Goal: Task Accomplishment & Management: Use online tool/utility

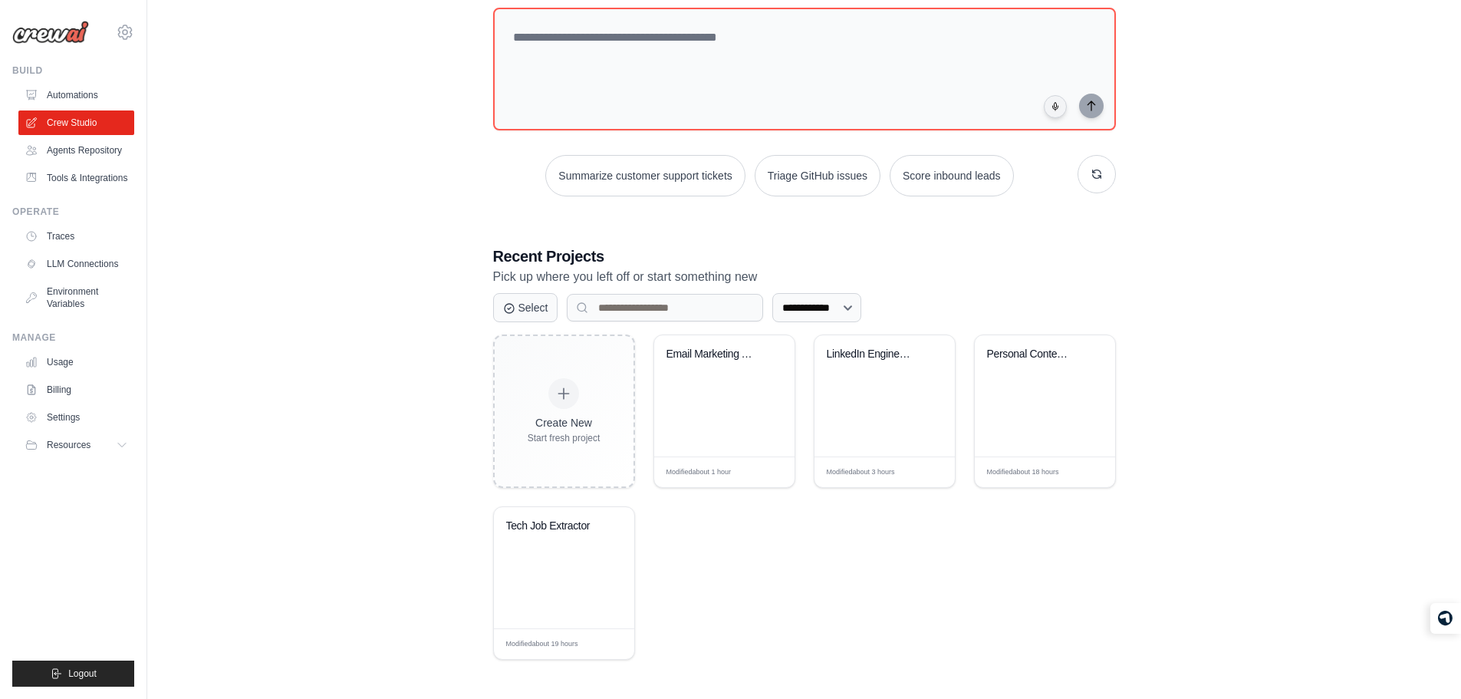
click at [422, 163] on div "**********" at bounding box center [804, 304] width 1264 height 759
click at [566, 73] on textarea at bounding box center [803, 69] width 629 height 124
click at [98, 190] on link "Tools & Integrations" at bounding box center [78, 178] width 116 height 25
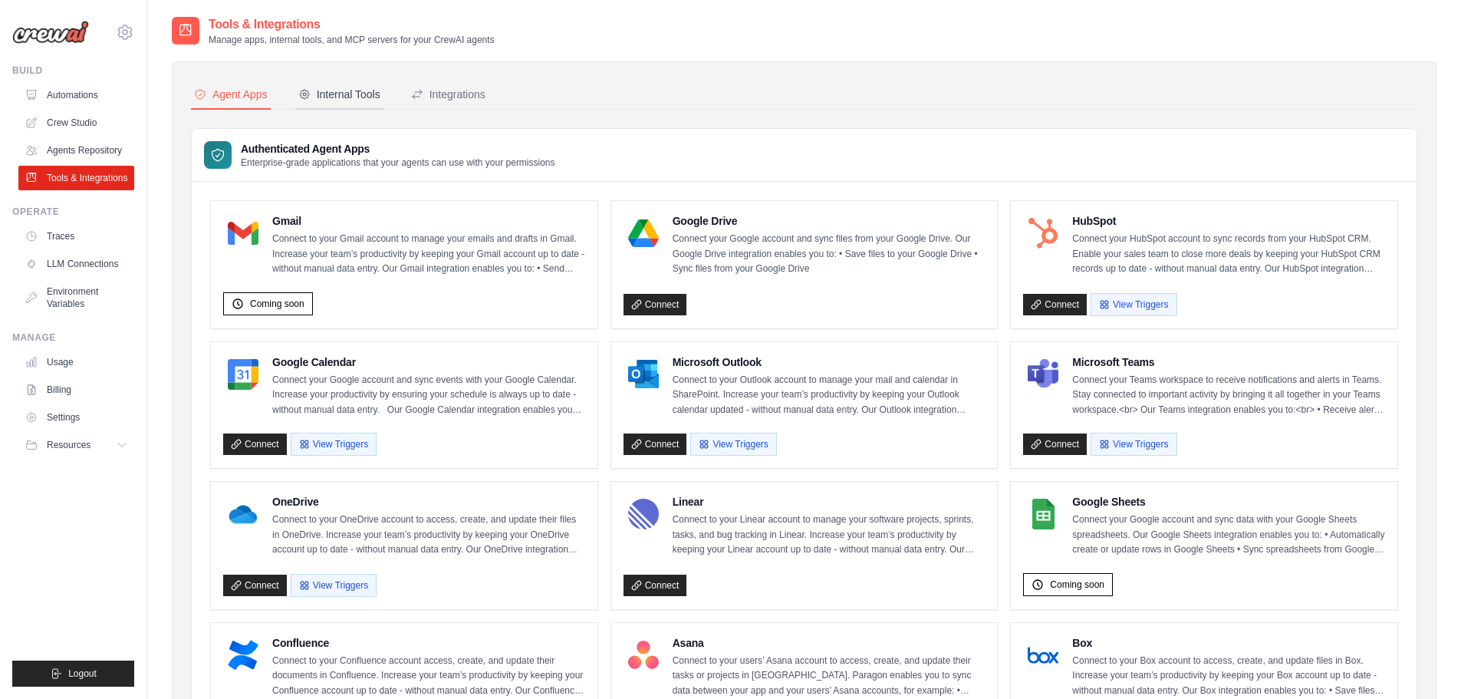
click at [356, 91] on div "Internal Tools" at bounding box center [339, 94] width 82 height 15
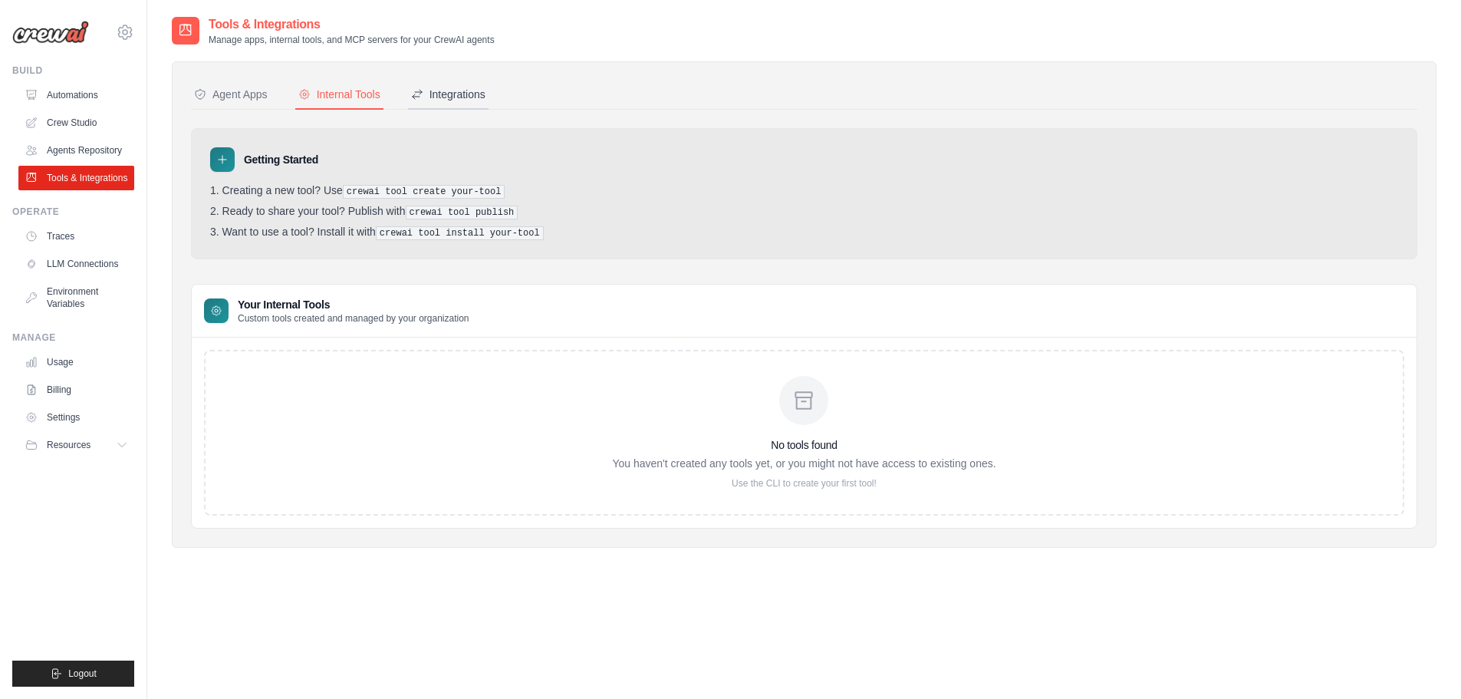
click at [468, 101] on div "Integrations" at bounding box center [448, 94] width 74 height 15
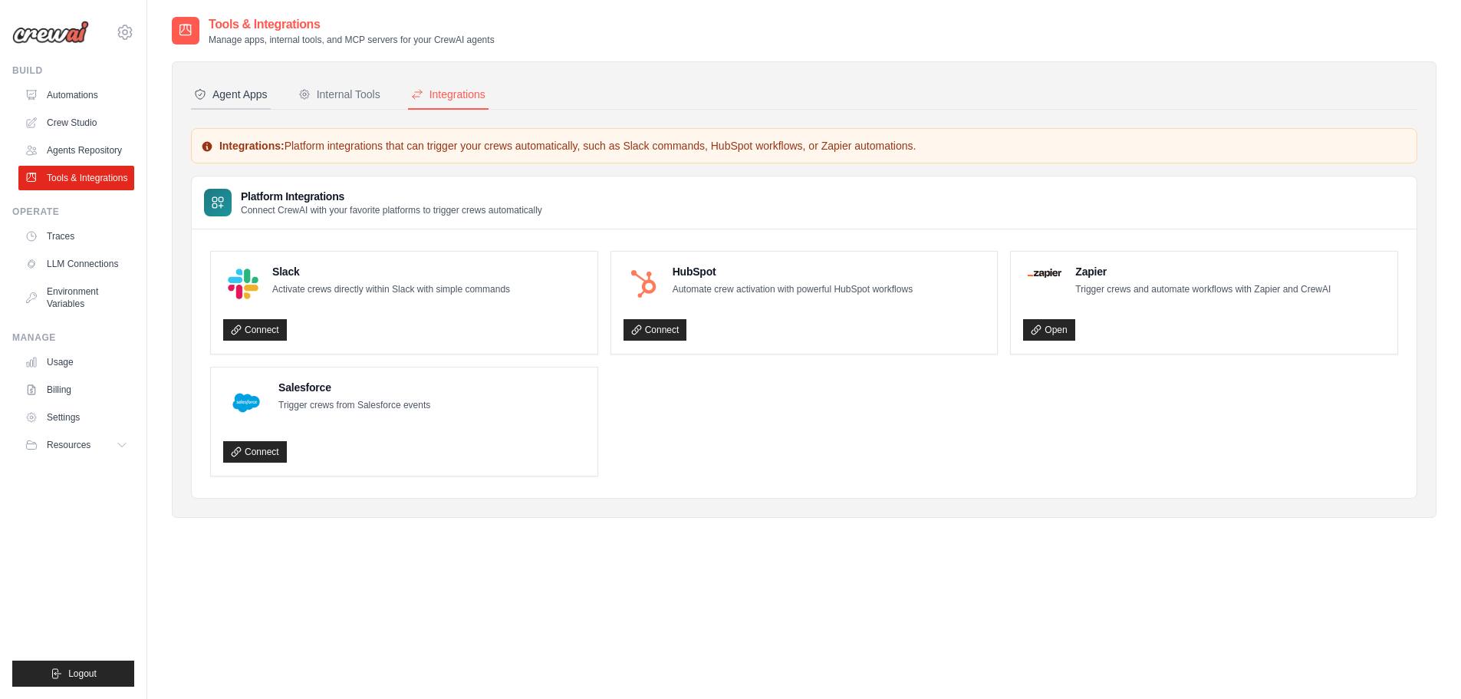
click at [259, 84] on button "Agent Apps" at bounding box center [231, 95] width 80 height 29
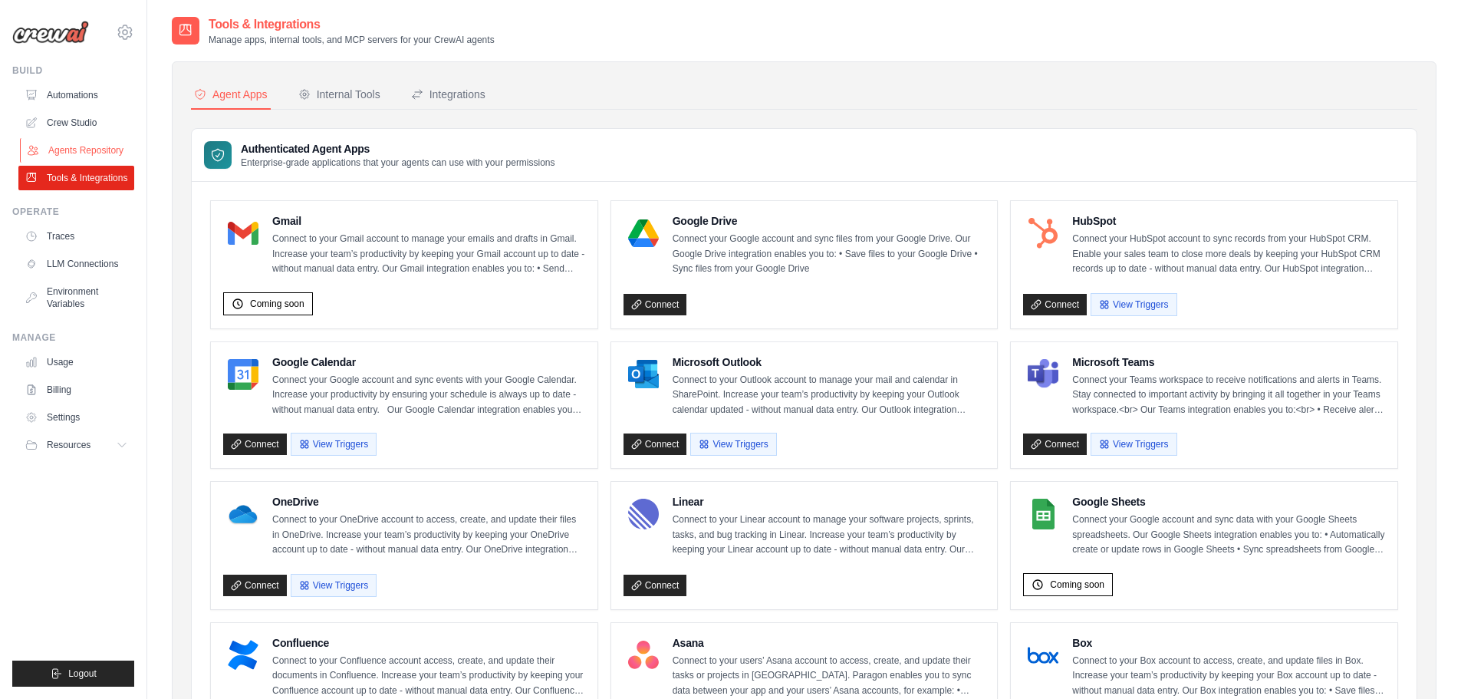
click at [96, 153] on link "Agents Repository" at bounding box center [78, 150] width 116 height 25
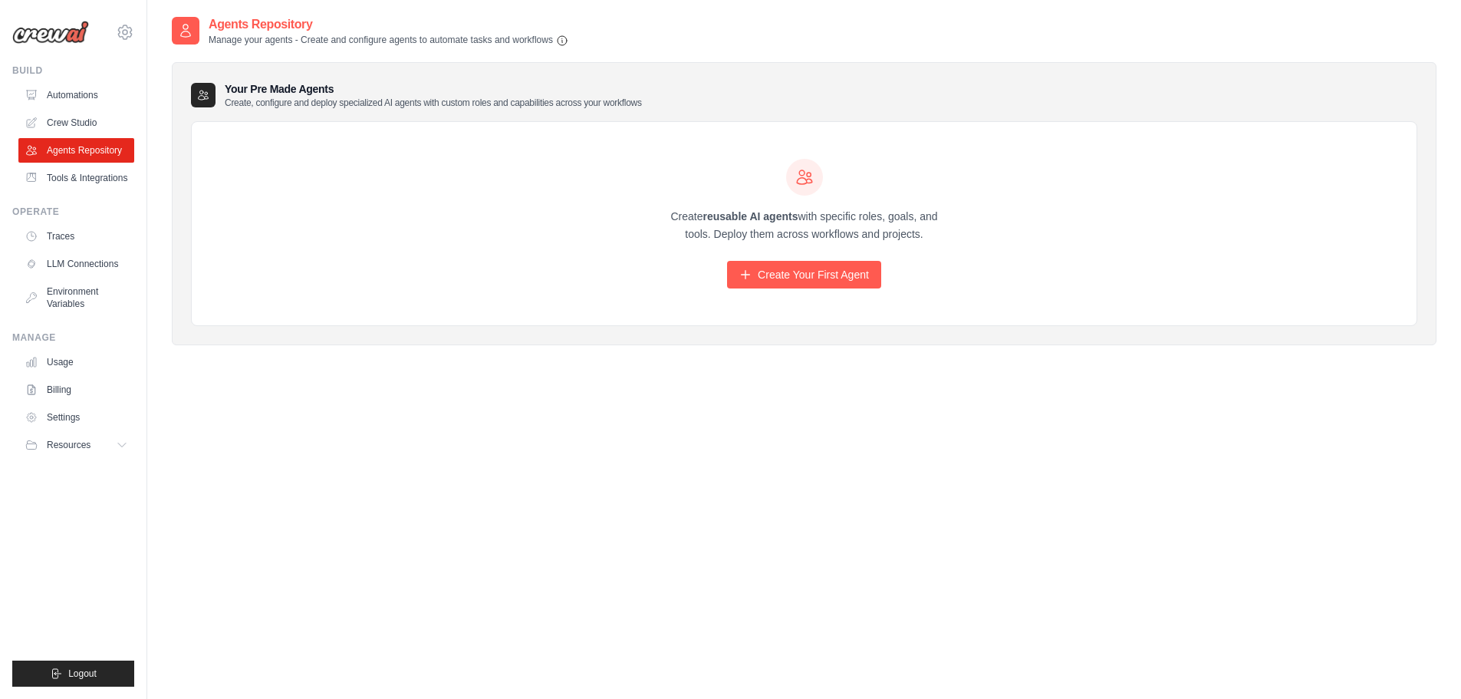
click at [249, 23] on h2 "Agents Repository" at bounding box center [389, 24] width 360 height 18
drag, startPoint x: 249, startPoint y: 23, endPoint x: 441, endPoint y: 353, distance: 382.0
click at [441, 353] on div "Agents Repository Manage your agents - Create and configure agents to automate …" at bounding box center [804, 192] width 1264 height 354
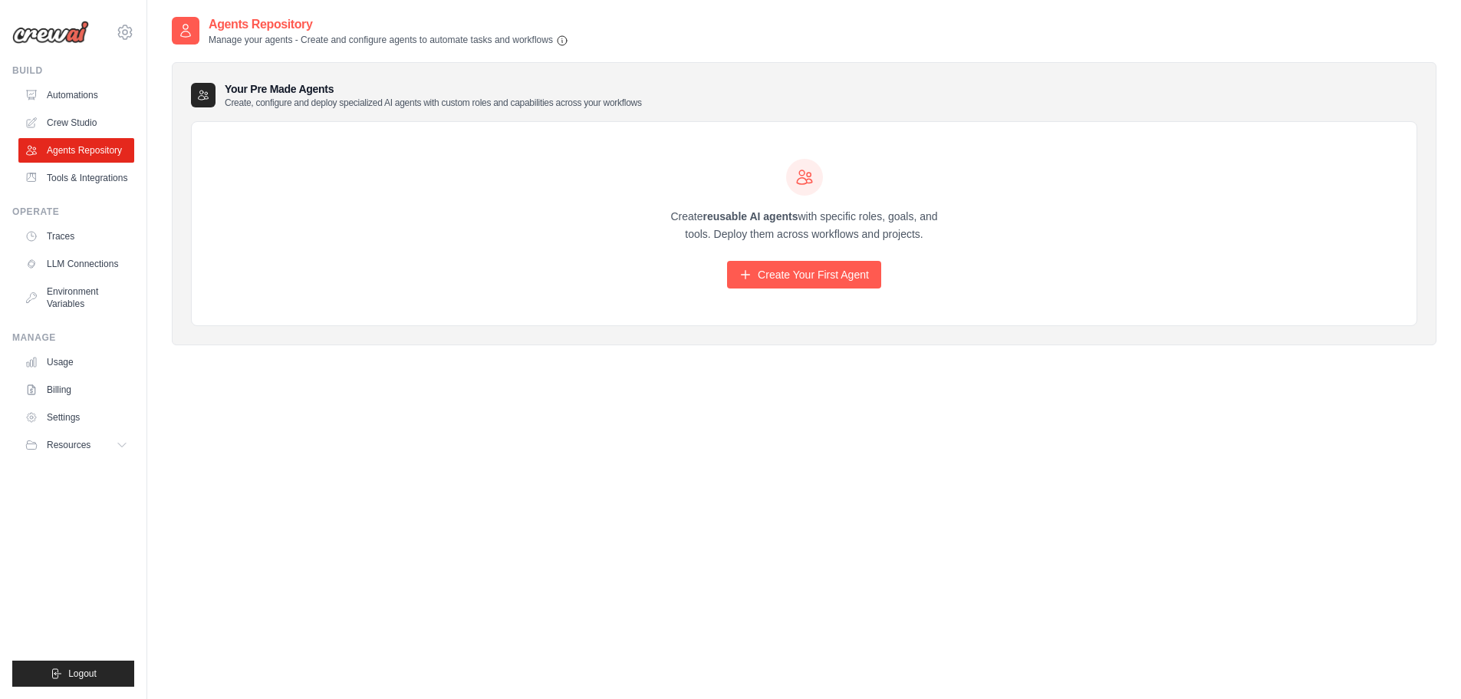
click at [400, 325] on div "Create reusable AI agents with specific roles, goals, and tools. Deploy them ac…" at bounding box center [804, 224] width 1225 height 204
click at [50, 122] on link "Crew Studio" at bounding box center [78, 122] width 116 height 25
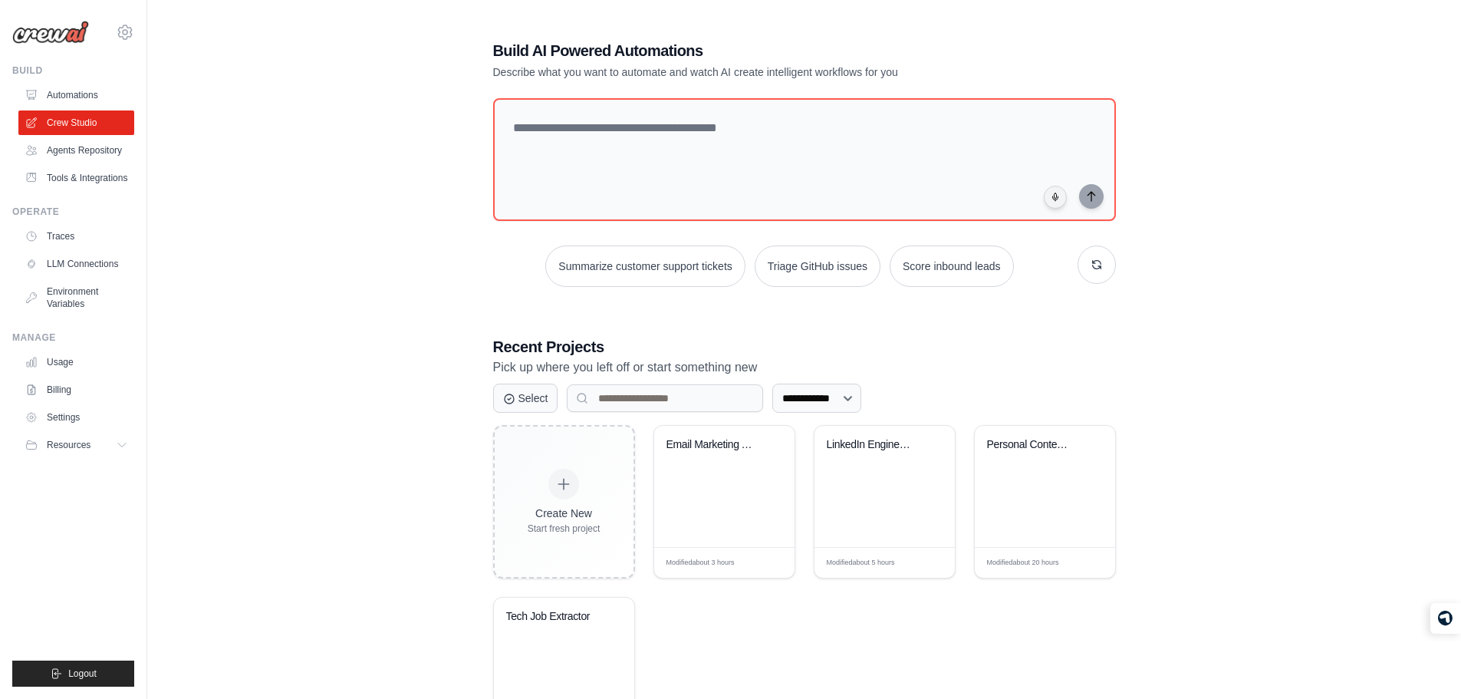
click at [527, 46] on h1 "Build AI Powered Automations" at bounding box center [750, 50] width 515 height 21
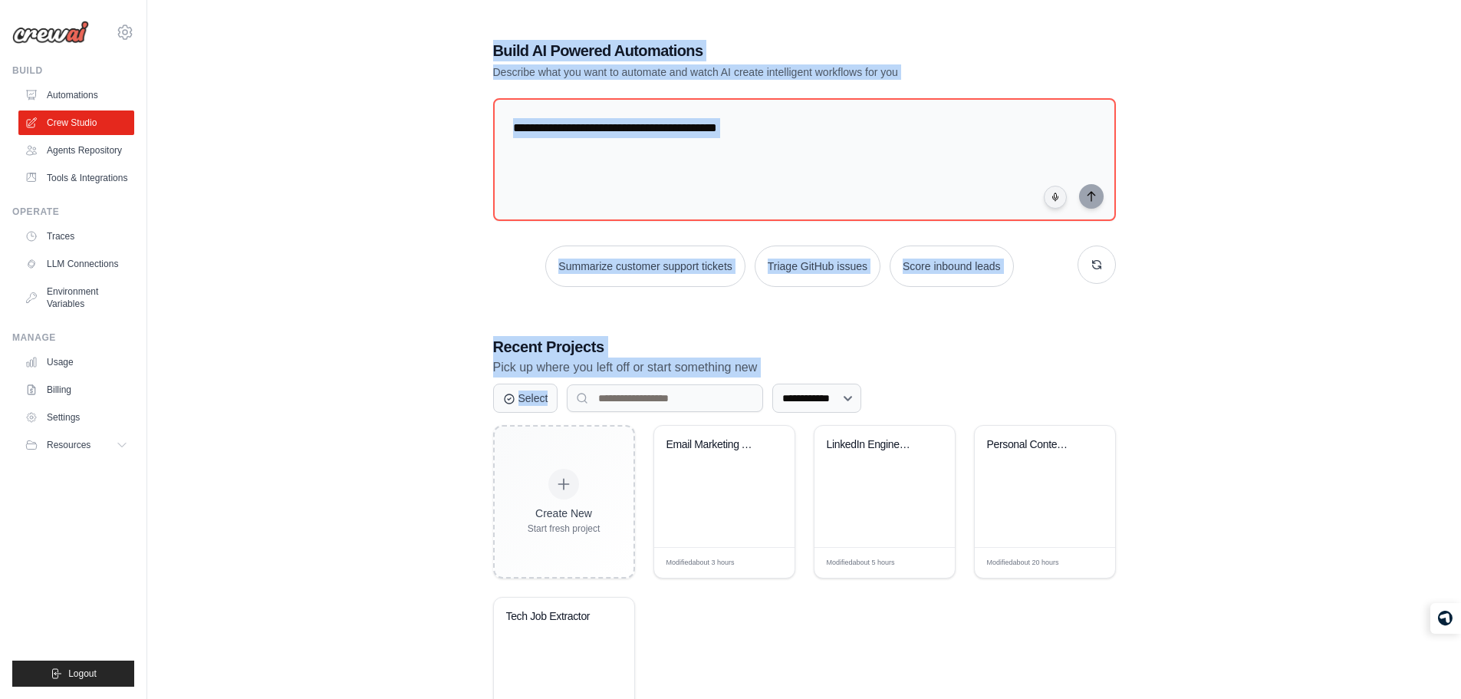
drag, startPoint x: 527, startPoint y: 46, endPoint x: 1075, endPoint y: 405, distance: 655.2
click at [1075, 405] on div "**********" at bounding box center [804, 394] width 659 height 759
click at [1018, 313] on div "**********" at bounding box center [804, 394] width 659 height 759
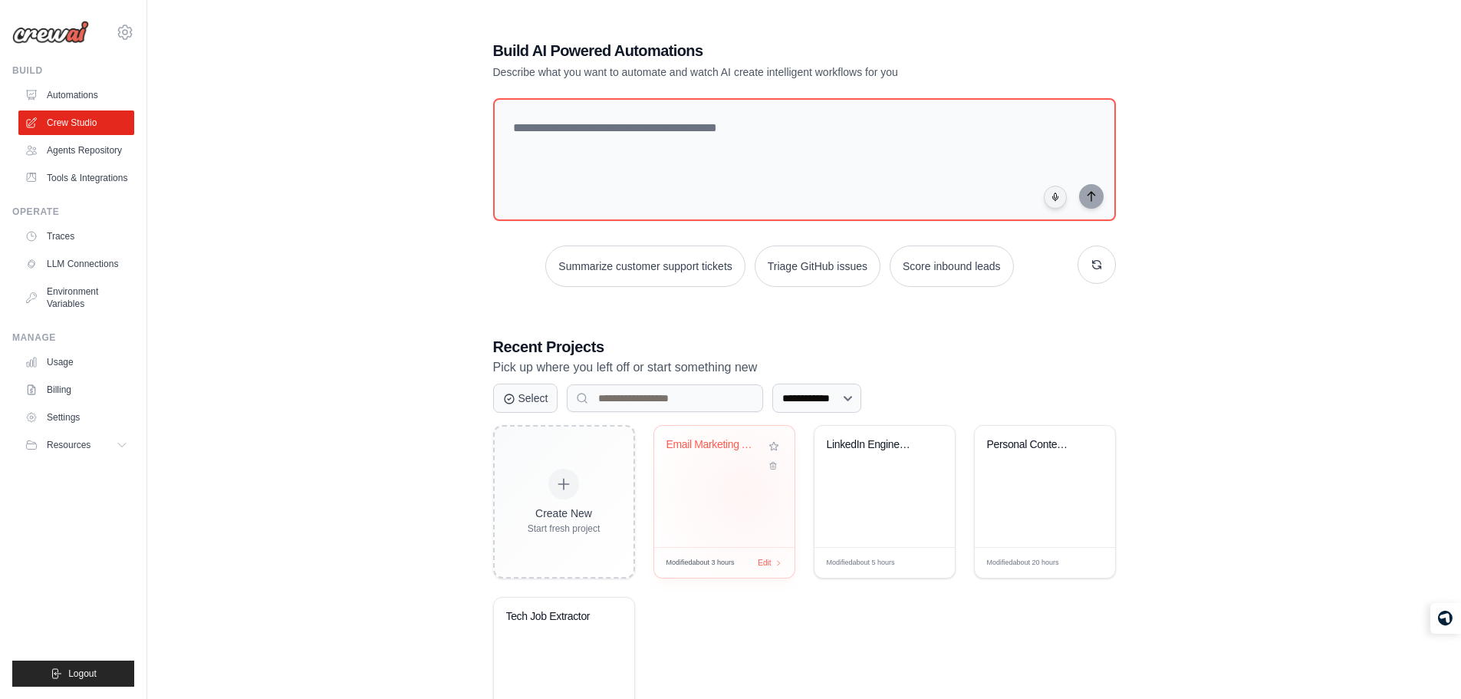
click at [744, 491] on div "Email Marketing Automation Suite" at bounding box center [724, 486] width 140 height 121
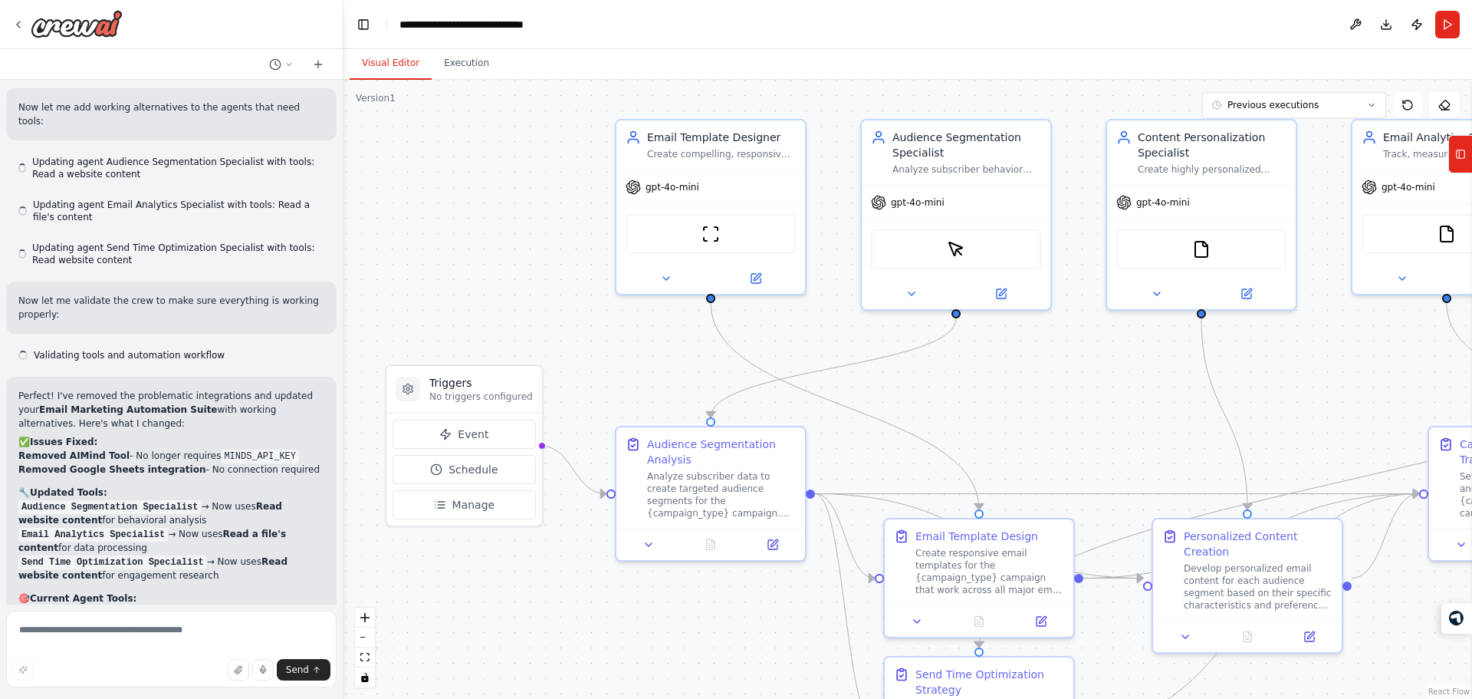
drag, startPoint x: 518, startPoint y: 249, endPoint x: 472, endPoint y: 199, distance: 67.8
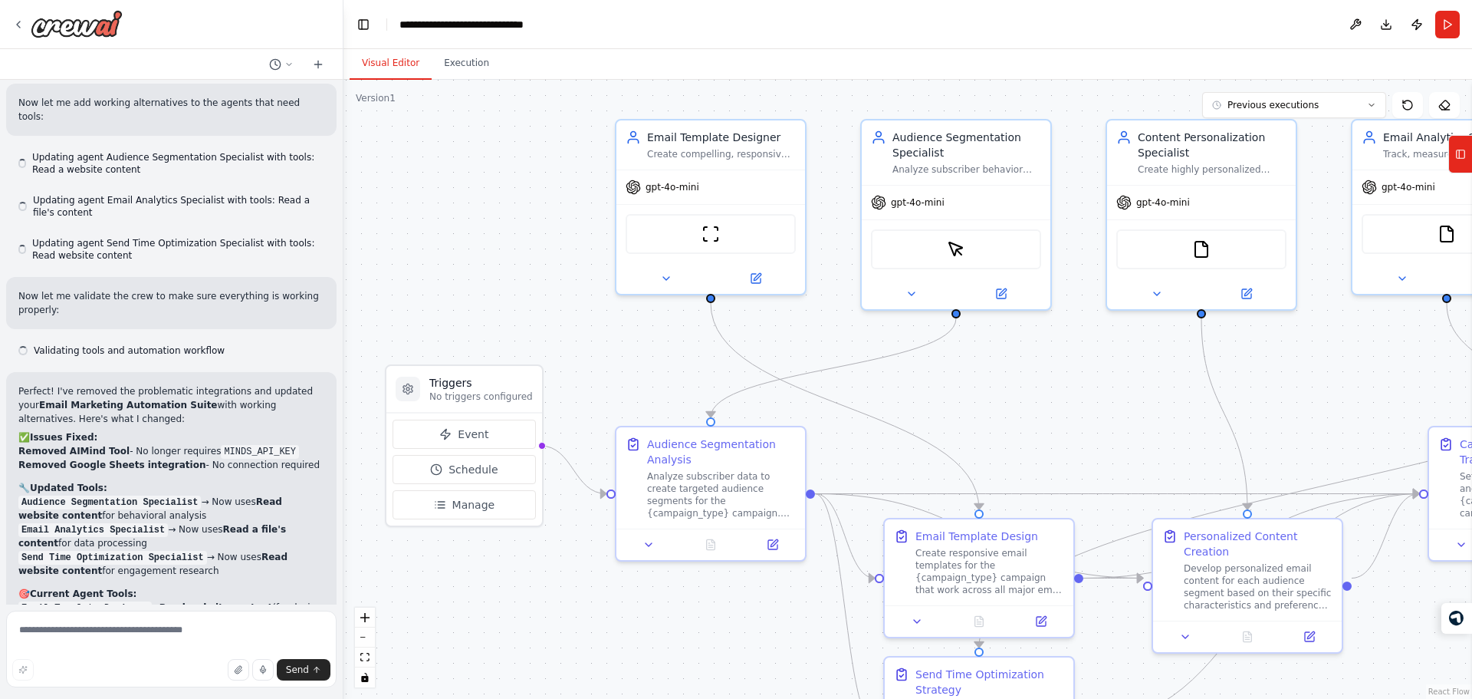
click at [472, 199] on div ".deletable-edge-delete-btn { width: 20px; height: 20px; border: 0px solid #ffff…" at bounding box center [908, 389] width 1129 height 619
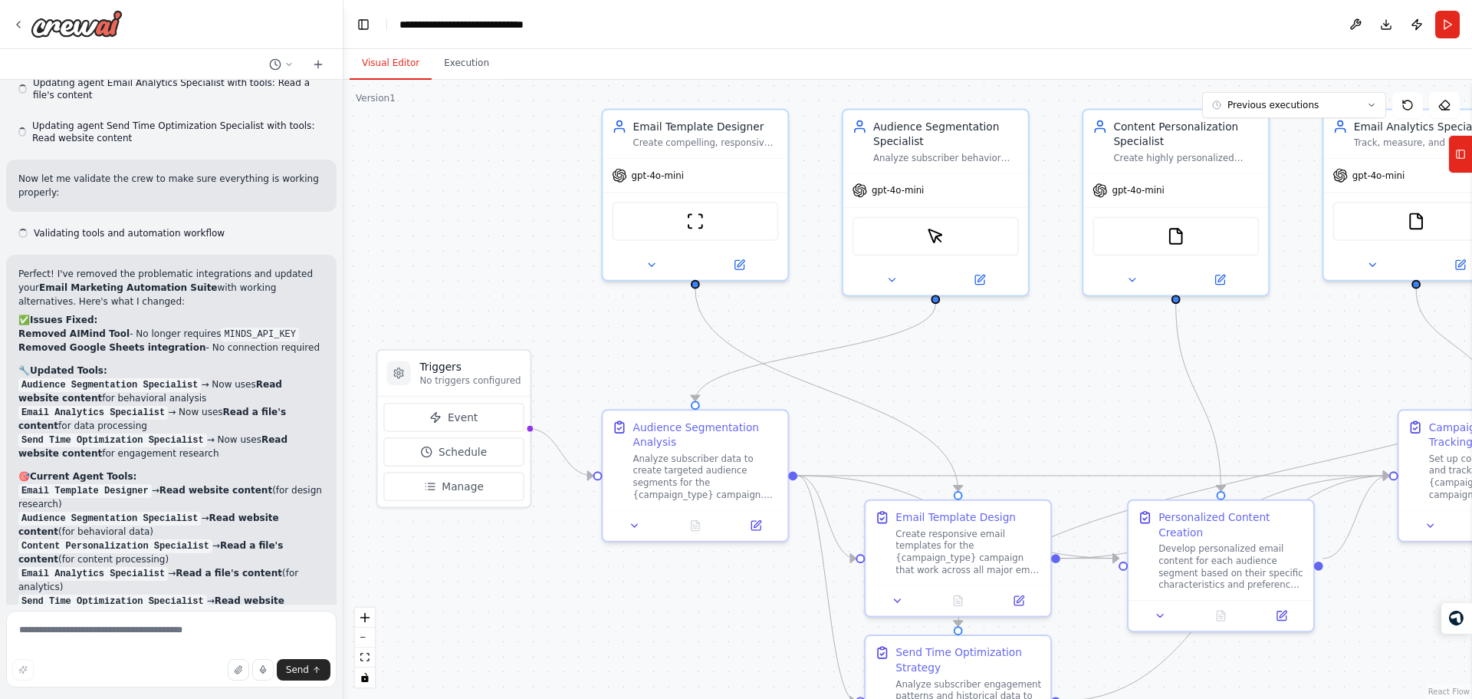
scroll to position [2418, 0]
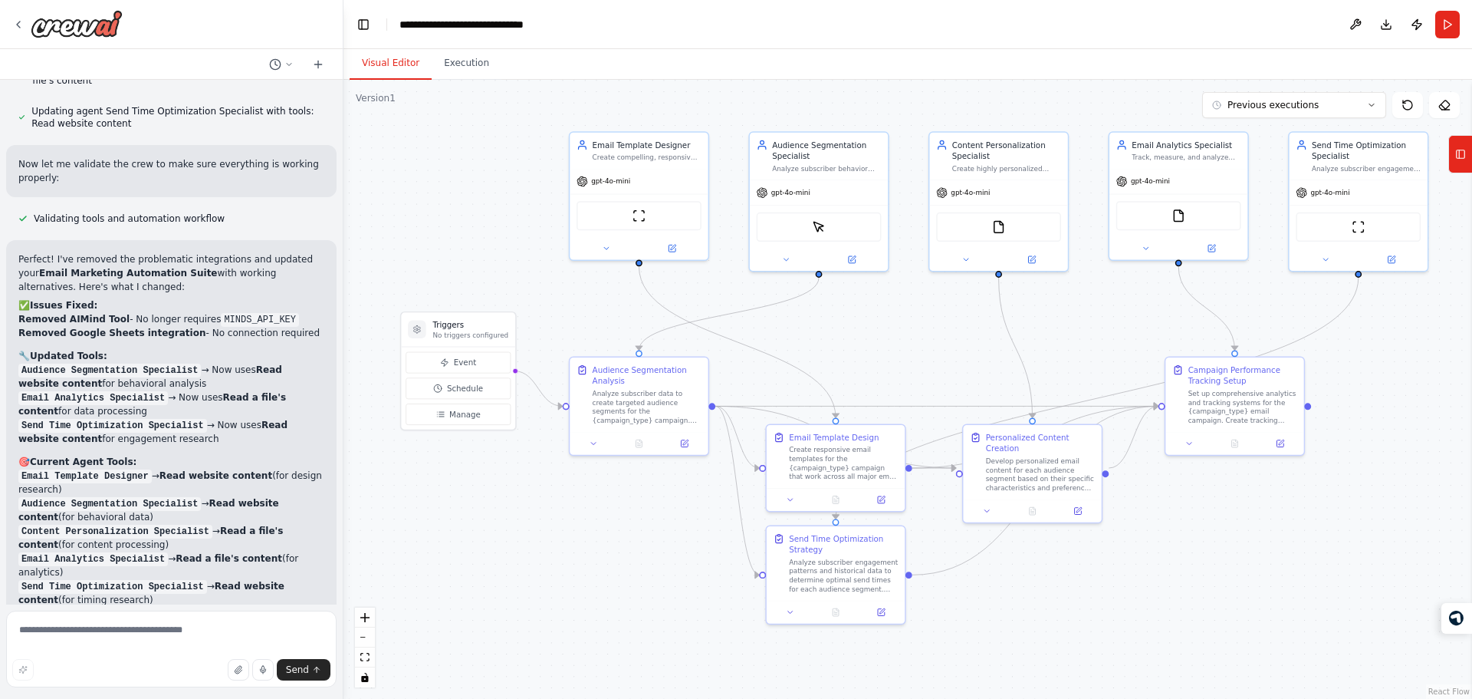
drag, startPoint x: 478, startPoint y: 220, endPoint x: 471, endPoint y: 249, distance: 29.9
click at [471, 249] on div ".deletable-edge-delete-btn { width: 20px; height: 20px; border: 0px solid #ffff…" at bounding box center [908, 389] width 1129 height 619
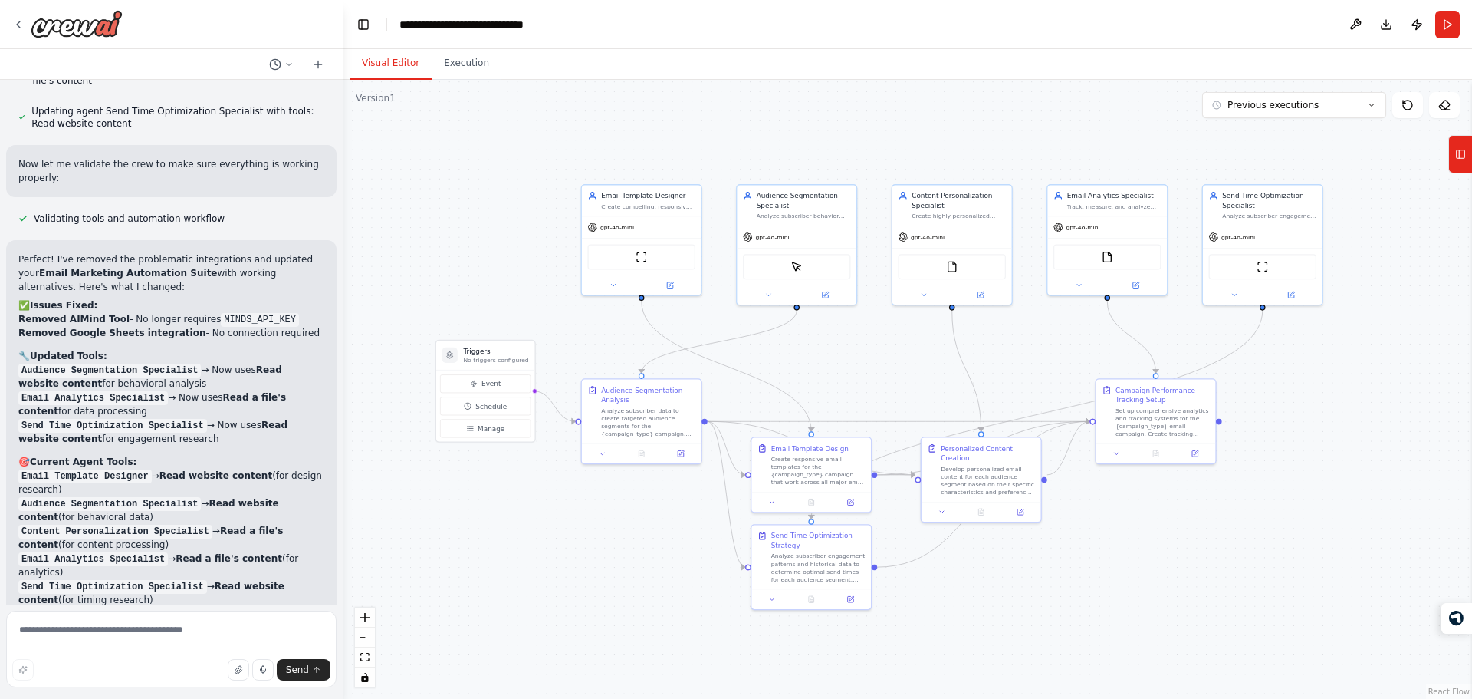
drag, startPoint x: 471, startPoint y: 249, endPoint x: 506, endPoint y: 261, distance: 37.3
click at [506, 261] on div ".deletable-edge-delete-btn { width: 20px; height: 20px; border: 0px solid #ffff…" at bounding box center [908, 389] width 1129 height 619
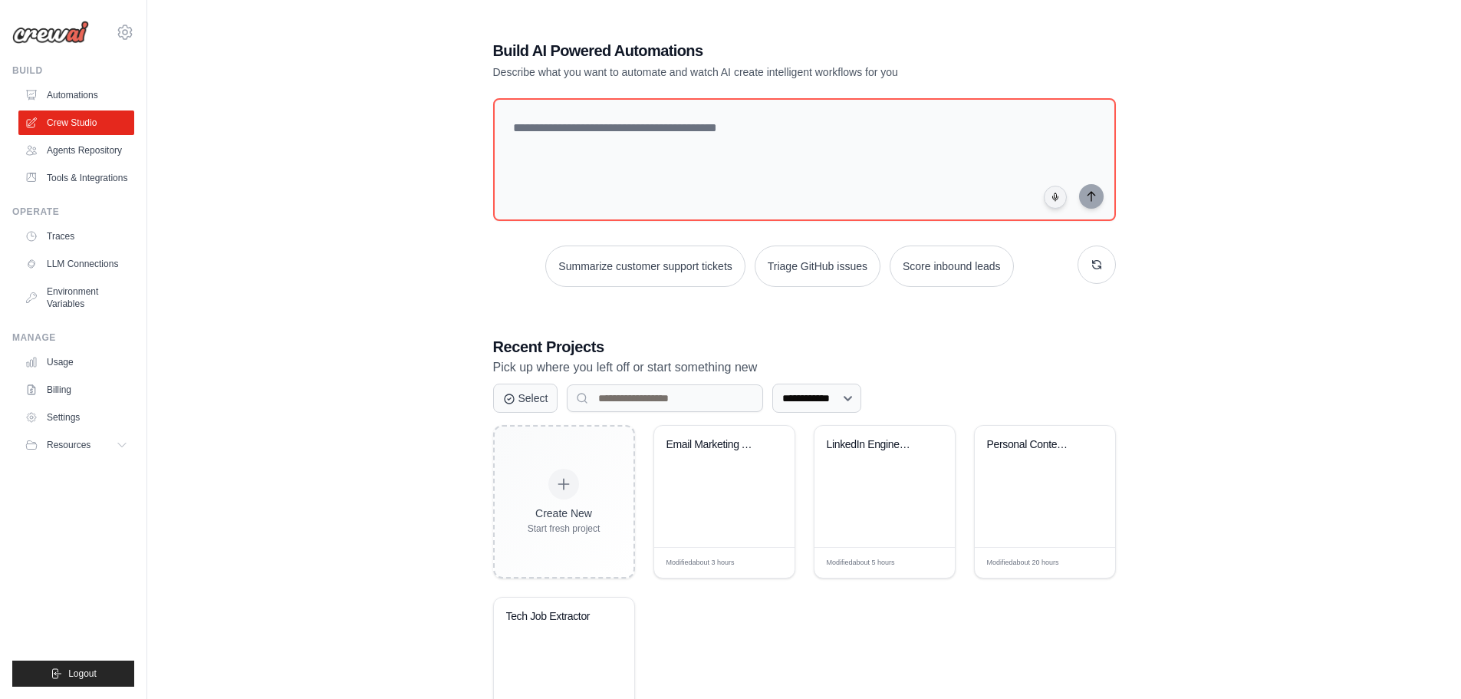
click at [610, 64] on div "Build AI Powered Automations Describe what you want to automate and watch AI cr…" at bounding box center [750, 60] width 515 height 40
drag, startPoint x: 610, startPoint y: 64, endPoint x: 620, endPoint y: 58, distance: 11.7
click at [620, 58] on div "Build AI Powered Automations Describe what you want to automate and watch AI cr…" at bounding box center [750, 60] width 515 height 40
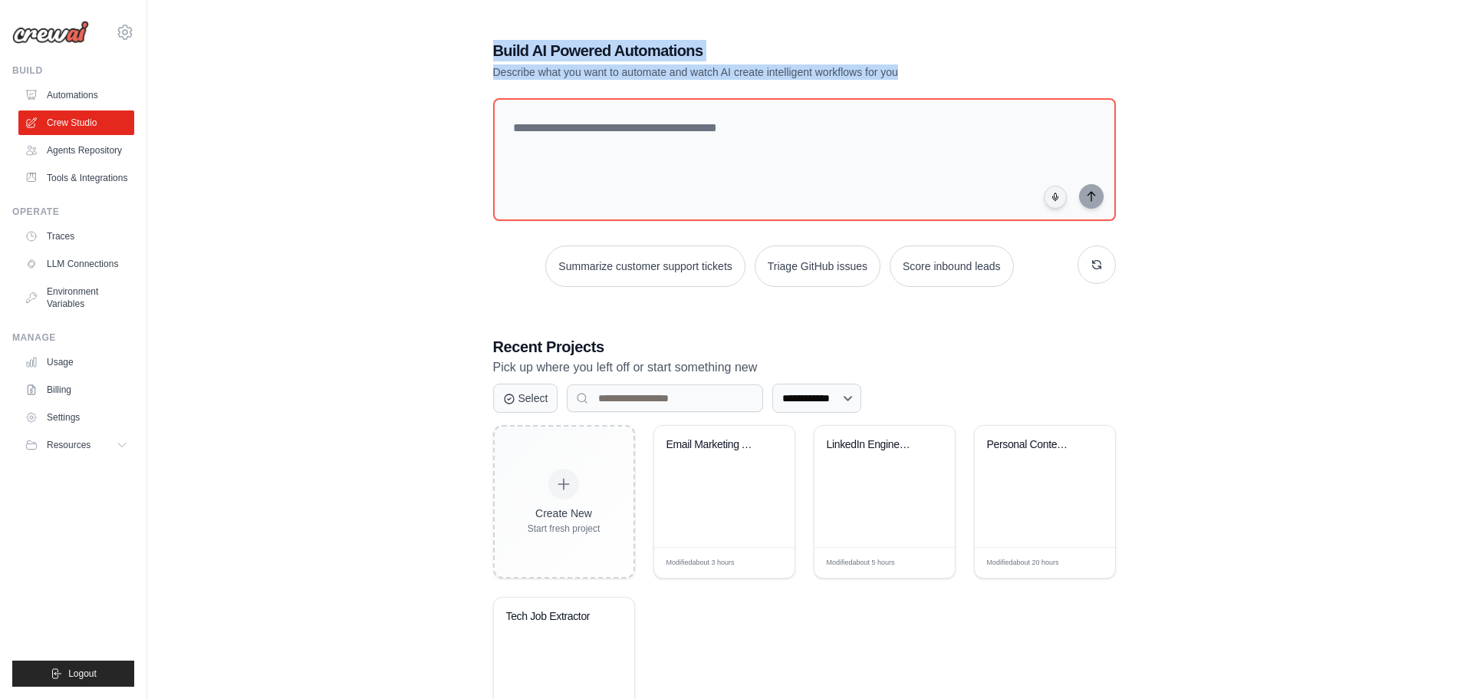
click at [620, 58] on h1 "Build AI Powered Automations" at bounding box center [750, 50] width 515 height 21
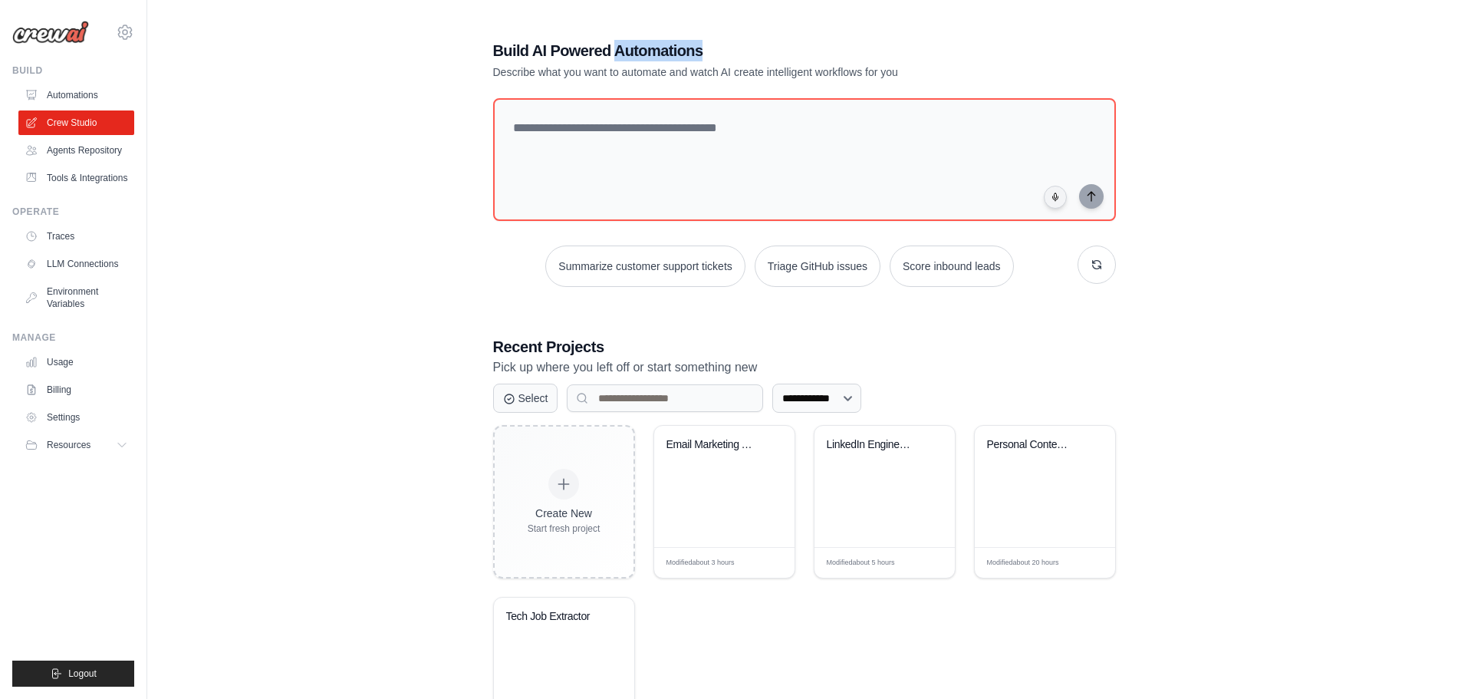
click at [620, 58] on h1 "Build AI Powered Automations" at bounding box center [750, 50] width 515 height 21
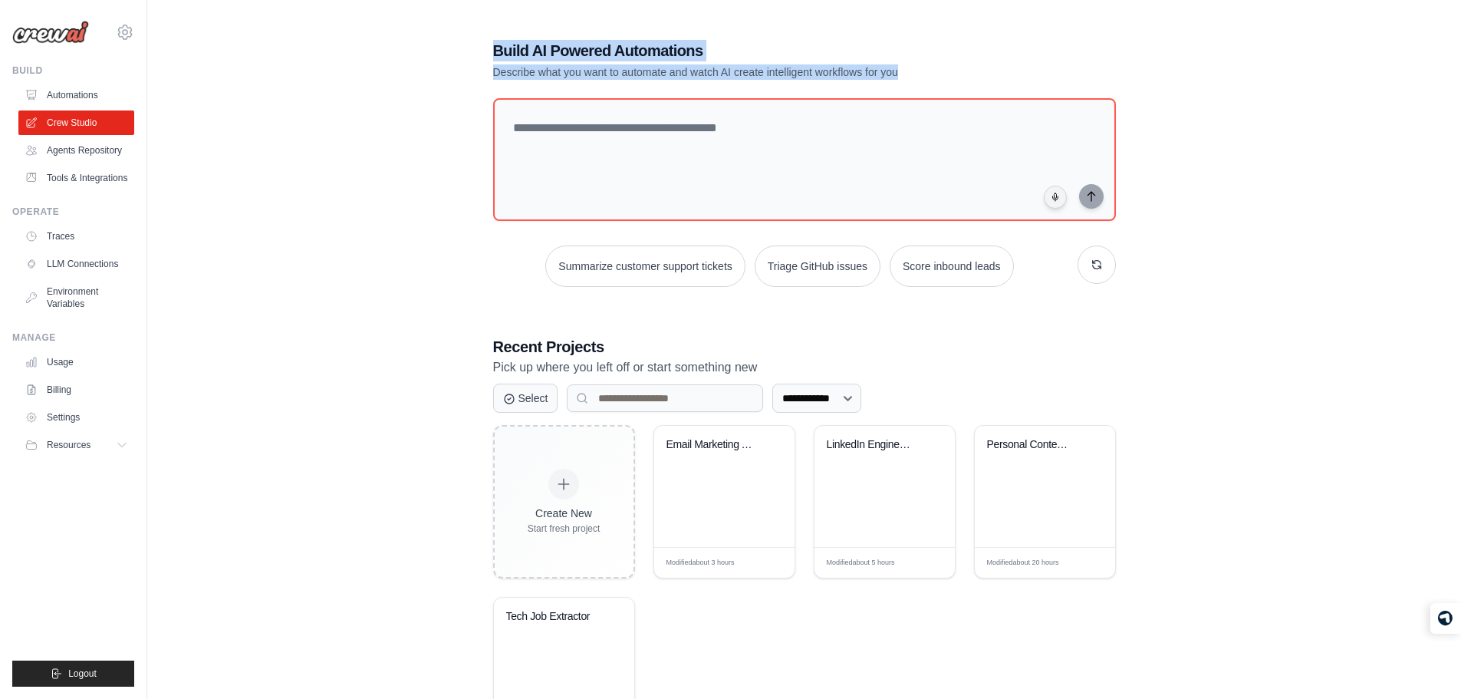
drag, startPoint x: 620, startPoint y: 58, endPoint x: 620, endPoint y: 77, distance: 19.9
click at [620, 77] on div "Build AI Powered Automations Describe what you want to automate and watch AI cr…" at bounding box center [750, 60] width 515 height 40
click at [620, 77] on p "Describe what you want to automate and watch AI create intelligent workflows fo…" at bounding box center [750, 71] width 515 height 15
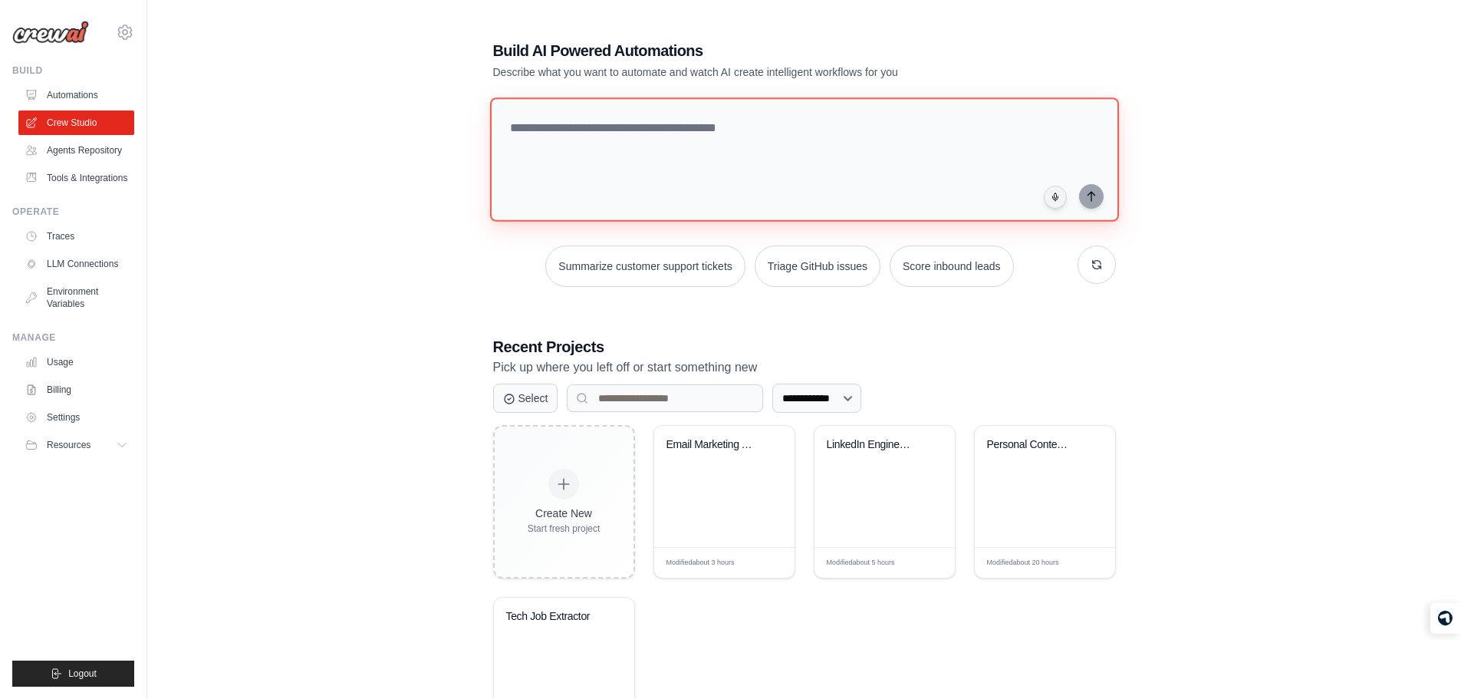
click at [600, 161] on textarea at bounding box center [803, 159] width 629 height 124
type textarea "**********"
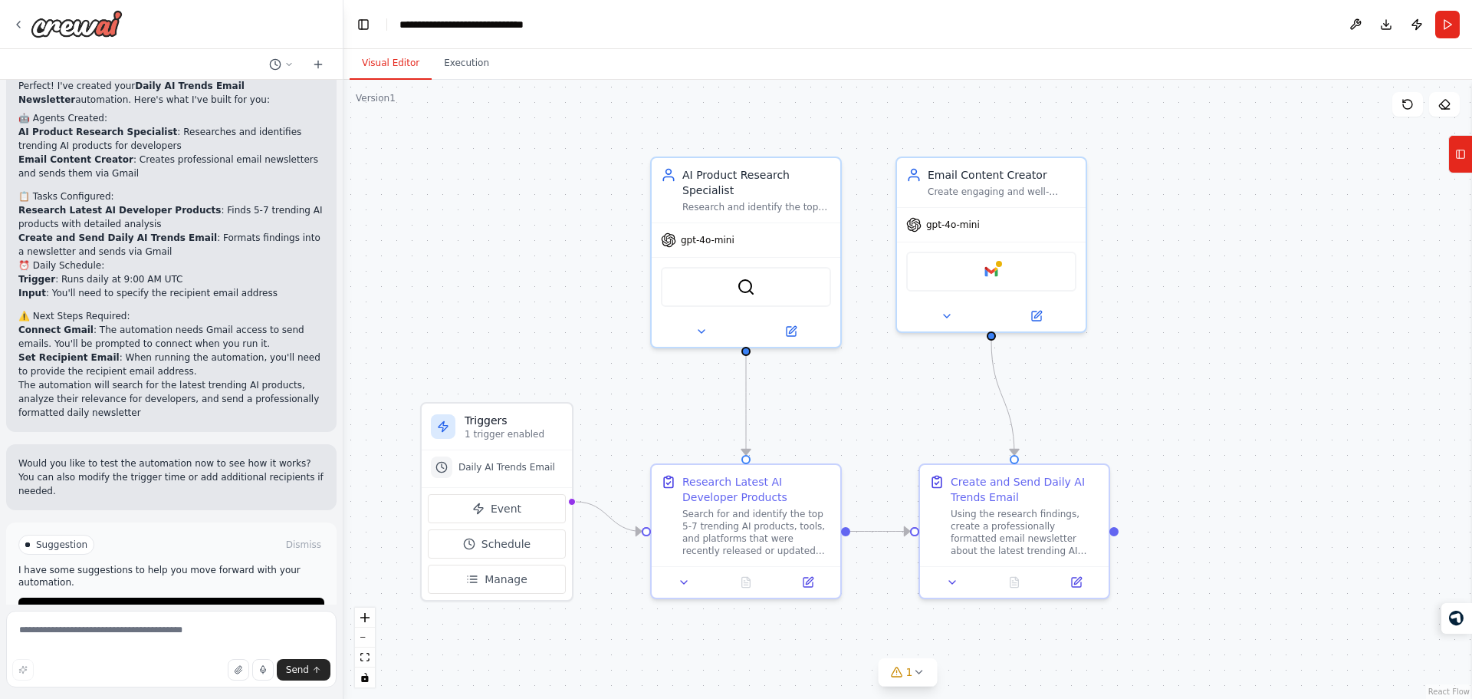
scroll to position [956, 0]
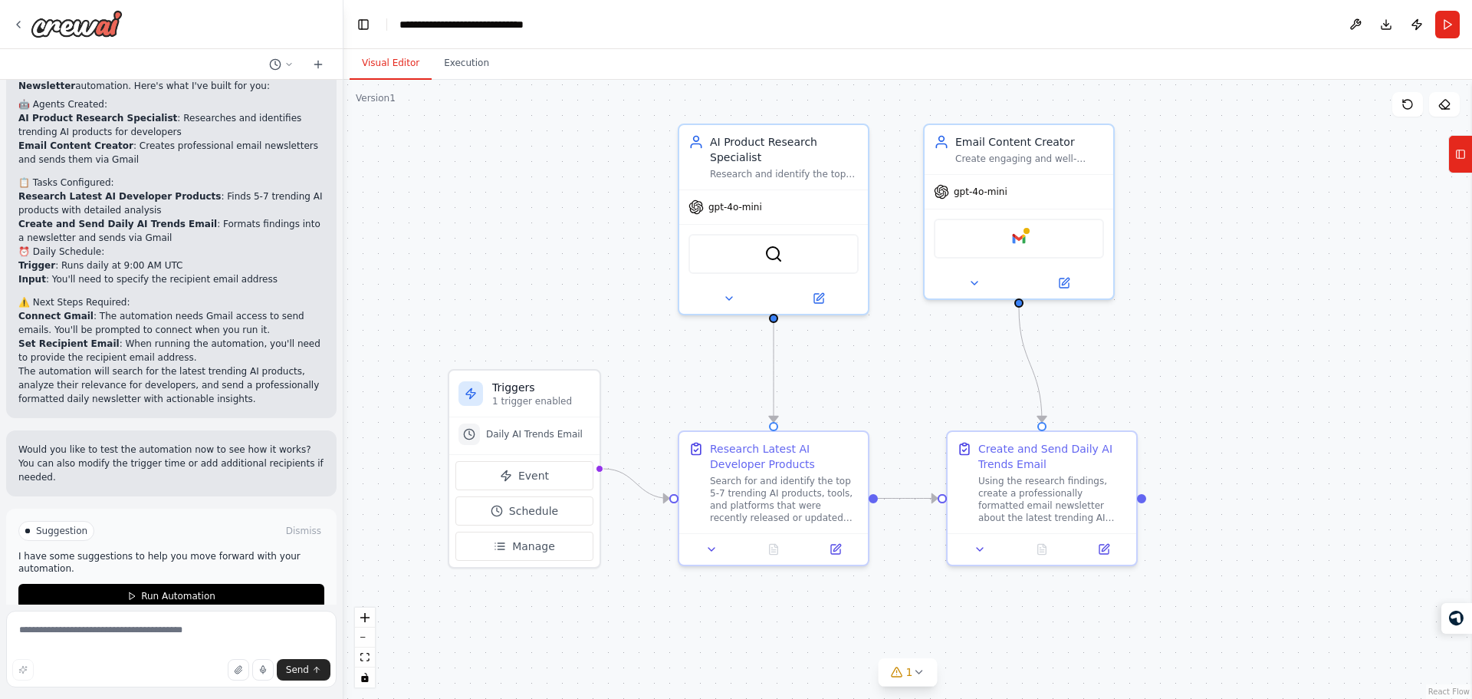
drag, startPoint x: 661, startPoint y: 440, endPoint x: 697, endPoint y: 394, distance: 58.4
click at [697, 394] on div ".deletable-edge-delete-btn { width: 20px; height: 20px; border: 0px solid #ffff…" at bounding box center [908, 389] width 1129 height 619
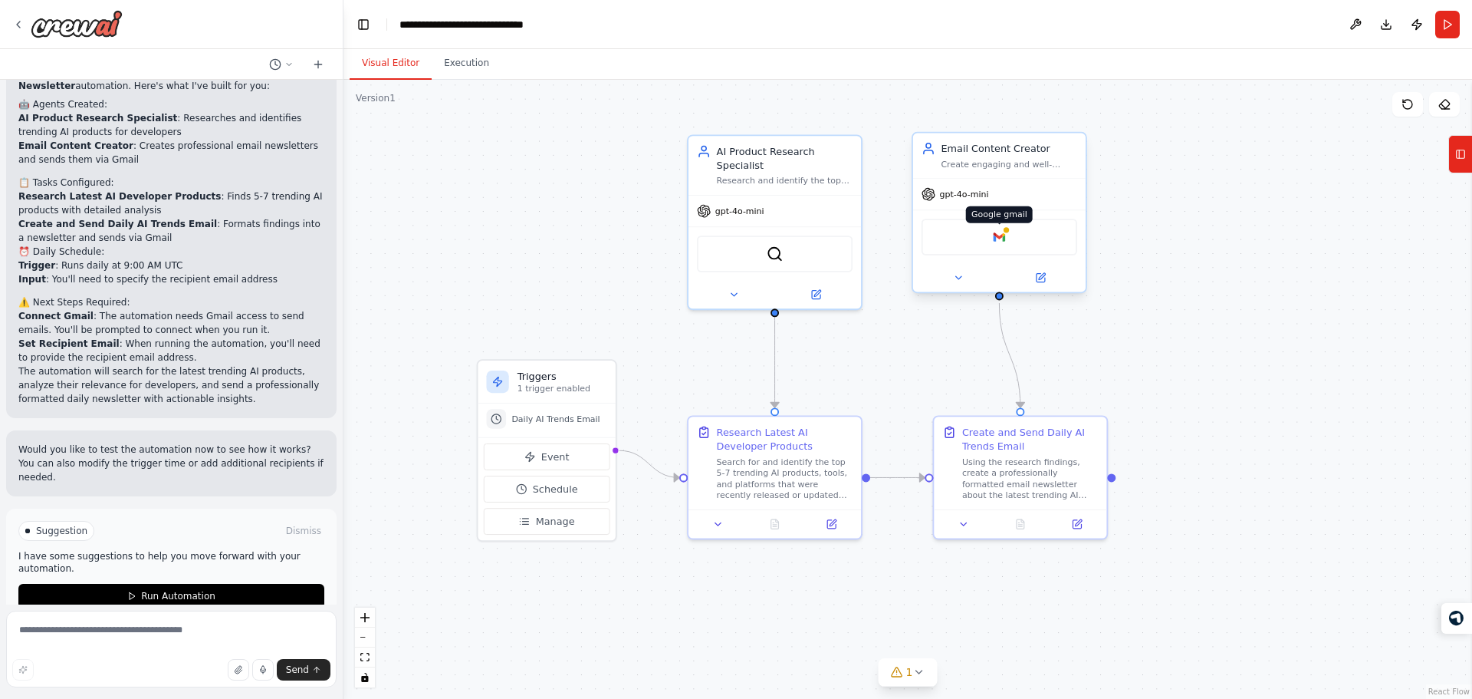
click at [1004, 229] on div at bounding box center [1006, 229] width 8 height 8
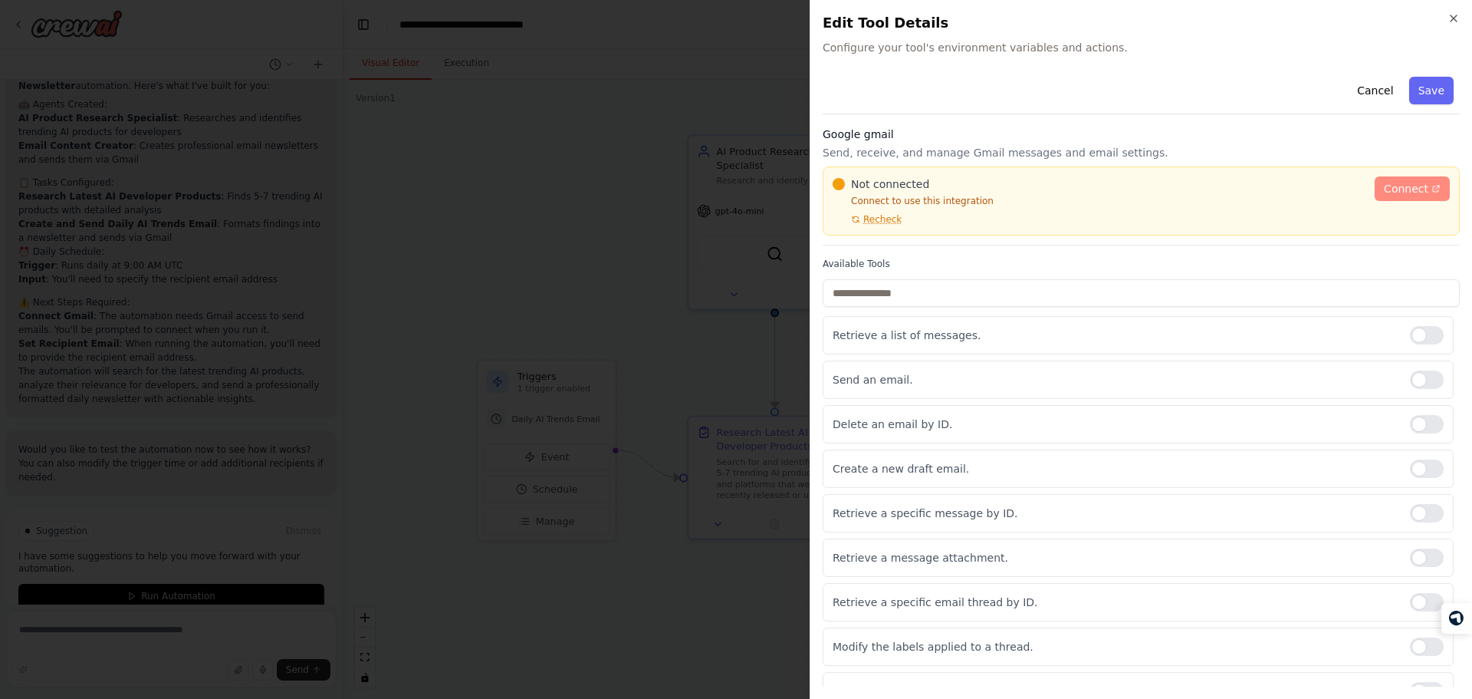
click at [1433, 187] on icon at bounding box center [1436, 189] width 6 height 6
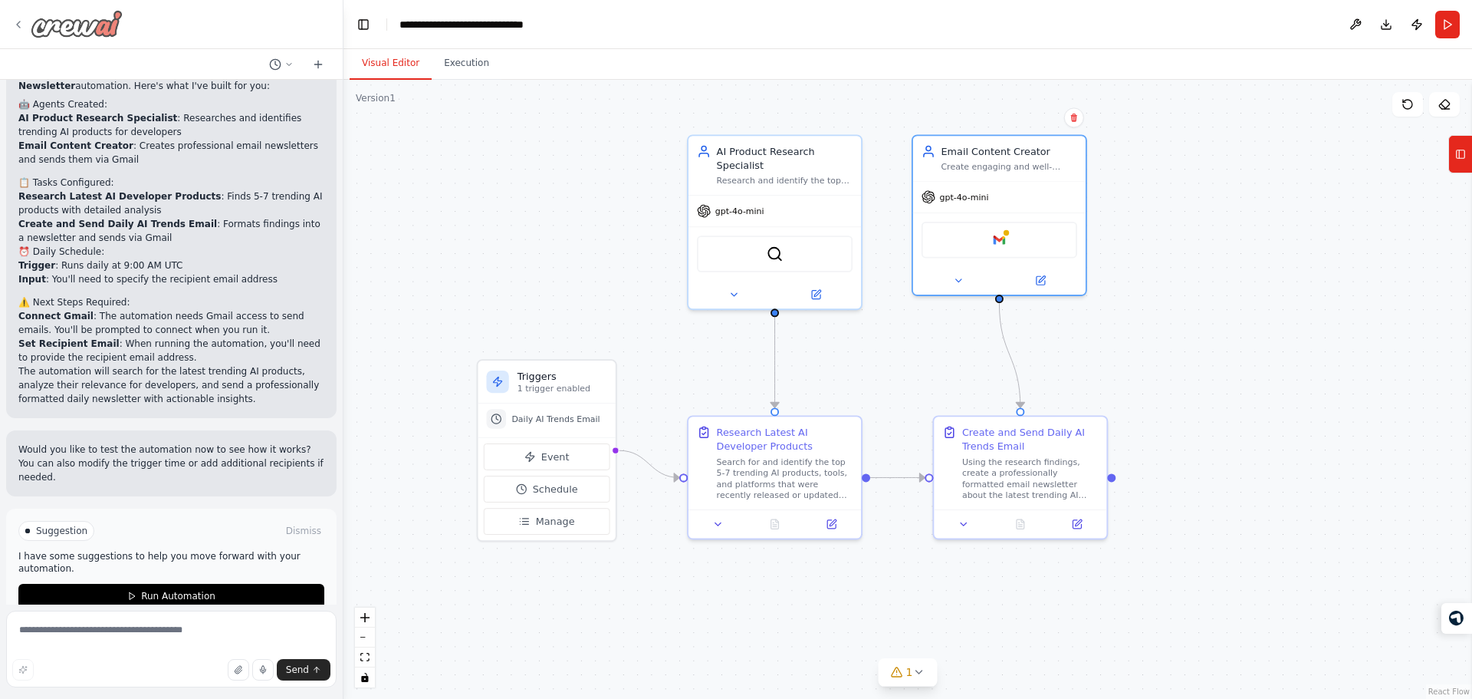
click at [65, 18] on img at bounding box center [77, 24] width 92 height 28
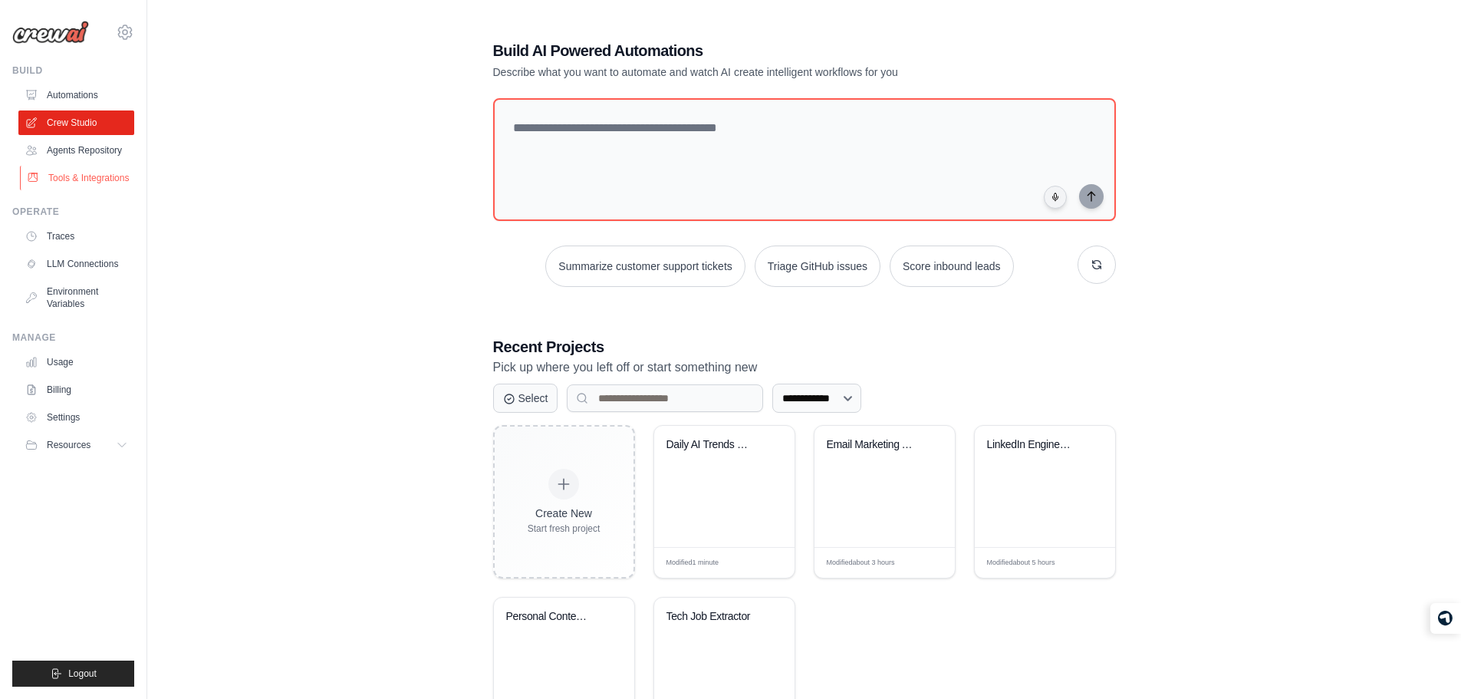
click at [72, 185] on link "Tools & Integrations" at bounding box center [78, 178] width 116 height 25
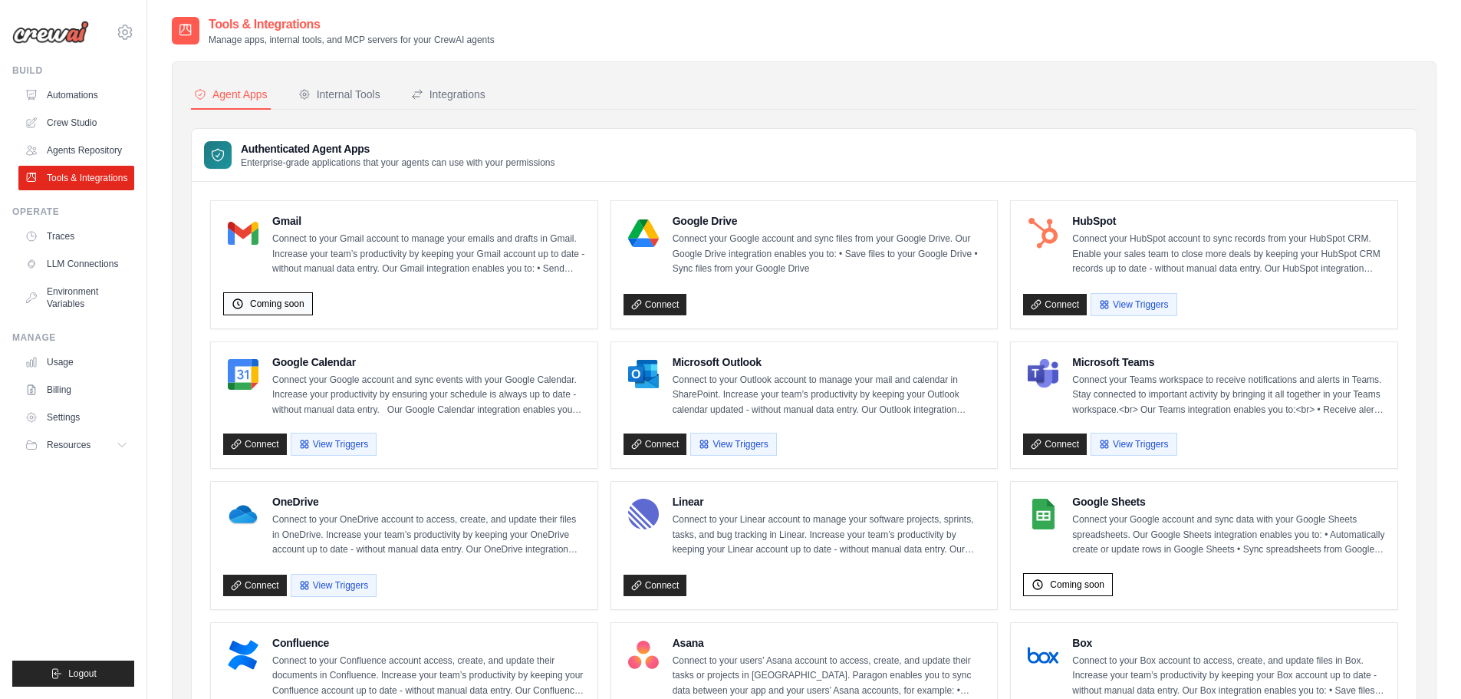
click at [278, 303] on span "Coming soon" at bounding box center [277, 304] width 54 height 12
drag, startPoint x: 278, startPoint y: 303, endPoint x: 298, endPoint y: 303, distance: 19.2
click at [298, 303] on span "Coming soon" at bounding box center [277, 304] width 54 height 12
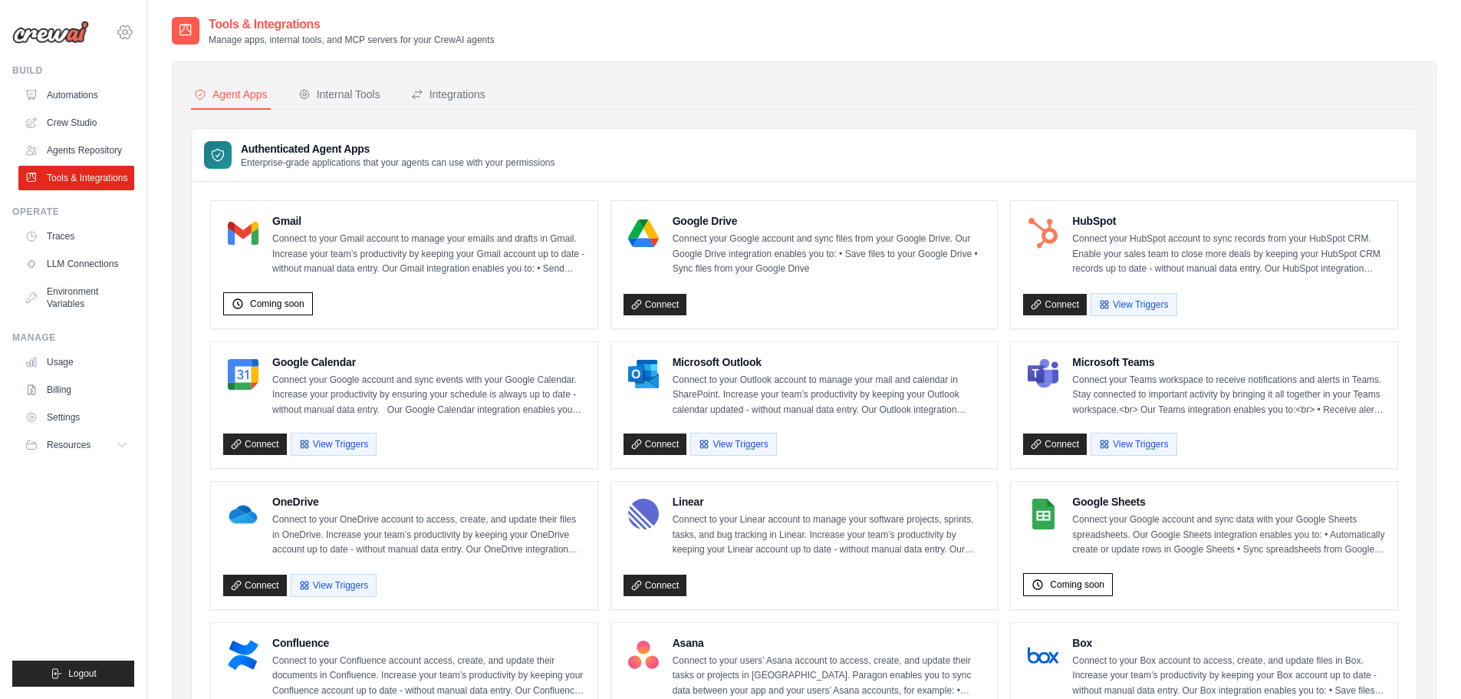
click at [118, 36] on icon at bounding box center [125, 32] width 18 height 18
click at [81, 492] on ul "Build Automations Crew Studio Agents Repository Tools & Integrations" at bounding box center [73, 375] width 122 height 622
click at [105, 446] on button "Resources" at bounding box center [78, 444] width 116 height 25
click at [85, 477] on span "Documentation" at bounding box center [85, 471] width 62 height 12
click at [67, 92] on link "Automations" at bounding box center [78, 95] width 116 height 25
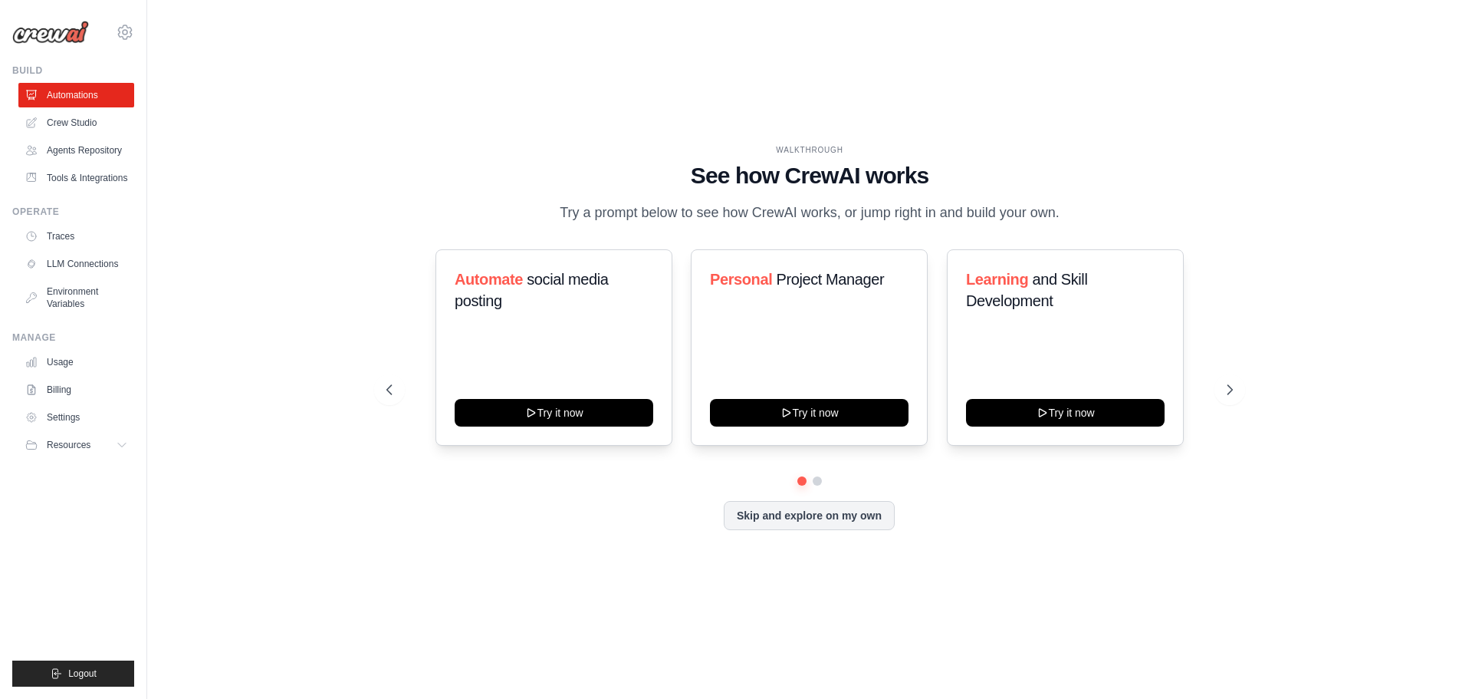
click at [82, 117] on link "Crew Studio" at bounding box center [76, 122] width 116 height 25
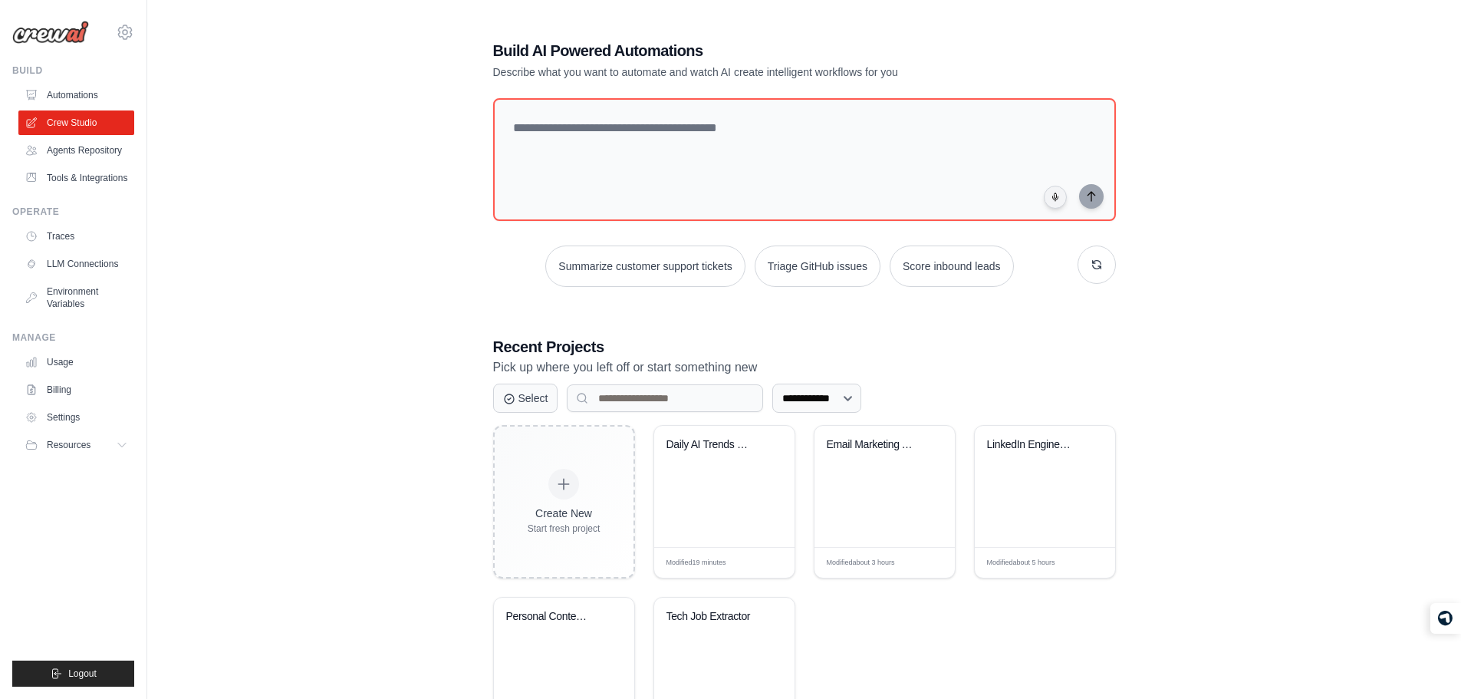
drag, startPoint x: 719, startPoint y: 477, endPoint x: 583, endPoint y: 292, distance: 229.7
click at [583, 292] on div "**********" at bounding box center [804, 394] width 659 height 759
click at [727, 569] on div "Modified 19 minutes Edit" at bounding box center [724, 562] width 140 height 31
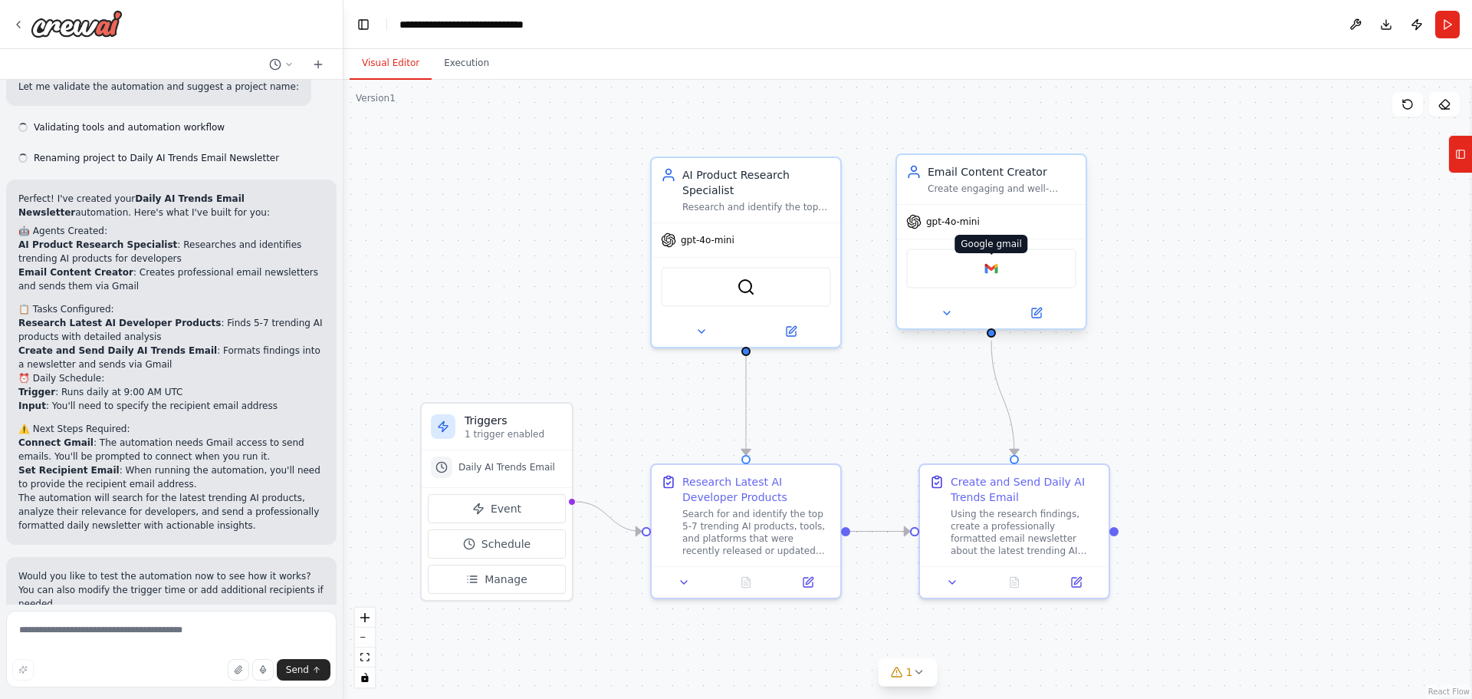
scroll to position [832, 0]
click at [105, 635] on textarea at bounding box center [171, 648] width 330 height 77
type textarea "**********"
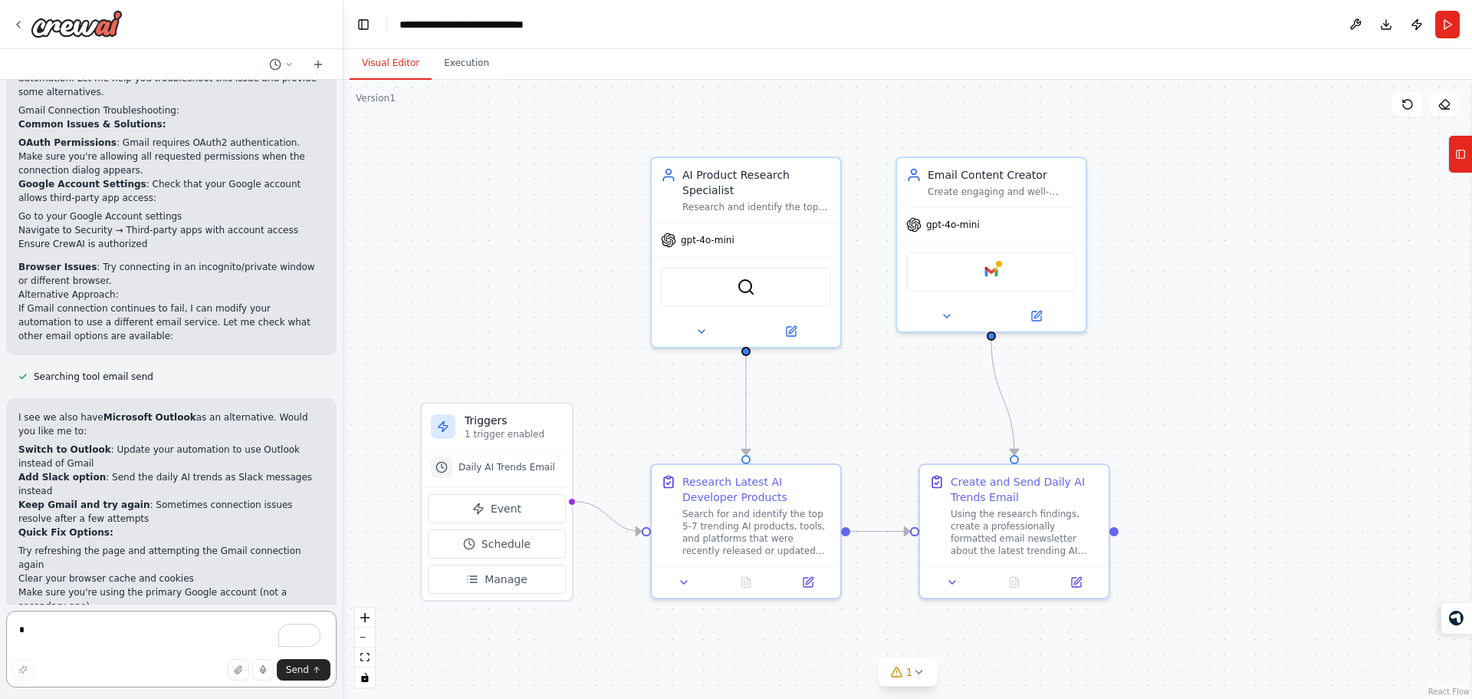
scroll to position [1530, 0]
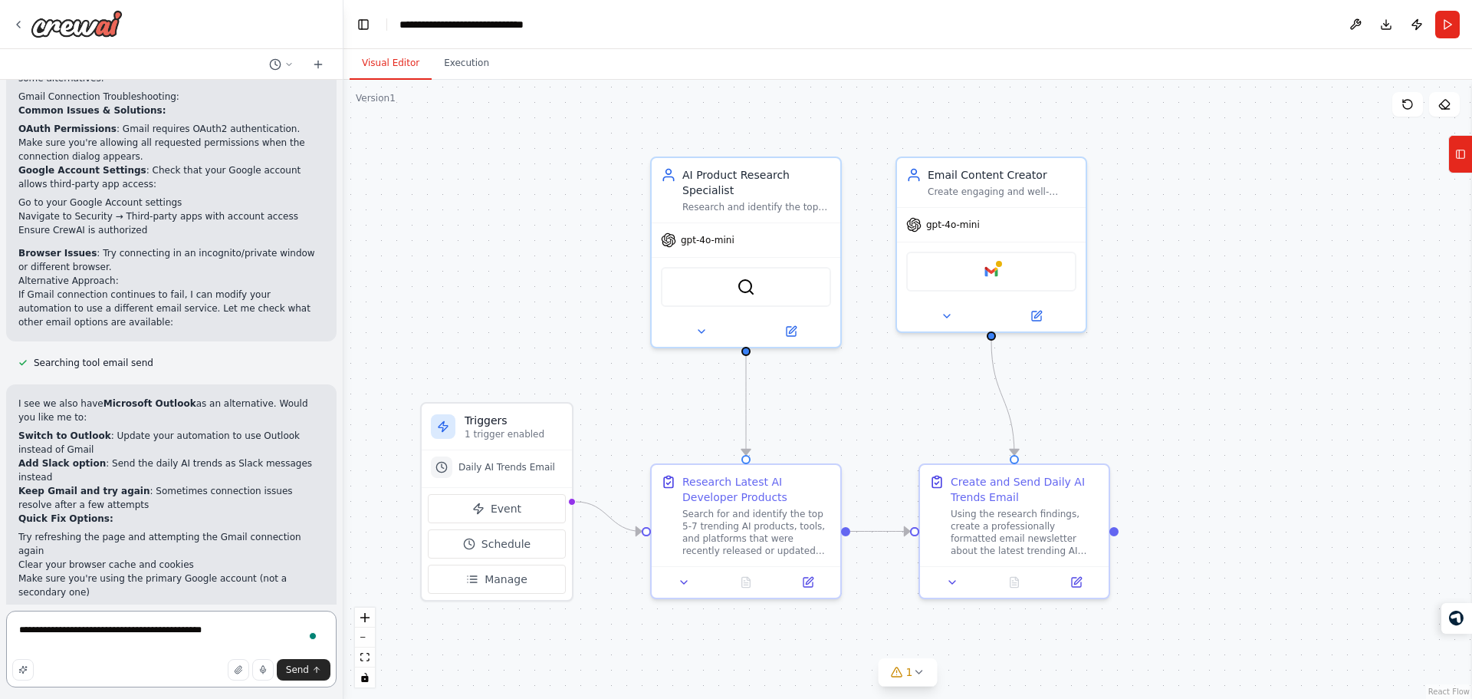
type textarea "**********"
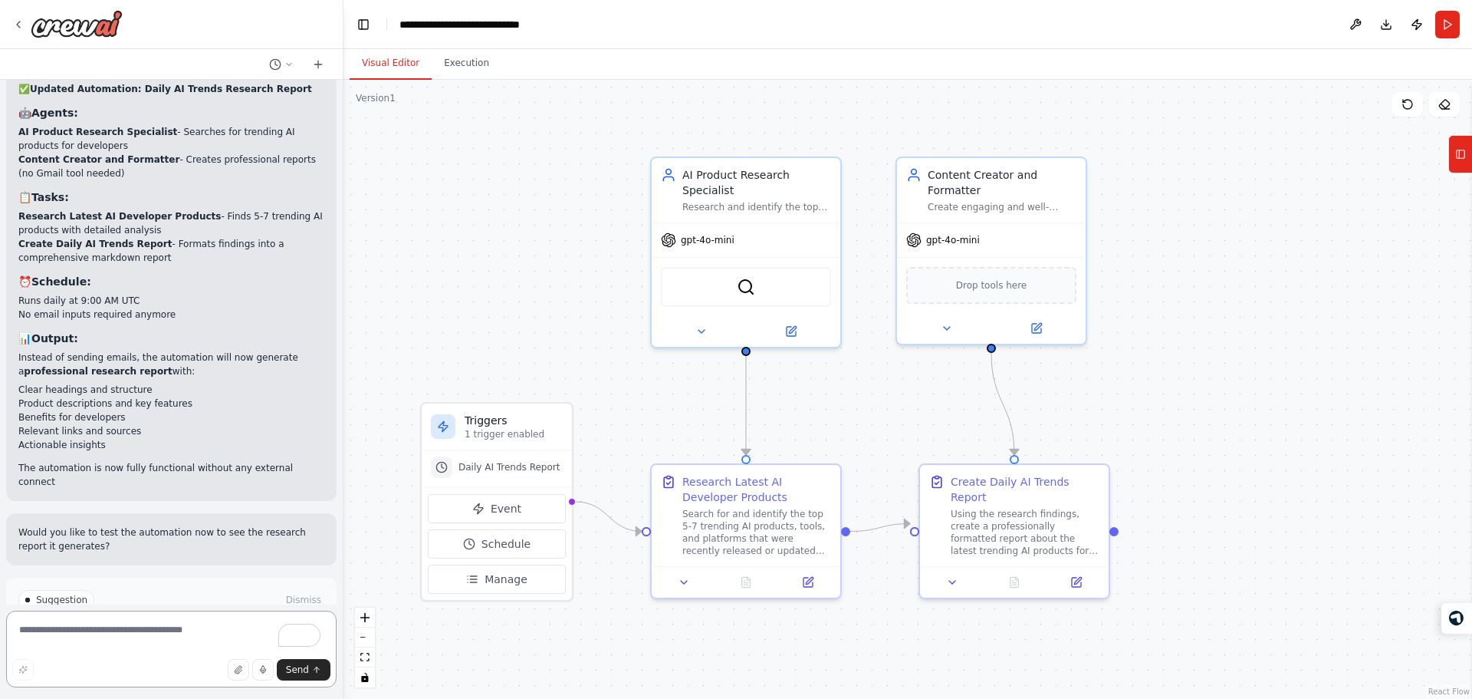
scroll to position [2763, 0]
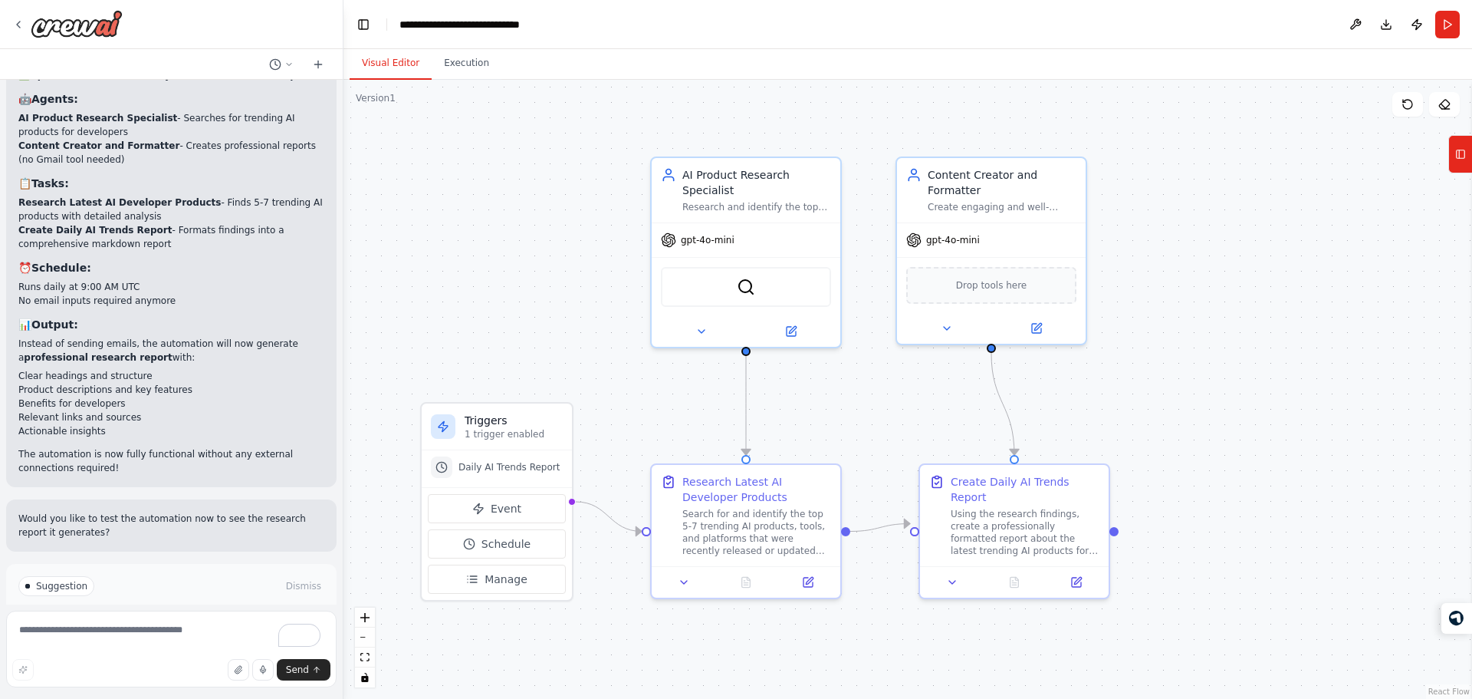
click at [164, 511] on p "Would you like to test the automation now to see the research report it generat…" at bounding box center [171, 525] width 306 height 28
drag, startPoint x: 164, startPoint y: 445, endPoint x: 196, endPoint y: 539, distance: 98.9
click at [196, 539] on div "Send an gmail daily with top trend AI products released for developers in indus…" at bounding box center [171, 342] width 343 height 524
click at [196, 605] on p "I have some suggestions to help you move forward with your automation." at bounding box center [171, 617] width 306 height 25
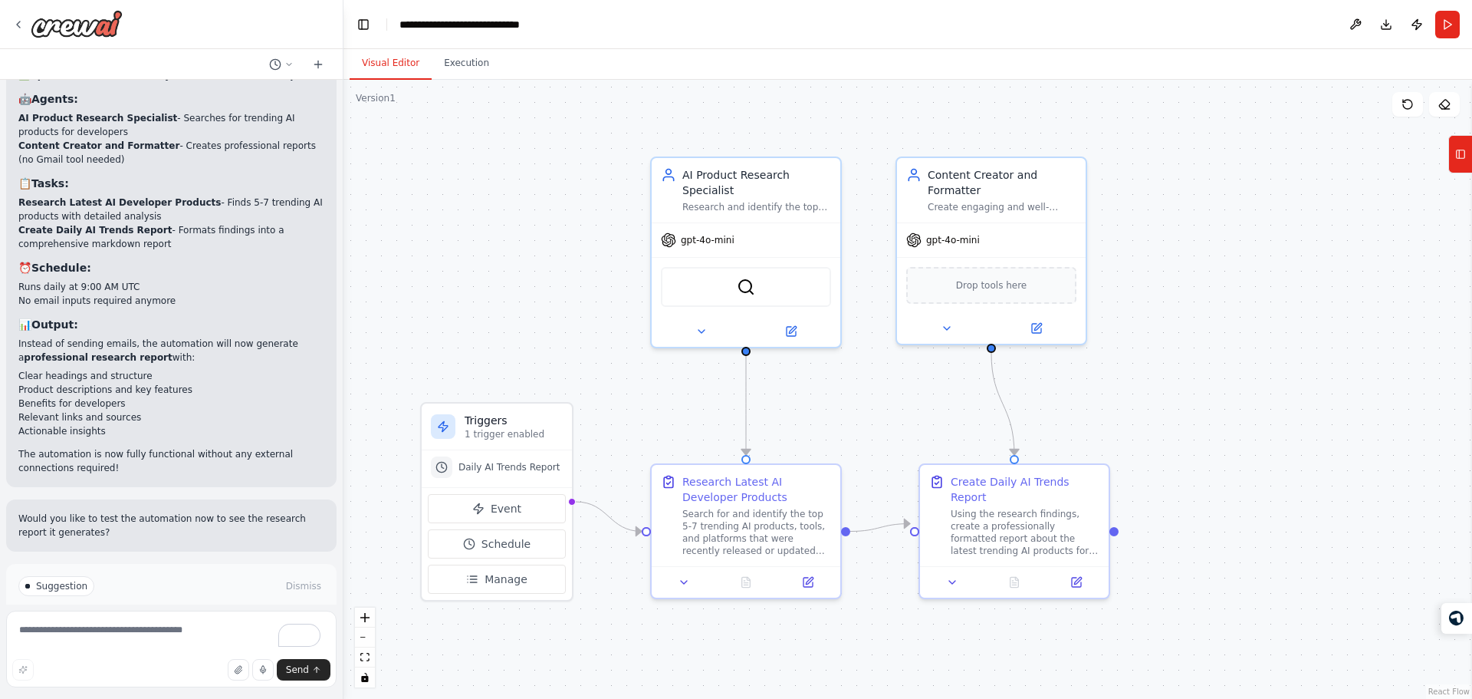
click at [209, 639] on button "Run Automation" at bounding box center [171, 651] width 306 height 25
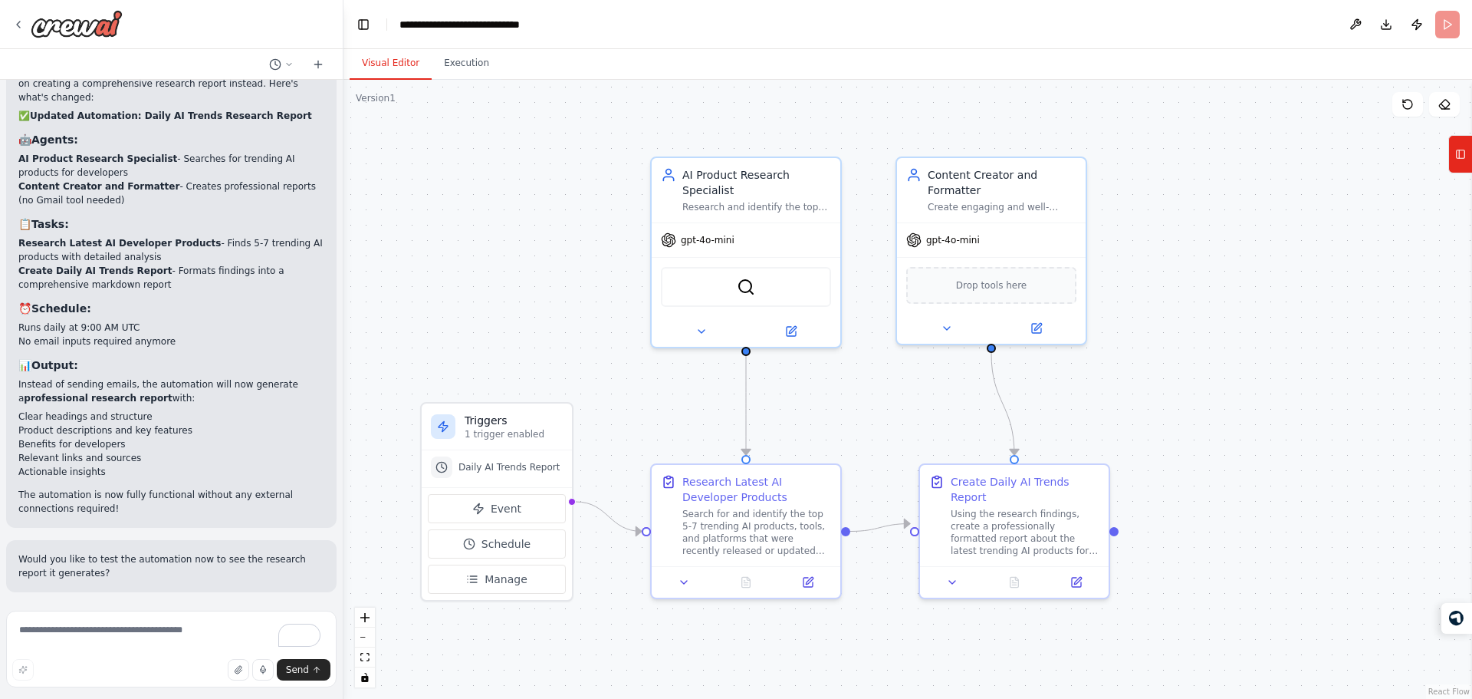
scroll to position [2638, 0]
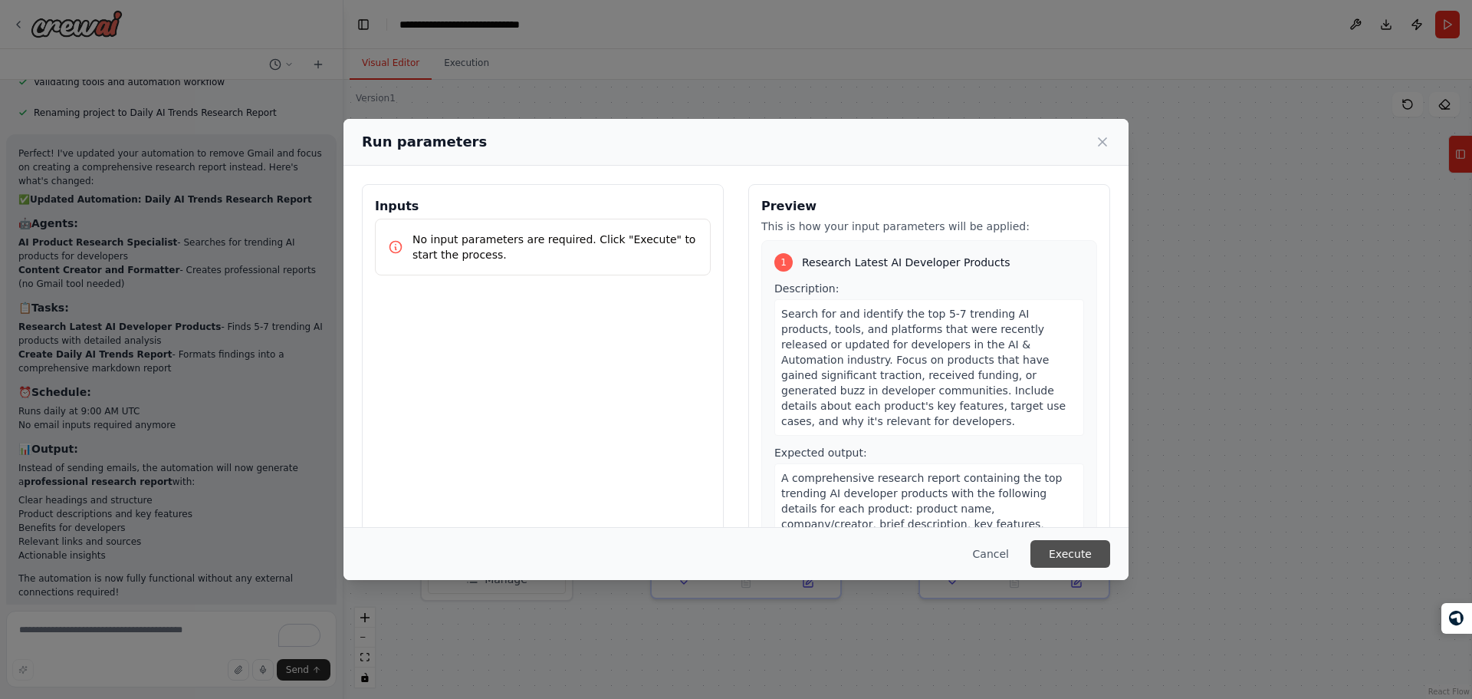
click at [1078, 545] on button "Execute" at bounding box center [1071, 554] width 80 height 28
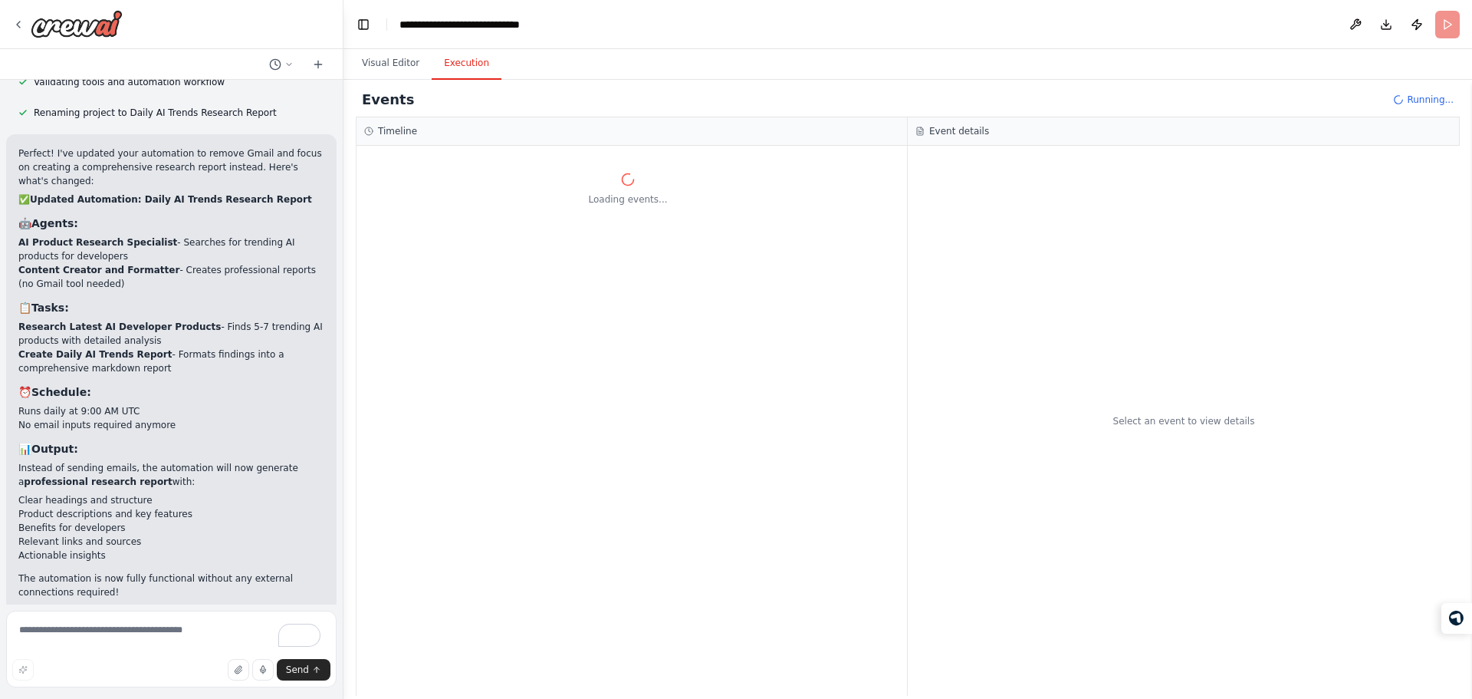
click at [399, 126] on h3 "Timeline" at bounding box center [397, 131] width 39 height 12
drag, startPoint x: 399, startPoint y: 126, endPoint x: 674, endPoint y: 388, distance: 380.2
click at [674, 388] on div "Timeline Loading events..." at bounding box center [632, 406] width 552 height 578
click at [938, 123] on div "Event details" at bounding box center [1184, 131] width 552 height 28
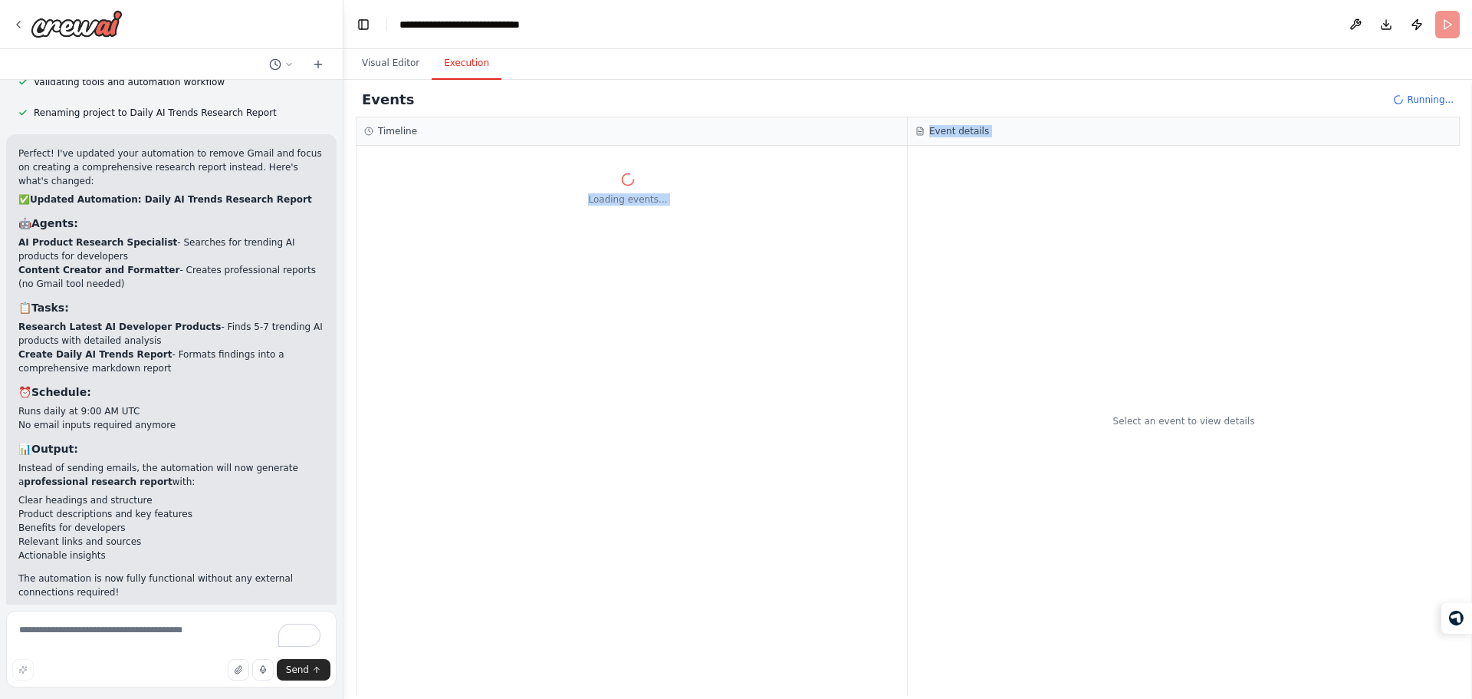
drag, startPoint x: 938, startPoint y: 123, endPoint x: 404, endPoint y: 379, distance: 591.9
click at [404, 379] on div "Timeline Loading events... Event details Select an event to view details" at bounding box center [908, 406] width 1104 height 578
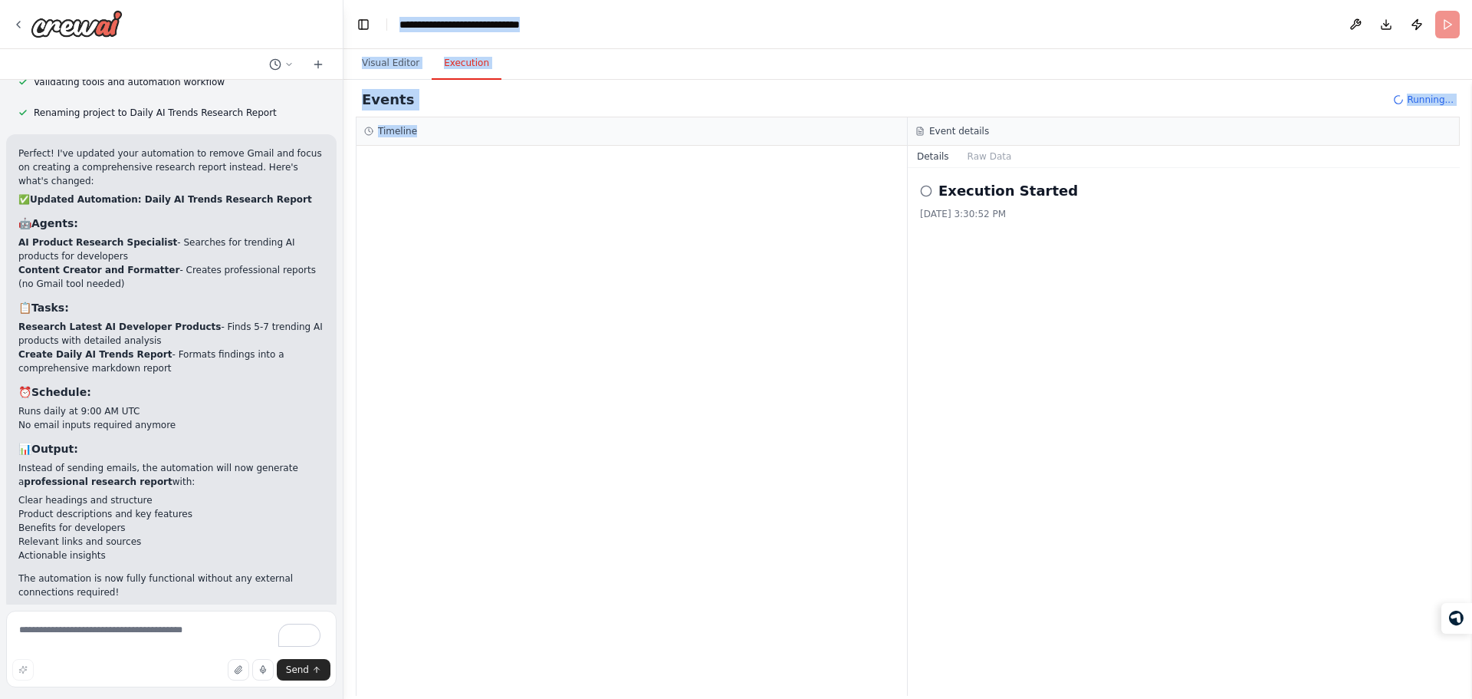
drag, startPoint x: 357, startPoint y: 5, endPoint x: 758, endPoint y: 555, distance: 680.7
click at [758, 555] on main "**********" at bounding box center [908, 349] width 1129 height 699
click at [758, 555] on div at bounding box center [632, 421] width 551 height 550
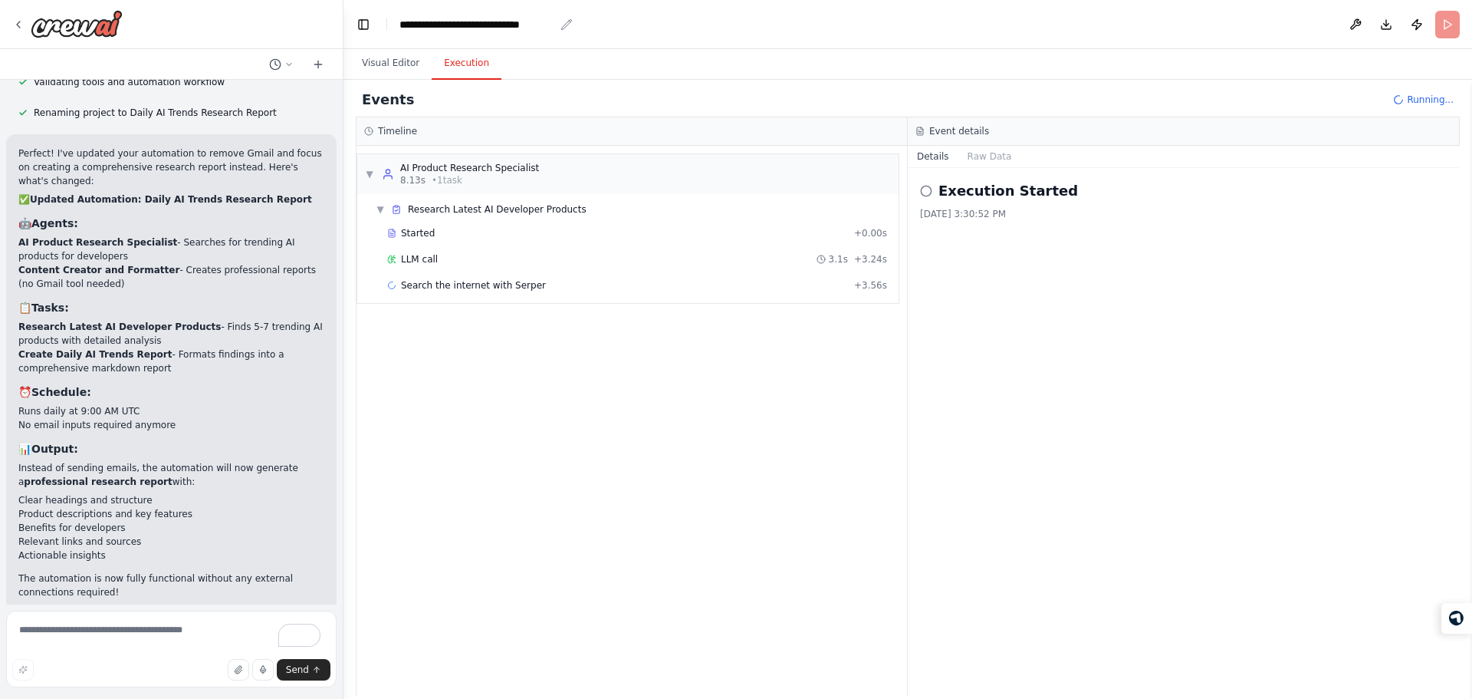
click at [407, 23] on div "**********" at bounding box center [476, 24] width 155 height 15
drag, startPoint x: 407, startPoint y: 23, endPoint x: 965, endPoint y: 557, distance: 772.3
click at [965, 557] on main "**********" at bounding box center [908, 349] width 1129 height 699
click at [965, 557] on div "Execution Started 10/15/2025, 3:30:52 PM" at bounding box center [1184, 432] width 552 height 528
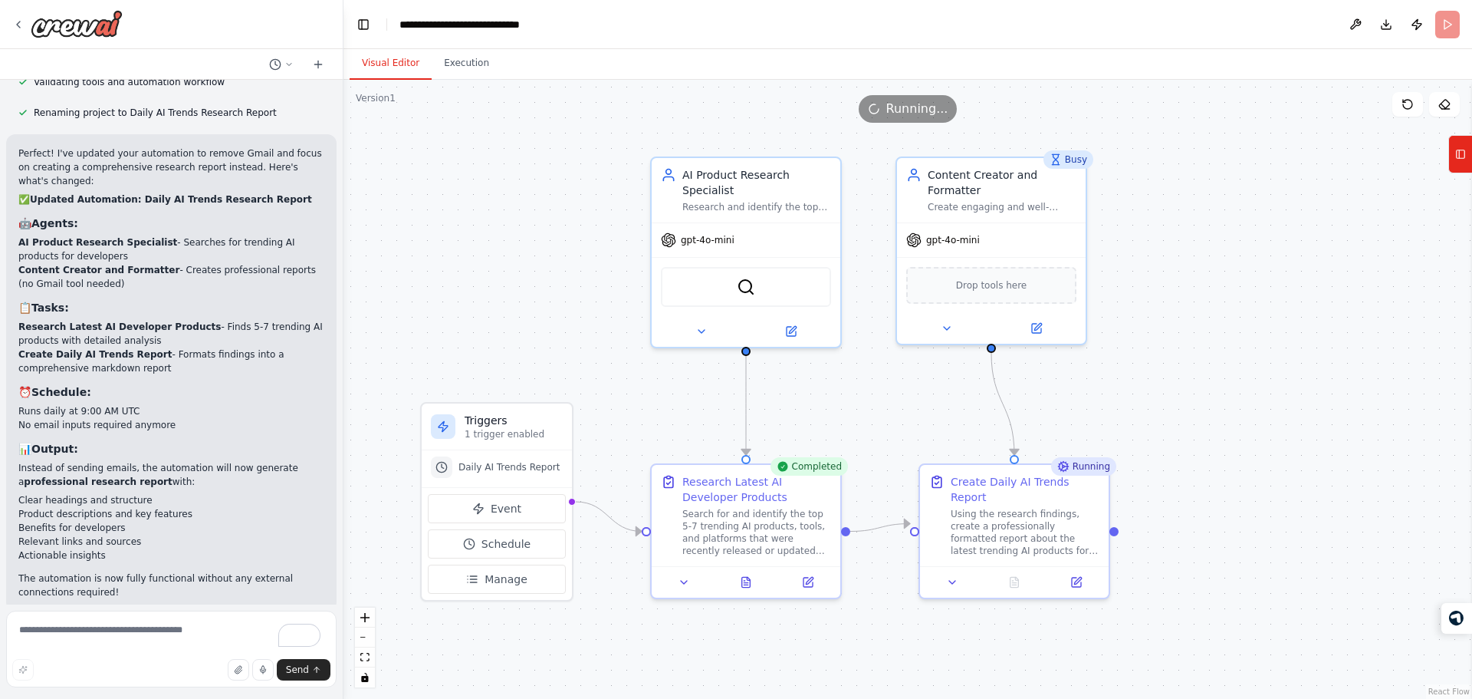
click at [382, 66] on button "Visual Editor" at bounding box center [391, 64] width 82 height 32
click at [974, 275] on span "Drop tools here" at bounding box center [991, 282] width 71 height 15
click at [1187, 261] on div ".deletable-edge-delete-btn { width: 20px; height: 20px; border: 0px solid #ffff…" at bounding box center [908, 389] width 1129 height 619
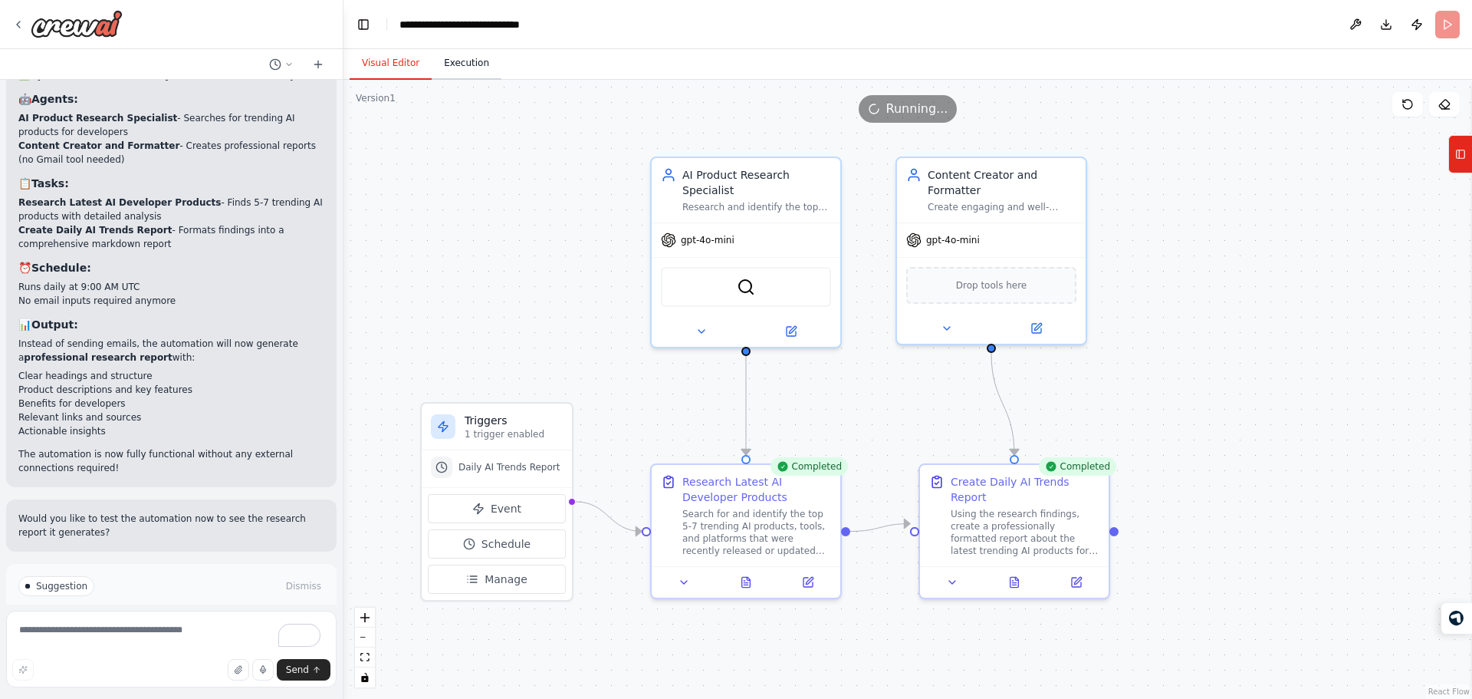
click at [452, 60] on button "Execution" at bounding box center [467, 64] width 70 height 32
click at [393, 64] on button "Visual Editor" at bounding box center [391, 64] width 82 height 32
click at [1025, 570] on button at bounding box center [1014, 579] width 65 height 18
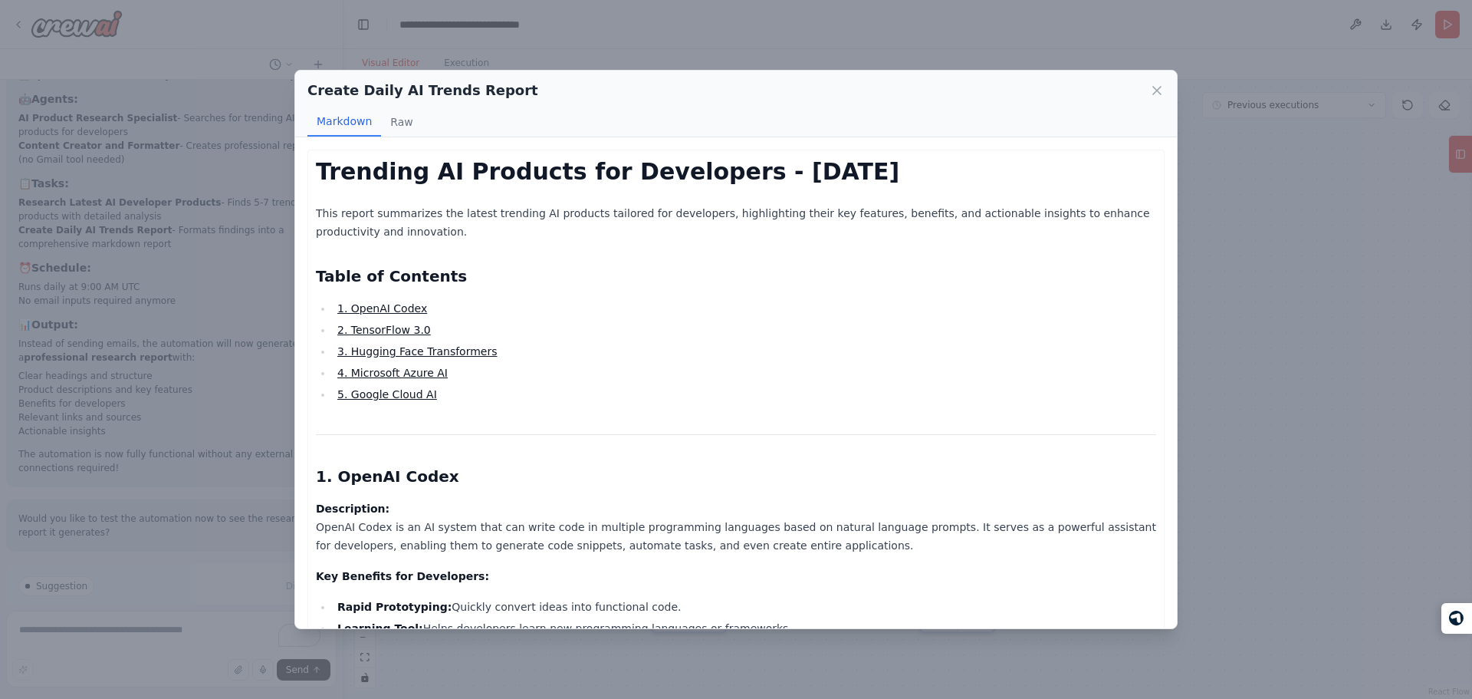
click at [409, 277] on h2 "Table of Contents" at bounding box center [736, 275] width 840 height 21
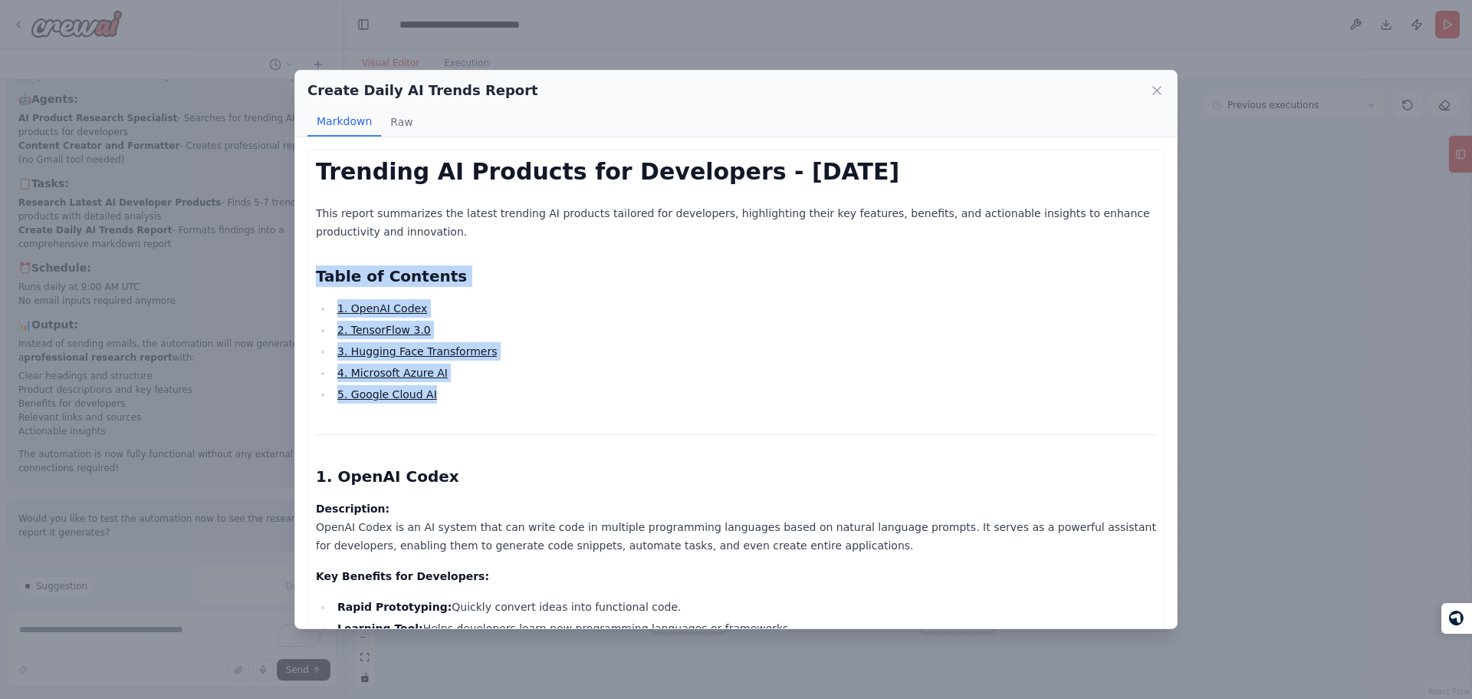
drag, startPoint x: 409, startPoint y: 277, endPoint x: 475, endPoint y: 399, distance: 138.6
click at [475, 399] on li "5. Google Cloud AI" at bounding box center [745, 394] width 824 height 18
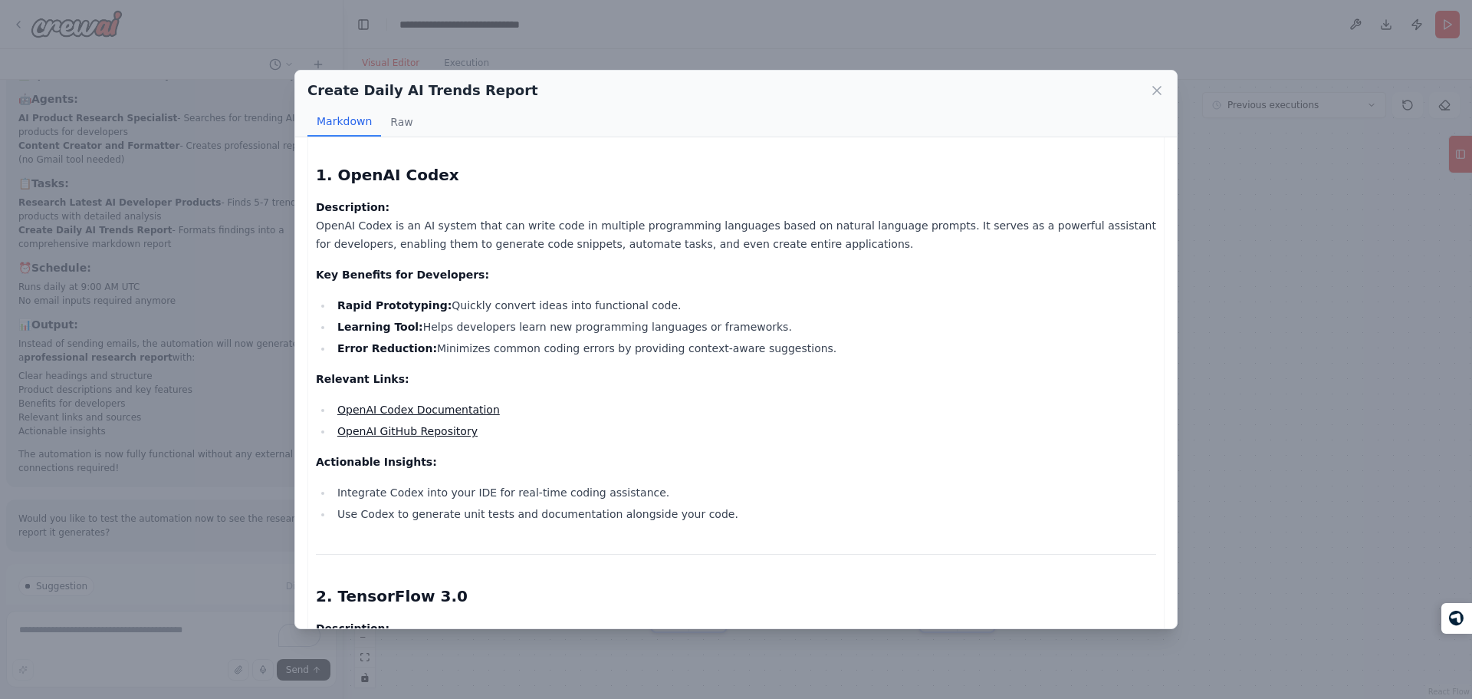
scroll to position [0, 0]
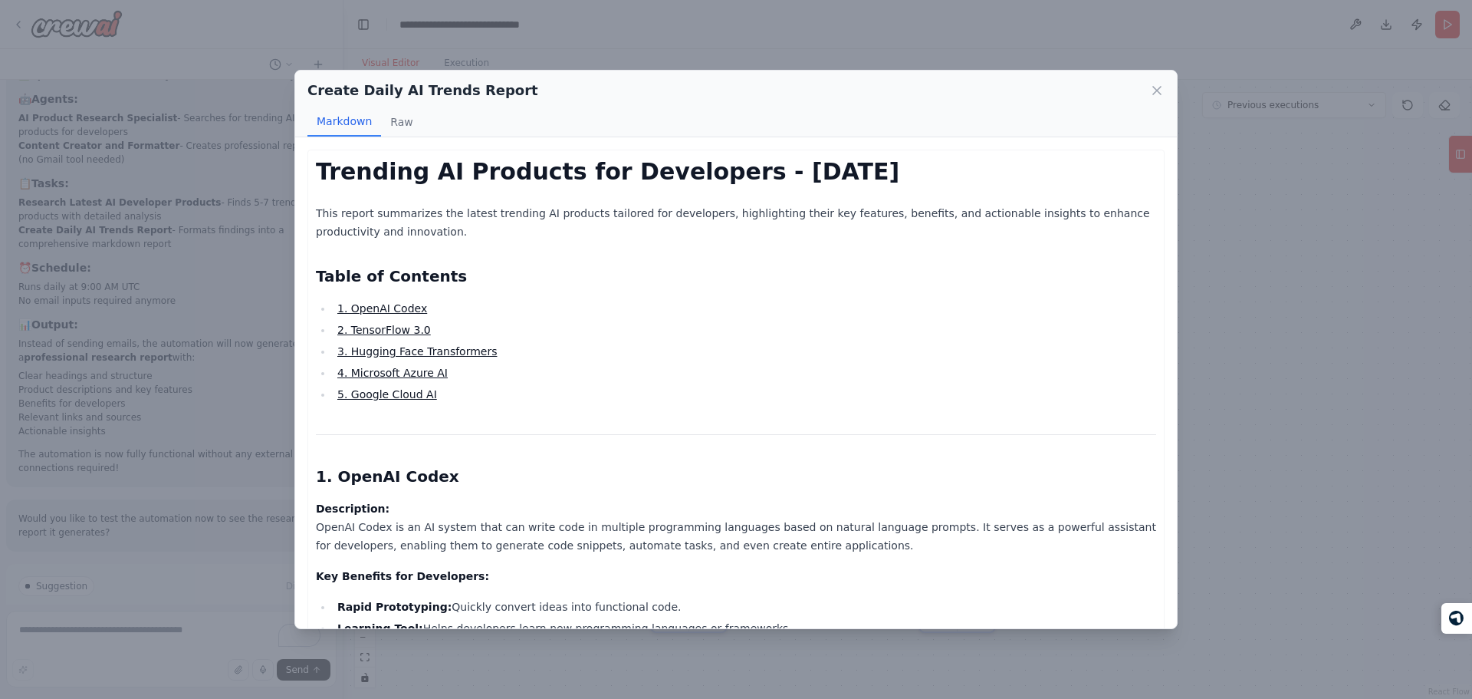
click at [478, 173] on h1 "Trending AI Products for Developers - October 2025" at bounding box center [736, 172] width 840 height 28
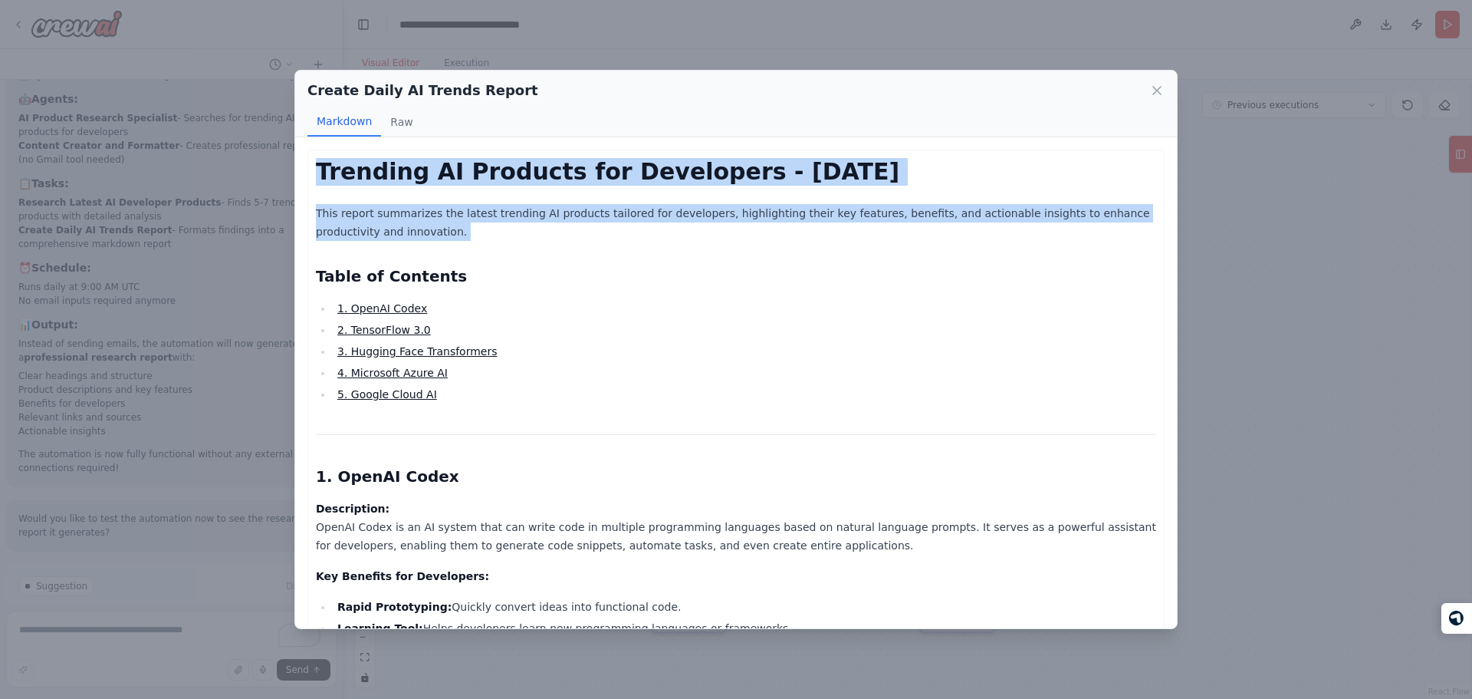
drag, startPoint x: 478, startPoint y: 173, endPoint x: 531, endPoint y: 234, distance: 80.4
click at [531, 234] on p "This report summarizes the latest trending AI products tailored for developers,…" at bounding box center [736, 222] width 840 height 37
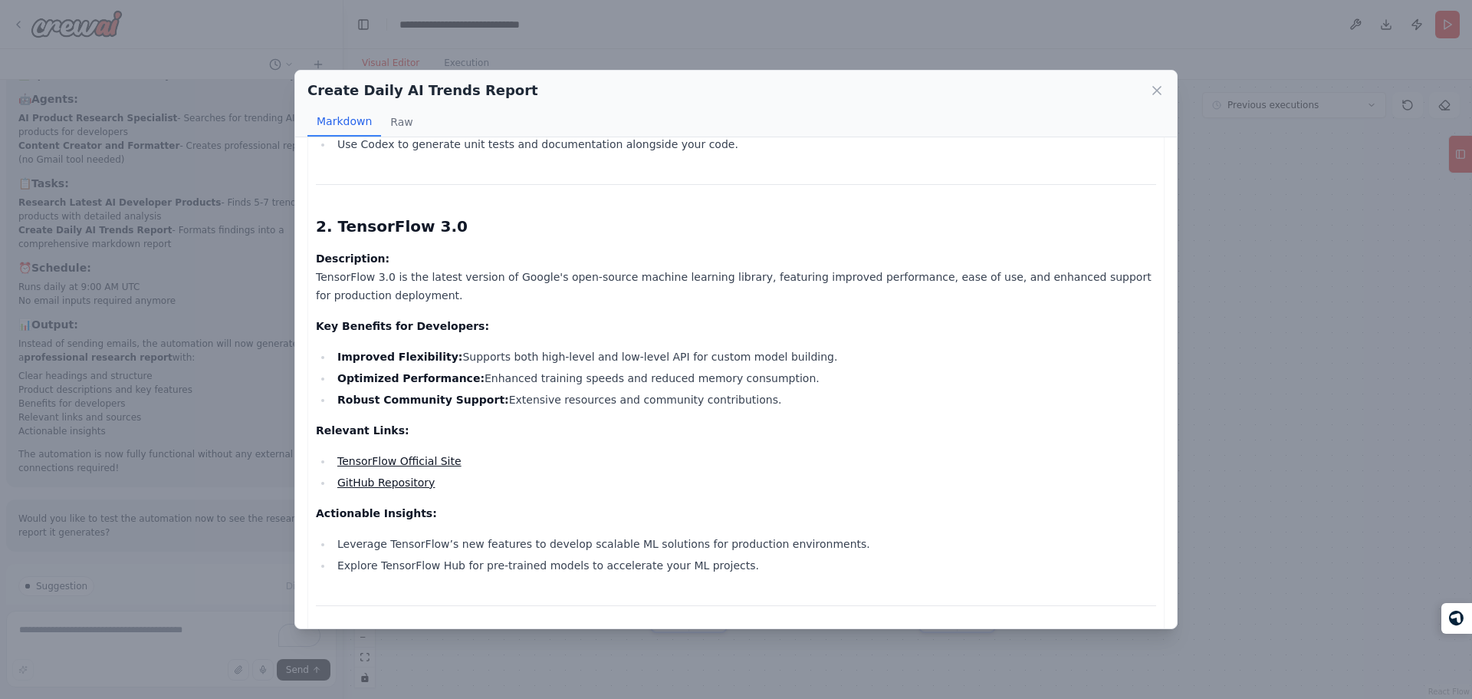
scroll to position [670, 0]
click at [621, 224] on h2 "2. TensorFlow 3.0" at bounding box center [736, 226] width 840 height 21
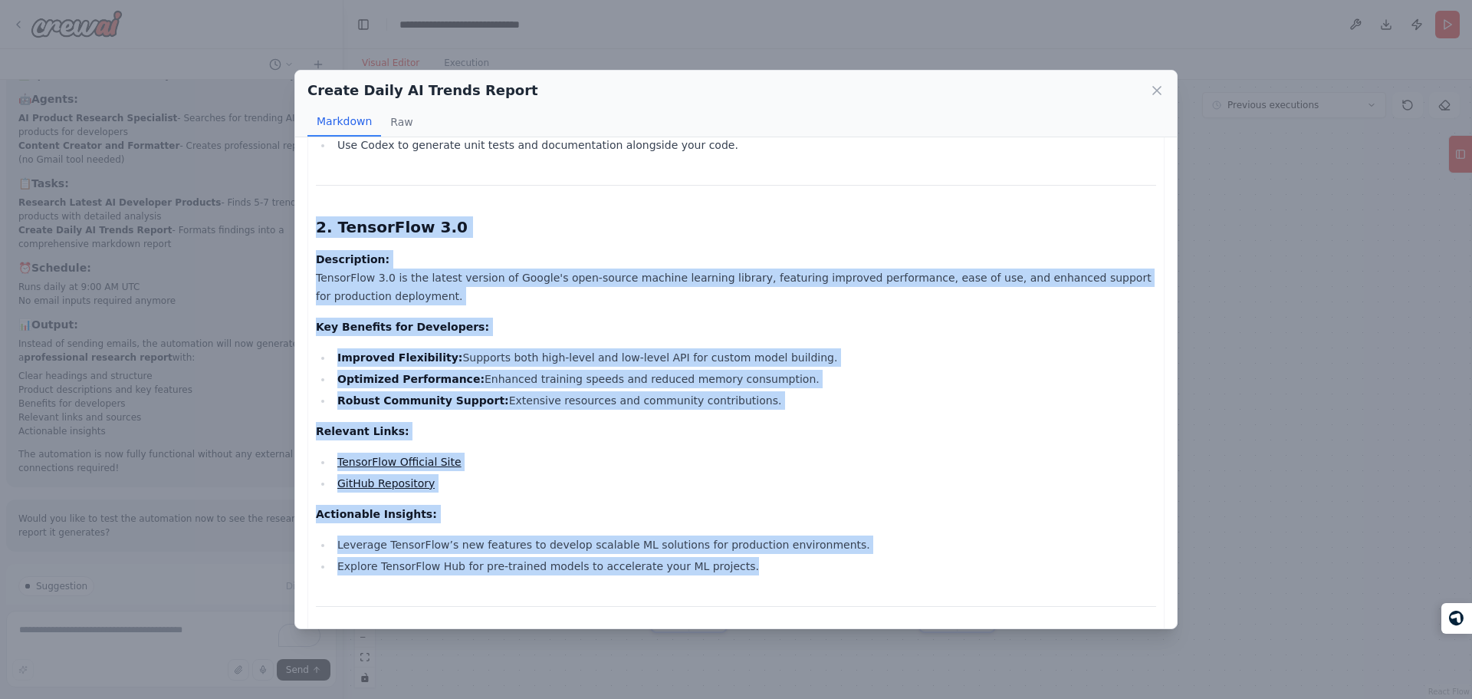
drag, startPoint x: 621, startPoint y: 224, endPoint x: 774, endPoint y: 580, distance: 387.4
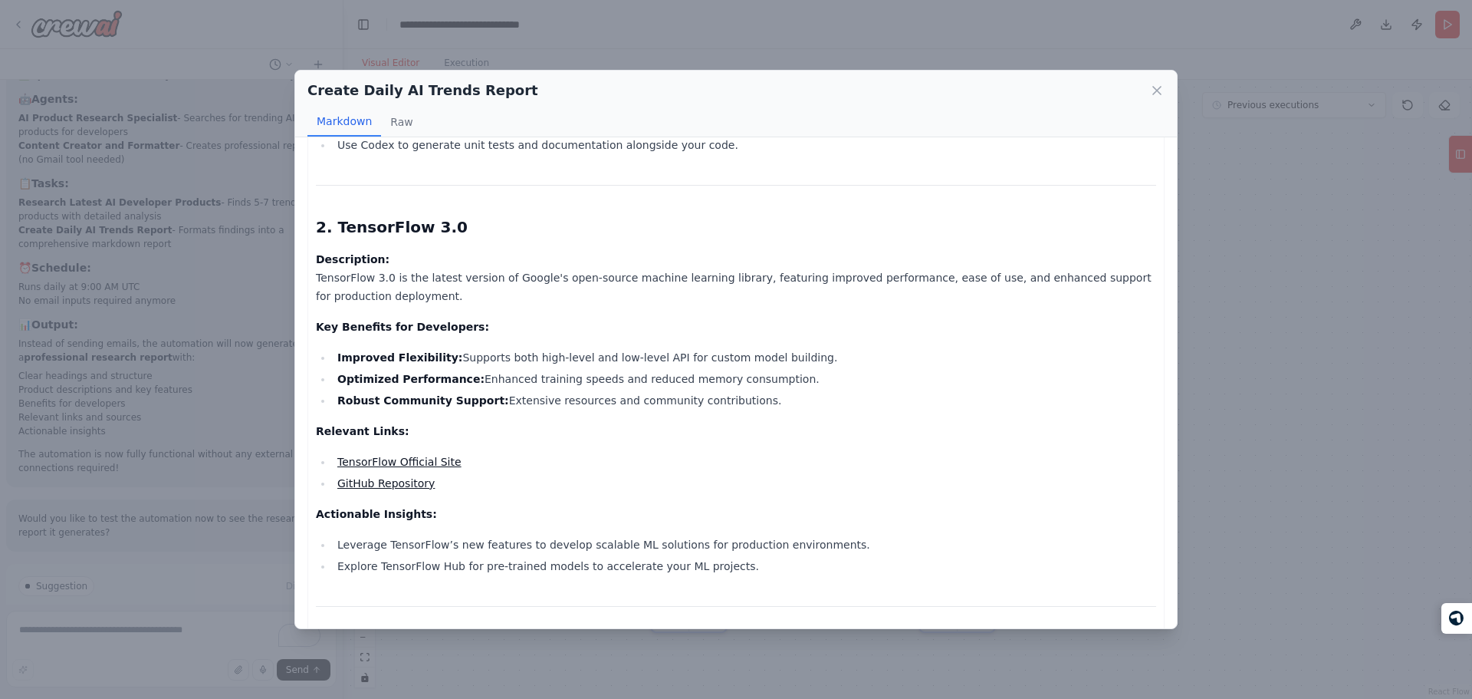
click at [255, 192] on div "Create Daily AI Trends Report Markdown Raw Trending AI Products for Developers …" at bounding box center [736, 349] width 1472 height 699
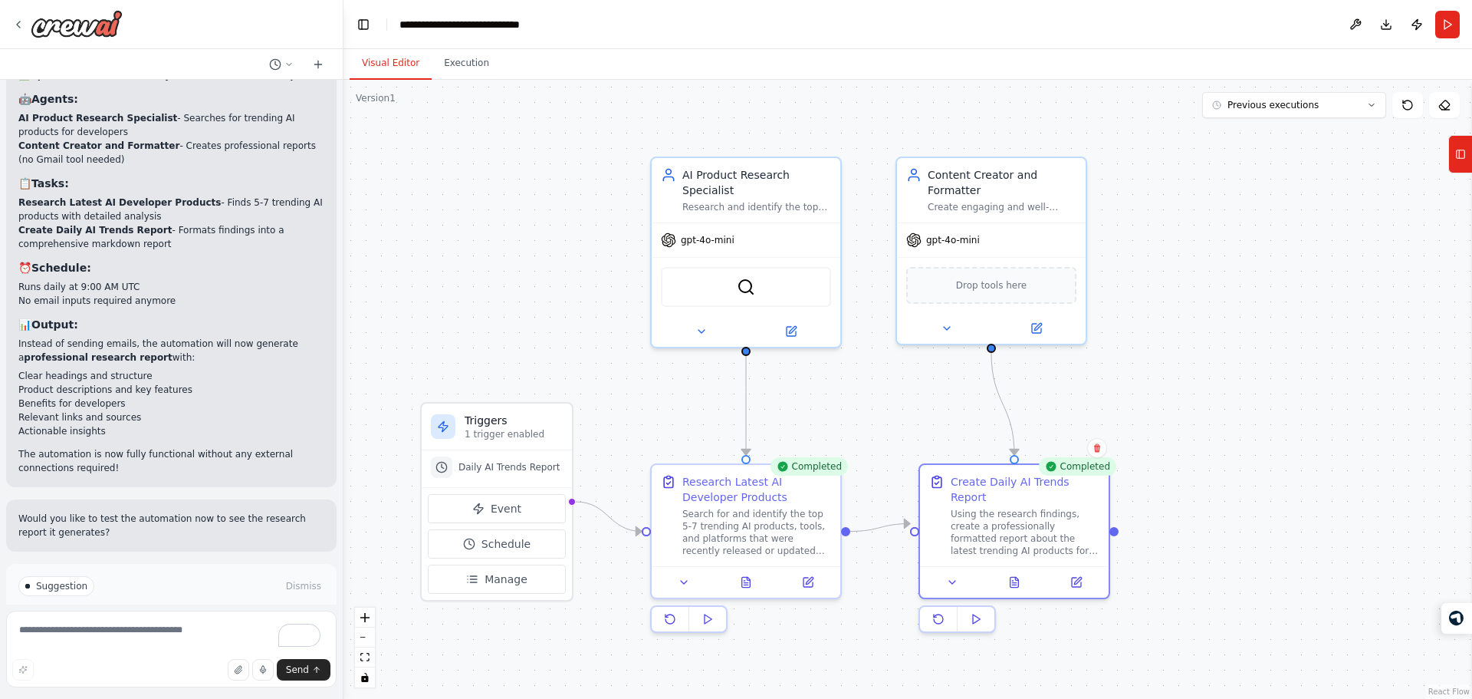
click at [202, 317] on h3 "📊 Output :" at bounding box center [171, 324] width 306 height 15
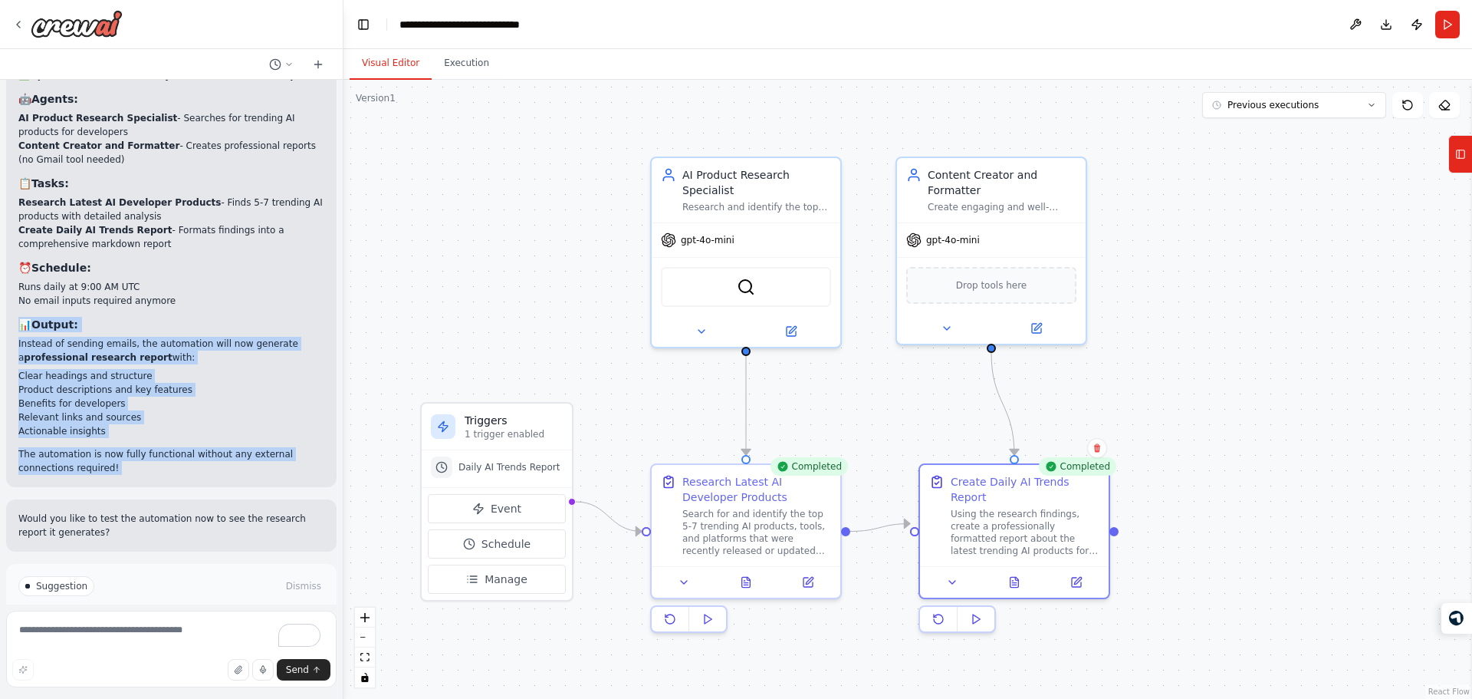
drag, startPoint x: 202, startPoint y: 238, endPoint x: 243, endPoint y: 382, distance: 149.0
click at [243, 382] on div "Perfect! I've updated your automation to remove Gmail and focus on creating a c…" at bounding box center [171, 248] width 306 height 452
click at [243, 447] on p "The automation is now fully functional without any external connections require…" at bounding box center [171, 461] width 306 height 28
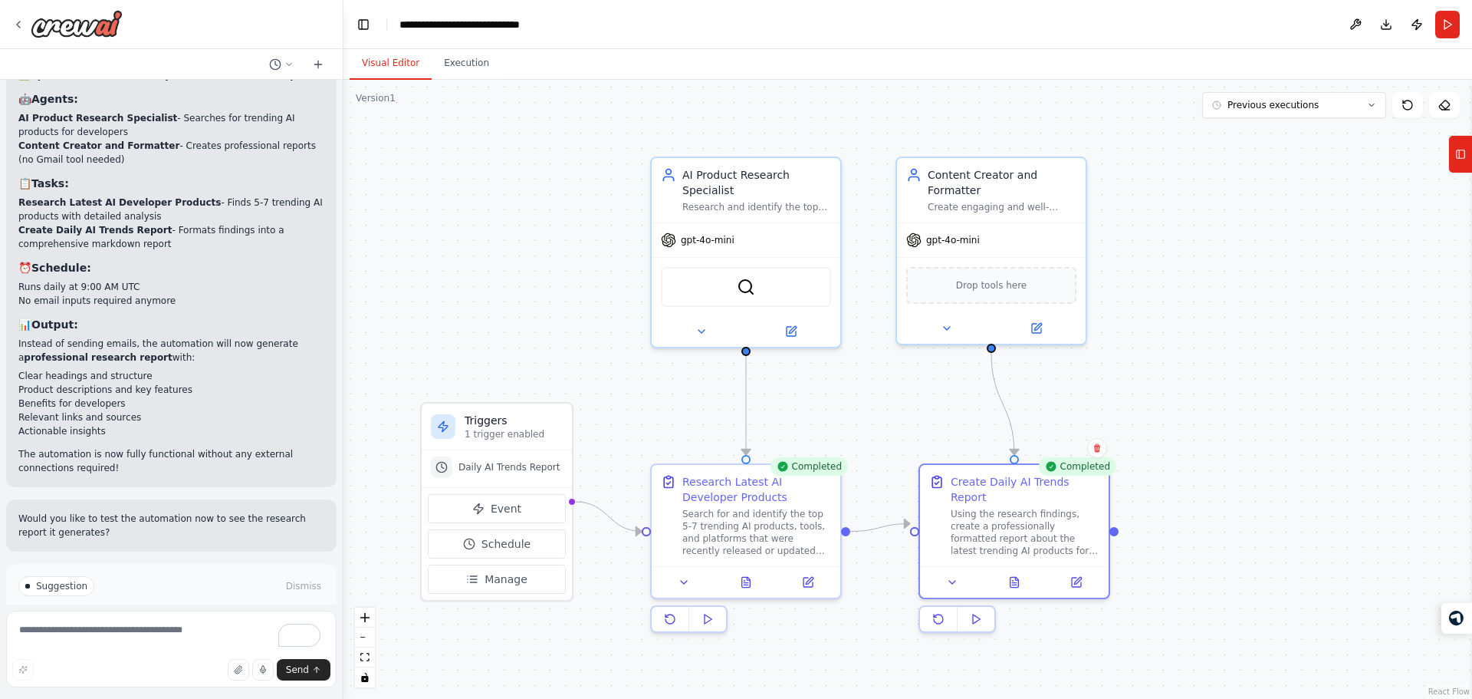
click at [243, 447] on p "The automation is now fully functional without any external connections require…" at bounding box center [171, 461] width 306 height 28
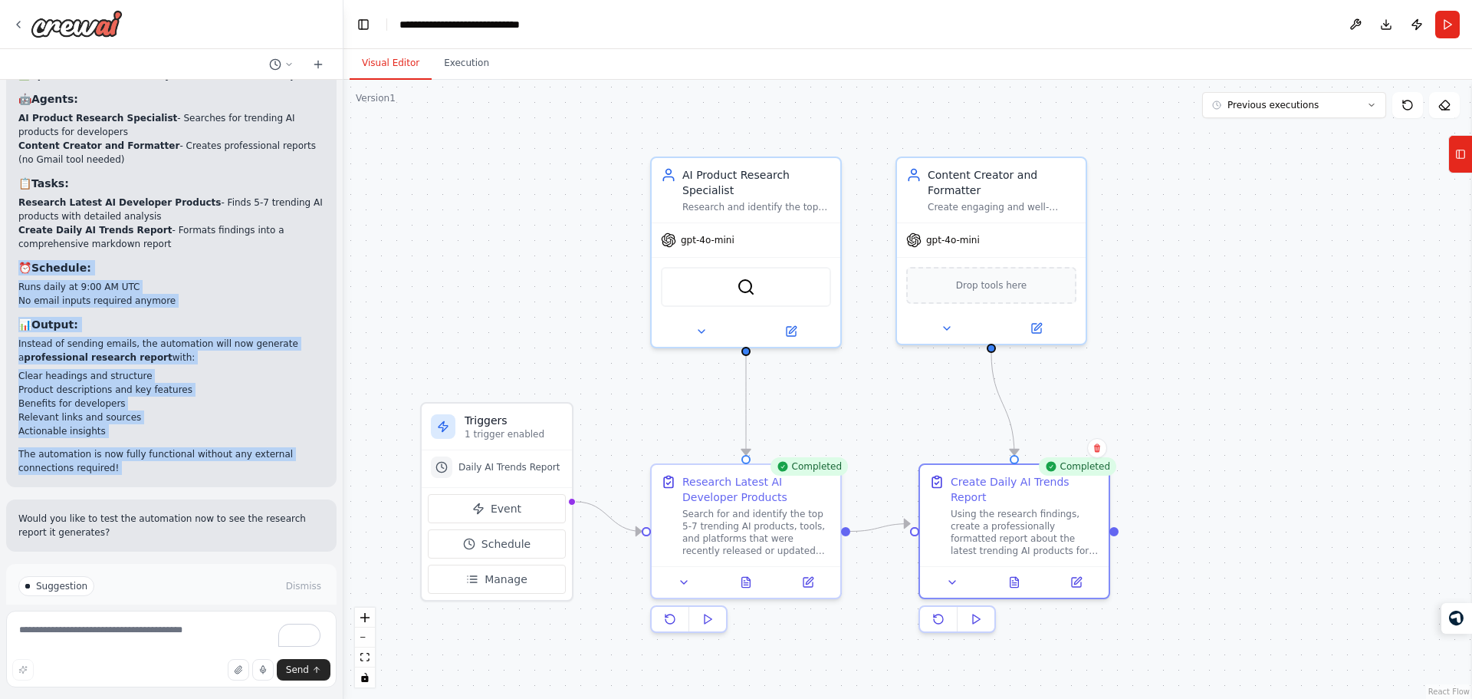
drag, startPoint x: 243, startPoint y: 382, endPoint x: 197, endPoint y: 189, distance: 198.6
click at [197, 189] on div "Perfect! I've updated your automation to remove Gmail and focus on creating a c…" at bounding box center [171, 248] width 306 height 452
click at [197, 260] on h3 "⏰ Schedule :" at bounding box center [171, 267] width 306 height 15
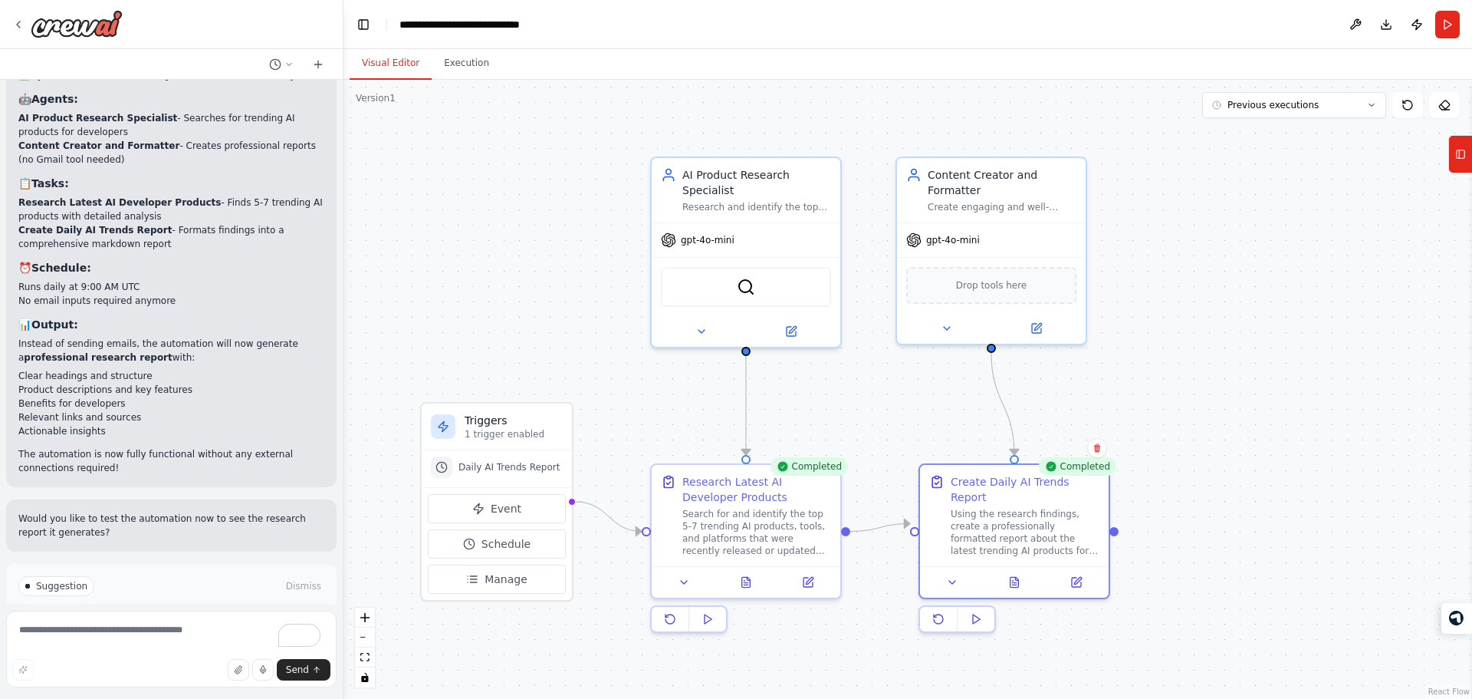
click at [197, 260] on h3 "⏰ Schedule :" at bounding box center [171, 267] width 306 height 15
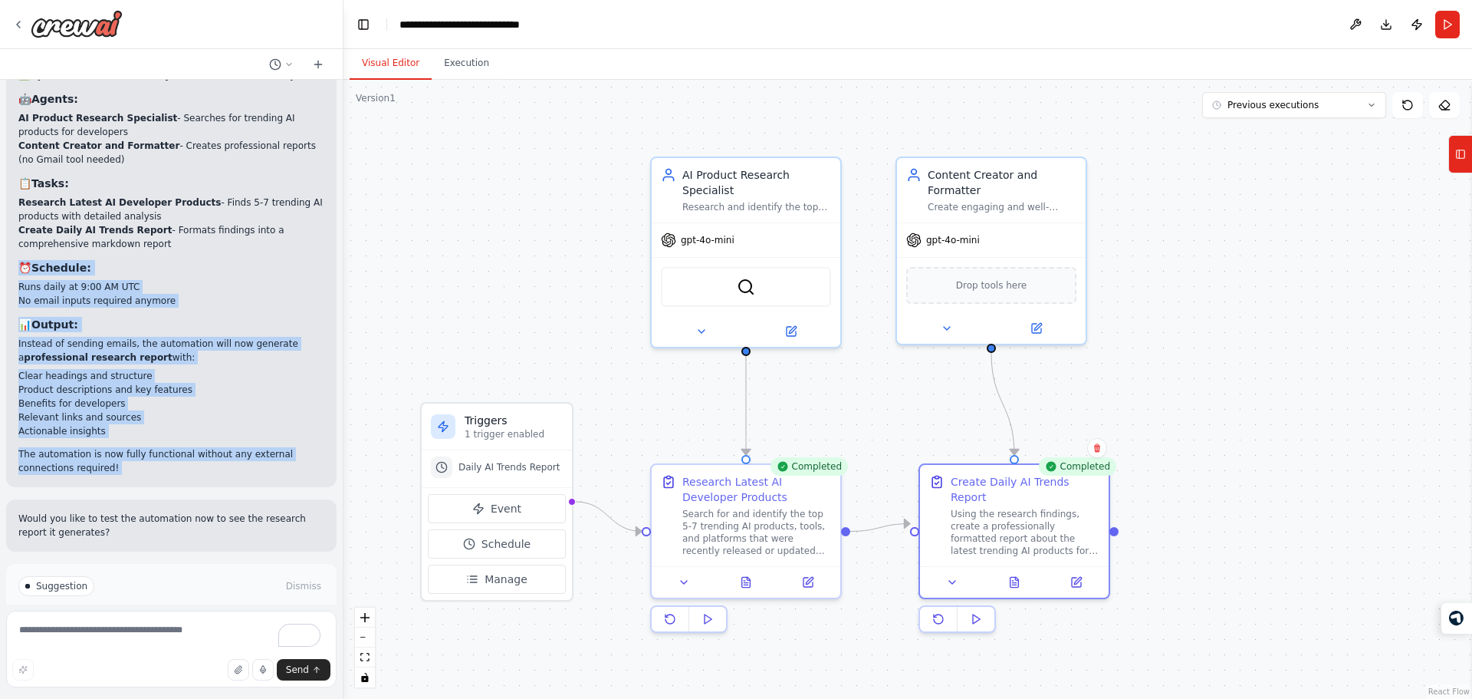
drag, startPoint x: 197, startPoint y: 189, endPoint x: 228, endPoint y: 384, distance: 198.0
click at [228, 384] on div "Perfect! I've updated your automation to remove Gmail and focus on creating a c…" at bounding box center [171, 248] width 306 height 452
click at [228, 447] on p "The automation is now fully functional without any external connections require…" at bounding box center [171, 461] width 306 height 28
drag, startPoint x: 228, startPoint y: 384, endPoint x: 192, endPoint y: 167, distance: 220.1
click at [192, 167] on div "Perfect! I've updated your automation to remove Gmail and focus on creating a c…" at bounding box center [171, 248] width 306 height 452
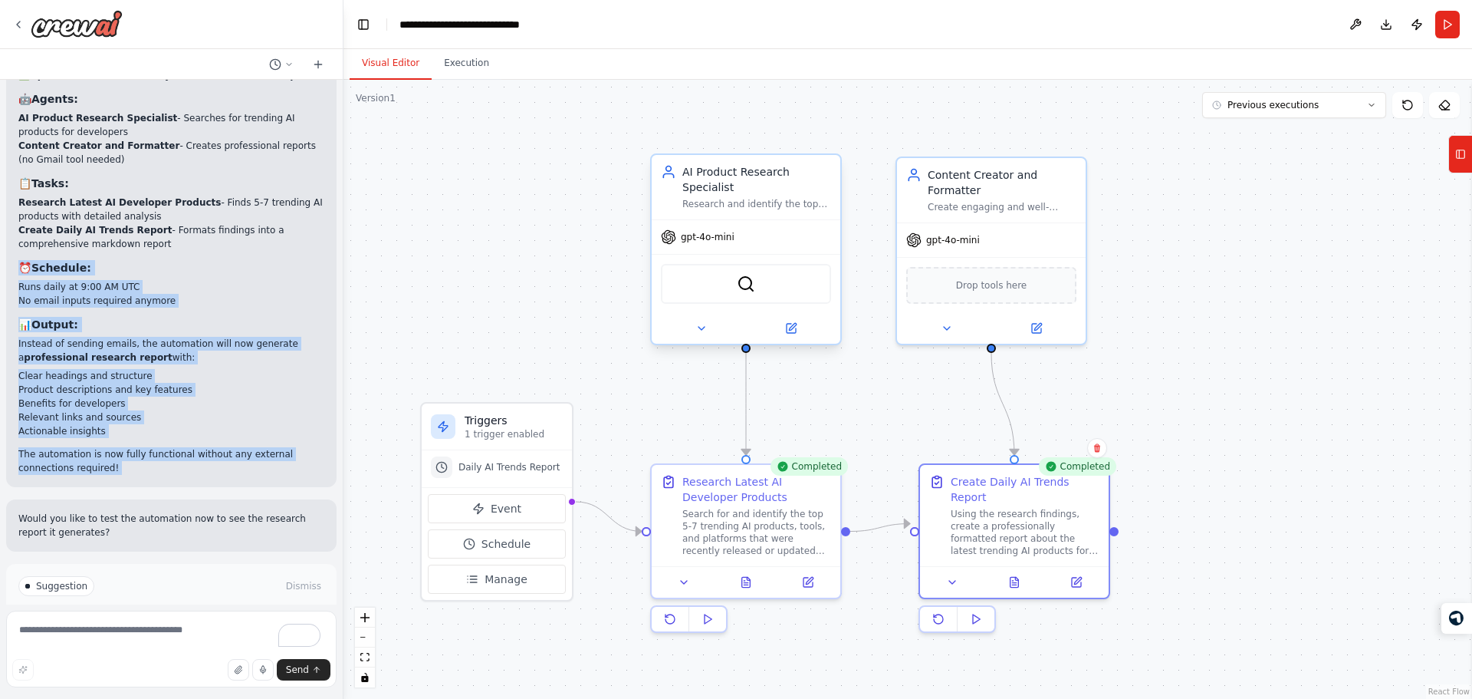
click at [727, 220] on div "gpt-4o-mini" at bounding box center [746, 237] width 189 height 34
click at [743, 523] on div "Search for and identify the top 5-7 trending AI products, tools, and platforms …" at bounding box center [756, 529] width 149 height 49
click at [812, 585] on button at bounding box center [807, 579] width 53 height 18
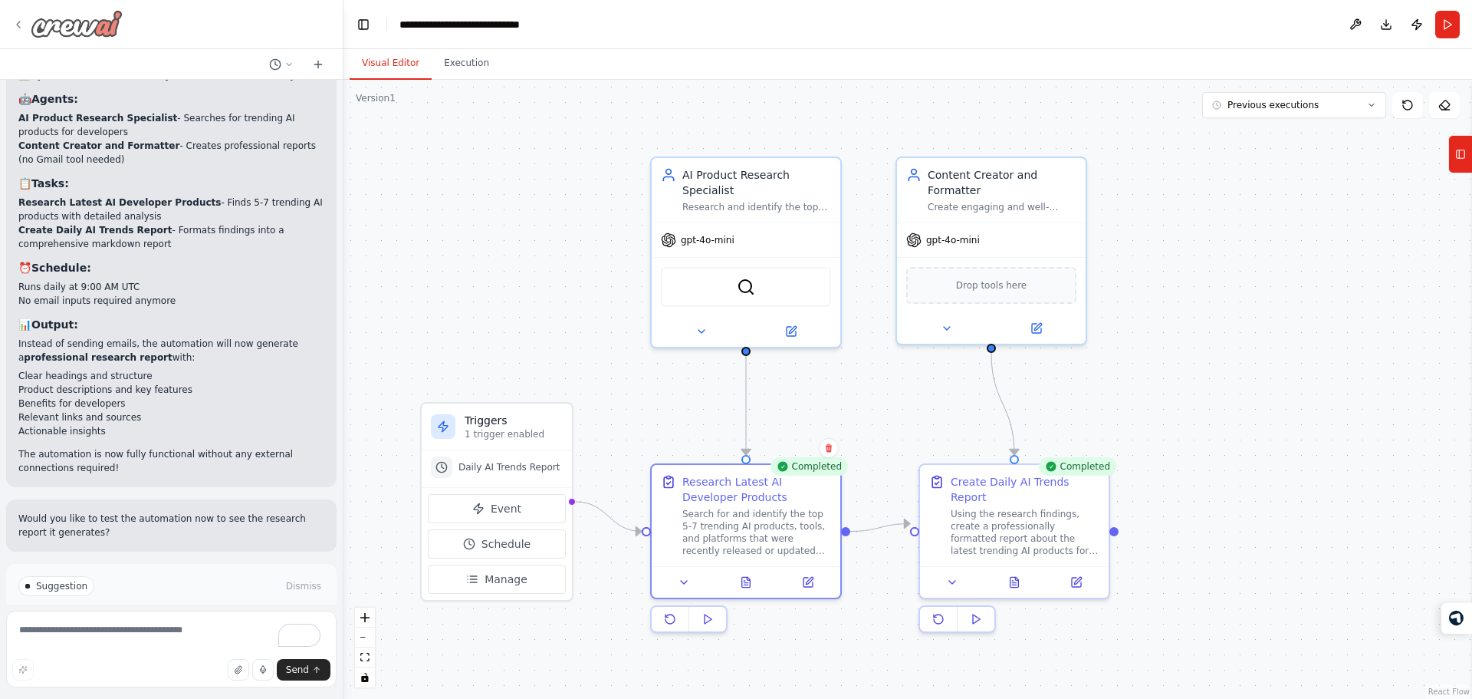
click at [28, 24] on div at bounding box center [67, 24] width 110 height 28
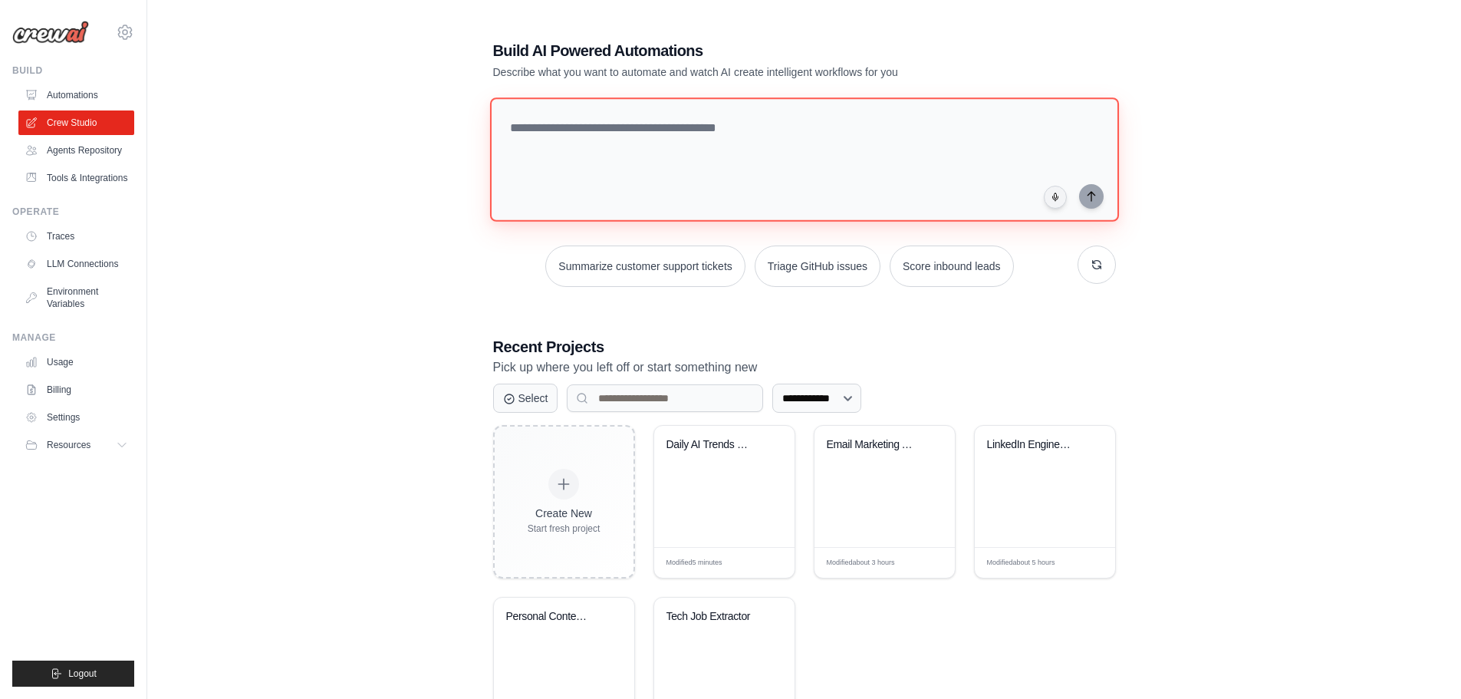
click at [691, 164] on textarea at bounding box center [803, 159] width 629 height 124
click at [652, 167] on textarea "To enrich screen reader interactions, please activate Accessibility in Grammarl…" at bounding box center [803, 159] width 629 height 124
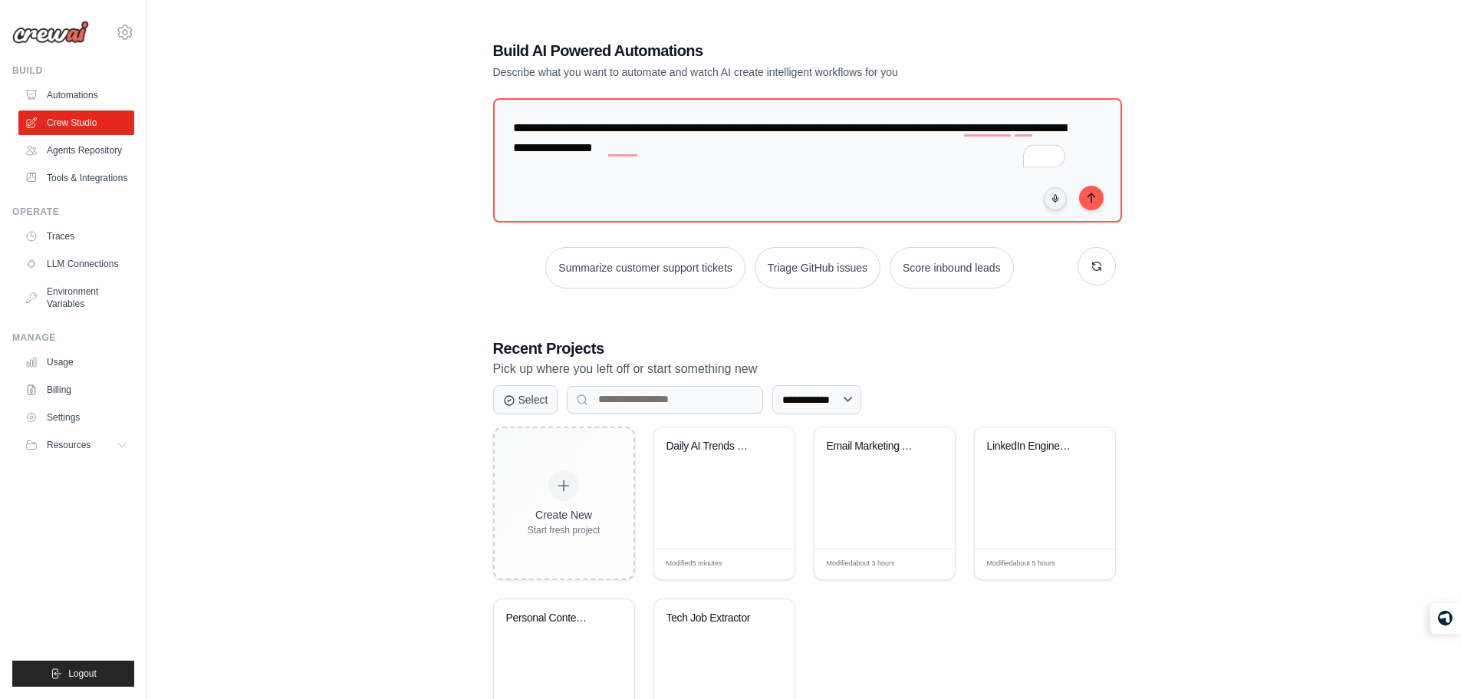
click at [748, 73] on p "Describe what you want to automate and watch AI create intelligent workflows fo…" at bounding box center [750, 71] width 515 height 15
click at [798, 146] on textarea "**********" at bounding box center [803, 159] width 629 height 124
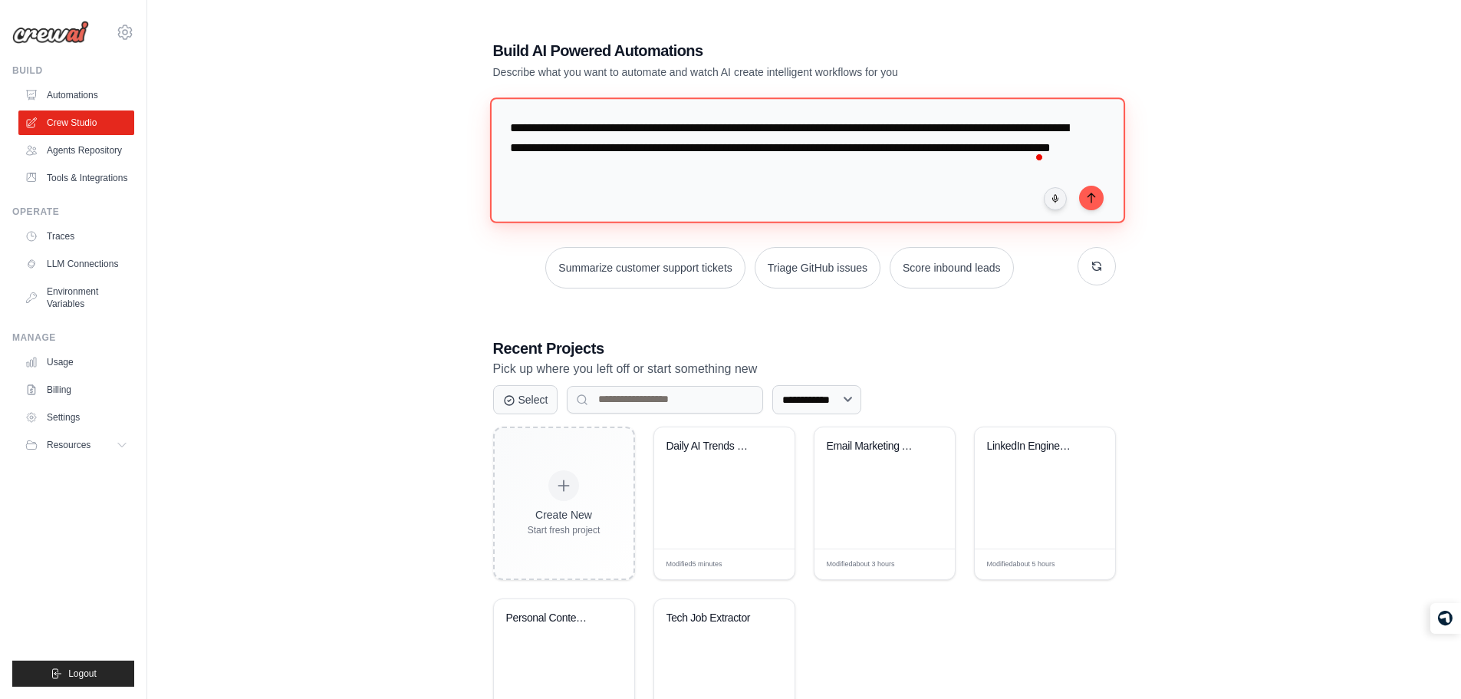
type textarea "**********"
click at [919, 166] on textarea "**********" at bounding box center [806, 159] width 635 height 125
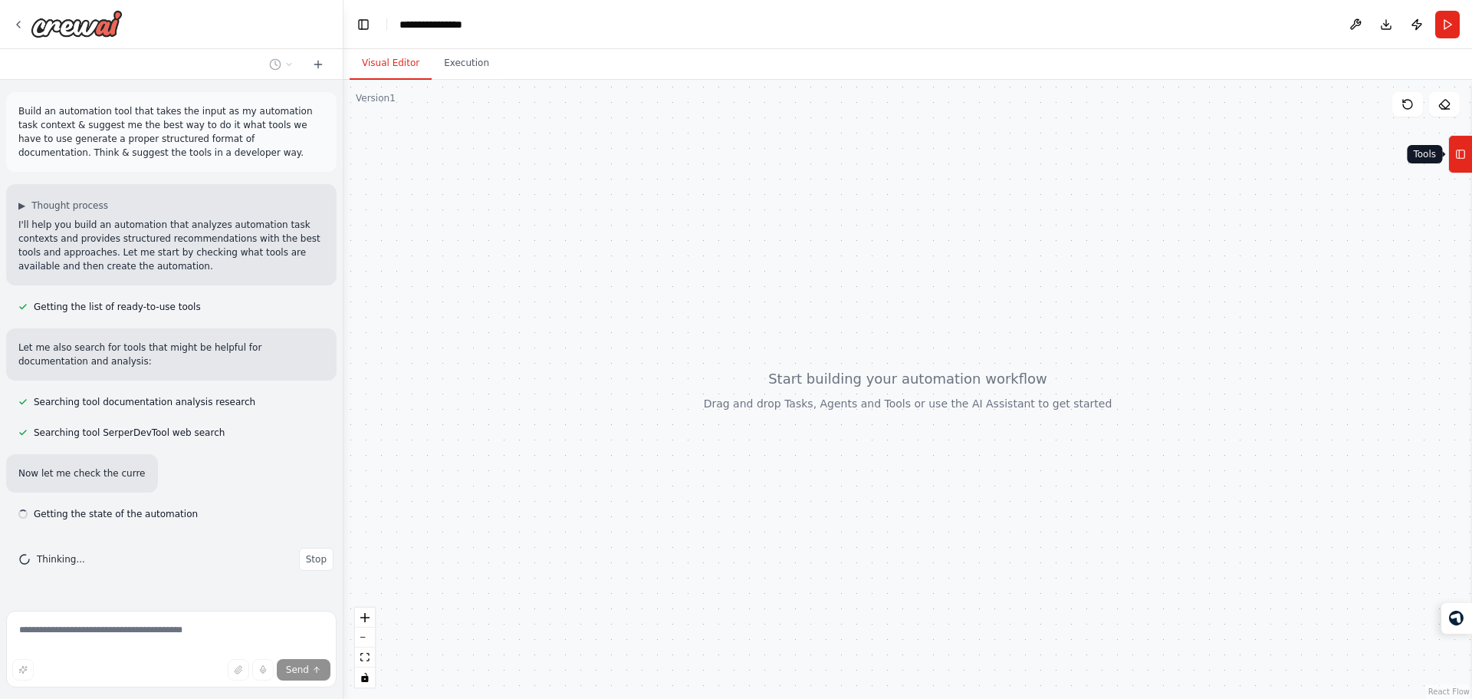
click at [1461, 153] on icon at bounding box center [1460, 154] width 11 height 25
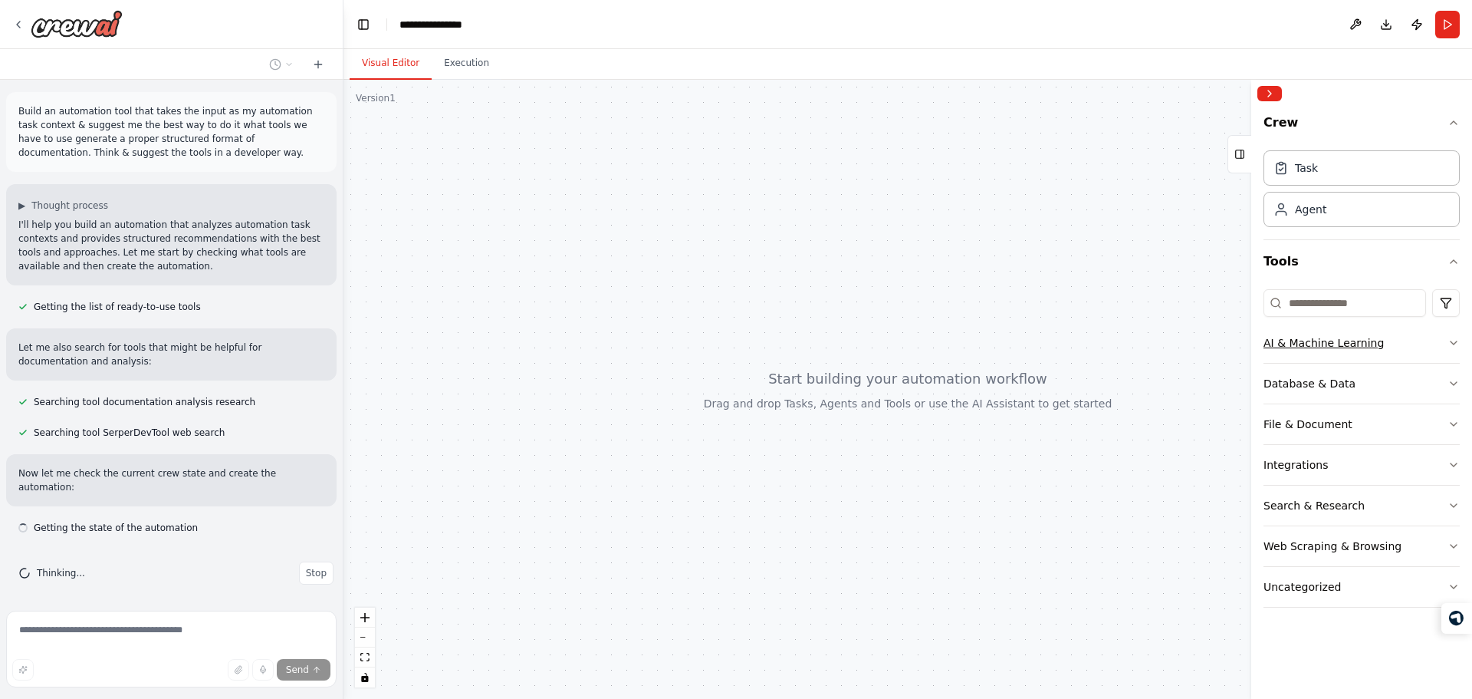
click at [1355, 353] on button "AI & Machine Learning" at bounding box center [1362, 343] width 196 height 40
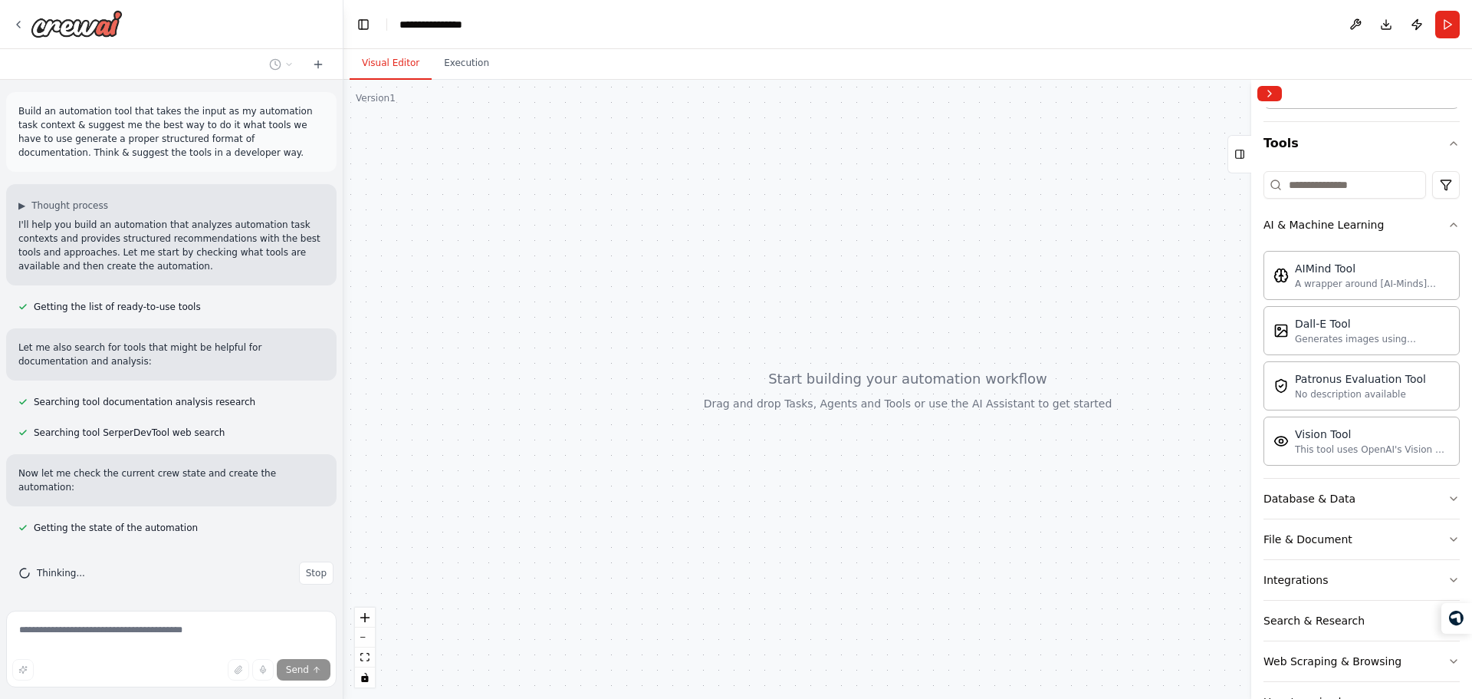
scroll to position [119, 0]
click at [1411, 222] on button "AI & Machine Learning" at bounding box center [1362, 224] width 196 height 40
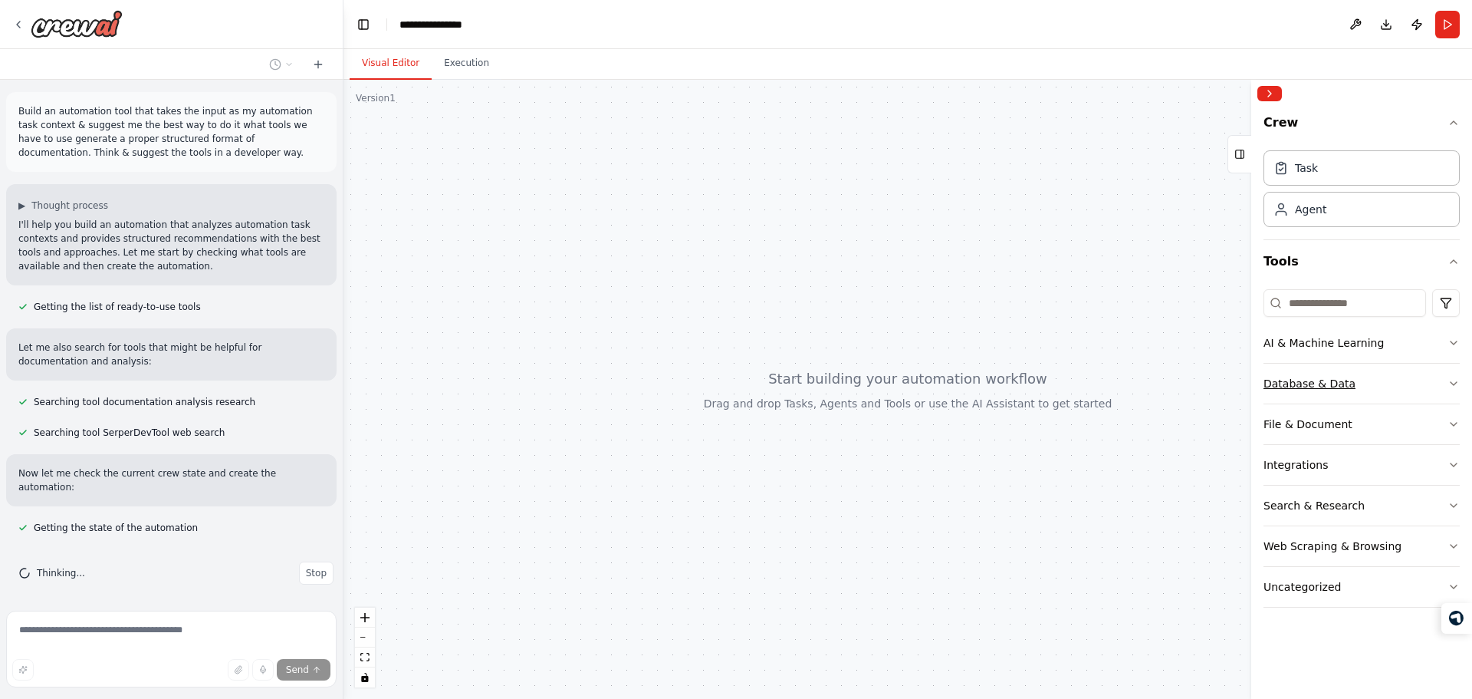
drag, startPoint x: 1371, startPoint y: 413, endPoint x: 1389, endPoint y: 380, distance: 37.8
click at [1389, 380] on div "AI & Machine Learning Database & Data File & Document Integrations Search & Res…" at bounding box center [1362, 465] width 196 height 284
click at [1389, 380] on button "Database & Data" at bounding box center [1362, 383] width 196 height 40
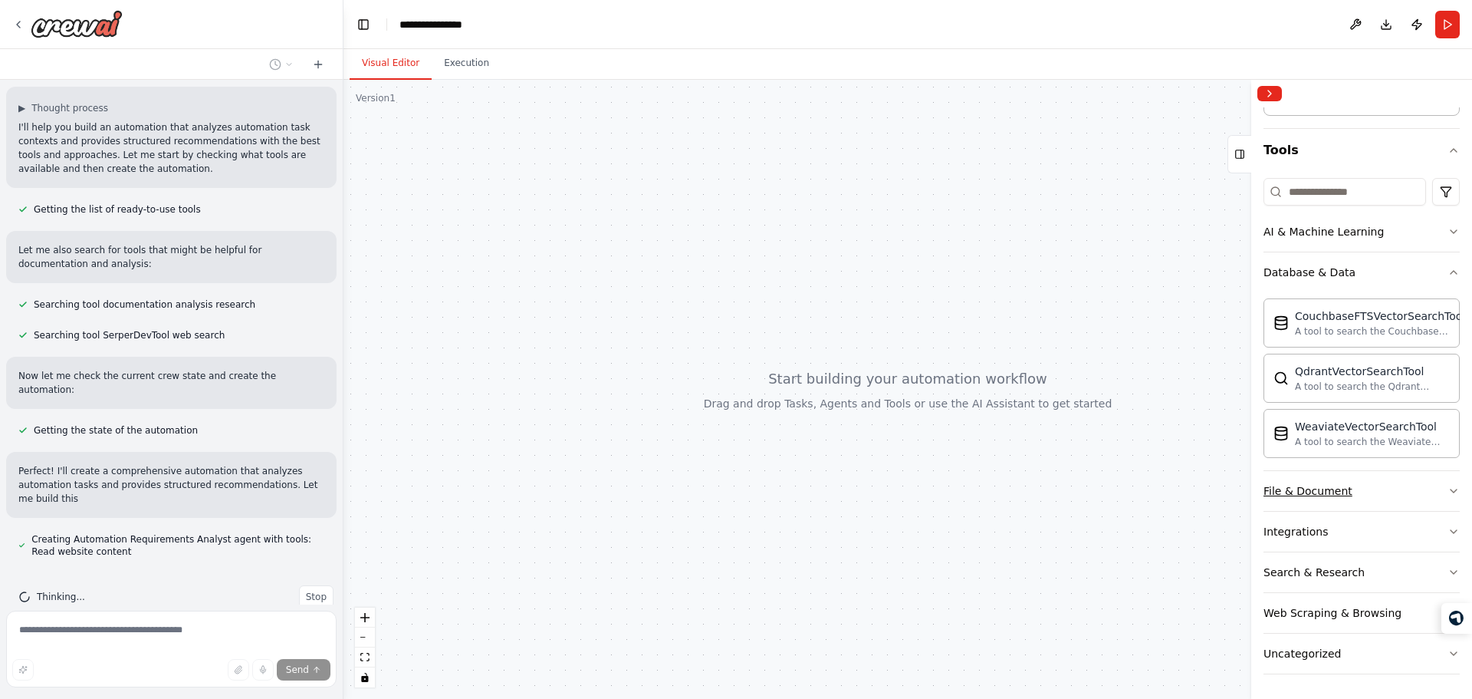
scroll to position [111, 0]
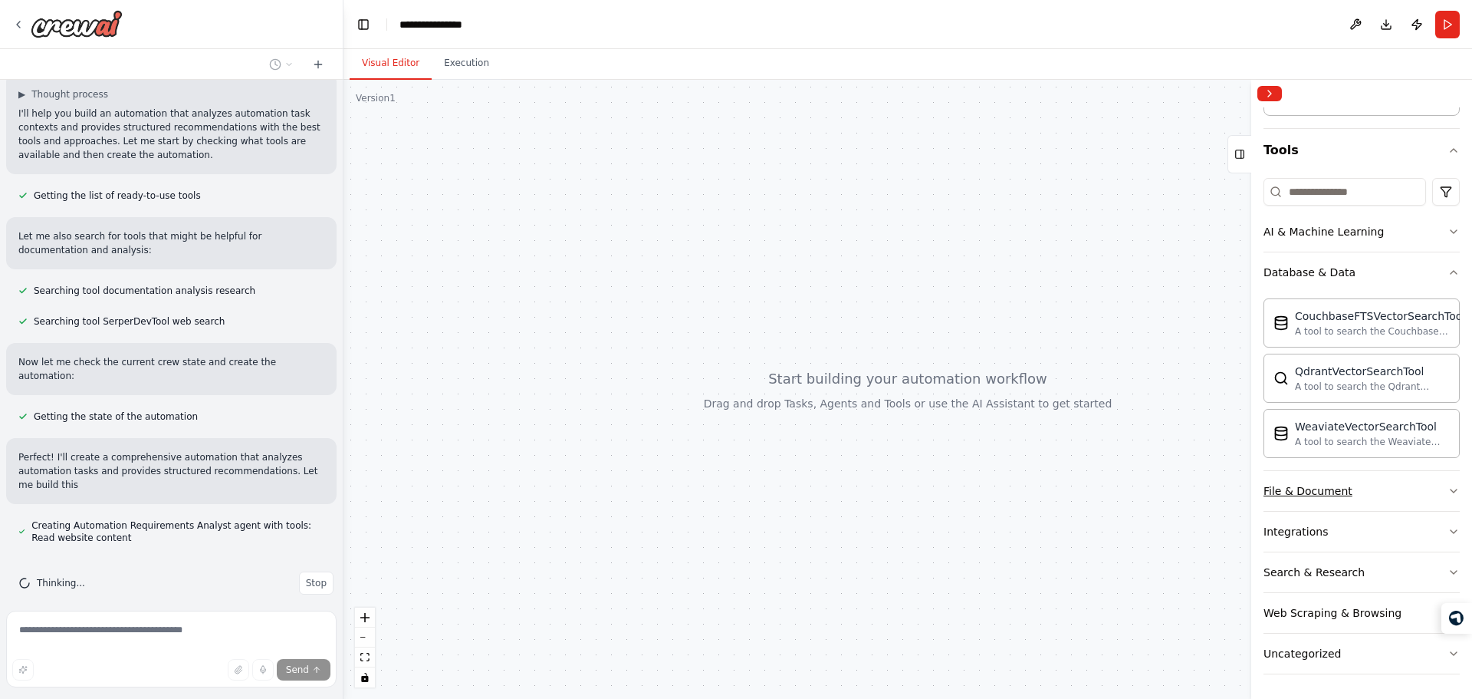
click at [1368, 491] on button "File & Document" at bounding box center [1362, 491] width 196 height 40
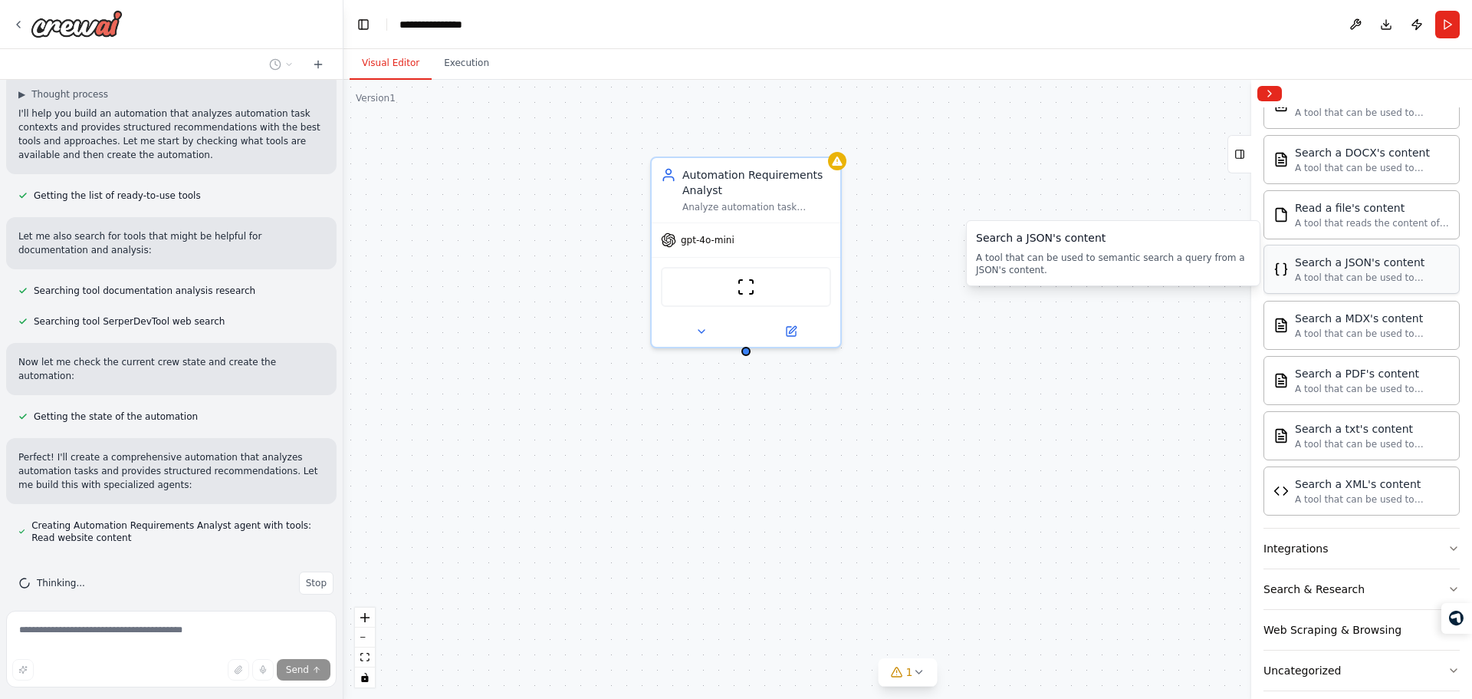
scroll to position [565, 0]
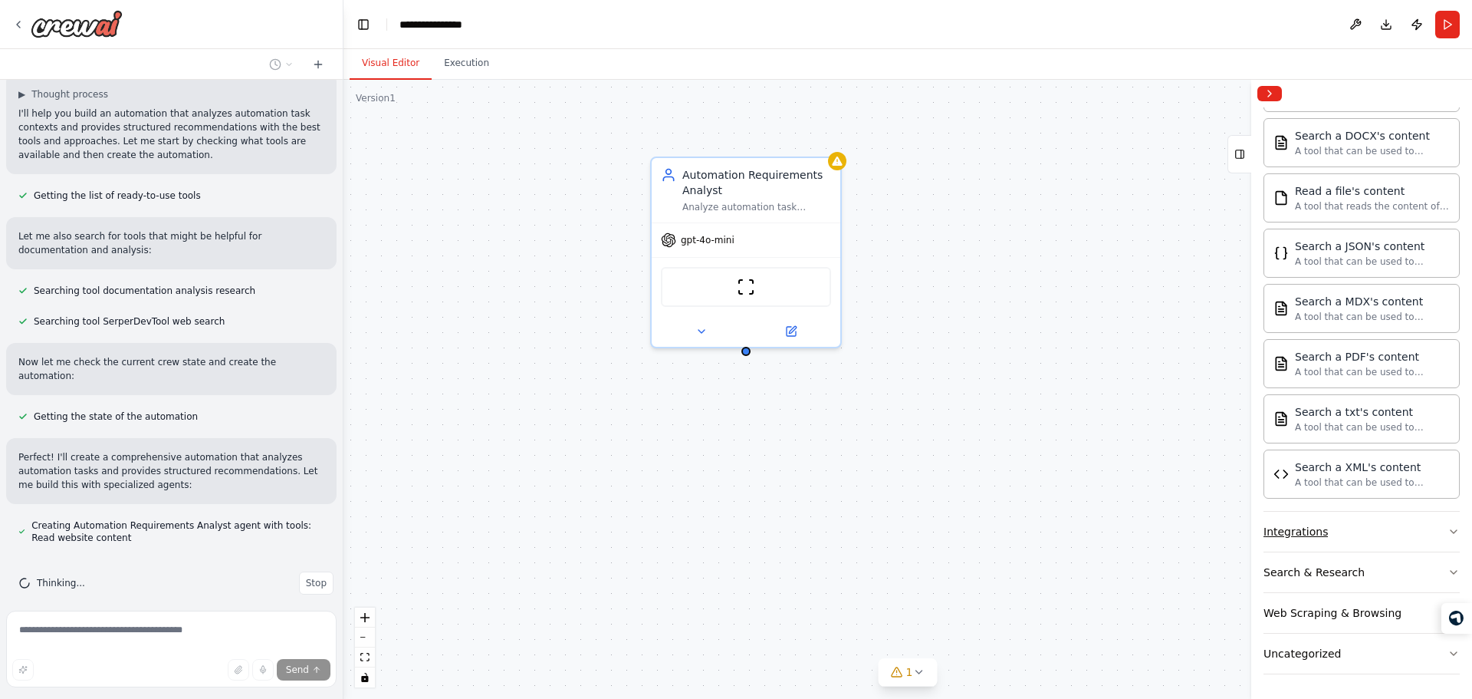
click at [1353, 532] on button "Integrations" at bounding box center [1362, 531] width 196 height 40
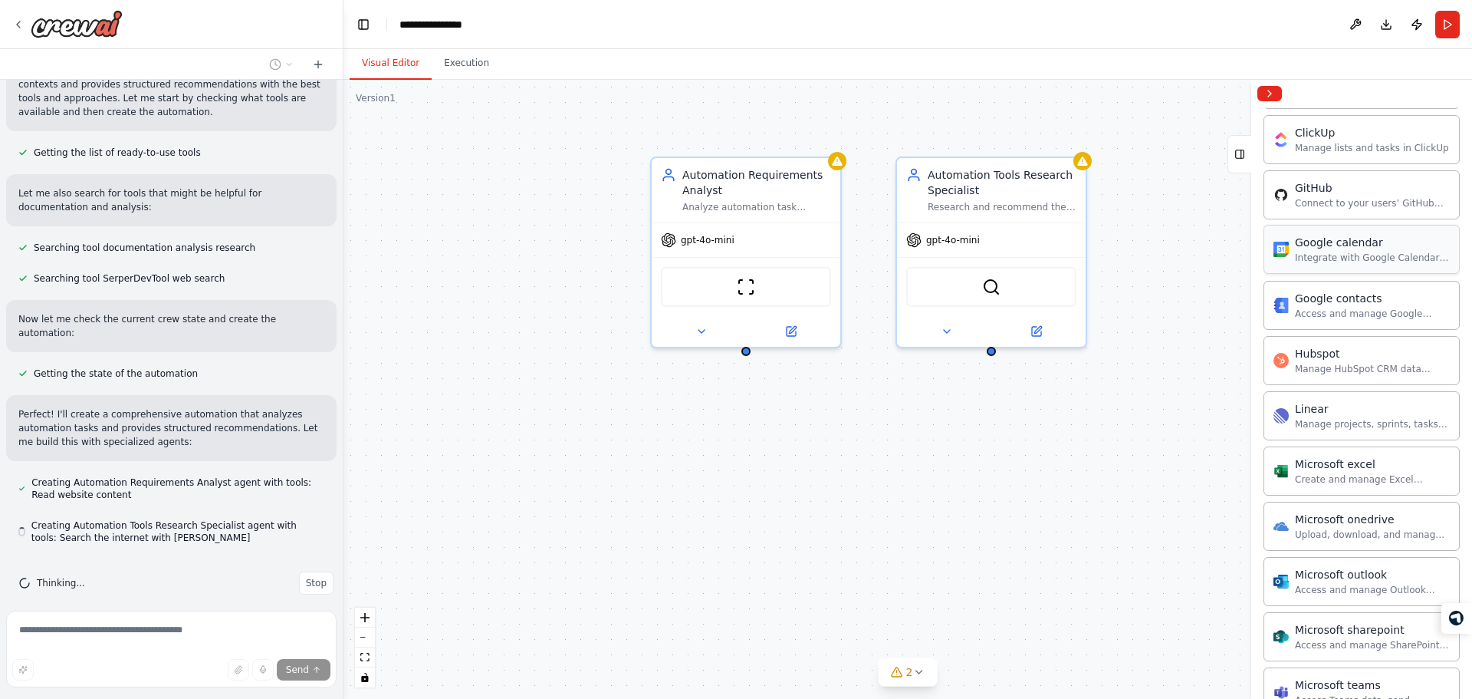
scroll to position [1516, 0]
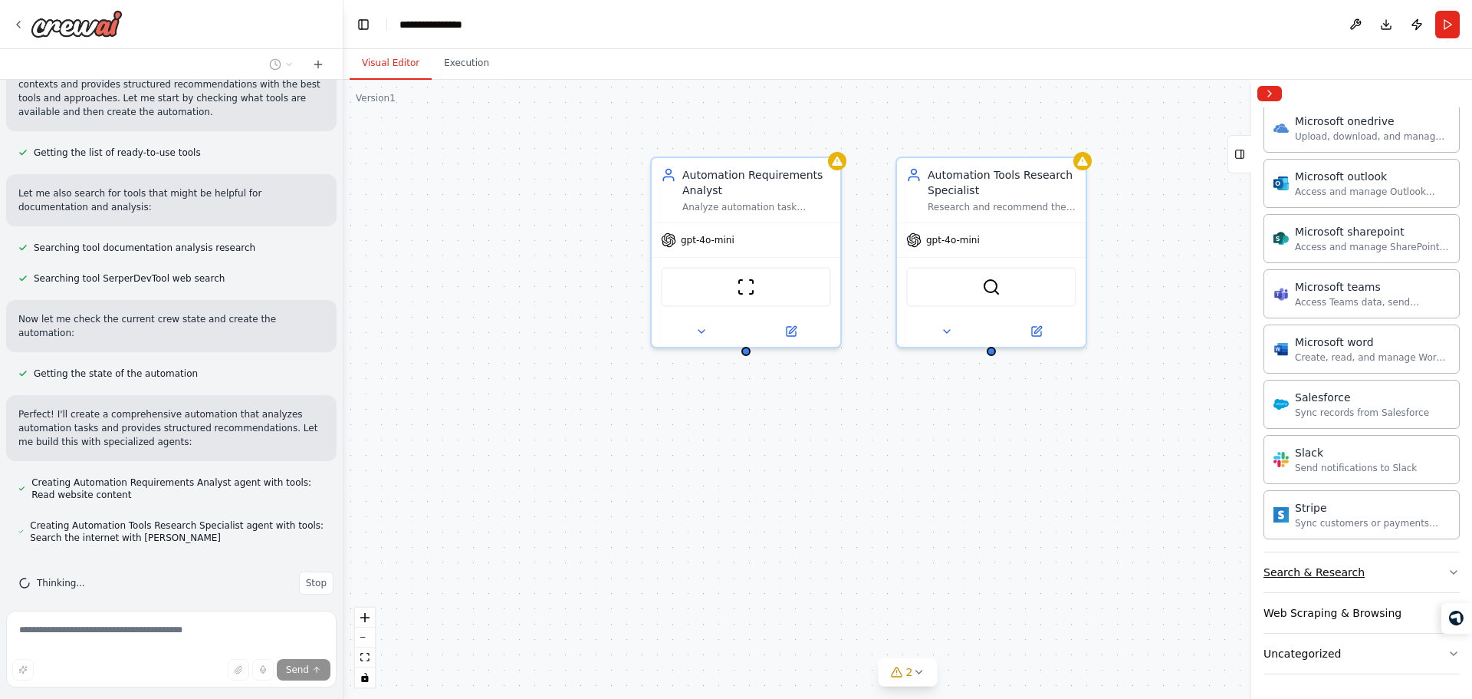
click at [1379, 567] on button "Search & Research" at bounding box center [1362, 572] width 196 height 40
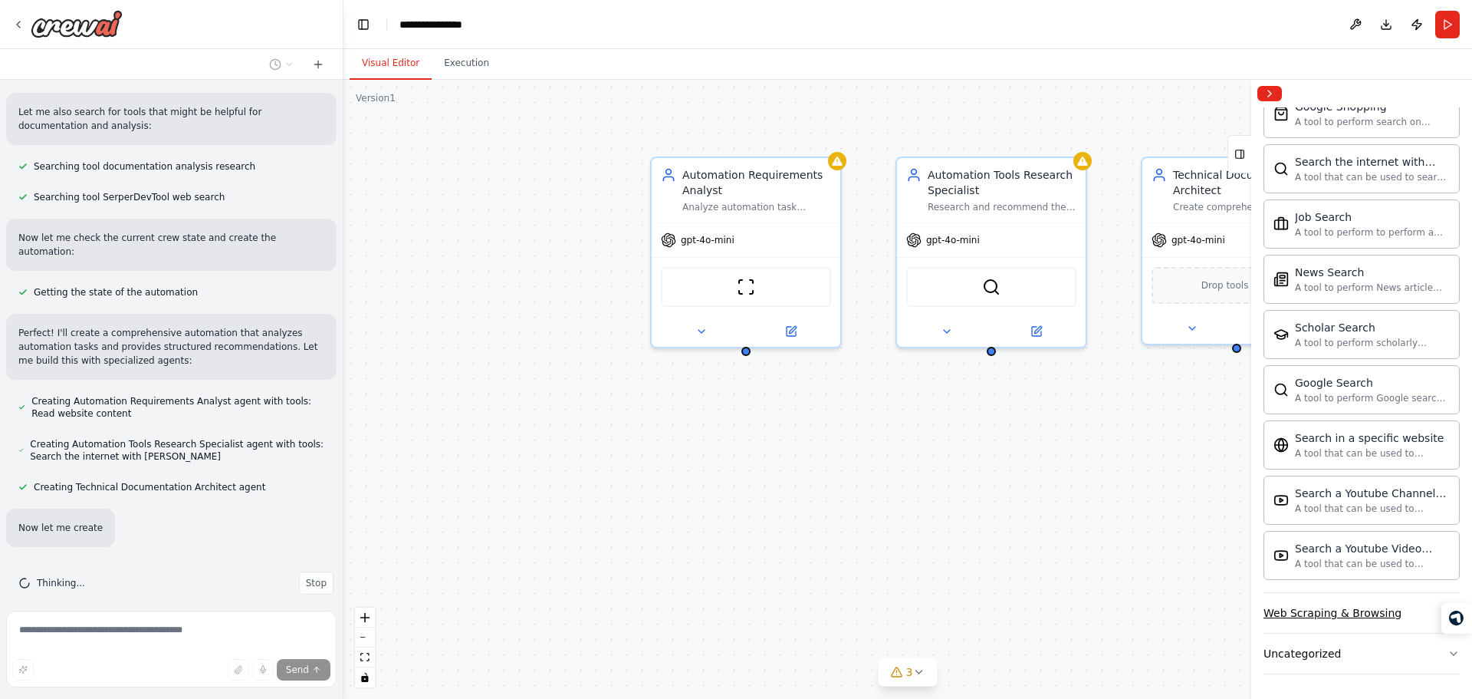
scroll to position [266, 0]
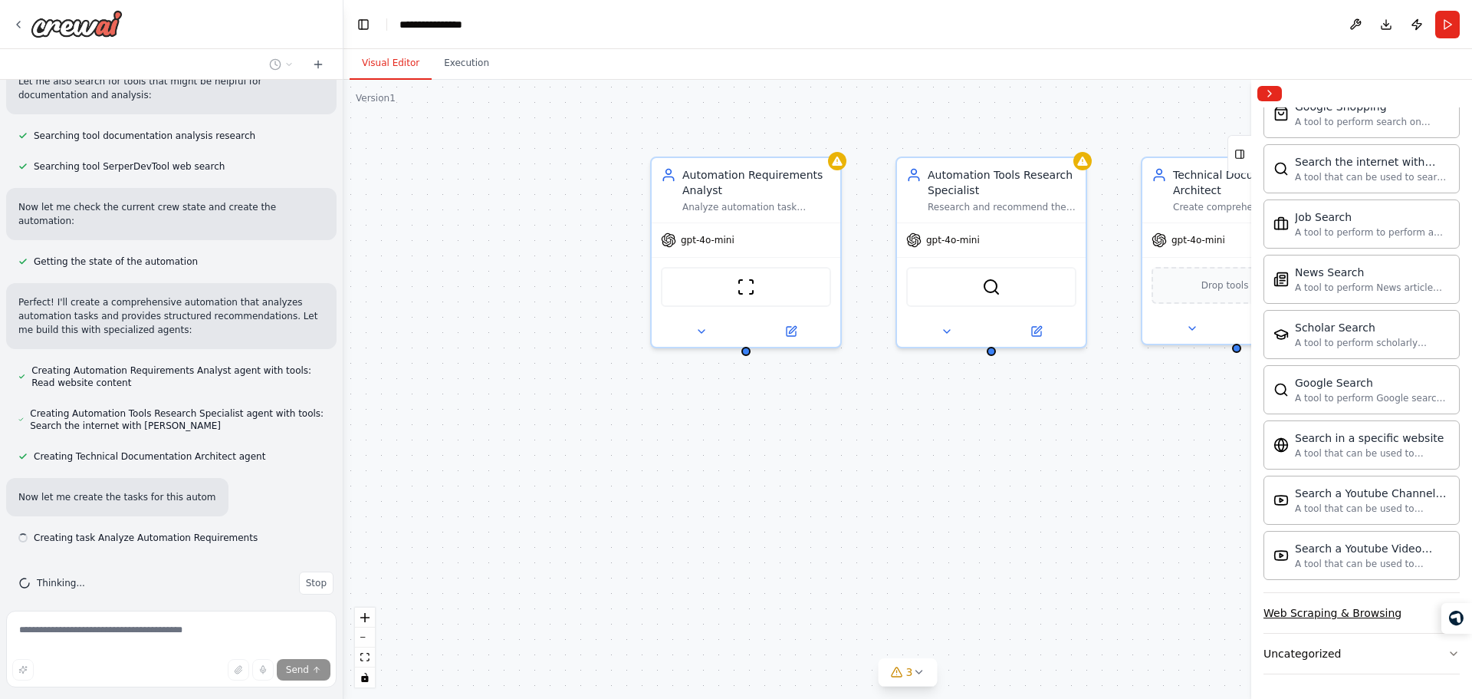
click at [1369, 613] on div "Web Scraping & Browsing" at bounding box center [1333, 612] width 138 height 15
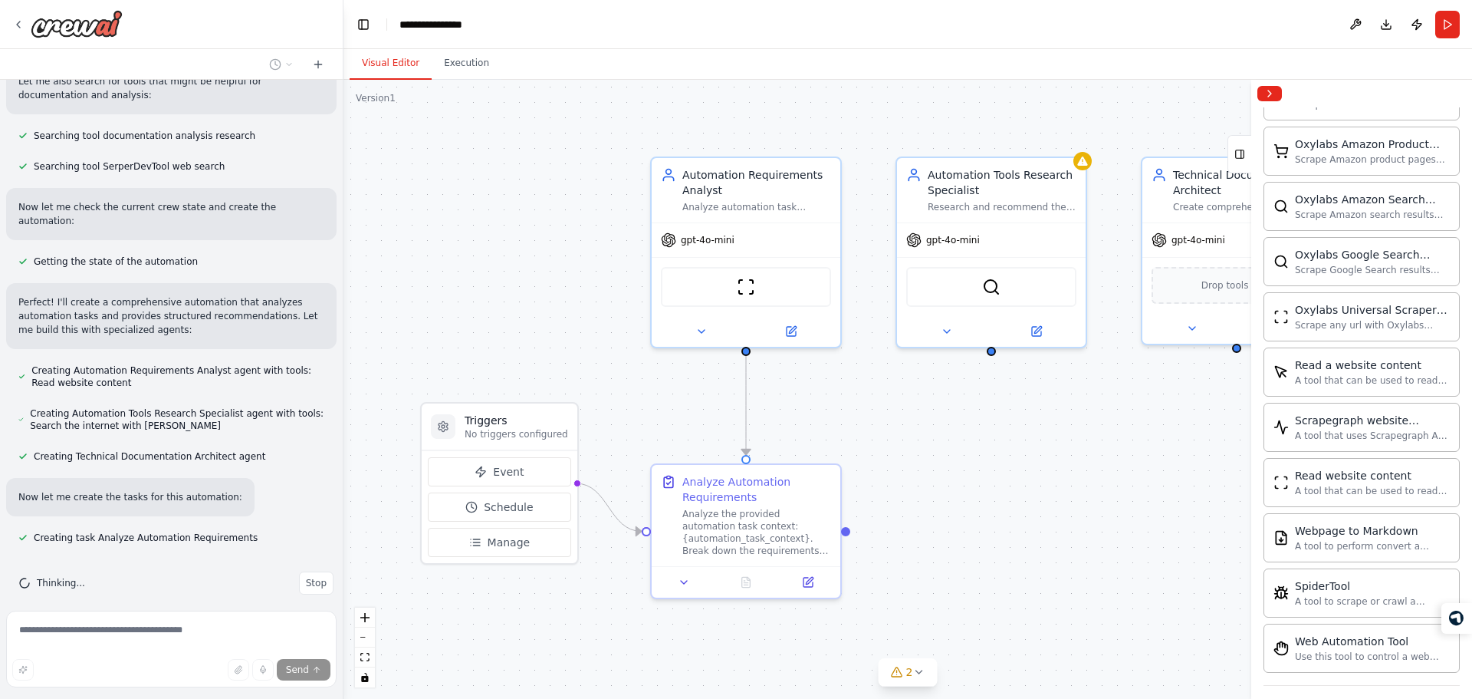
scroll to position [3141, 0]
click at [1363, 658] on button "Uncategorized" at bounding box center [1362, 653] width 196 height 40
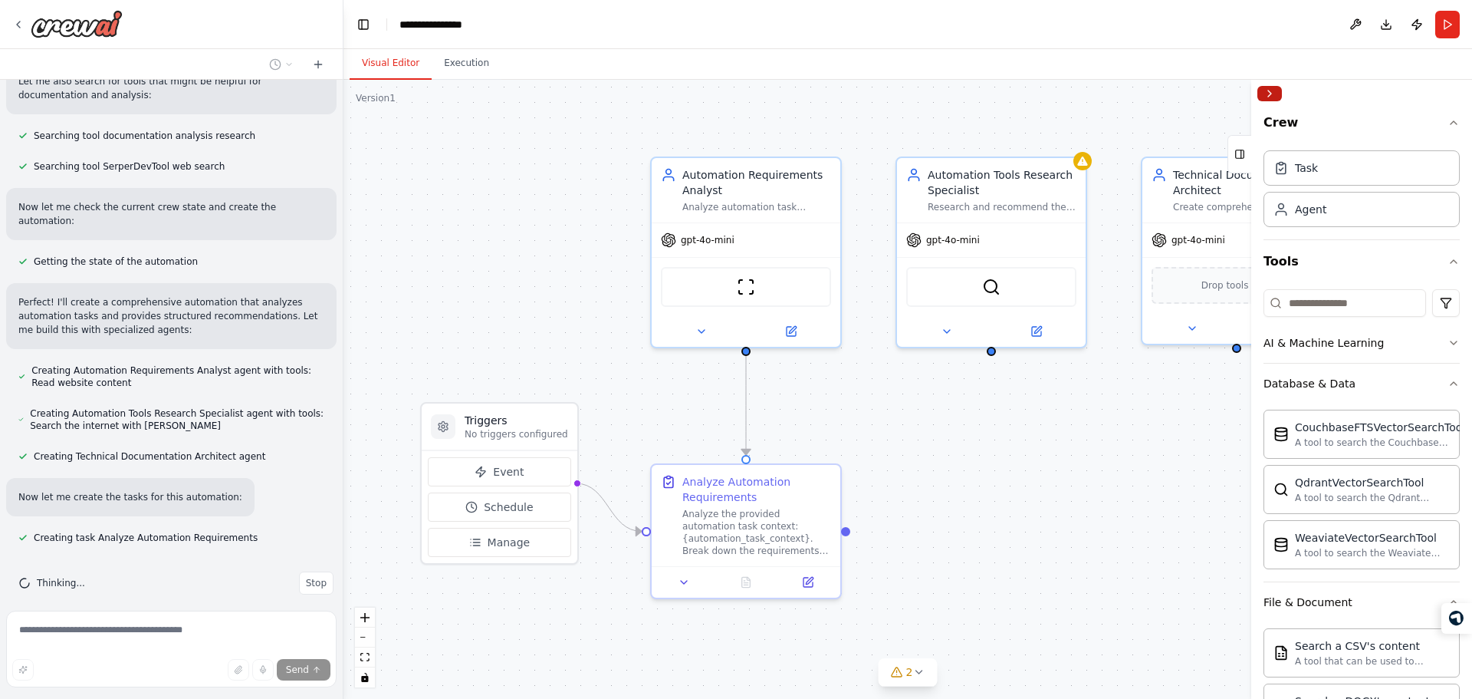
click at [1268, 97] on button "Collapse right sidebar" at bounding box center [1269, 93] width 25 height 15
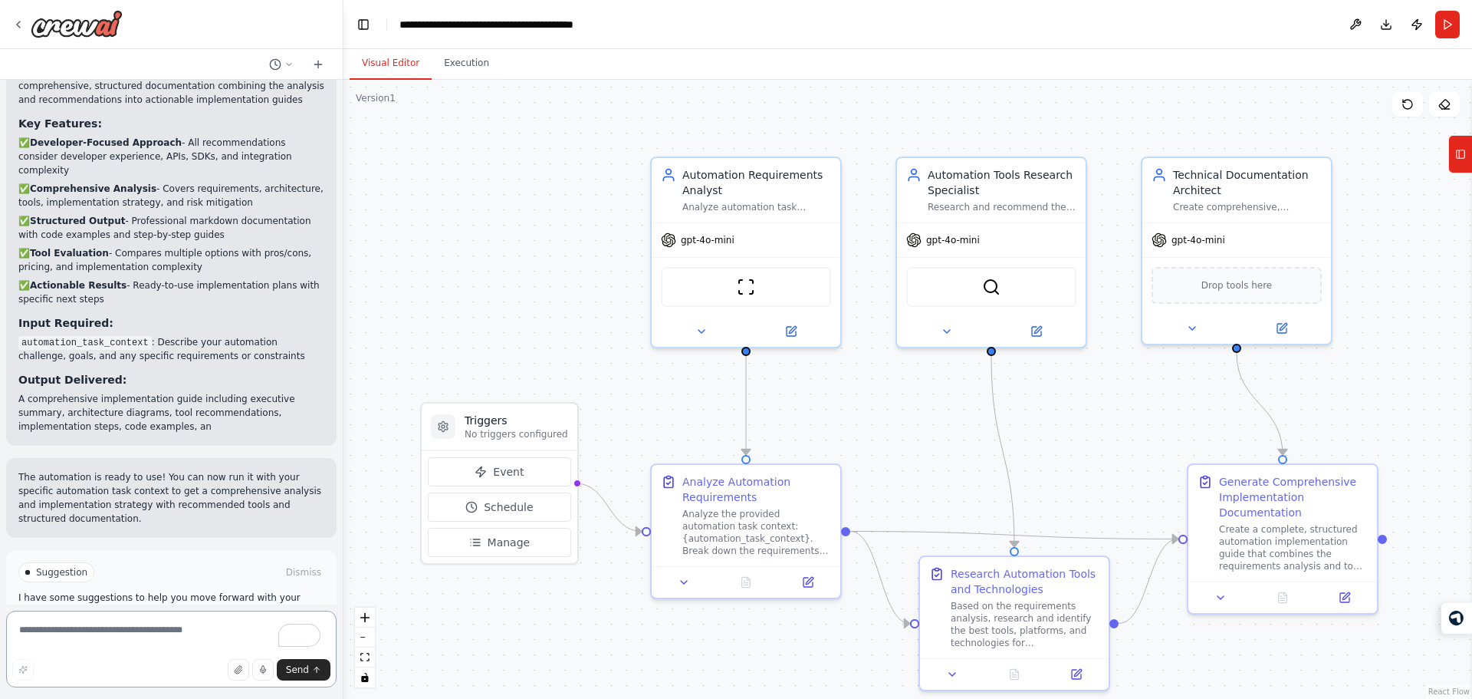
scroll to position [1225, 0]
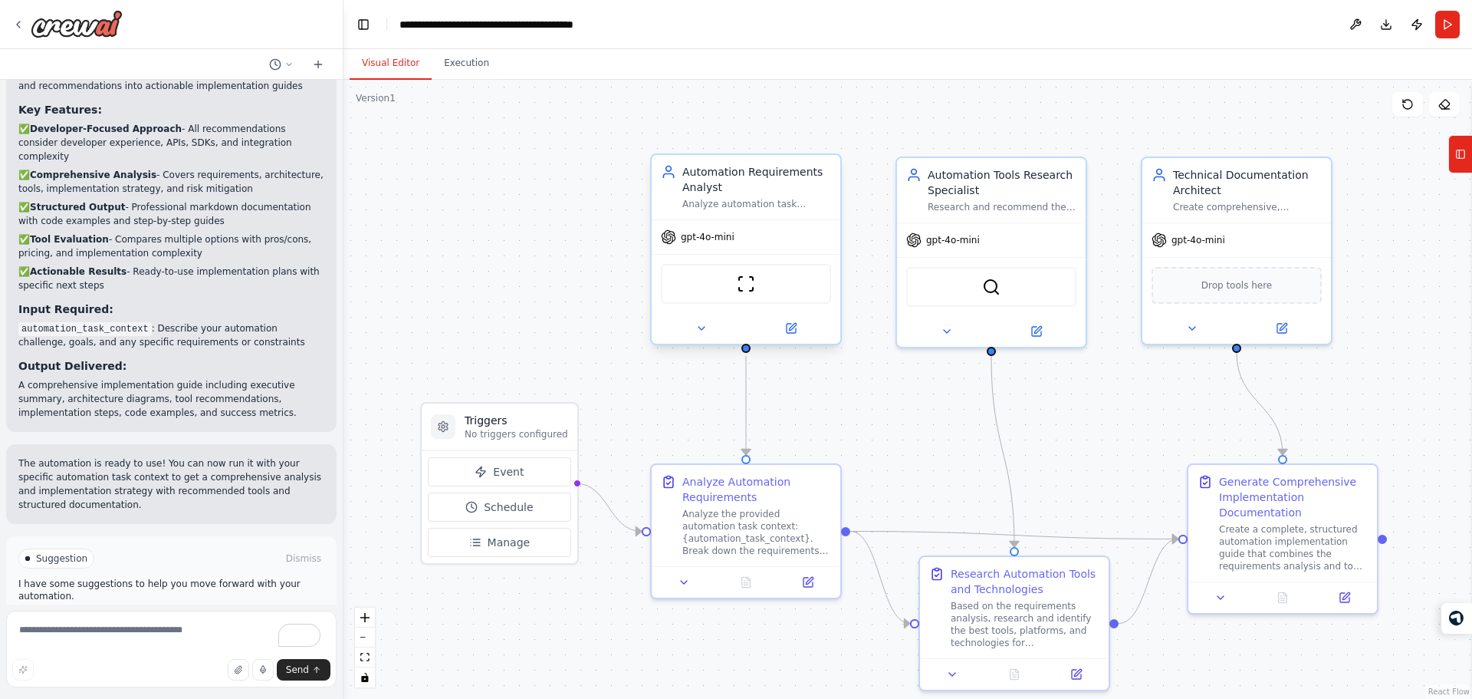
click at [702, 245] on div "gpt-4o-mini" at bounding box center [746, 237] width 189 height 34
click at [706, 328] on icon at bounding box center [701, 328] width 12 height 12
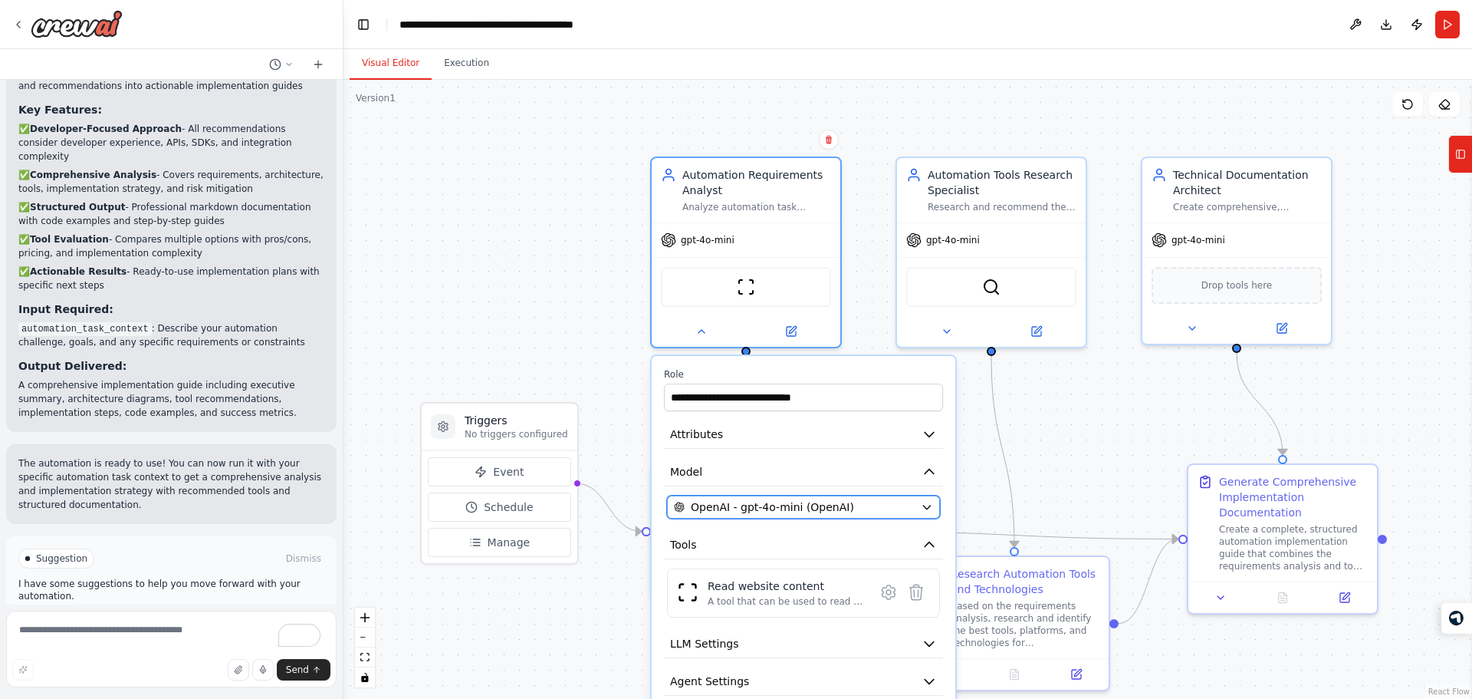
click at [792, 506] on span "OpenAI - gpt-4o-mini (OpenAI)" at bounding box center [772, 506] width 163 height 15
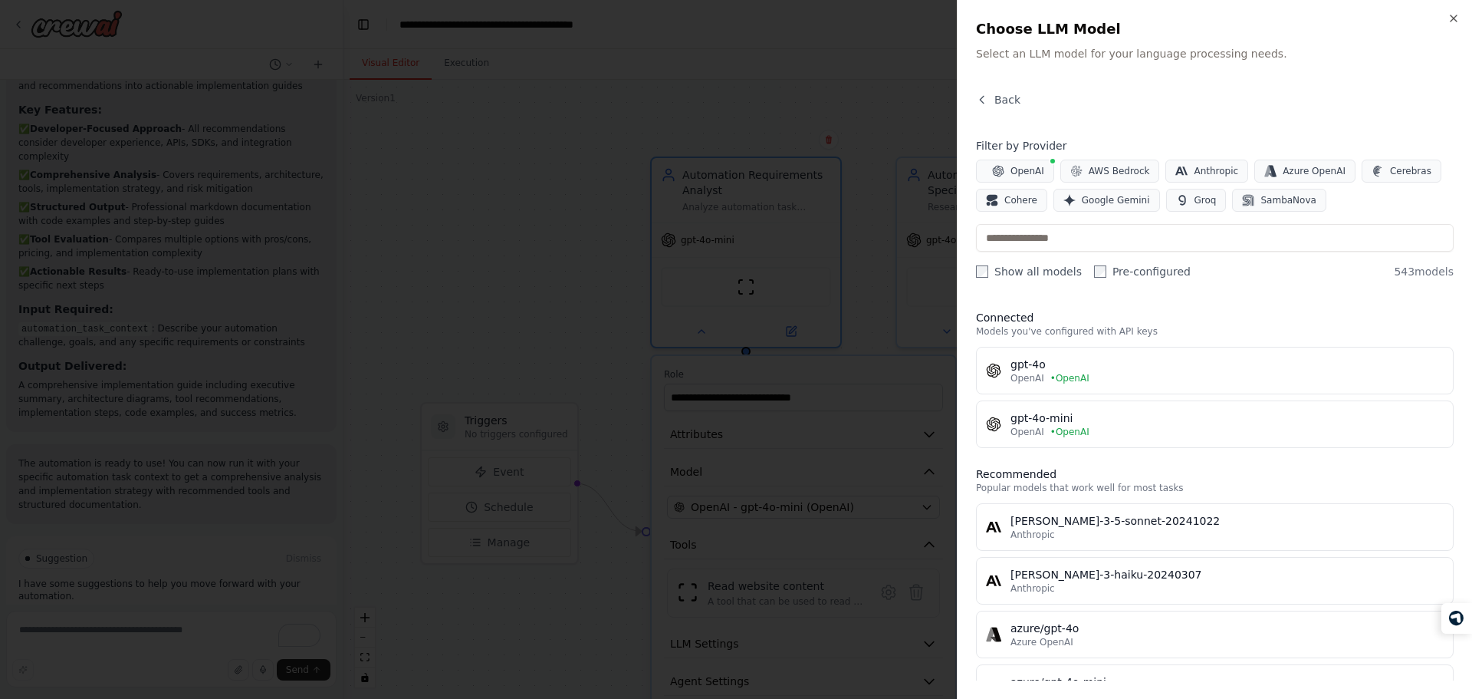
click at [1129, 471] on h3 "Recommended" at bounding box center [1215, 473] width 478 height 15
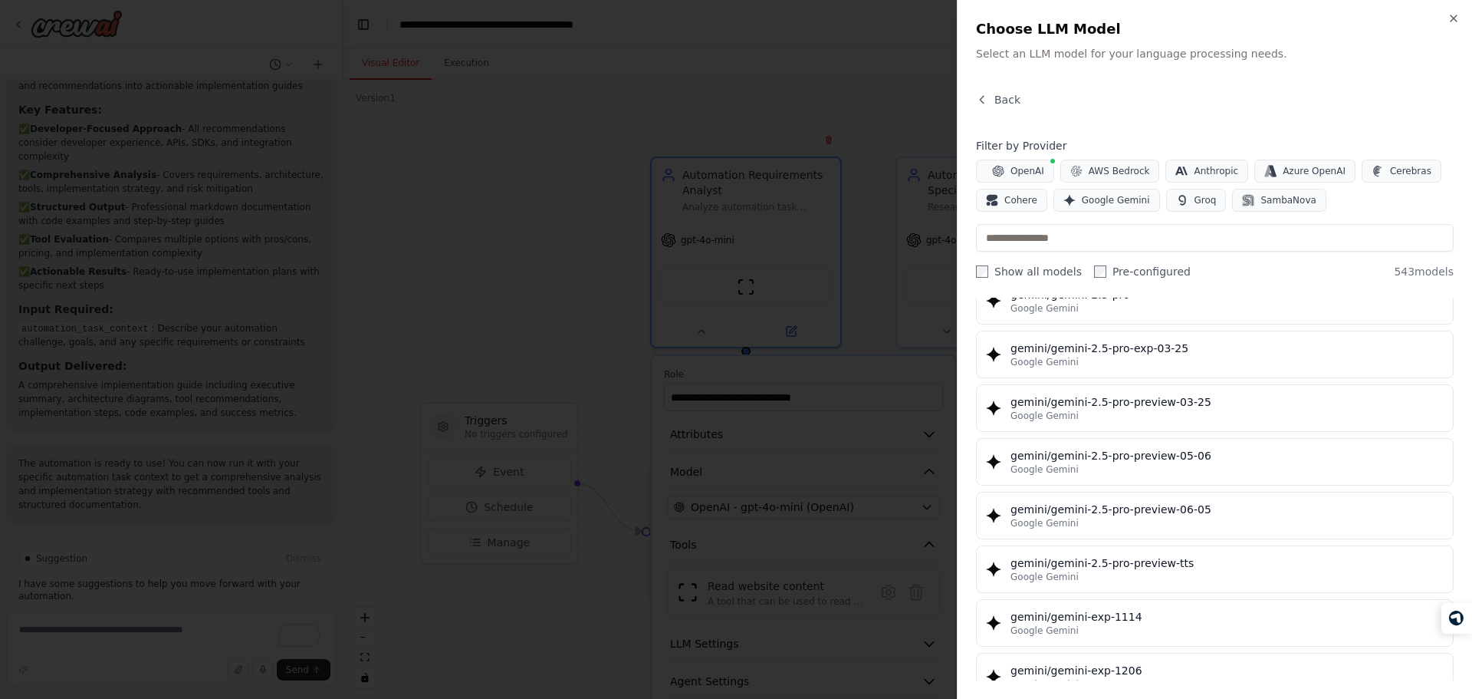
scroll to position [18737, 0]
click at [931, 232] on div at bounding box center [736, 349] width 1472 height 699
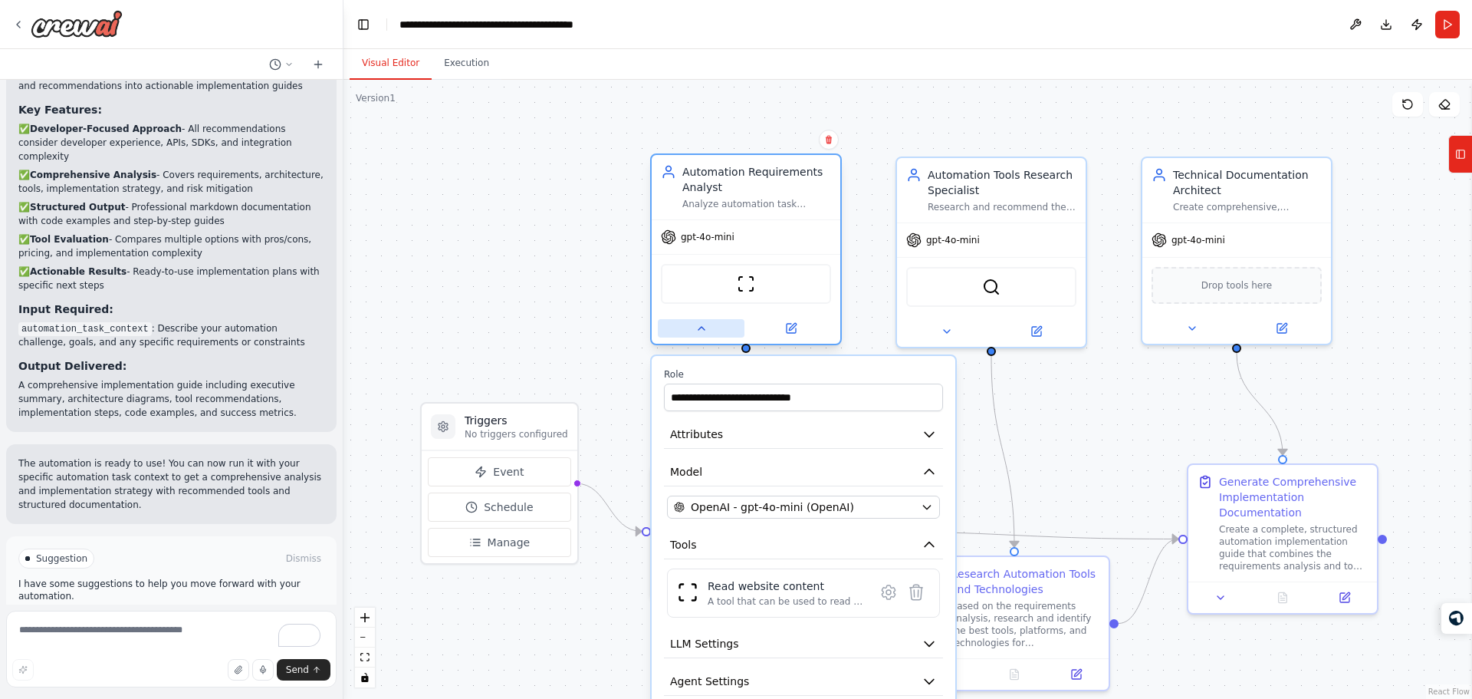
click at [706, 327] on icon at bounding box center [701, 328] width 12 height 12
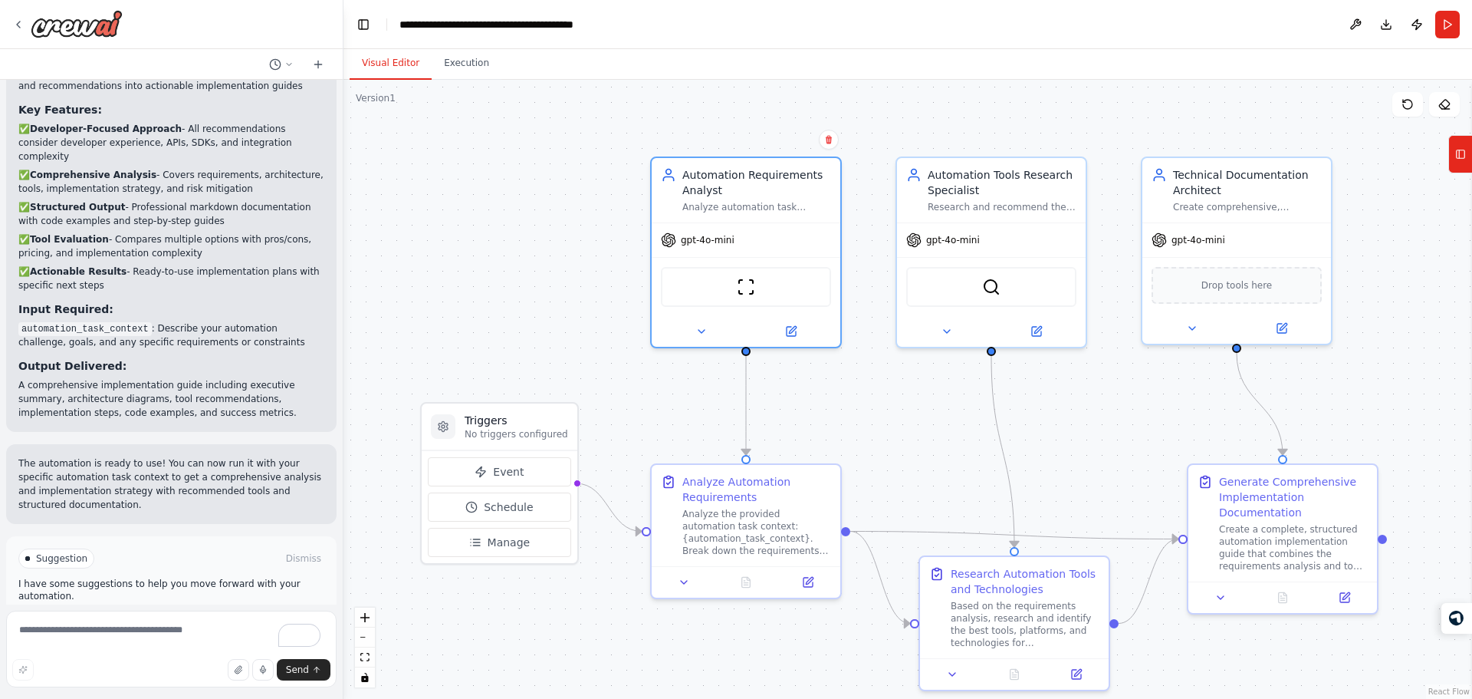
click at [217, 554] on div "Suggestion Dismiss I have some suggestions to help you move forward with your a…" at bounding box center [171, 591] width 306 height 87
click at [231, 611] on button "Run Automation" at bounding box center [171, 623] width 306 height 25
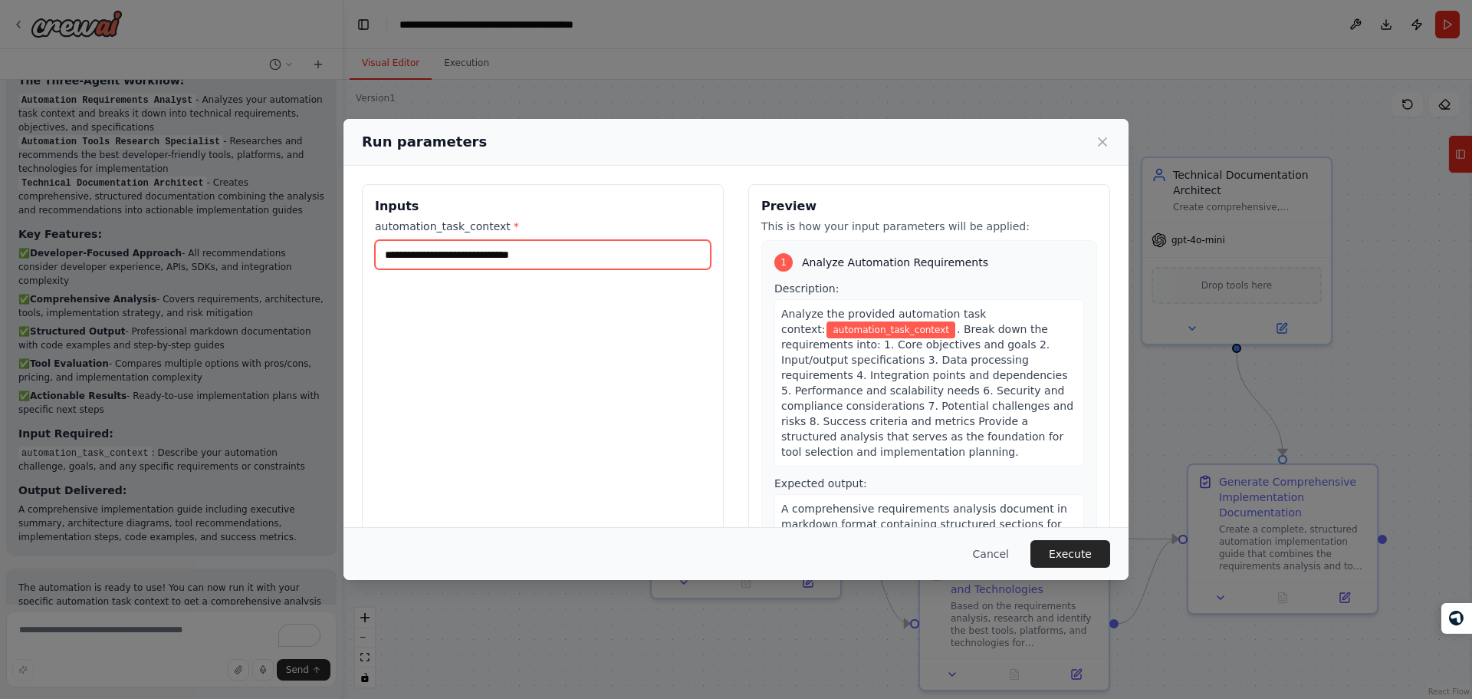
click at [590, 245] on input "automation_task_context *" at bounding box center [543, 254] width 336 height 29
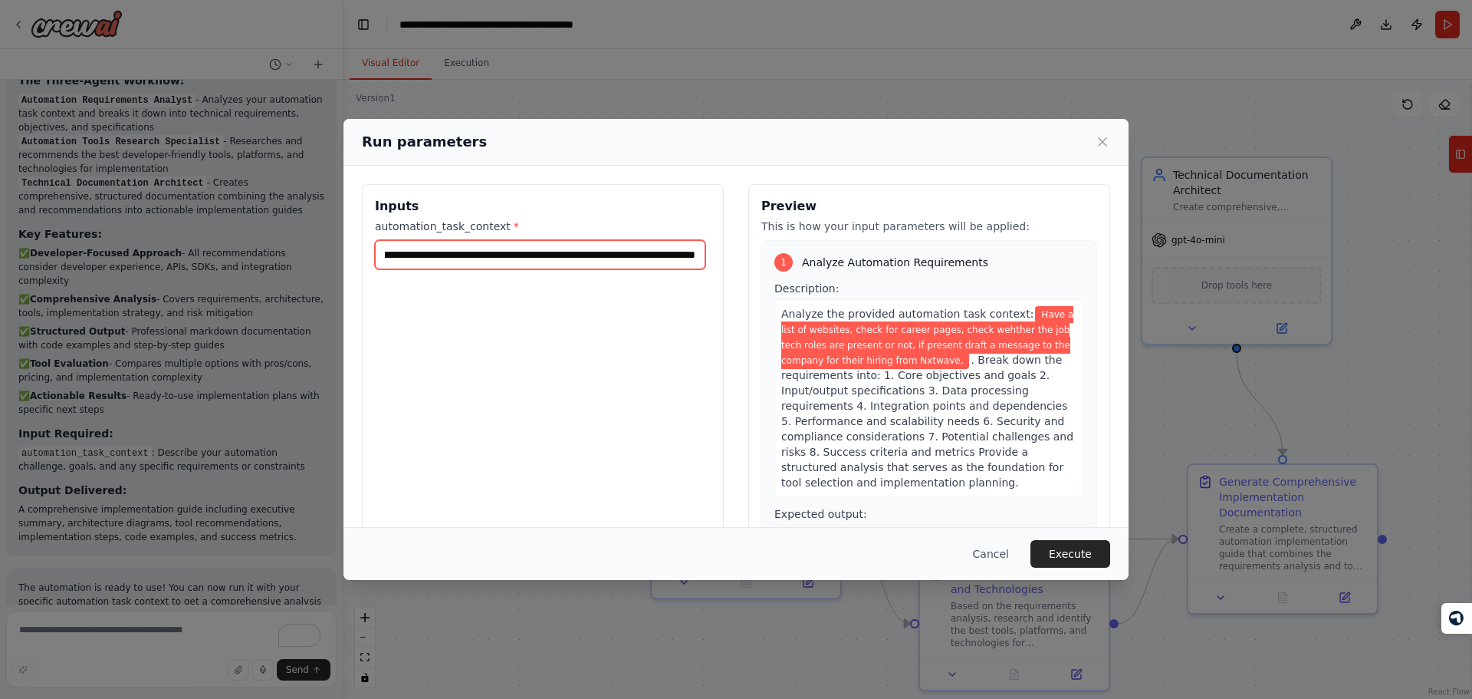
scroll to position [0, 505]
type input "**********"
click at [695, 324] on div "**********" at bounding box center [543, 365] width 362 height 363
click at [620, 254] on input "**********" at bounding box center [540, 254] width 330 height 29
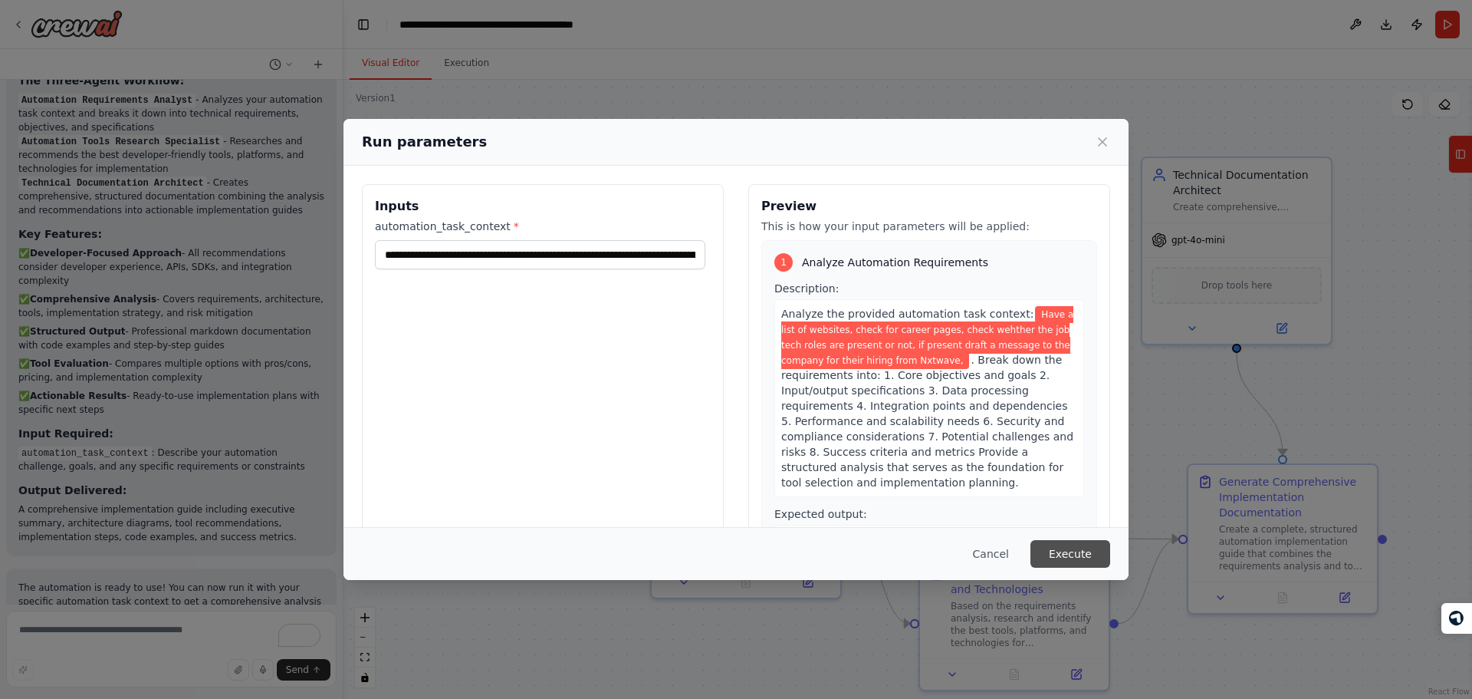
click at [1086, 561] on button "Execute" at bounding box center [1071, 554] width 80 height 28
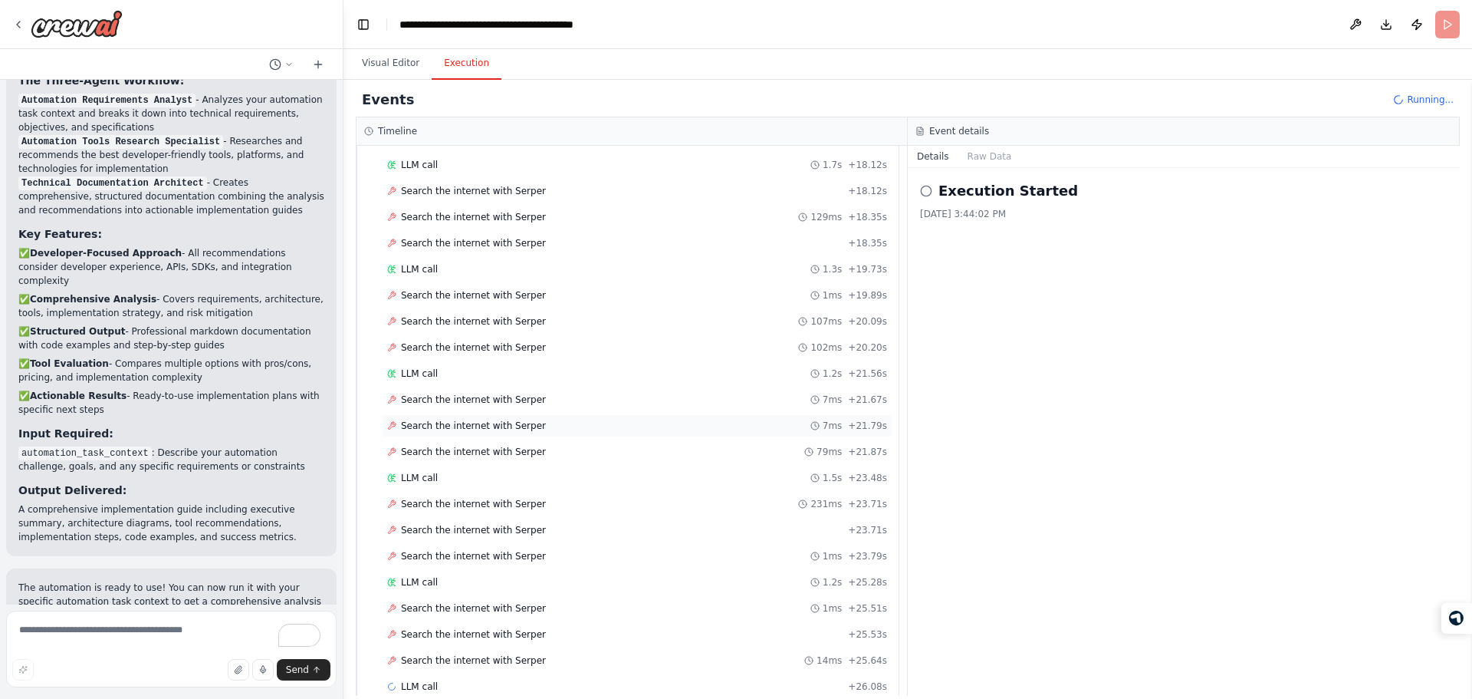
scroll to position [1688, 0]
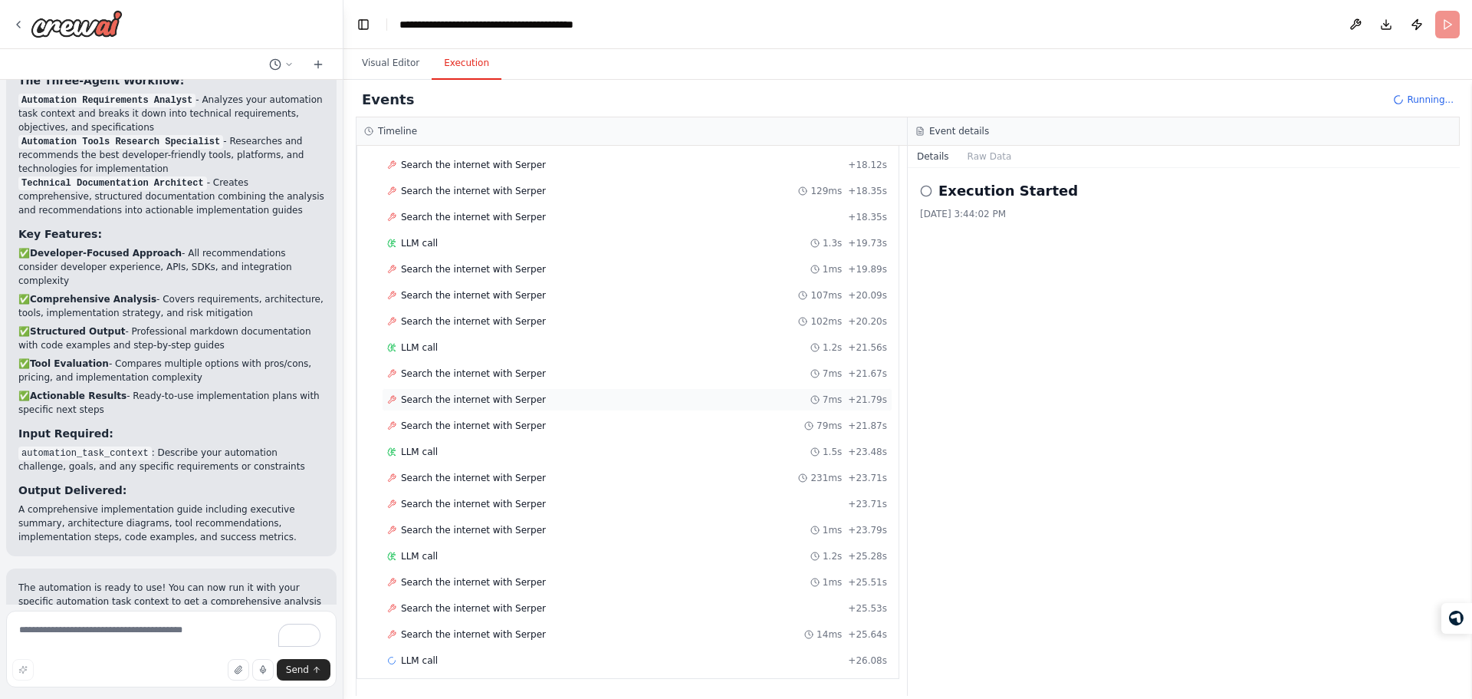
click at [612, 408] on div "Search the internet with Serper 7ms + 21.79s" at bounding box center [637, 399] width 511 height 23
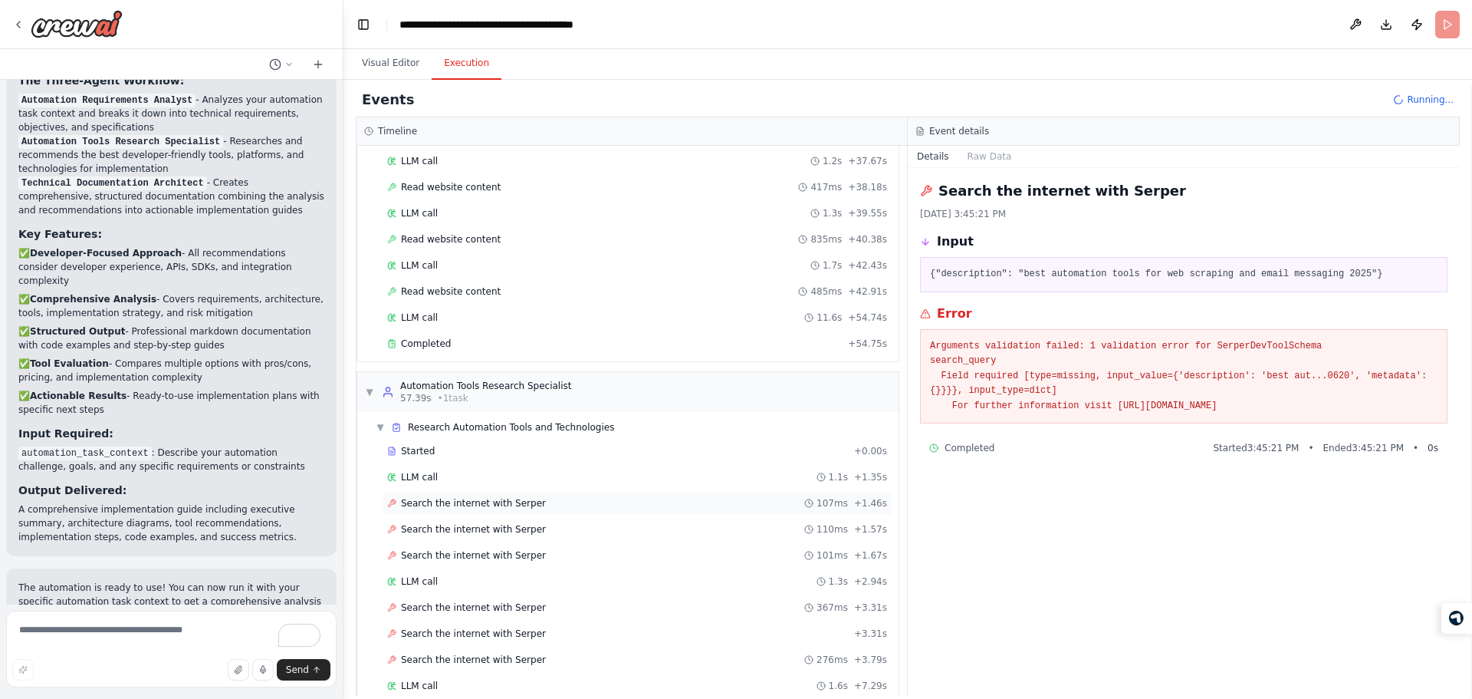
scroll to position [620, 0]
click at [634, 349] on div "Completed + 54.75s" at bounding box center [637, 342] width 511 height 23
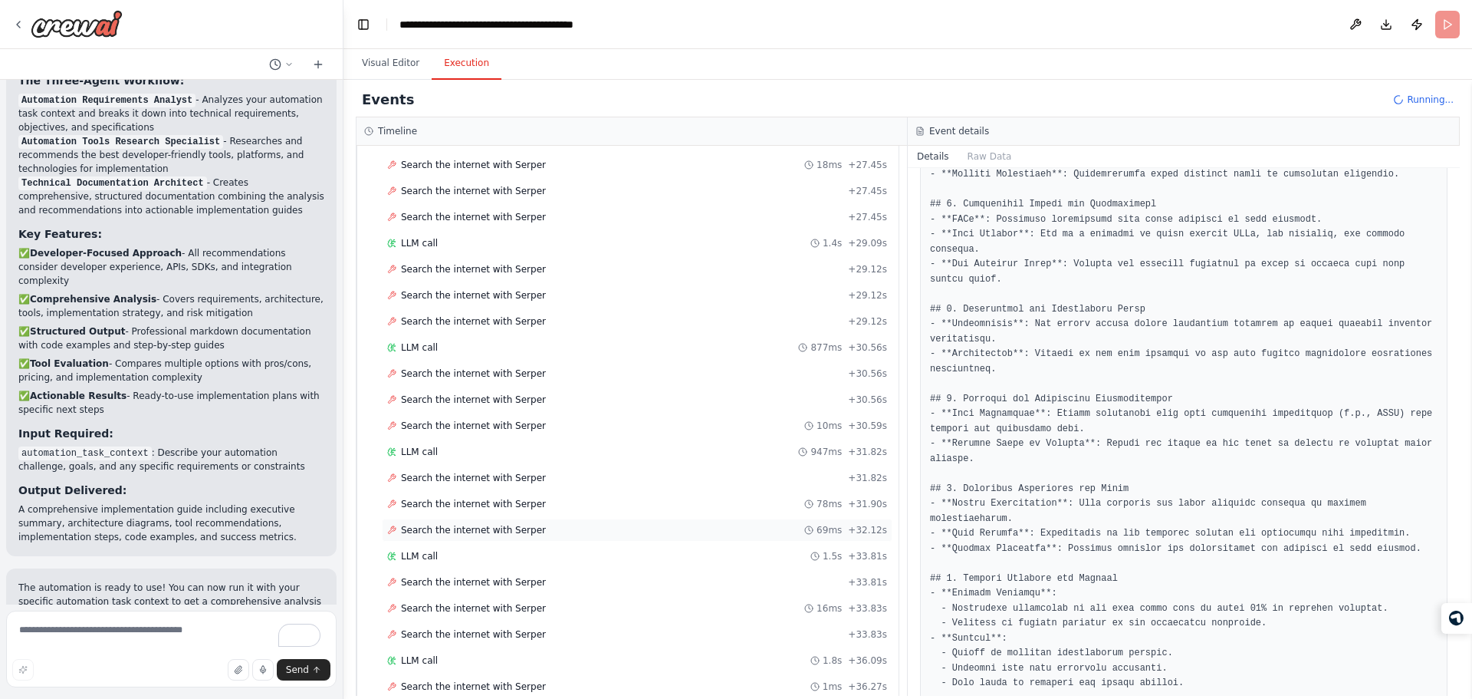
scroll to position [2313, 0]
click at [646, 592] on div "Search the internet with Serper 1ms + 36.27s" at bounding box center [637, 581] width 511 height 23
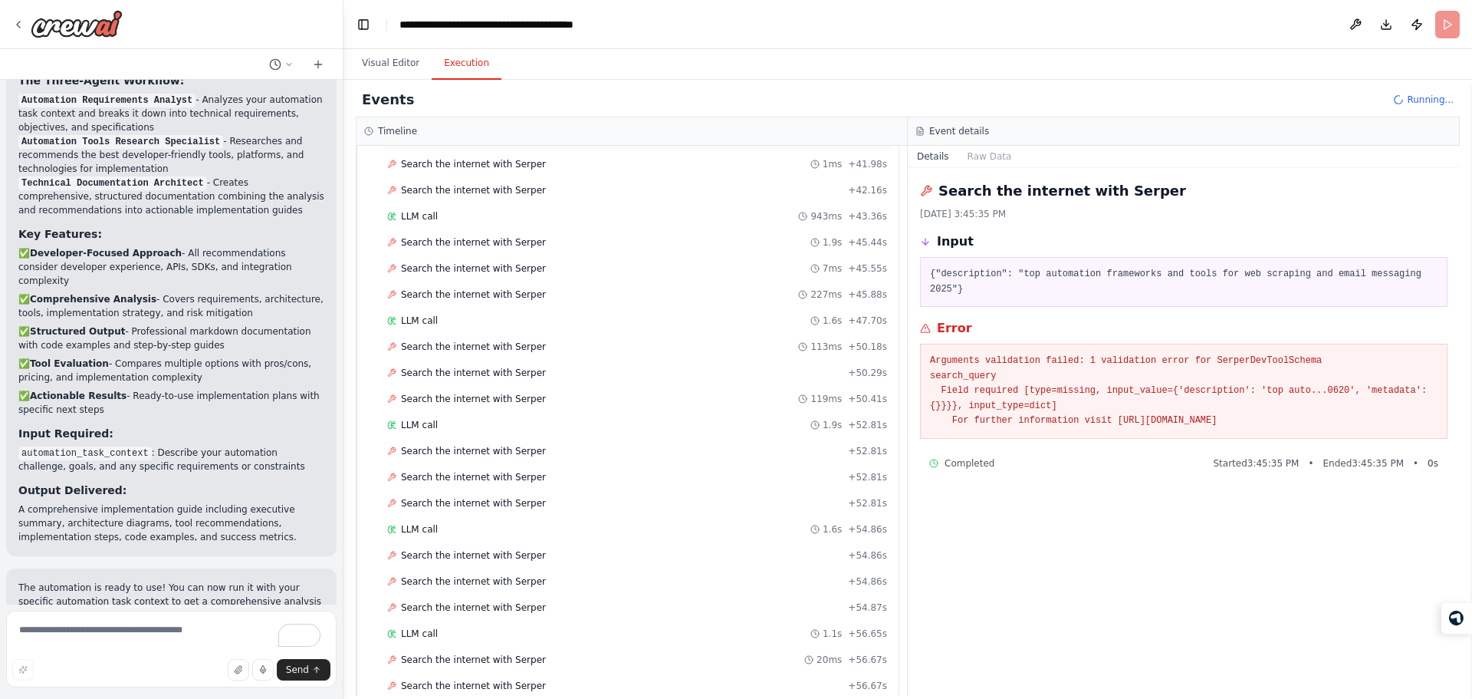
scroll to position [3017, 0]
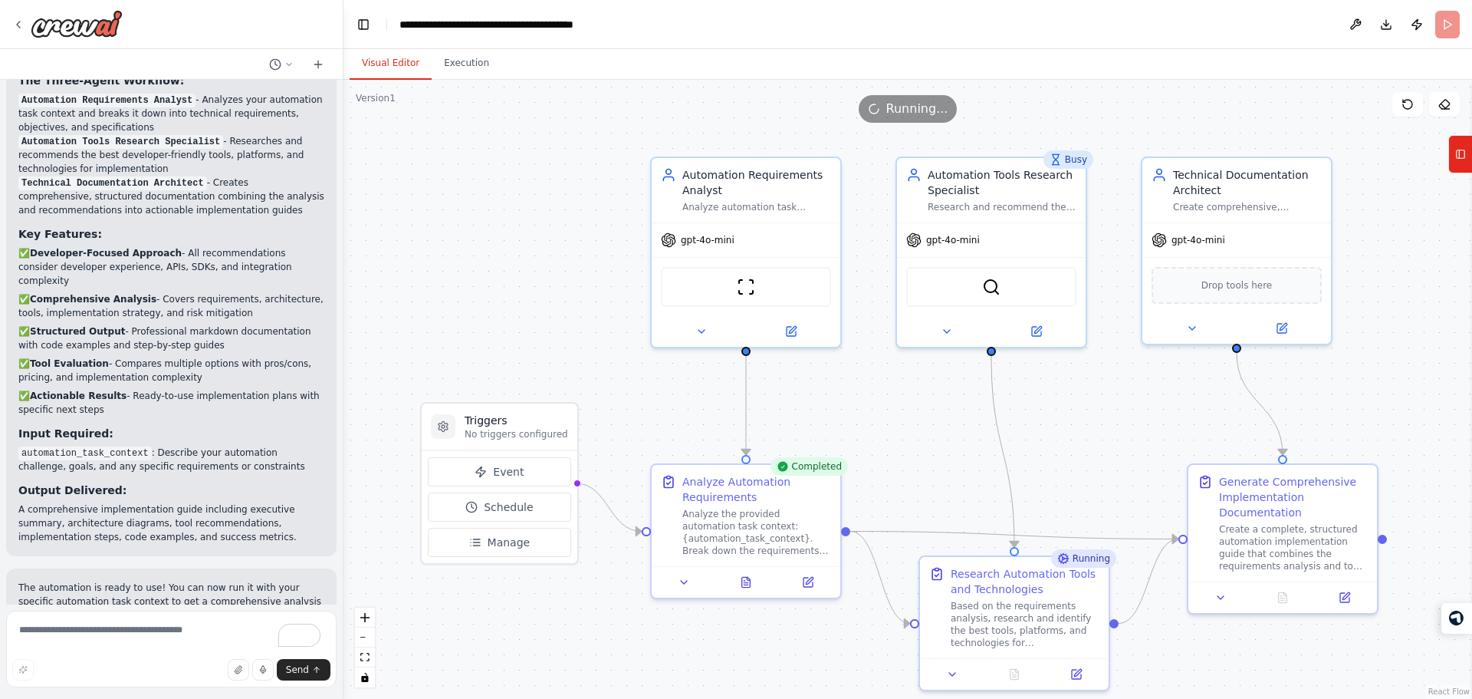
click at [377, 61] on button "Visual Editor" at bounding box center [391, 64] width 82 height 32
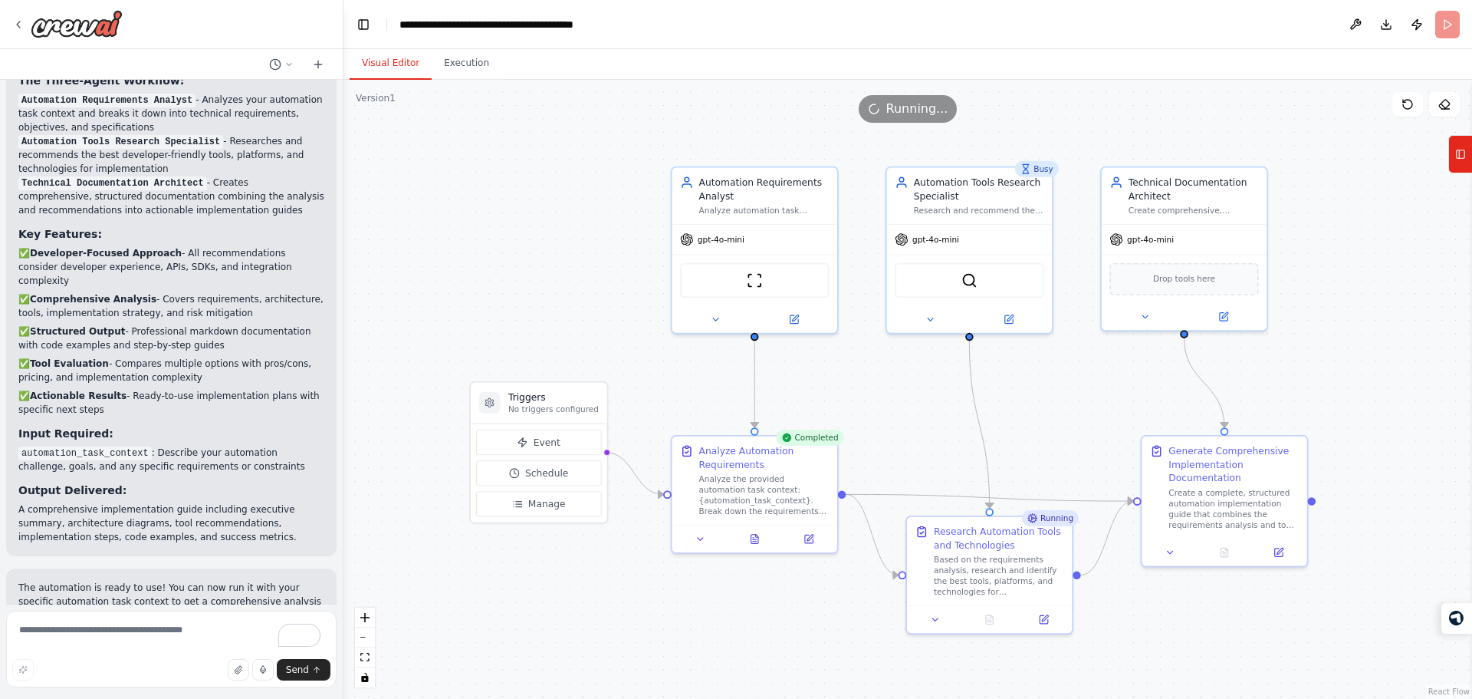
drag, startPoint x: 896, startPoint y: 439, endPoint x: 804, endPoint y: 333, distance: 140.8
click at [804, 333] on div ".deletable-edge-delete-btn { width: 20px; height: 20px; border: 0px solid #ffff…" at bounding box center [908, 389] width 1129 height 619
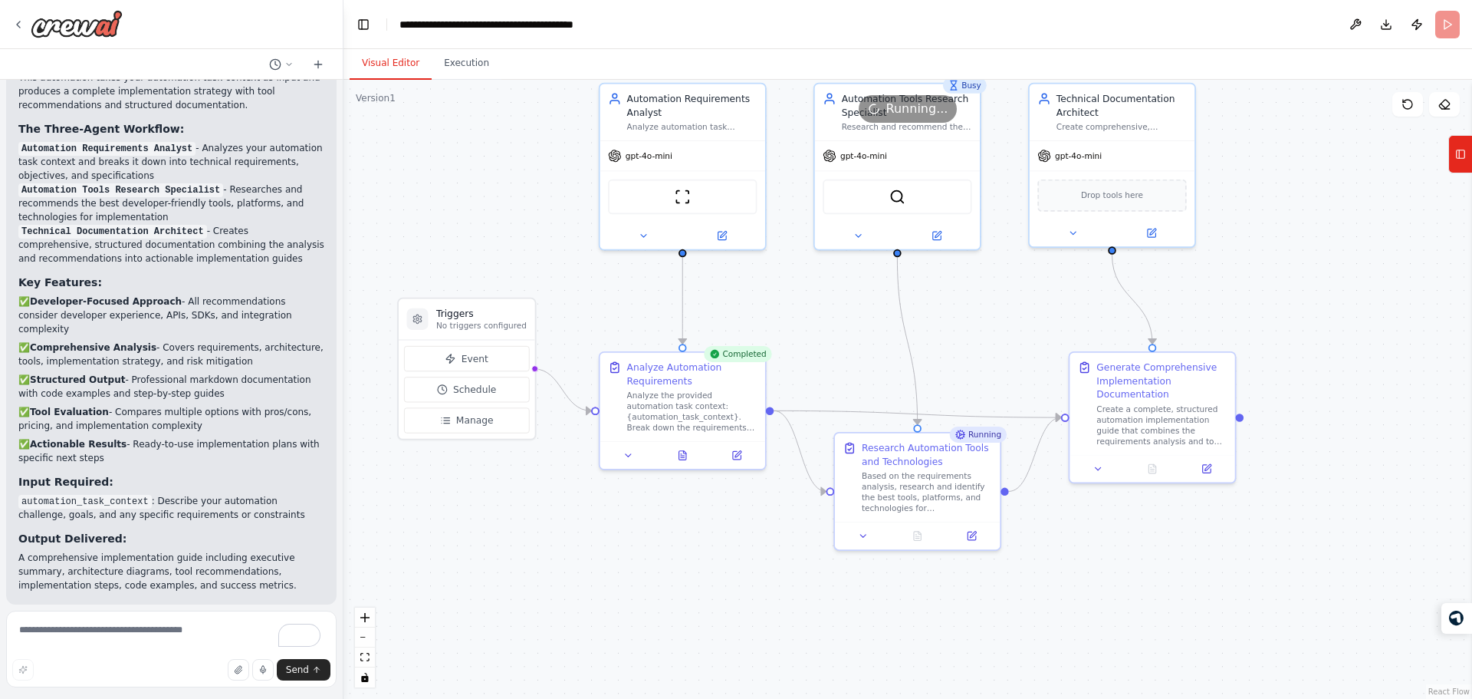
scroll to position [1100, 0]
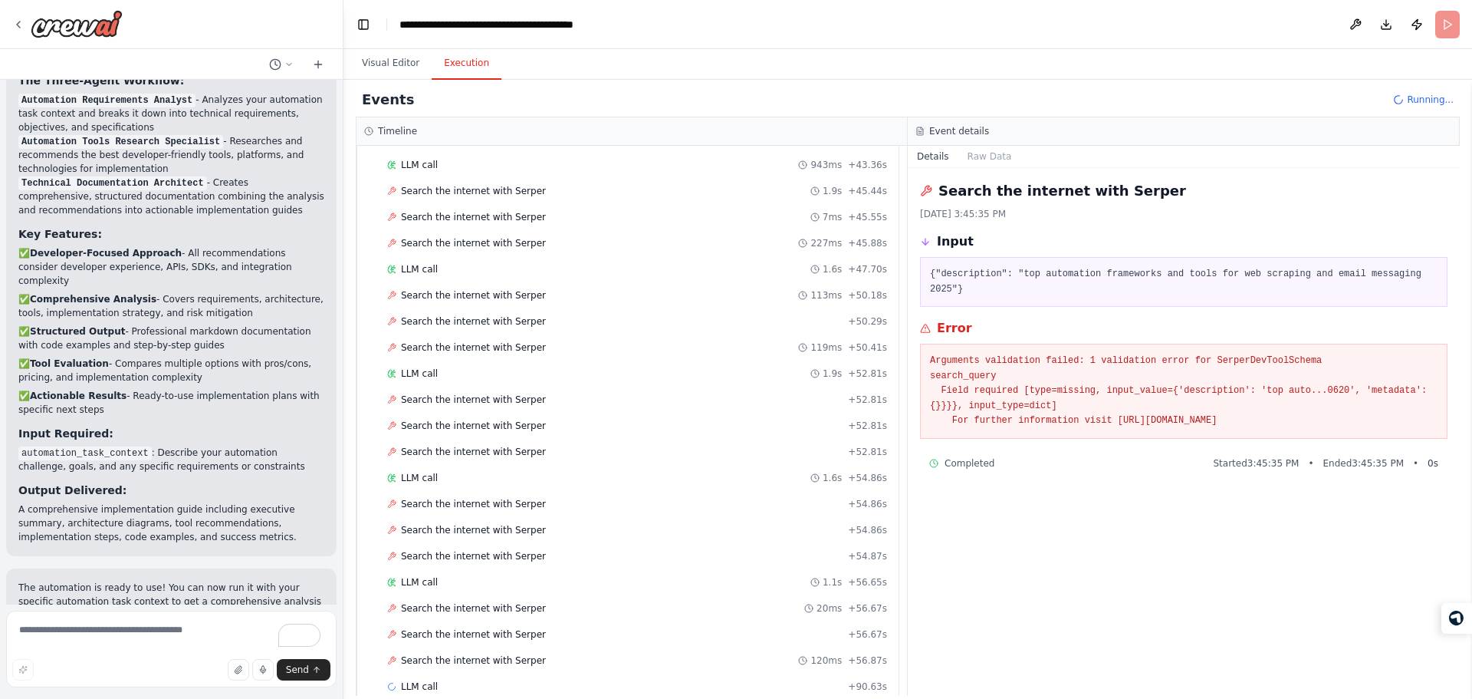
click at [446, 64] on button "Execution" at bounding box center [467, 64] width 70 height 32
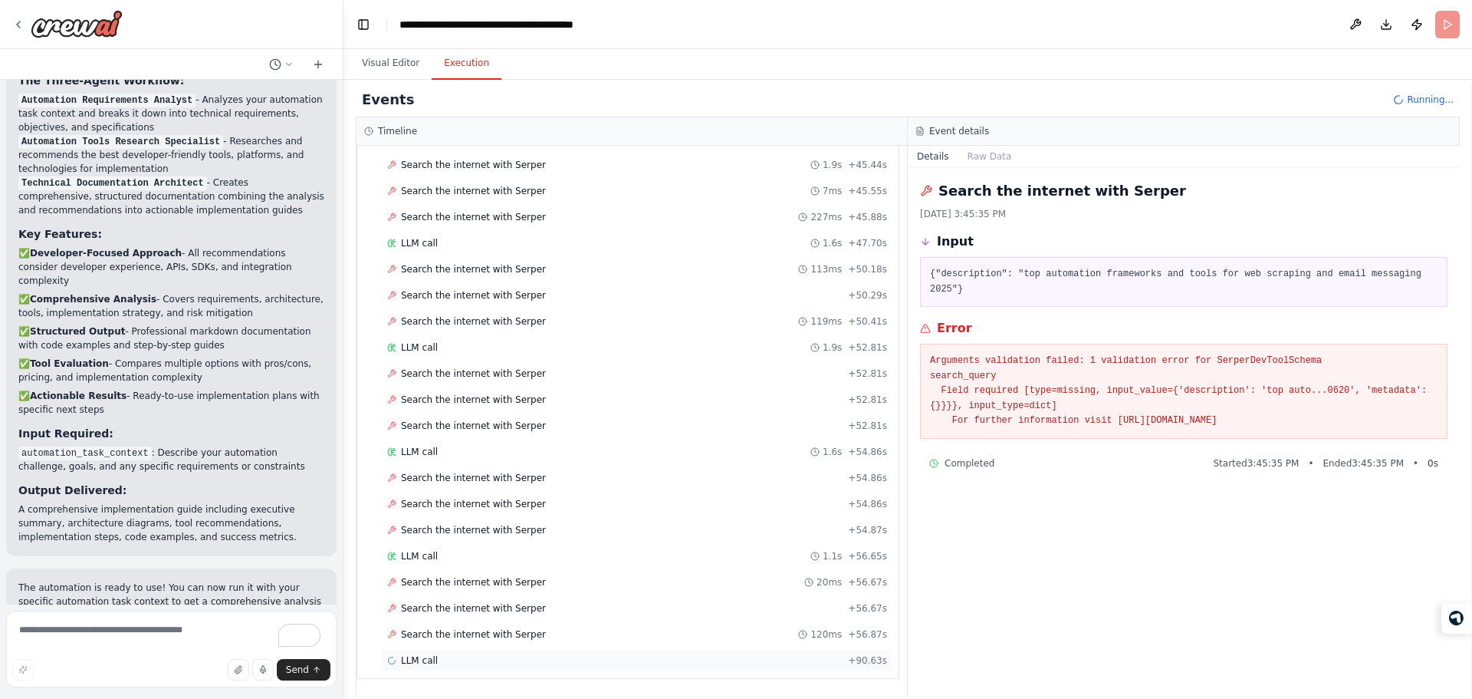
click at [417, 656] on span "LLM call" at bounding box center [419, 660] width 37 height 12
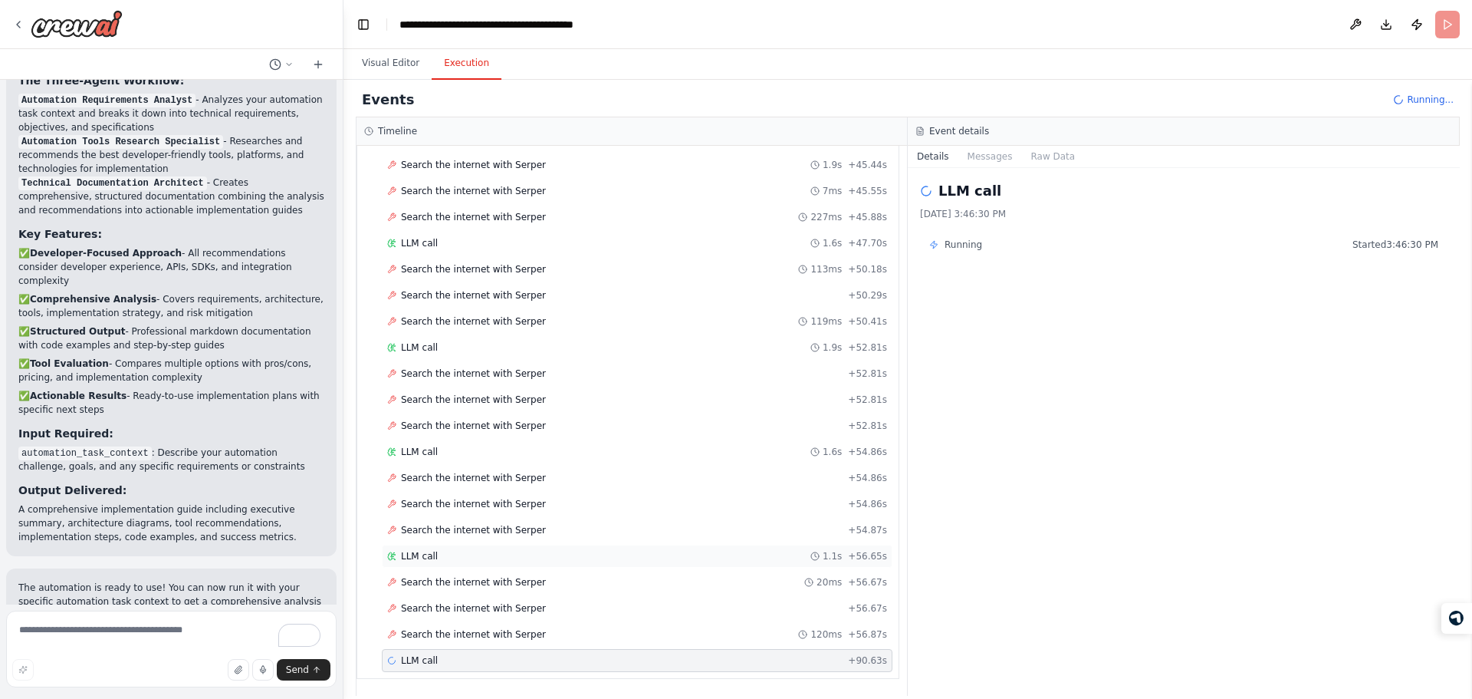
click at [470, 561] on div "LLM call 1.1s + 56.65s" at bounding box center [637, 556] width 500 height 12
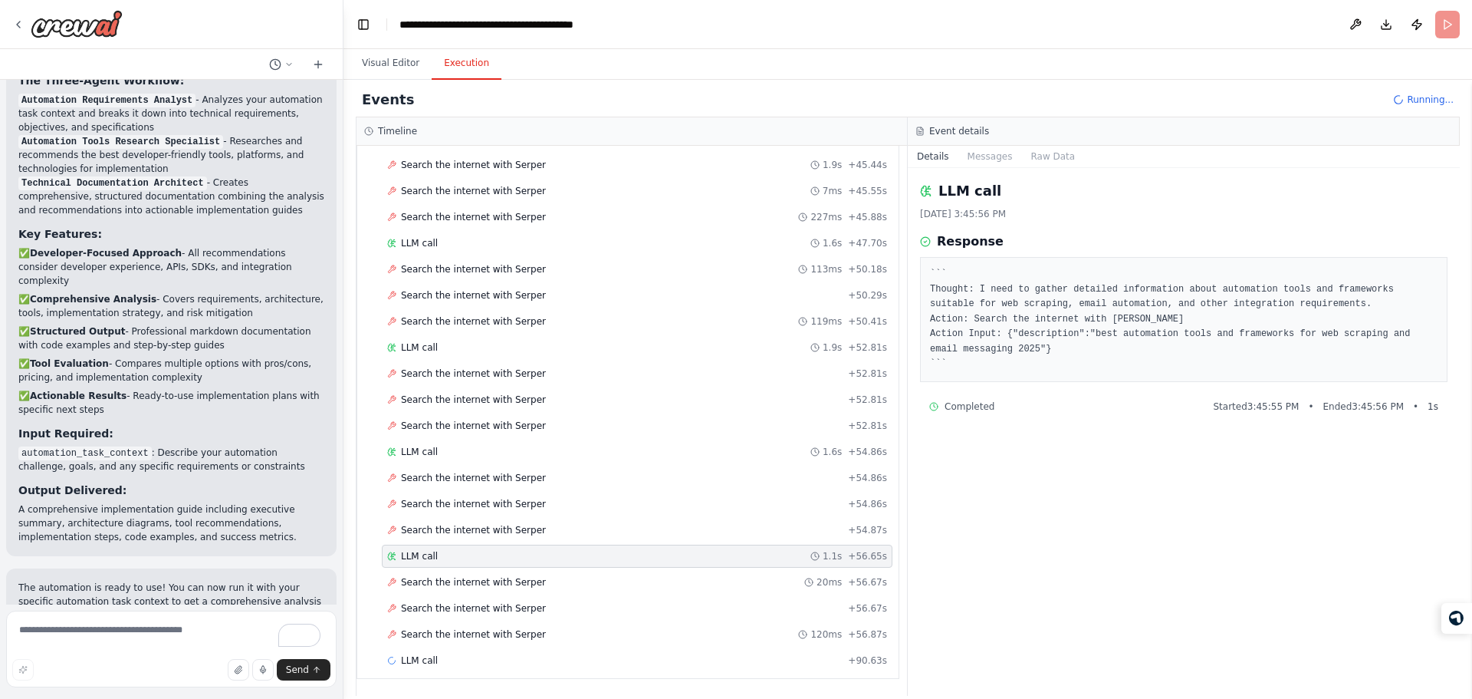
click at [1123, 378] on div "``` Thought: I need to gather detailed information about automation tools and f…" at bounding box center [1184, 319] width 528 height 125
click at [1044, 271] on pre "``` Thought: I need to gather detailed information about automation tools and f…" at bounding box center [1184, 319] width 508 height 105
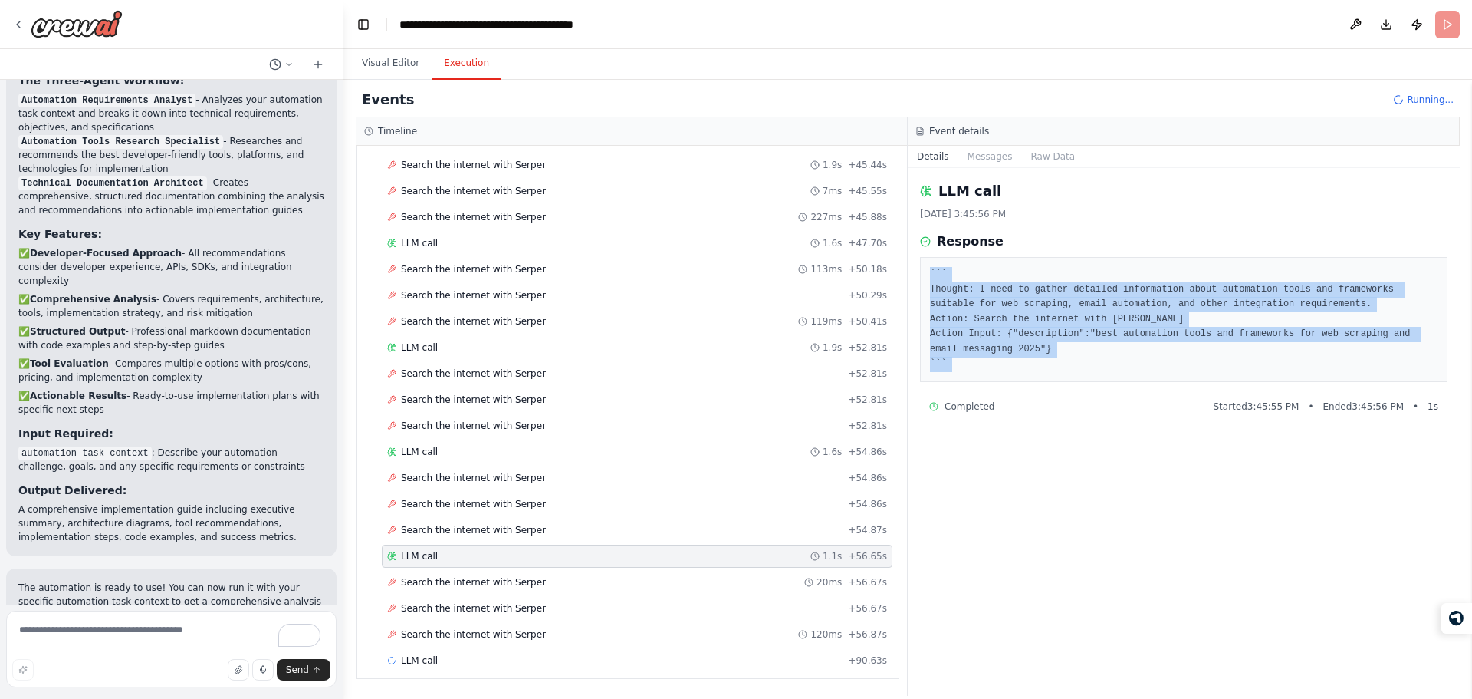
drag, startPoint x: 1044, startPoint y: 271, endPoint x: 1077, endPoint y: 372, distance: 105.5
click at [1077, 372] on div "``` Thought: I need to gather detailed information about automation tools and f…" at bounding box center [1184, 319] width 528 height 125
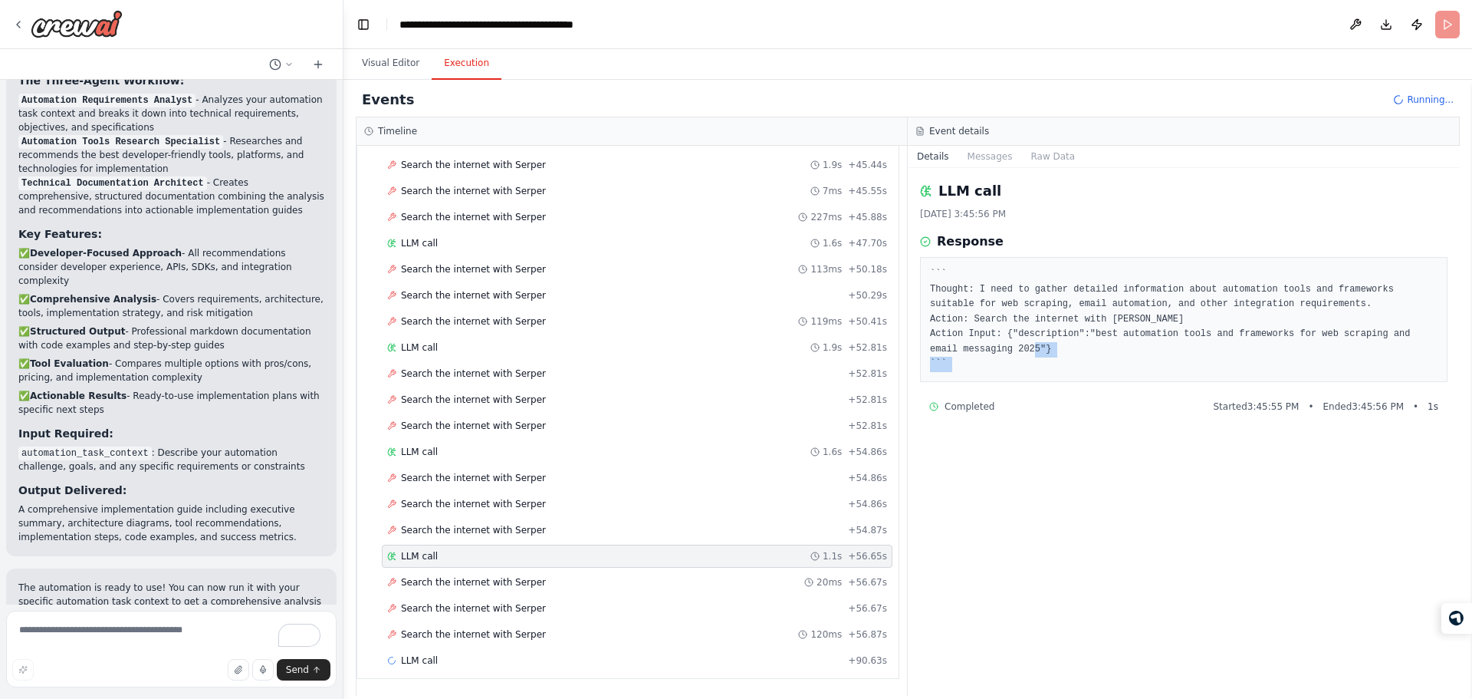
click at [1077, 372] on div "``` Thought: I need to gather detailed information about automation tools and f…" at bounding box center [1184, 319] width 528 height 125
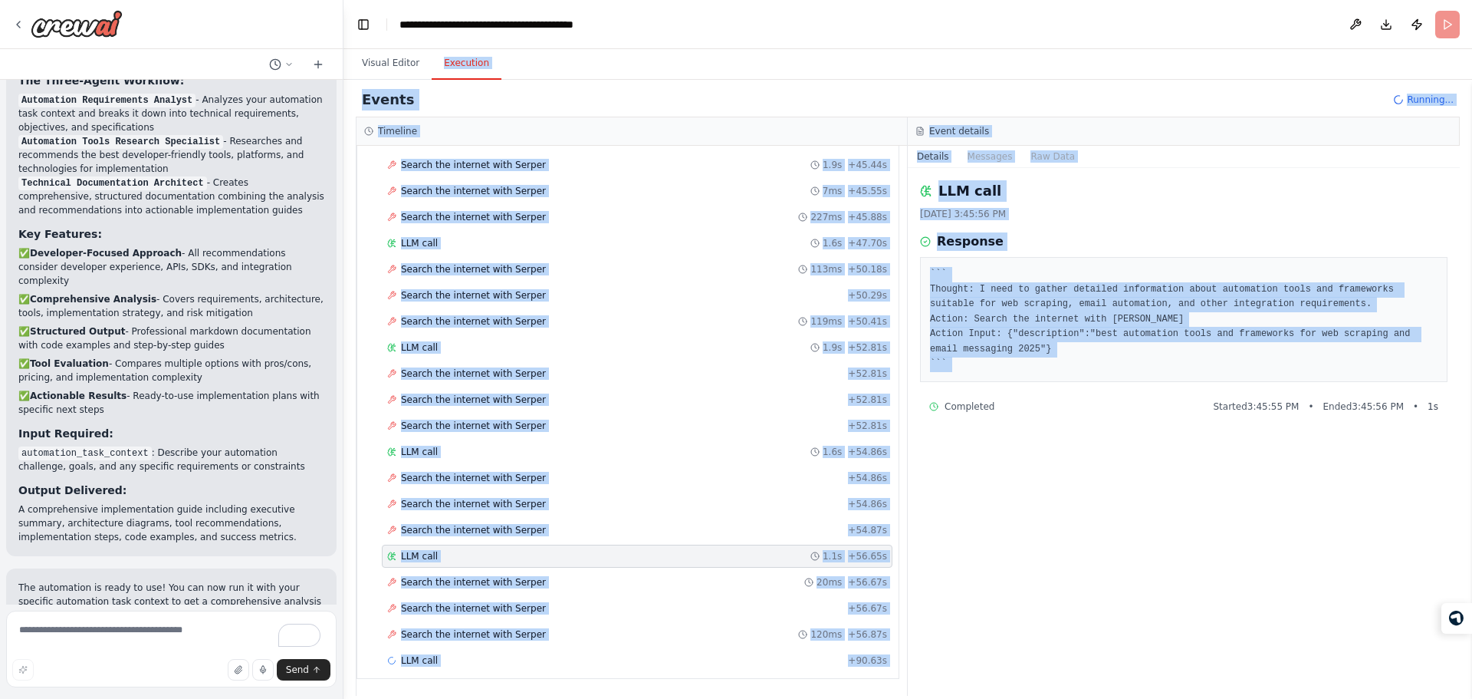
drag, startPoint x: 1077, startPoint y: 372, endPoint x: 950, endPoint y: 71, distance: 326.1
click at [950, 71] on div "Visual Editor Execution Version 1 Show Tools Hide Agents .deletable-edge-delete…" at bounding box center [908, 373] width 1129 height 649
click at [950, 71] on div "Visual Editor Execution" at bounding box center [908, 64] width 1129 height 31
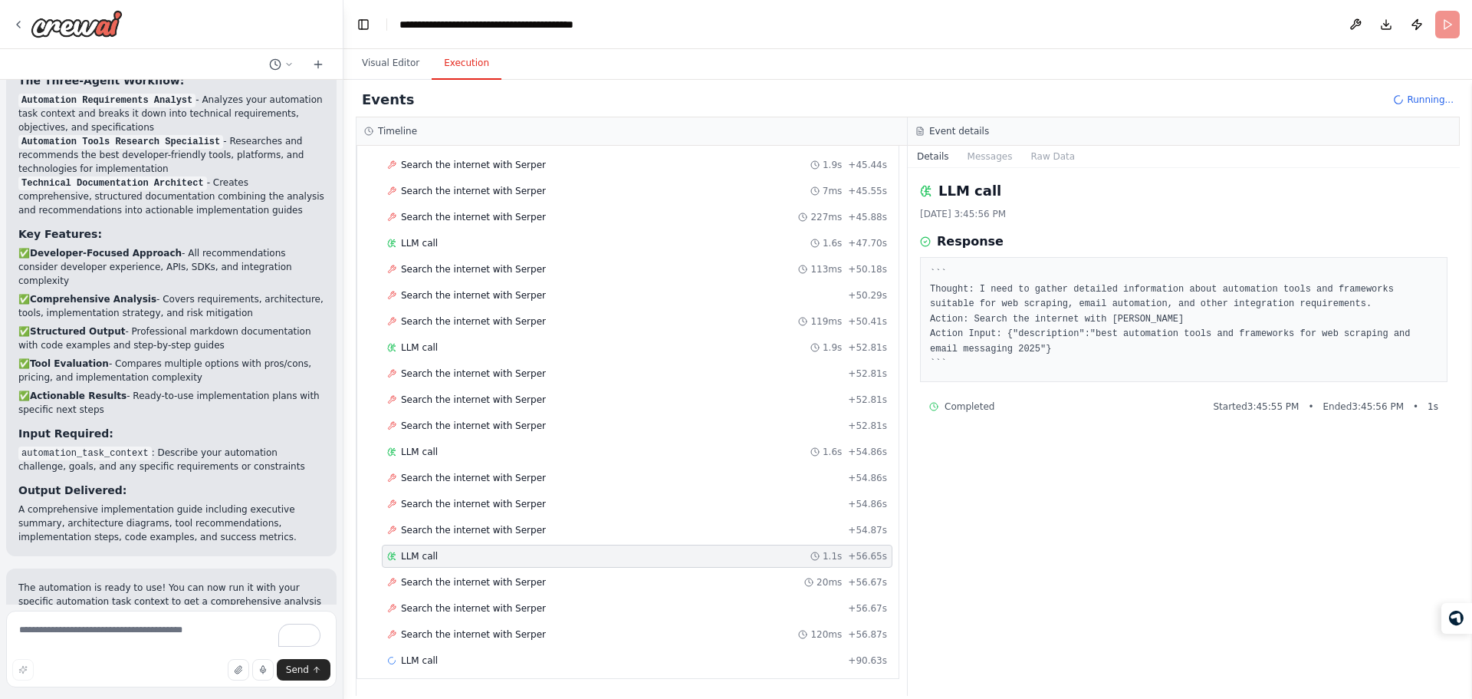
click at [950, 71] on div "Visual Editor Execution" at bounding box center [908, 64] width 1129 height 31
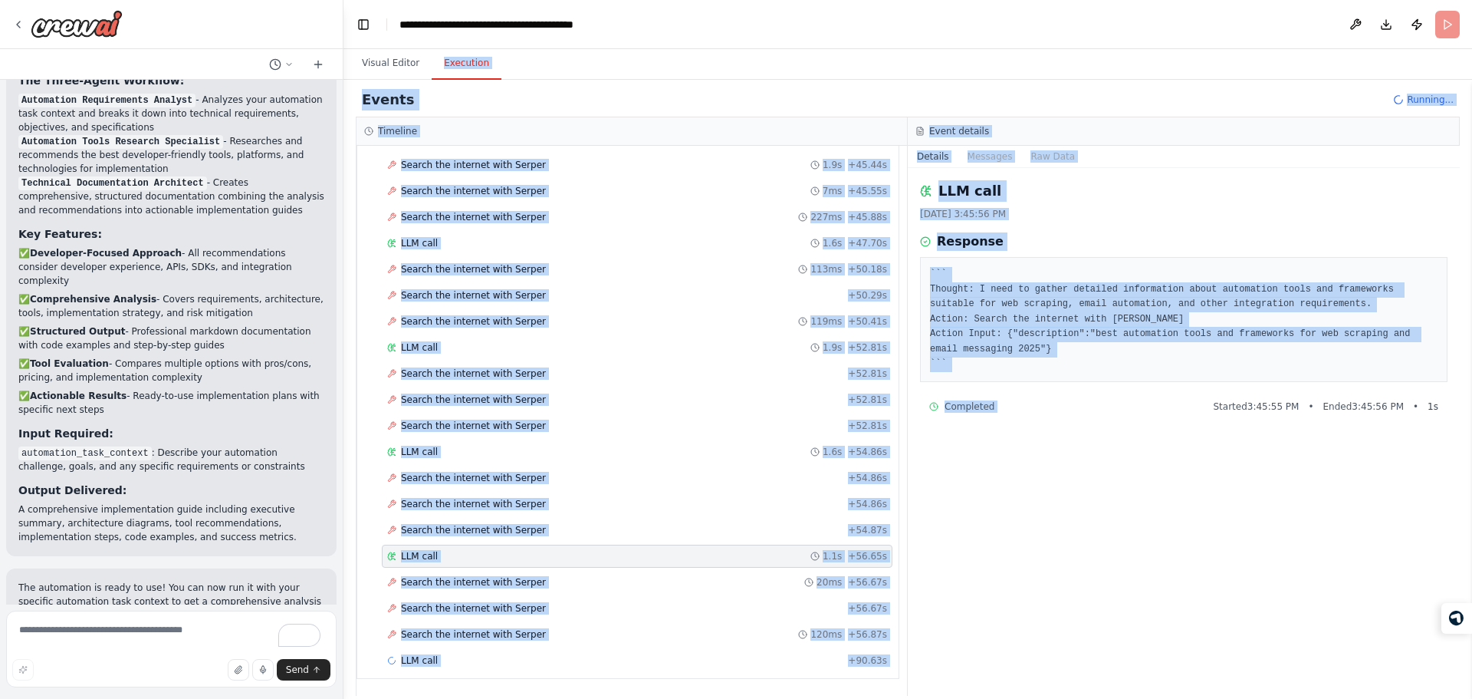
drag, startPoint x: 950, startPoint y: 71, endPoint x: 1024, endPoint y: 500, distance: 435.0
click at [1024, 500] on div "Visual Editor Execution Version 1 Show Tools Hide Agents .deletable-edge-delete…" at bounding box center [908, 373] width 1129 height 649
click at [1024, 500] on div "LLM call 10/15/2025, 3:45:56 PM Response ``` Thought: I need to gather detailed…" at bounding box center [1184, 432] width 552 height 528
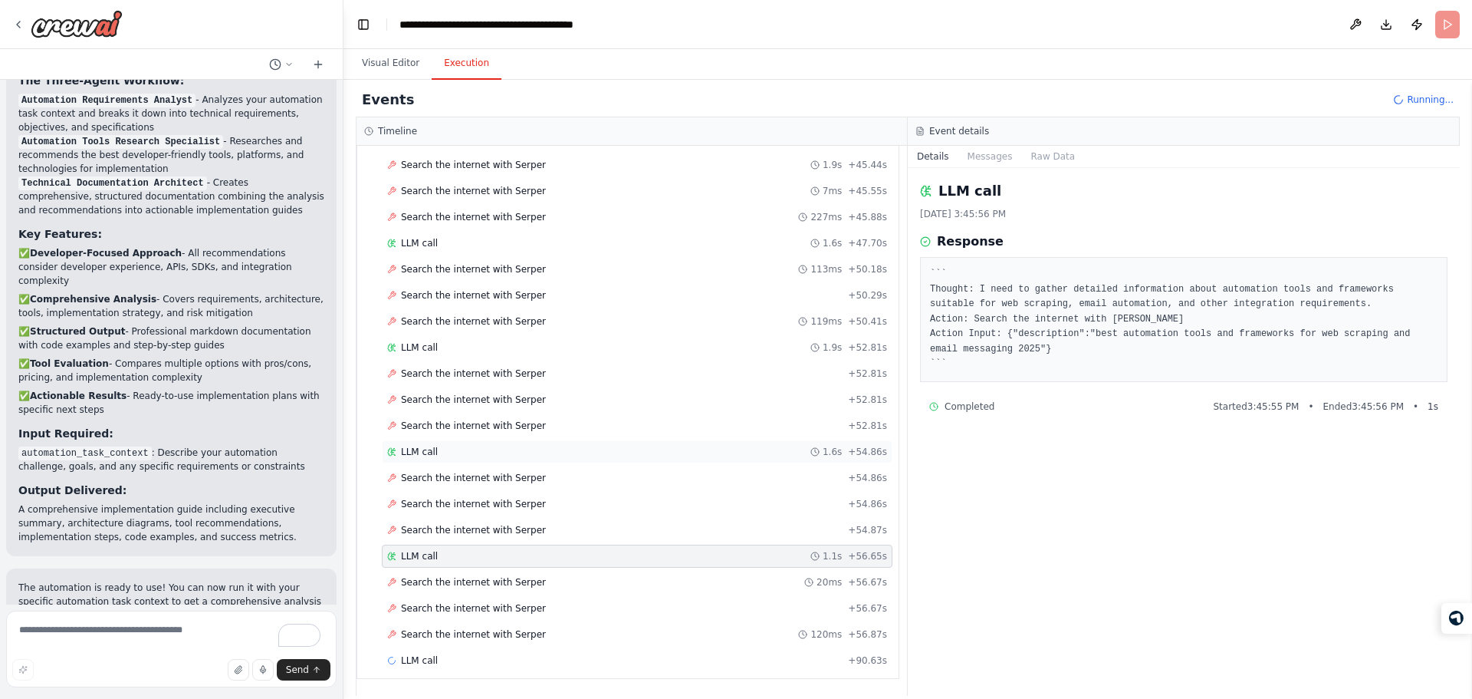
click at [810, 457] on div "1.6s" at bounding box center [825, 451] width 31 height 12
click at [745, 666] on div "LLM call + 90.63s" at bounding box center [637, 660] width 500 height 12
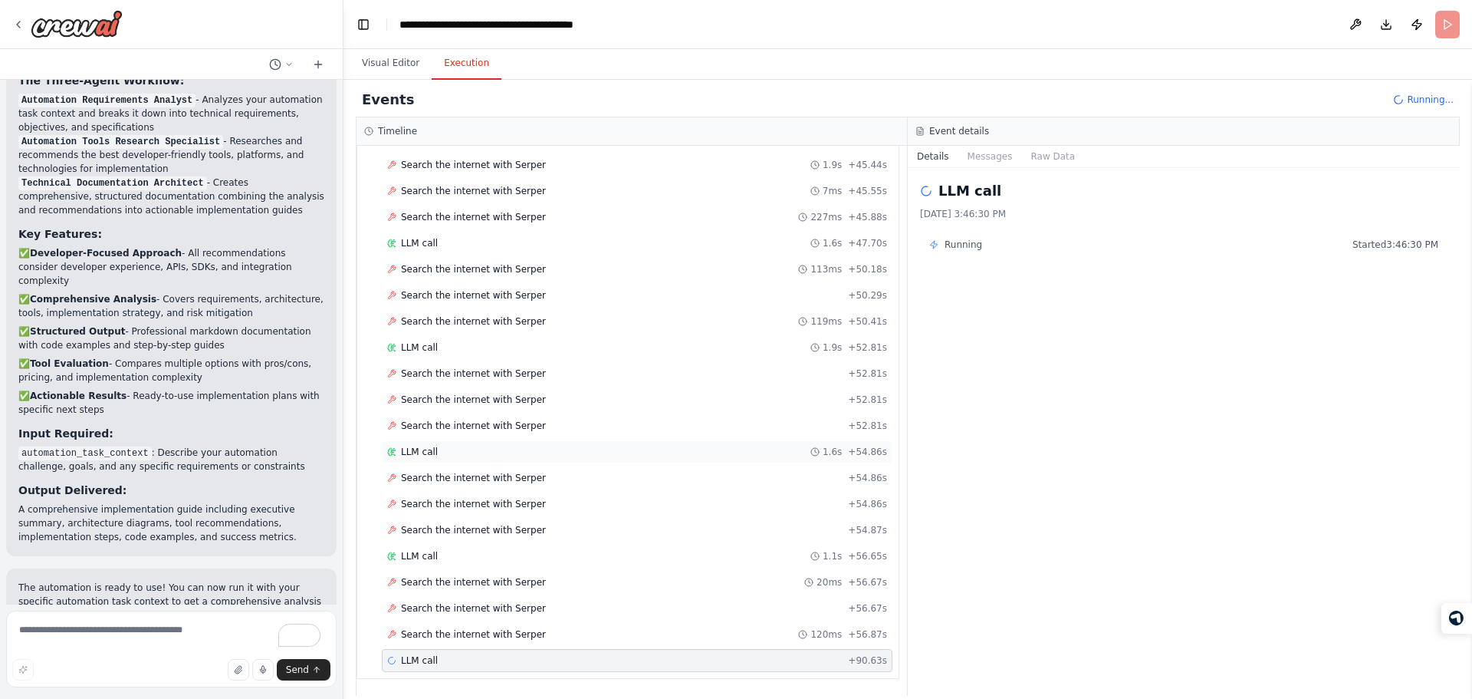
click at [722, 448] on div "LLM call 1.6s + 54.86s" at bounding box center [637, 451] width 500 height 12
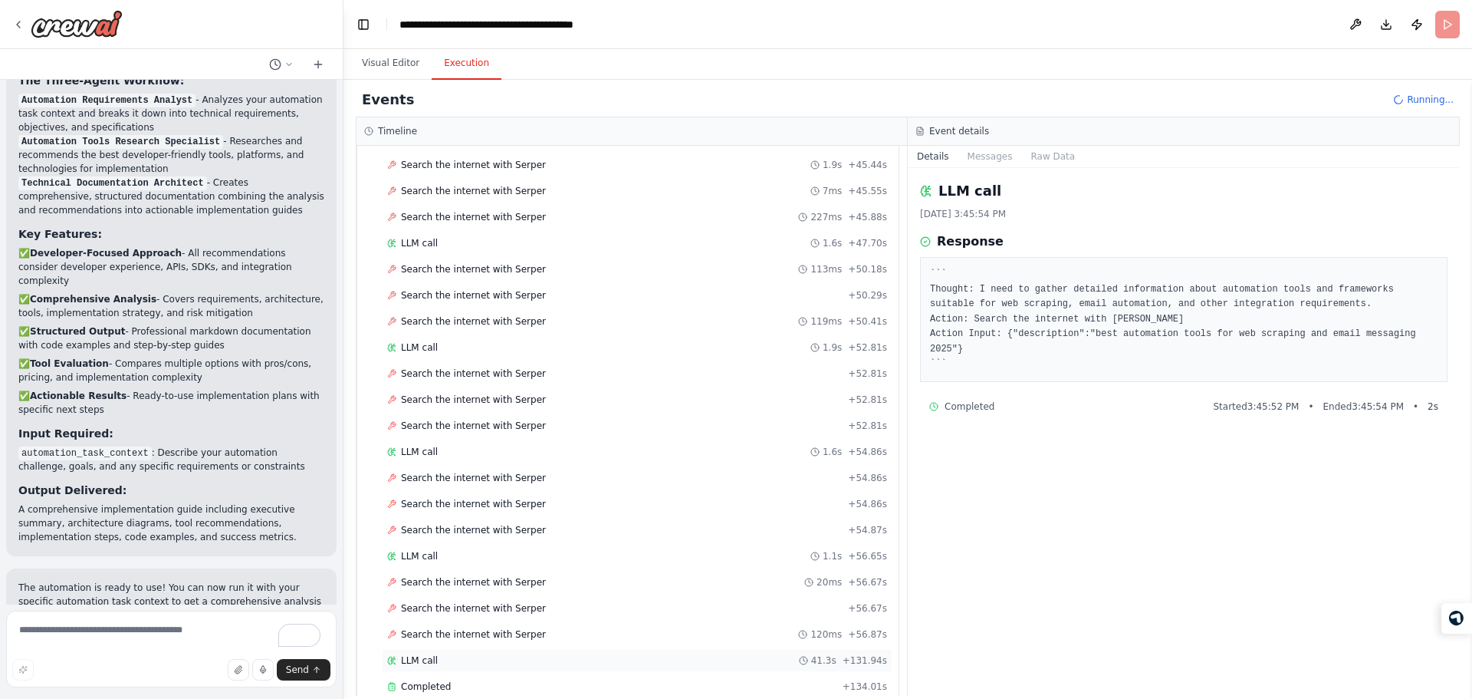
click at [550, 661] on div "LLM call 41.3s + 131.94s" at bounding box center [637, 660] width 500 height 12
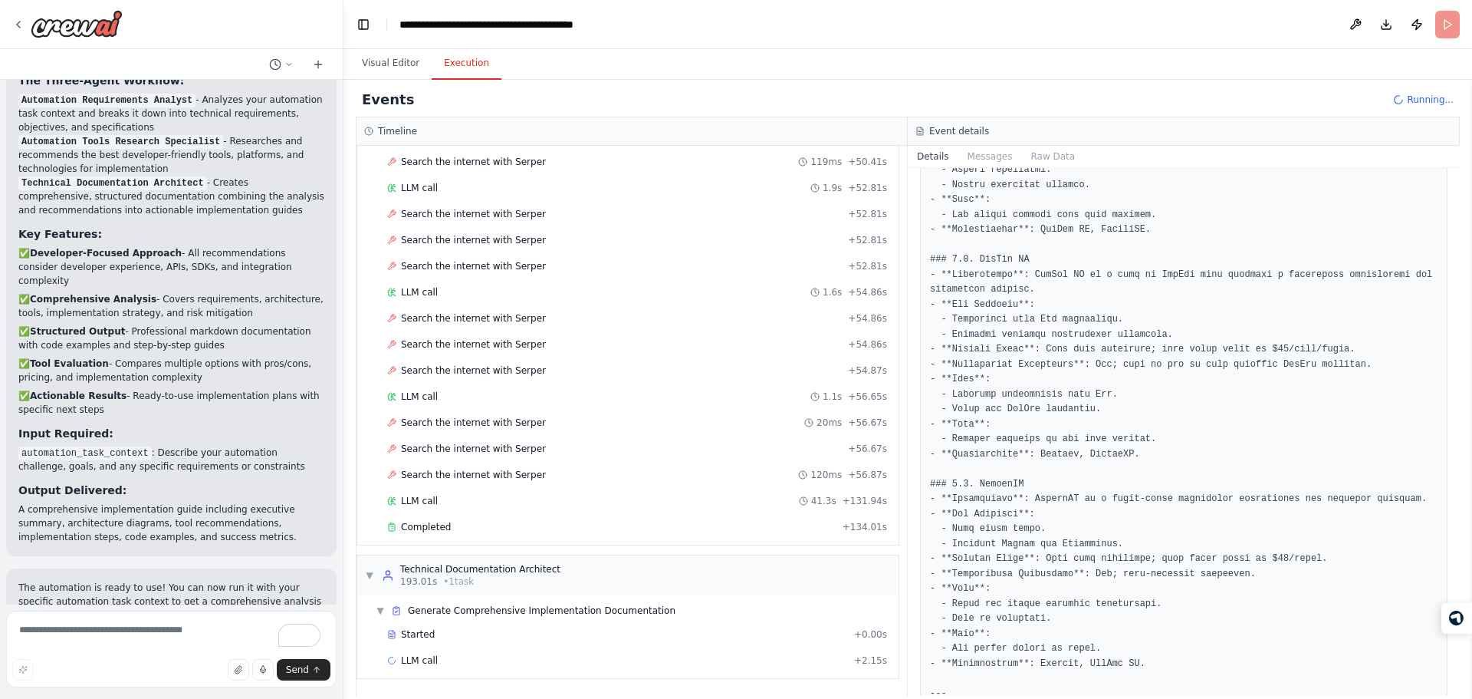
scroll to position [4753, 0]
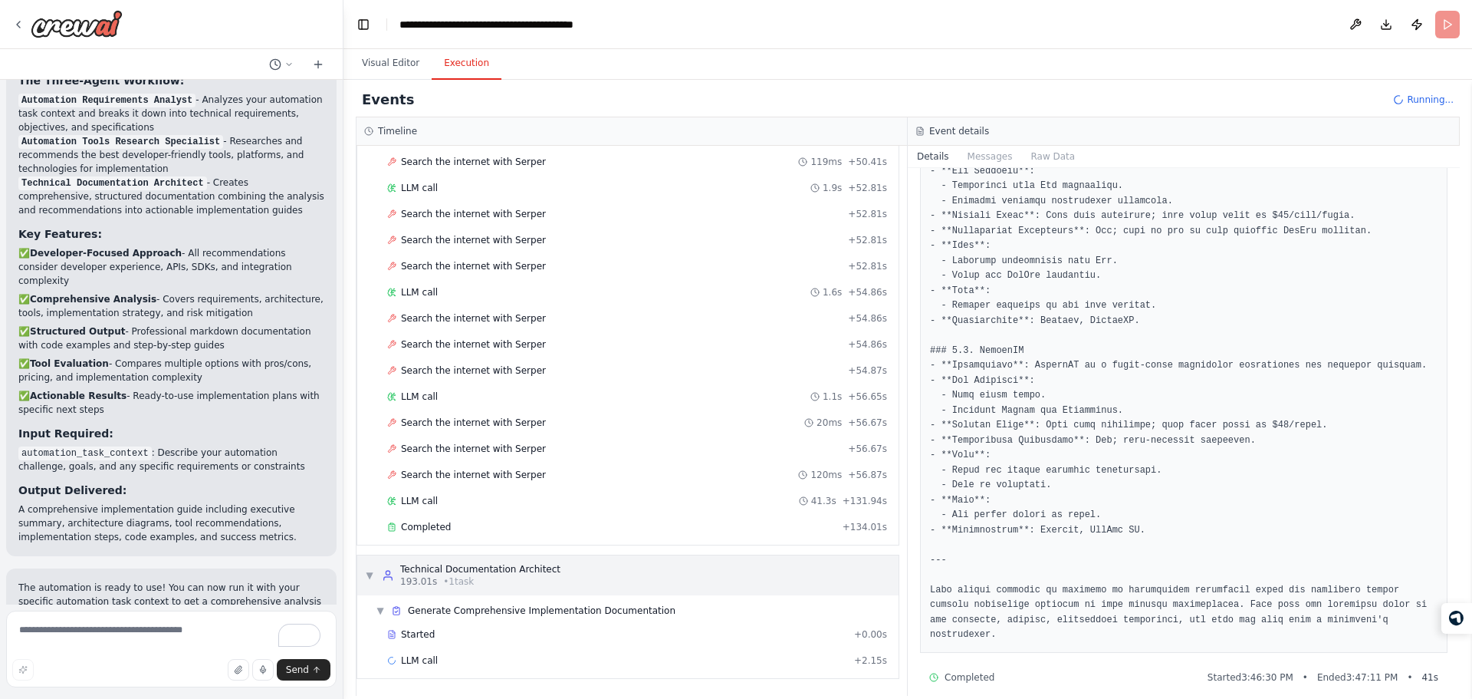
click at [368, 574] on span "▼" at bounding box center [369, 575] width 9 height 12
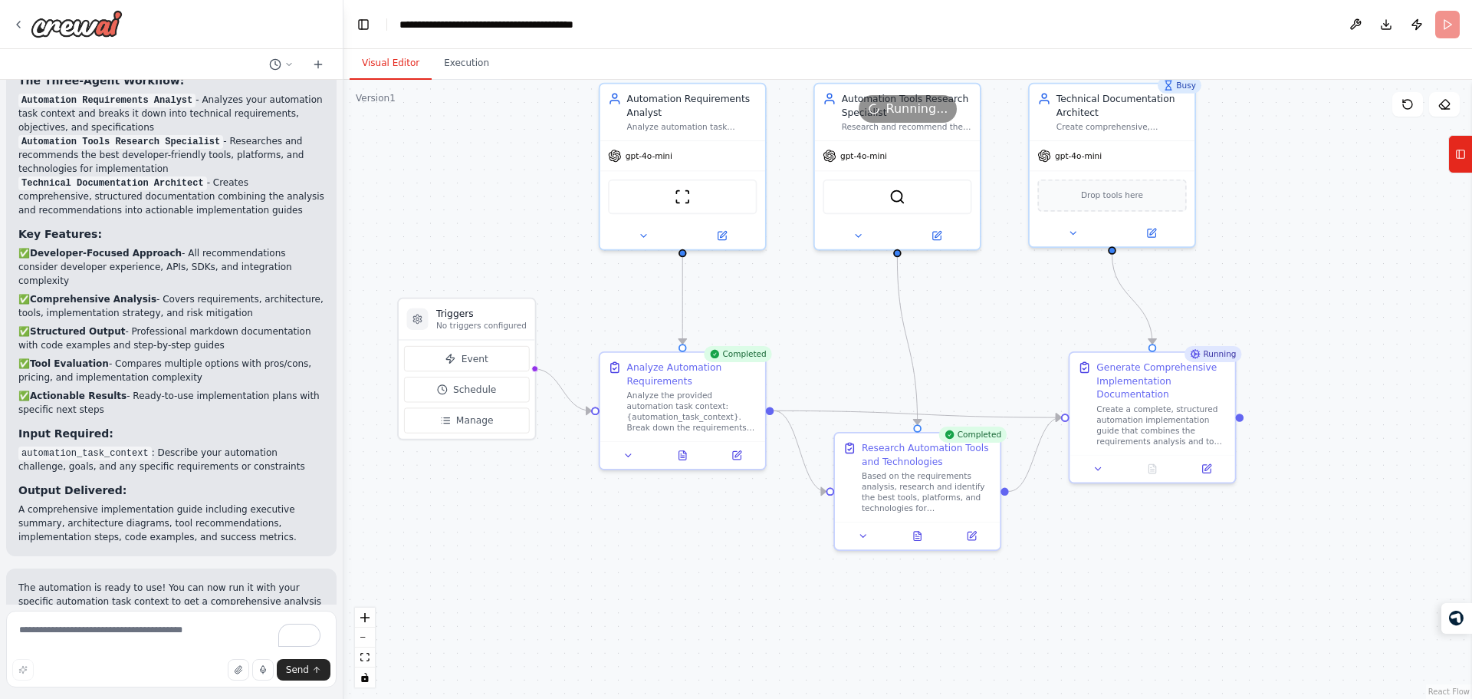
click at [400, 73] on button "Visual Editor" at bounding box center [391, 64] width 82 height 32
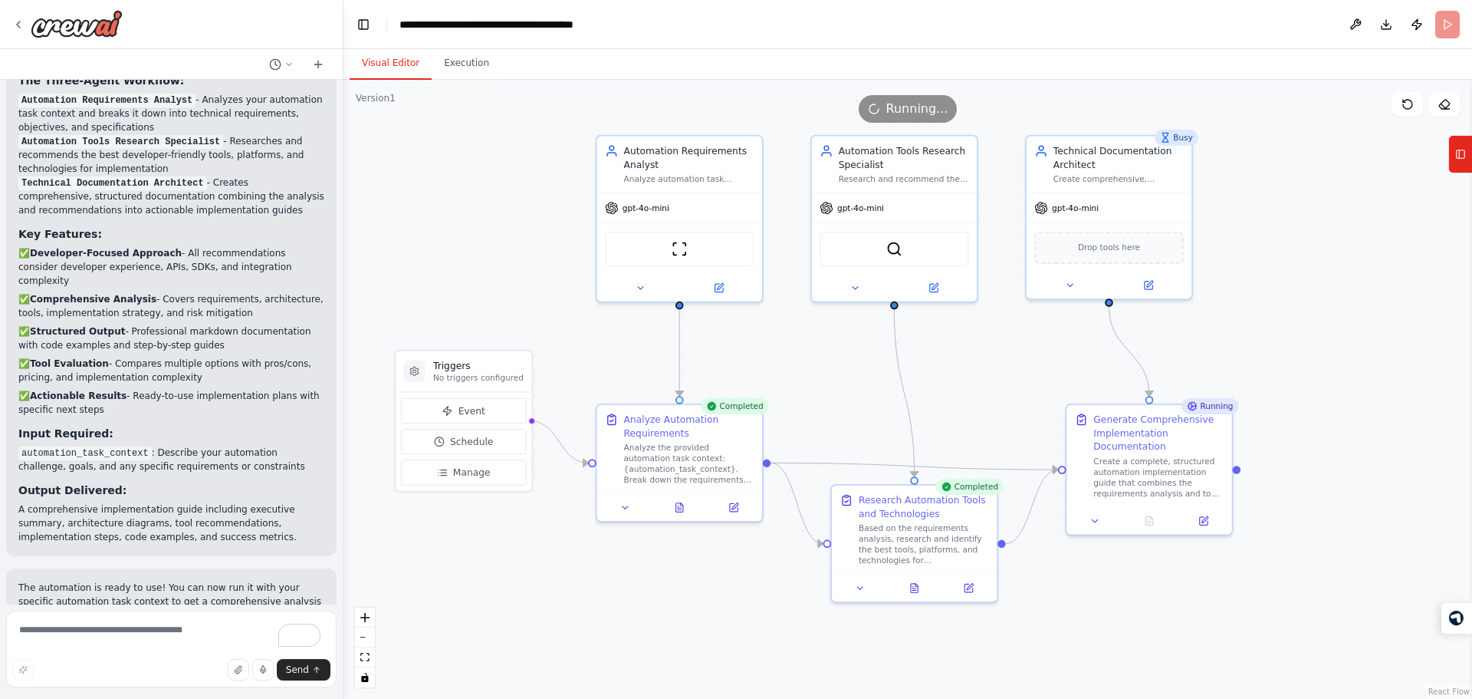
drag, startPoint x: 591, startPoint y: 278, endPoint x: 584, endPoint y: 353, distance: 75.5
click at [584, 353] on div ".deletable-edge-delete-btn { width: 20px; height: 20px; border: 0px solid #ffff…" at bounding box center [908, 389] width 1129 height 619
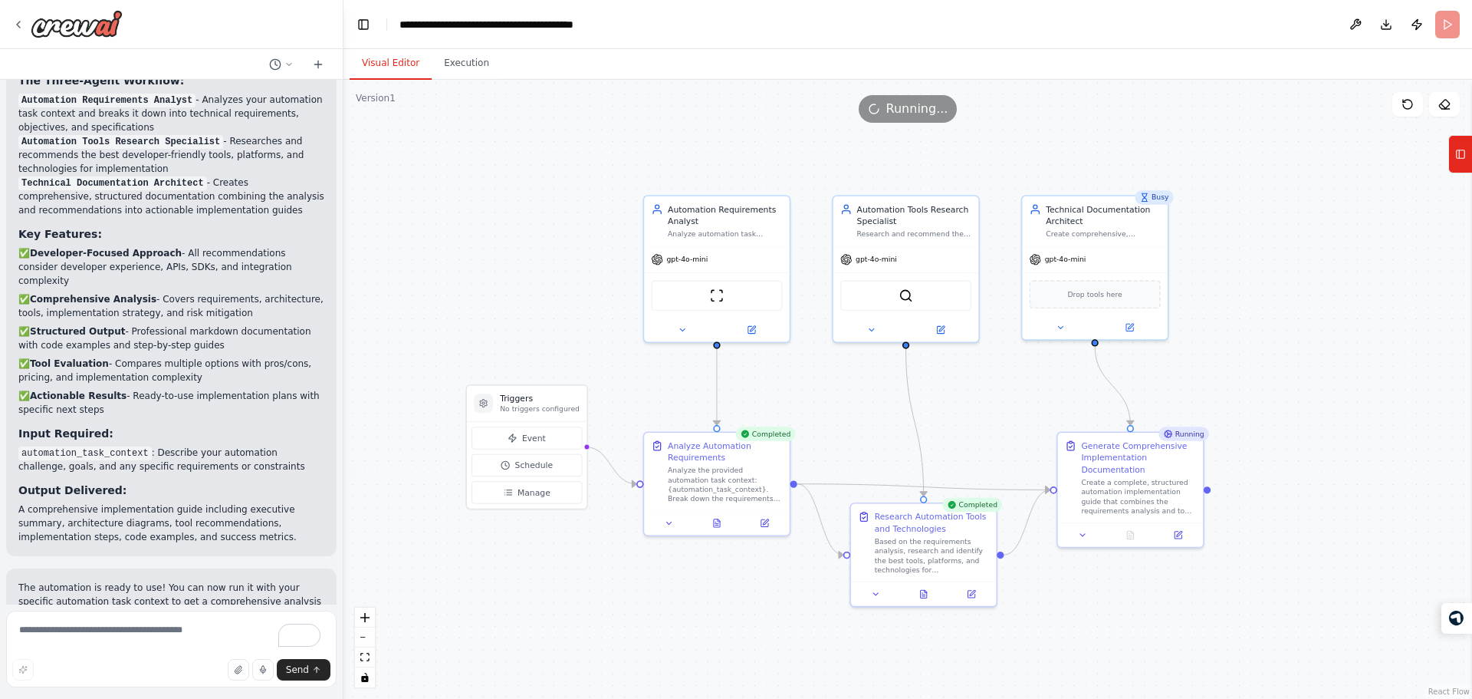
drag, startPoint x: 549, startPoint y: 324, endPoint x: 602, endPoint y: 337, distance: 54.5
click at [602, 337] on div ".deletable-edge-delete-btn { width: 20px; height: 20px; border: 0px solid #ffff…" at bounding box center [908, 389] width 1129 height 619
drag, startPoint x: 639, startPoint y: 393, endPoint x: 632, endPoint y: 392, distance: 7.7
click at [632, 392] on div ".deletable-edge-delete-btn { width: 20px; height: 20px; border: 0px solid #ffff…" at bounding box center [908, 389] width 1129 height 619
click at [445, 21] on div "**********" at bounding box center [514, 24] width 230 height 15
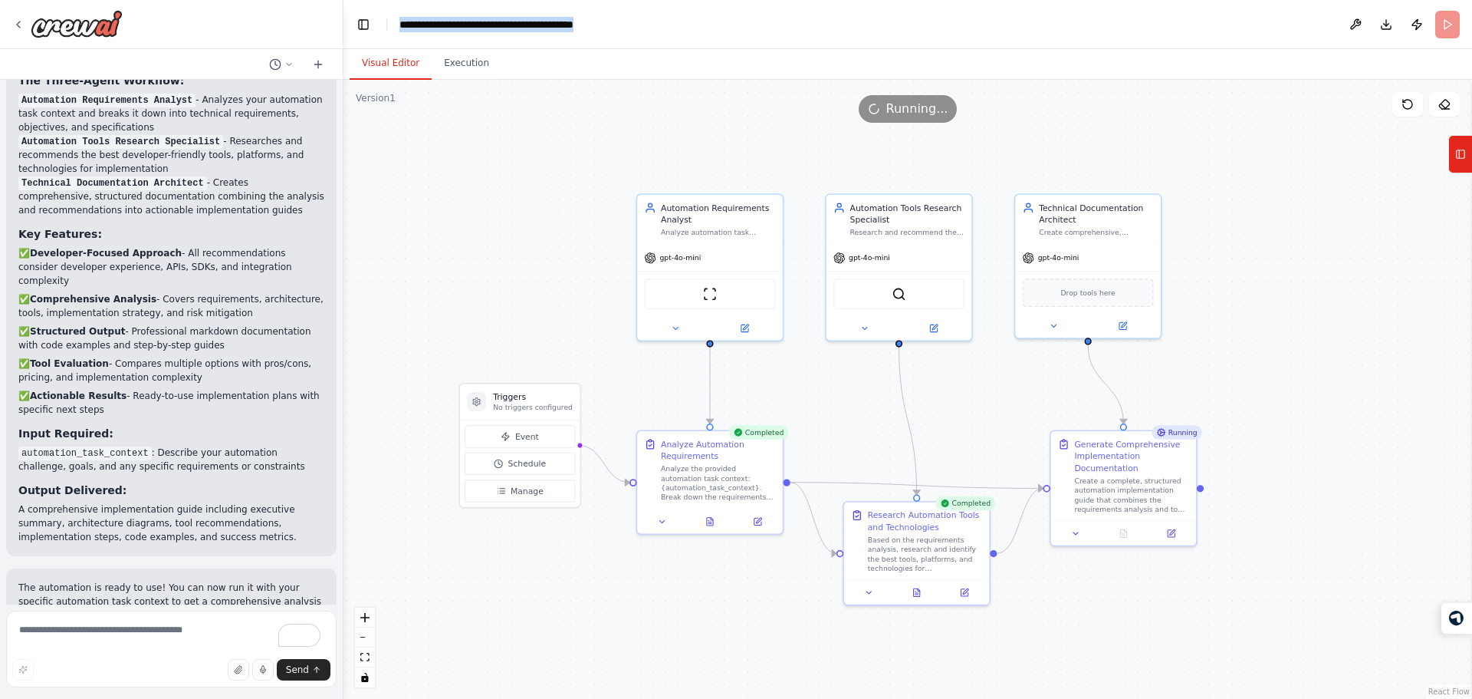
drag, startPoint x: 445, startPoint y: 21, endPoint x: 713, endPoint y: 15, distance: 268.4
click at [713, 15] on header "**********" at bounding box center [908, 24] width 1129 height 49
click at [611, 28] on div "**********" at bounding box center [514, 24] width 230 height 15
click at [721, 28] on header "**********" at bounding box center [908, 24] width 1129 height 49
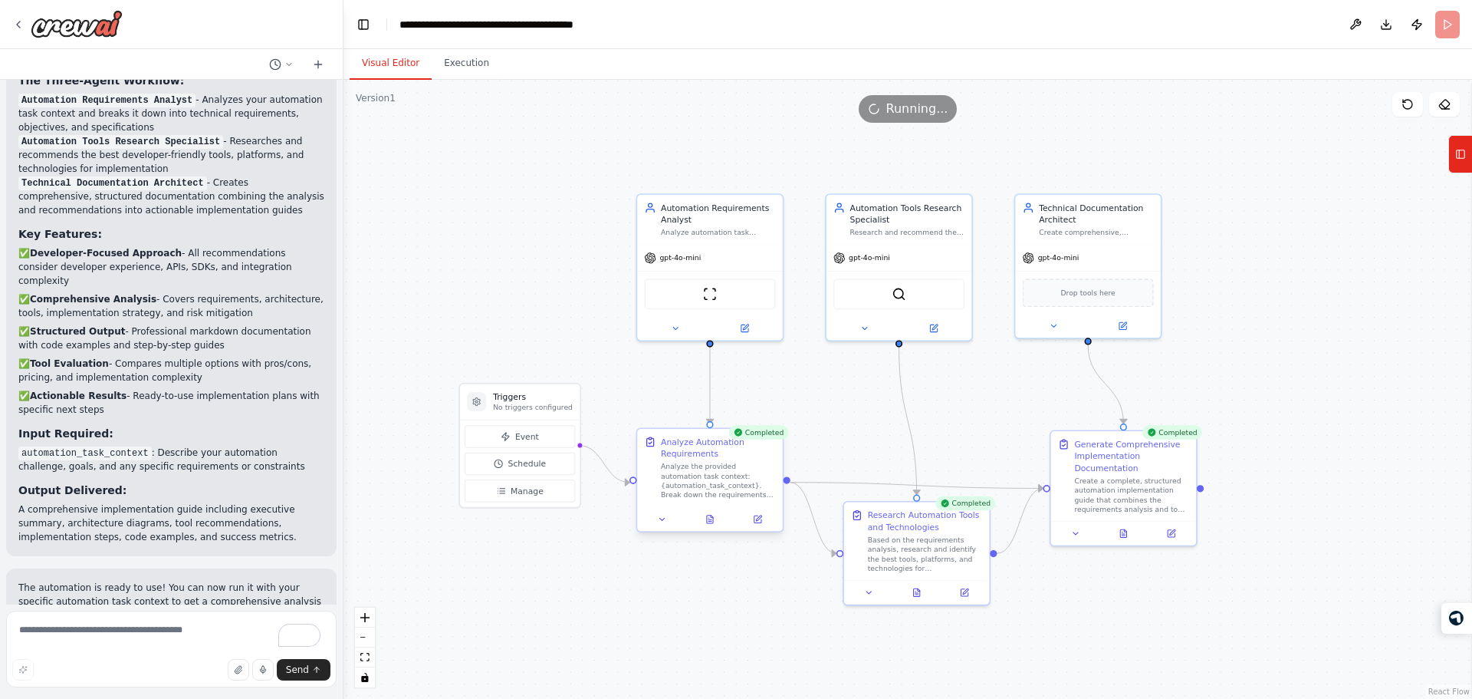
scroll to position [1225, 0]
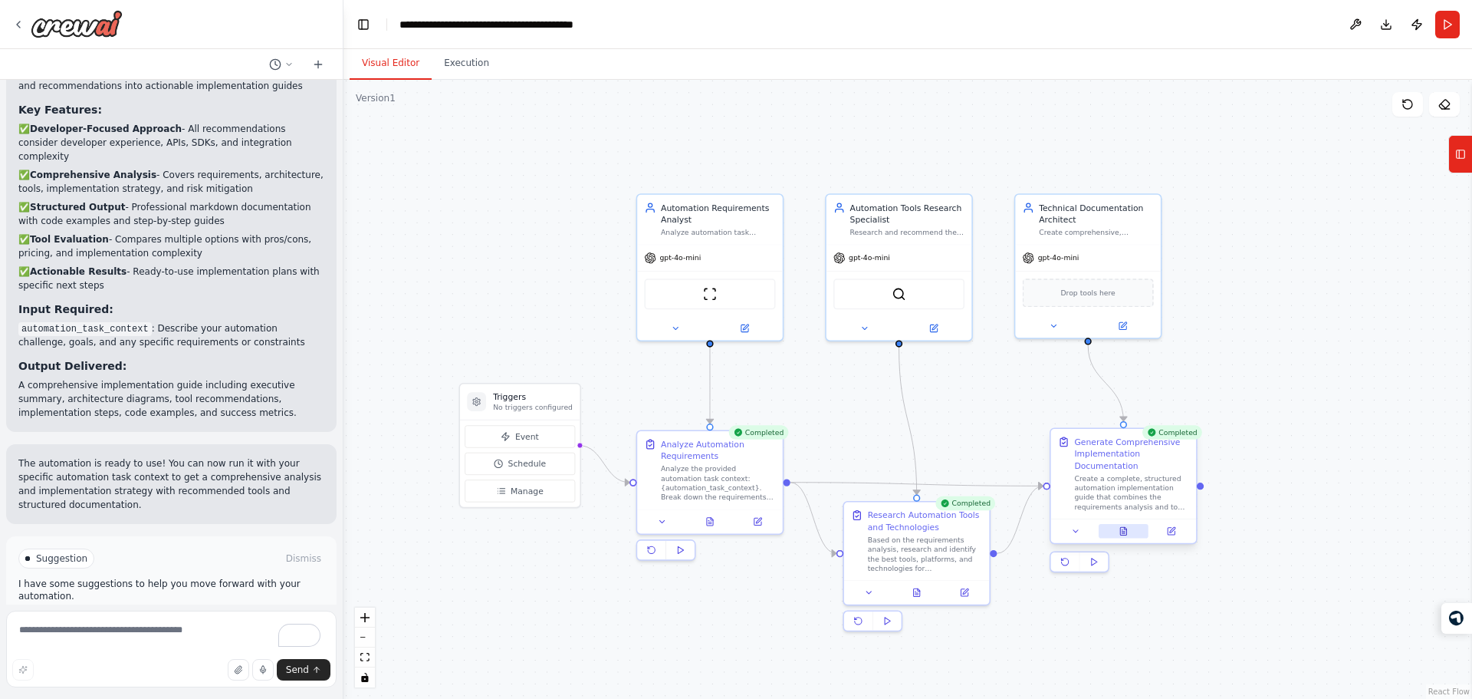
click at [1126, 531] on icon at bounding box center [1123, 531] width 6 height 8
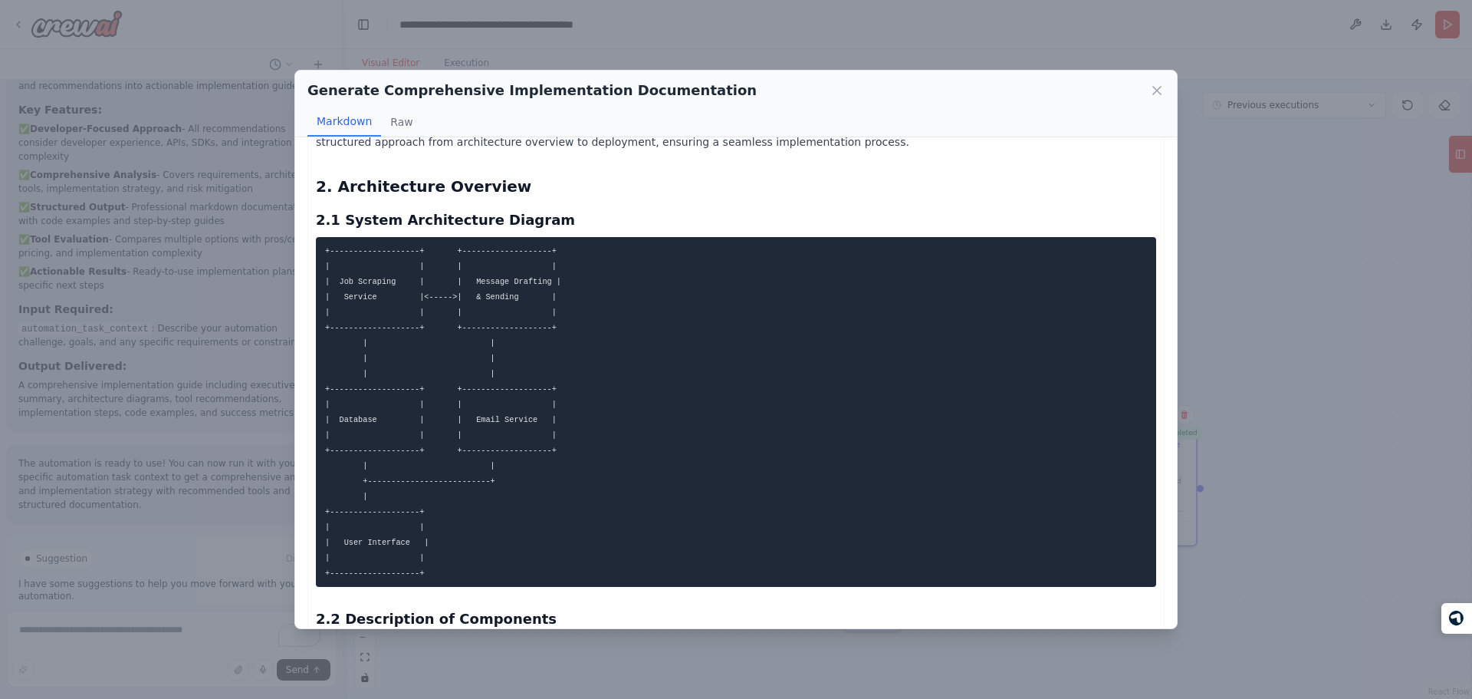
scroll to position [0, 0]
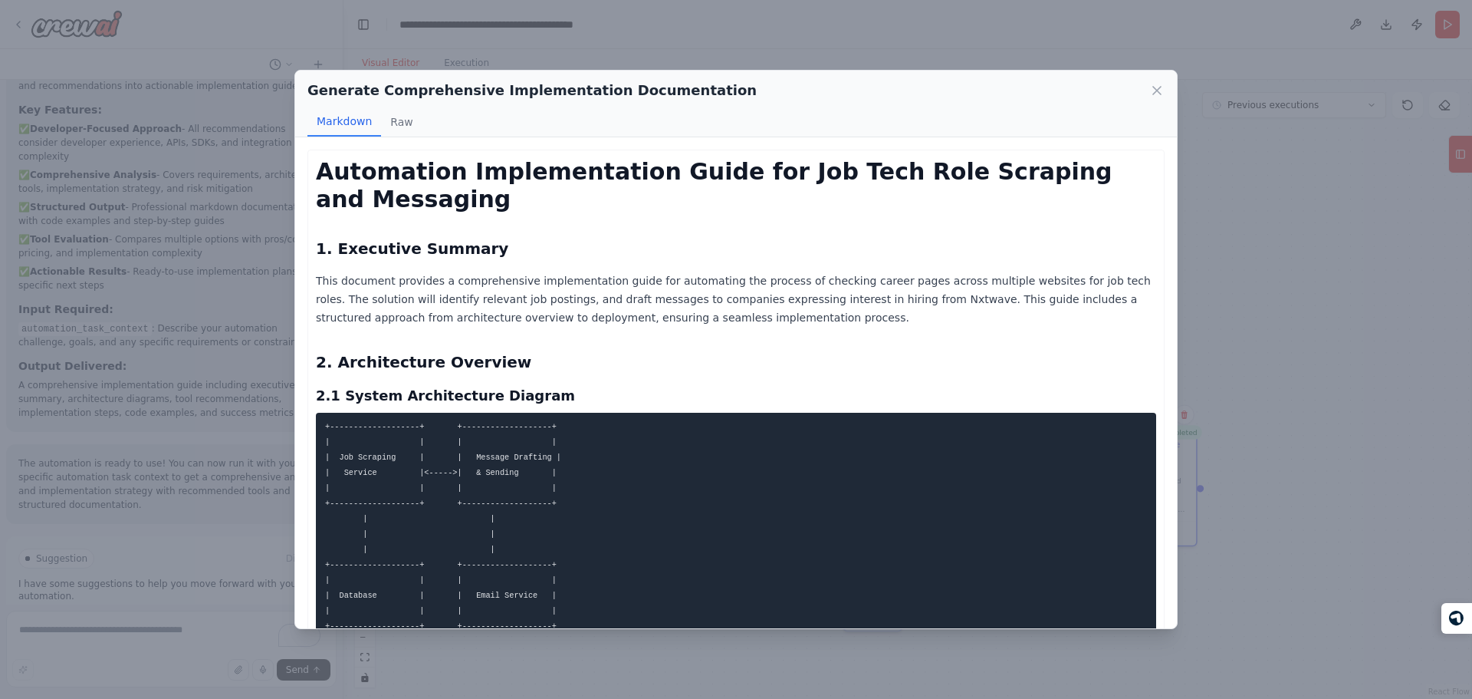
click at [422, 182] on h1 "Automation Implementation Guide for Job Tech Role Scraping and Messaging" at bounding box center [736, 185] width 840 height 55
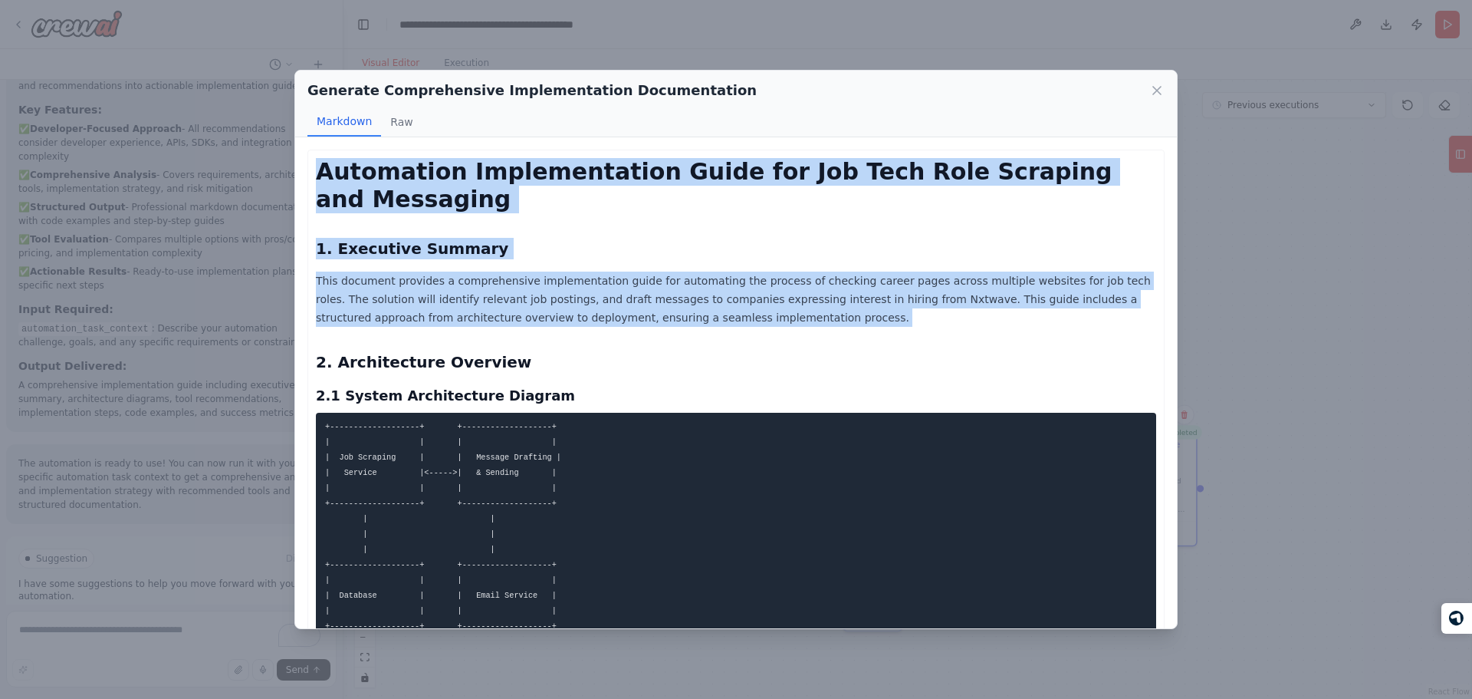
drag, startPoint x: 422, startPoint y: 182, endPoint x: 601, endPoint y: 327, distance: 230.6
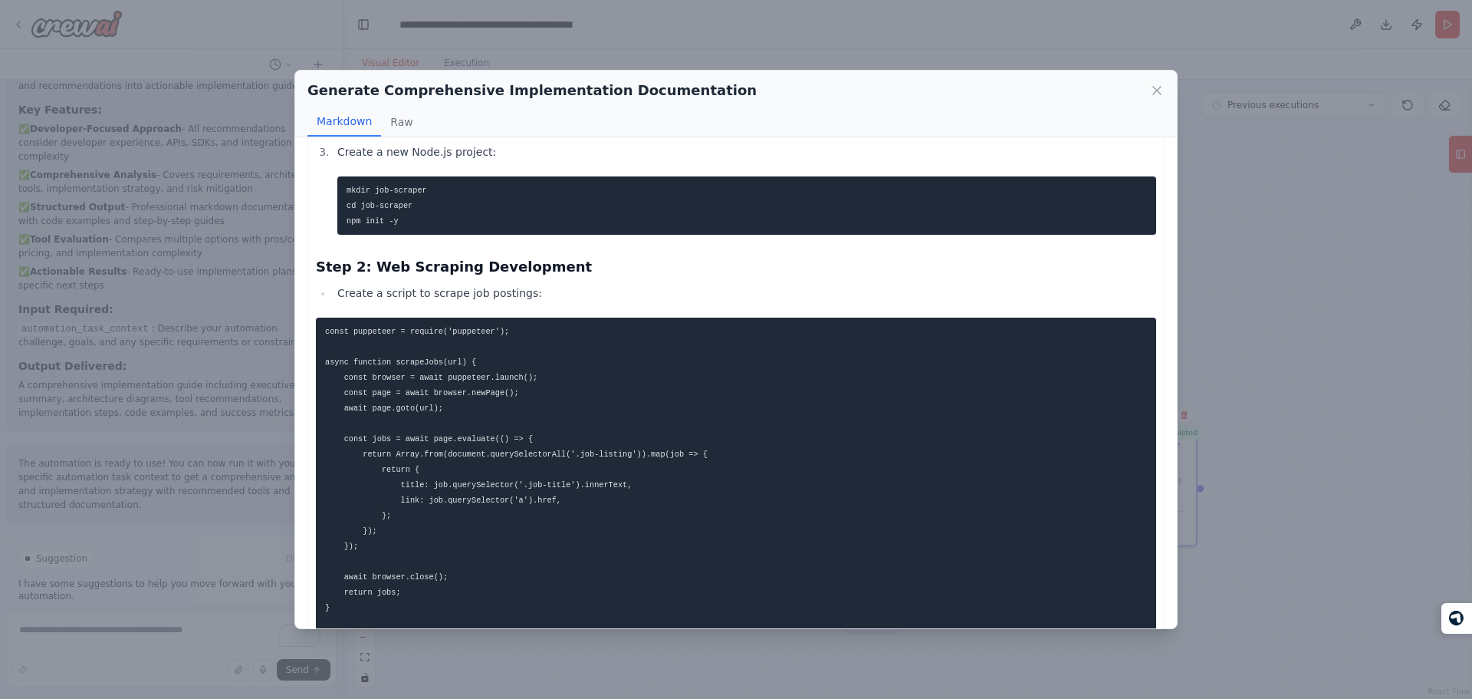
scroll to position [1953, 0]
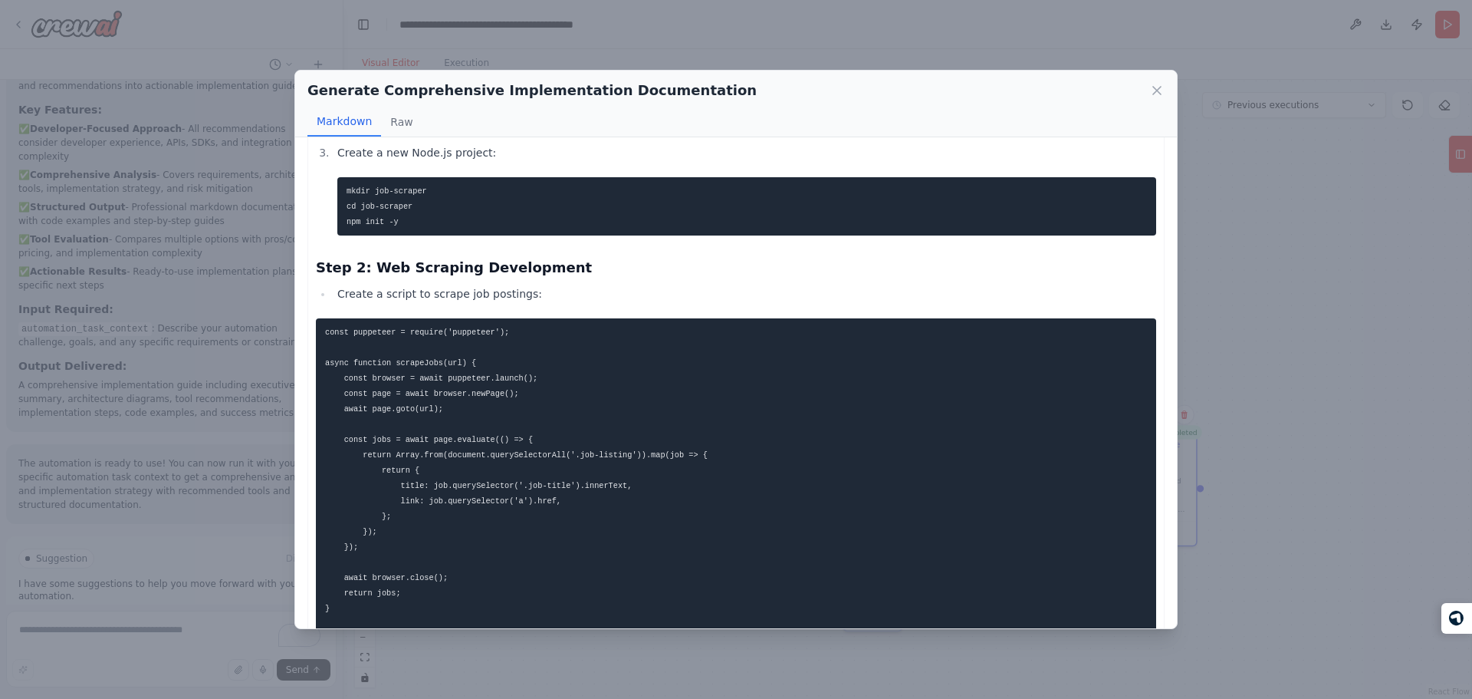
click at [432, 269] on h3 "Step 2: Web Scraping Development" at bounding box center [736, 267] width 840 height 21
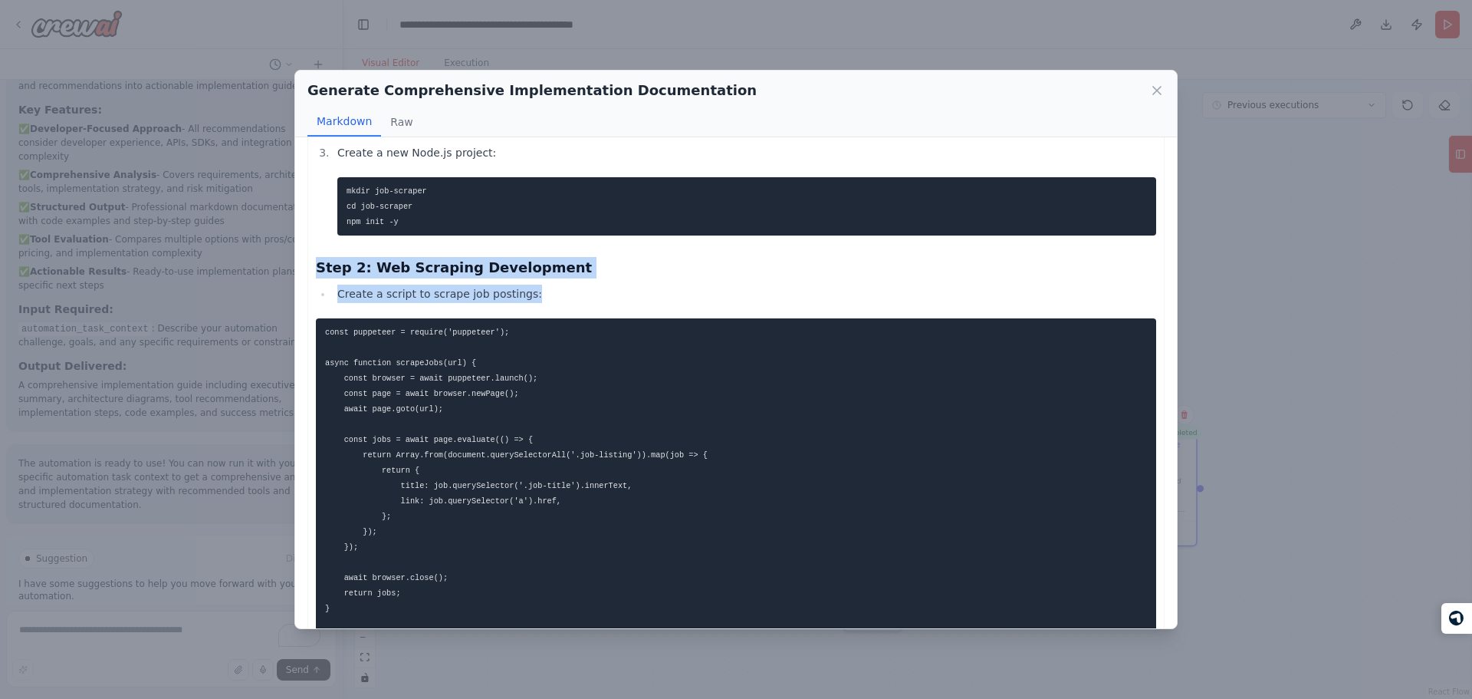
drag, startPoint x: 432, startPoint y: 269, endPoint x: 439, endPoint y: 300, distance: 31.3
click at [439, 300] on div "Automation Implementation Guide for Job Tech Role Scraping and Messaging 1. Exe…" at bounding box center [736, 343] width 840 height 4276
click at [439, 300] on li "Create a script to scrape job postings:" at bounding box center [745, 293] width 824 height 18
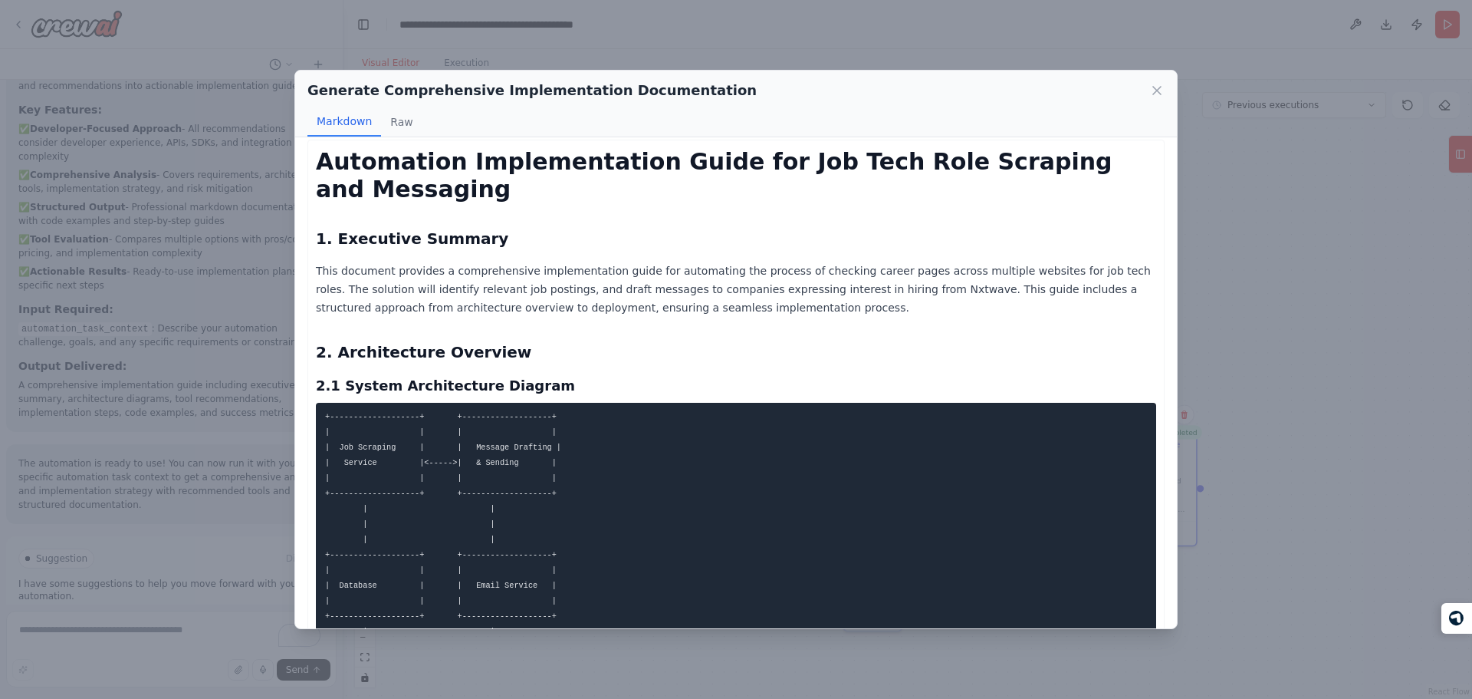
scroll to position [0, 0]
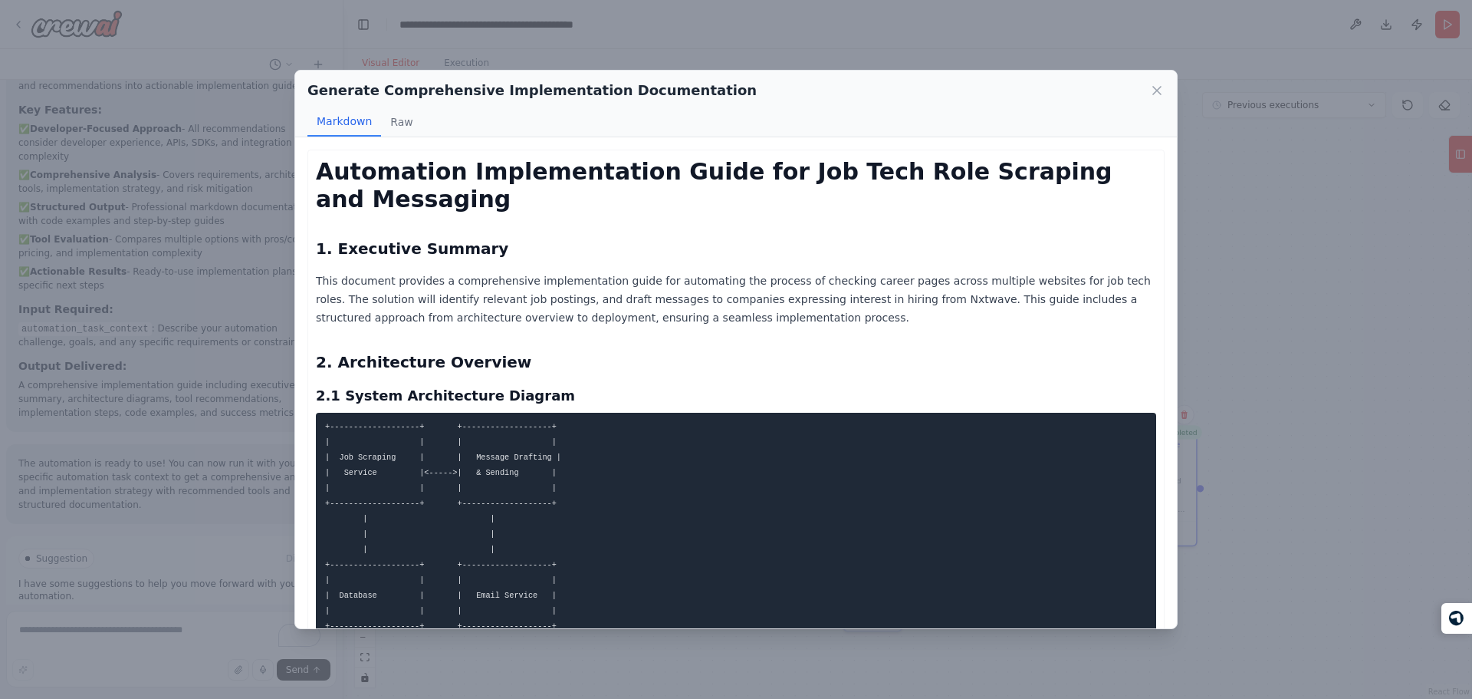
click at [472, 195] on h1 "Automation Implementation Guide for Job Tech Role Scraping and Messaging" at bounding box center [736, 185] width 840 height 55
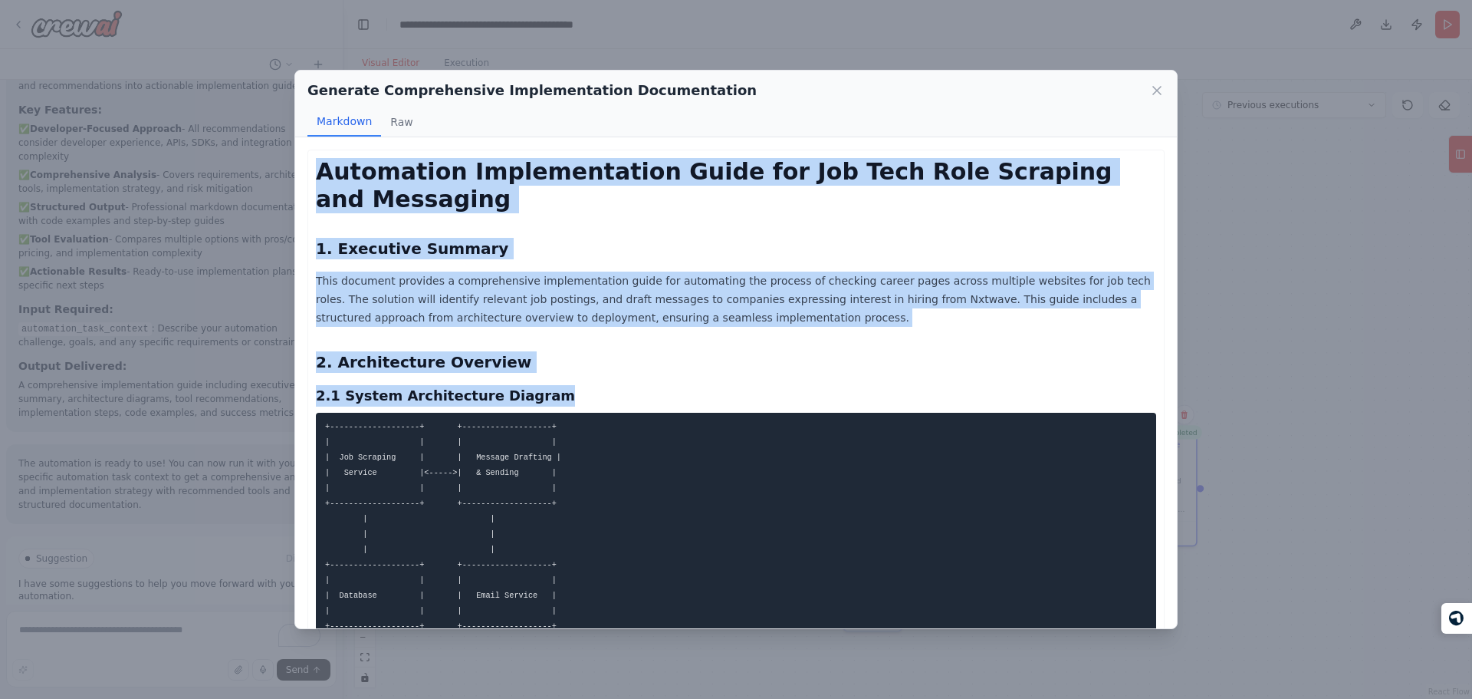
drag, startPoint x: 472, startPoint y: 195, endPoint x: 558, endPoint y: 393, distance: 216.4
click at [558, 393] on h3 "2.1 System Architecture Diagram" at bounding box center [736, 395] width 840 height 21
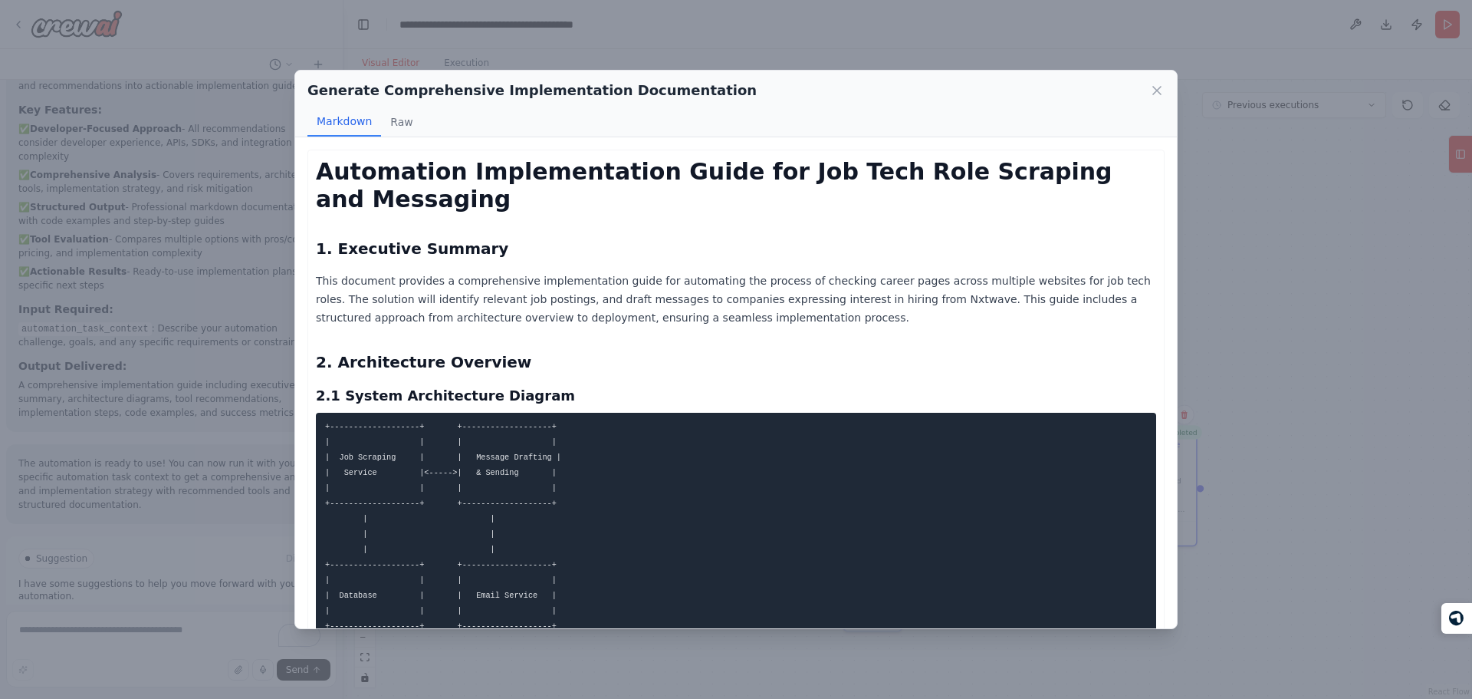
click at [546, 245] on h2 "1. Executive Summary" at bounding box center [736, 248] width 840 height 21
click at [390, 121] on button "Raw" at bounding box center [401, 121] width 41 height 29
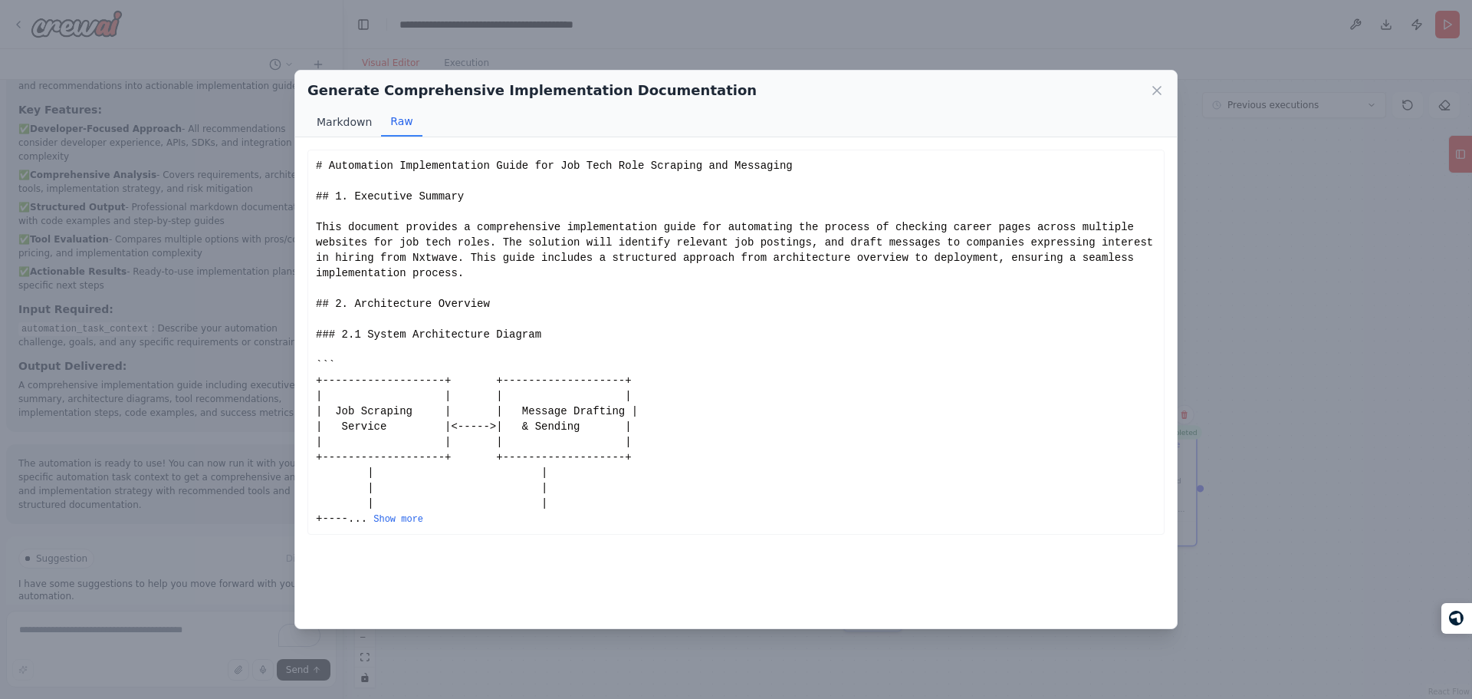
click at [350, 129] on button "Markdown" at bounding box center [344, 121] width 74 height 29
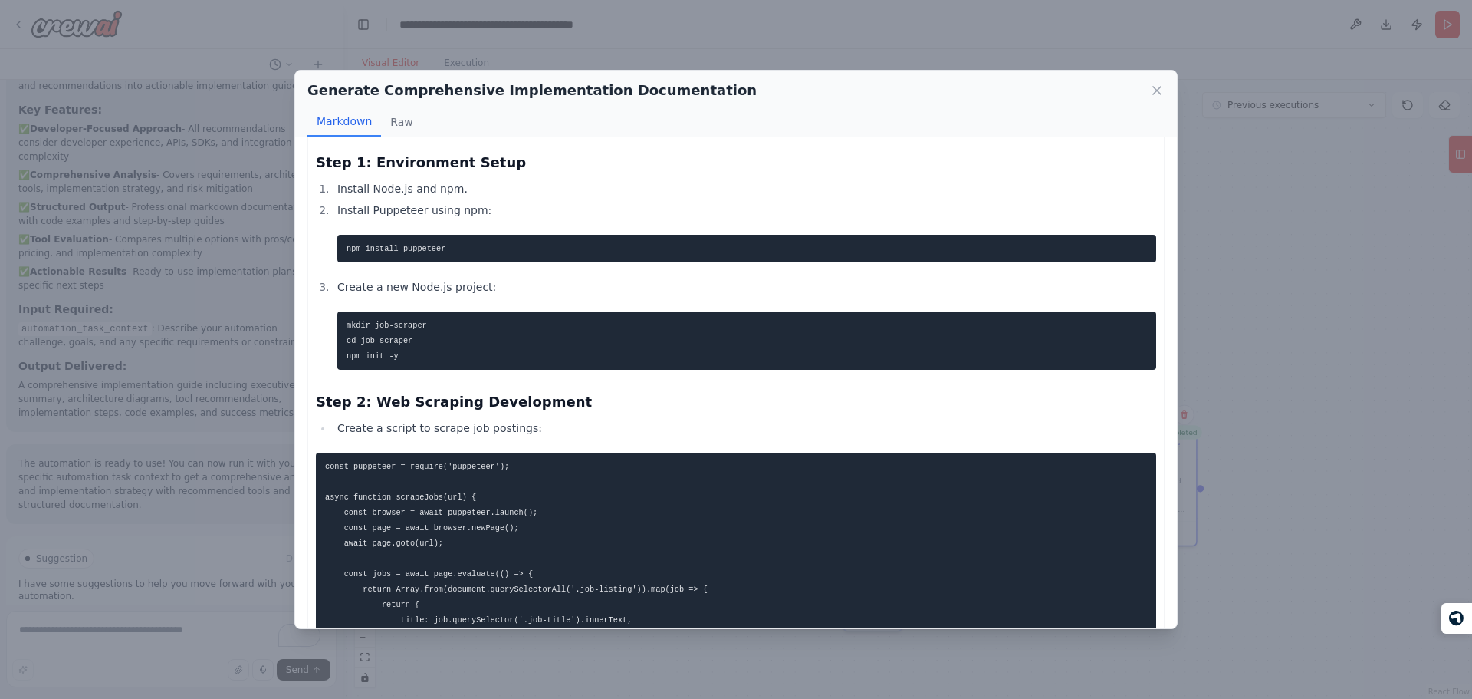
scroll to position [1843, 0]
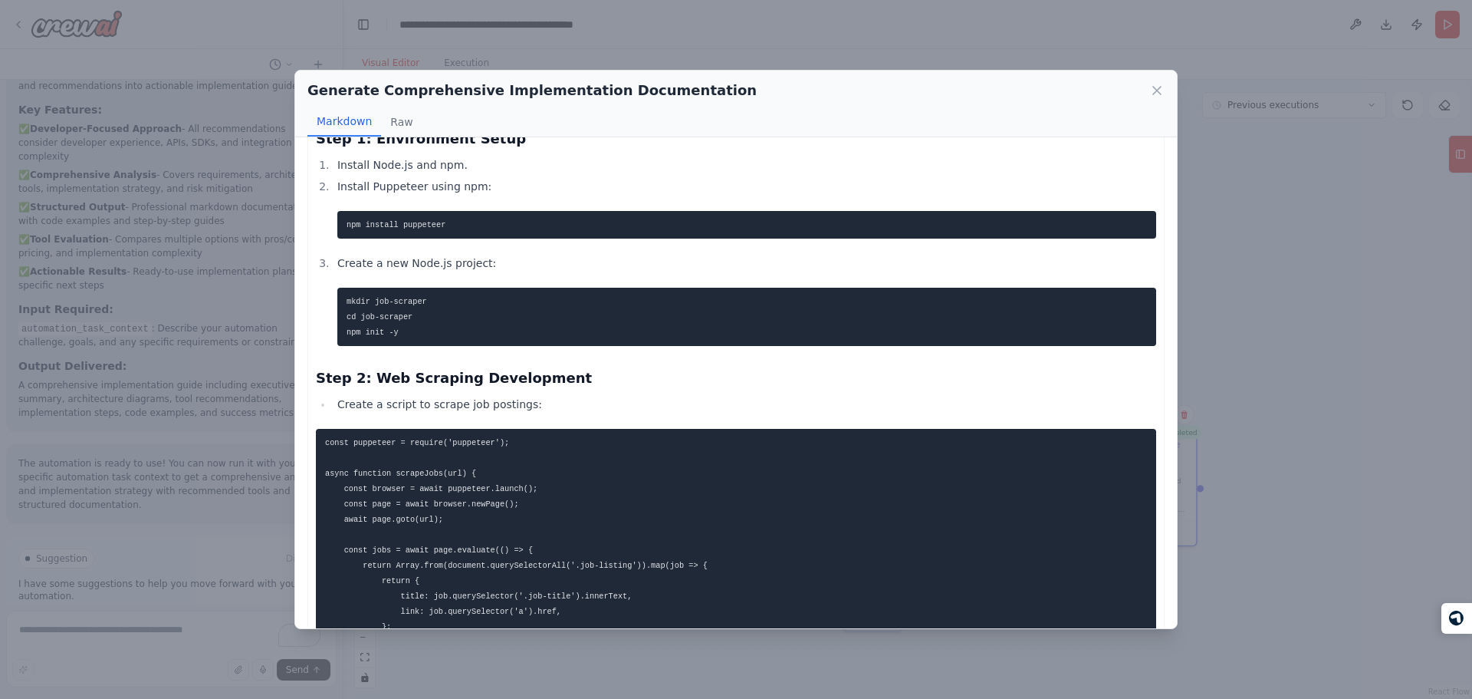
click at [563, 374] on h3 "Step 2: Web Scraping Development" at bounding box center [736, 377] width 840 height 21
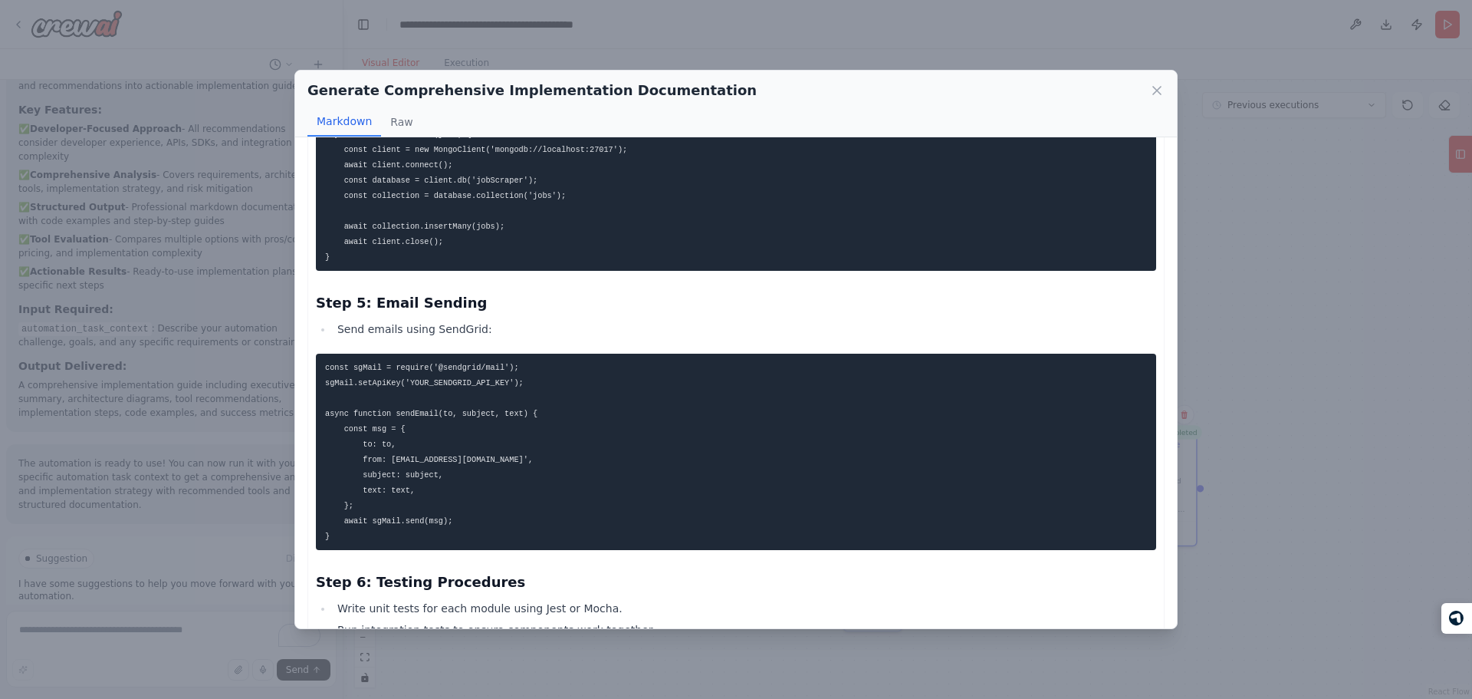
scroll to position [2819, 0]
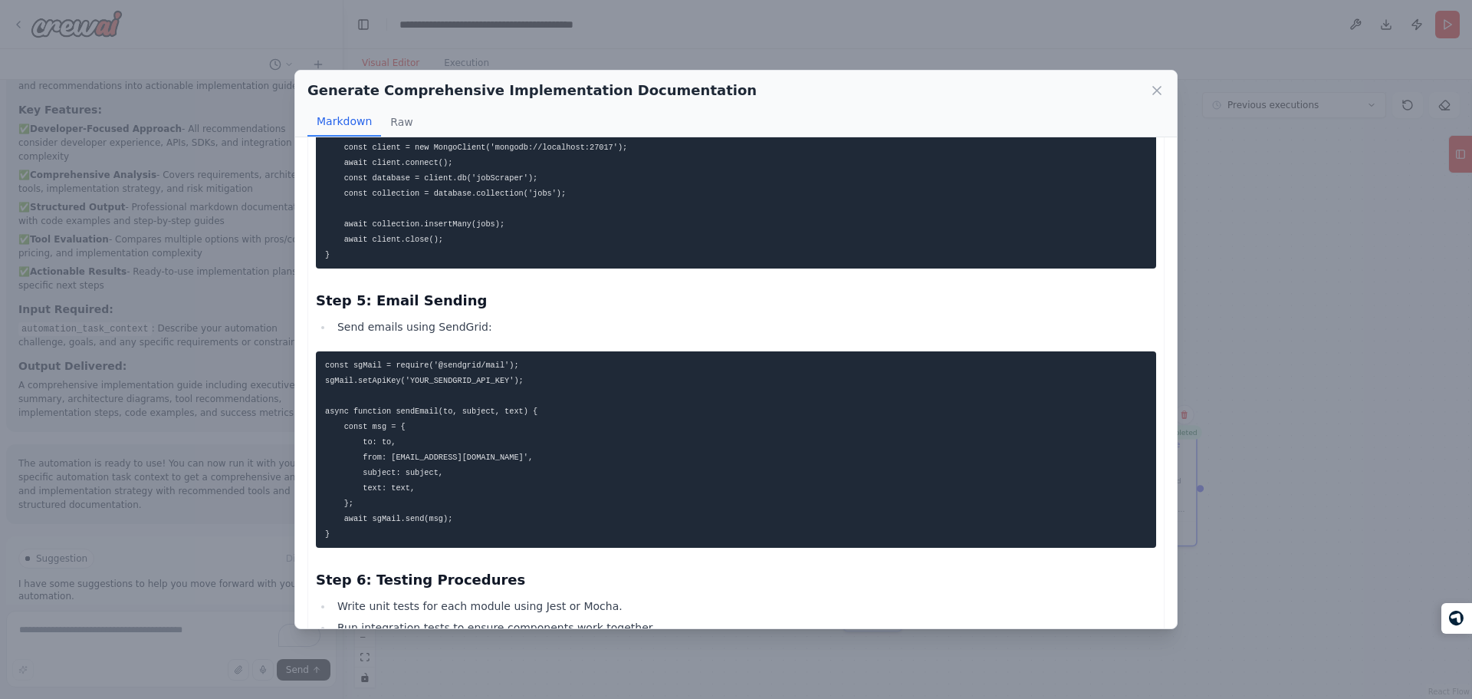
click at [544, 298] on h3 "Step 5: Email Sending" at bounding box center [736, 300] width 840 height 21
drag, startPoint x: 544, startPoint y: 298, endPoint x: 530, endPoint y: 339, distance: 43.2
click at [530, 336] on li "Send emails using SendGrid:" at bounding box center [745, 326] width 824 height 18
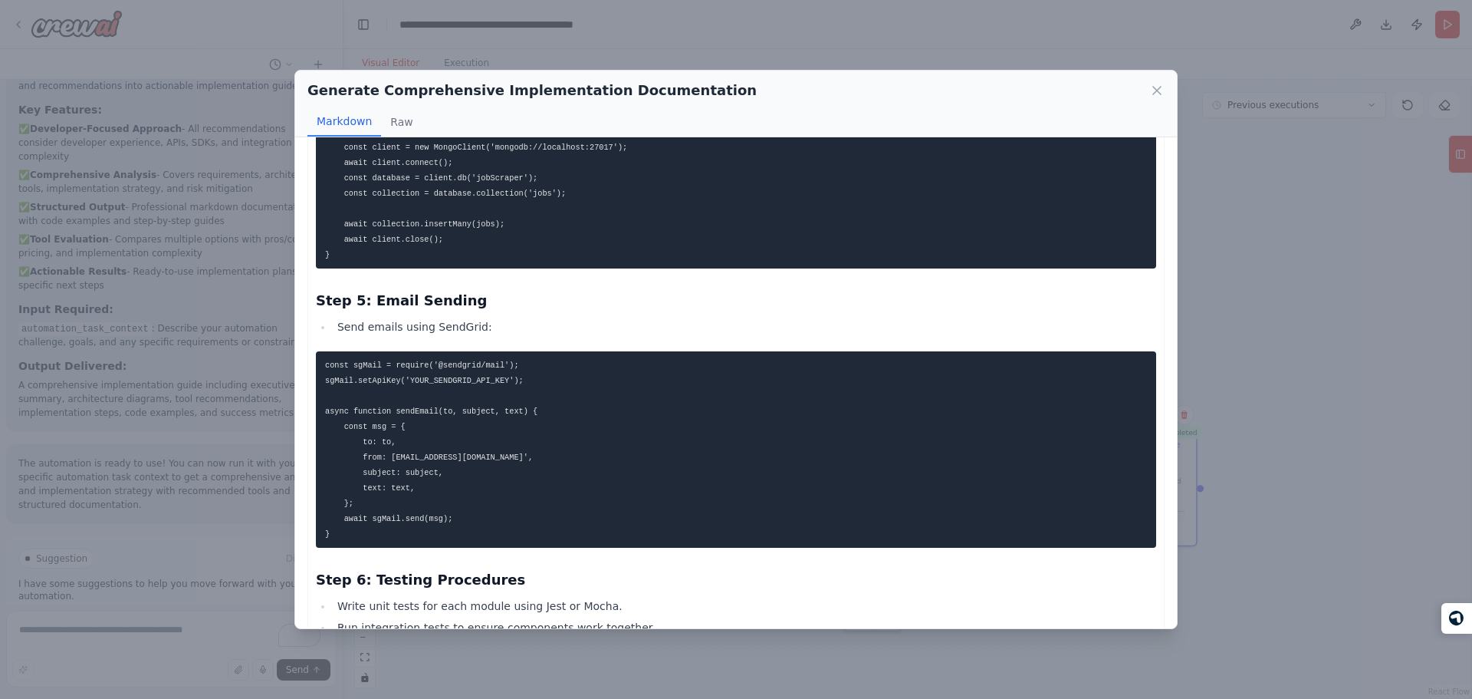
click at [530, 336] on li "Send emails using SendGrid:" at bounding box center [745, 326] width 824 height 18
drag, startPoint x: 530, startPoint y: 339, endPoint x: 538, endPoint y: 299, distance: 40.8
click at [538, 299] on h3 "Step 5: Email Sending" at bounding box center [736, 300] width 840 height 21
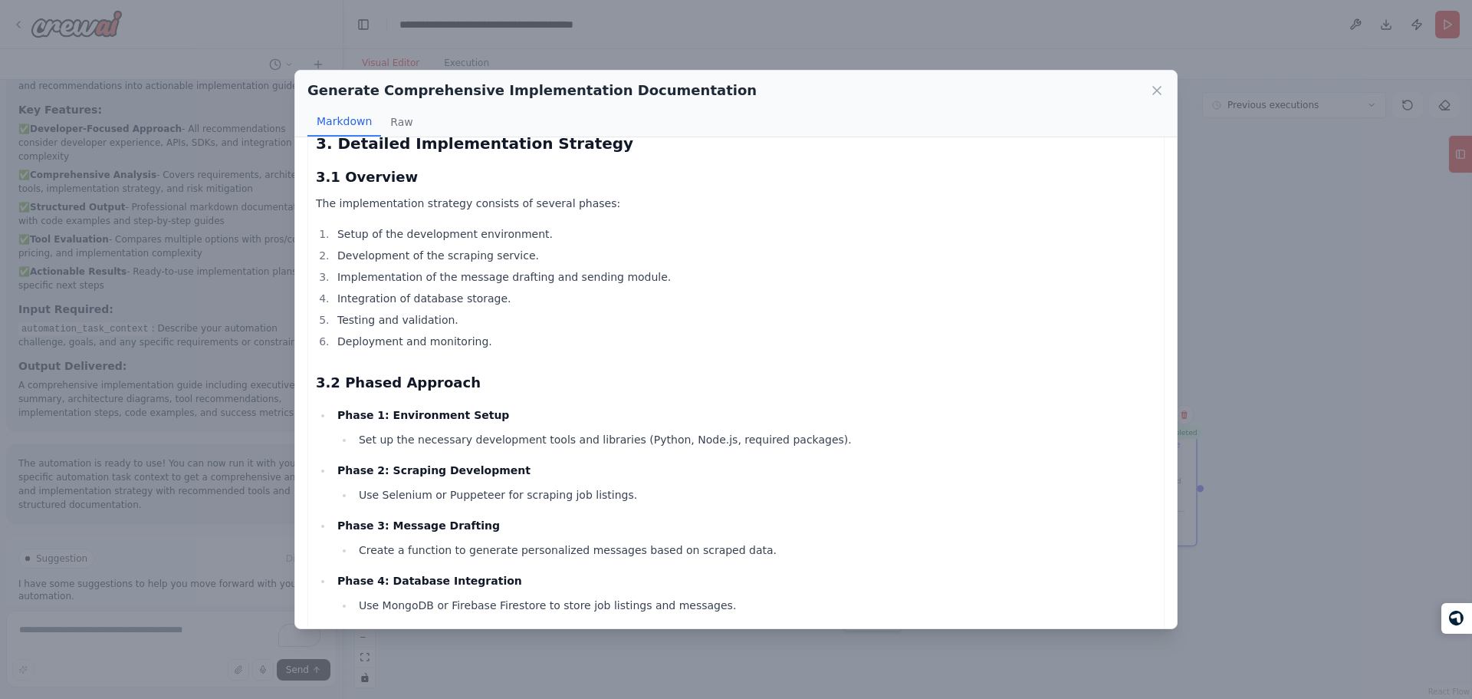
scroll to position [0, 0]
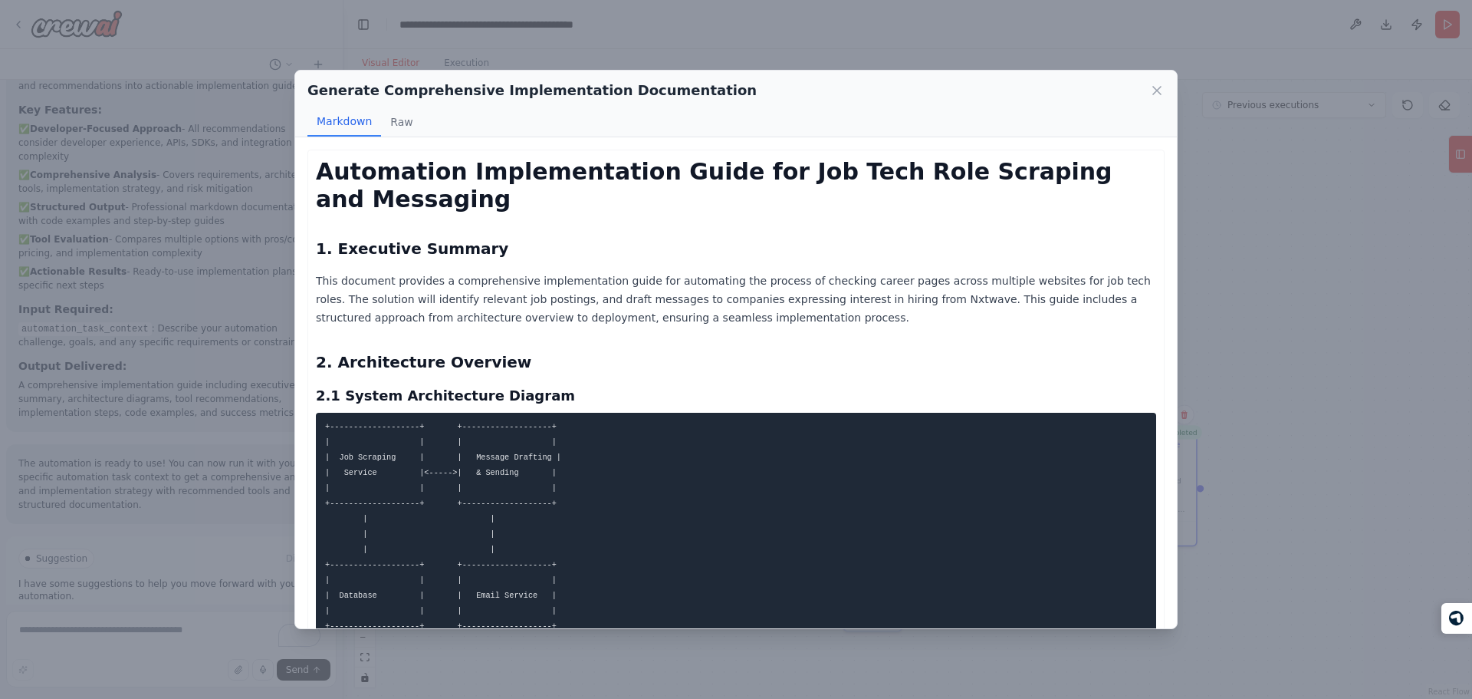
click at [216, 383] on div "Generate Comprehensive Implementation Documentation Markdown Raw Automation Imp…" at bounding box center [736, 349] width 1472 height 699
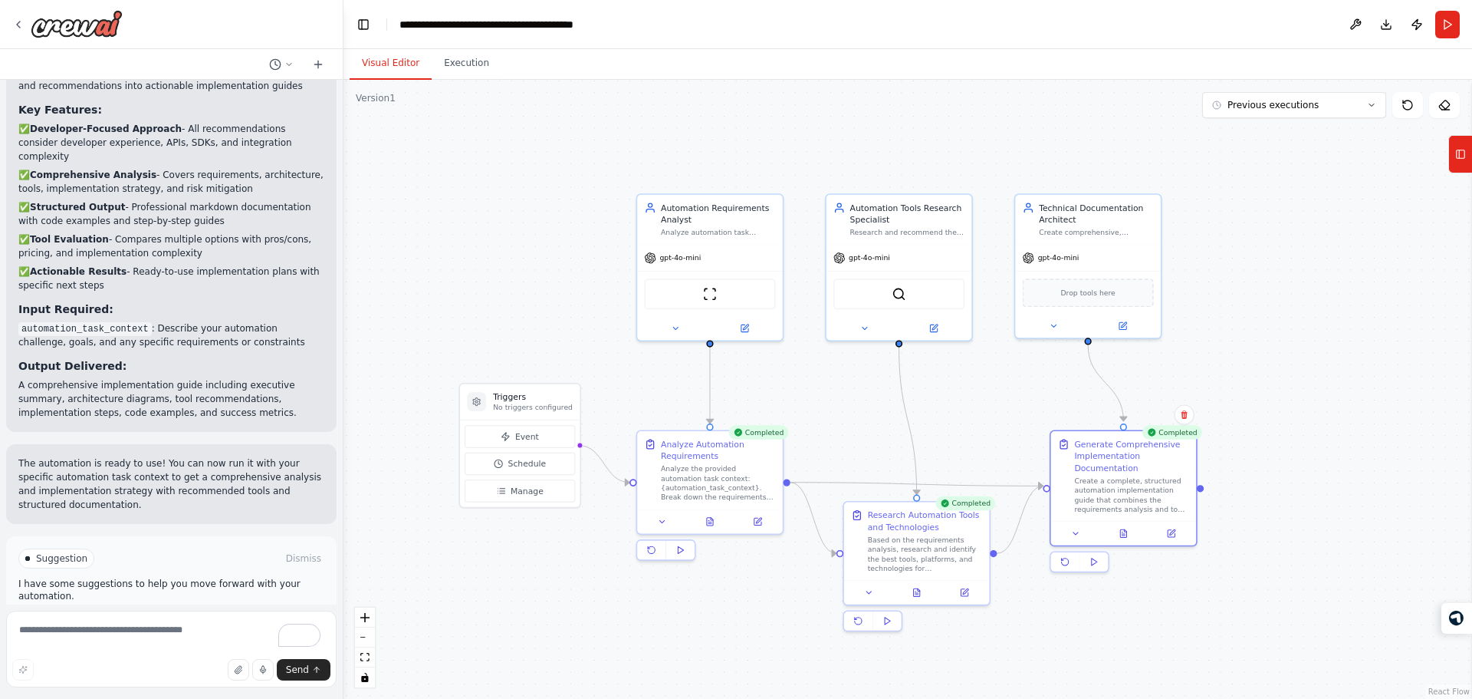
click at [208, 617] on span "Improve automation" at bounding box center [178, 623] width 94 height 12
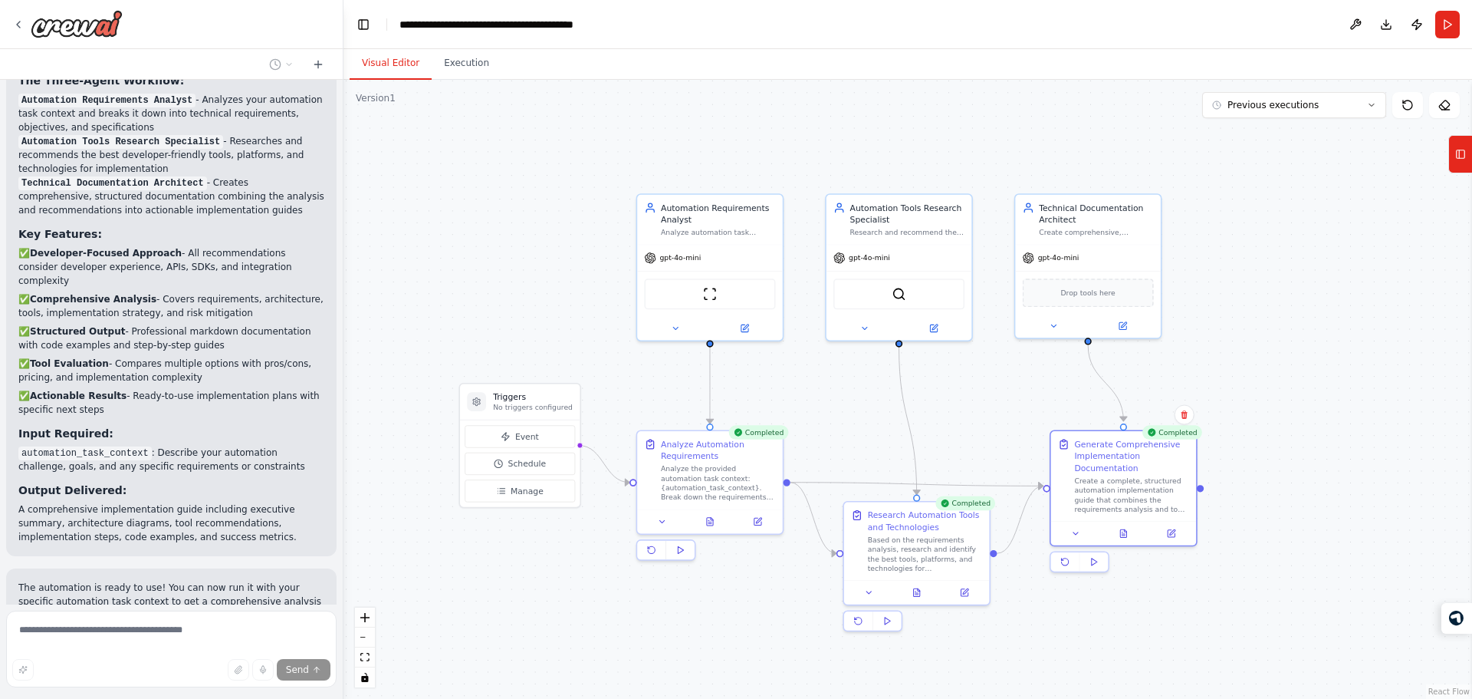
scroll to position [1160, 0]
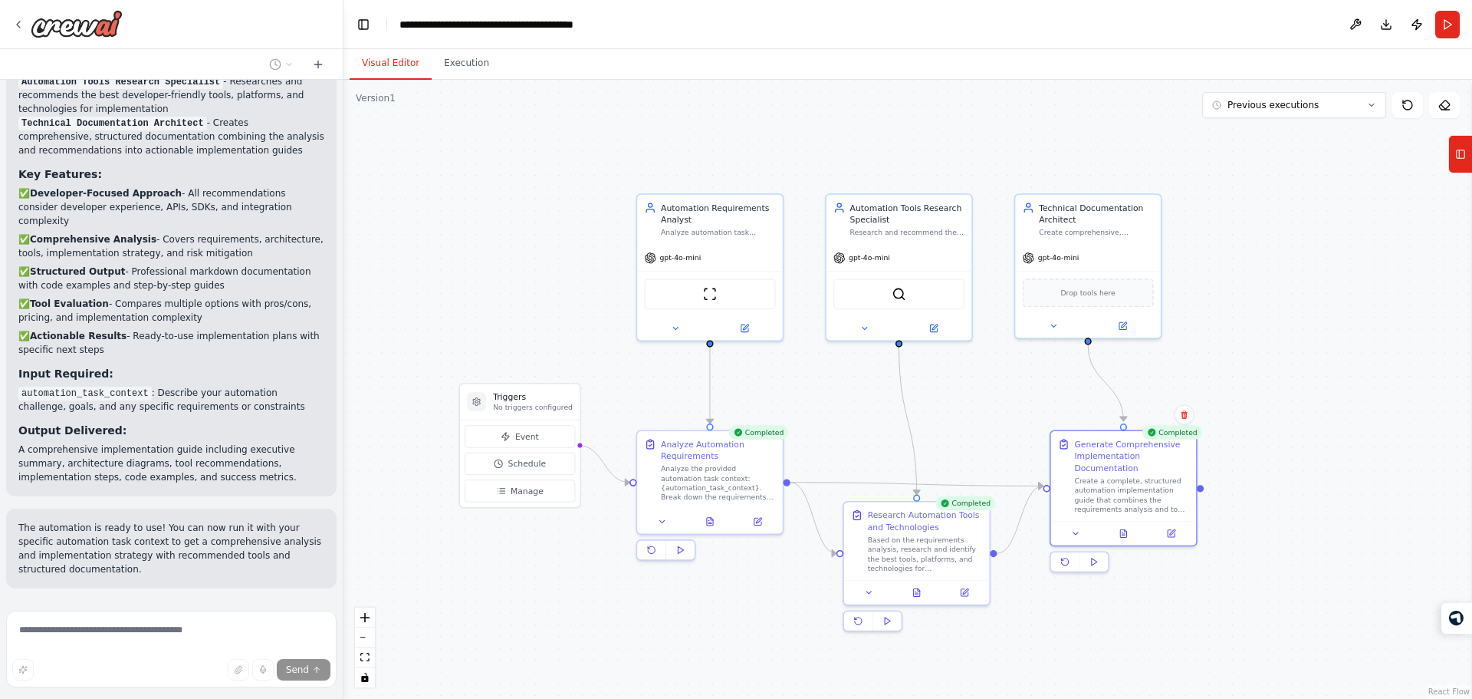
click at [156, 166] on h3 "Key Features:" at bounding box center [171, 173] width 306 height 15
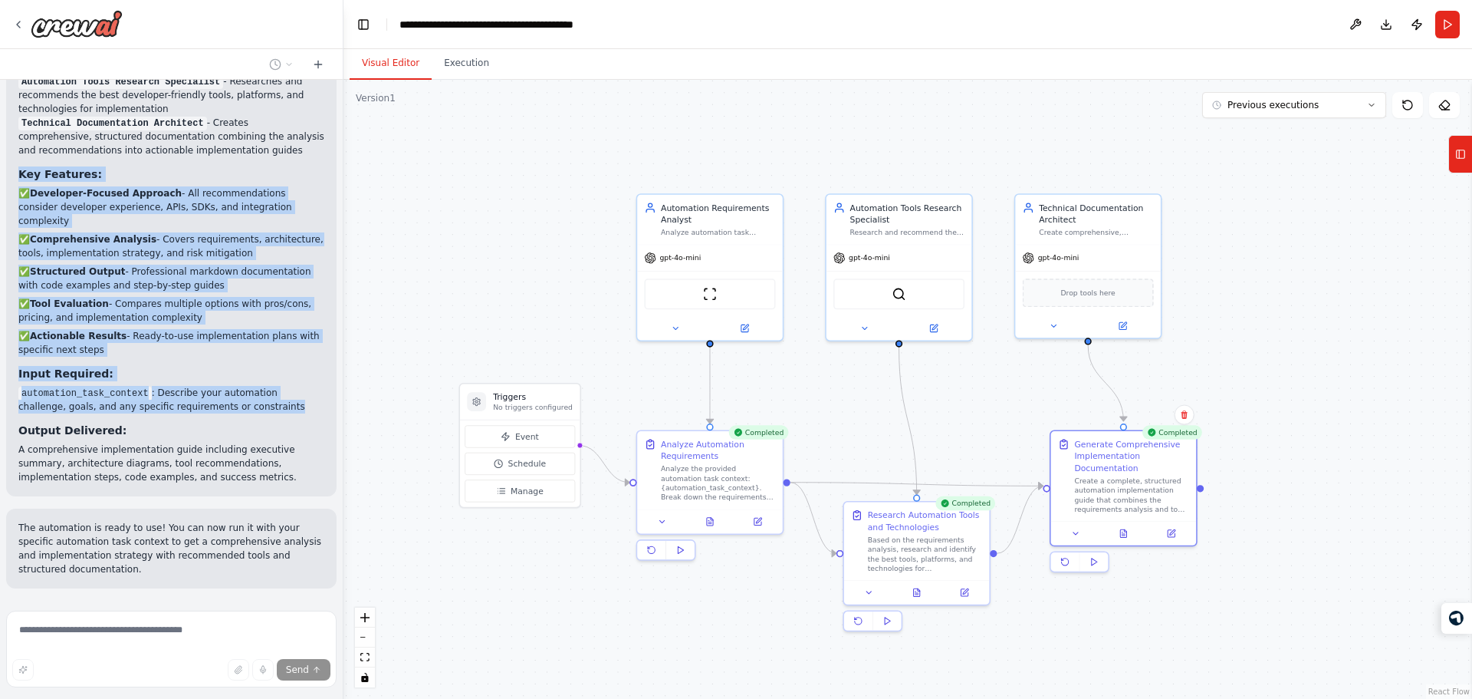
drag, startPoint x: 156, startPoint y: 133, endPoint x: 149, endPoint y: 346, distance: 212.5
click at [149, 346] on div "Perfect! I've built a comprehensive automation that analyzes automation task co…" at bounding box center [171, 186] width 306 height 595
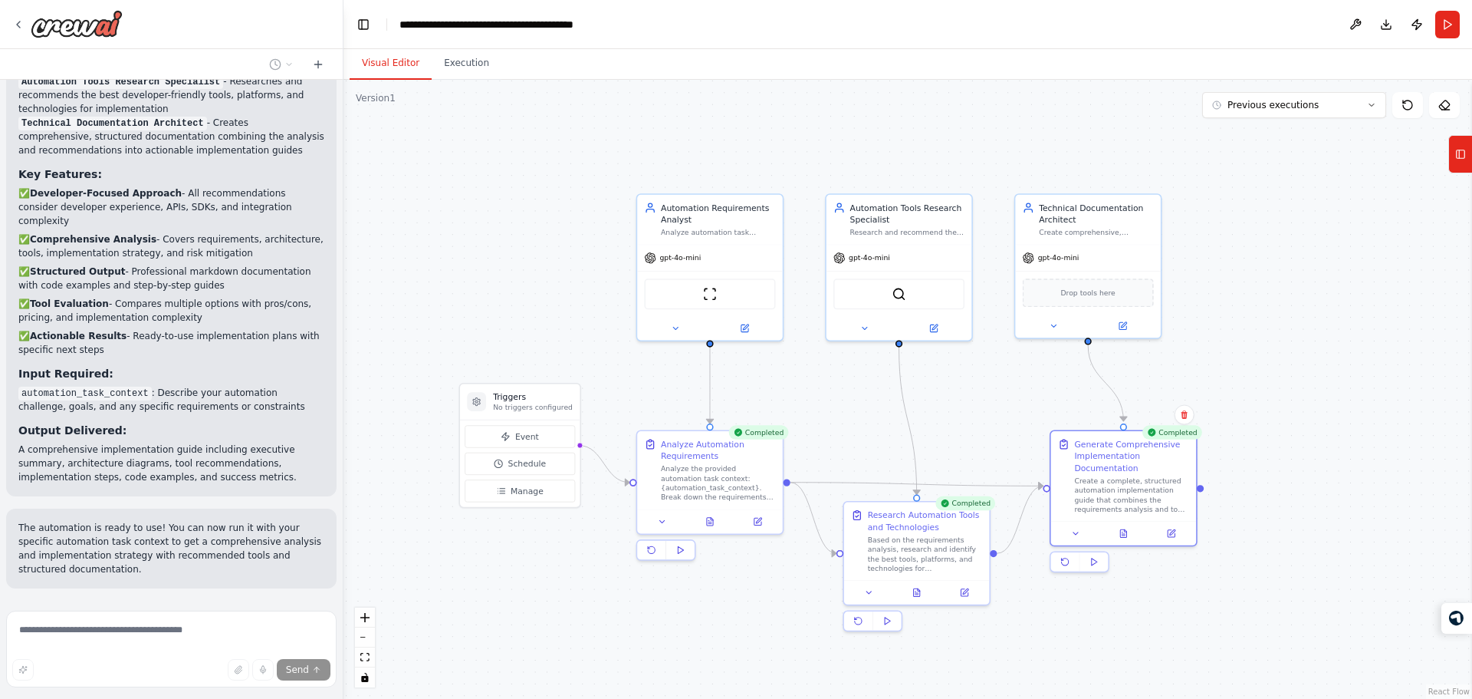
click at [148, 442] on p "A comprehensive implementation guide including executive summary, architecture …" at bounding box center [171, 462] width 306 height 41
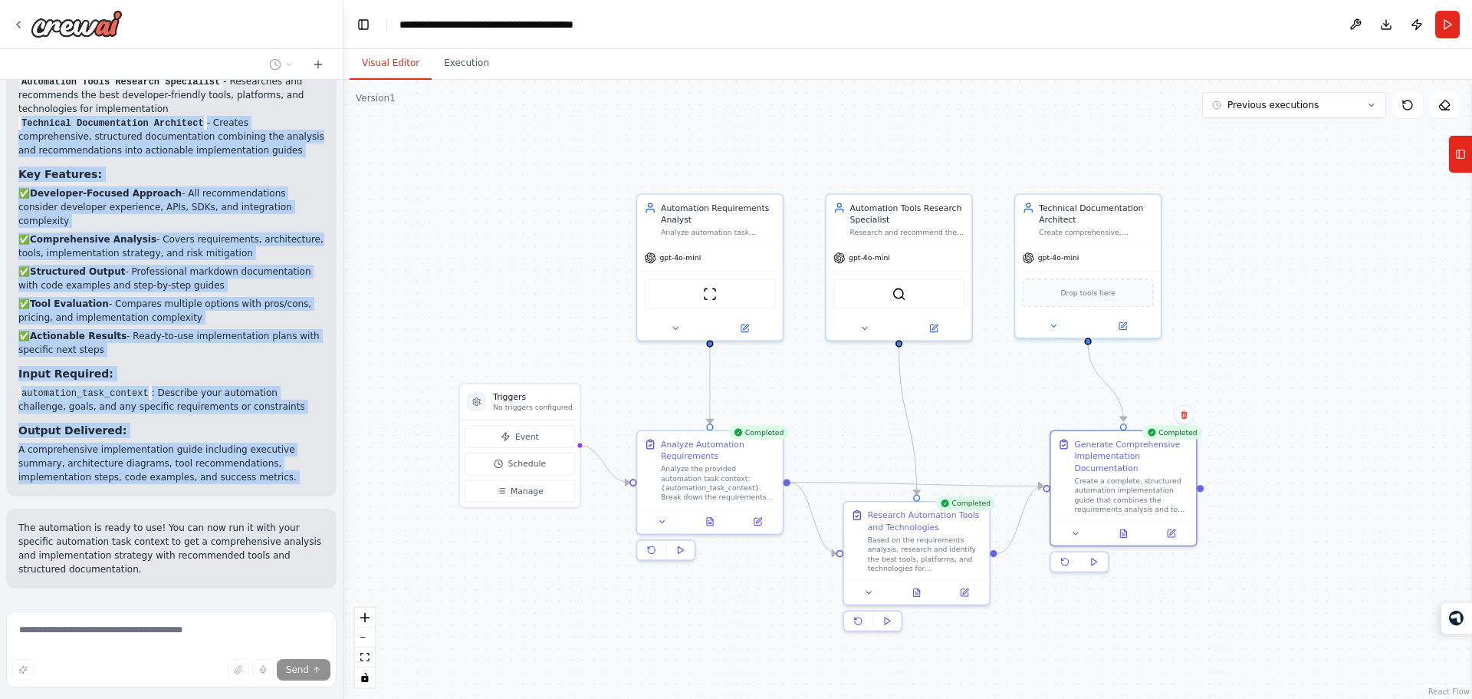
drag, startPoint x: 148, startPoint y: 401, endPoint x: 144, endPoint y: 106, distance: 295.2
click at [144, 106] on div "Perfect! I've built a comprehensive automation that analyzes automation task co…" at bounding box center [171, 186] width 306 height 595
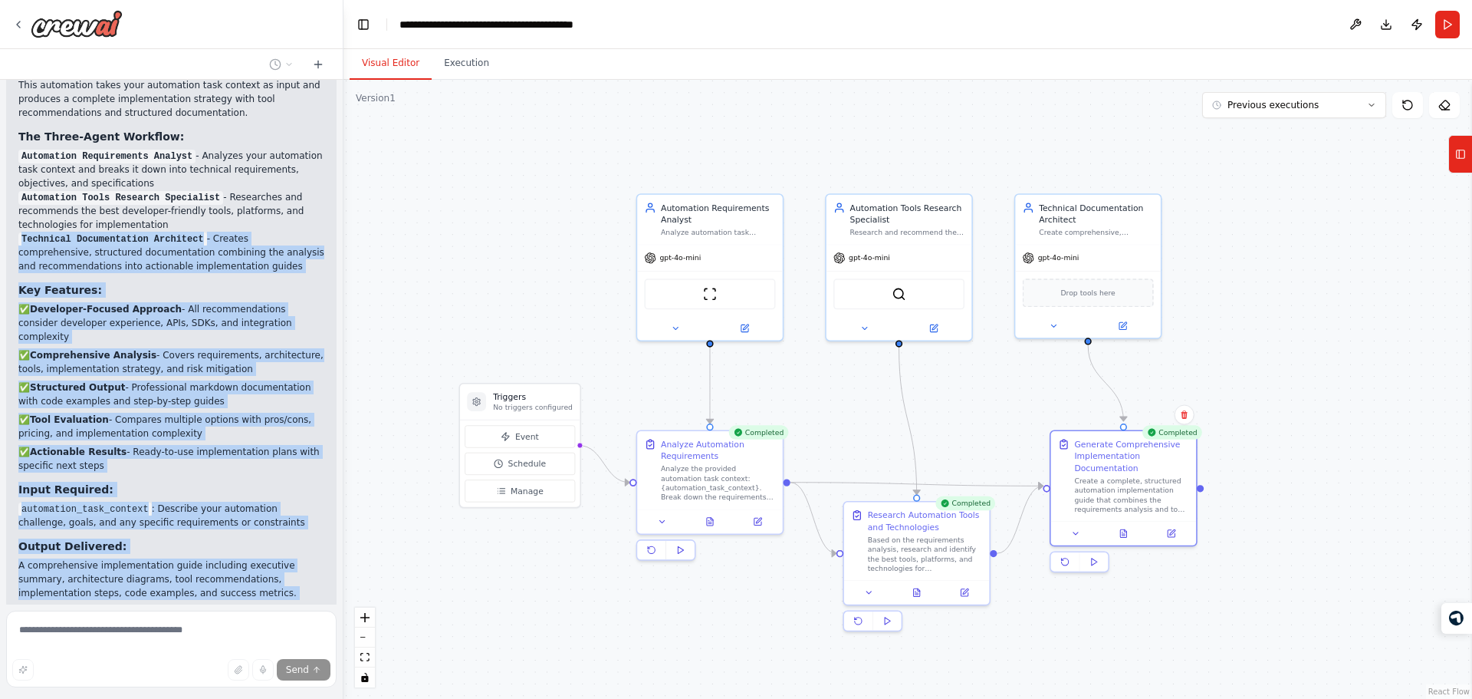
scroll to position [1011, 0]
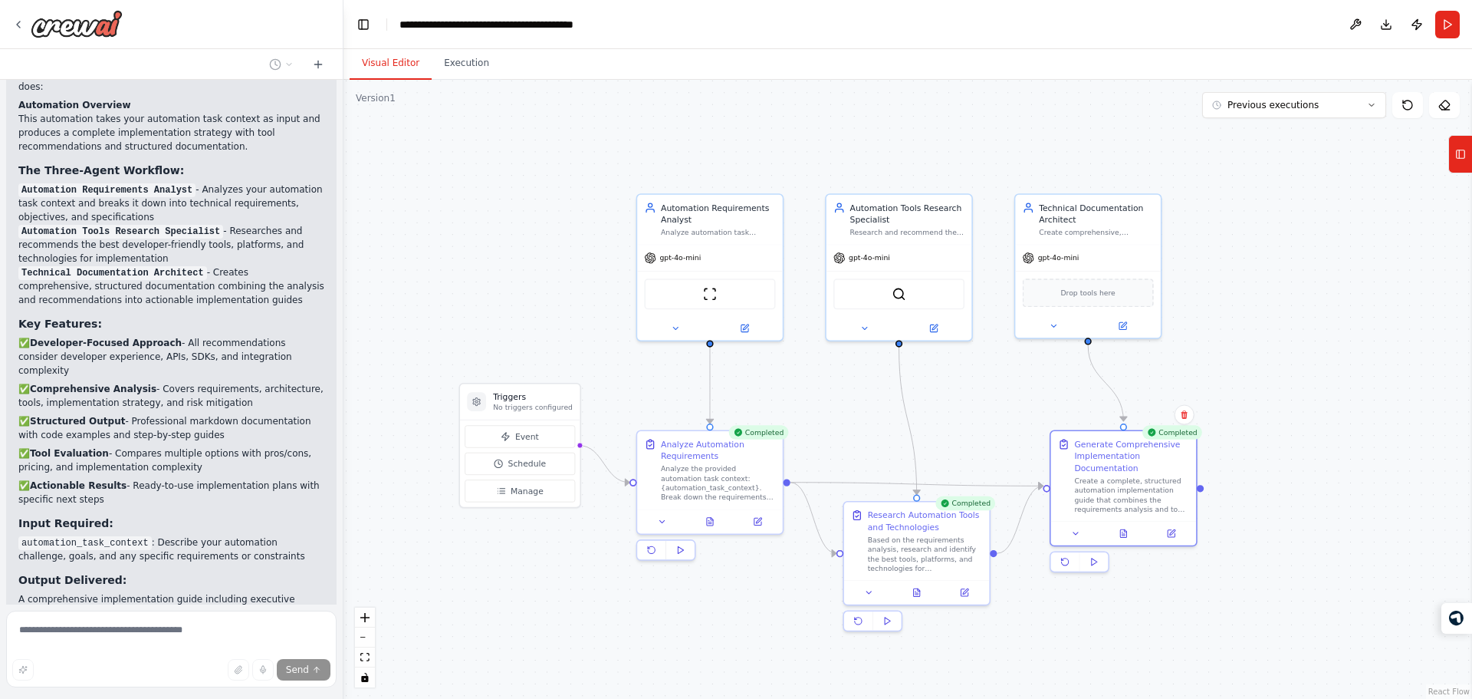
click at [123, 164] on strong "The Three-Agent Workflow:" at bounding box center [101, 170] width 166 height 12
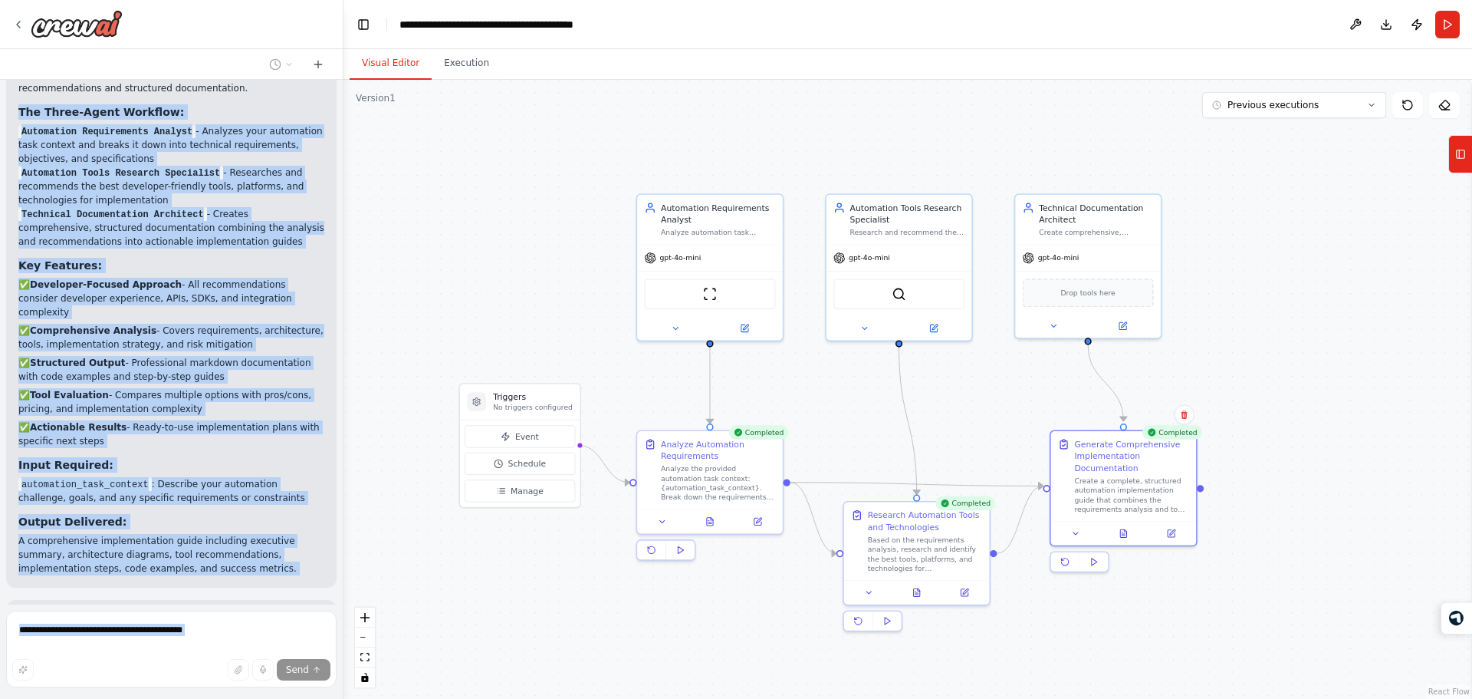
scroll to position [1160, 0]
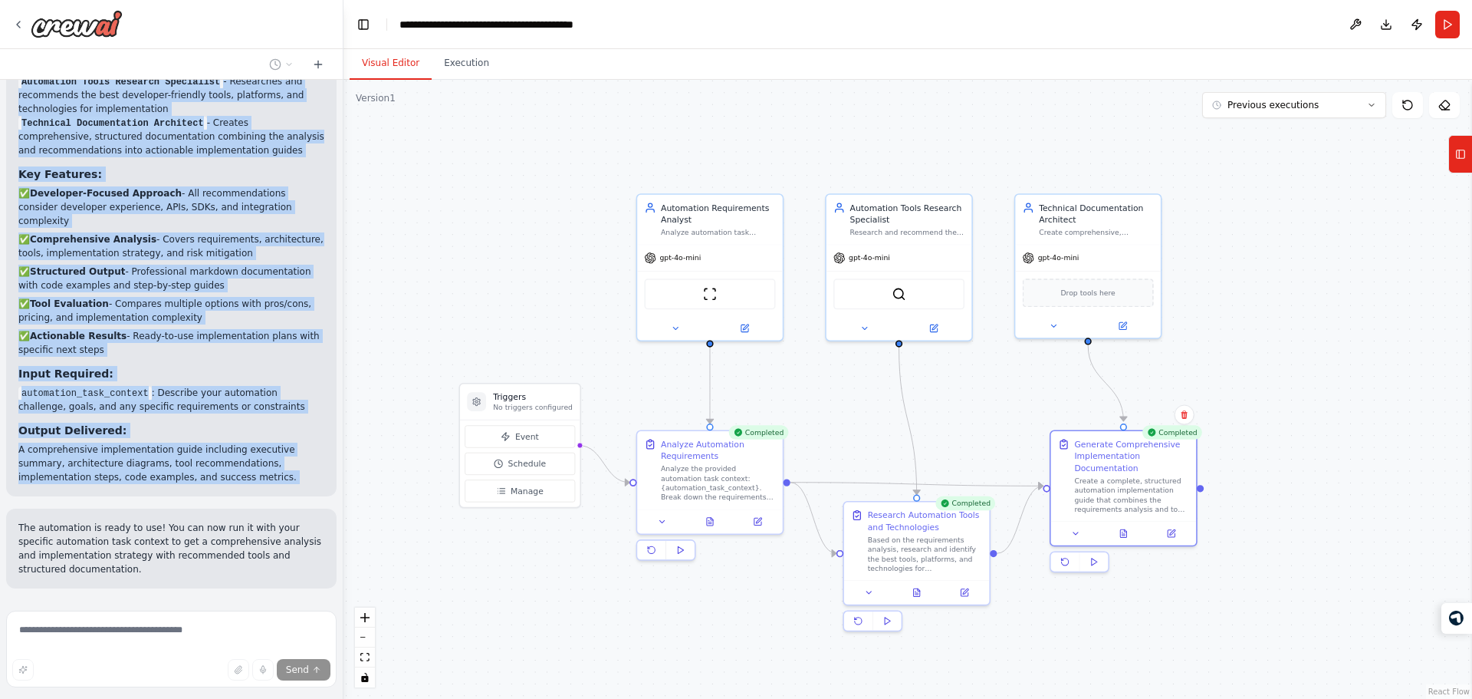
drag, startPoint x: 123, startPoint y: 130, endPoint x: 179, endPoint y: 418, distance: 293.1
click at [179, 418] on div "Perfect! I've built a comprehensive automation that analyzes automation task co…" at bounding box center [171, 186] width 306 height 595
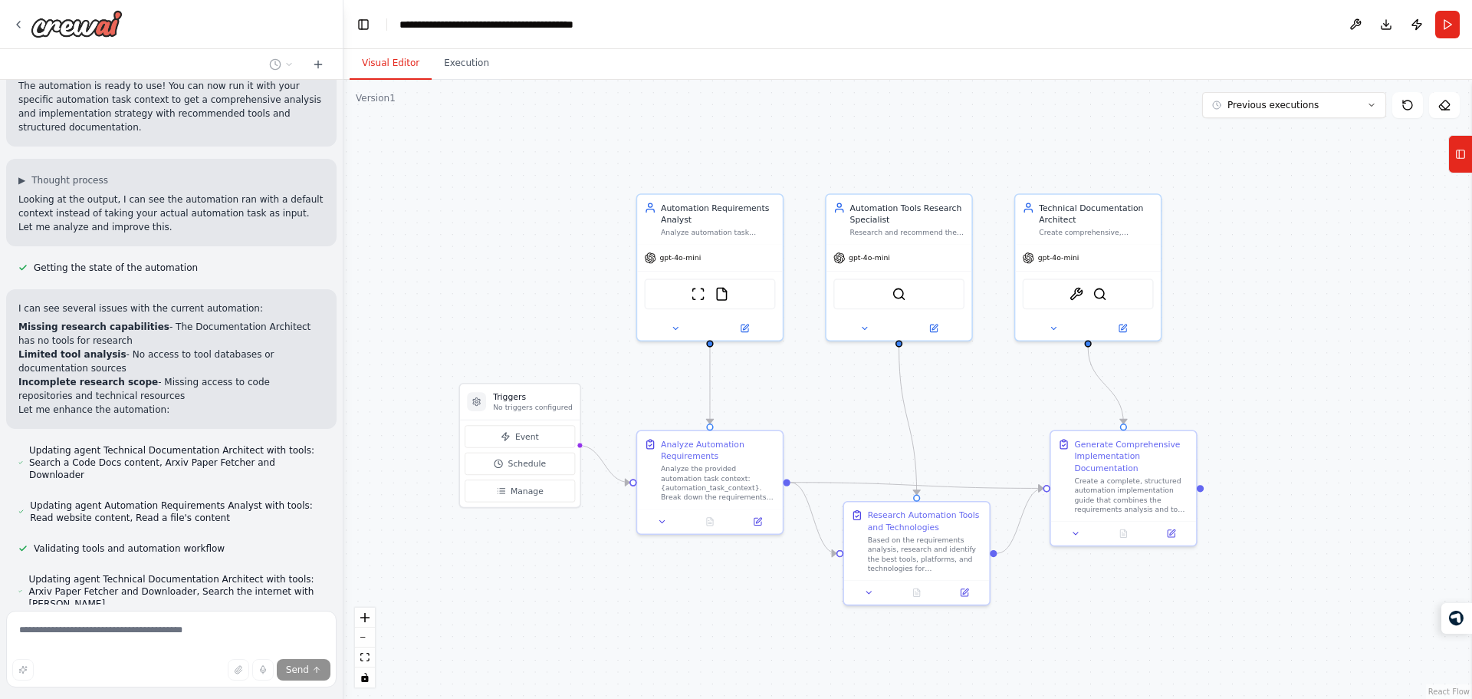
scroll to position [1632, 0]
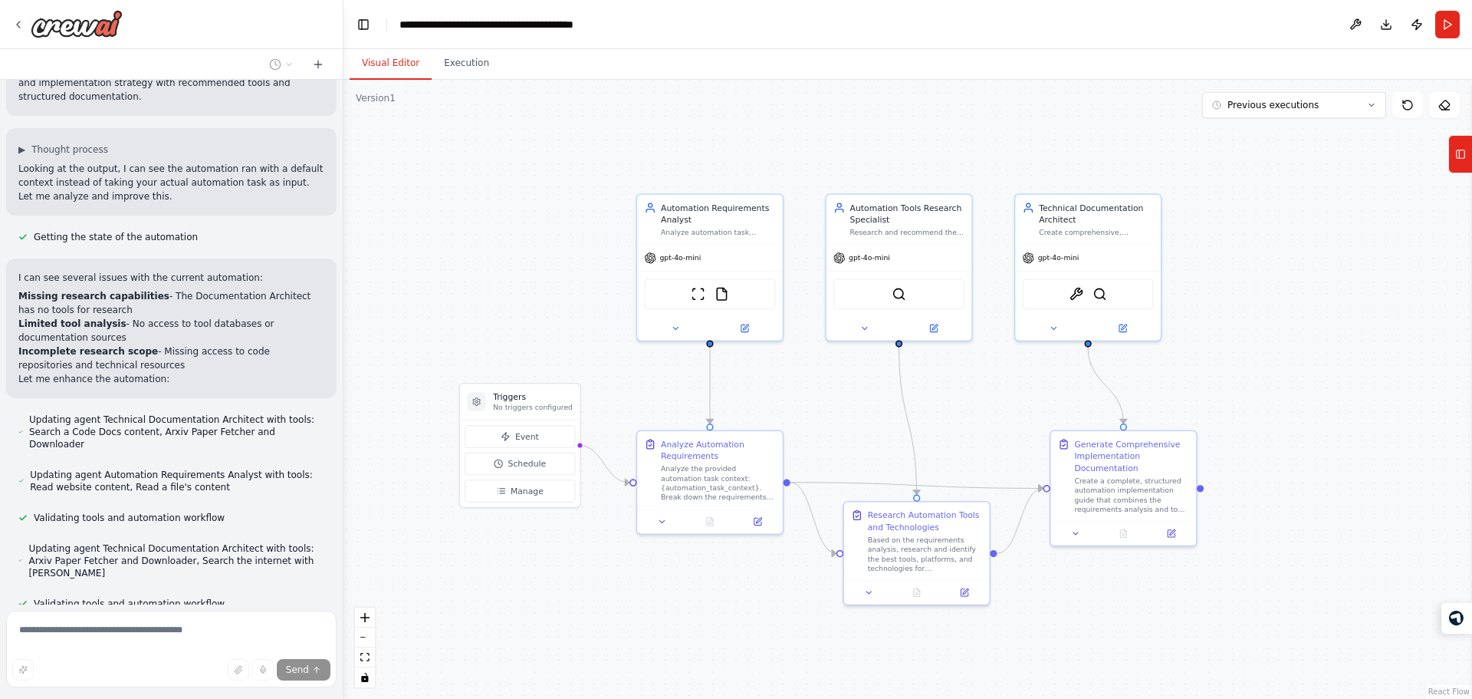
click at [150, 271] on div "I can see several issues with the current automation: Missing research capabili…" at bounding box center [171, 328] width 306 height 115
drag, startPoint x: 150, startPoint y: 229, endPoint x: 159, endPoint y: 222, distance: 11.5
click at [159, 271] on div "I can see several issues with the current automation: Missing research capabili…" at bounding box center [171, 328] width 306 height 115
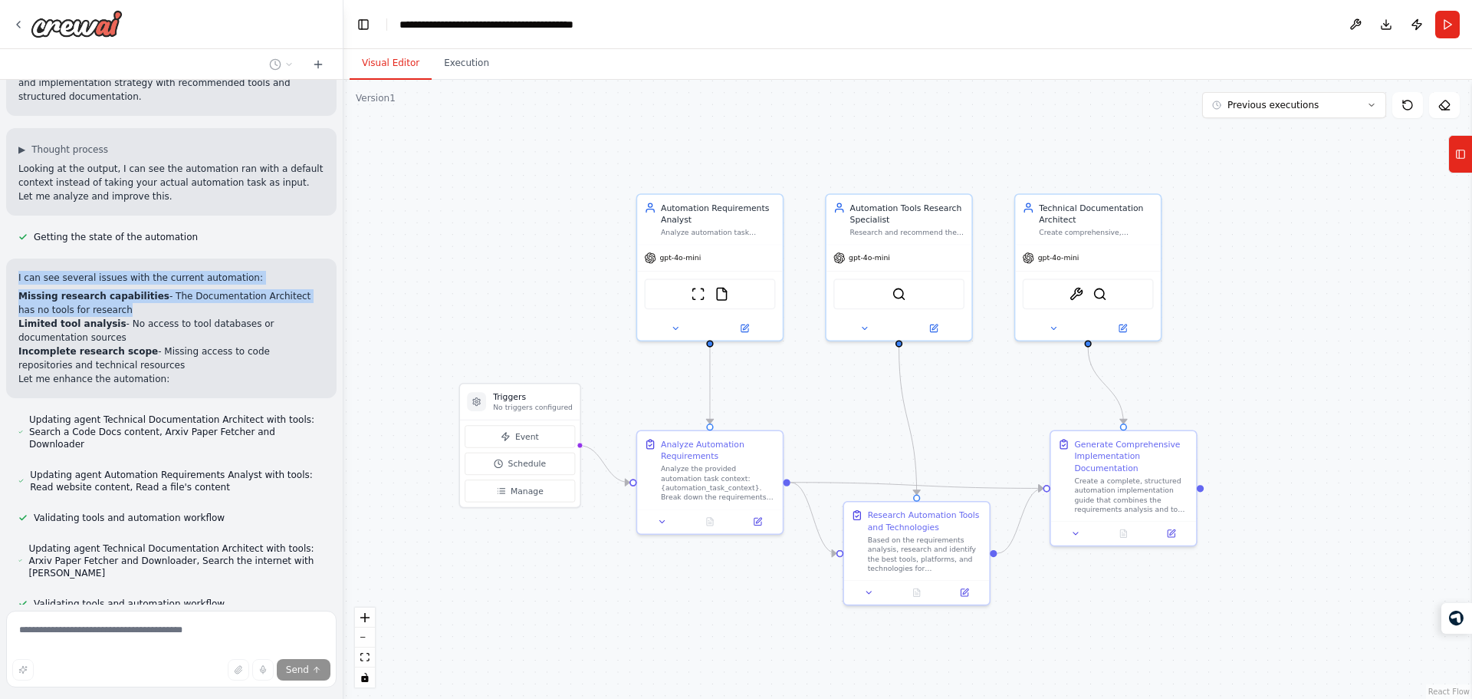
click at [159, 271] on p "I can see several issues with the current automation:" at bounding box center [171, 278] width 306 height 14
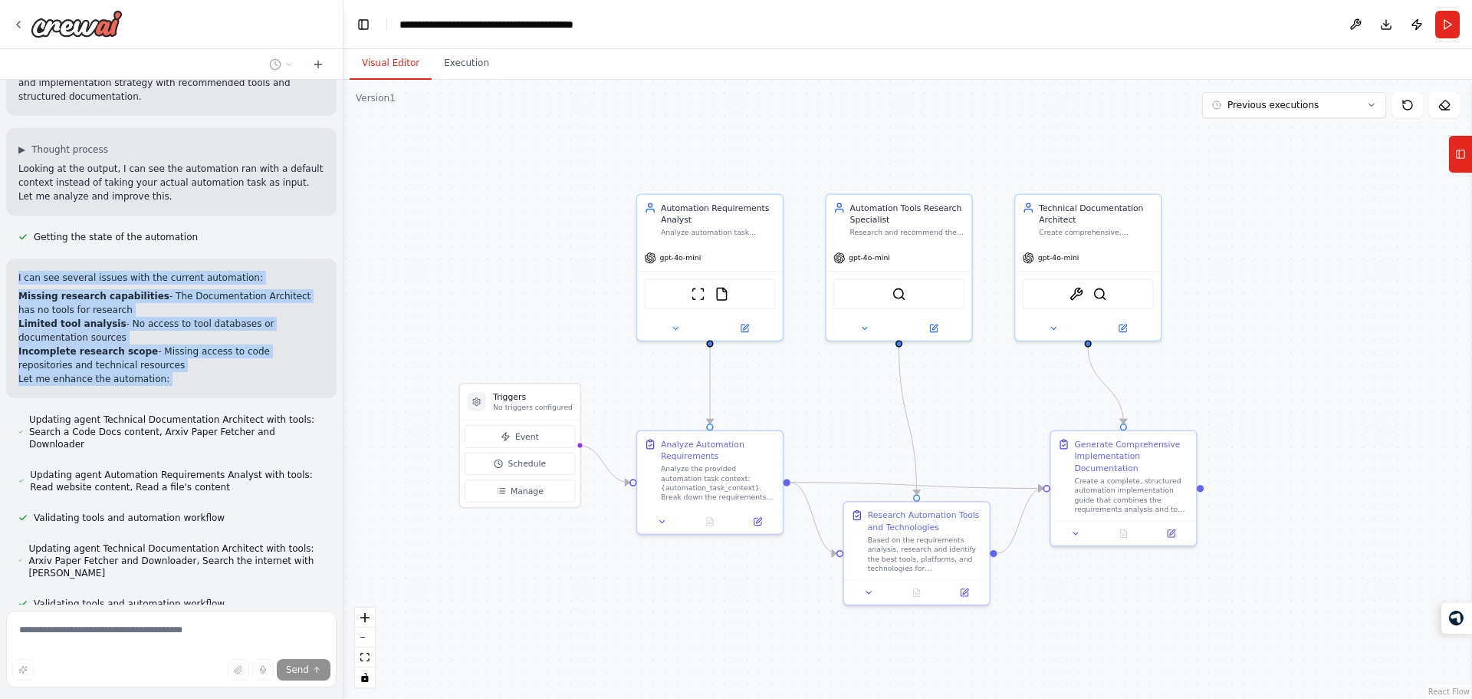
drag, startPoint x: 159, startPoint y: 222, endPoint x: 155, endPoint y: 323, distance: 100.5
click at [155, 323] on div "I can see several issues with the current automation: Missing research capabili…" at bounding box center [171, 328] width 306 height 115
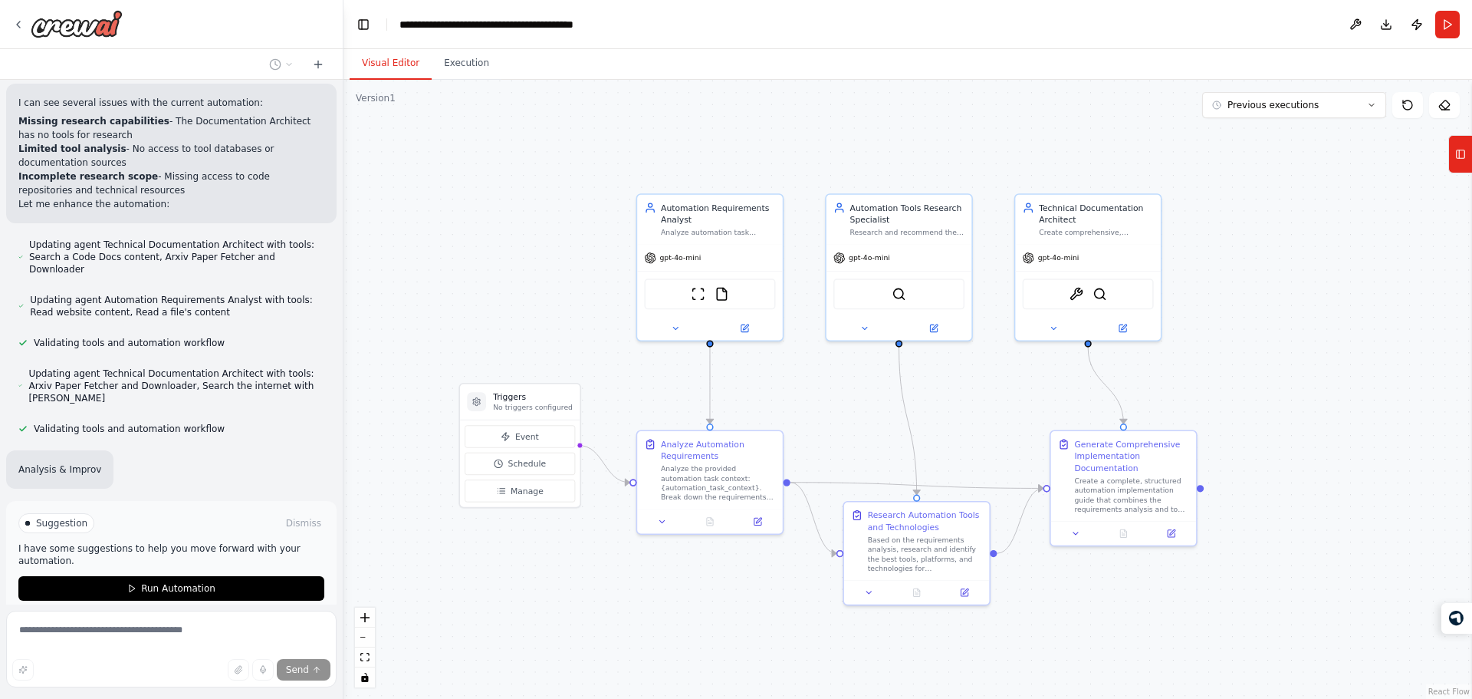
click at [155, 323] on div "Build an automation tool that takes the input as my automation task context & s…" at bounding box center [171, 342] width 343 height 524
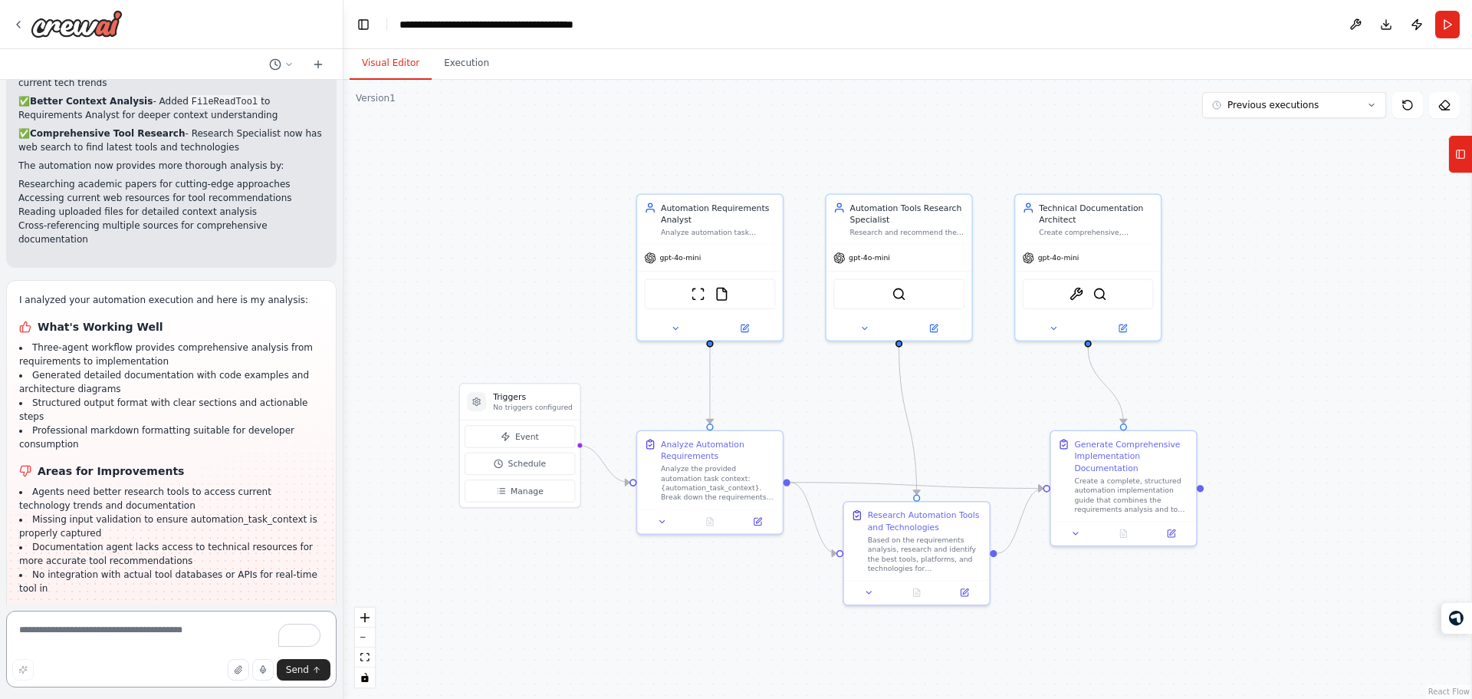
scroll to position [2346, 0]
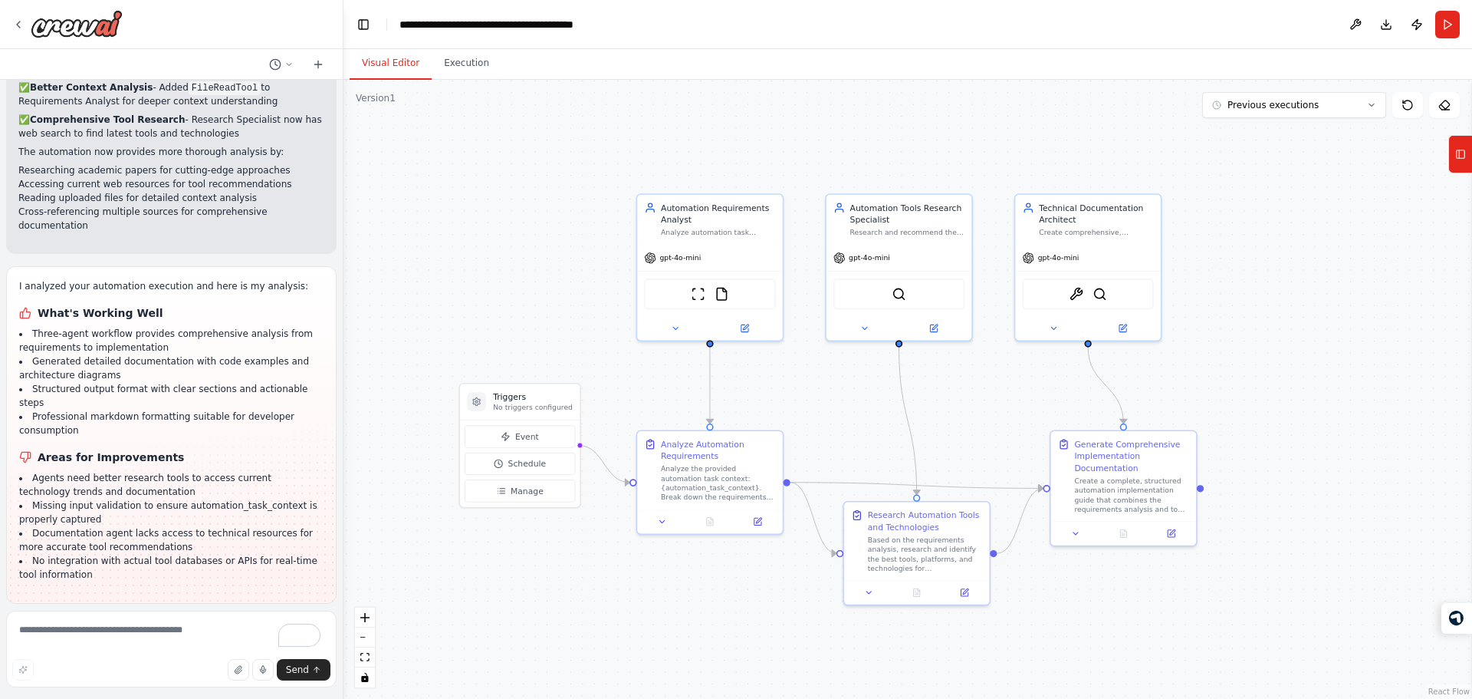
click at [184, 554] on li "No integration with actual tool databases or APIs for real-time tool information" at bounding box center [171, 568] width 304 height 28
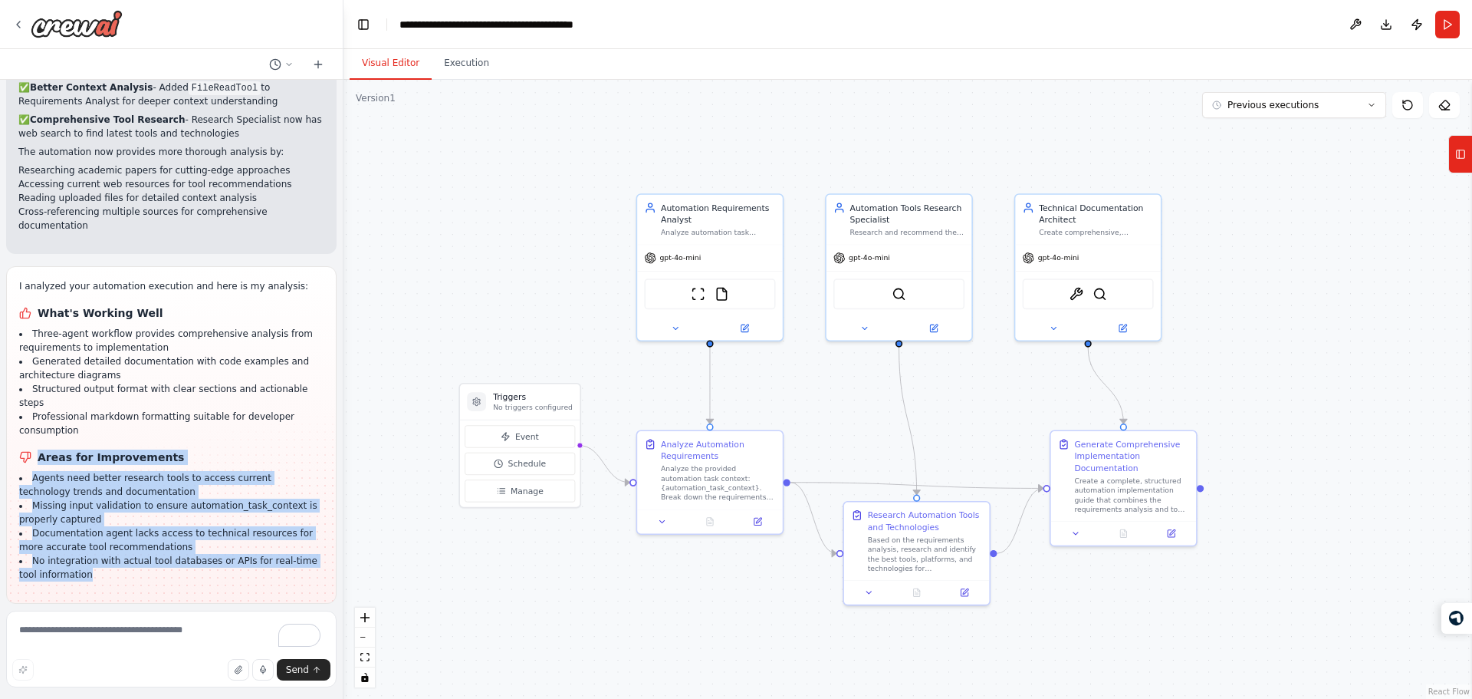
drag, startPoint x: 184, startPoint y: 442, endPoint x: 207, endPoint y: 321, distance: 122.6
click at [207, 321] on div "I analyzed your automation execution and here is my analysis: What's Working We…" at bounding box center [171, 430] width 304 height 302
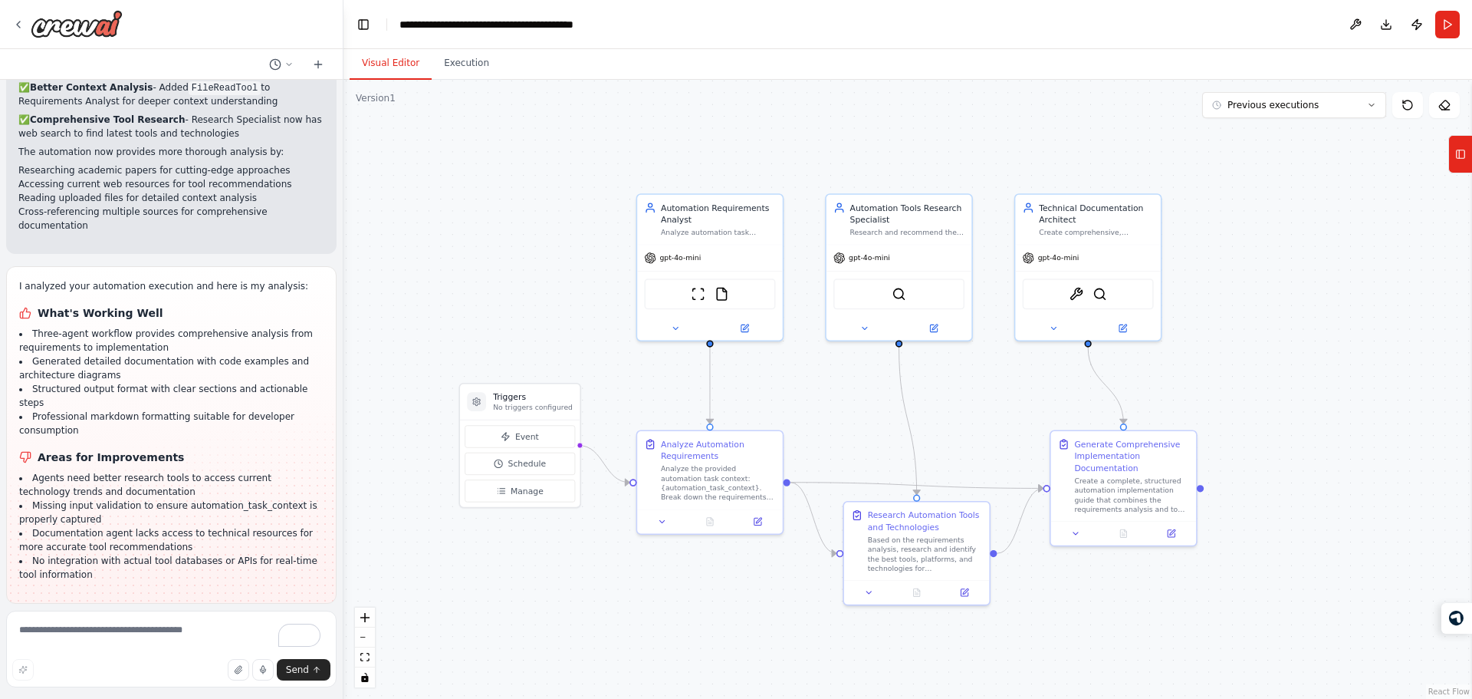
click at [207, 449] on h1 "Areas for Improvements" at bounding box center [171, 456] width 304 height 15
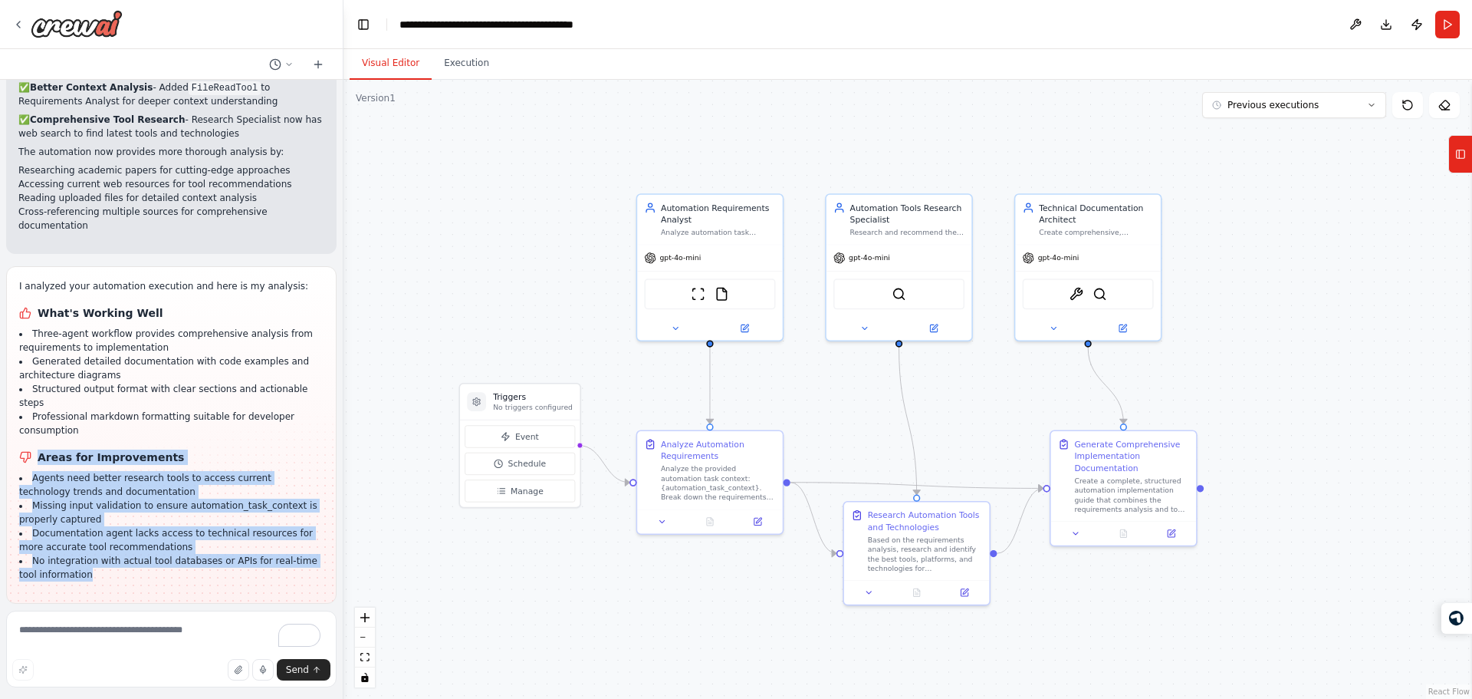
drag, startPoint x: 207, startPoint y: 321, endPoint x: 194, endPoint y: 435, distance: 114.2
click at [194, 435] on div "I analyzed your automation execution and here is my analysis: What's Working We…" at bounding box center [171, 430] width 304 height 302
click at [194, 554] on li "No integration with actual tool databases or APIs for real-time tool information" at bounding box center [171, 568] width 304 height 28
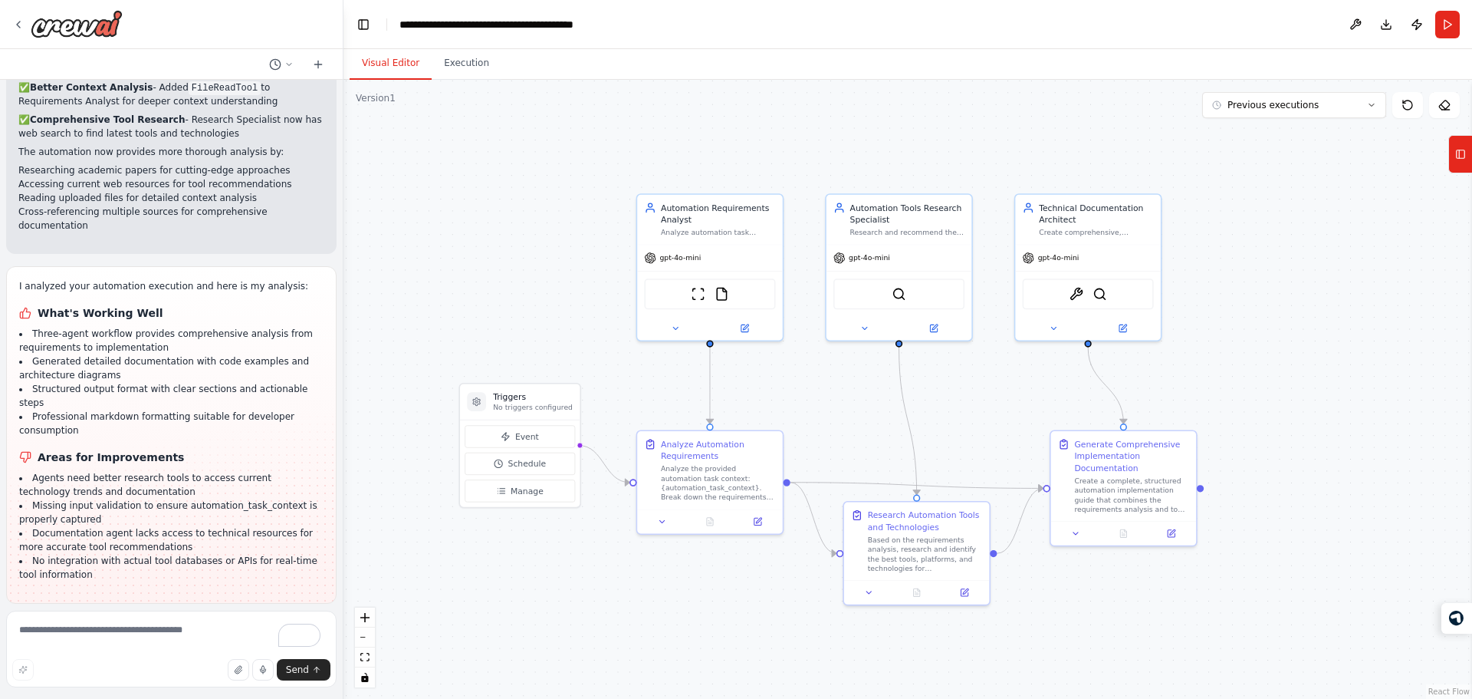
click at [194, 554] on li "No integration with actual tool databases or APIs for real-time tool information" at bounding box center [171, 568] width 304 height 28
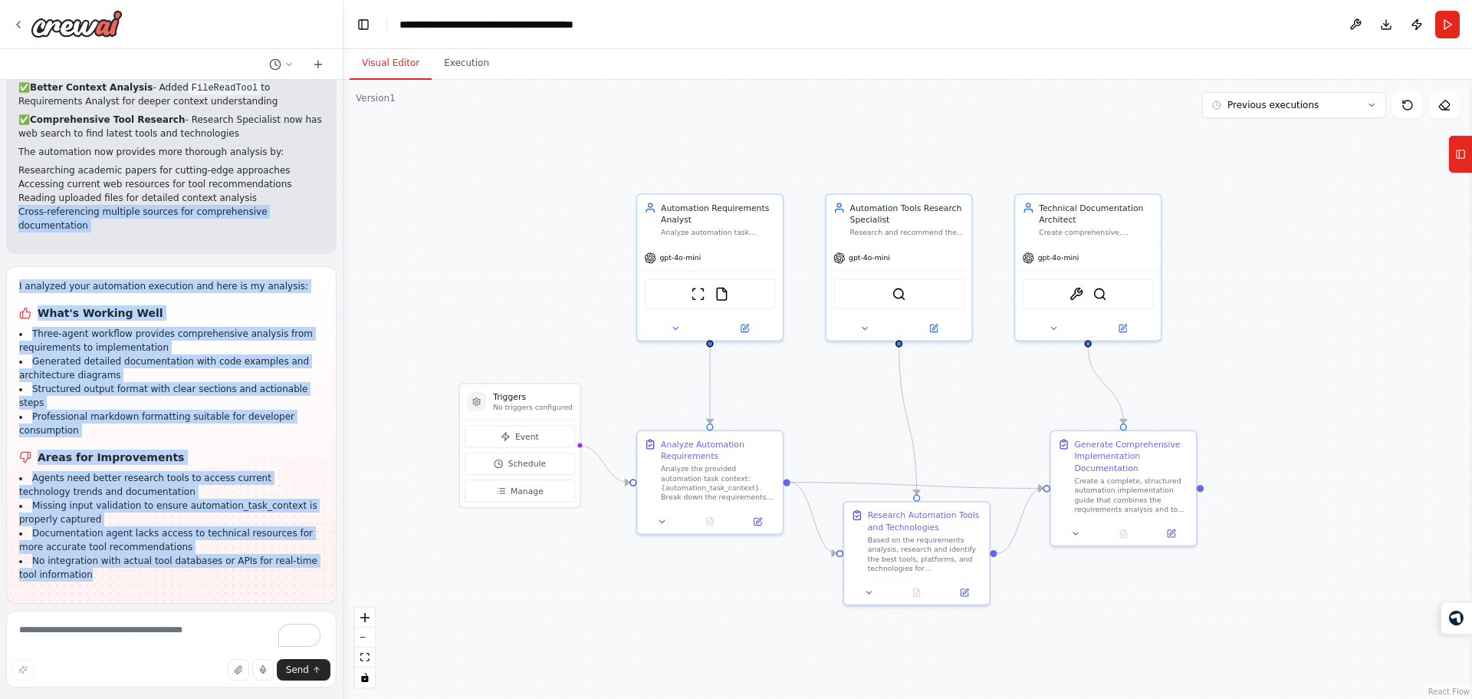
drag, startPoint x: 194, startPoint y: 435, endPoint x: 157, endPoint y: 110, distance: 326.4
click at [157, 110] on div "Build an automation tool that takes the input as my automation task context & s…" at bounding box center [171, 342] width 343 height 524
click at [166, 266] on div "I analyzed your automation execution and here is my analysis: What's Working We…" at bounding box center [171, 434] width 330 height 337
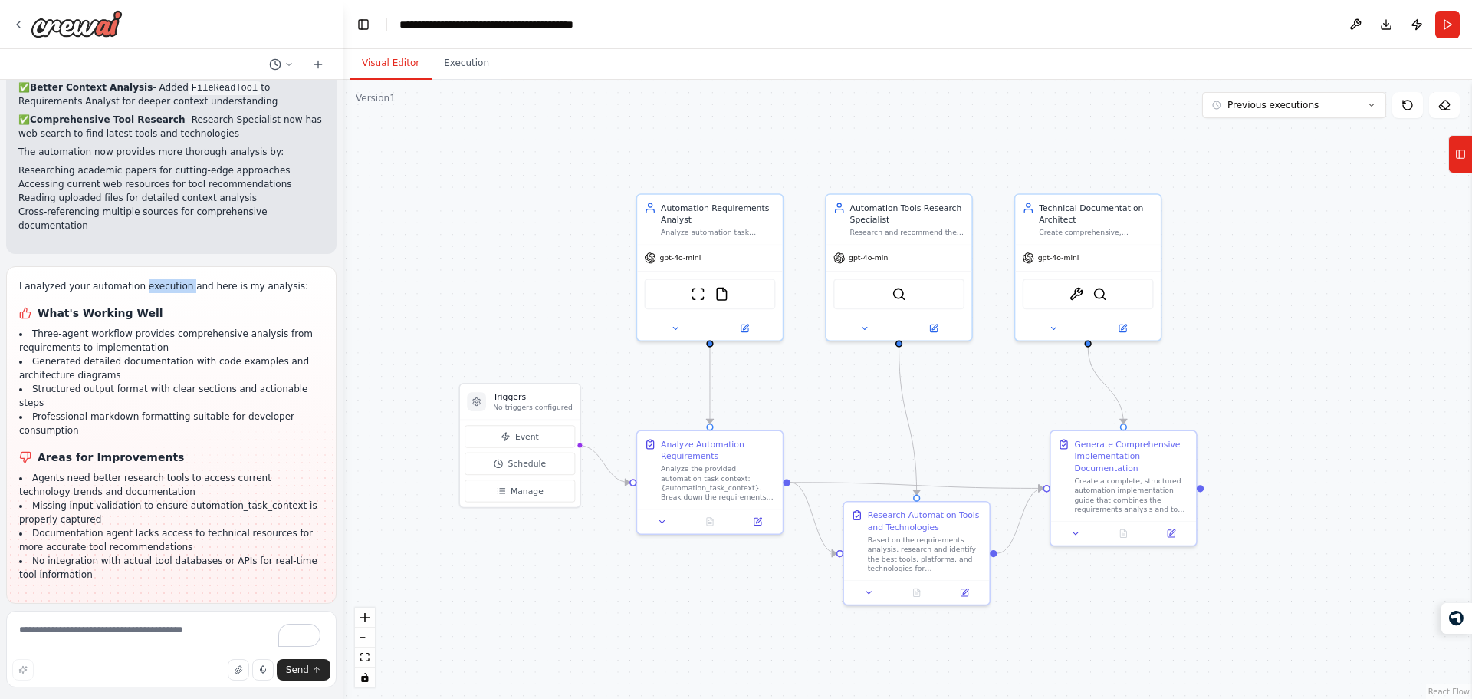
click at [166, 266] on div "I analyzed your automation execution and here is my analysis: What's Working We…" at bounding box center [171, 434] width 330 height 337
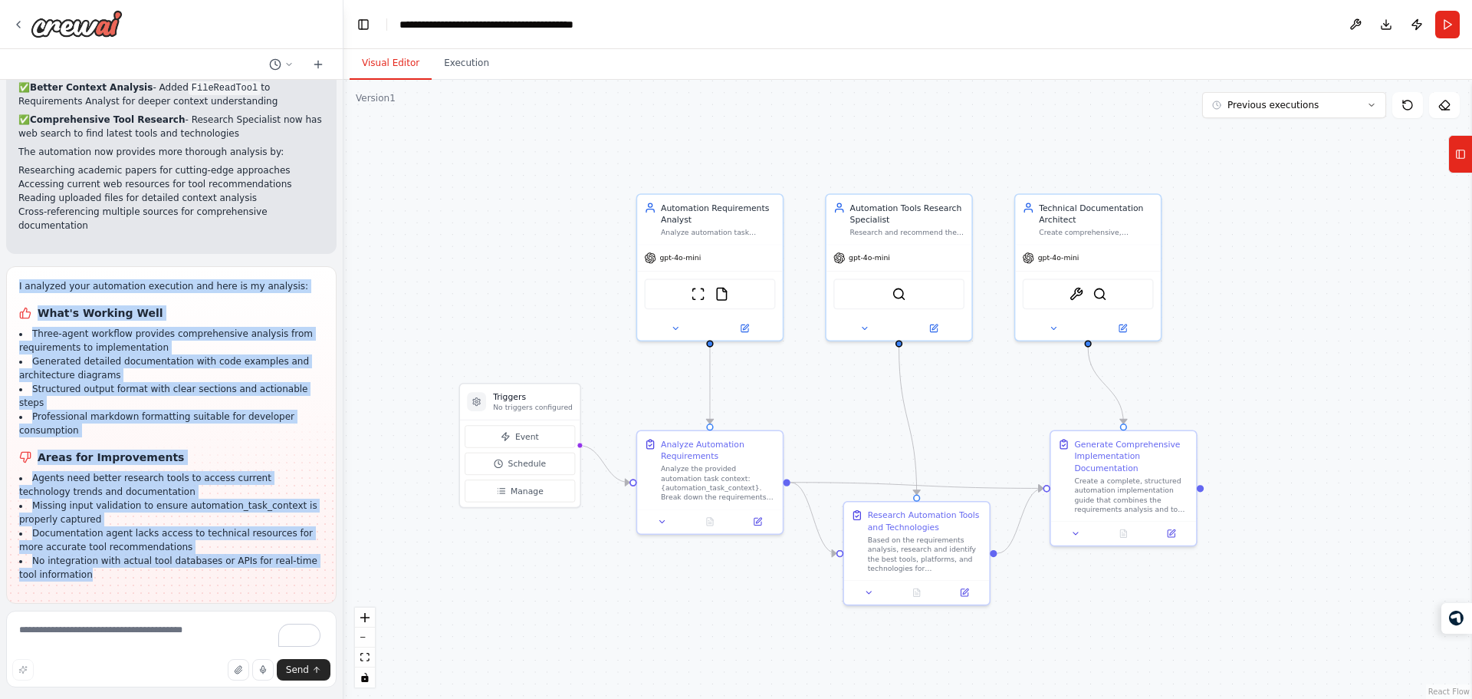
drag, startPoint x: 166, startPoint y: 156, endPoint x: 205, endPoint y: 448, distance: 293.9
click at [205, 448] on div "I analyzed your automation execution and here is my analysis: What's Working We…" at bounding box center [171, 434] width 330 height 337
click at [205, 448] on div "I analyzed your automation execution and here is my analysis: What's Working We…" at bounding box center [171, 434] width 304 height 311
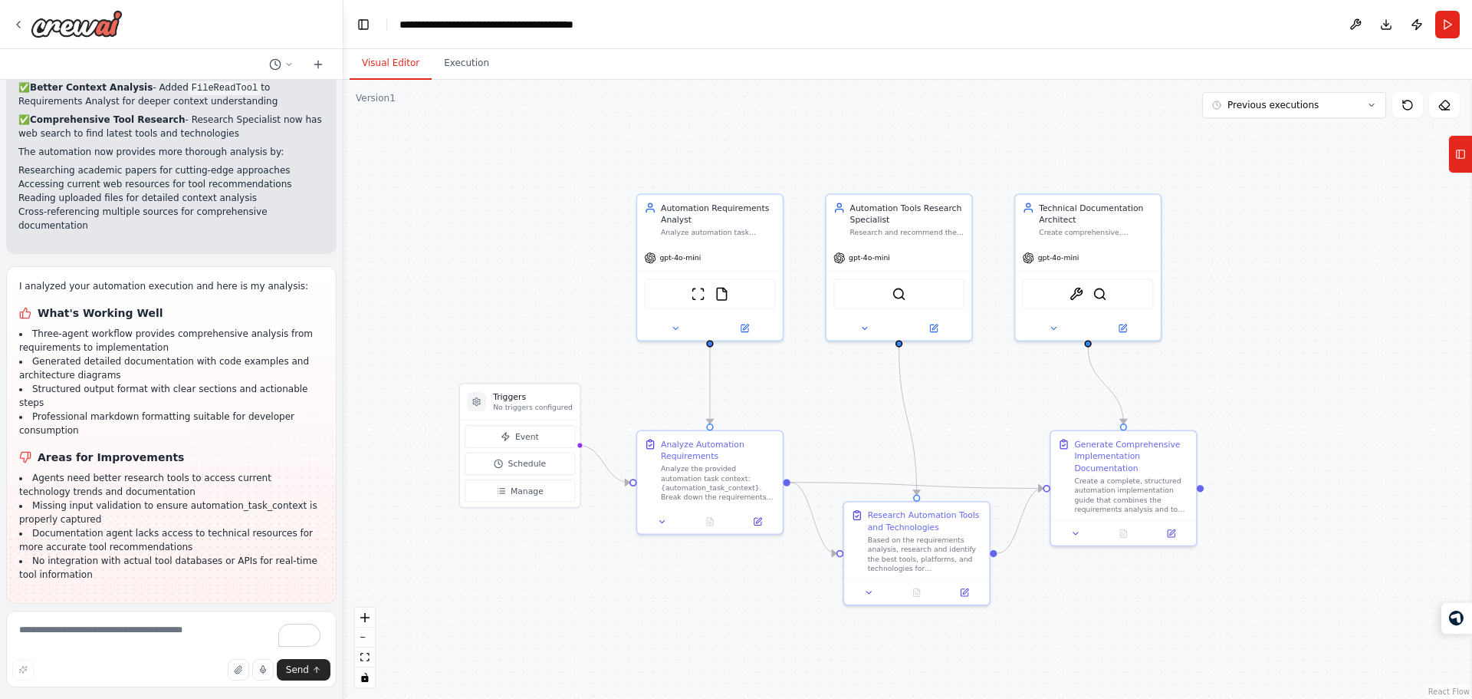
click at [163, 659] on div "Send" at bounding box center [171, 669] width 318 height 21
click at [126, 646] on textarea "To enrich screen reader interactions, please activate Accessibility in Grammarl…" at bounding box center [171, 648] width 330 height 77
click at [180, 697] on span "Run Automation" at bounding box center [178, 703] width 74 height 12
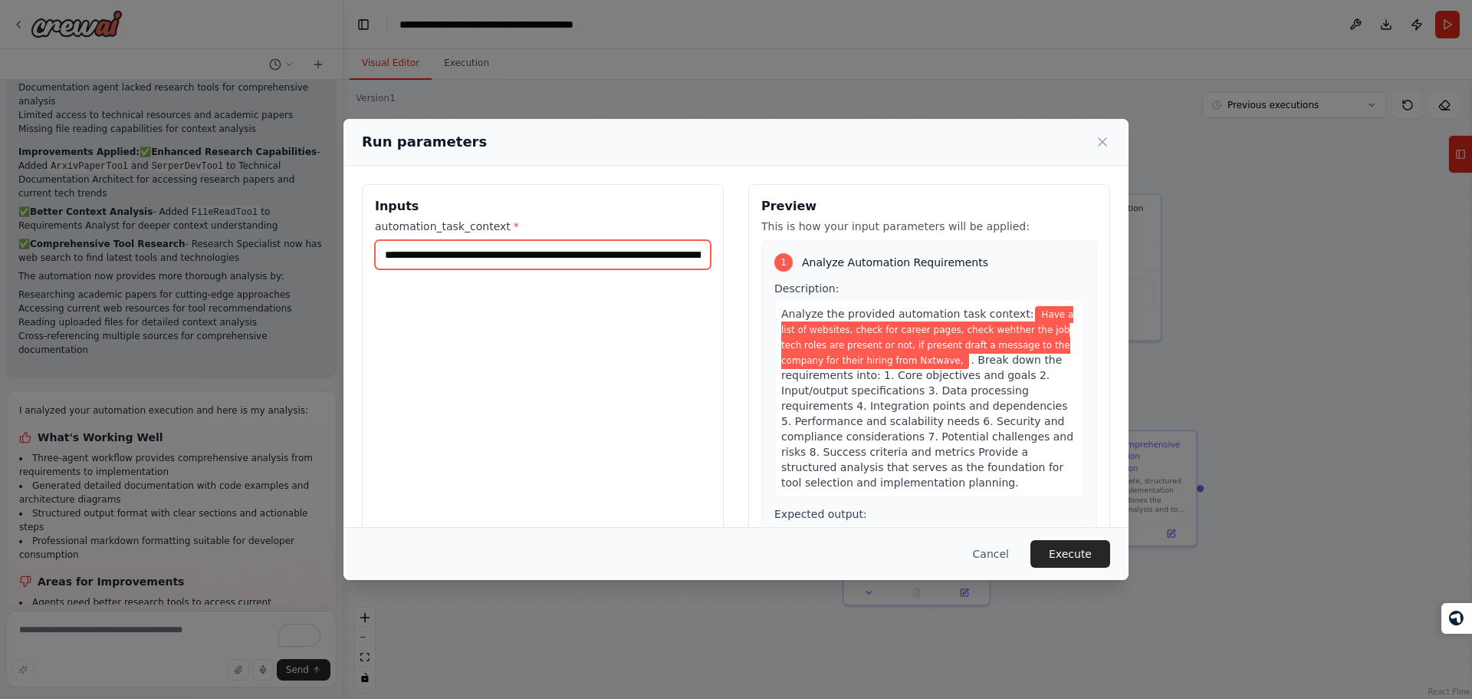
click at [657, 262] on input "**********" at bounding box center [543, 254] width 336 height 29
drag, startPoint x: 657, startPoint y: 262, endPoint x: 872, endPoint y: 294, distance: 217.1
click at [872, 294] on div "**********" at bounding box center [736, 365] width 748 height 363
click at [688, 253] on input "**********" at bounding box center [540, 254] width 330 height 29
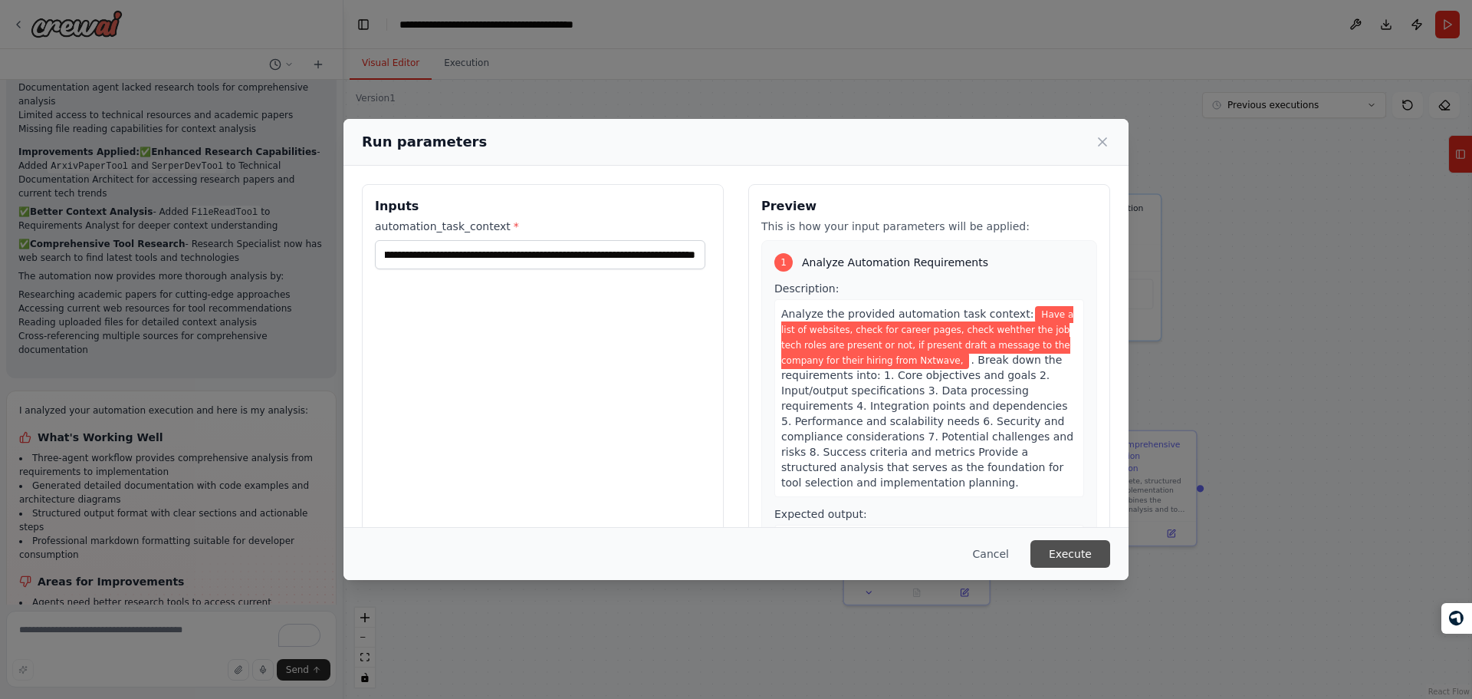
scroll to position [0, 0]
click at [1080, 557] on button "Execute" at bounding box center [1071, 554] width 80 height 28
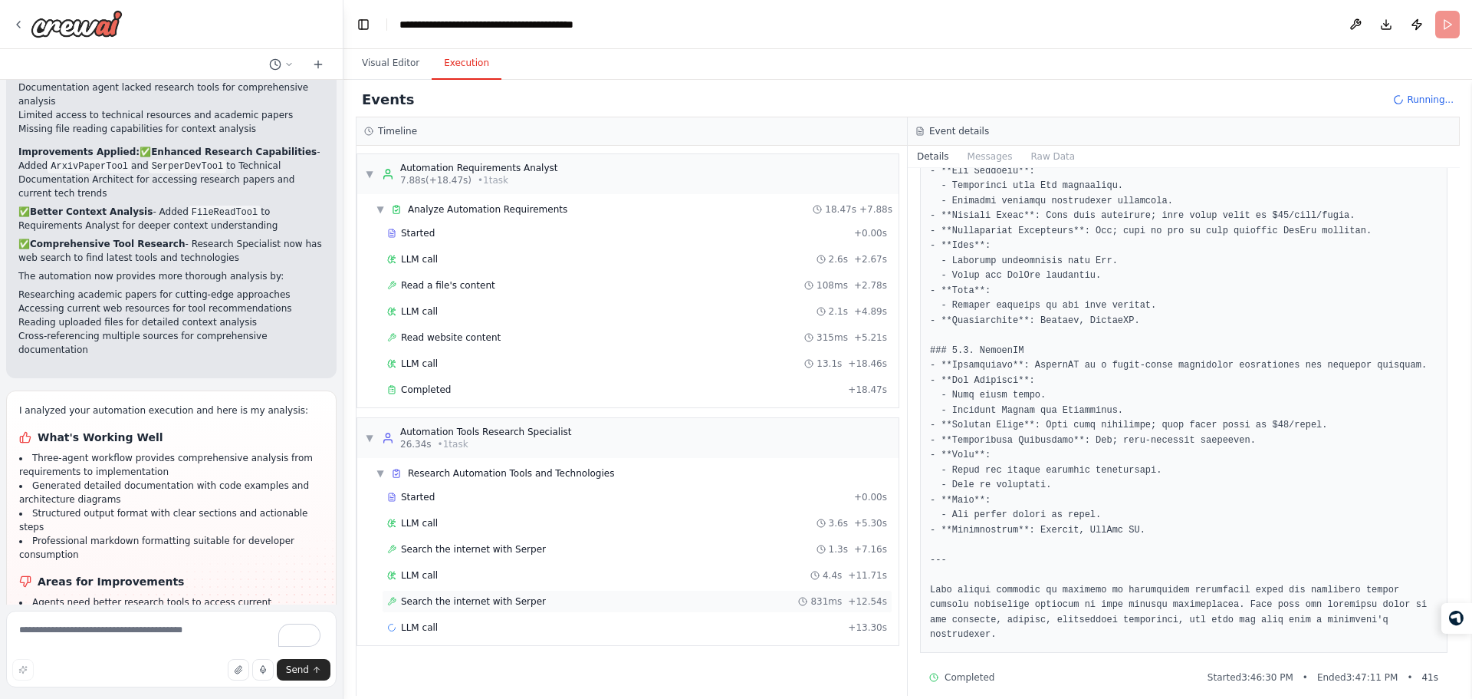
click at [515, 601] on span "Search the internet with Serper" at bounding box center [473, 601] width 145 height 12
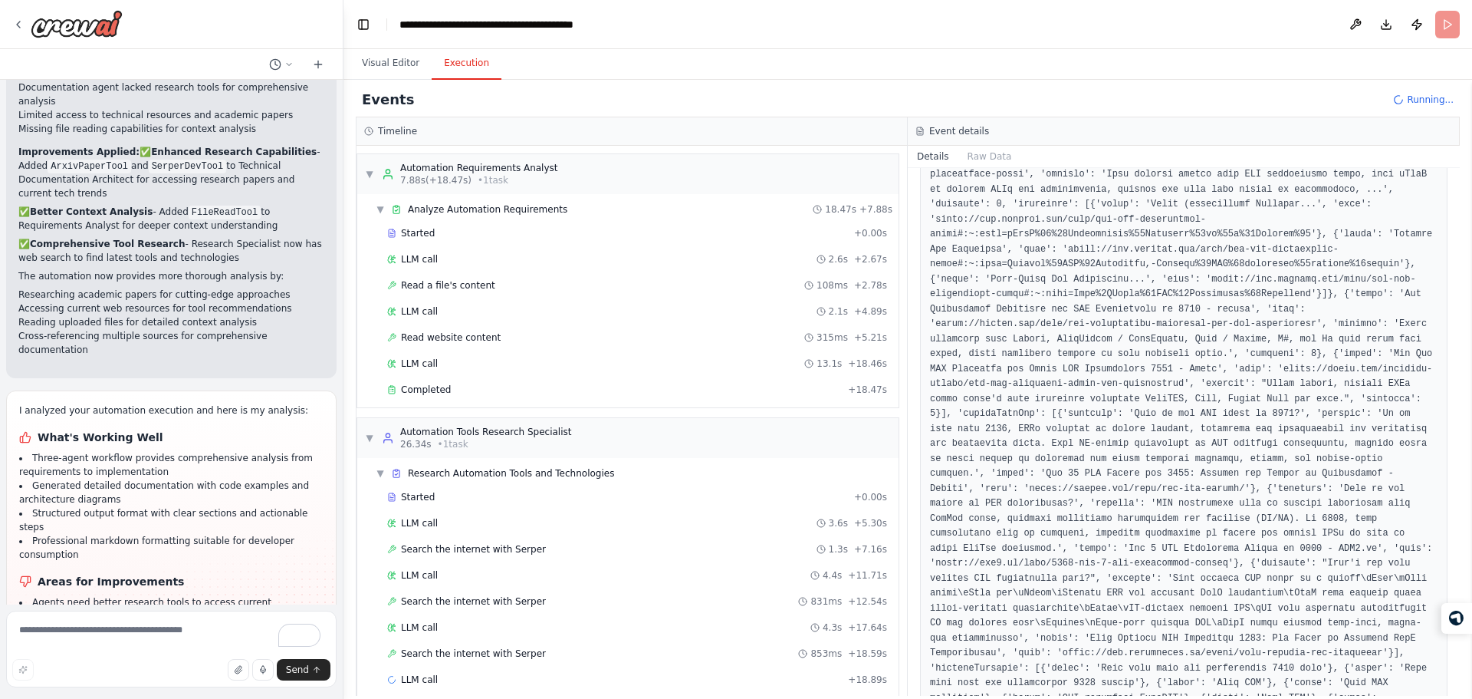
scroll to position [579, 0]
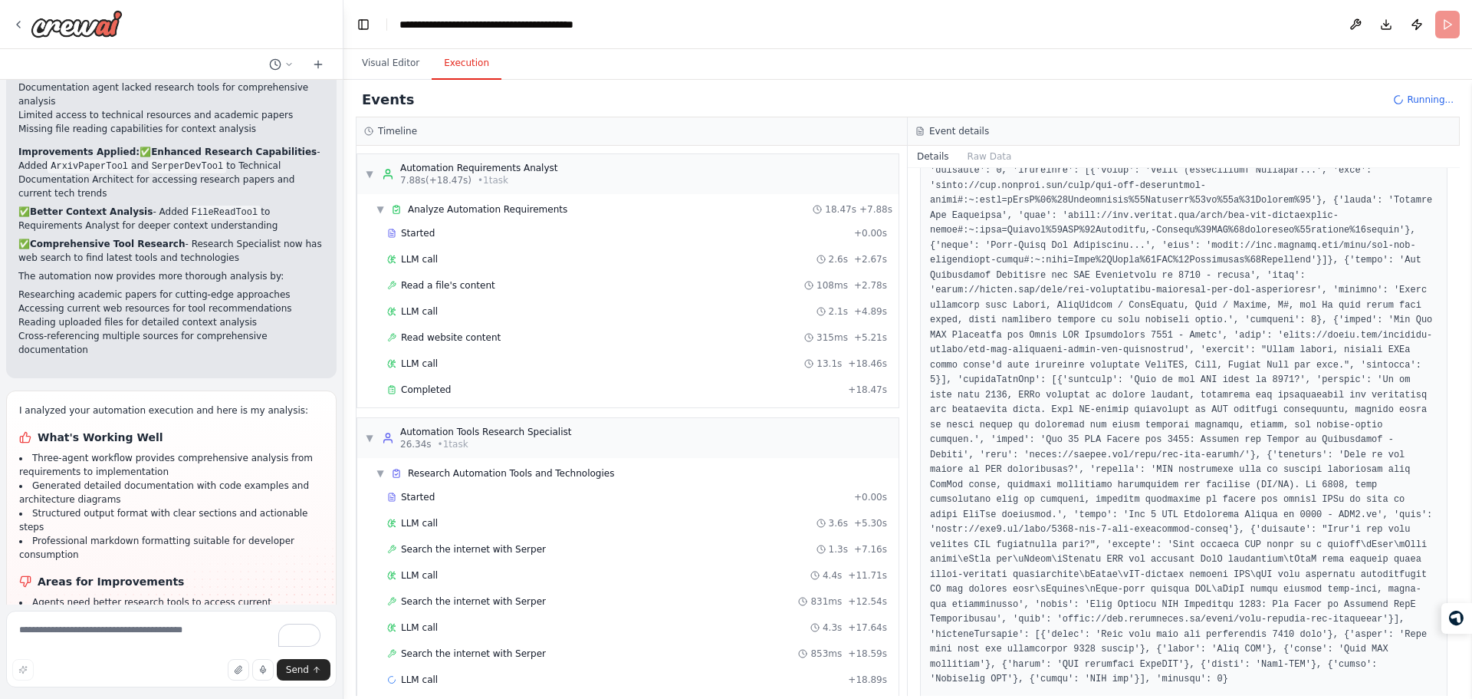
click at [1034, 475] on pre at bounding box center [1184, 223] width 508 height 927
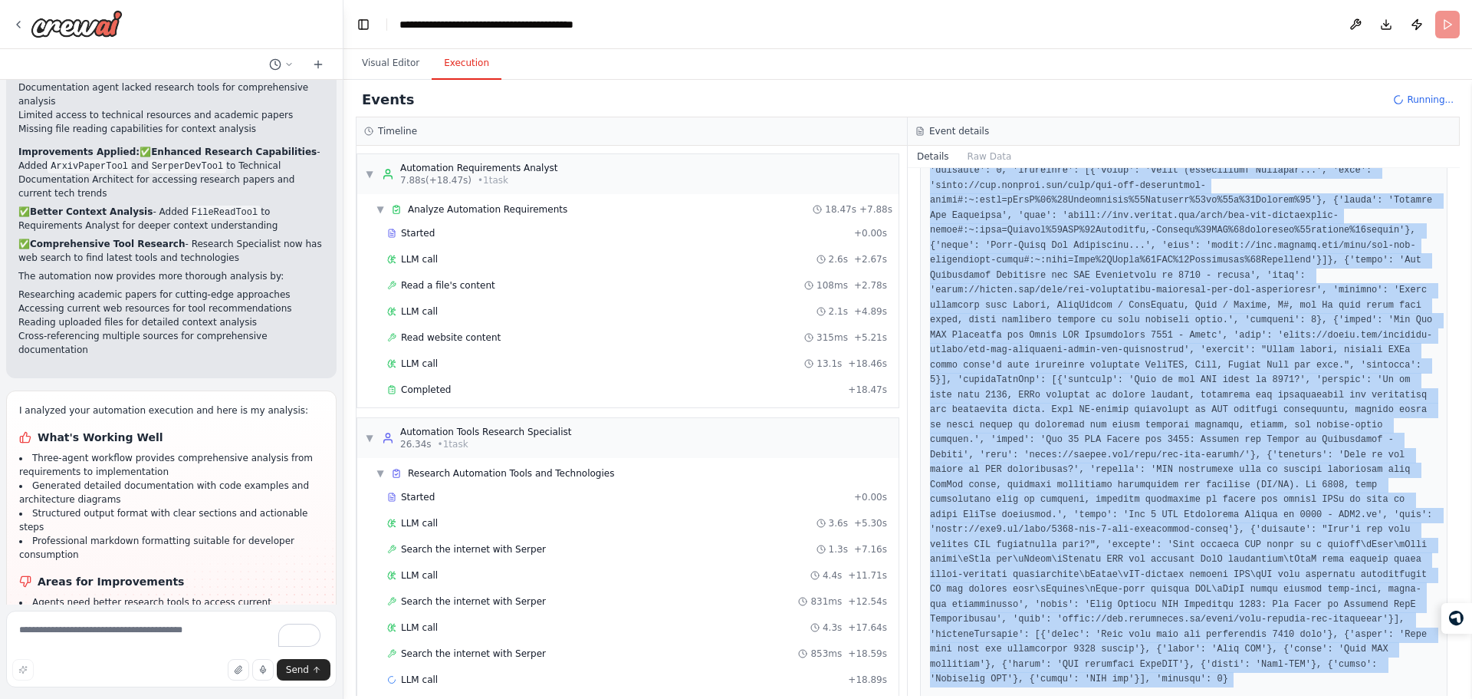
click at [1031, 478] on pre at bounding box center [1184, 223] width 508 height 927
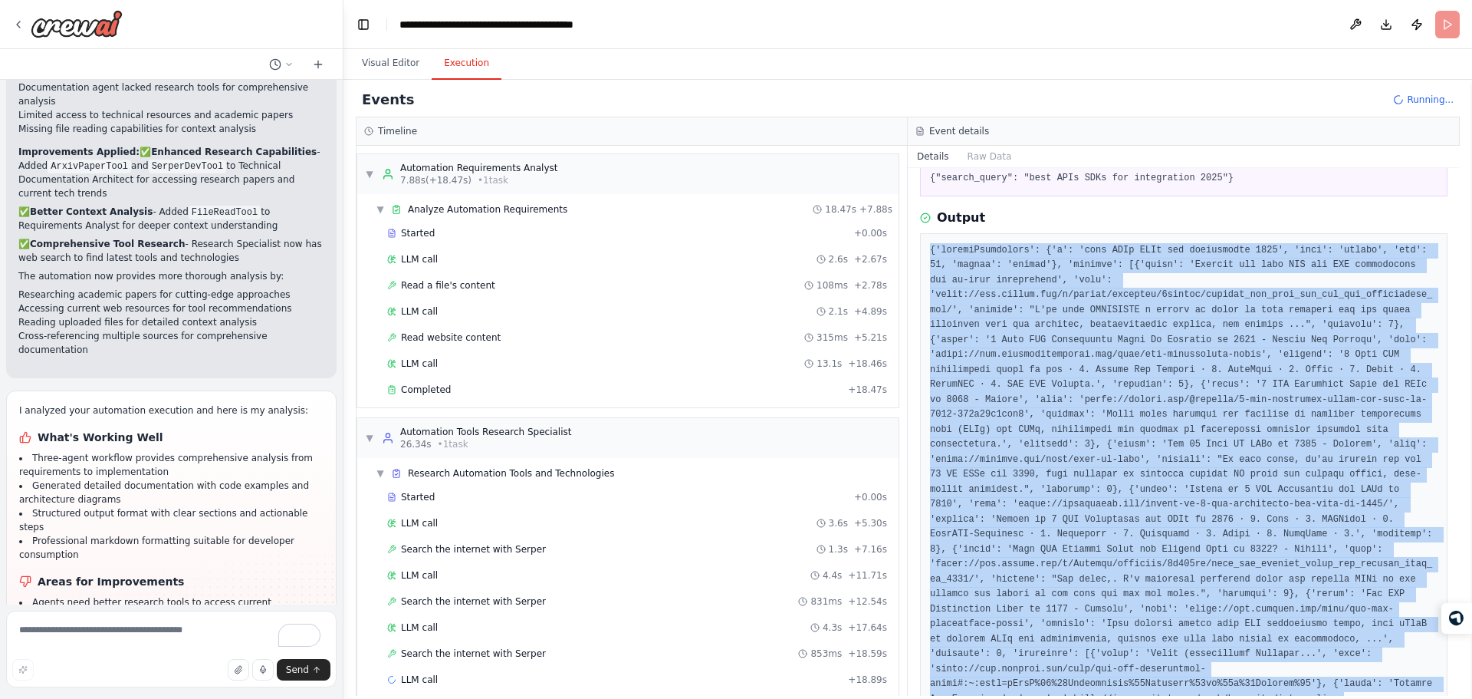
scroll to position [0, 0]
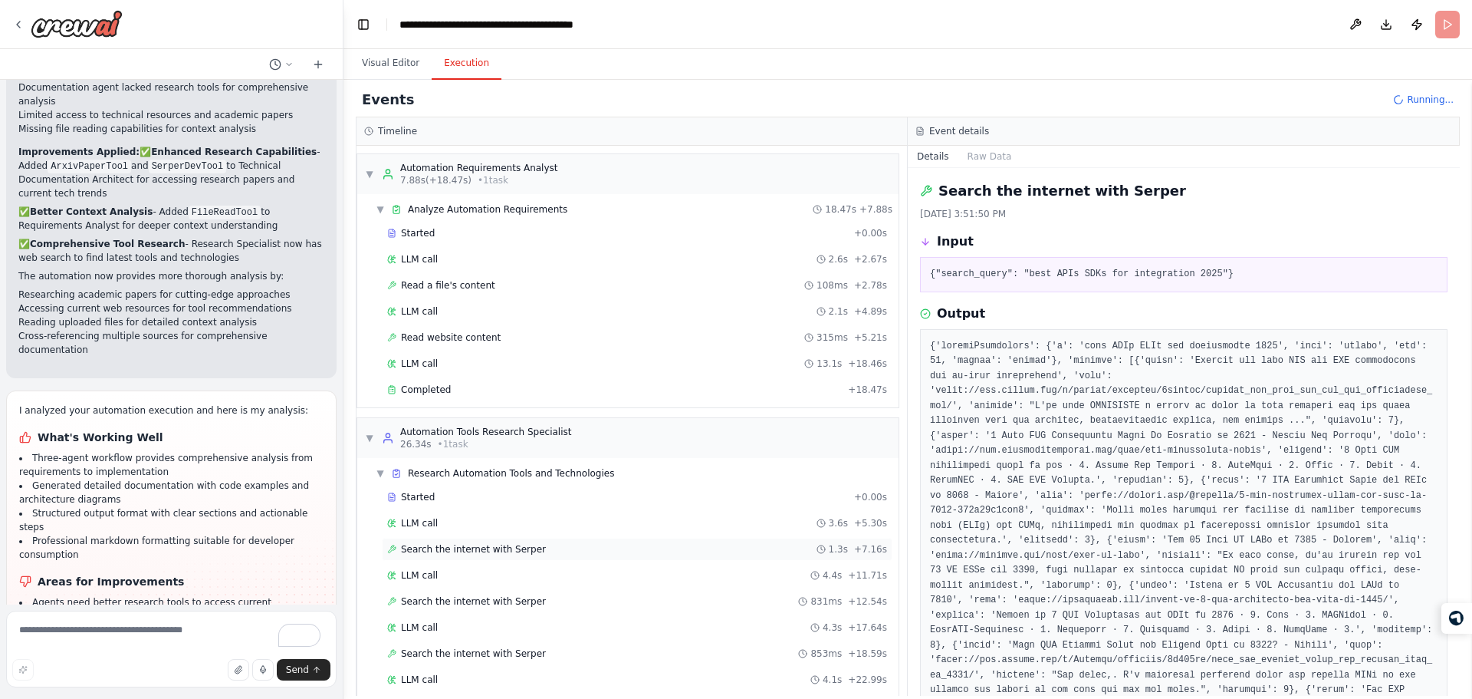
scroll to position [71, 0]
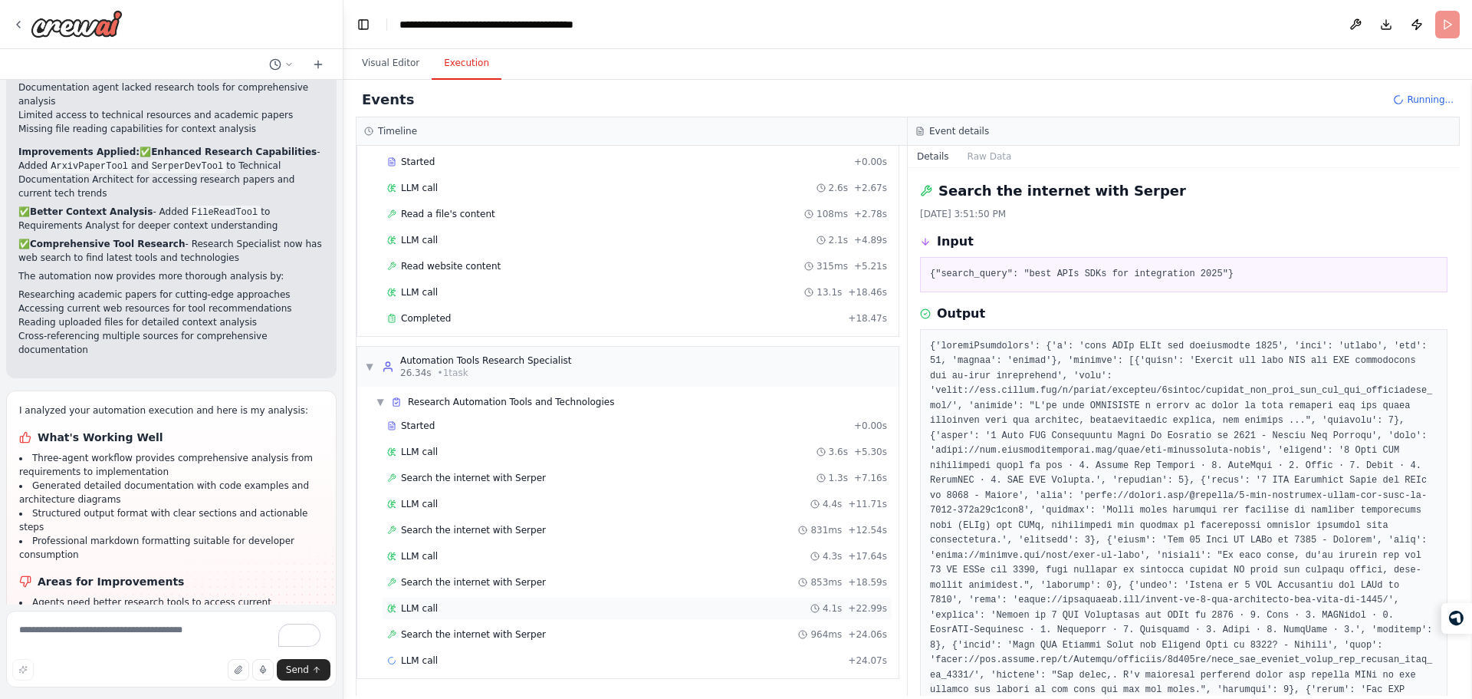
click at [564, 617] on div "LLM call 4.1s + 22.99s" at bounding box center [637, 608] width 511 height 23
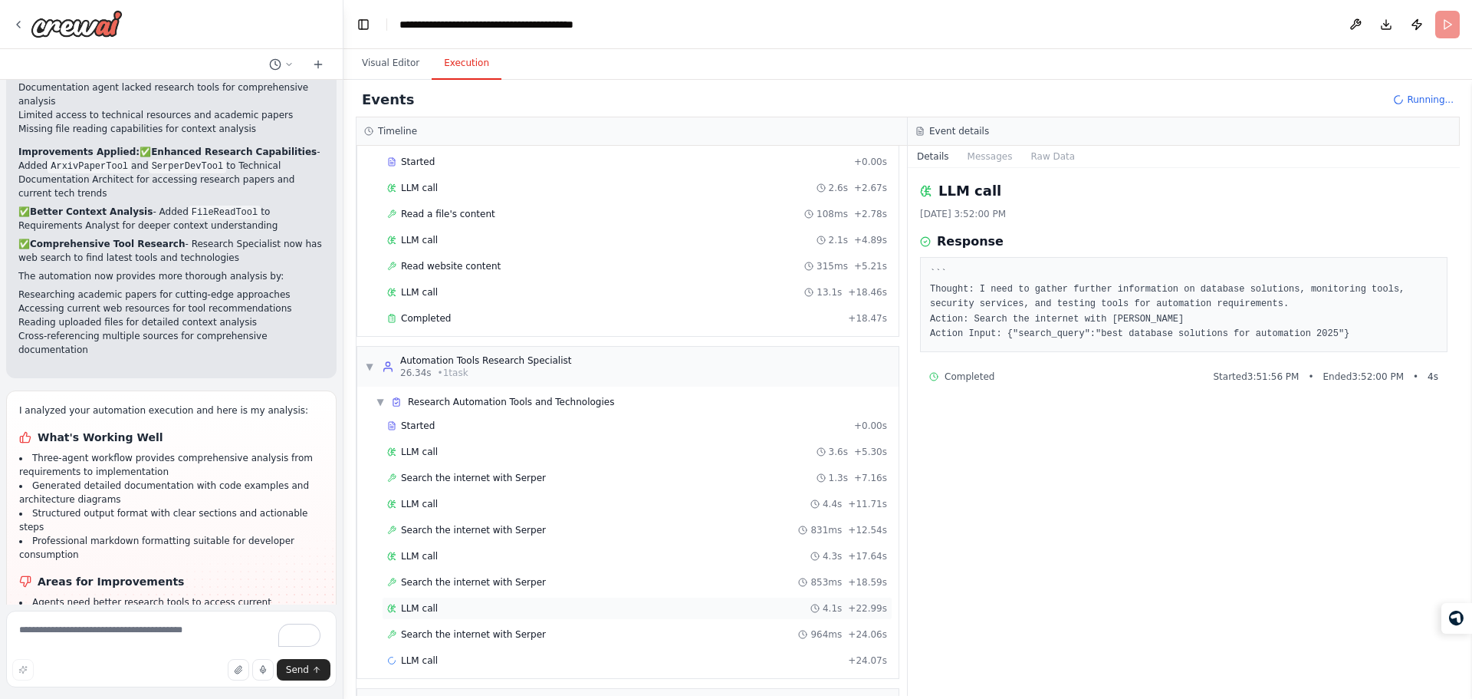
click at [432, 613] on span "LLM call" at bounding box center [419, 608] width 37 height 12
click at [369, 557] on div "▼ Research Automation Tools and Technologies Started + 0.00s LLM call 3.6s + 5.…" at bounding box center [627, 531] width 541 height 291
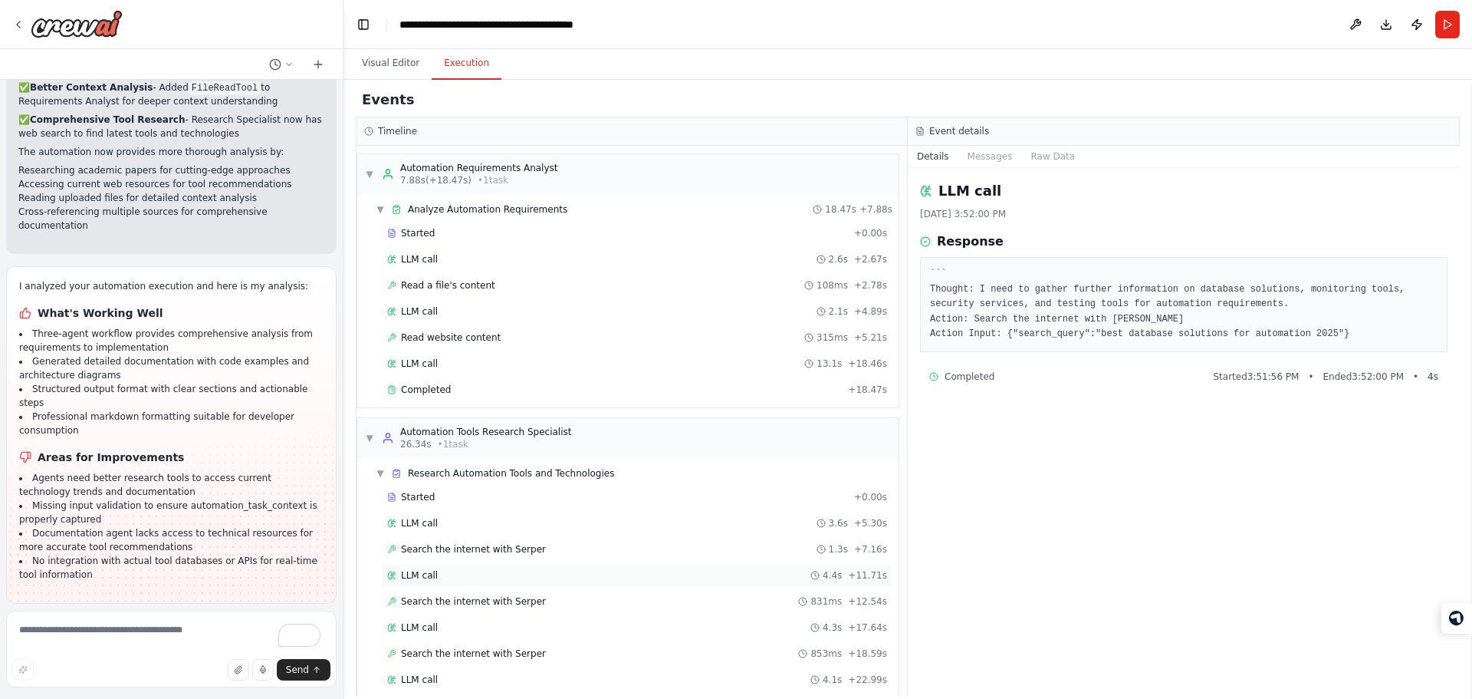
scroll to position [257, 0]
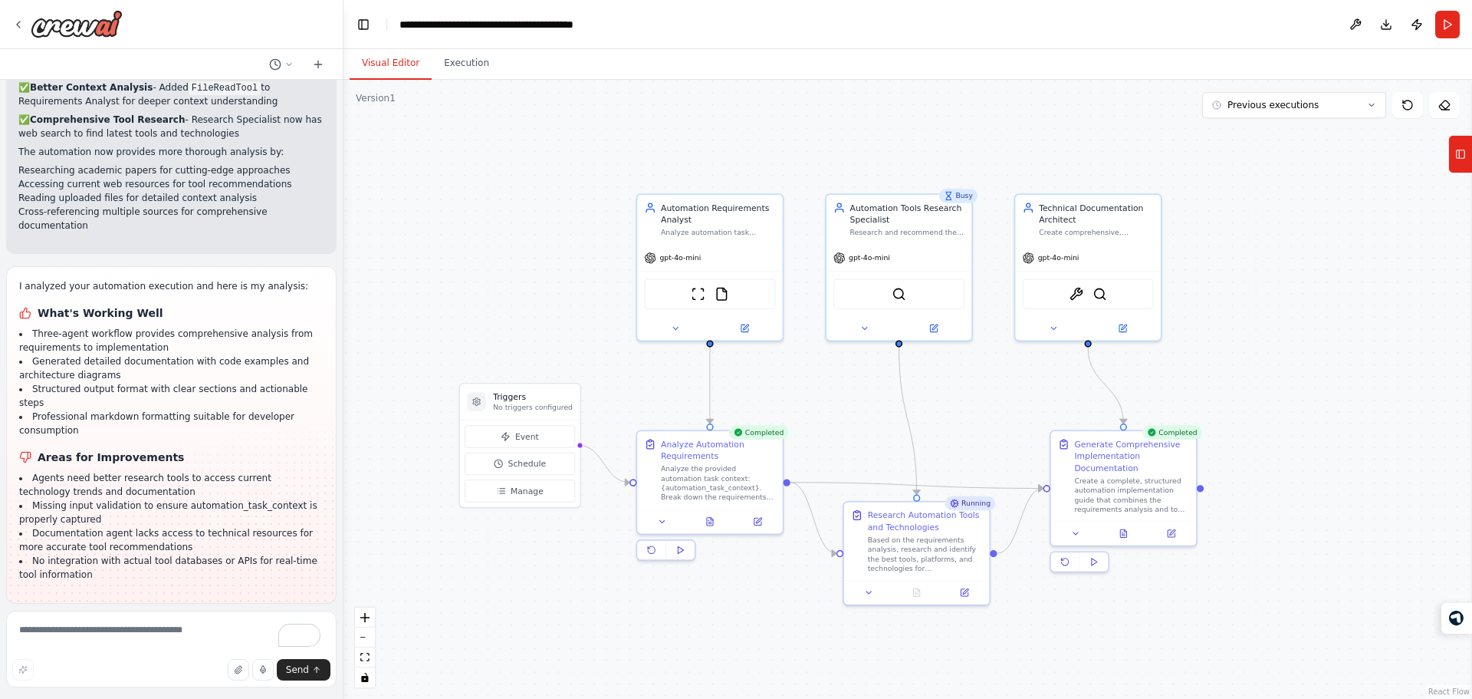
click at [397, 75] on button "Visual Editor" at bounding box center [391, 64] width 82 height 32
click at [1130, 531] on button at bounding box center [1124, 531] width 50 height 14
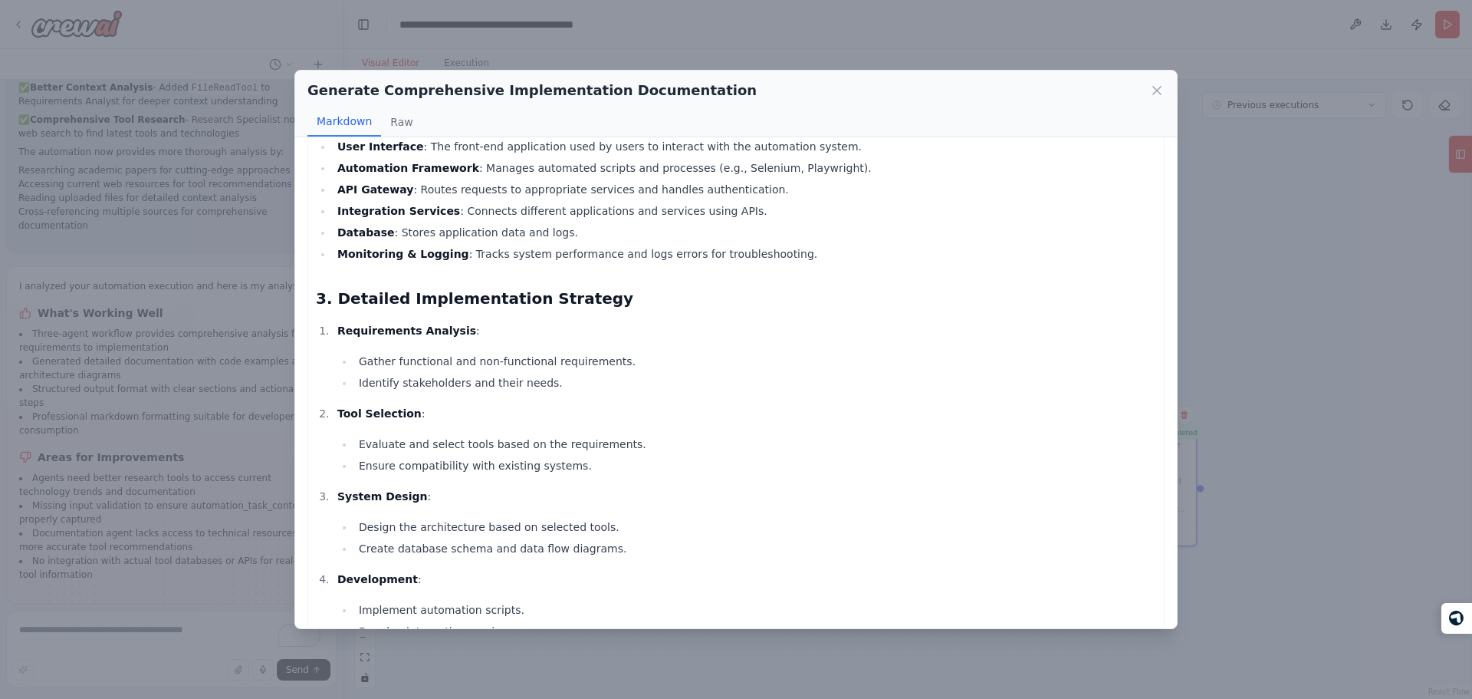
scroll to position [0, 0]
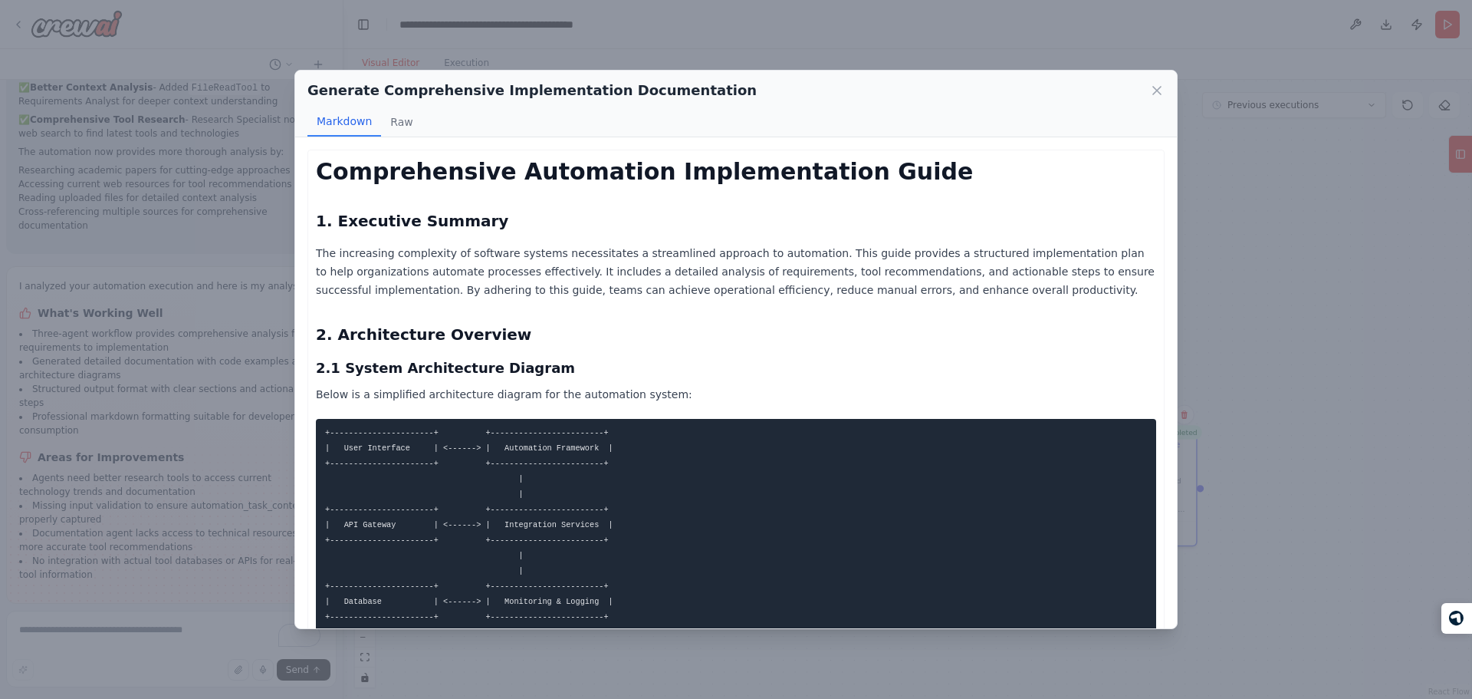
click at [731, 173] on h1 "Comprehensive Automation Implementation Guide" at bounding box center [736, 172] width 840 height 28
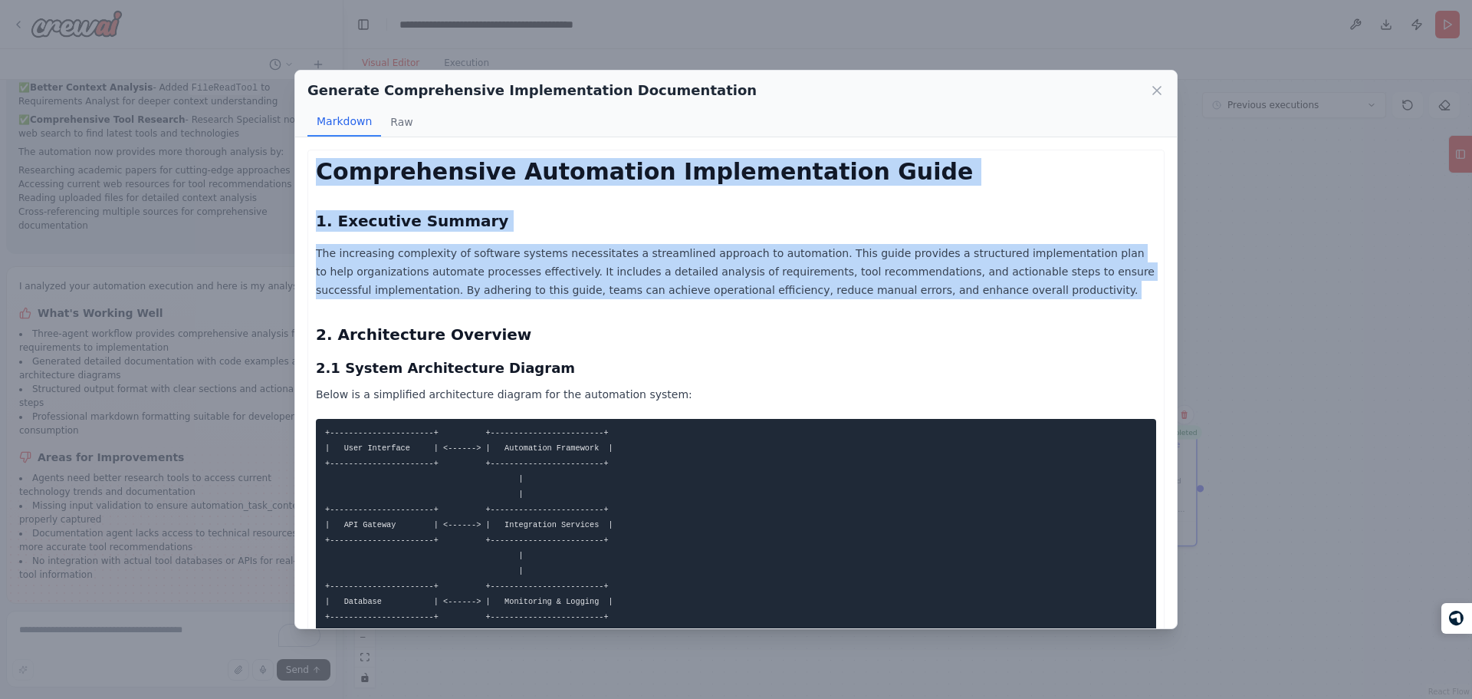
drag, startPoint x: 731, startPoint y: 173, endPoint x: 764, endPoint y: 271, distance: 103.5
click at [764, 271] on p "The increasing complexity of software systems necessitates a streamlined approa…" at bounding box center [736, 271] width 840 height 55
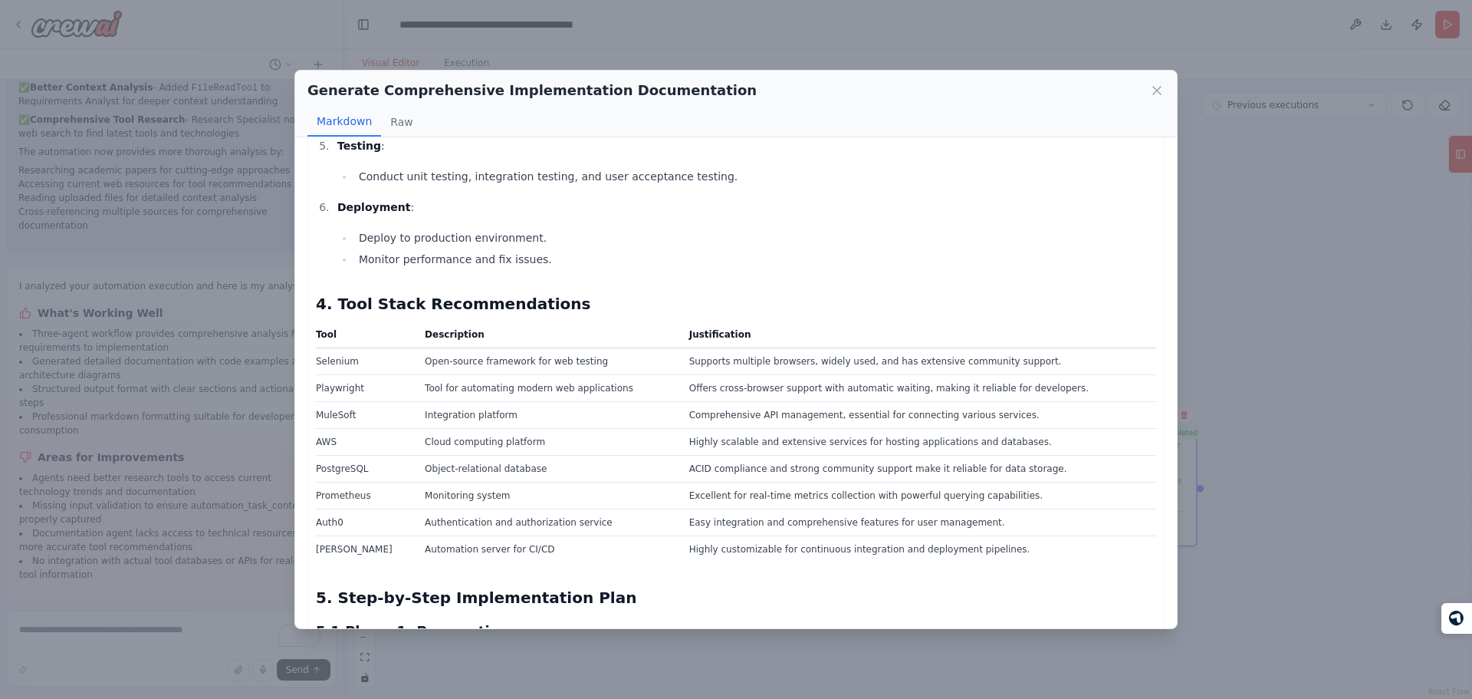
scroll to position [1059, 0]
click at [228, 341] on div "Generate Comprehensive Implementation Documentation Markdown Raw Comprehensive …" at bounding box center [736, 349] width 1472 height 699
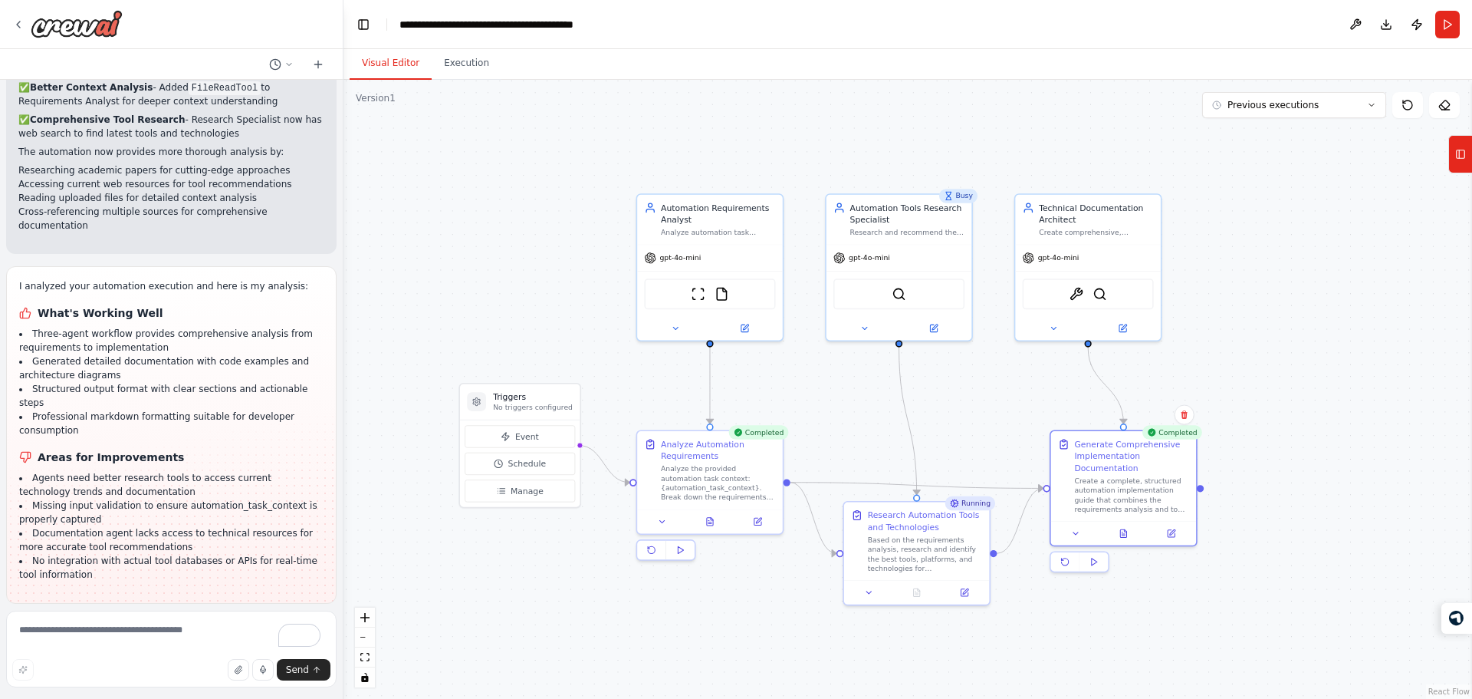
click at [212, 697] on span "Improve automation" at bounding box center [178, 703] width 94 height 12
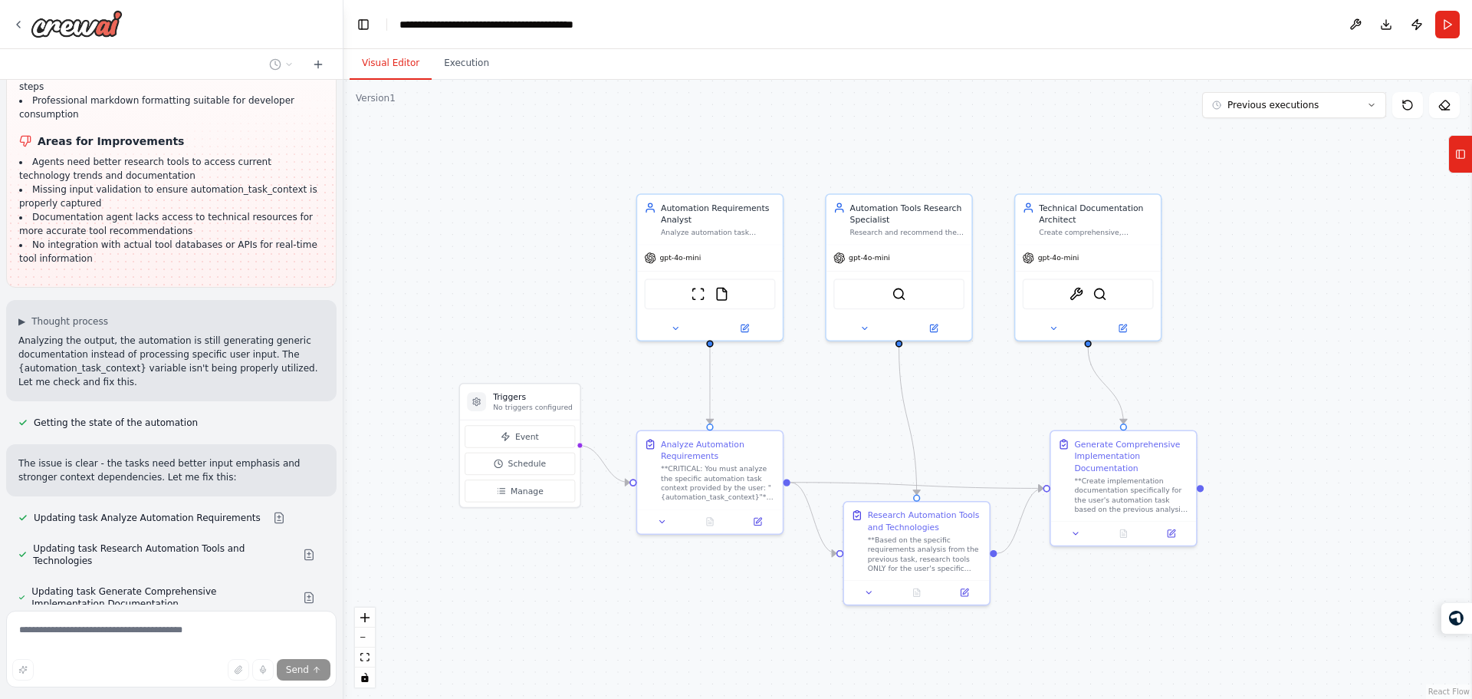
scroll to position [3016, 0]
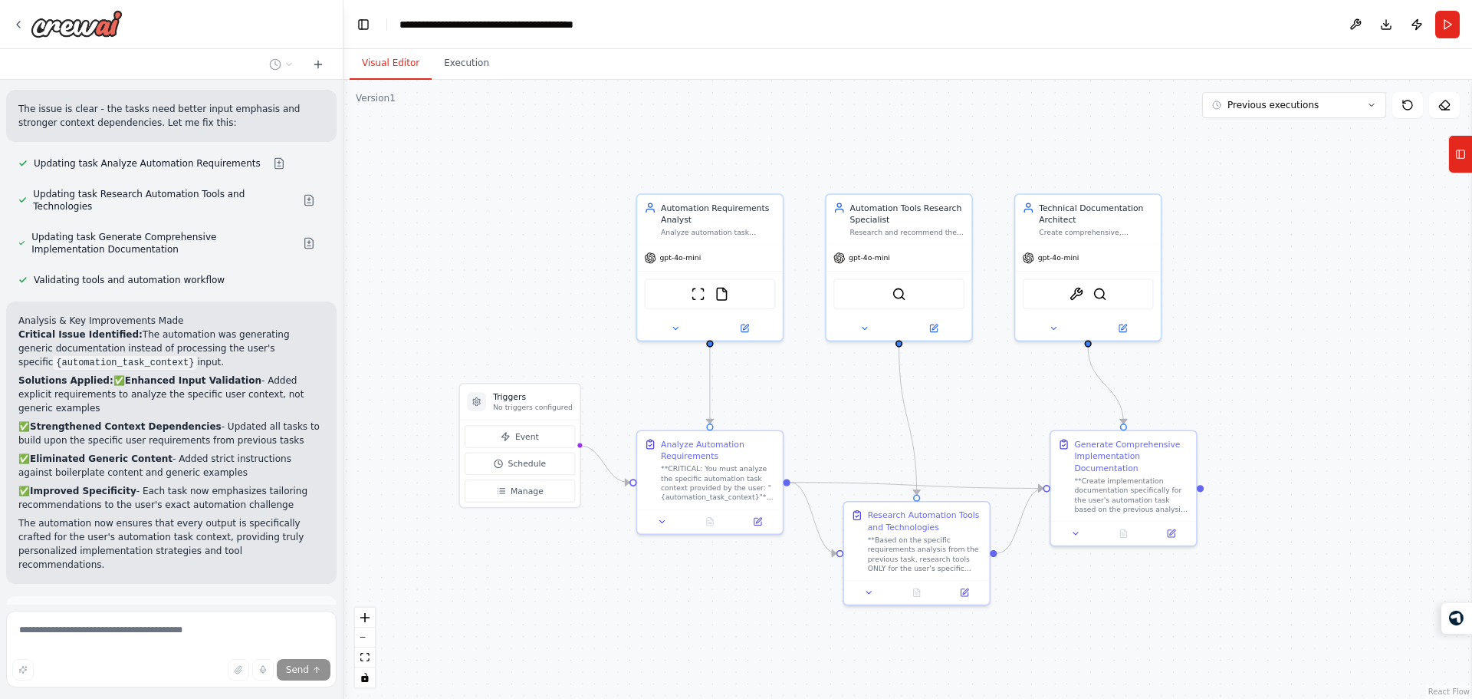
click at [146, 677] on span "Run Automation" at bounding box center [178, 683] width 74 height 12
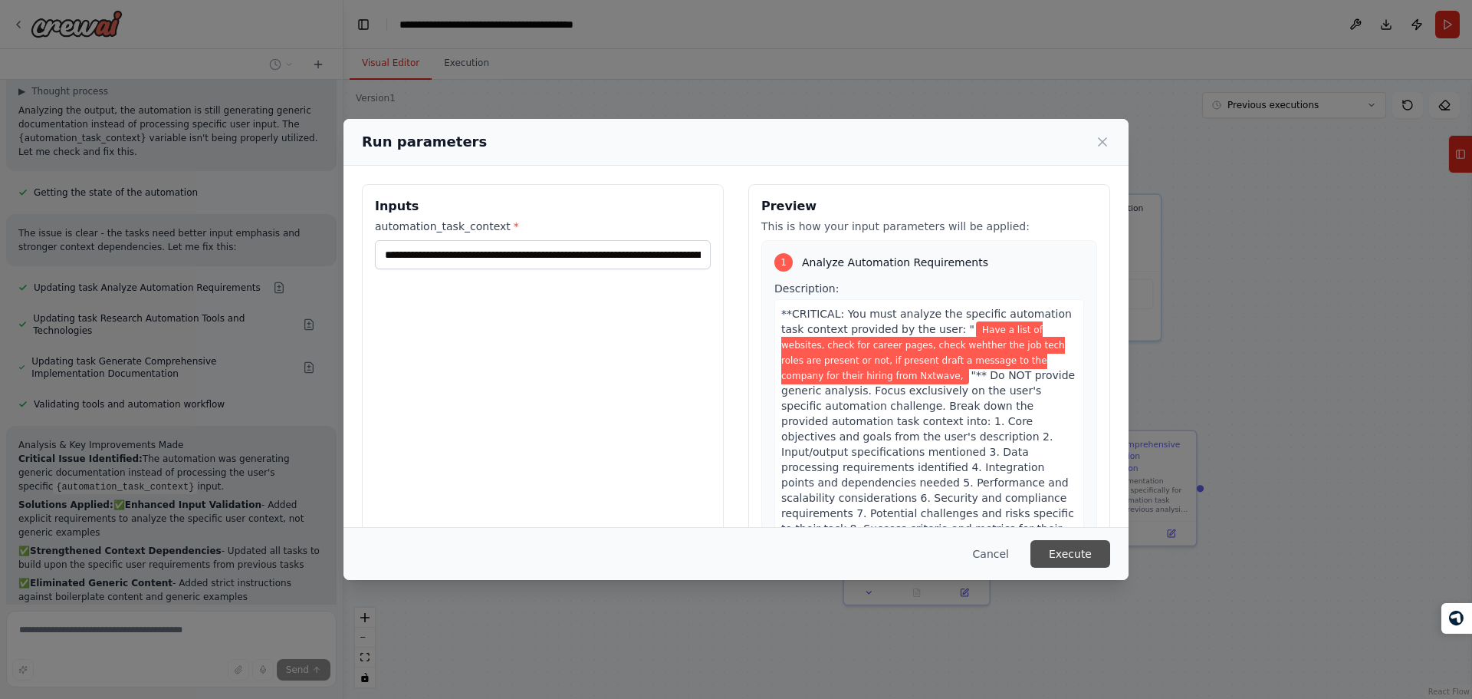
click at [1085, 555] on button "Execute" at bounding box center [1071, 554] width 80 height 28
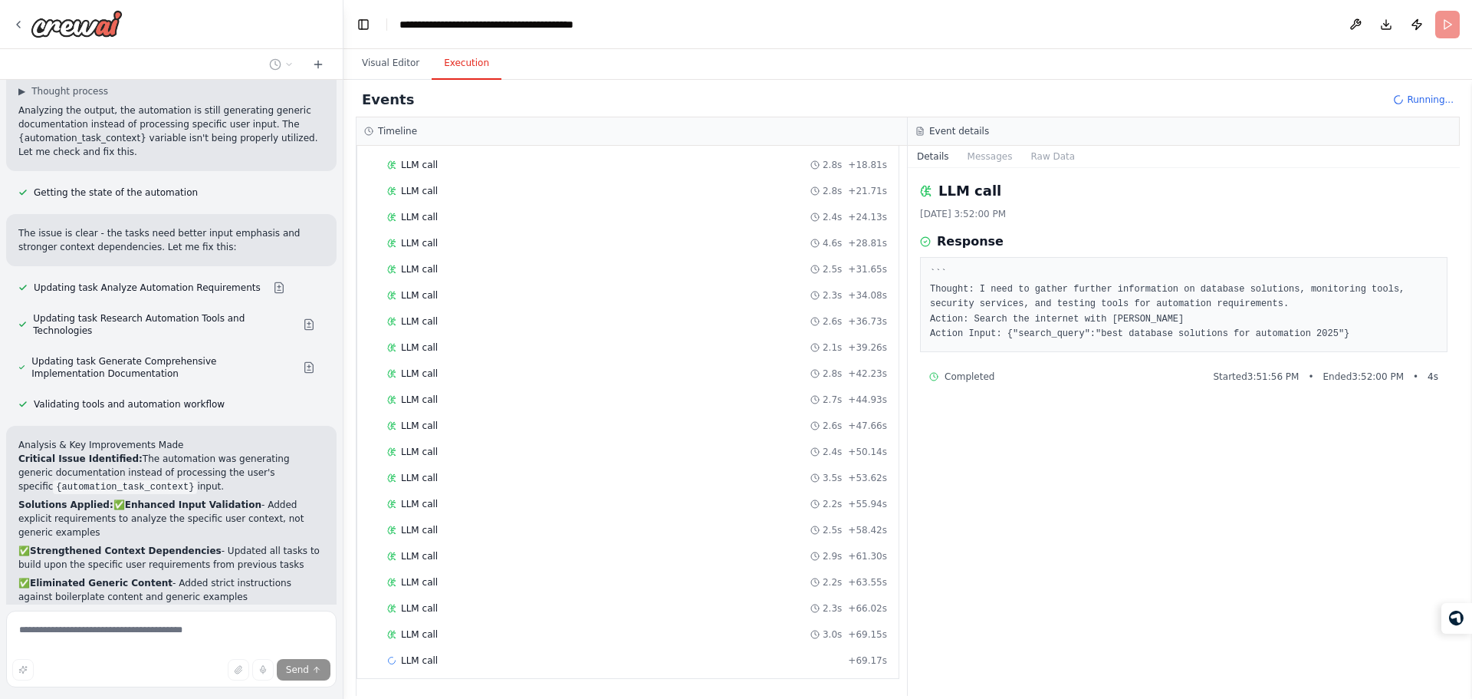
scroll to position [0, 0]
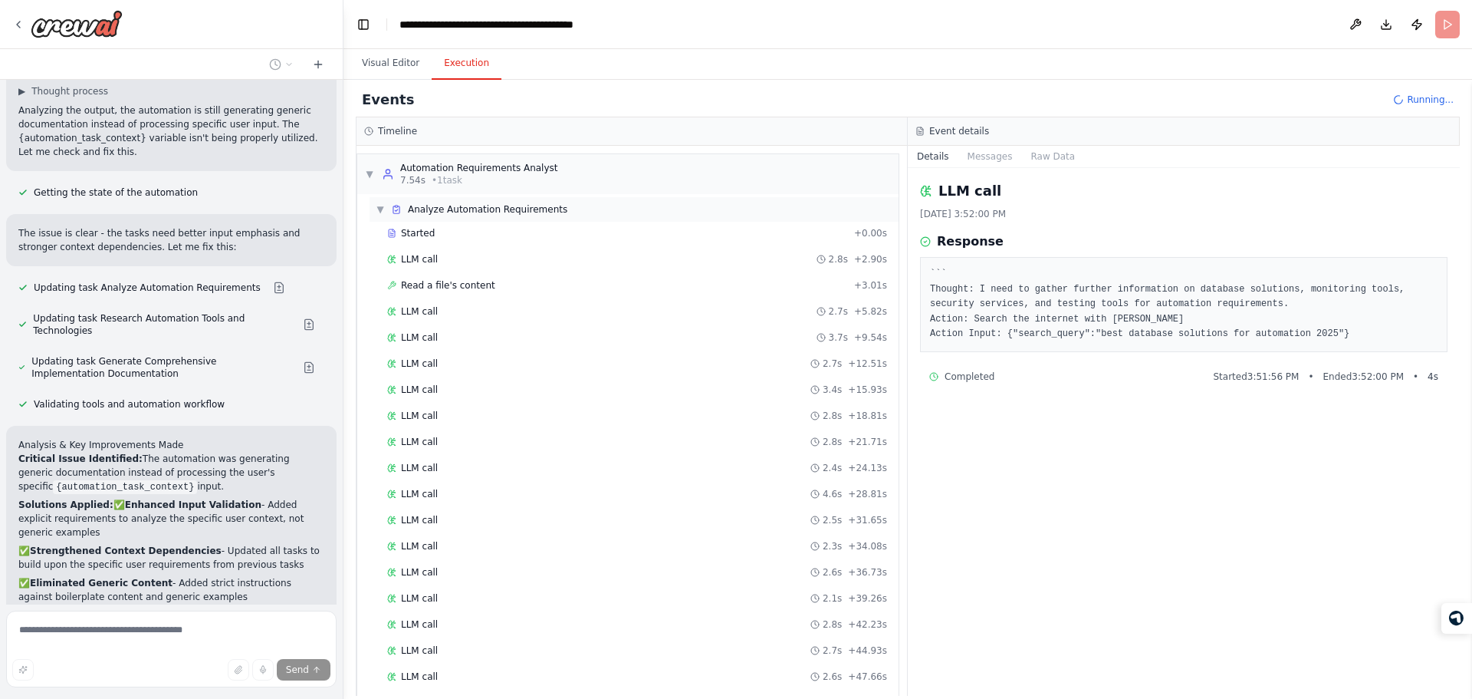
click at [581, 212] on div "▼ Analyze Automation Requirements" at bounding box center [634, 209] width 529 height 25
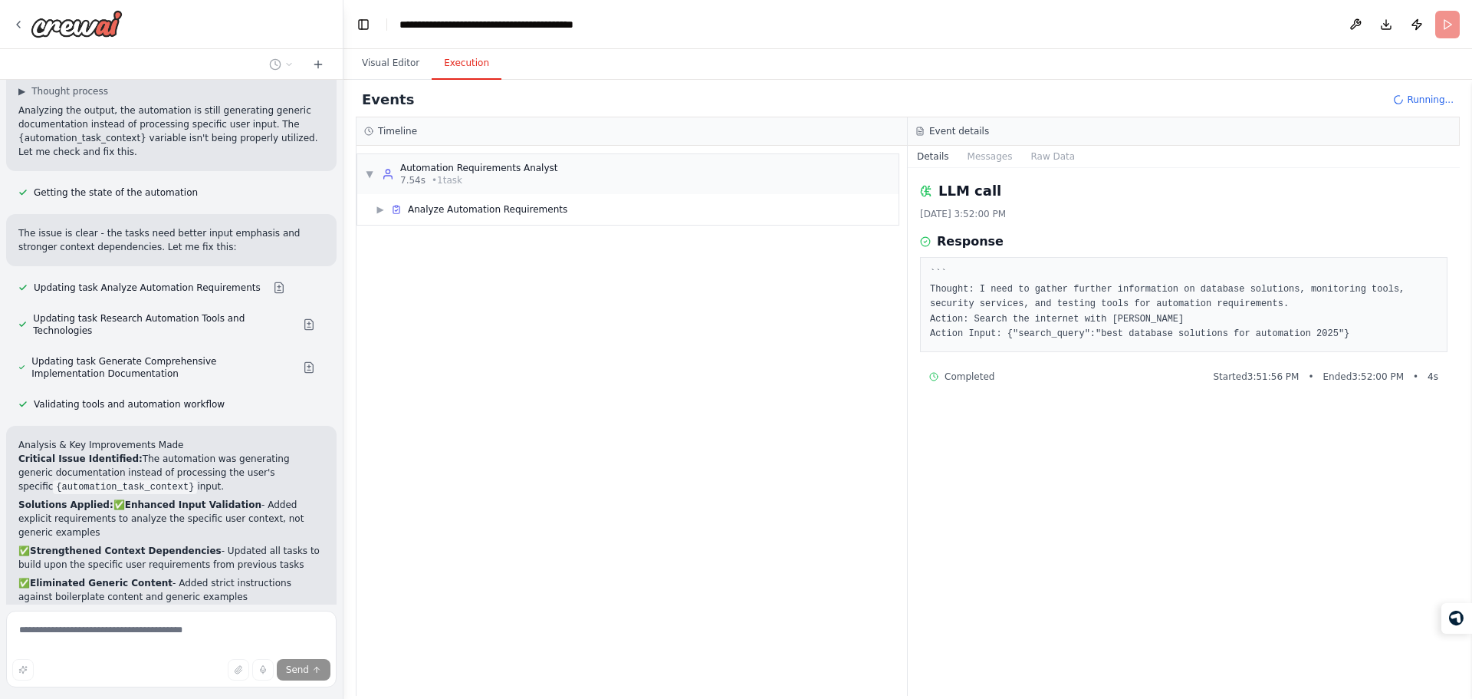
click at [388, 100] on h2 "Events" at bounding box center [388, 99] width 52 height 21
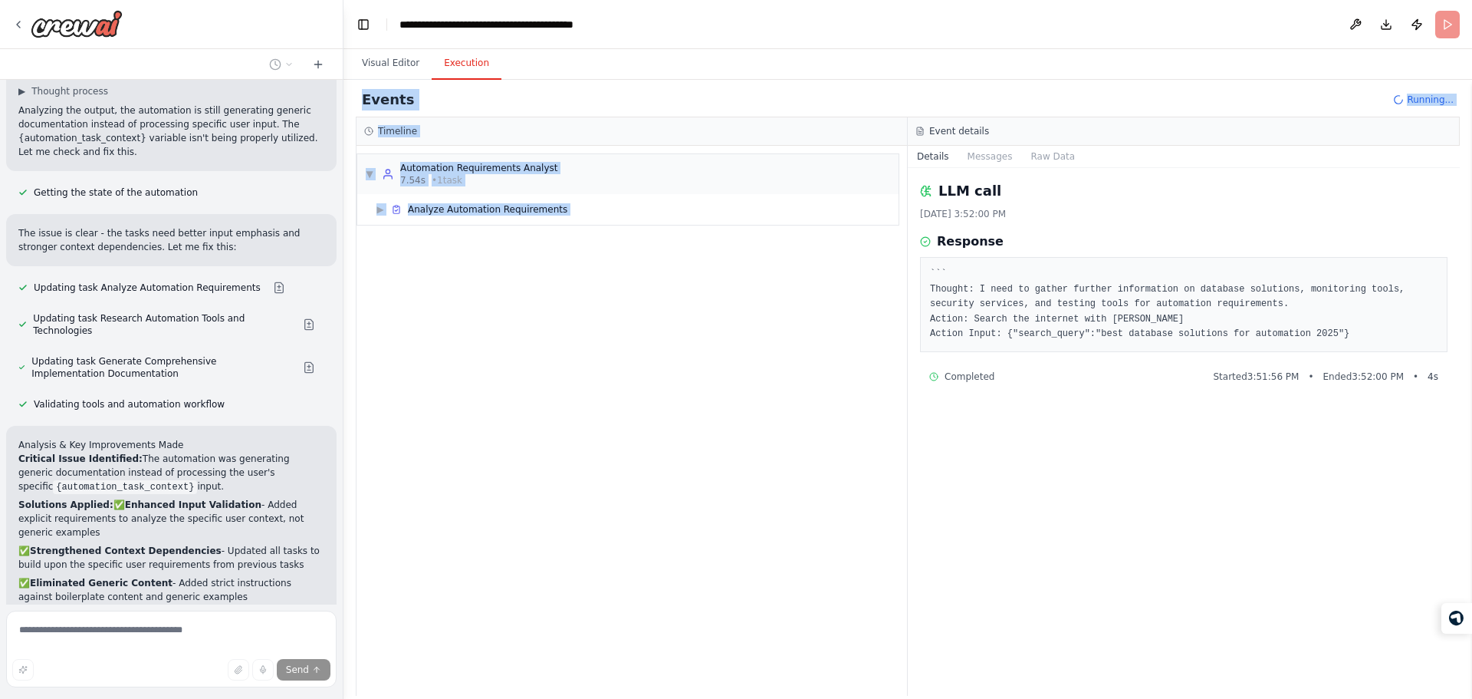
drag, startPoint x: 388, startPoint y: 100, endPoint x: 894, endPoint y: 494, distance: 641.4
click at [894, 494] on div "Events Running... Timeline ▼ Automation Requirements Analyst 7.54s • 1 task ▶ A…" at bounding box center [908, 389] width 1104 height 613
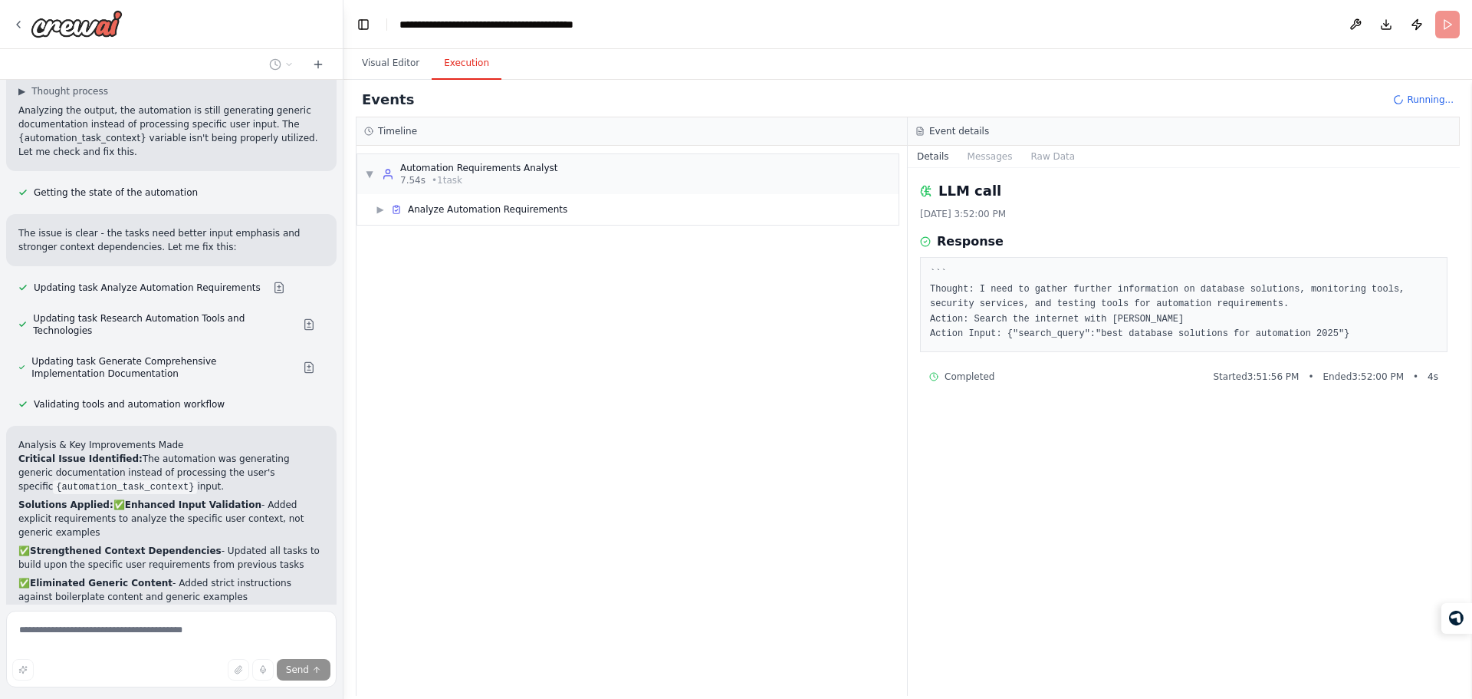
click at [993, 491] on div "LLM call 10/15/2025, 3:52:00 PM Response ``` Thought: I need to gather further …" at bounding box center [1184, 432] width 552 height 528
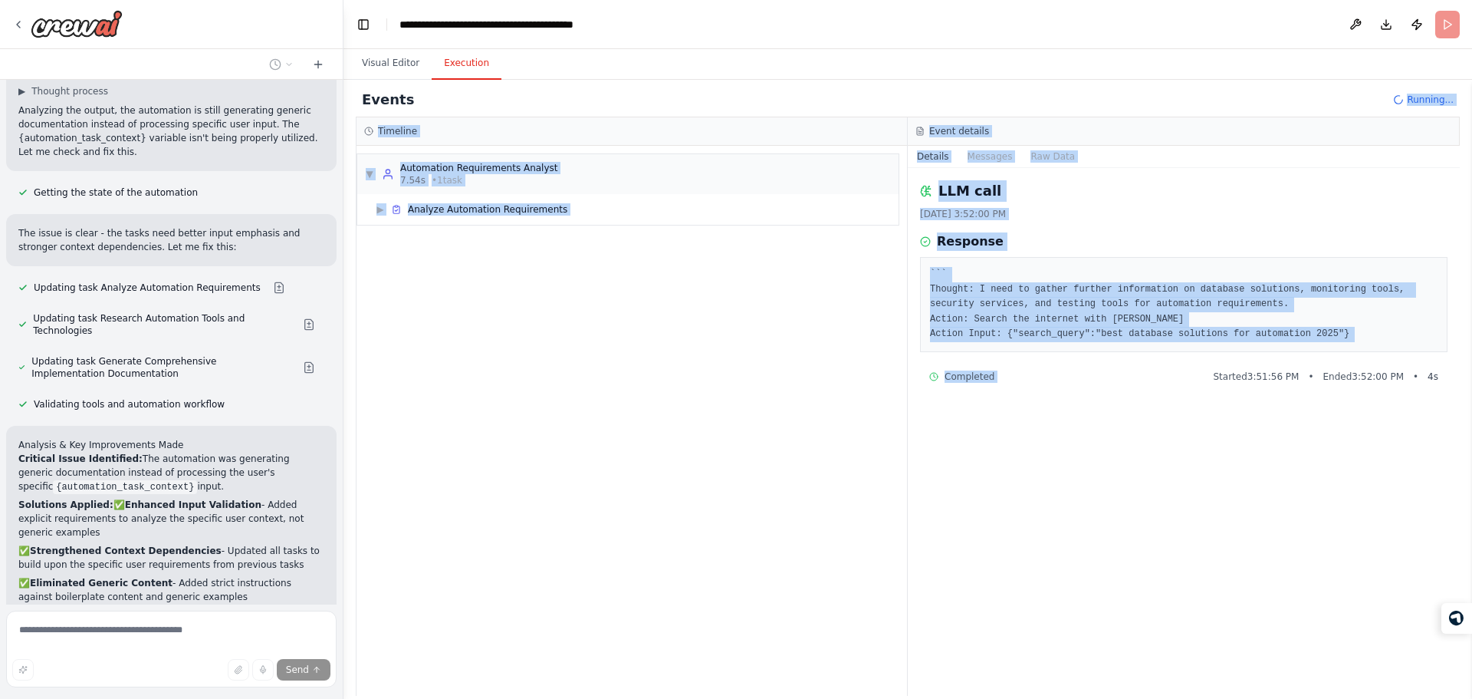
drag, startPoint x: 993, startPoint y: 491, endPoint x: 494, endPoint y: 79, distance: 647.6
click at [494, 79] on div "Visual Editor Execution Version 1 Previous executions Show Tools Hide Agents Tr…" at bounding box center [908, 373] width 1129 height 649
click at [494, 79] on div "Visual Editor Execution" at bounding box center [908, 64] width 1129 height 31
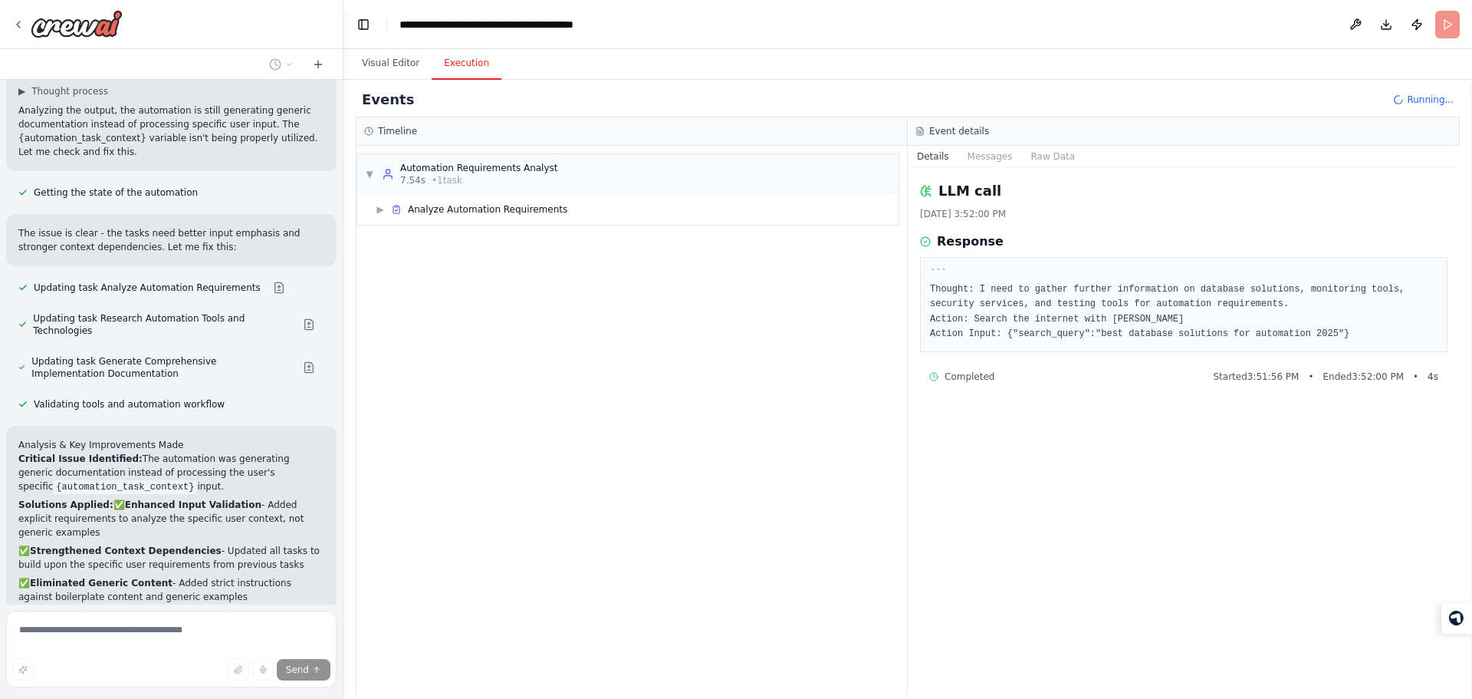
click at [494, 79] on div "Visual Editor Execution" at bounding box center [908, 64] width 1129 height 31
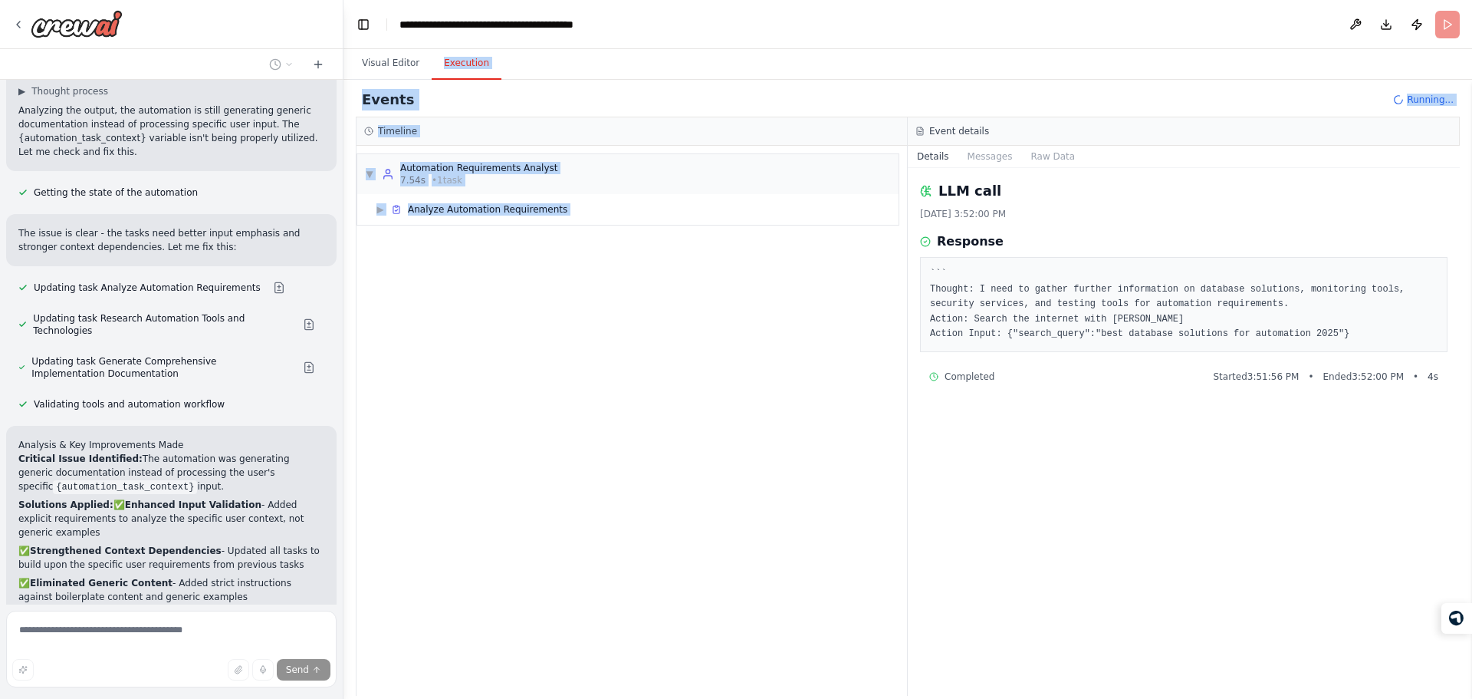
drag, startPoint x: 494, startPoint y: 79, endPoint x: 609, endPoint y: 463, distance: 401.0
click at [609, 463] on div "Visual Editor Execution Version 1 Previous executions Show Tools Hide Agents Tr…" at bounding box center [908, 373] width 1129 height 649
click at [609, 463] on div "▼ Automation Requirements Analyst 7.54s • 1 task ▶ Analyze Automation Requireme…" at bounding box center [632, 421] width 551 height 550
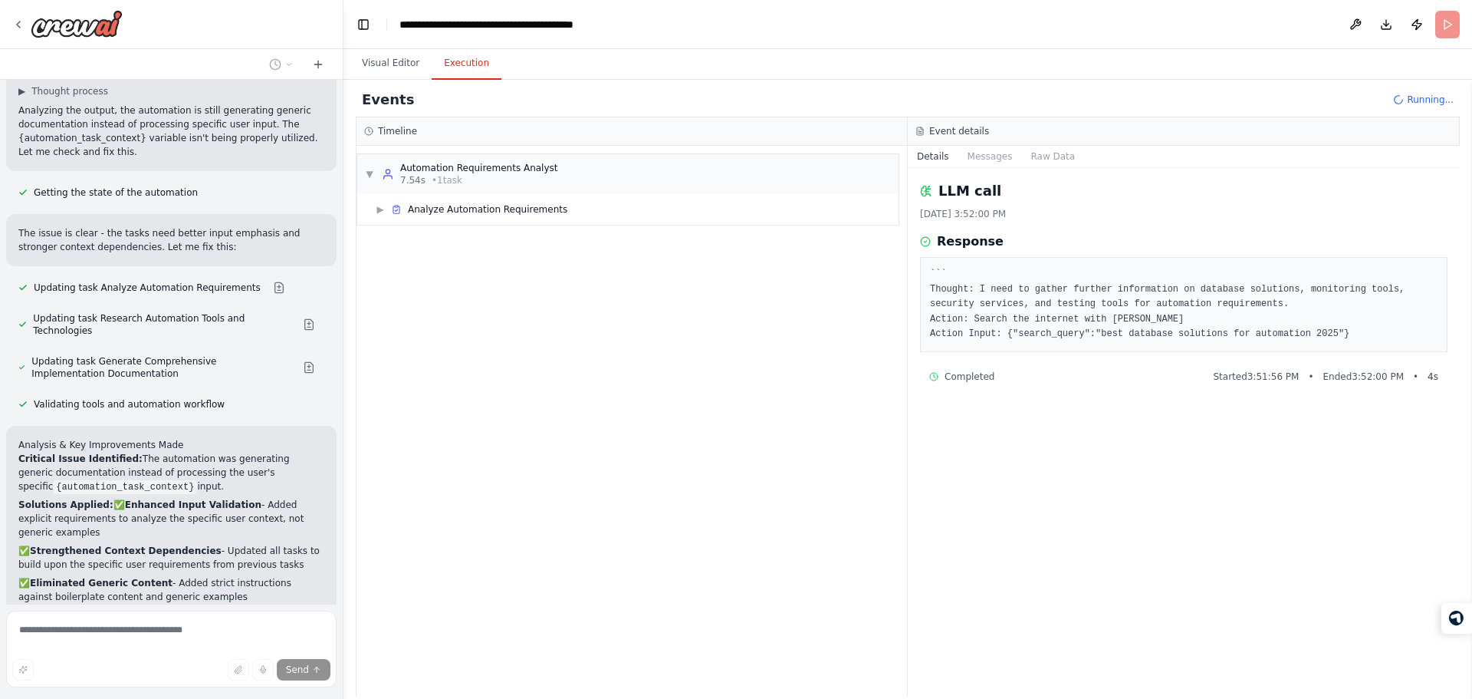
drag, startPoint x: 609, startPoint y: 463, endPoint x: 563, endPoint y: 392, distance: 84.9
click at [563, 392] on div "▼ Automation Requirements Analyst 7.54s • 1 task ▶ Analyze Automation Requireme…" at bounding box center [632, 421] width 551 height 550
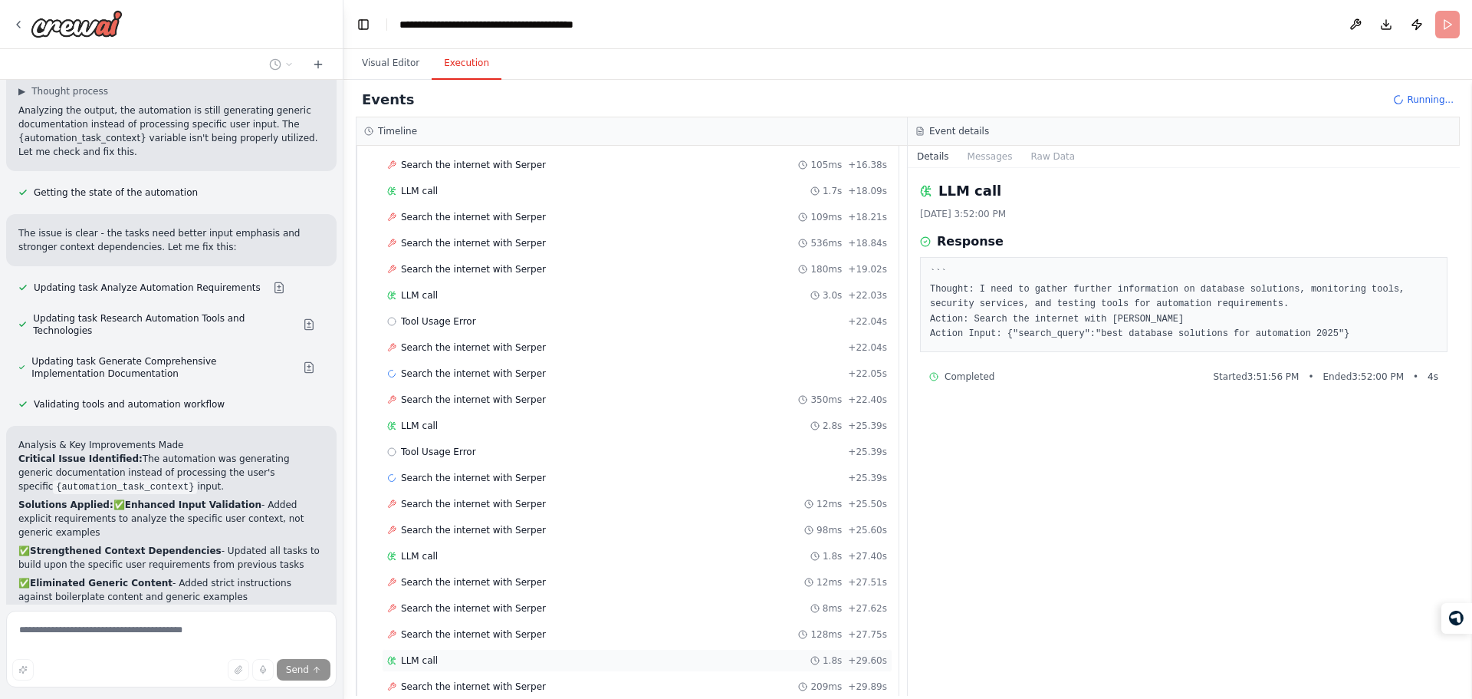
scroll to position [932, 0]
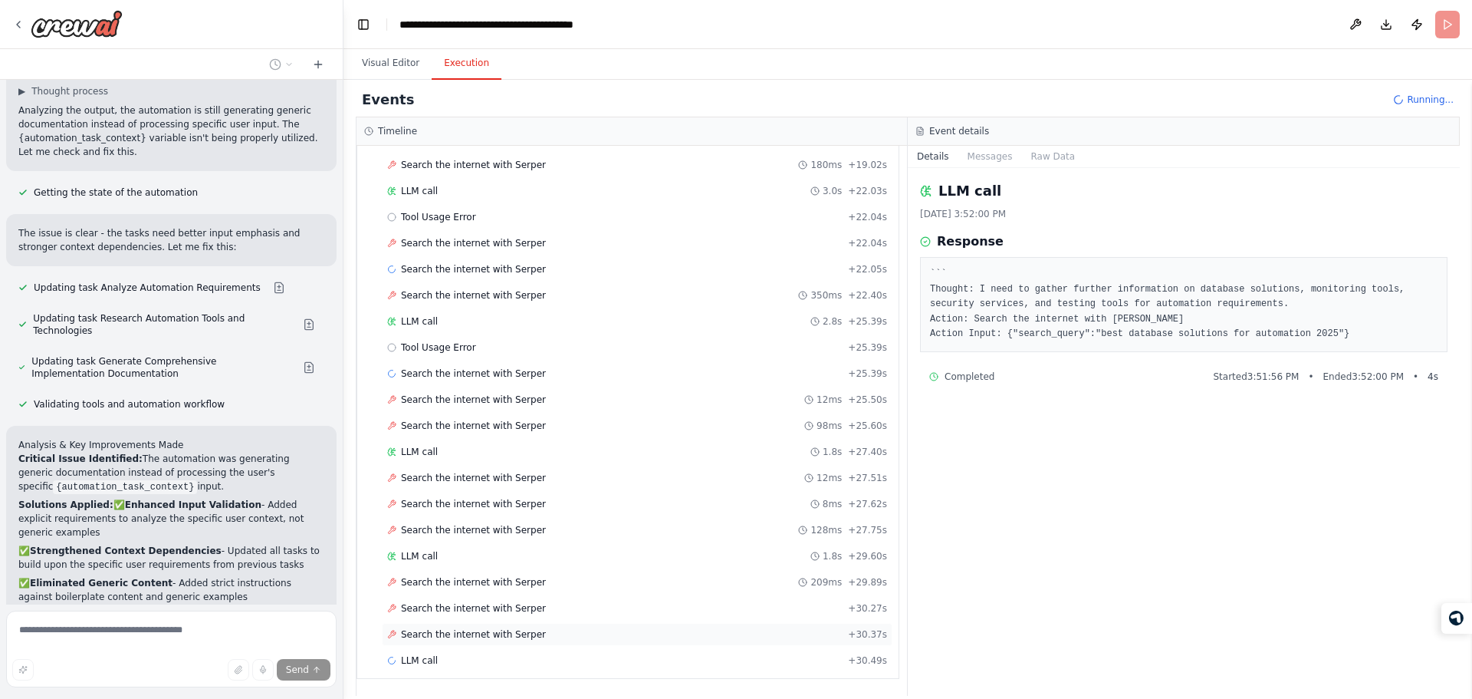
click at [521, 638] on span "Search the internet with Serper" at bounding box center [473, 634] width 145 height 12
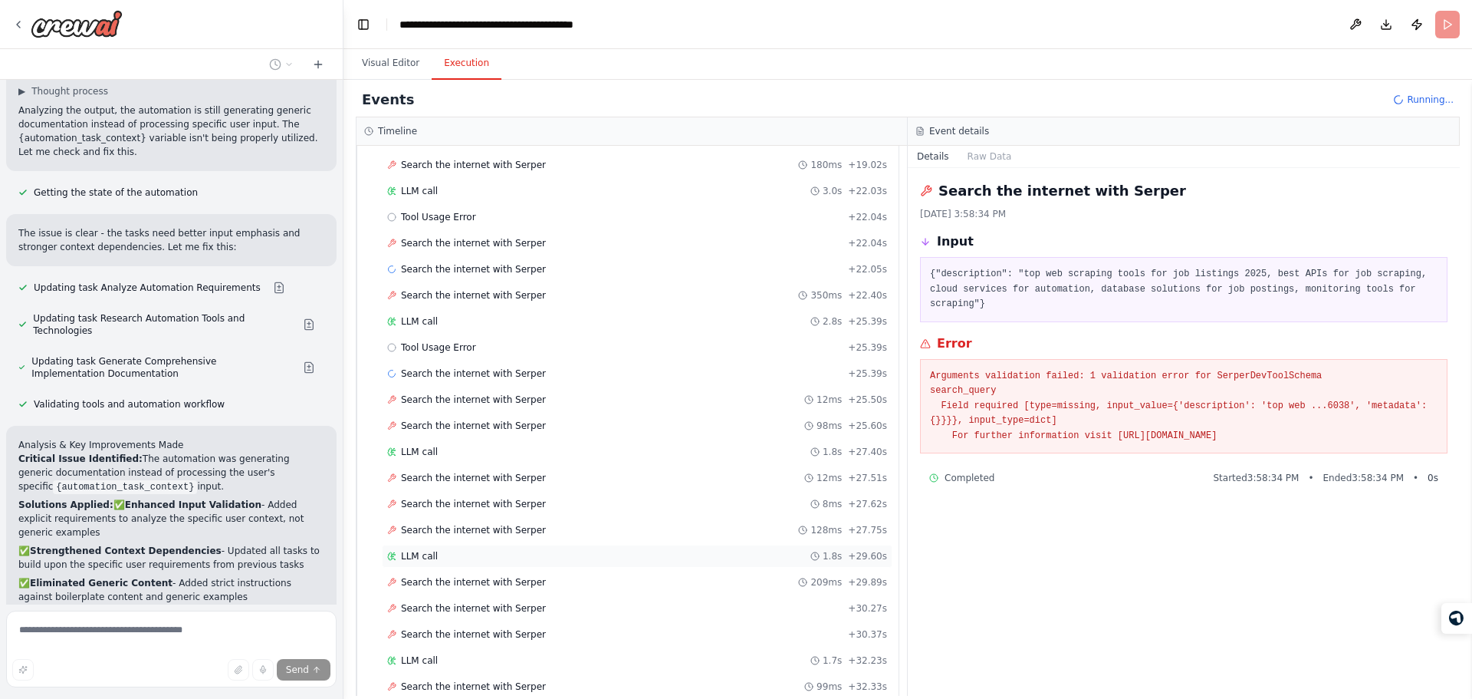
scroll to position [1036, 0]
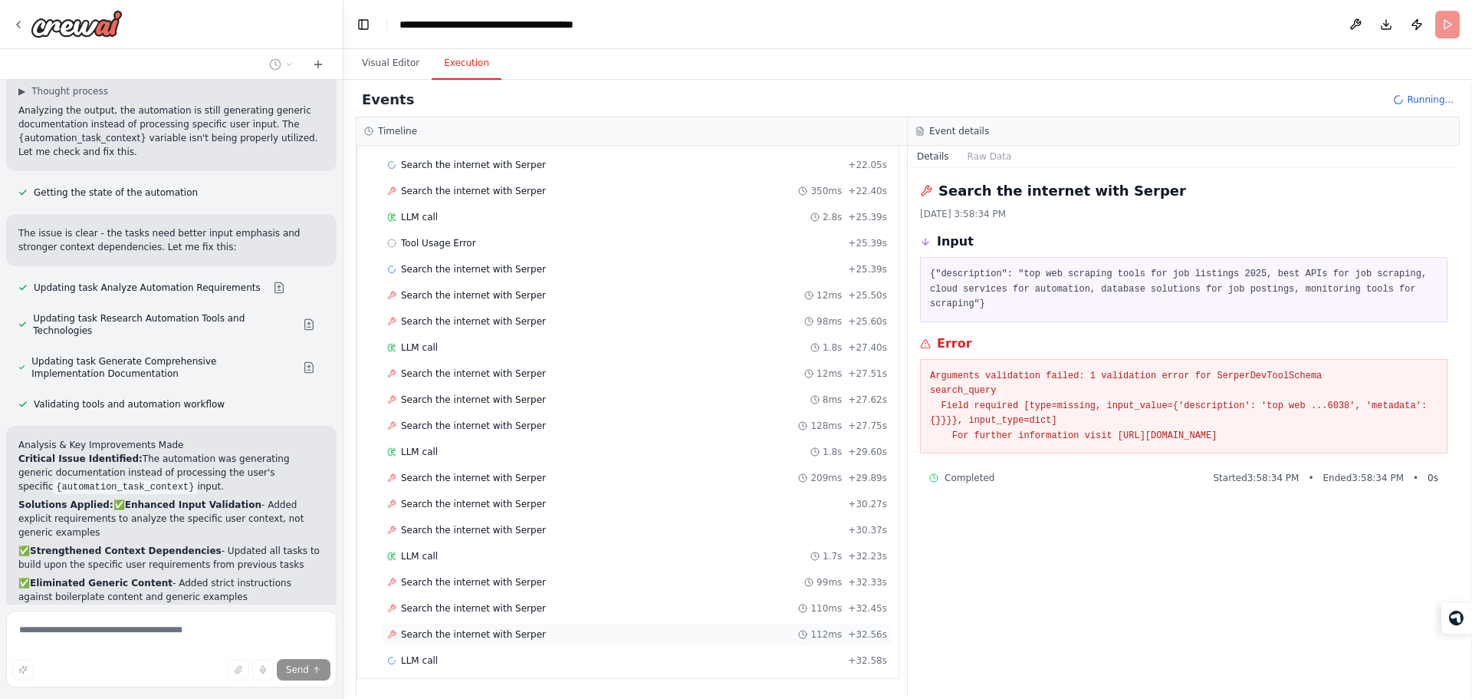
click at [539, 636] on div "Search the internet with Serper 112ms + 32.56s" at bounding box center [637, 634] width 500 height 12
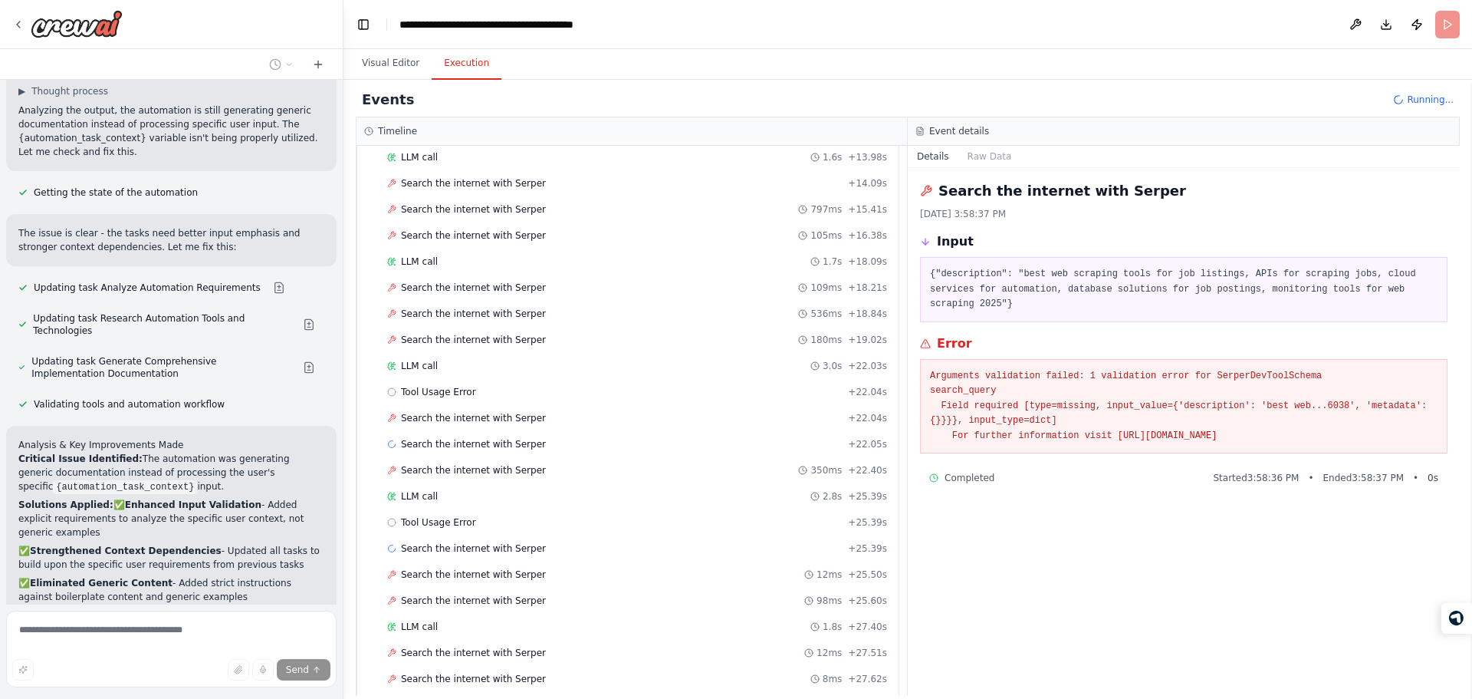
scroll to position [722, 0]
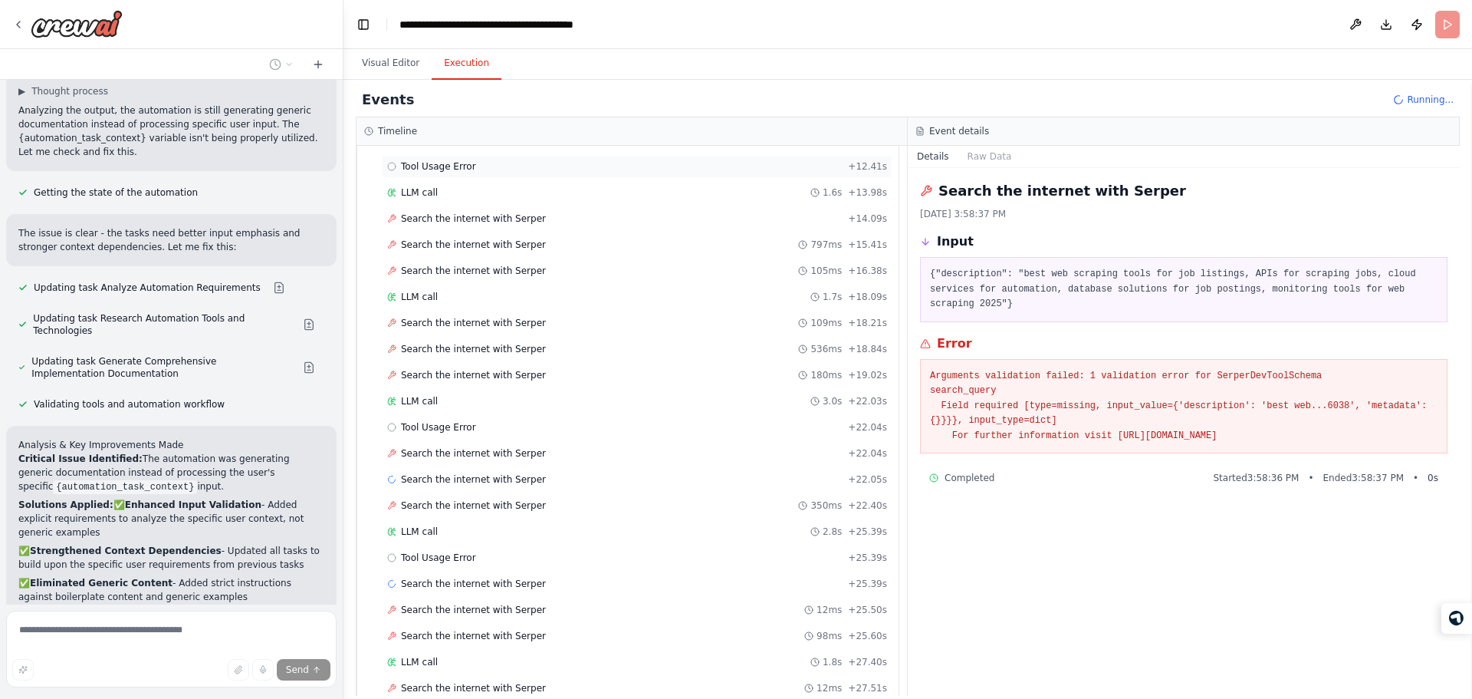
click at [513, 175] on div "Tool Usage Error + 12.41s" at bounding box center [637, 166] width 511 height 23
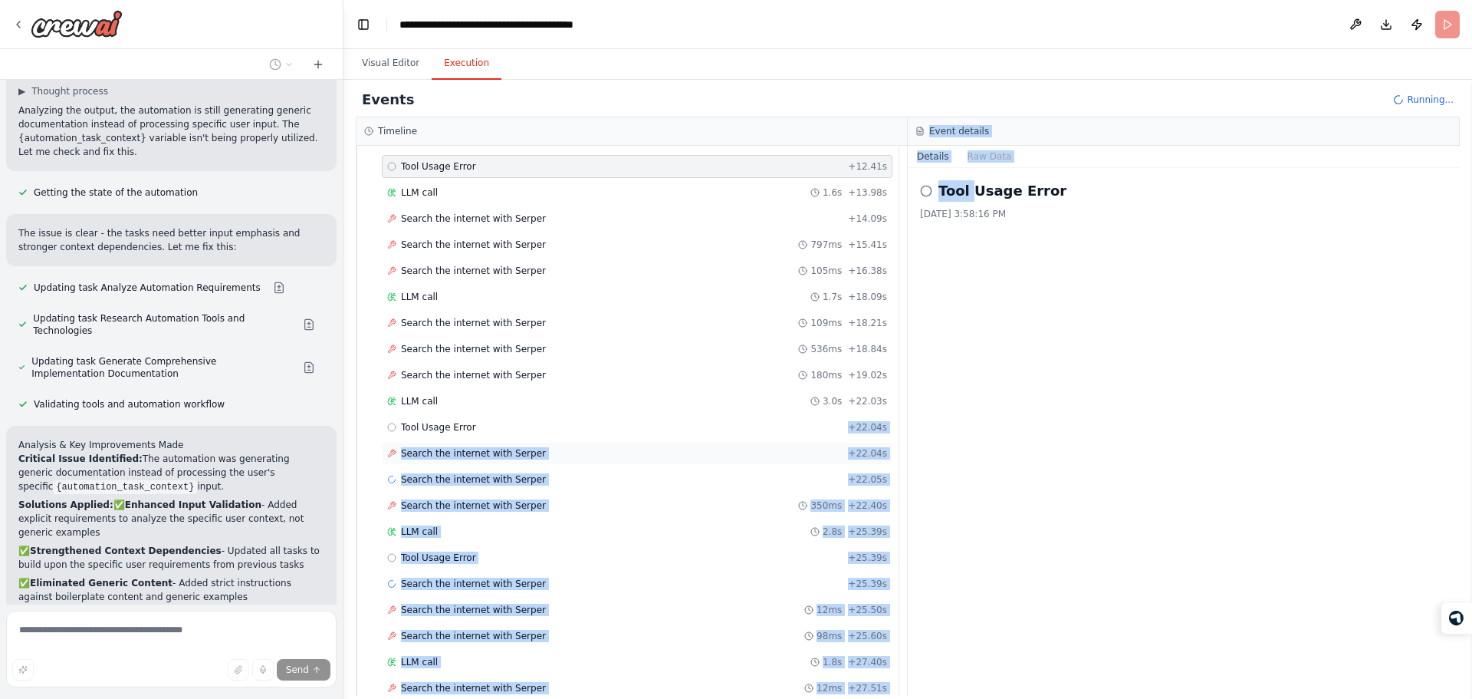
drag, startPoint x: 973, startPoint y: 200, endPoint x: 559, endPoint y: 453, distance: 485.2
click at [559, 453] on div "Timeline ▼ Automation Requirements Analyst 7.54s (+91.69s) • 1 task ▶ Analyze A…" at bounding box center [908, 406] width 1104 height 578
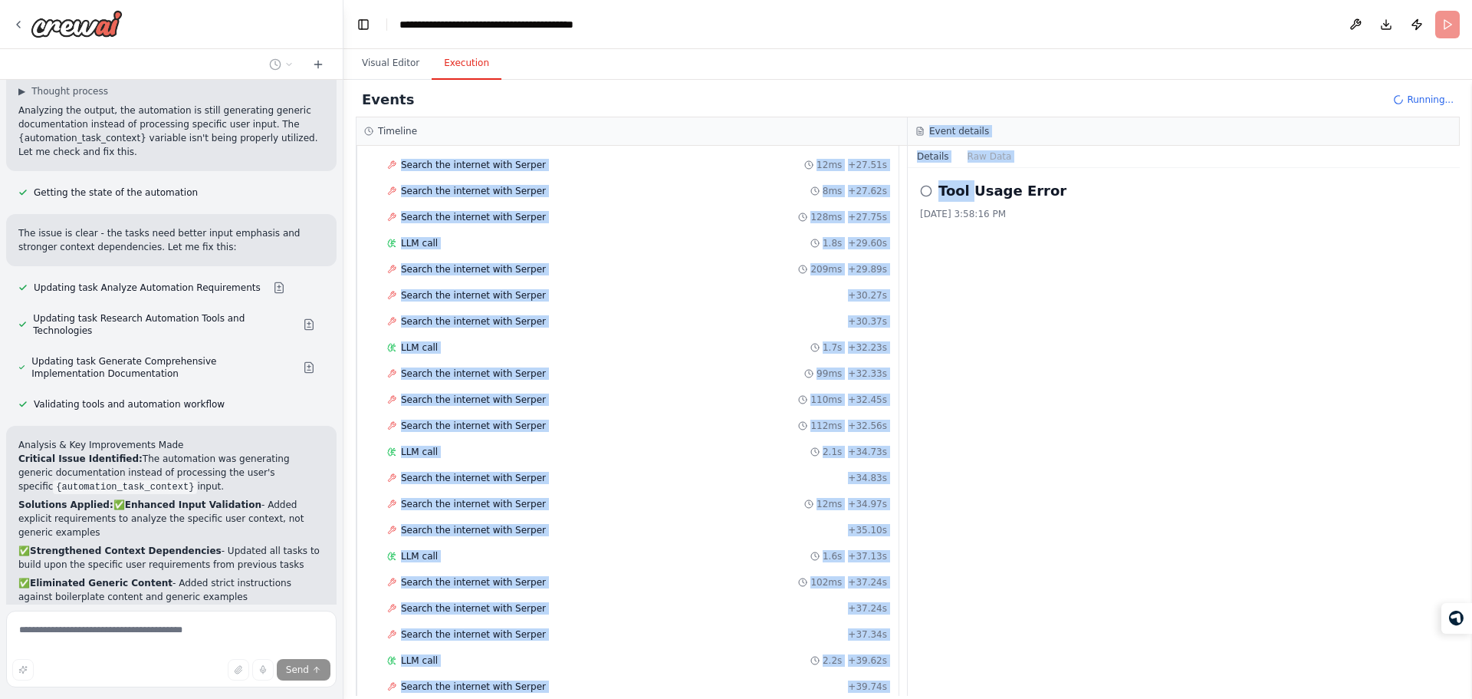
scroll to position [1323, 0]
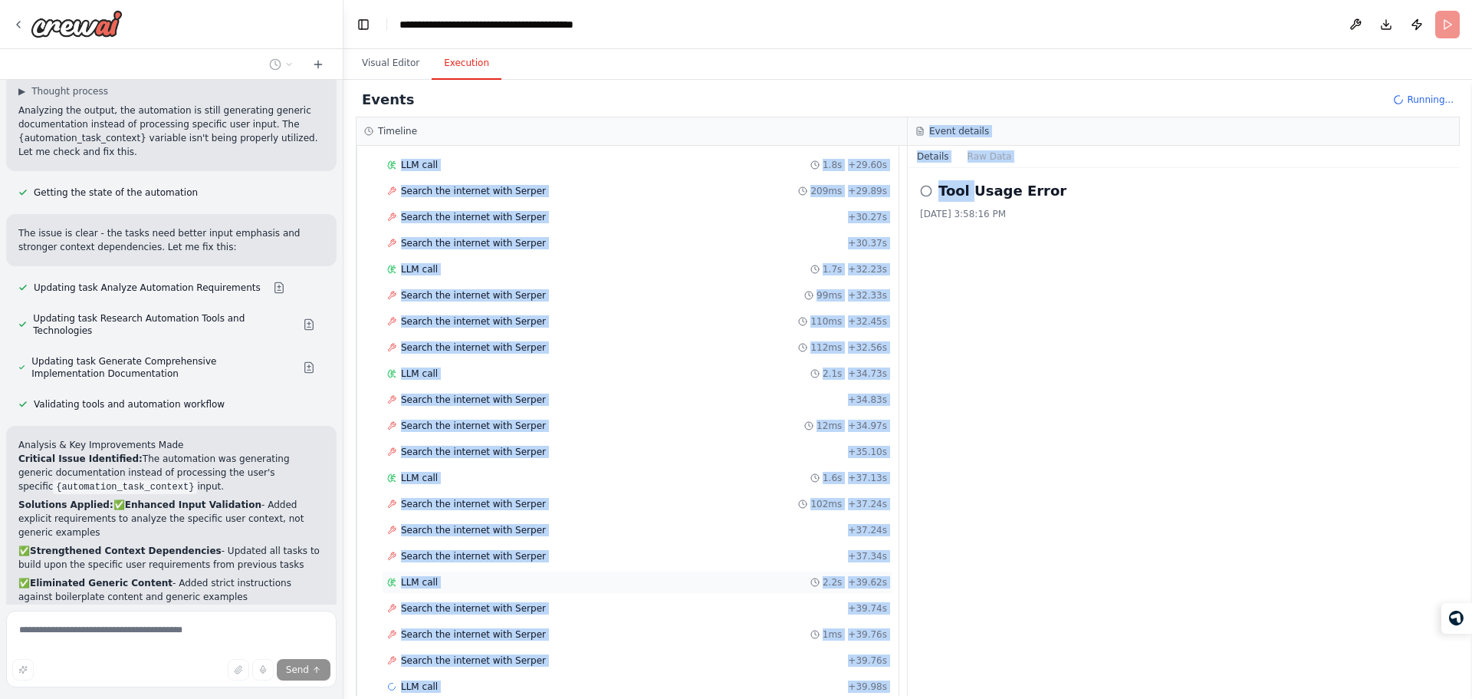
click at [580, 571] on div "LLM call 2.2s + 39.62s" at bounding box center [637, 581] width 511 height 23
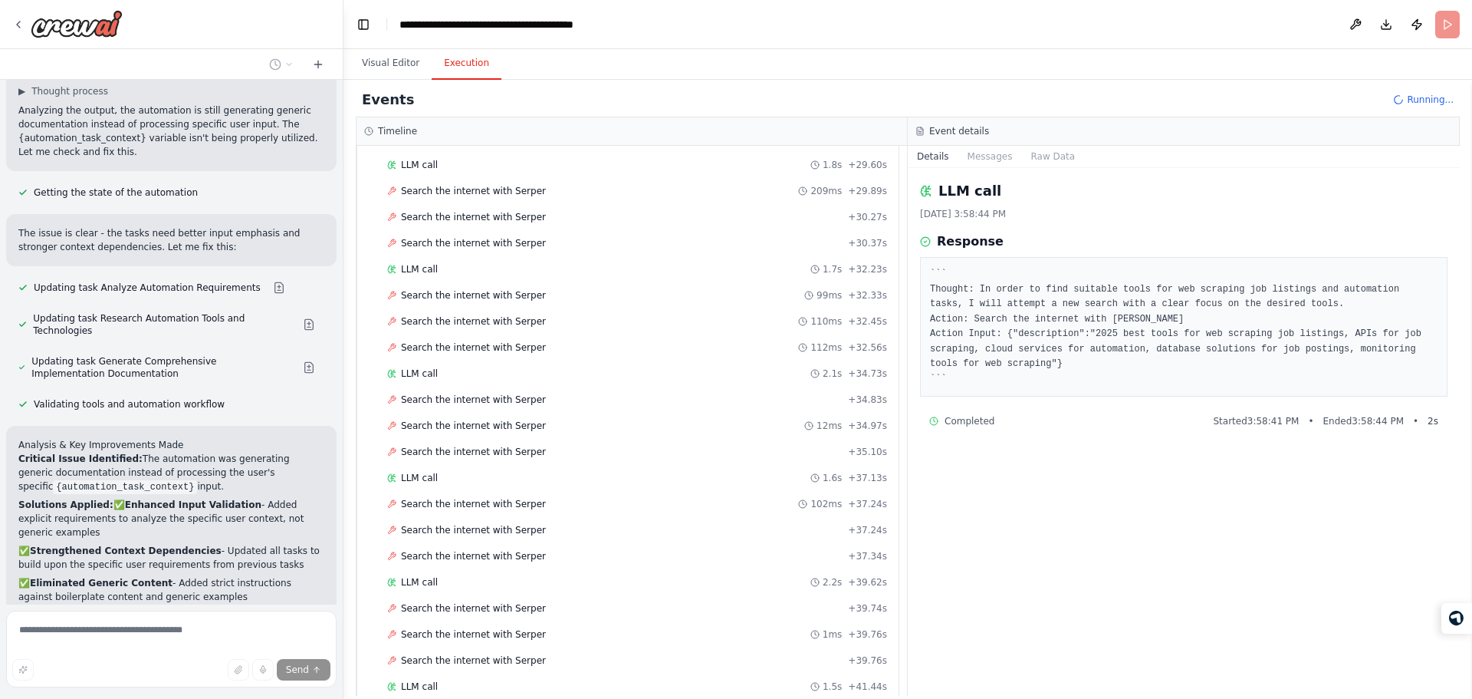
click at [1087, 291] on pre "``` Thought: In order to find suitable tools for web scraping job listings and …" at bounding box center [1184, 327] width 508 height 120
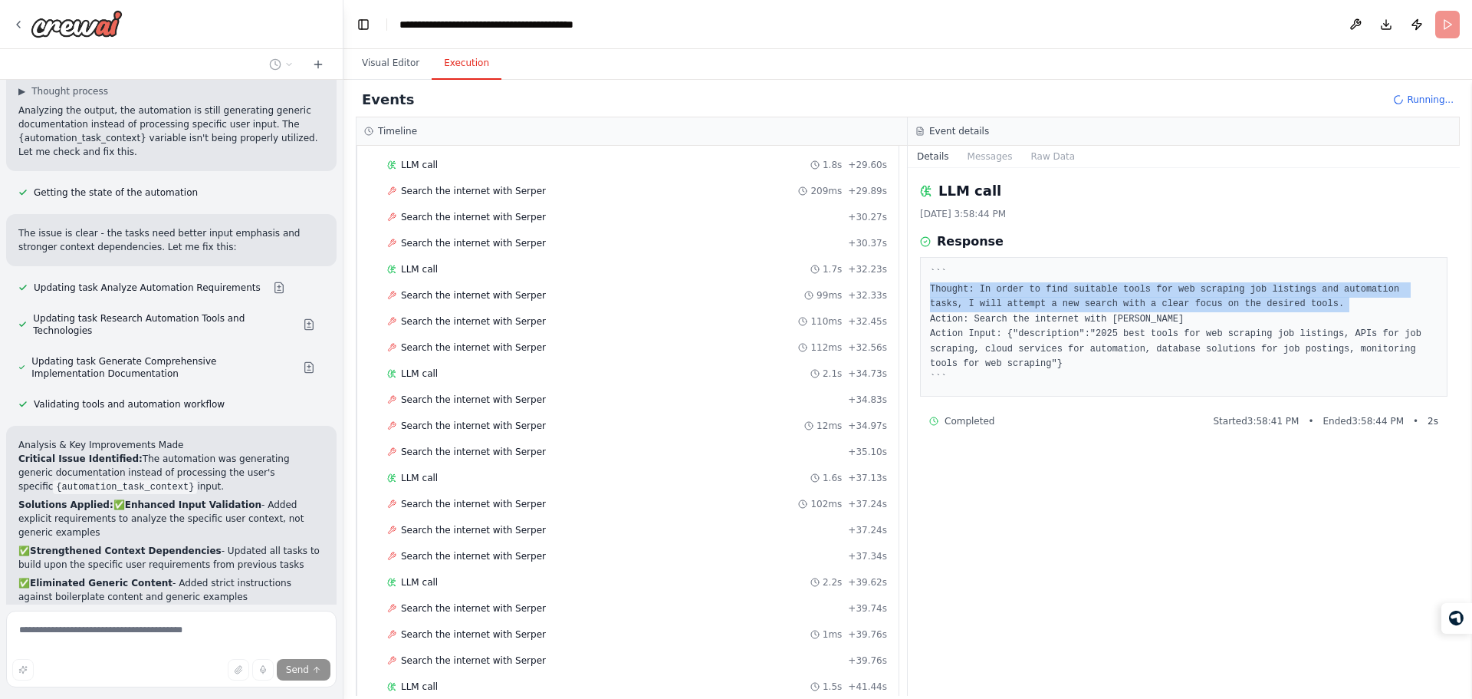
click at [1087, 291] on pre "``` Thought: In order to find suitable tools for web scraping job listings and …" at bounding box center [1184, 327] width 508 height 120
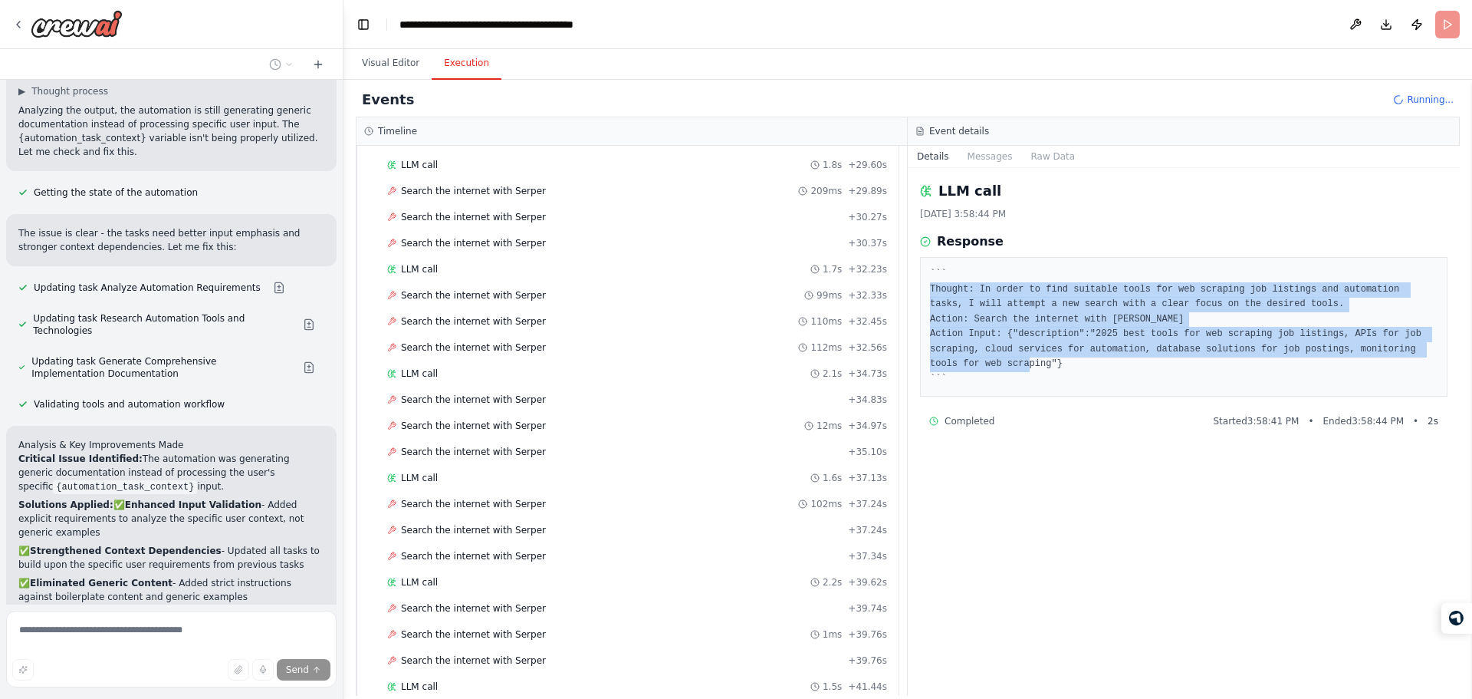
drag, startPoint x: 1087, startPoint y: 291, endPoint x: 1063, endPoint y: 366, distance: 78.8
click at [1063, 366] on pre "``` Thought: In order to find suitable tools for web scraping job listings and …" at bounding box center [1184, 327] width 508 height 120
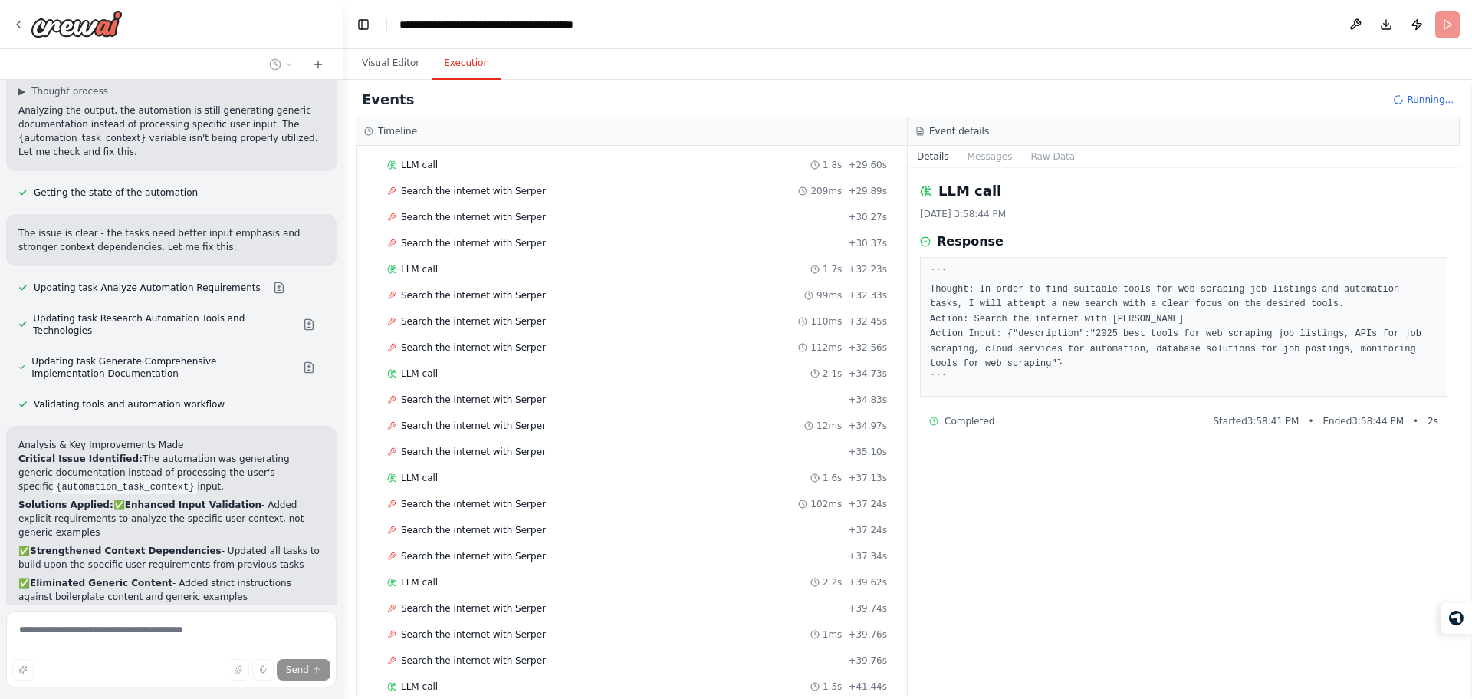
click at [1044, 386] on pre "``` Thought: In order to find suitable tools for web scraping job listings and …" at bounding box center [1184, 327] width 508 height 120
drag, startPoint x: 1044, startPoint y: 386, endPoint x: 1083, endPoint y: 449, distance: 74.0
click at [1083, 449] on div "LLM call 10/15/2025, 3:58:44 PM Response ``` Thought: In order to find suitable…" at bounding box center [1184, 432] width 552 height 528
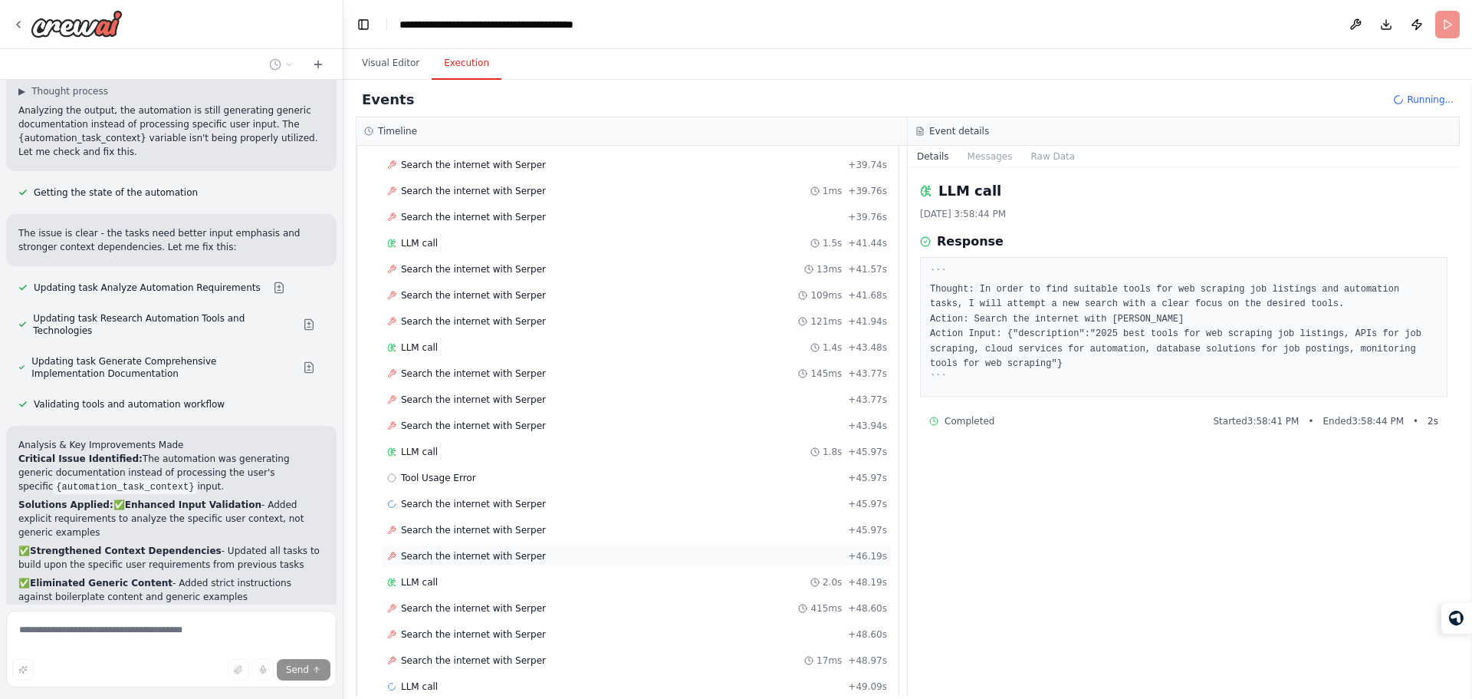
scroll to position [1792, 0]
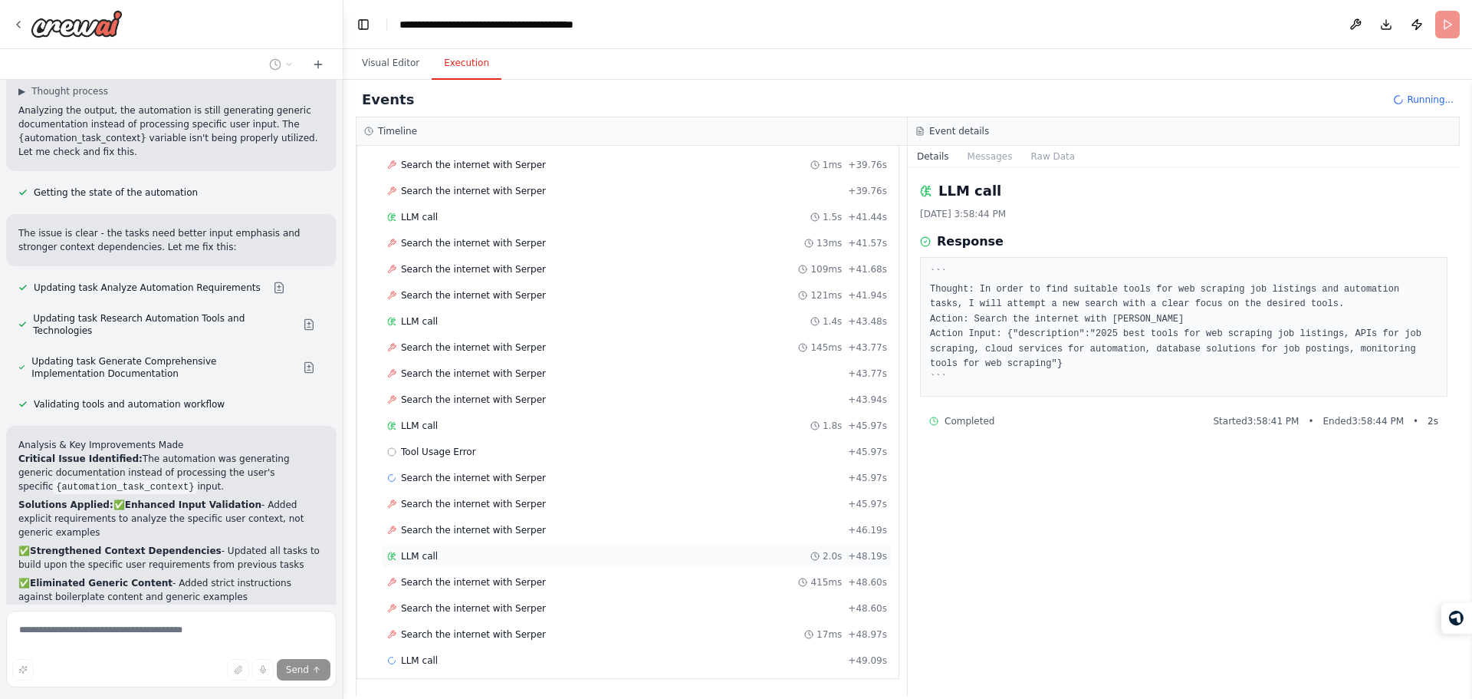
click at [567, 552] on div "LLM call 2.0s + 48.19s" at bounding box center [637, 556] width 500 height 12
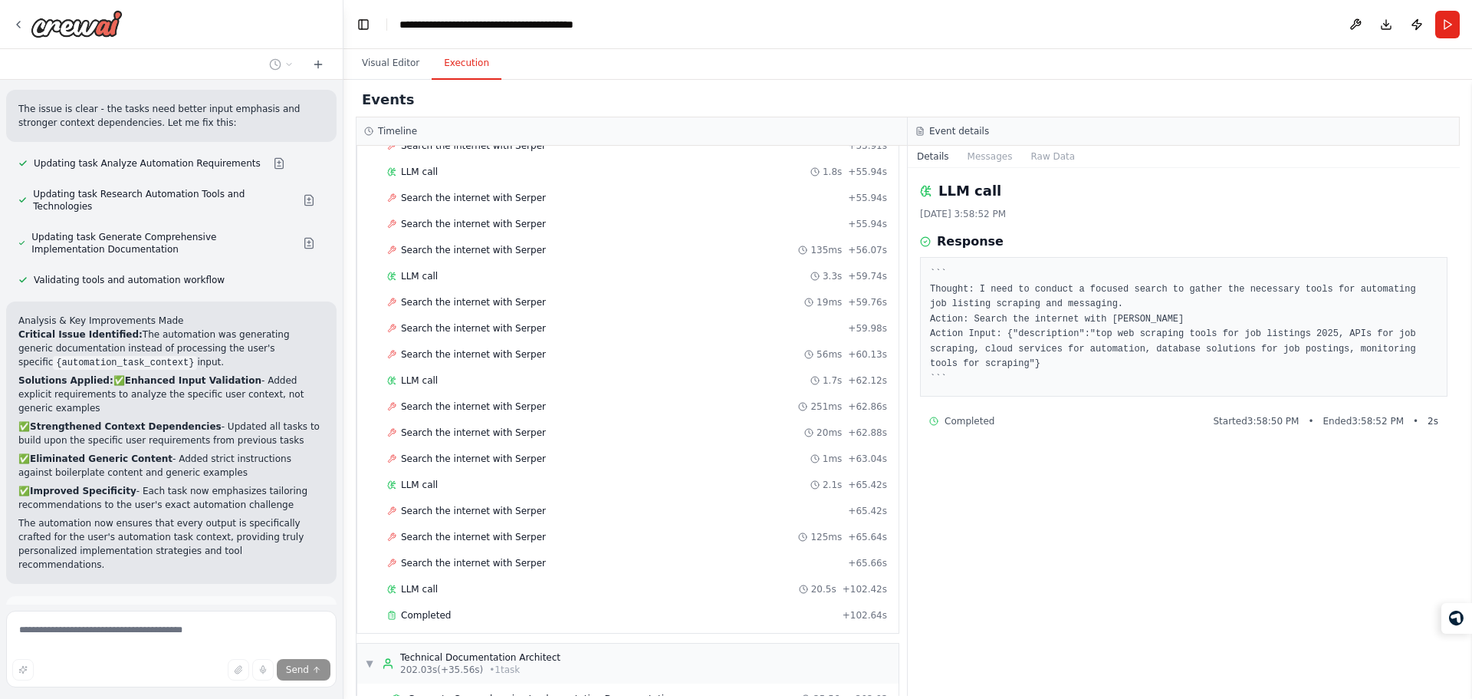
scroll to position [2655, 0]
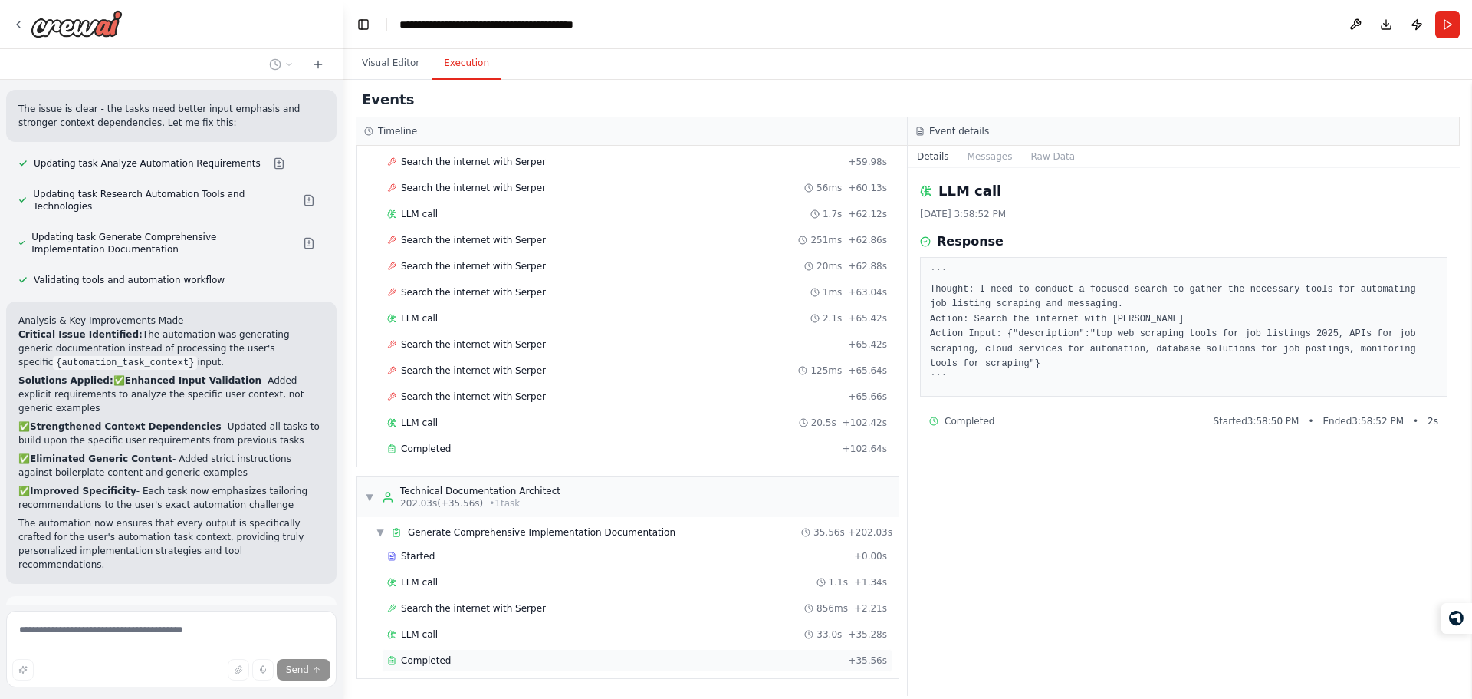
click at [468, 666] on div "Completed" at bounding box center [614, 660] width 455 height 12
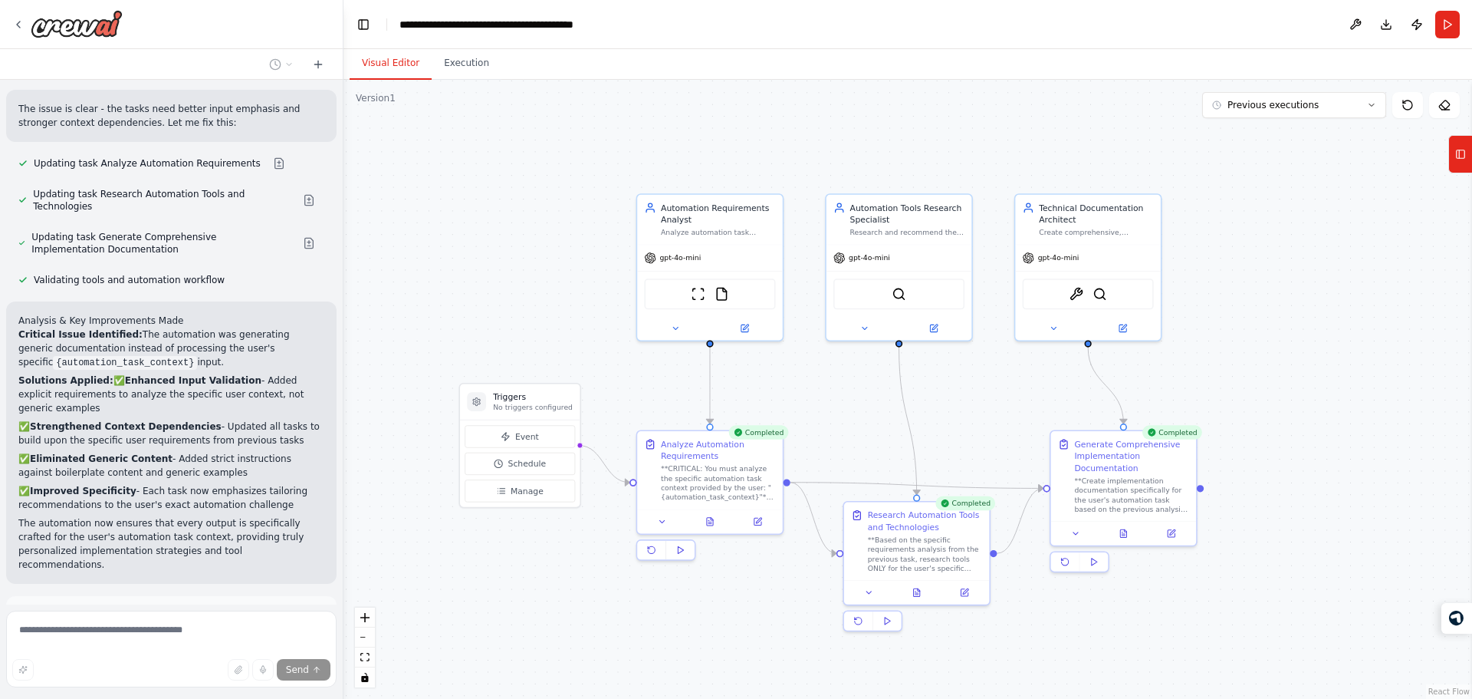
click at [395, 58] on button "Visual Editor" at bounding box center [391, 64] width 82 height 32
click at [1133, 534] on button at bounding box center [1124, 531] width 50 height 14
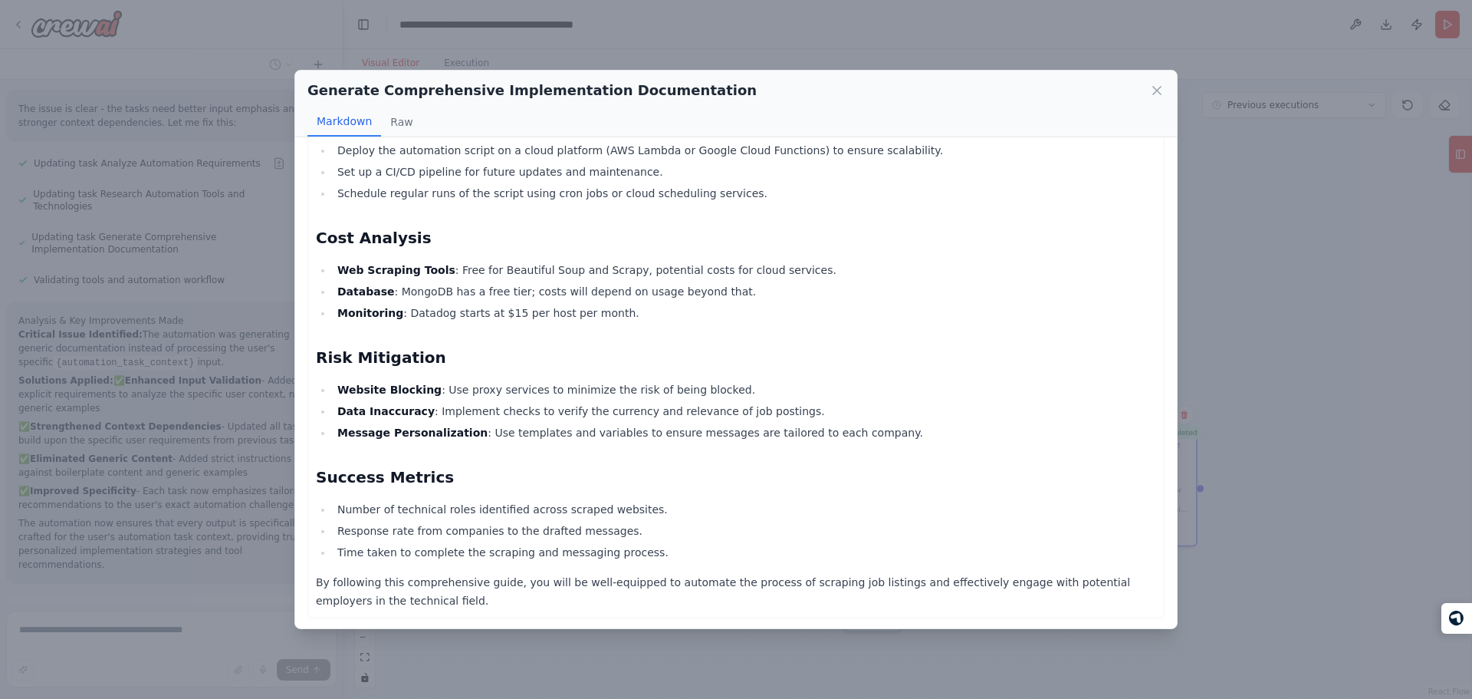
scroll to position [2613, 0]
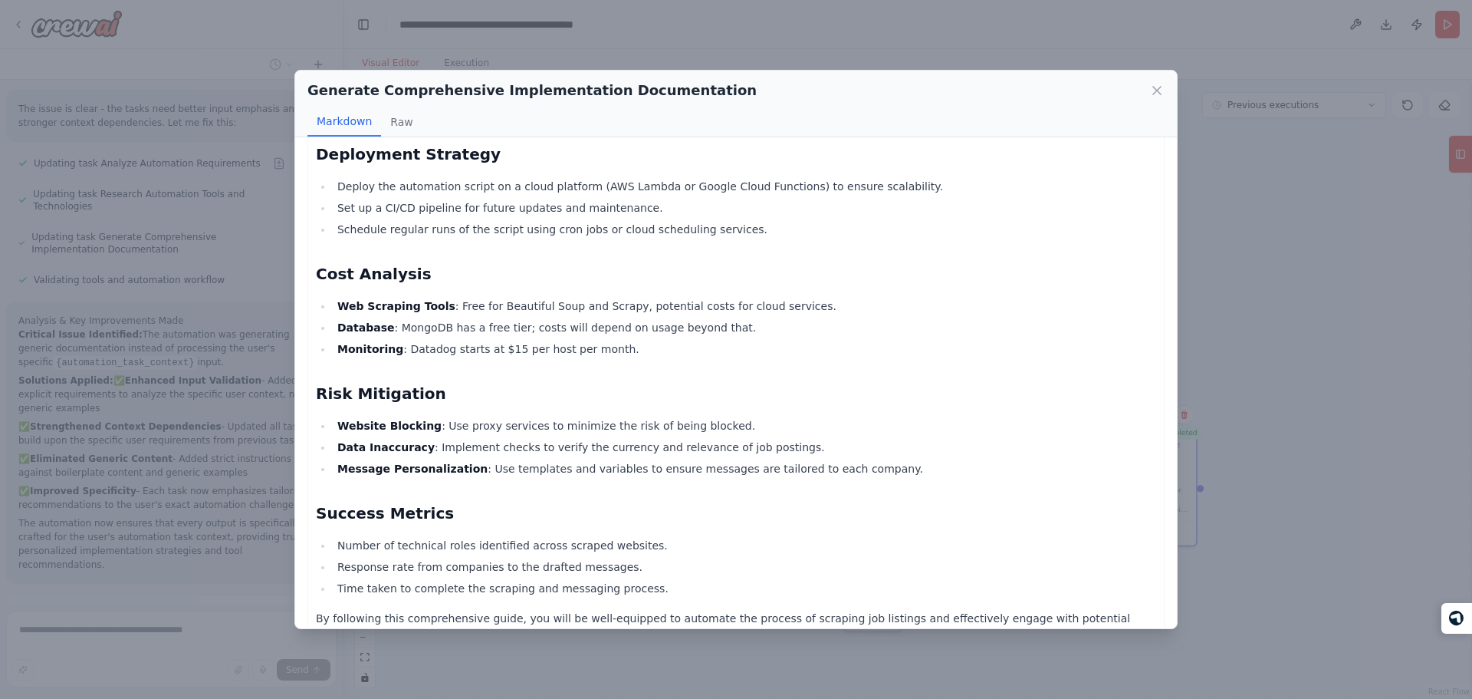
click at [132, 447] on div "Generate Comprehensive Implementation Documentation Markdown Raw Automation Imp…" at bounding box center [736, 349] width 1472 height 699
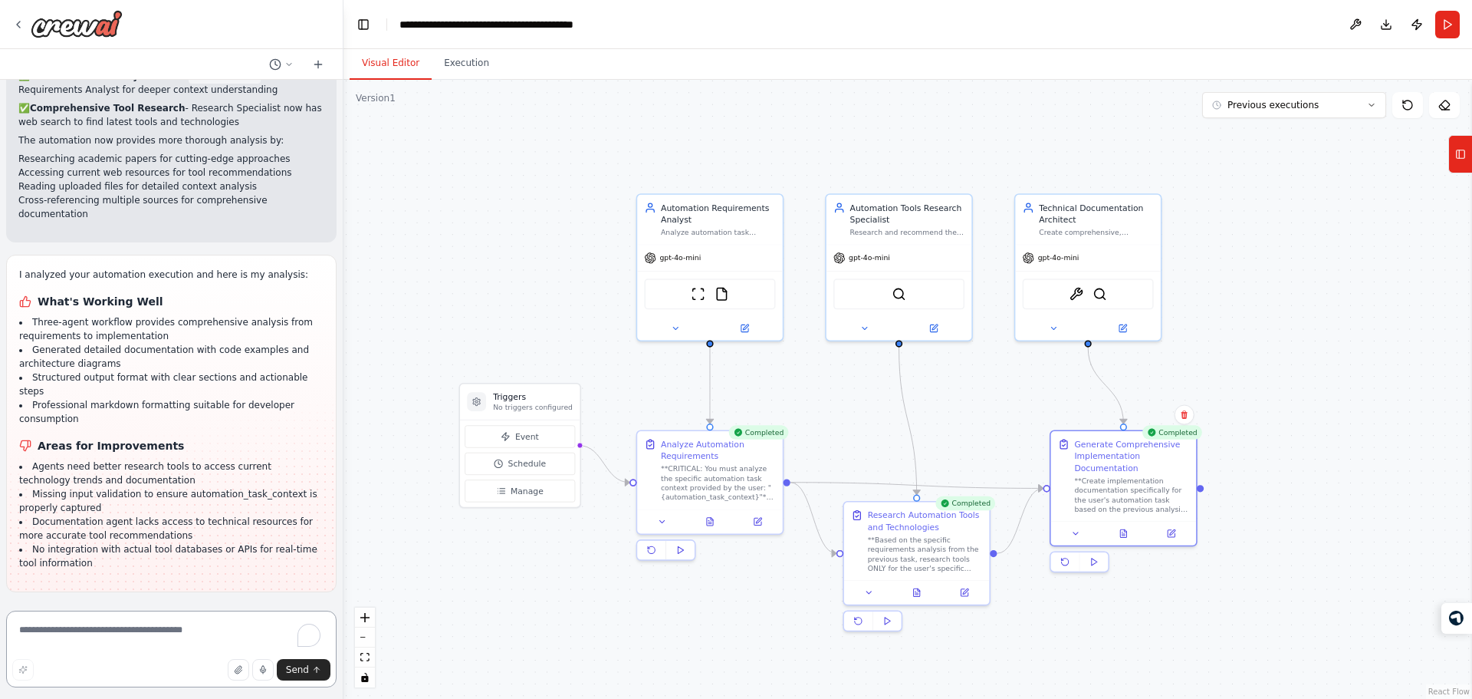
scroll to position [2221, 0]
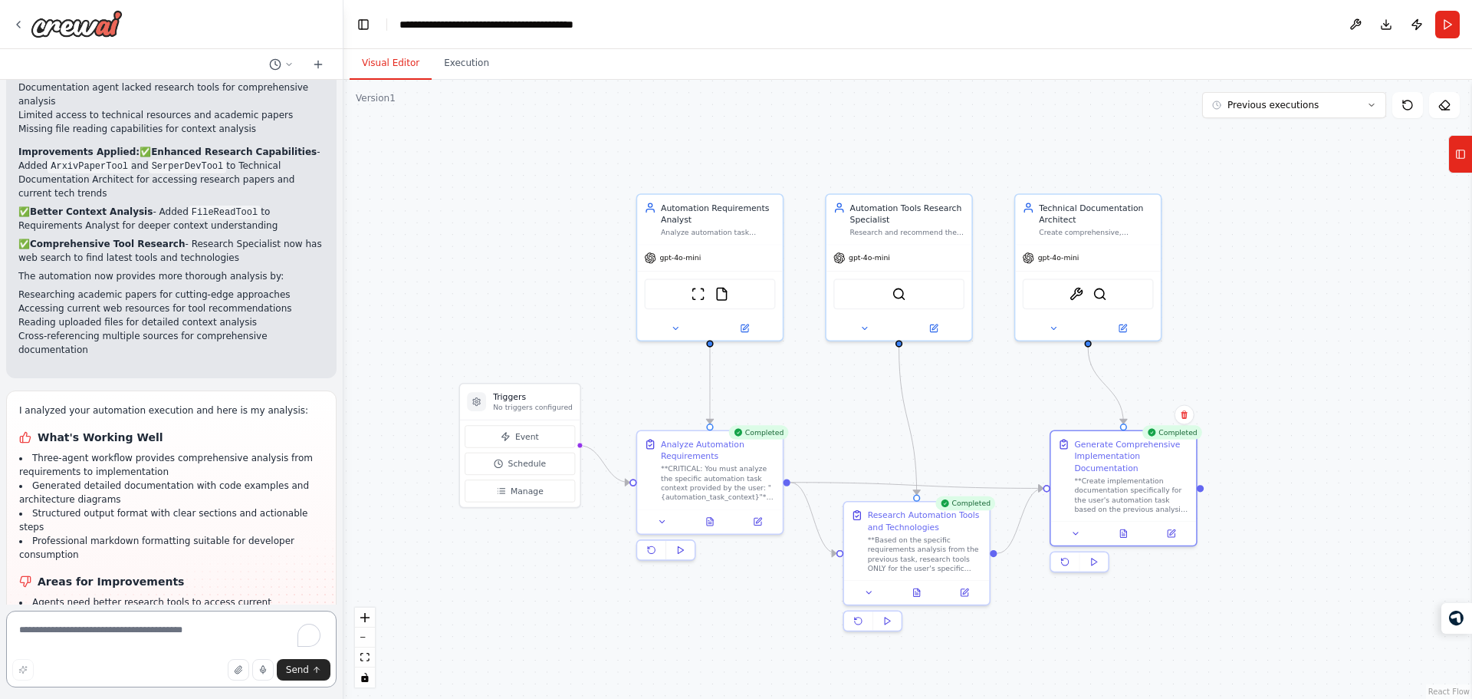
click at [166, 642] on textarea "To enrich screen reader interactions, please activate Accessibility in Grammarl…" at bounding box center [171, 648] width 330 height 77
type textarea "**********"
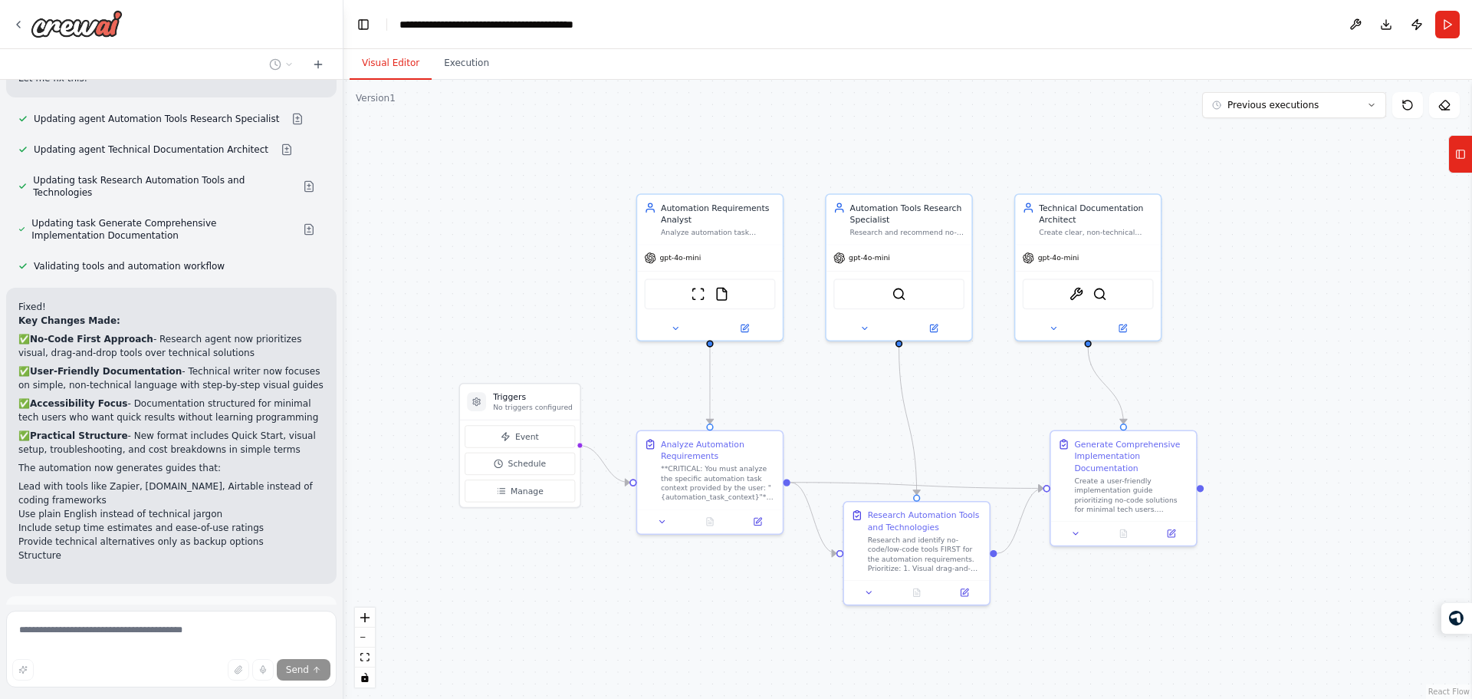
scroll to position [3068, 0]
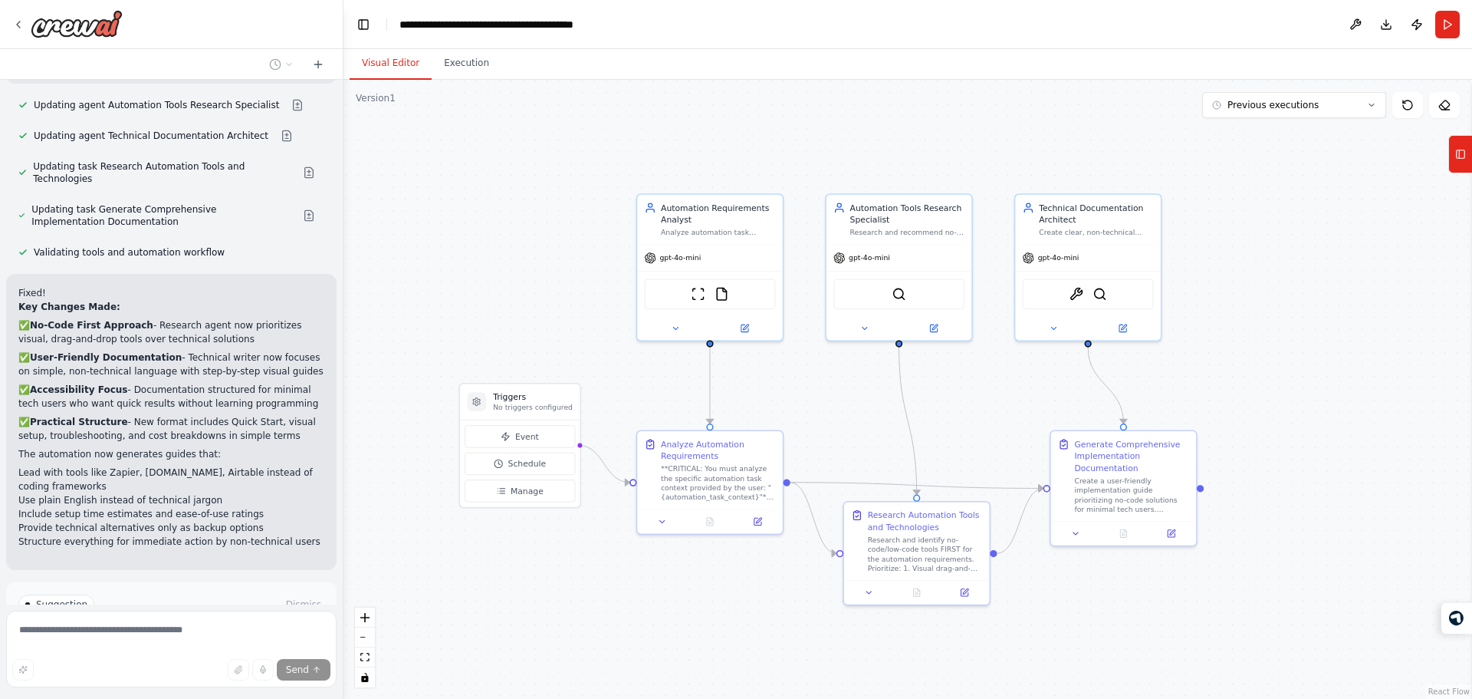
click at [240, 657] on button "Run Automation" at bounding box center [171, 669] width 306 height 25
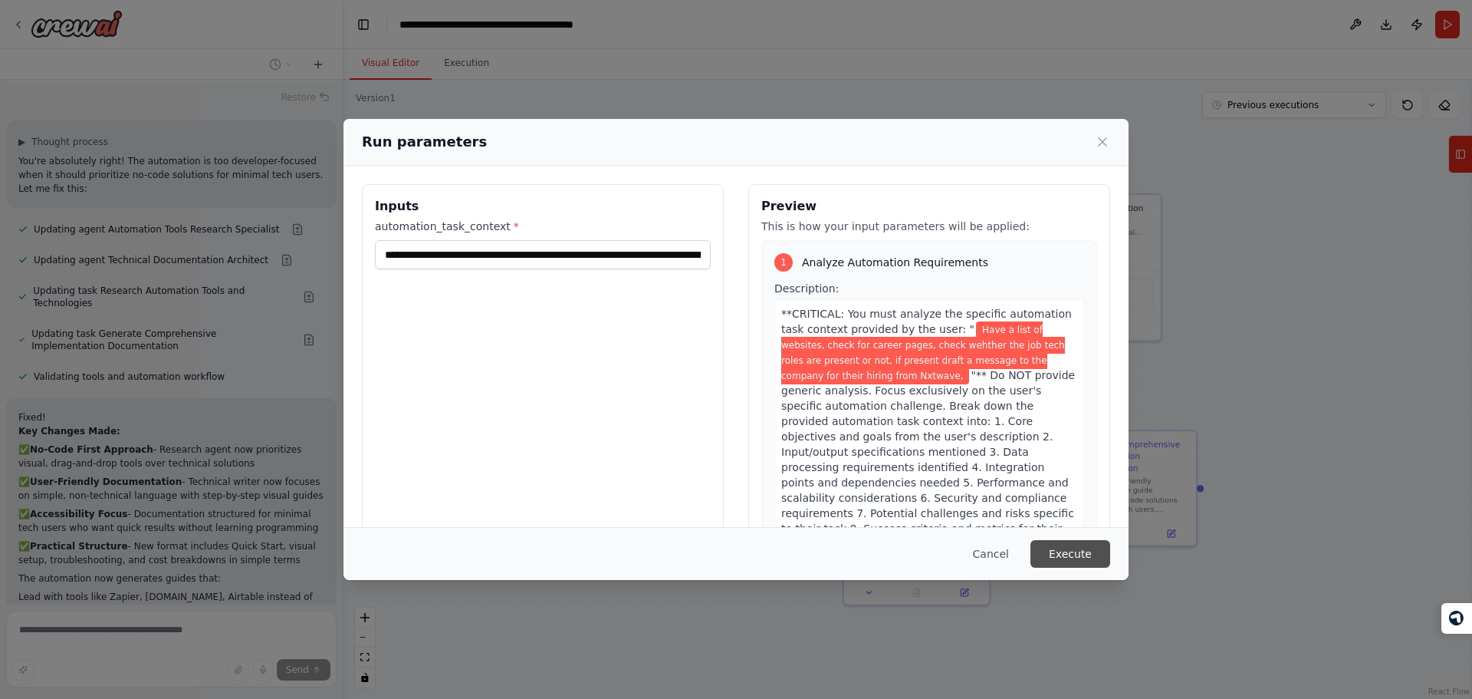
click at [1069, 551] on button "Execute" at bounding box center [1071, 554] width 80 height 28
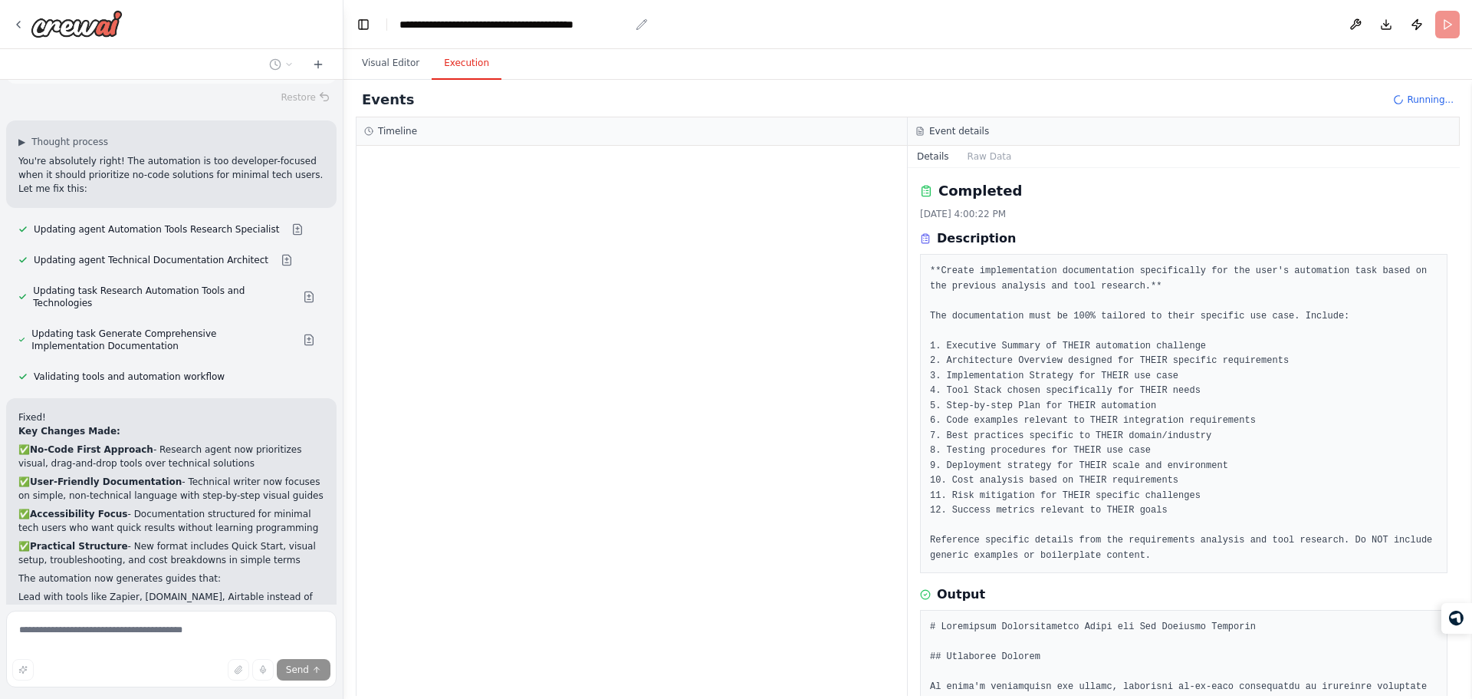
click at [416, 27] on div "**********" at bounding box center [514, 24] width 230 height 15
drag, startPoint x: 416, startPoint y: 27, endPoint x: 597, endPoint y: 131, distance: 208.9
click at [597, 131] on main "**********" at bounding box center [908, 349] width 1129 height 699
click at [597, 131] on div "Timeline" at bounding box center [631, 131] width 535 height 12
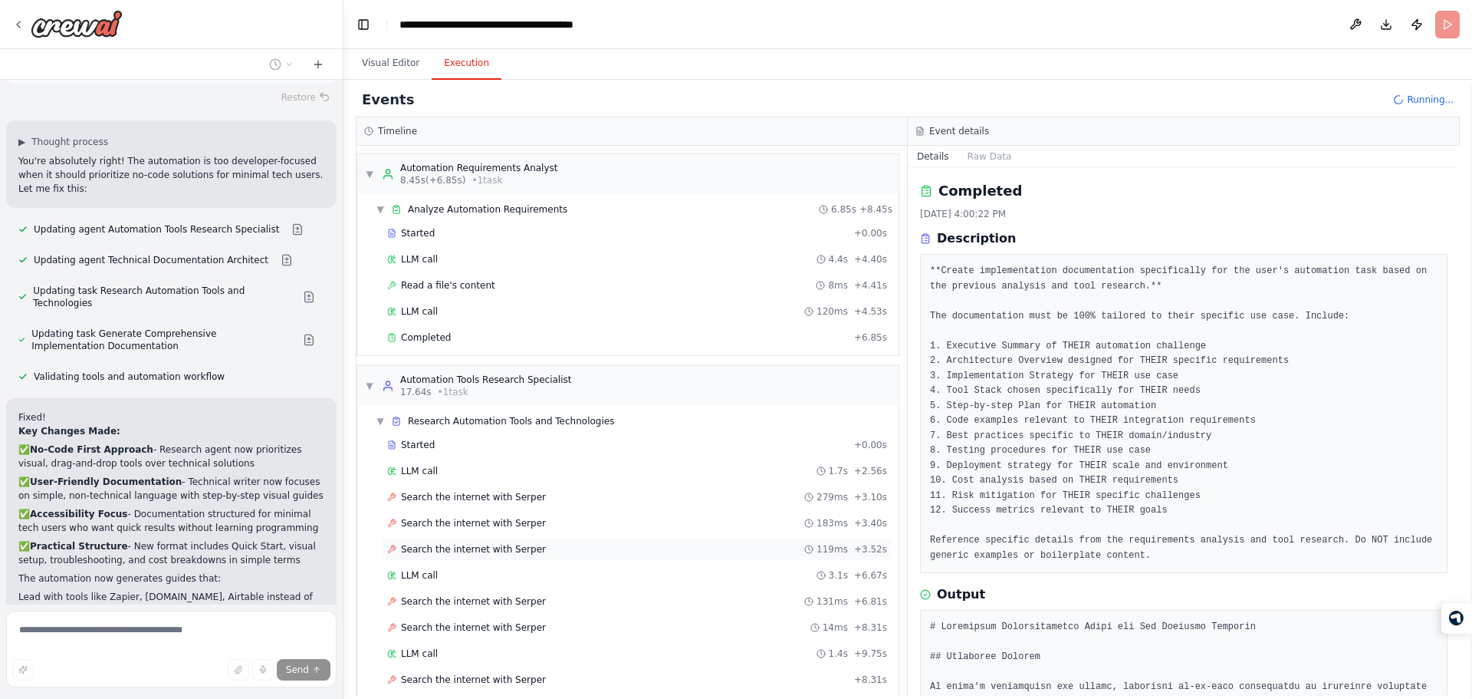
scroll to position [853, 0]
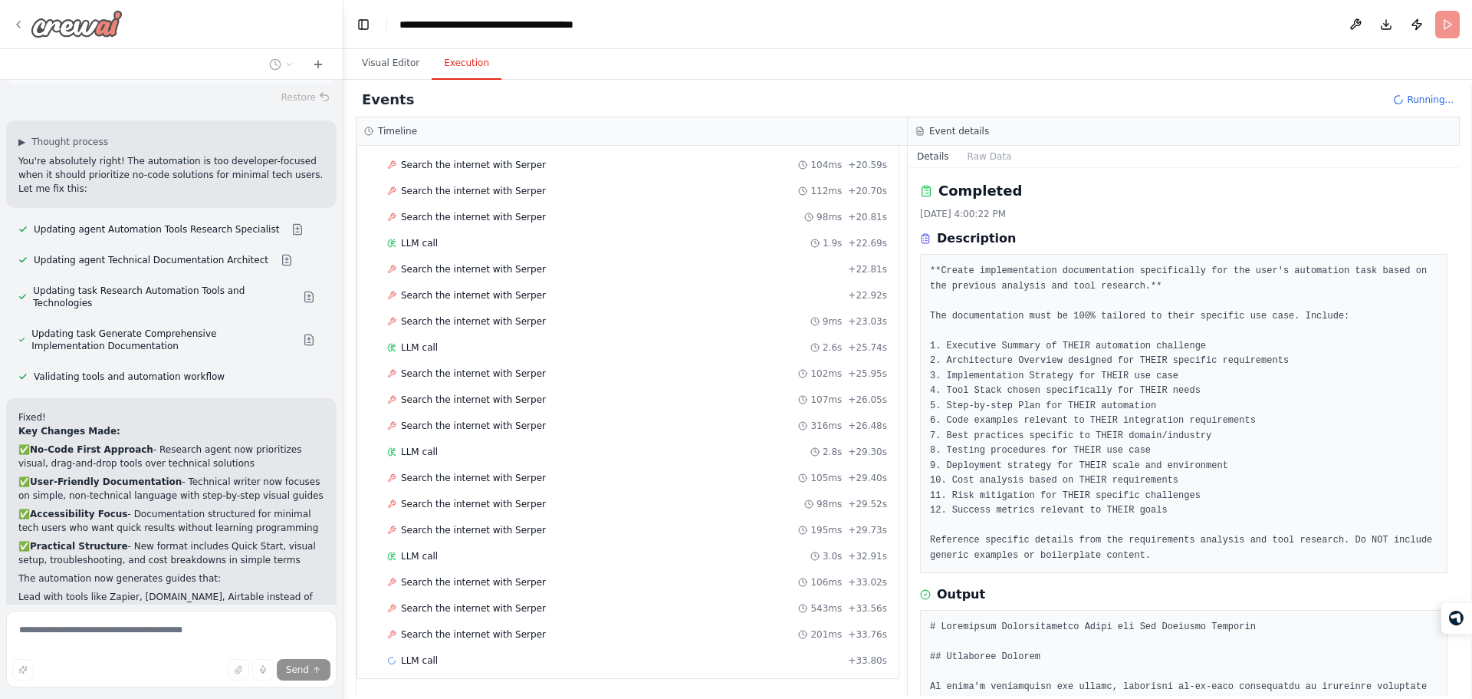
click at [28, 28] on div at bounding box center [67, 24] width 110 height 28
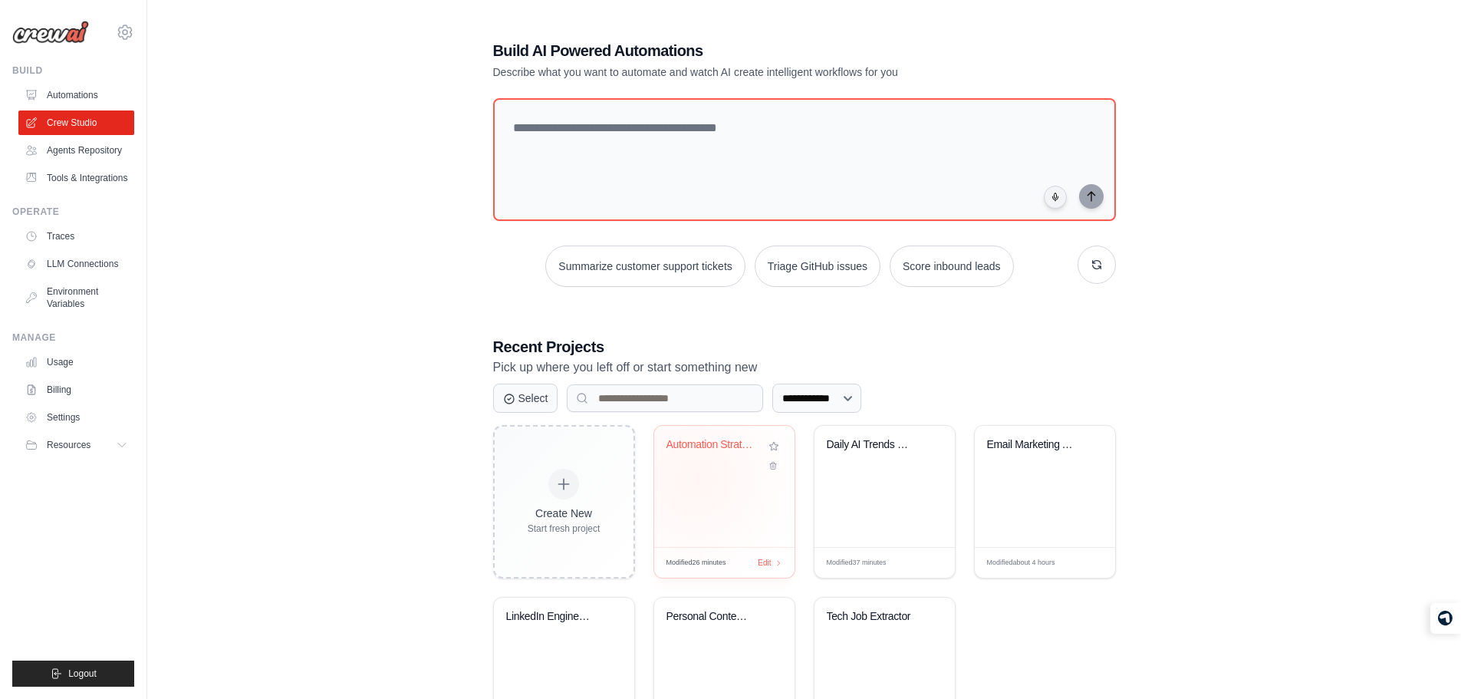
scroll to position [90, 0]
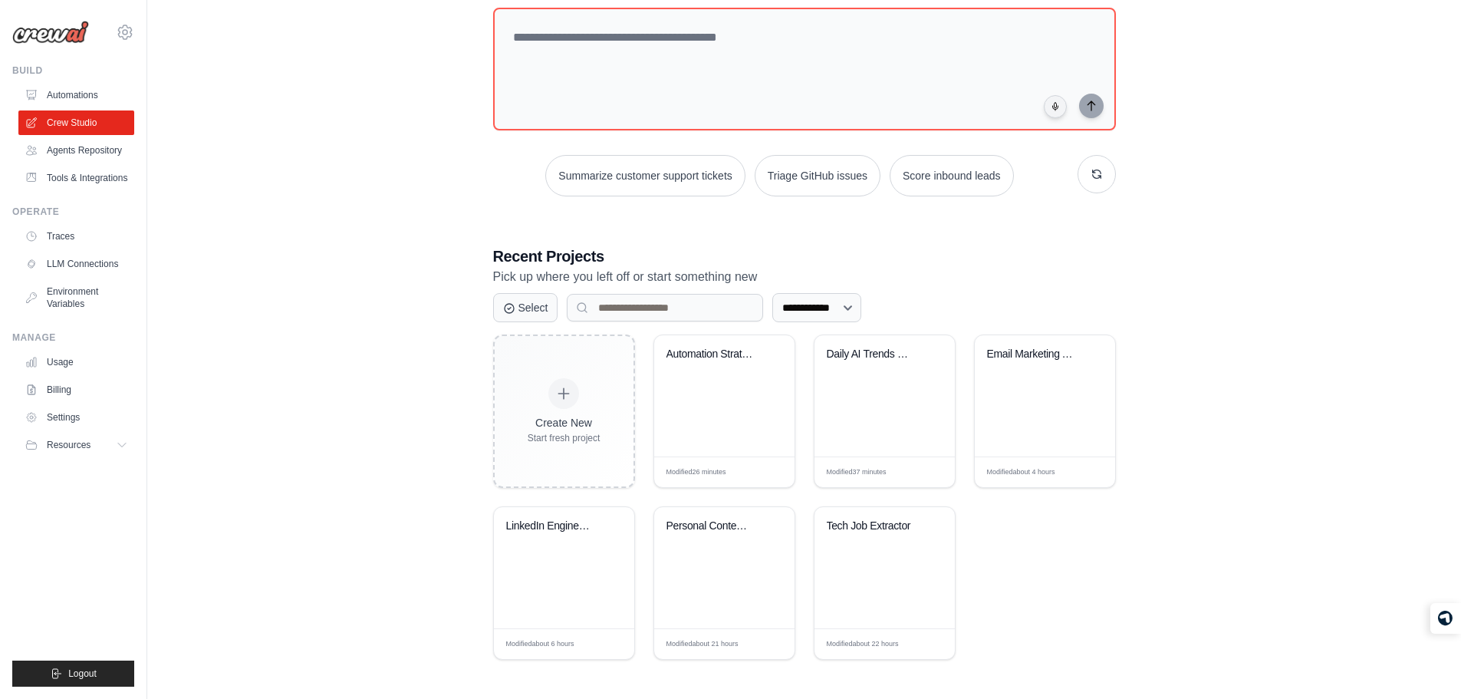
click at [442, 218] on div "**********" at bounding box center [804, 304] width 1264 height 759
click at [709, 472] on div "Modified 26 minutes Edit" at bounding box center [724, 472] width 116 height 12
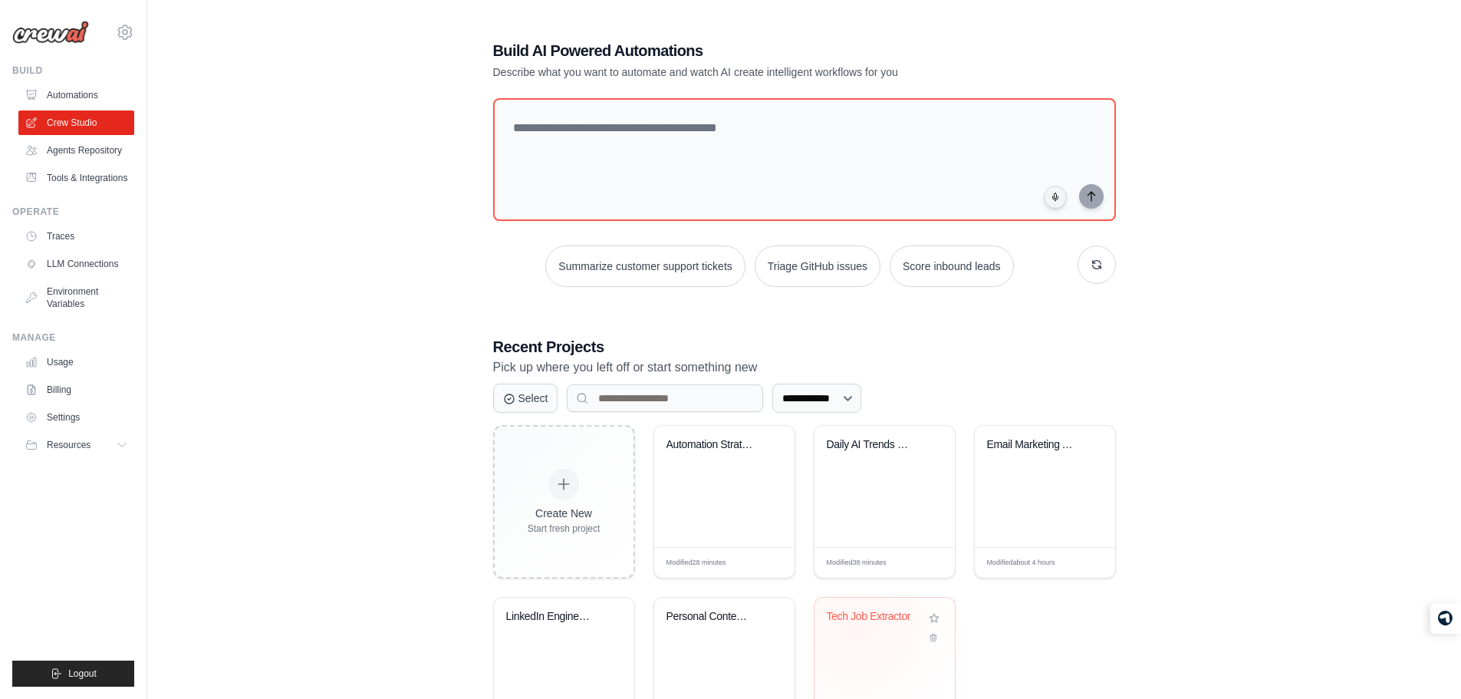
drag, startPoint x: 0, startPoint y: 0, endPoint x: 856, endPoint y: 623, distance: 1058.9
click at [856, 623] on div "Tech Job Extractor" at bounding box center [873, 620] width 93 height 20
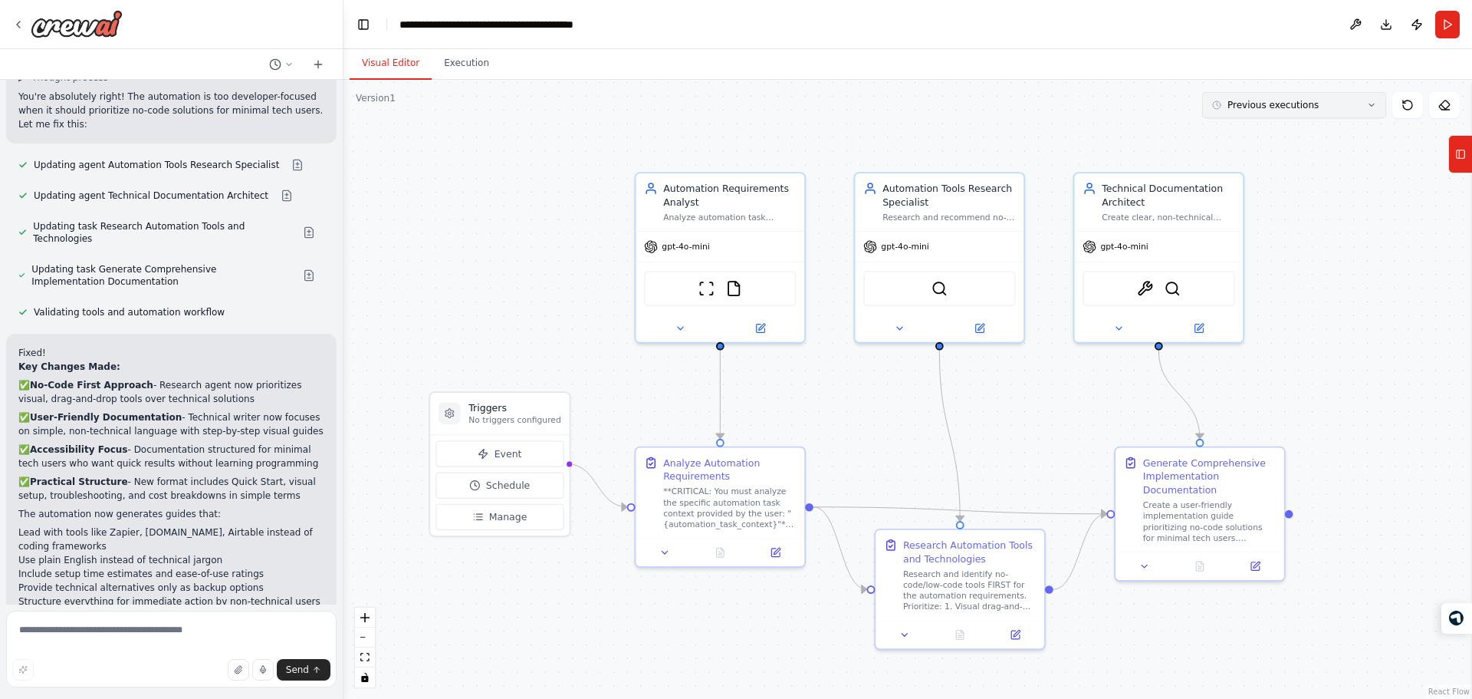
click at [1365, 107] on button "Previous executions" at bounding box center [1294, 105] width 184 height 26
click at [1304, 123] on button "2m ago" at bounding box center [1294, 133] width 184 height 25
click at [1203, 561] on icon at bounding box center [1200, 563] width 8 height 9
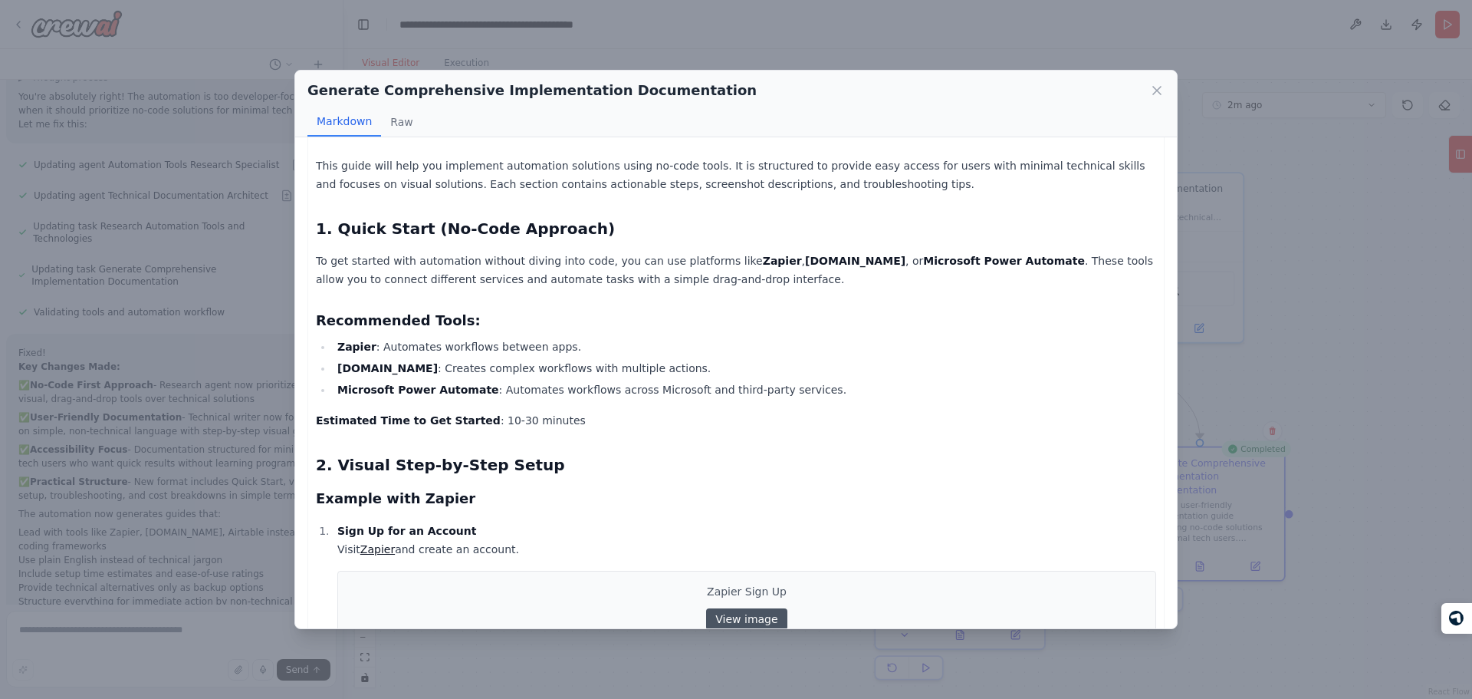
click at [603, 491] on h3 "Example with Zapier" at bounding box center [736, 498] width 840 height 21
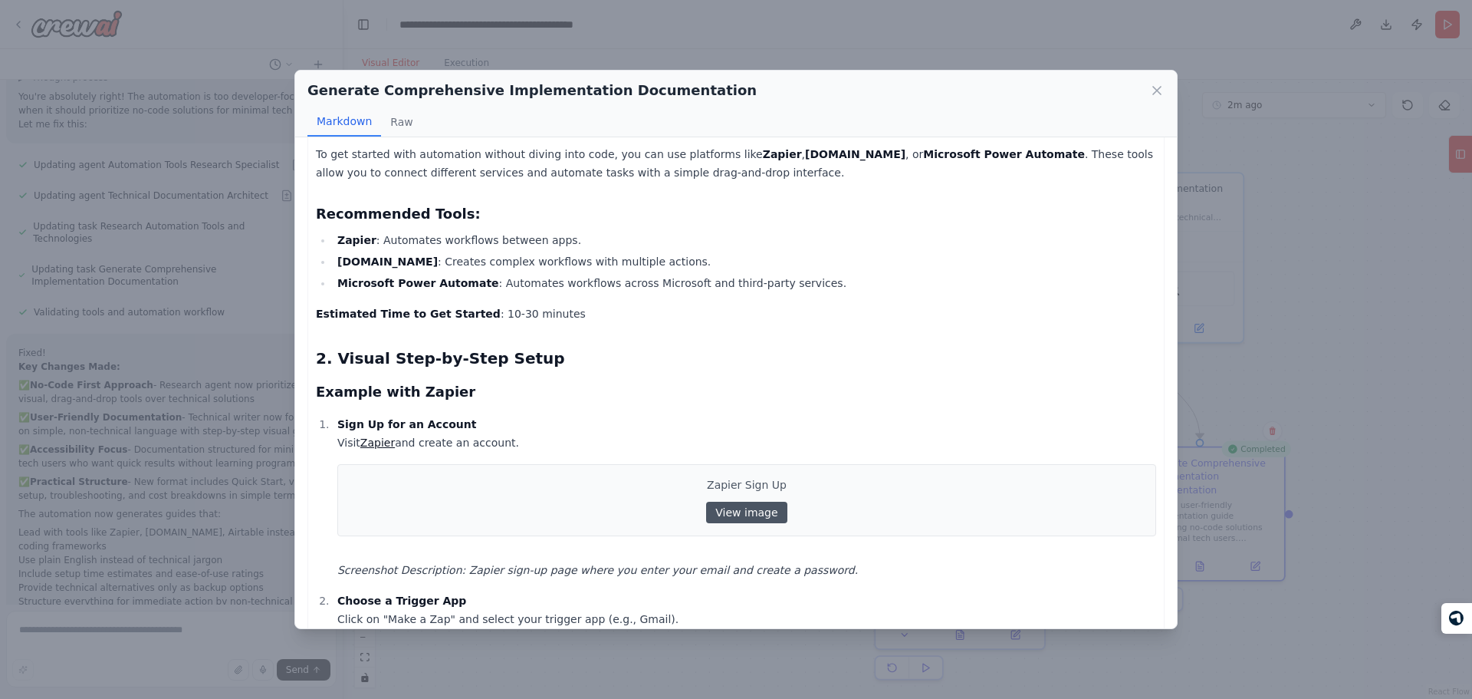
scroll to position [160, 0]
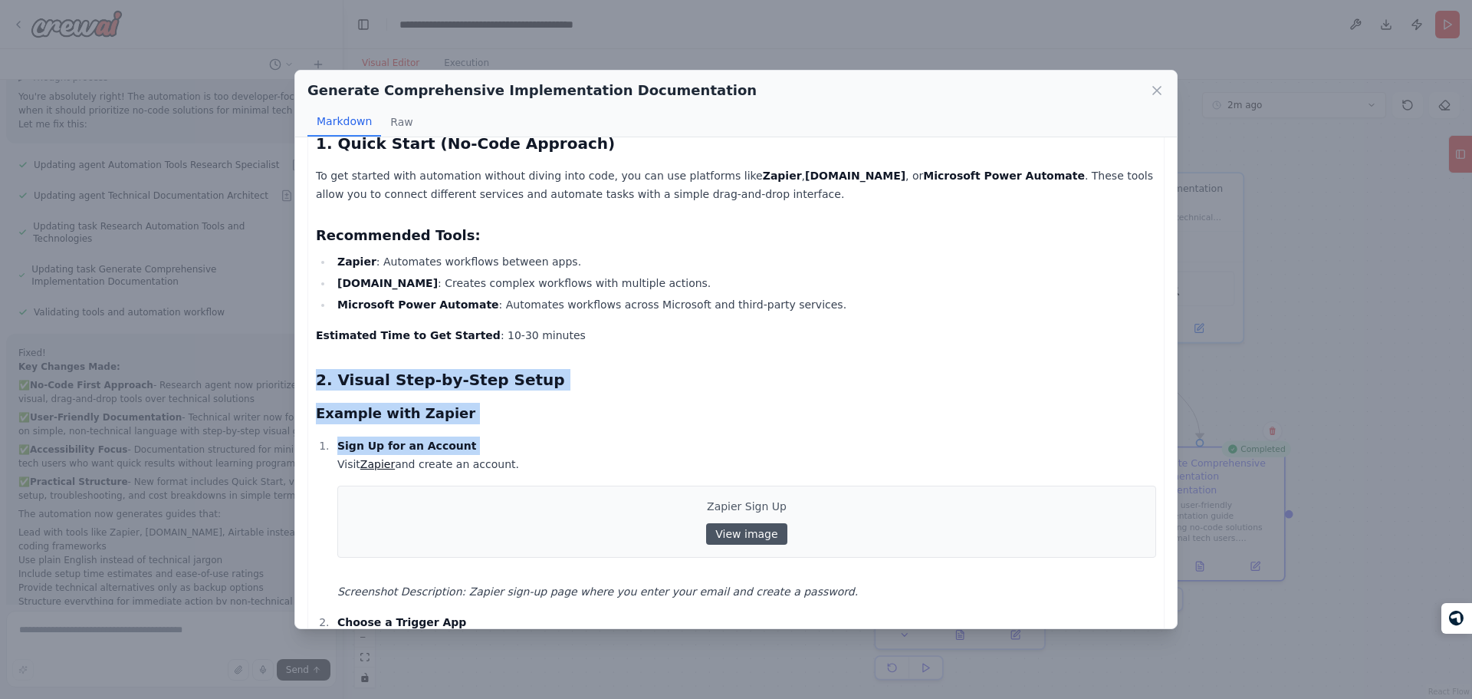
drag, startPoint x: 401, startPoint y: 361, endPoint x: 477, endPoint y: 447, distance: 114.6
click at [477, 447] on p "Sign Up for an Account Visit Zapier and create an account." at bounding box center [746, 454] width 819 height 37
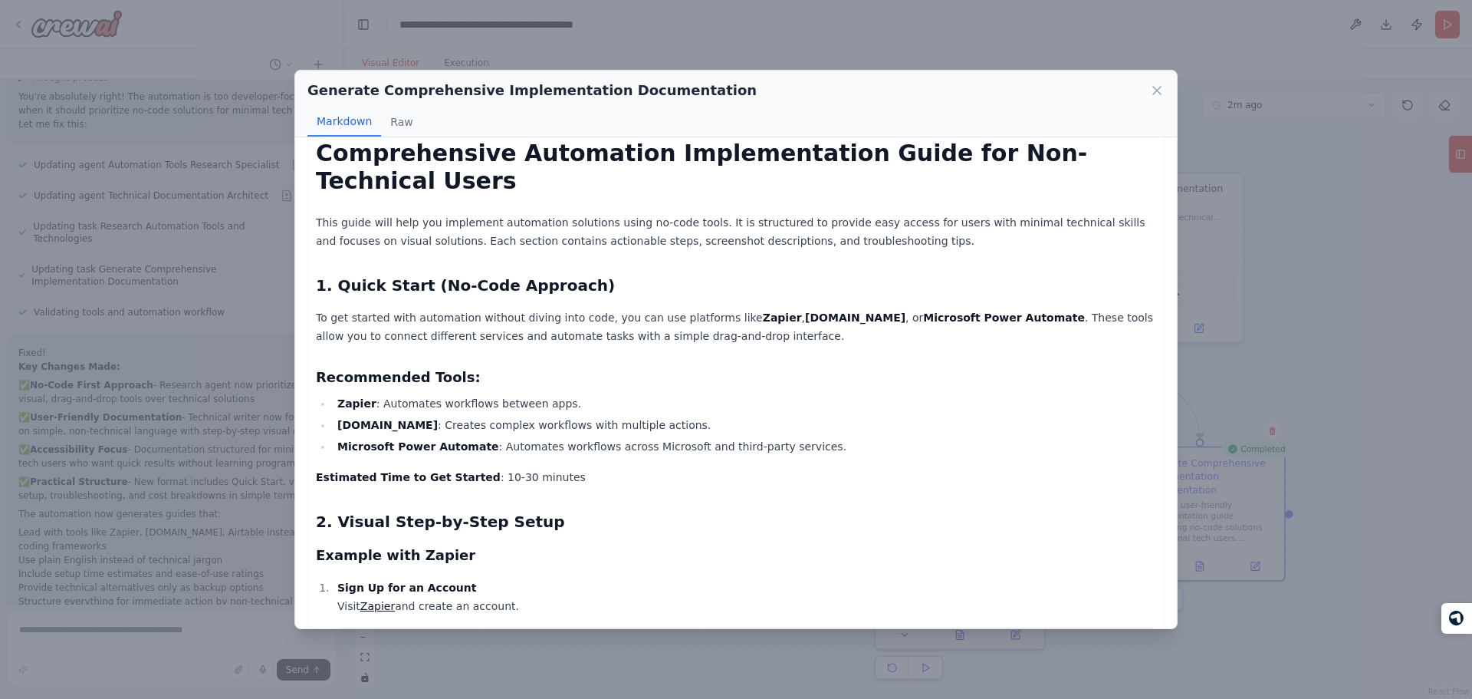
scroll to position [18, 0]
click at [551, 385] on h3 "Recommended Tools:" at bounding box center [736, 377] width 840 height 21
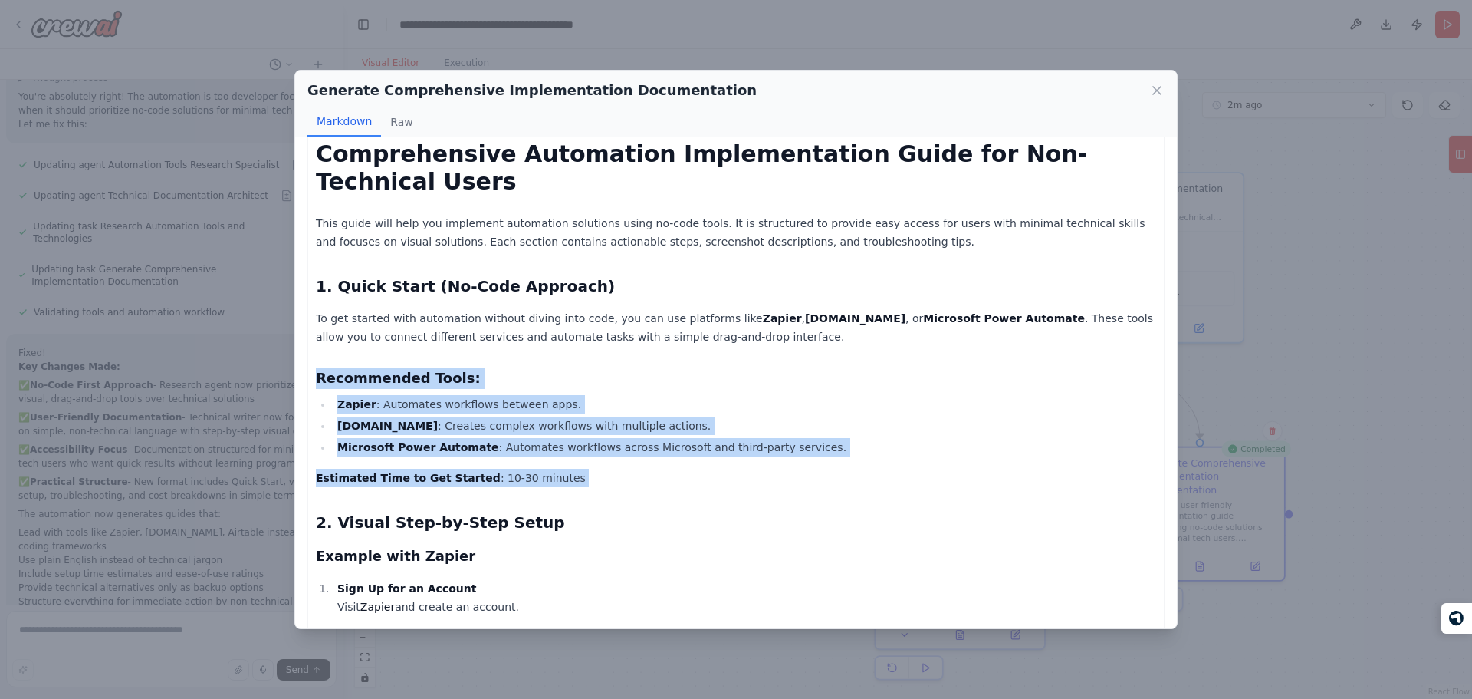
drag, startPoint x: 551, startPoint y: 385, endPoint x: 584, endPoint y: 475, distance: 95.6
click at [584, 475] on p "Estimated Time to Get Started : 10-30 minutes" at bounding box center [736, 477] width 840 height 18
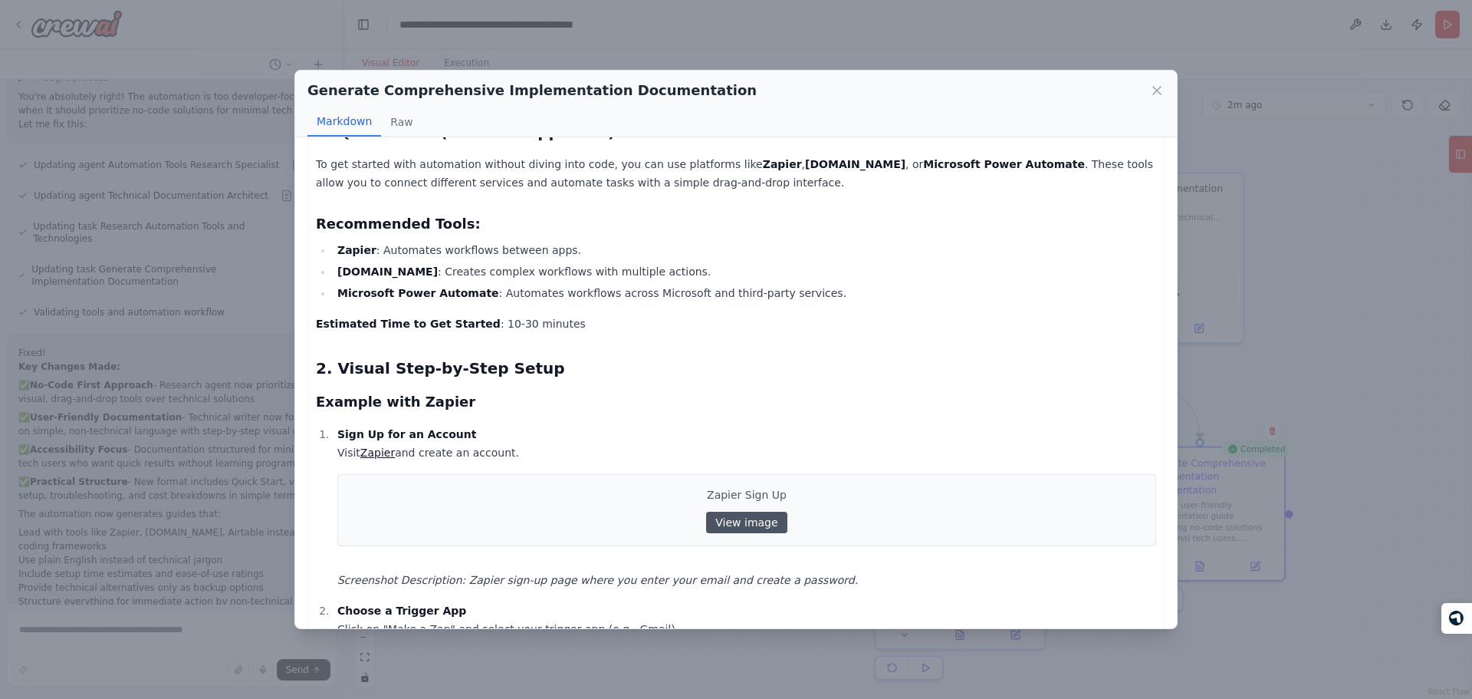
scroll to position [0, 0]
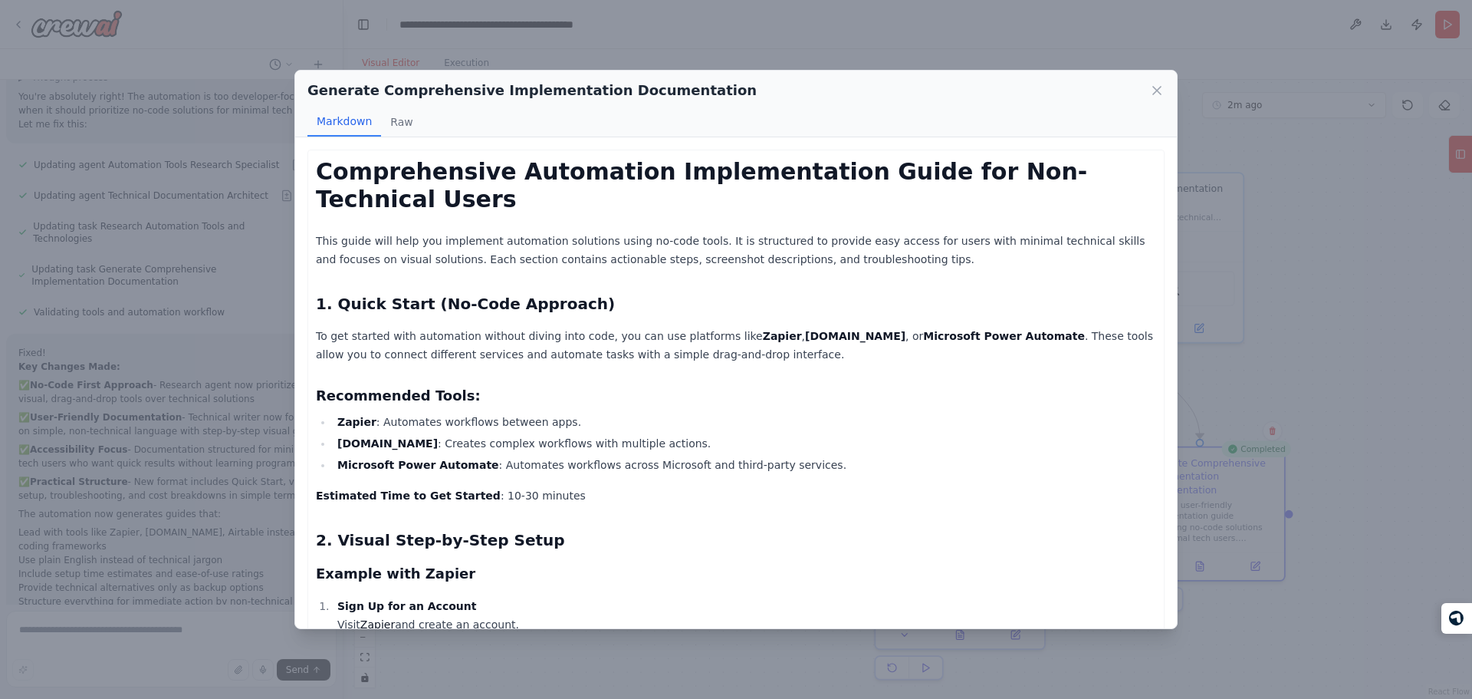
click at [642, 172] on h1 "Comprehensive Automation Implementation Guide for Non-Technical Users" at bounding box center [736, 185] width 840 height 55
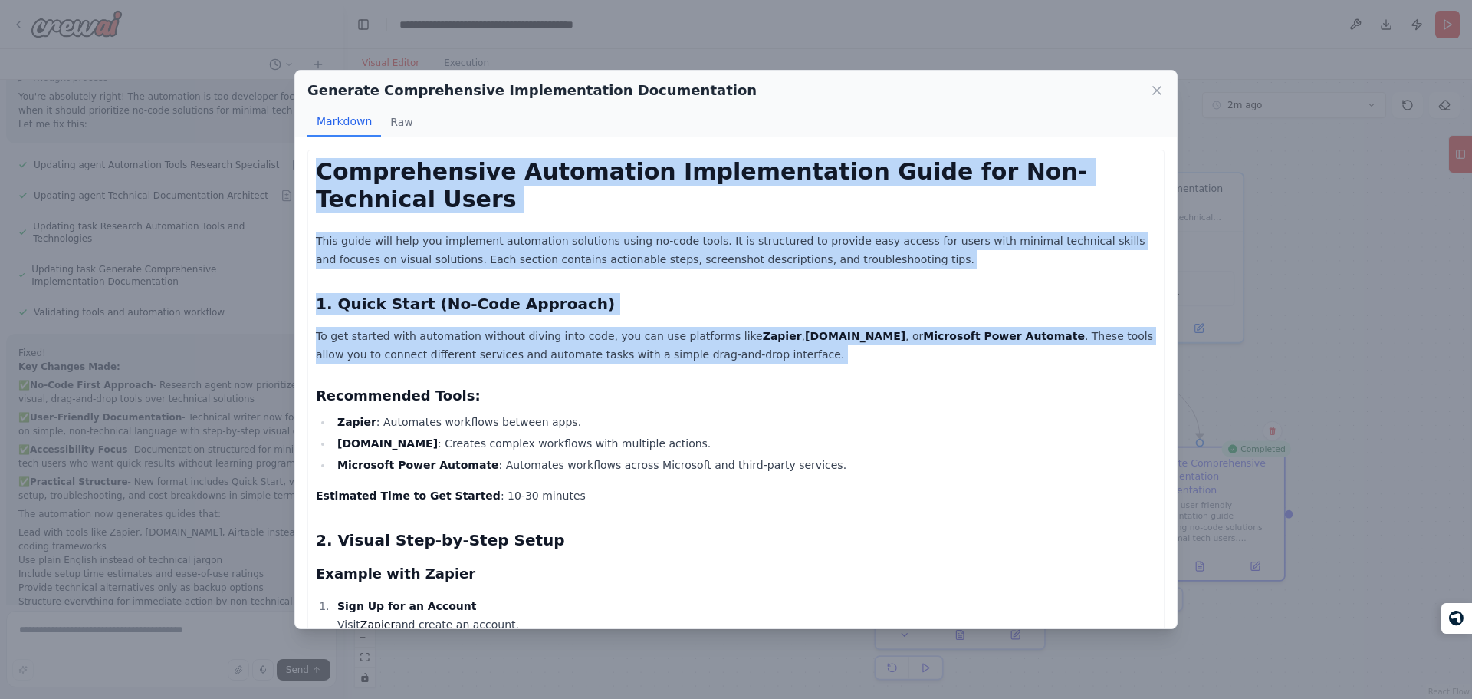
drag, startPoint x: 642, startPoint y: 172, endPoint x: 708, endPoint y: 330, distance: 171.5
click at [708, 330] on p "To get started with automation without diving into code, you can use platforms …" at bounding box center [736, 345] width 840 height 37
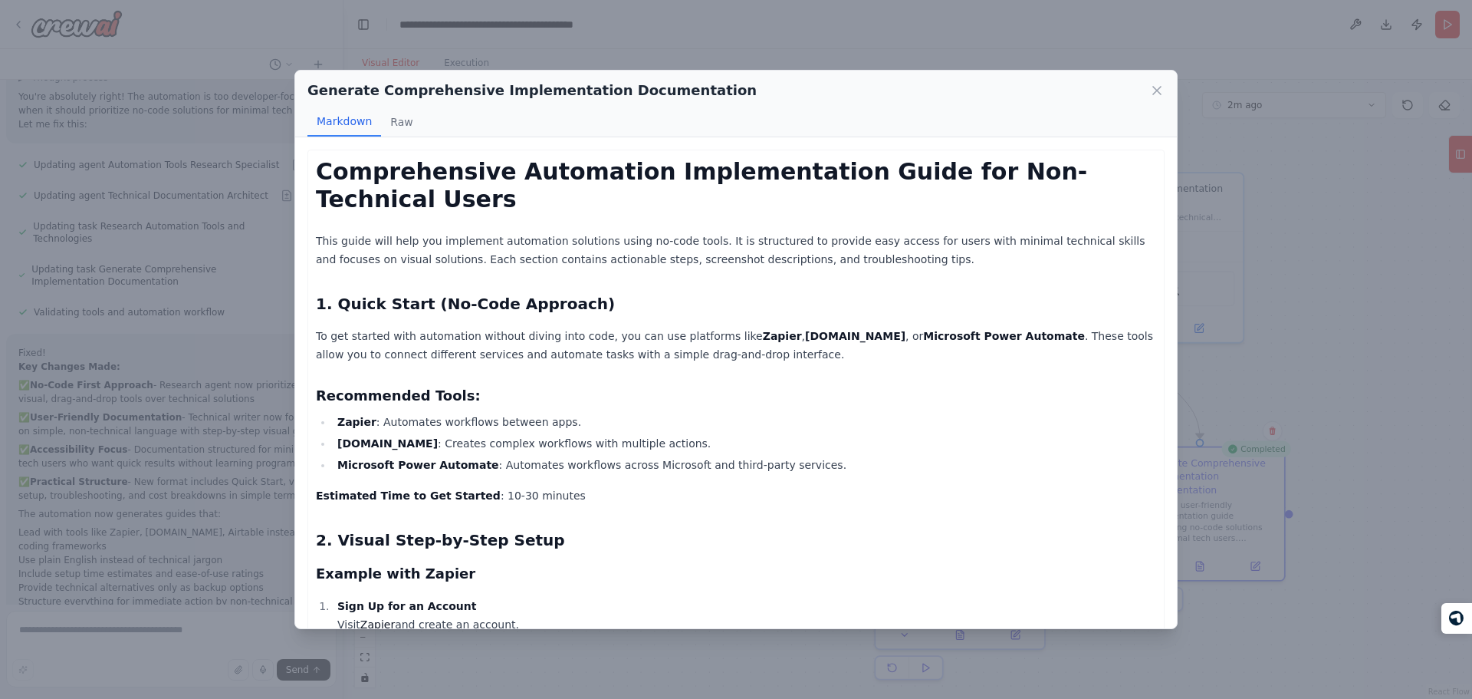
click at [708, 330] on p "To get started with automation without diving into code, you can use platforms …" at bounding box center [736, 345] width 840 height 37
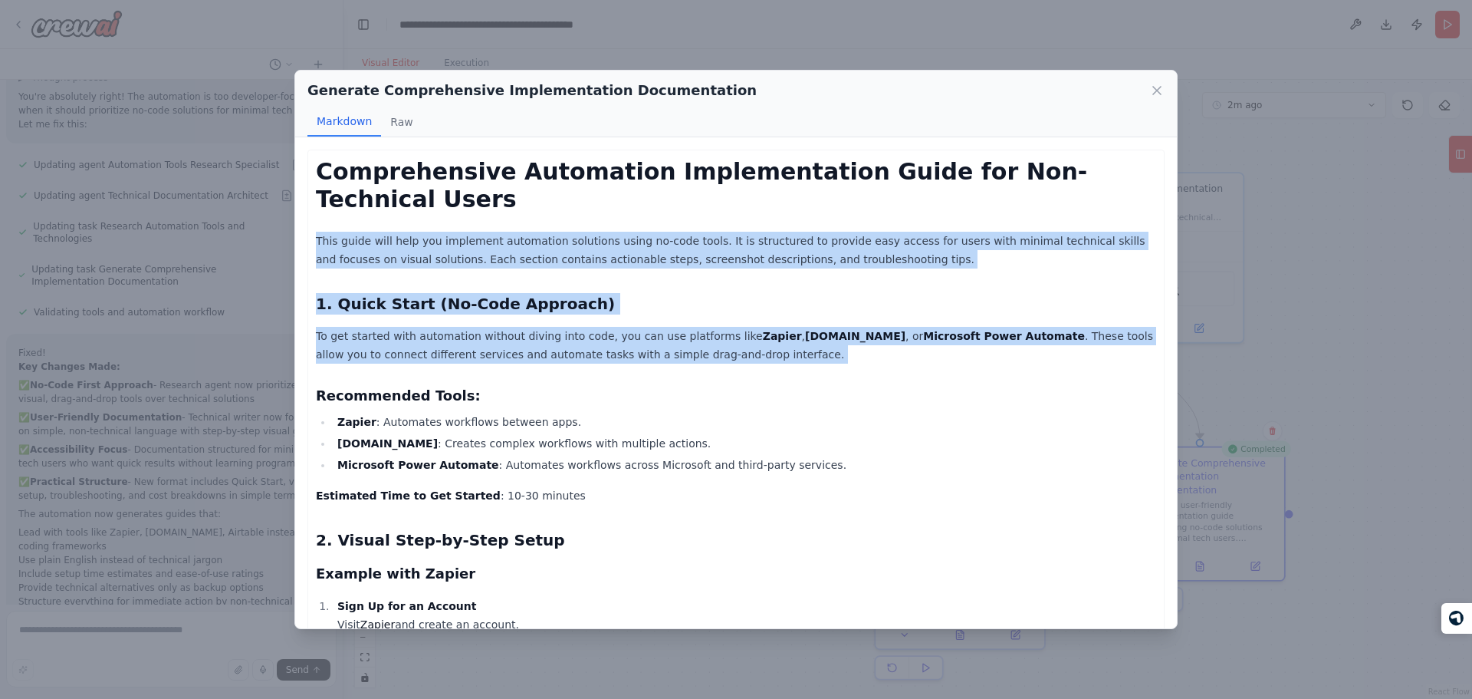
drag, startPoint x: 708, startPoint y: 330, endPoint x: 690, endPoint y: 236, distance: 95.3
click at [690, 236] on p "This guide will help you implement automation solutions using no-code tools. It…" at bounding box center [736, 250] width 840 height 37
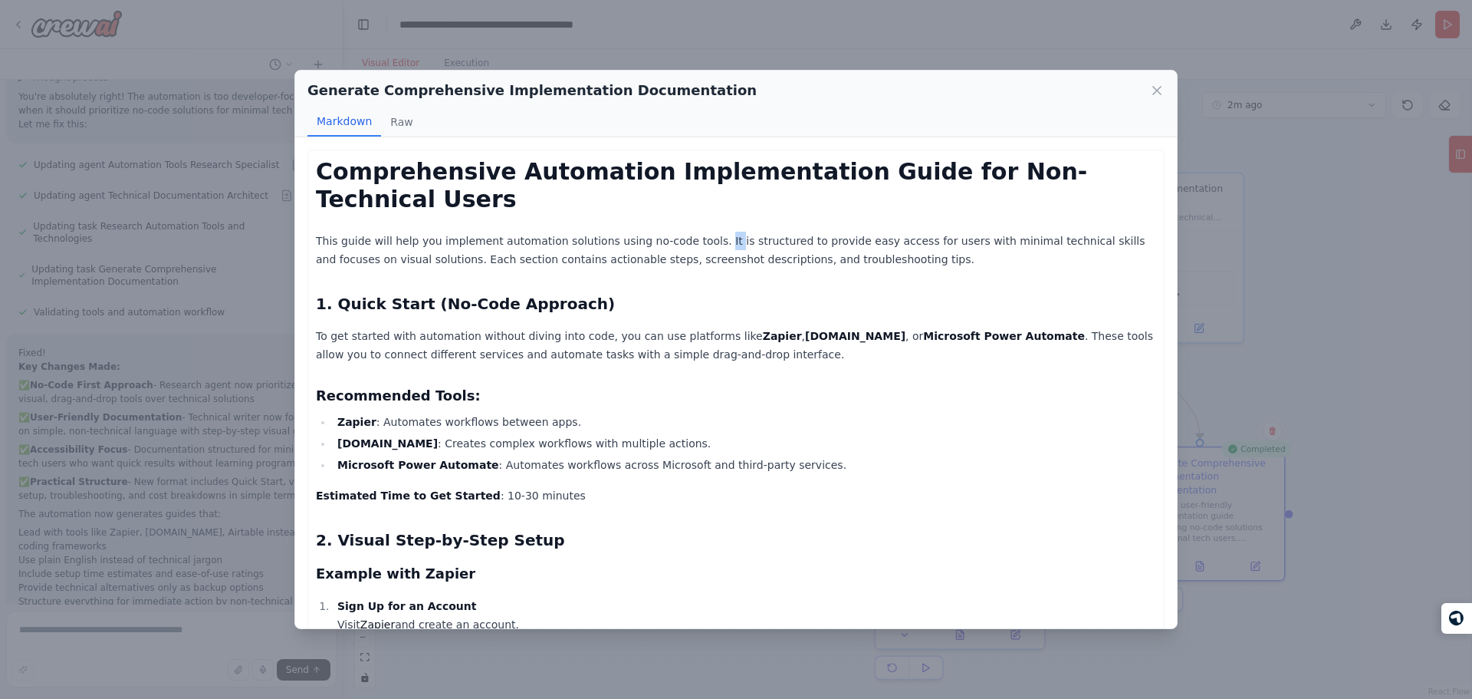
click at [690, 236] on p "This guide will help you implement automation solutions using no-code tools. It…" at bounding box center [736, 250] width 840 height 37
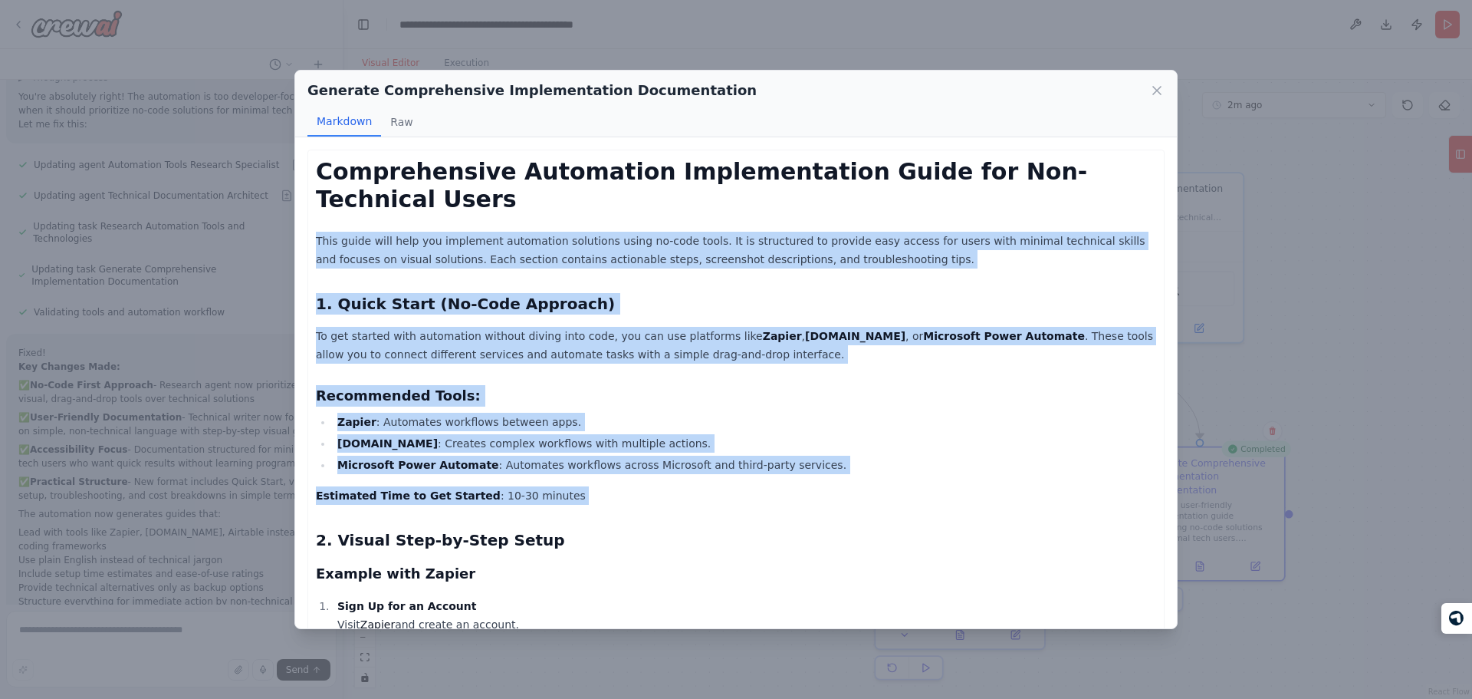
drag, startPoint x: 690, startPoint y: 236, endPoint x: 731, endPoint y: 478, distance: 245.7
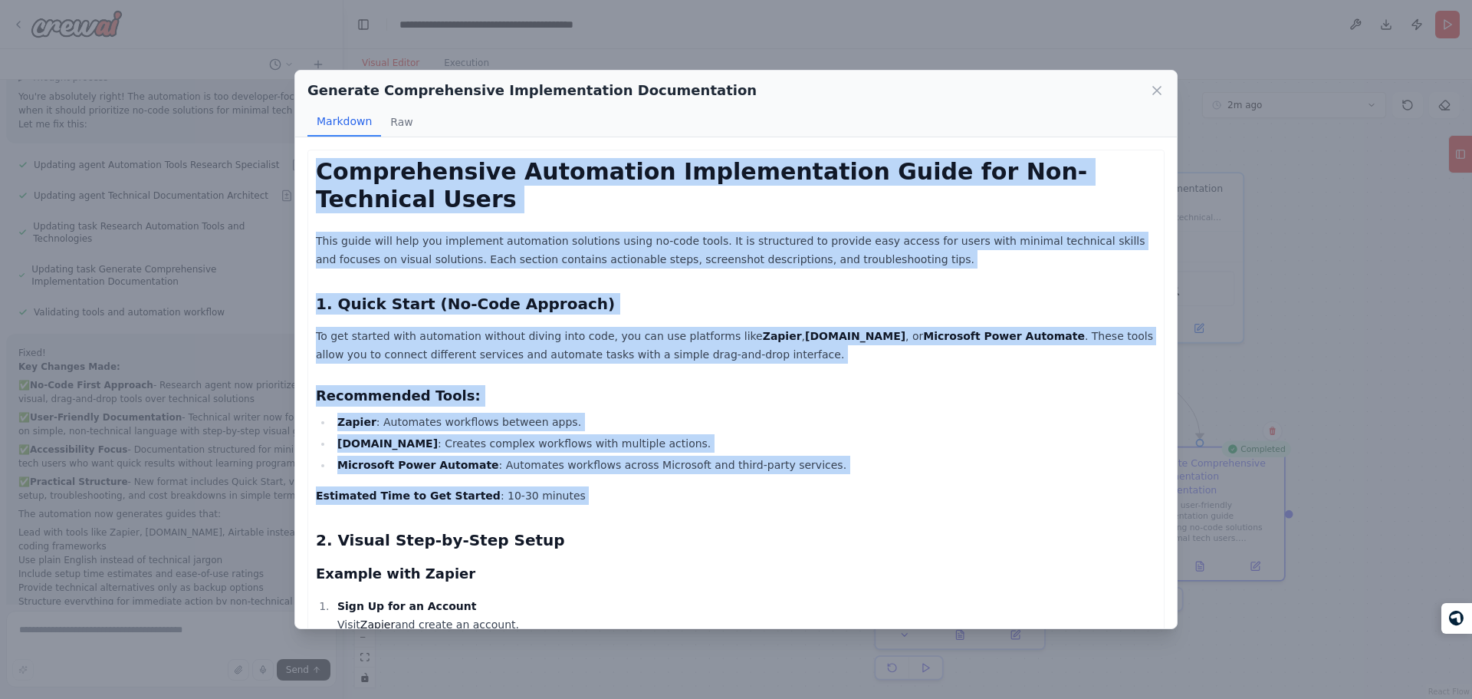
drag, startPoint x: 731, startPoint y: 478, endPoint x: 618, endPoint y: 182, distance: 316.7
click at [618, 182] on h1 "Comprehensive Automation Implementation Guide for Non-Technical Users" at bounding box center [736, 185] width 840 height 55
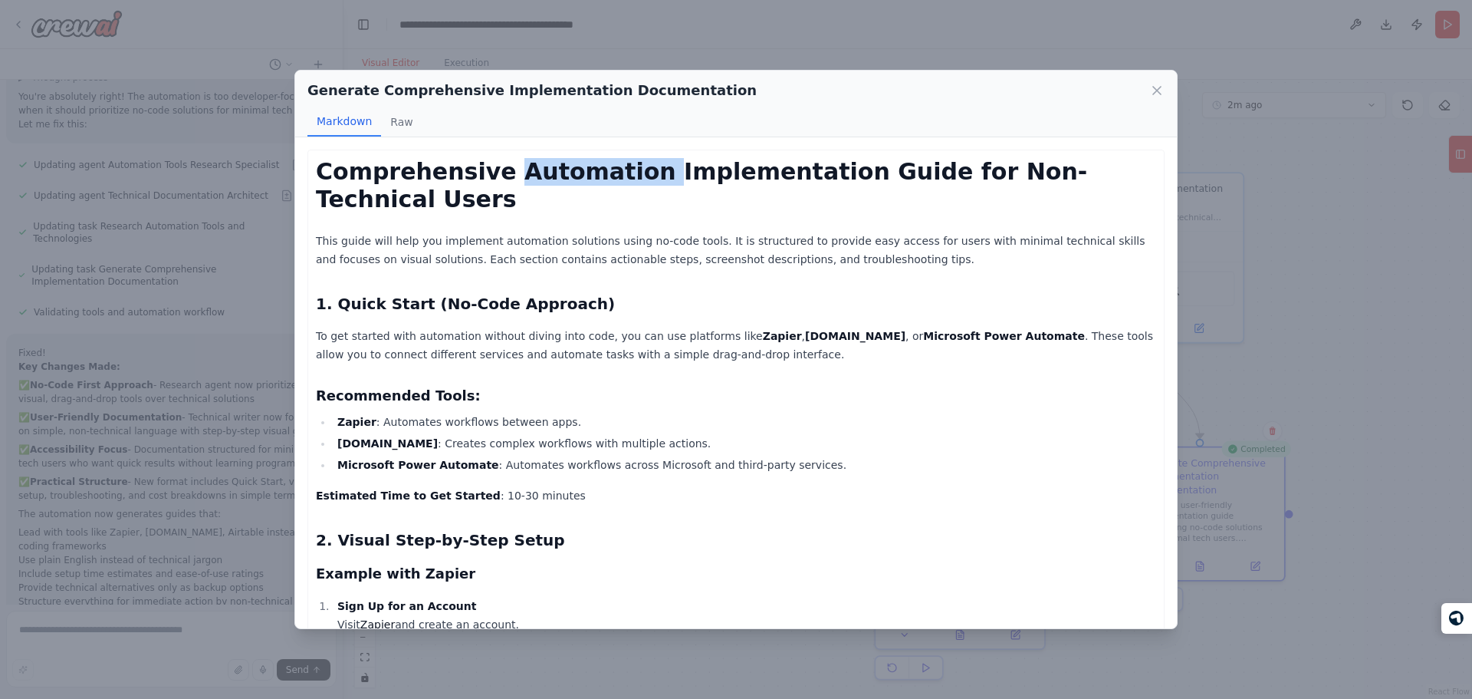
click at [618, 182] on h1 "Comprehensive Automation Implementation Guide for Non-Technical Users" at bounding box center [736, 185] width 840 height 55
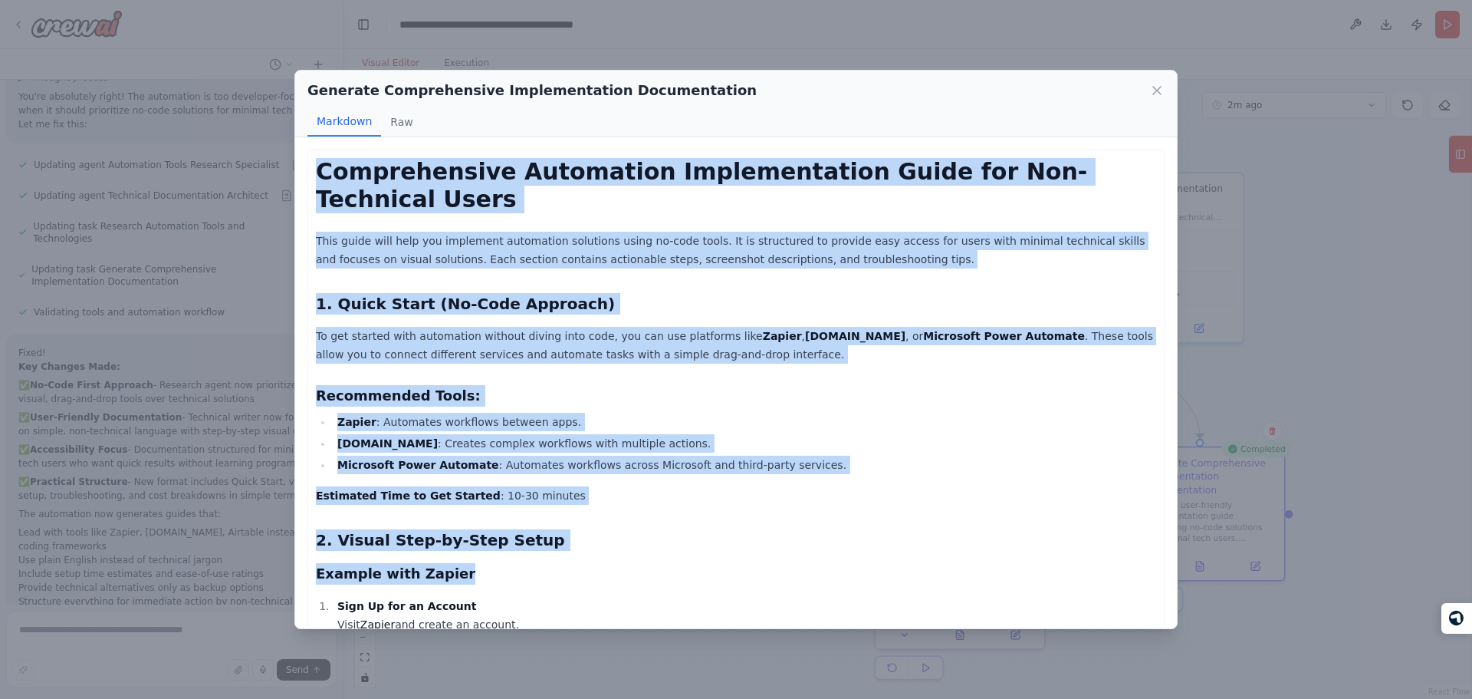
drag, startPoint x: 618, startPoint y: 182, endPoint x: 668, endPoint y: 570, distance: 390.4
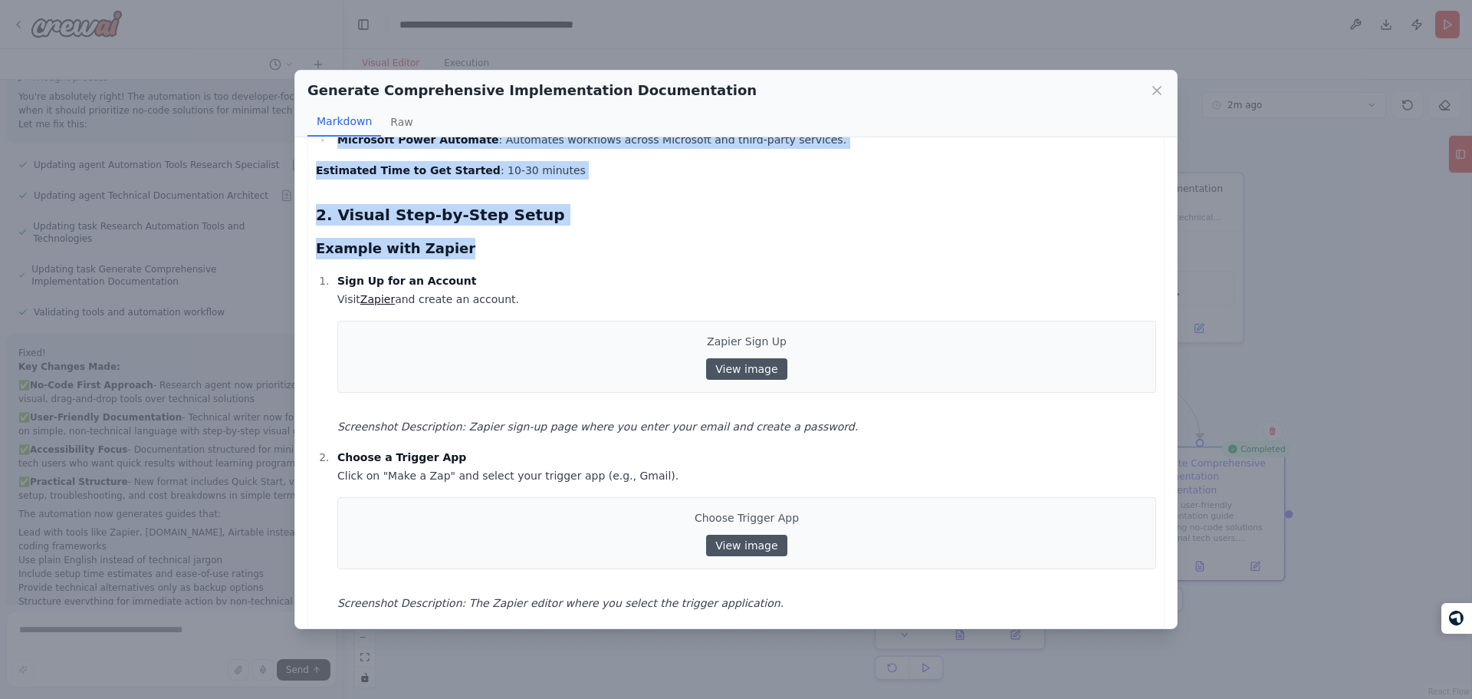
scroll to position [340, 0]
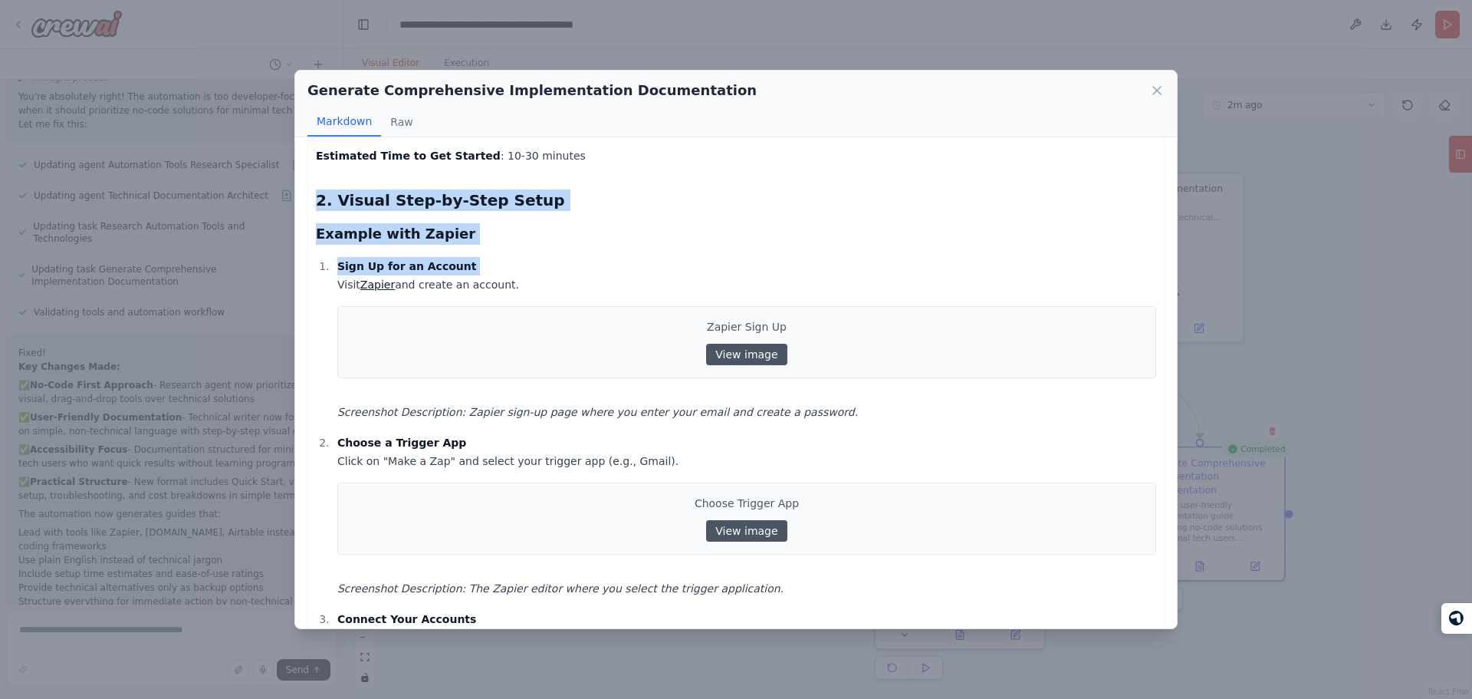
drag, startPoint x: 642, startPoint y: 251, endPoint x: 635, endPoint y: 206, distance: 45.8
click at [635, 206] on h2 "2. Visual Step-by-Step Setup" at bounding box center [736, 199] width 840 height 21
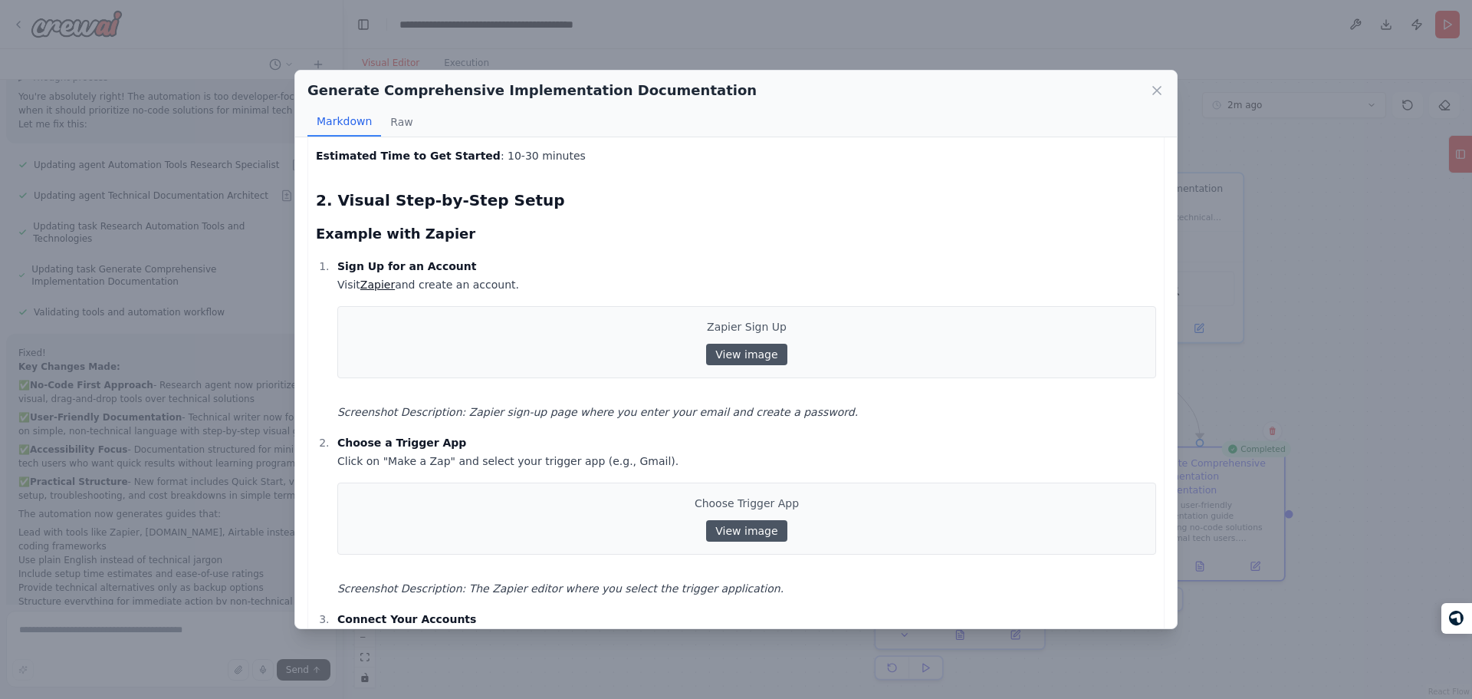
click at [635, 206] on h2 "2. Visual Step-by-Step Setup" at bounding box center [736, 199] width 840 height 21
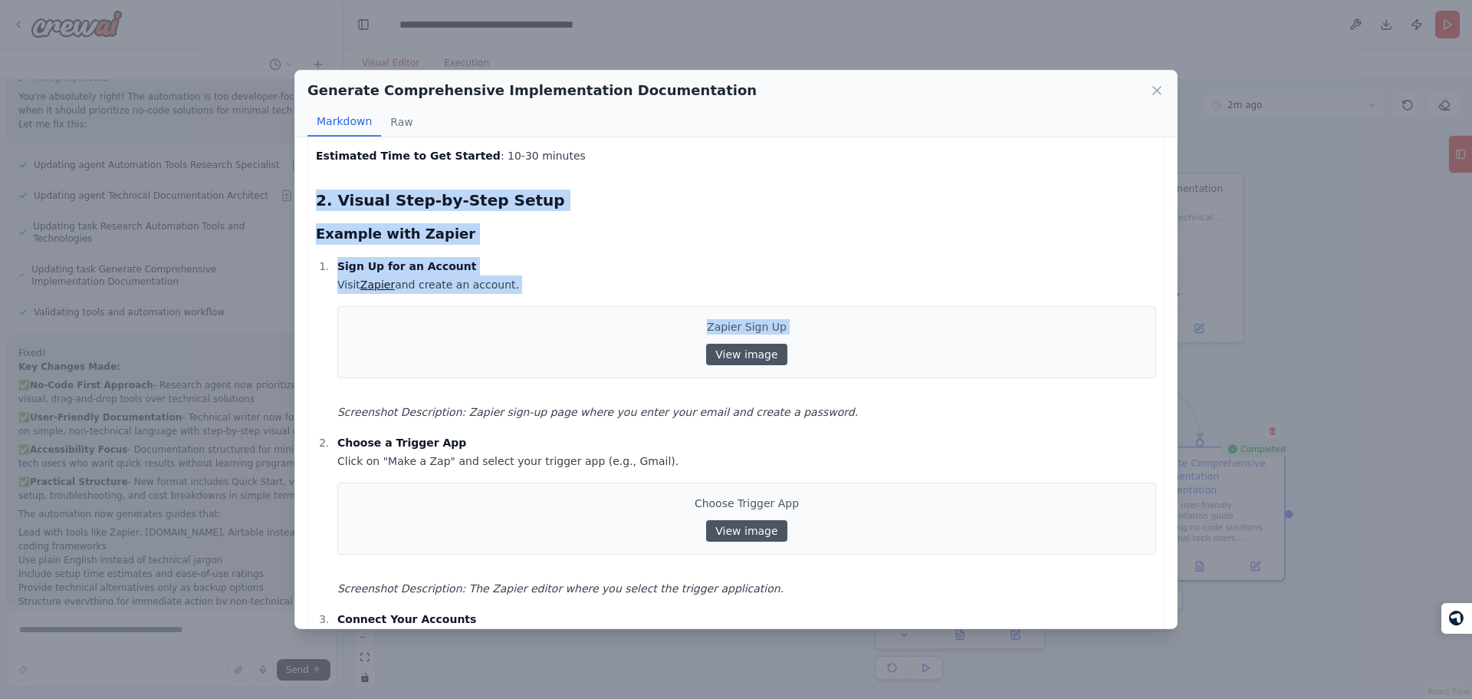
drag, startPoint x: 635, startPoint y: 206, endPoint x: 672, endPoint y: 307, distance: 107.0
click at [672, 307] on div "Zapier Sign Up View image" at bounding box center [746, 342] width 819 height 72
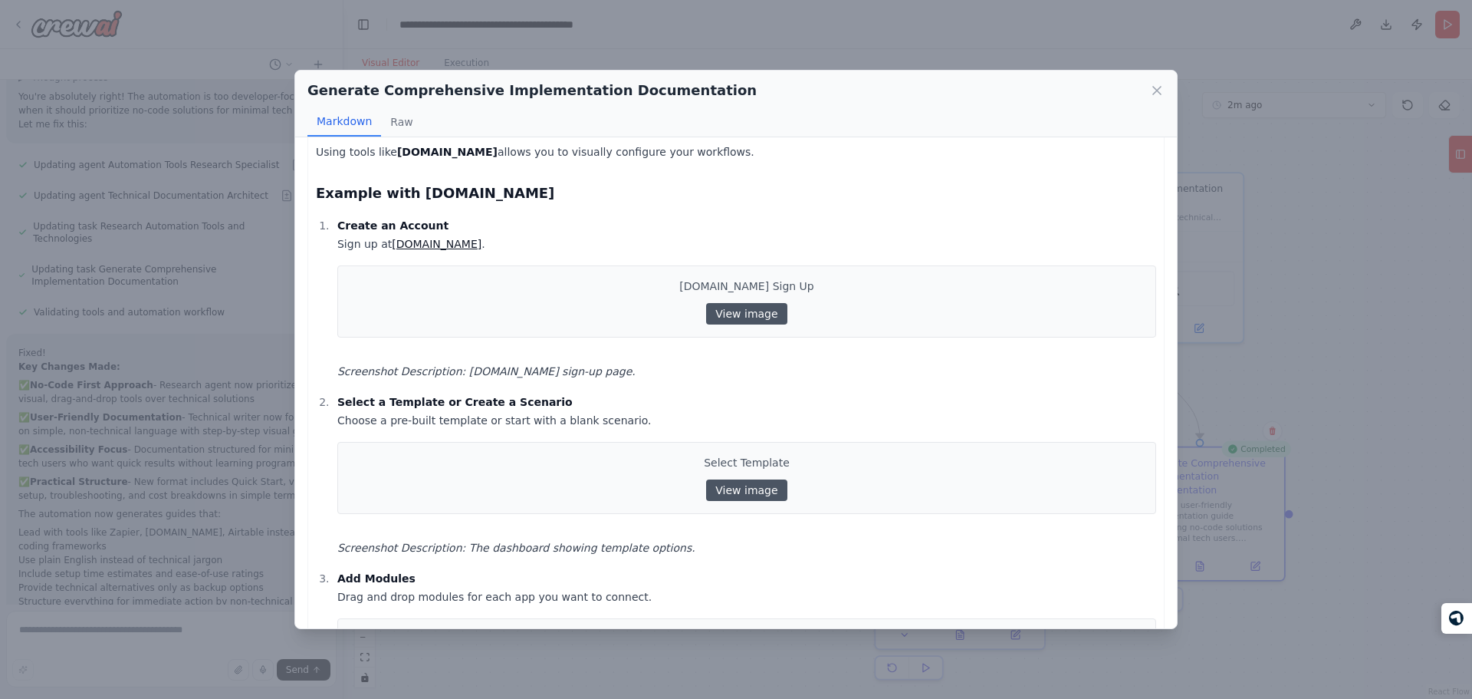
scroll to position [1613, 0]
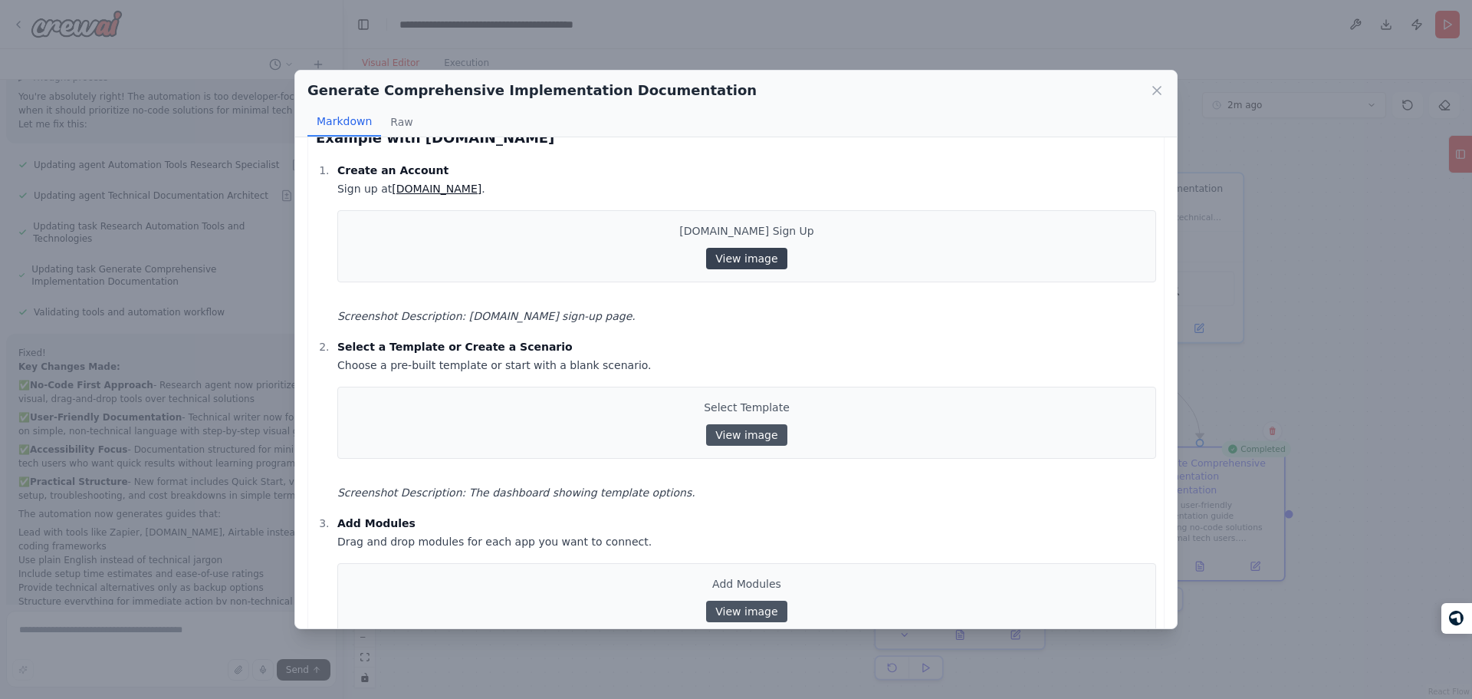
click at [715, 247] on div "[DOMAIN_NAME] Sign Up View image" at bounding box center [746, 246] width 819 height 72
click at [715, 248] on link "View image" at bounding box center [746, 258] width 81 height 21
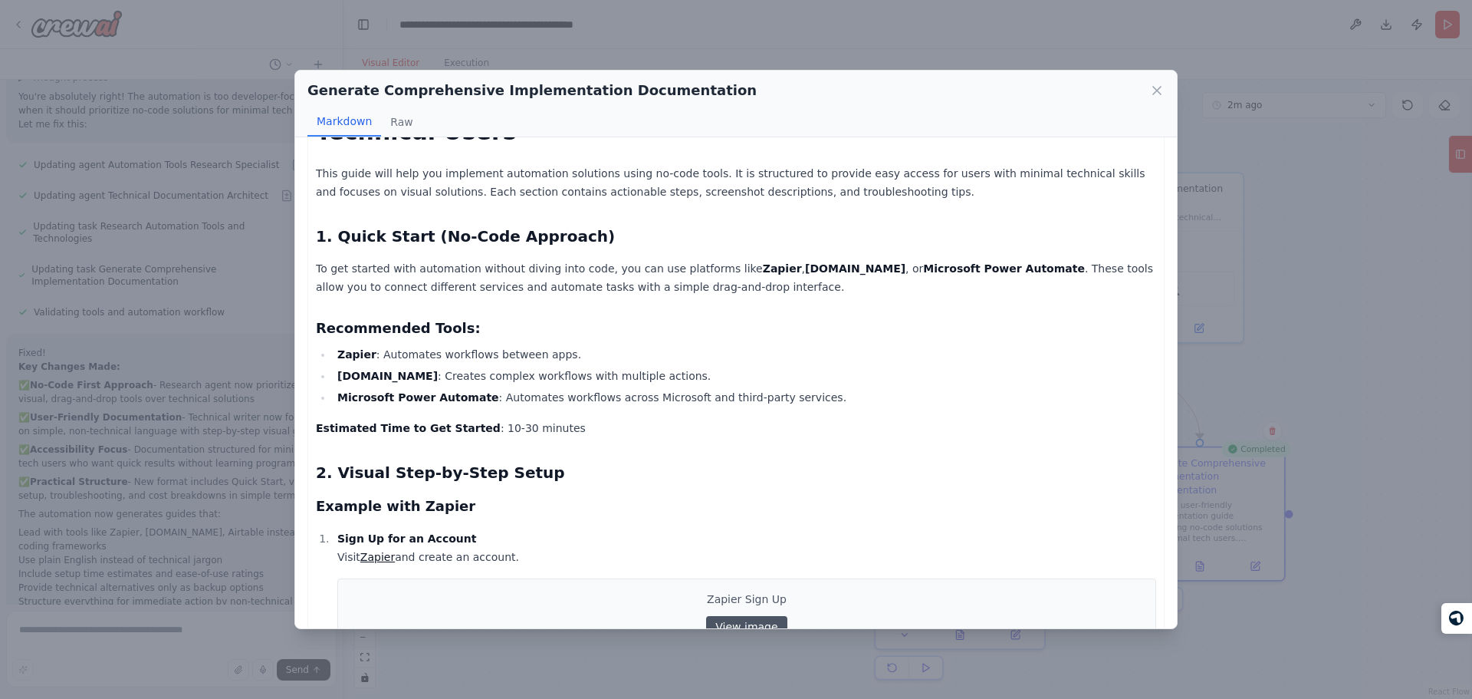
scroll to position [0, 0]
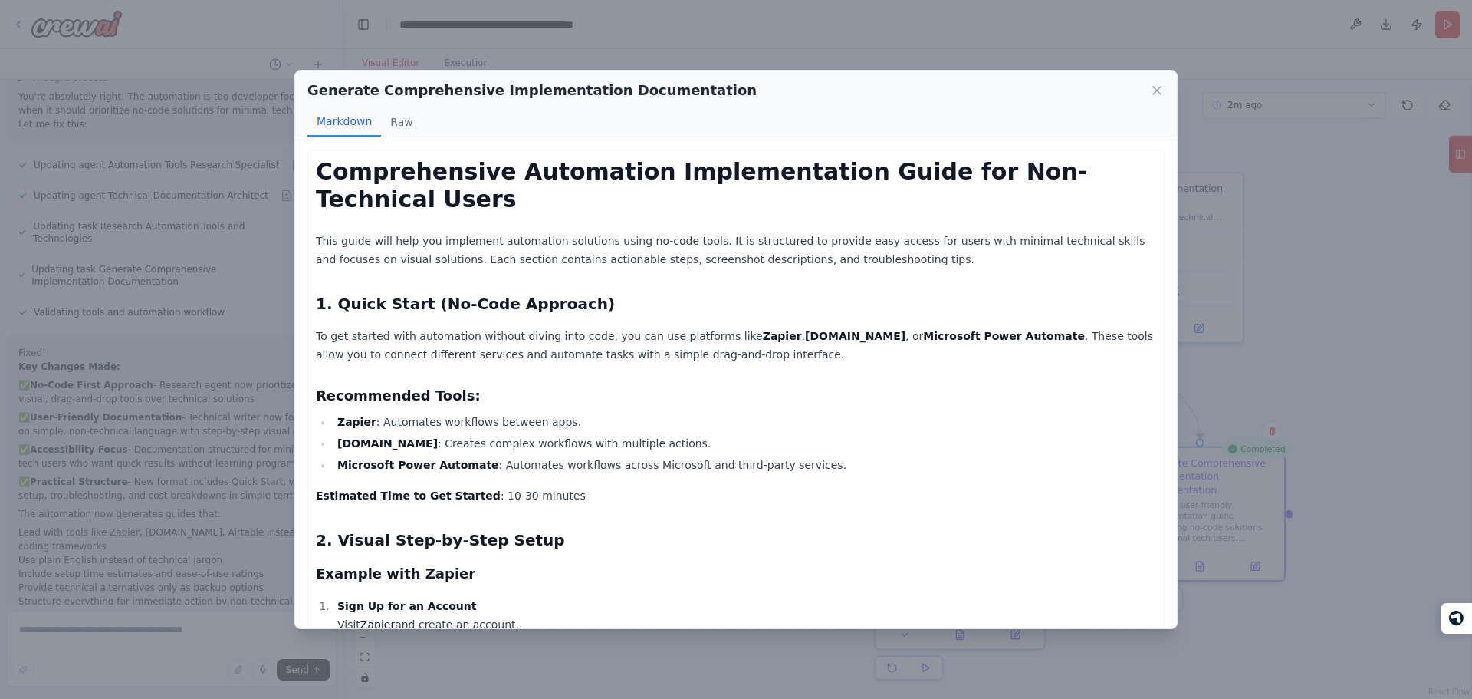
click at [532, 185] on h1 "Comprehensive Automation Implementation Guide for Non-Technical Users" at bounding box center [736, 185] width 840 height 55
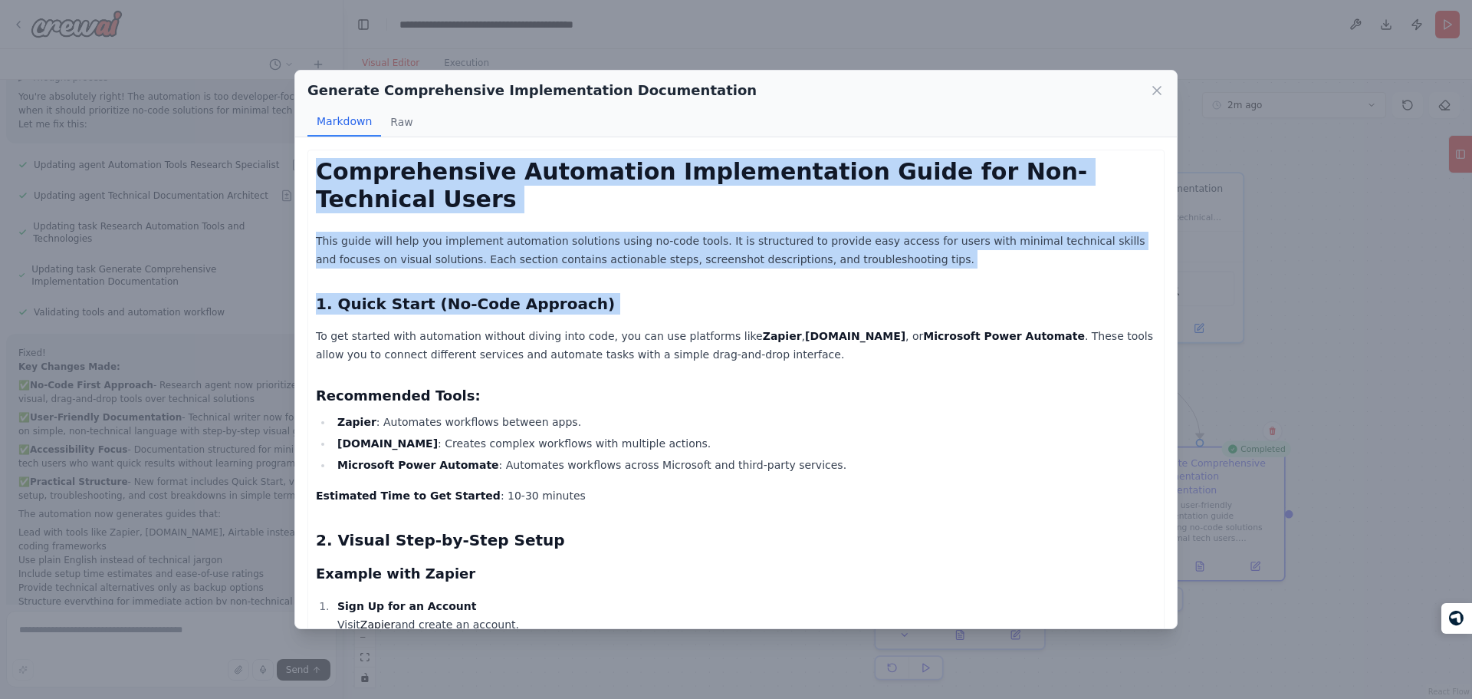
drag, startPoint x: 532, startPoint y: 185, endPoint x: 576, endPoint y: 291, distance: 115.2
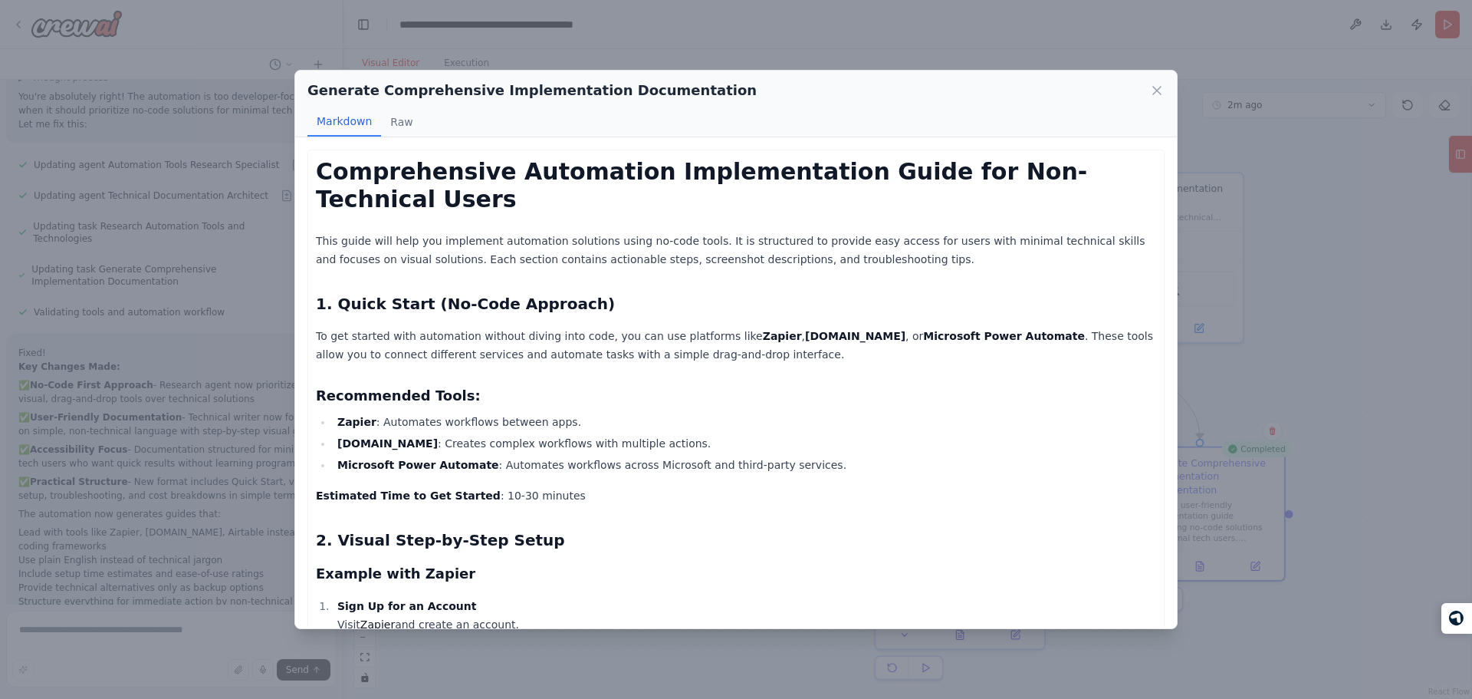
click at [204, 344] on div "Generate Comprehensive Implementation Documentation Markdown Raw Comprehensive …" at bounding box center [736, 349] width 1472 height 699
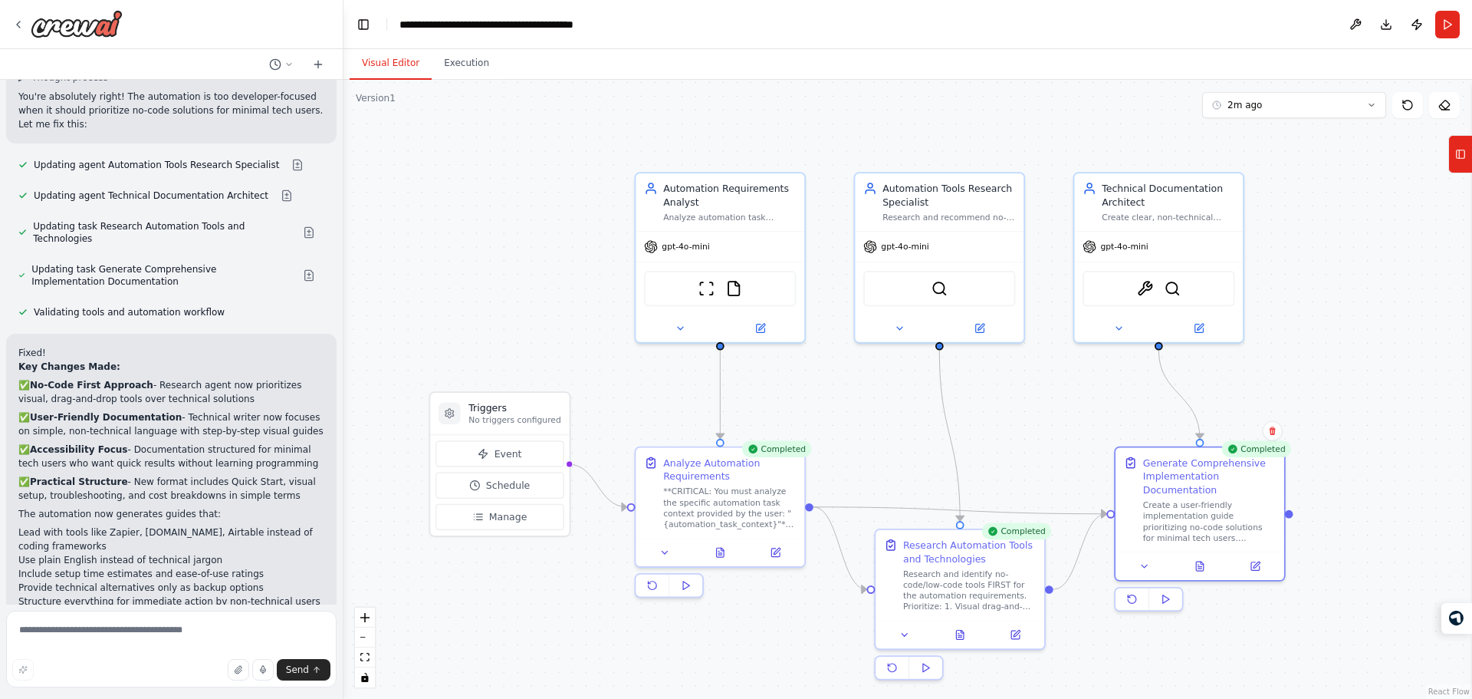
click at [123, 346] on h2 "Fixed!" at bounding box center [171, 353] width 306 height 14
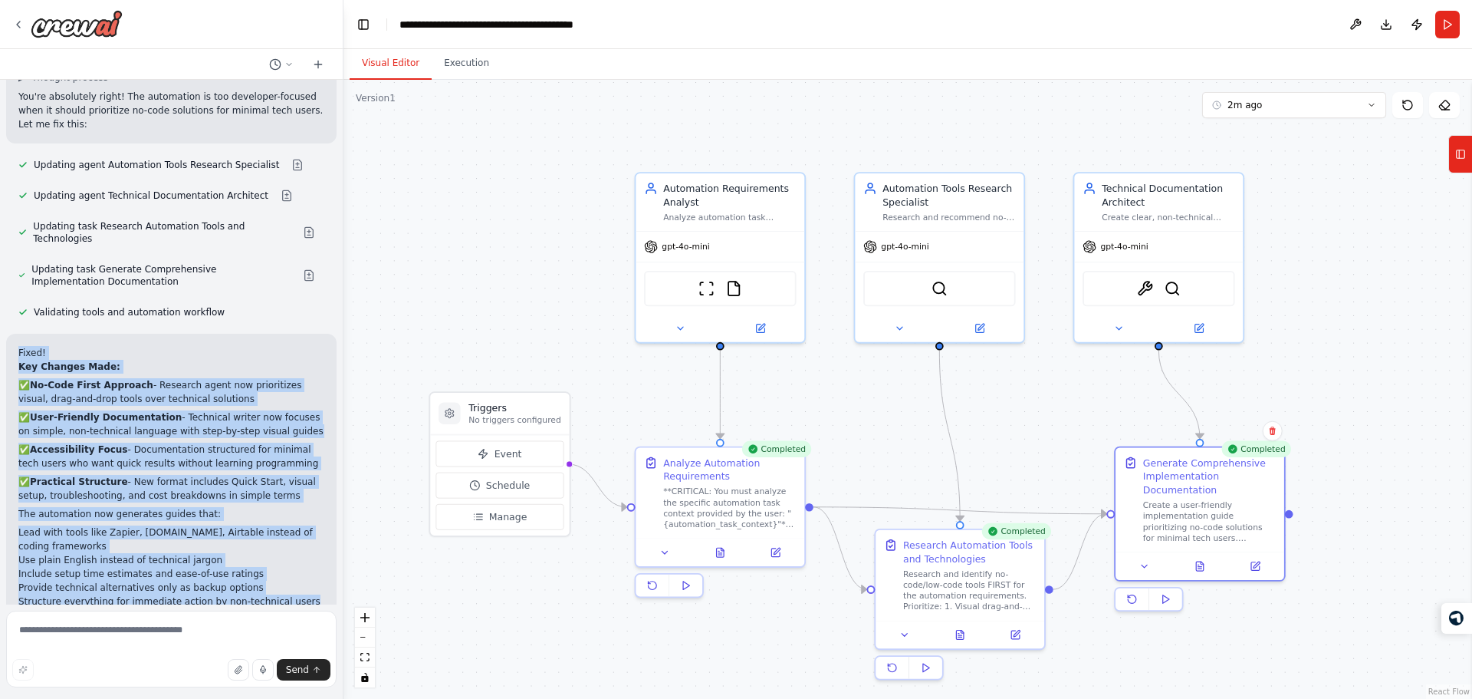
drag, startPoint x: 123, startPoint y: 190, endPoint x: 235, endPoint y: 467, distance: 298.9
click at [235, 467] on div "Fixed! Key Changes Made: ✅ No-Code First Approach - Research agent now prioriti…" at bounding box center [171, 482] width 330 height 296
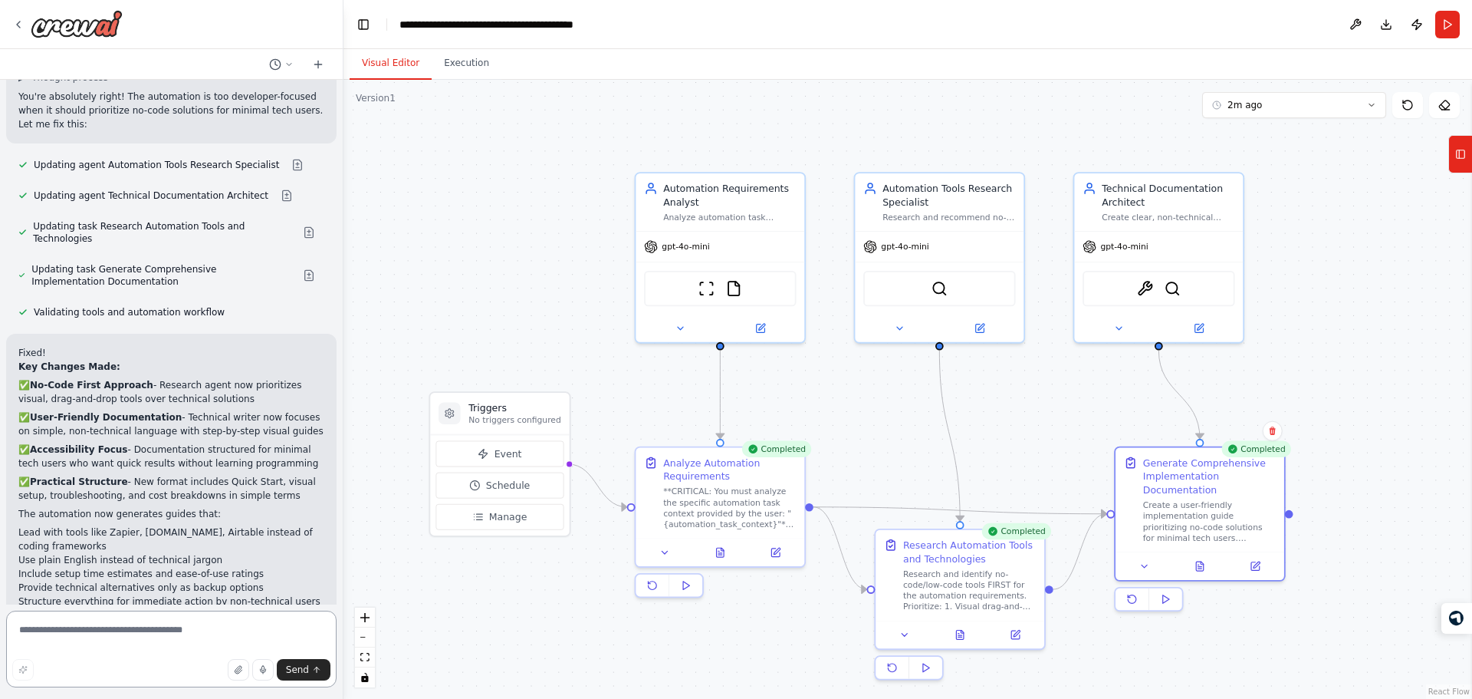
click at [87, 628] on textarea at bounding box center [171, 648] width 330 height 77
type textarea "*"
type textarea "**********"
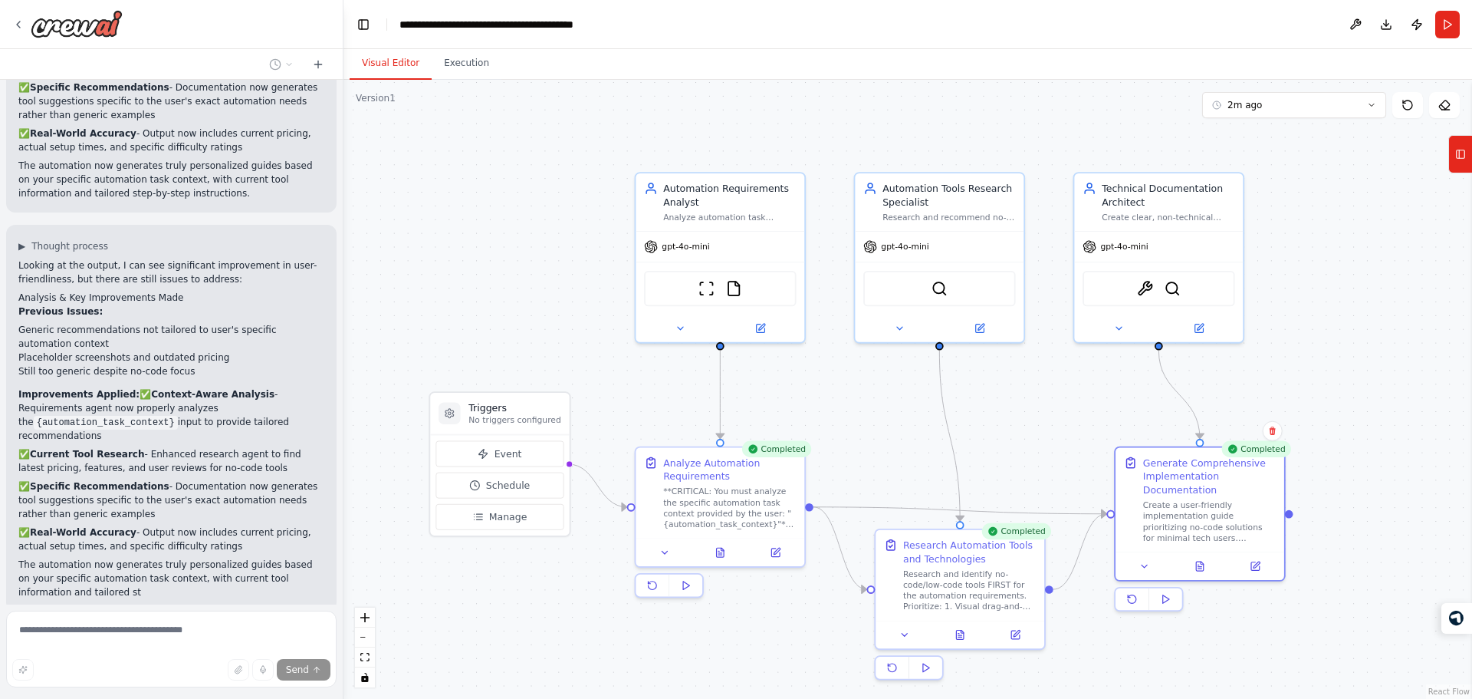
scroll to position [3838, 0]
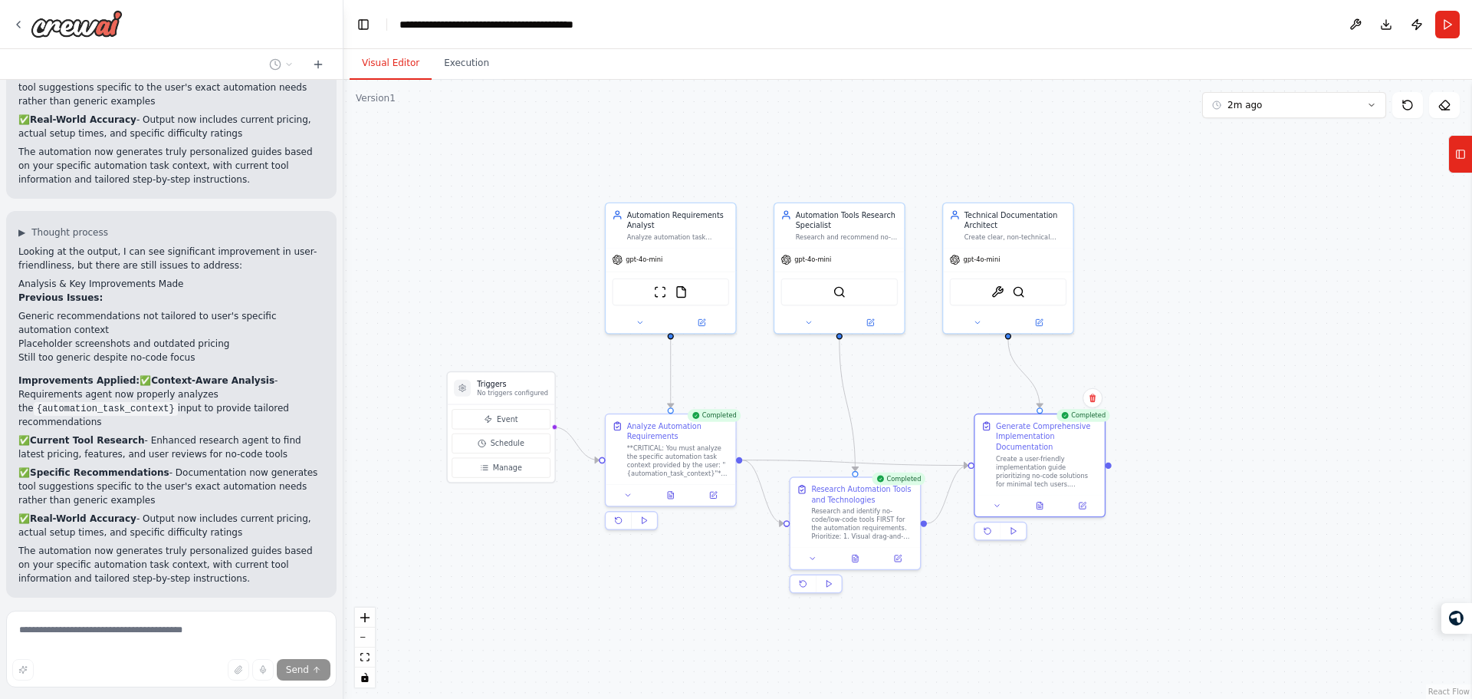
drag, startPoint x: 459, startPoint y: 267, endPoint x: 516, endPoint y: 233, distance: 66.7
click at [516, 233] on div ".deletable-edge-delete-btn { width: 20px; height: 20px; border: 0px solid #ffff…" at bounding box center [908, 389] width 1129 height 619
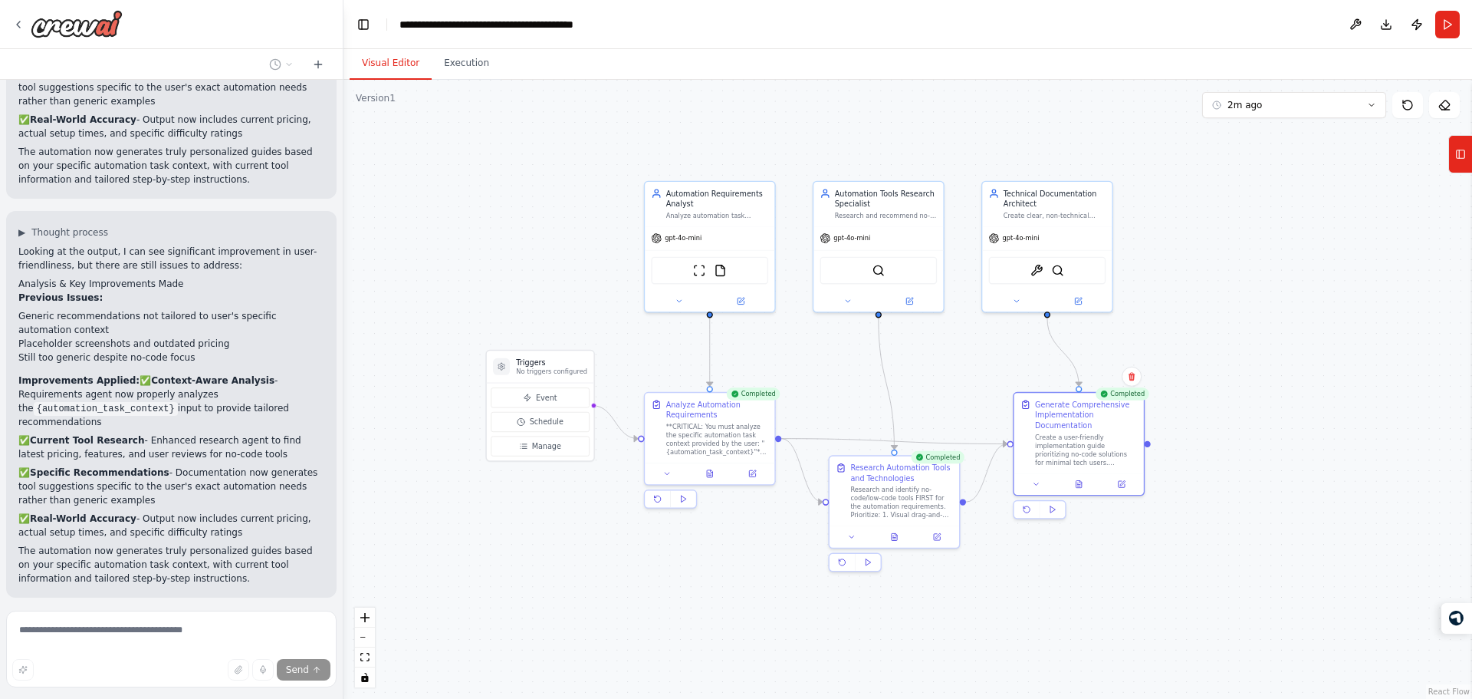
click at [139, 685] on button "Run Automation" at bounding box center [171, 697] width 306 height 25
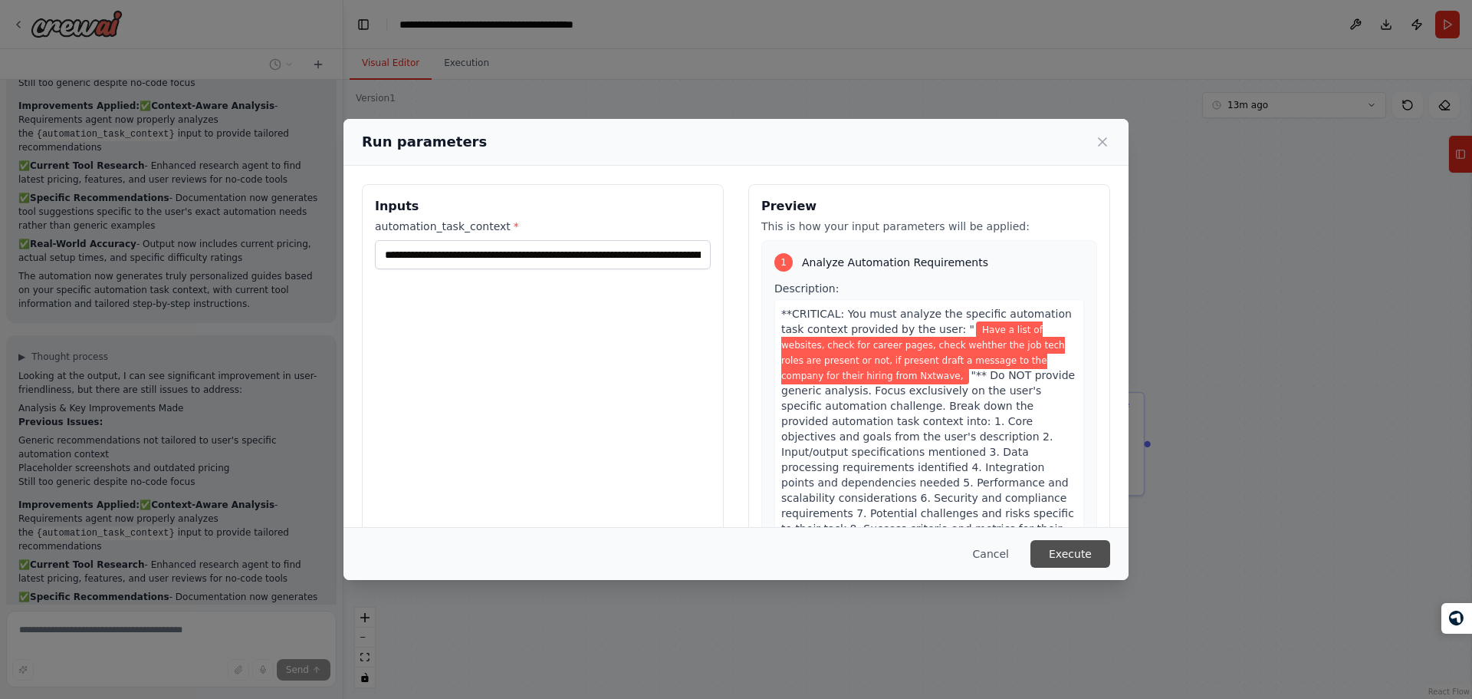
click at [1080, 560] on button "Execute" at bounding box center [1071, 554] width 80 height 28
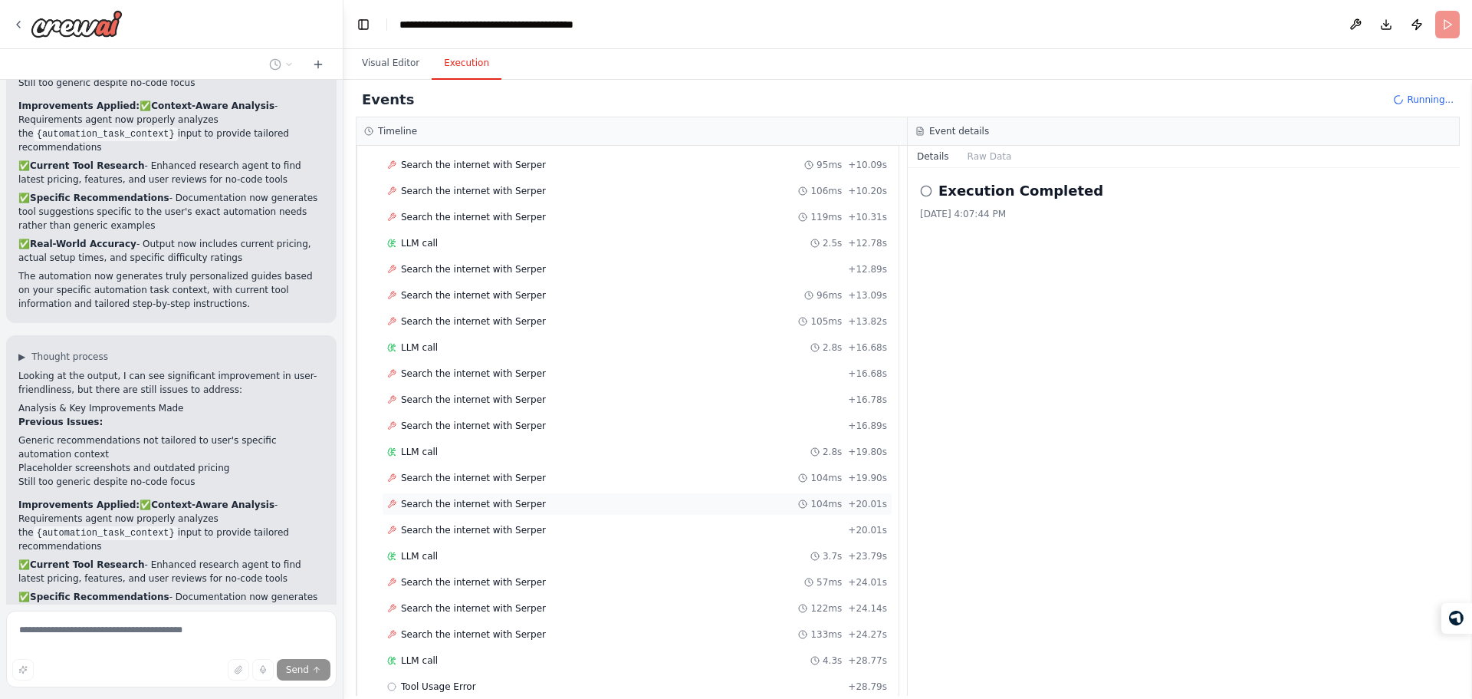
scroll to position [671, 0]
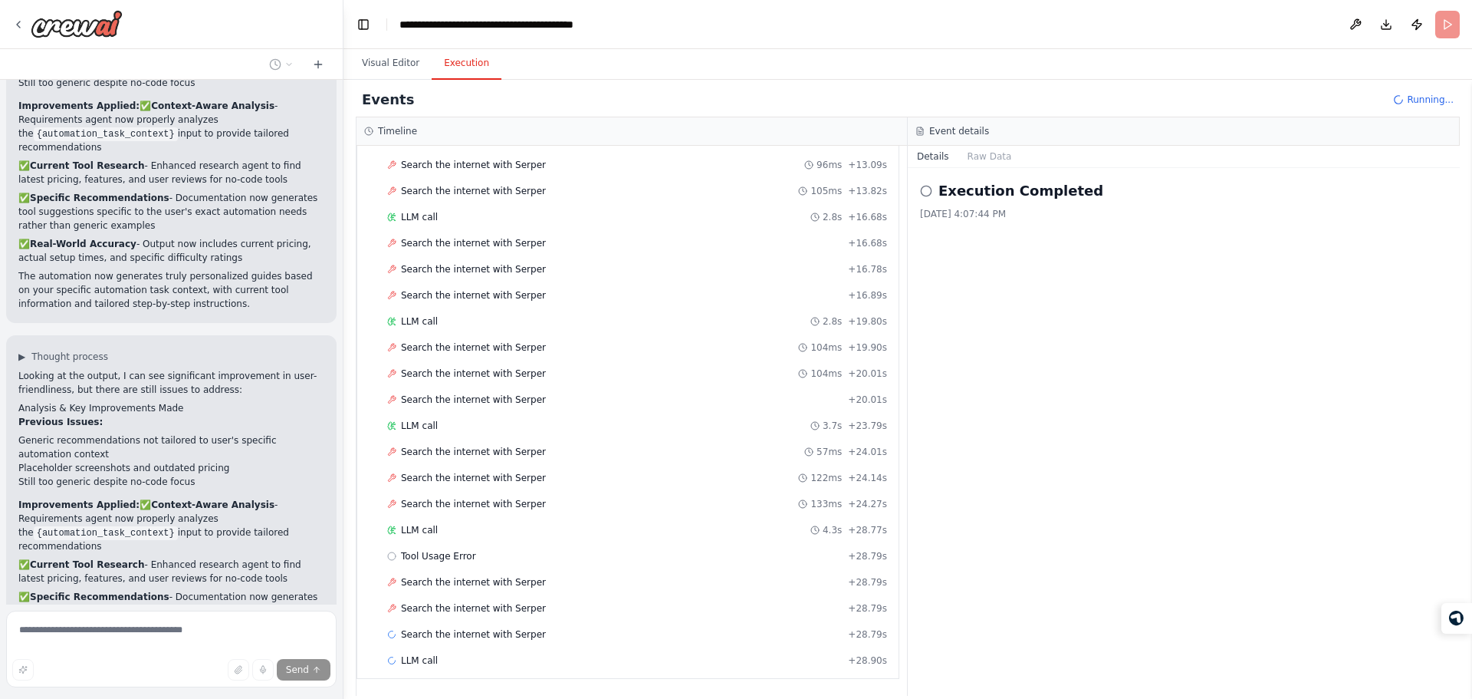
click at [597, 542] on div "Started + 0.00s LLM call 1.9s + 1.98s Search the internet with [PERSON_NAME] + …" at bounding box center [634, 218] width 529 height 912
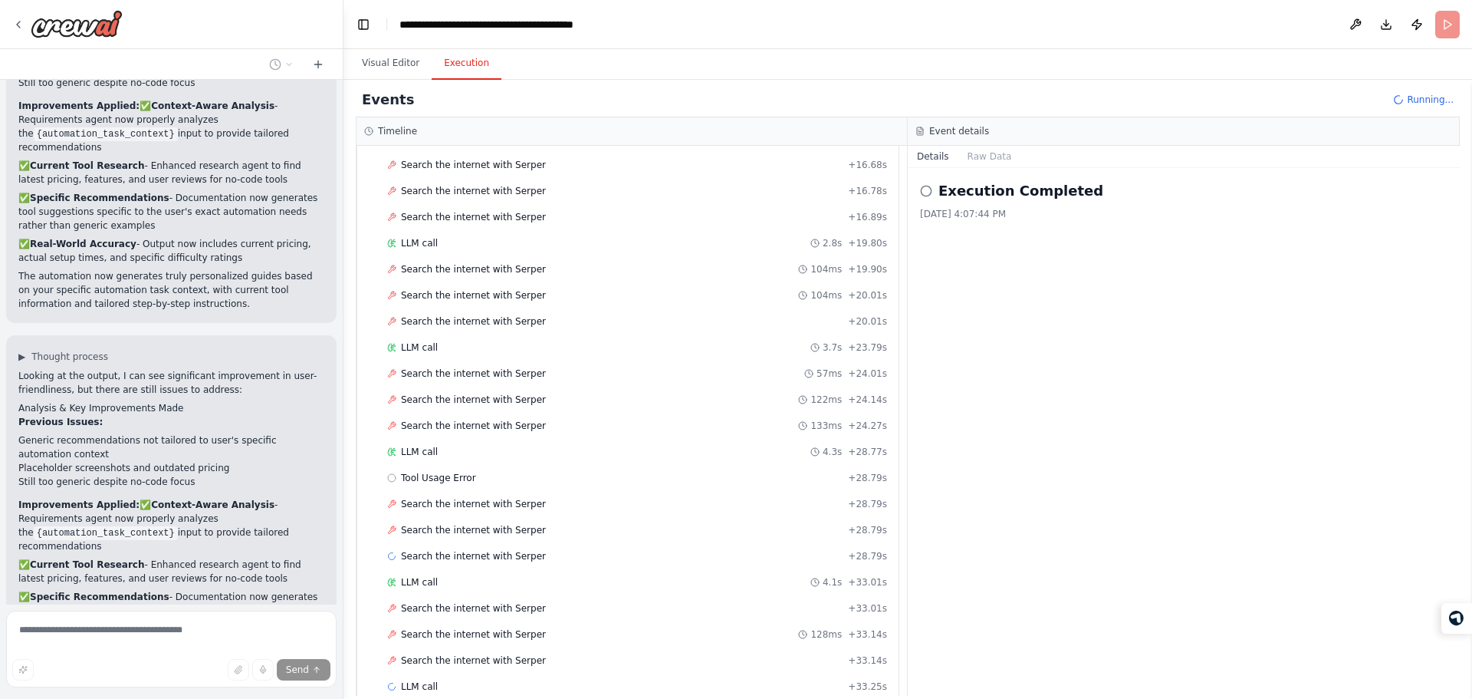
scroll to position [775, 0]
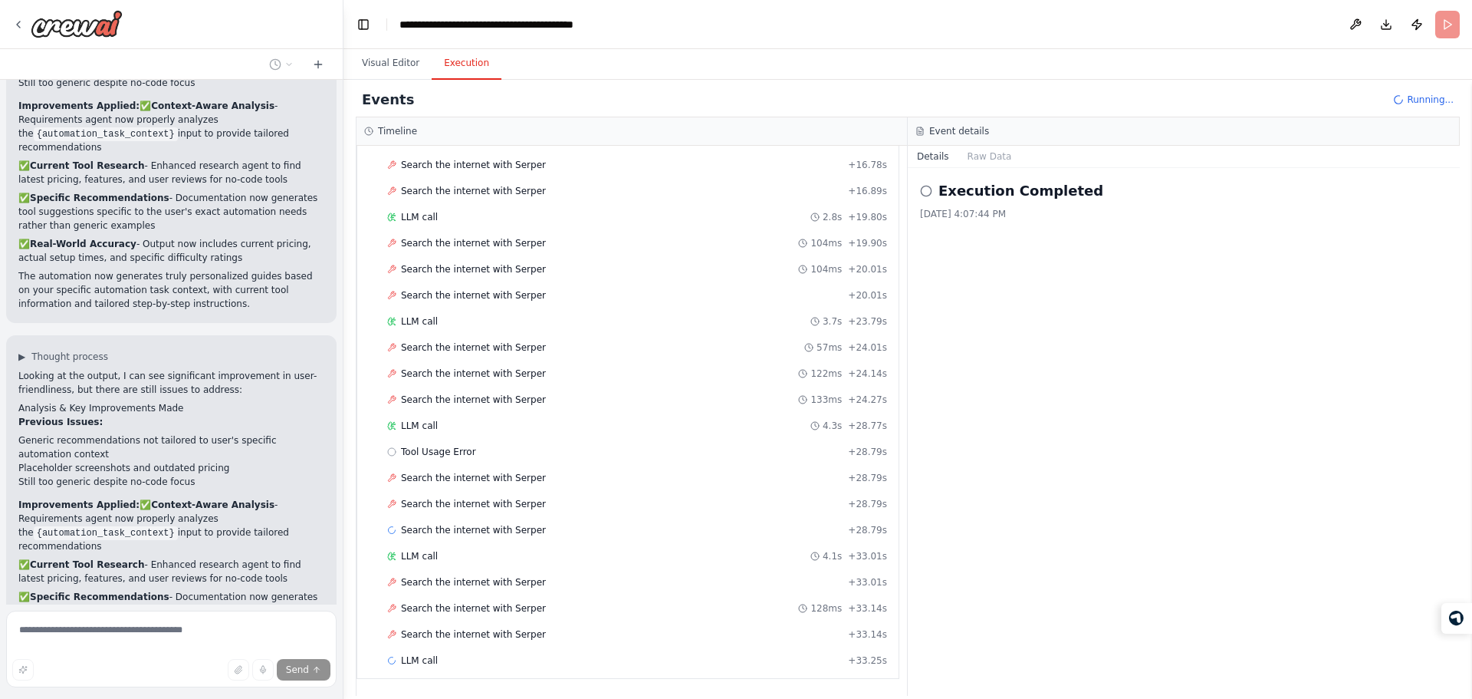
click at [574, 568] on div "Started + 0.00s LLM call 1.9s + 1.98s Search the internet with [PERSON_NAME] + …" at bounding box center [634, 166] width 529 height 1017
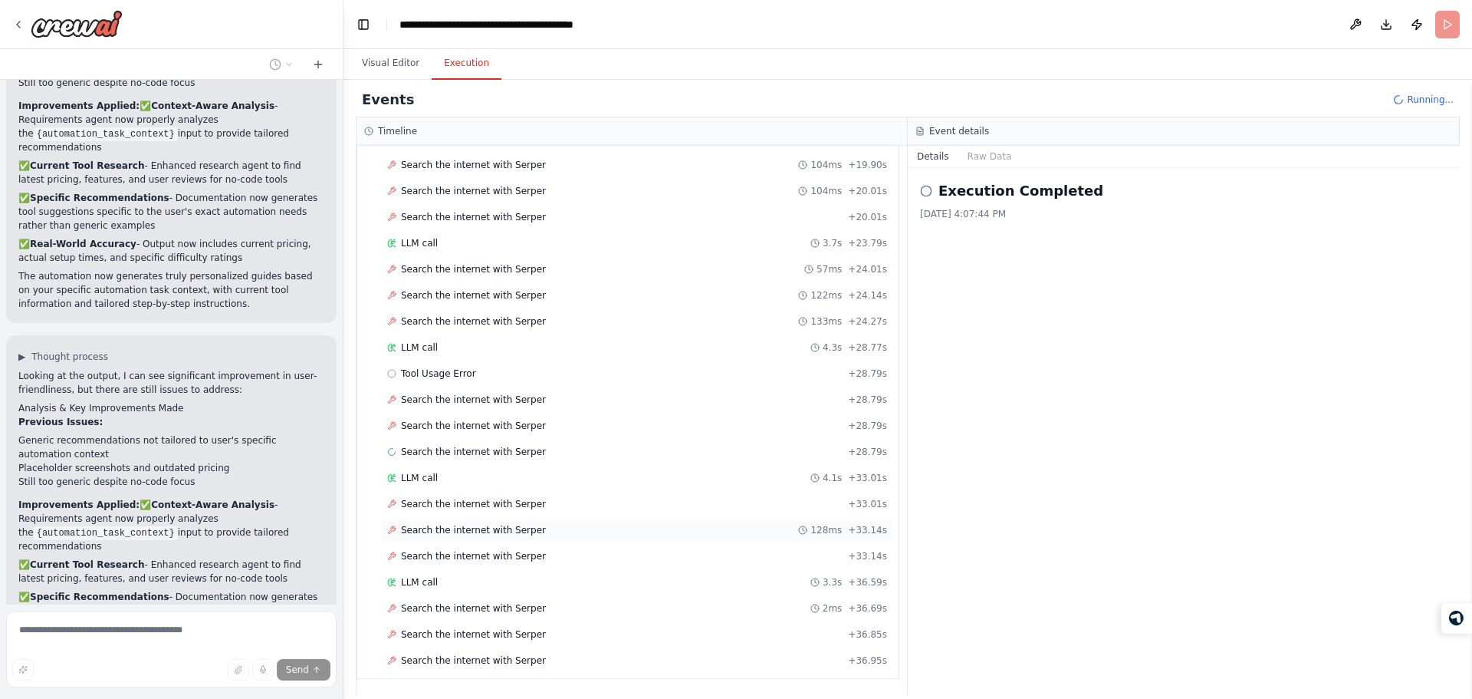
scroll to position [879, 0]
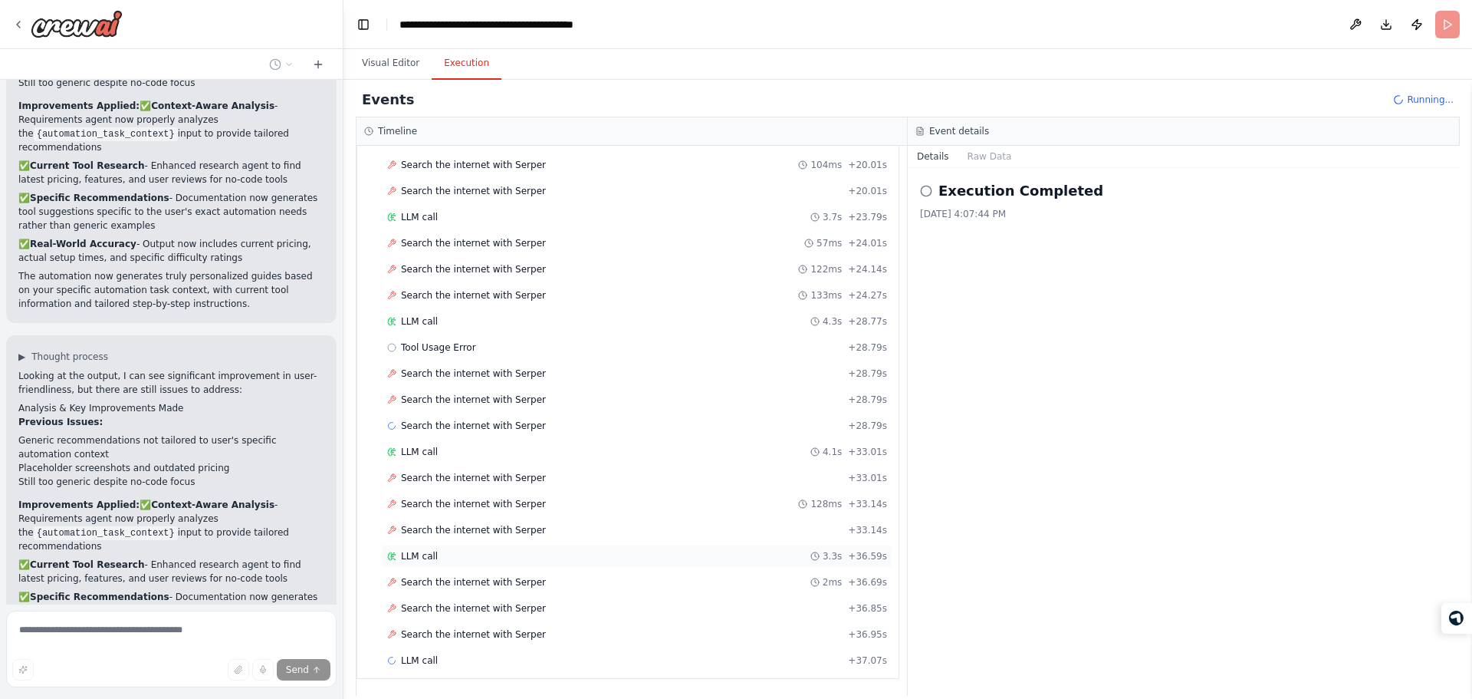
click at [626, 567] on div "LLM call 3.3s + 36.59s" at bounding box center [637, 555] width 511 height 23
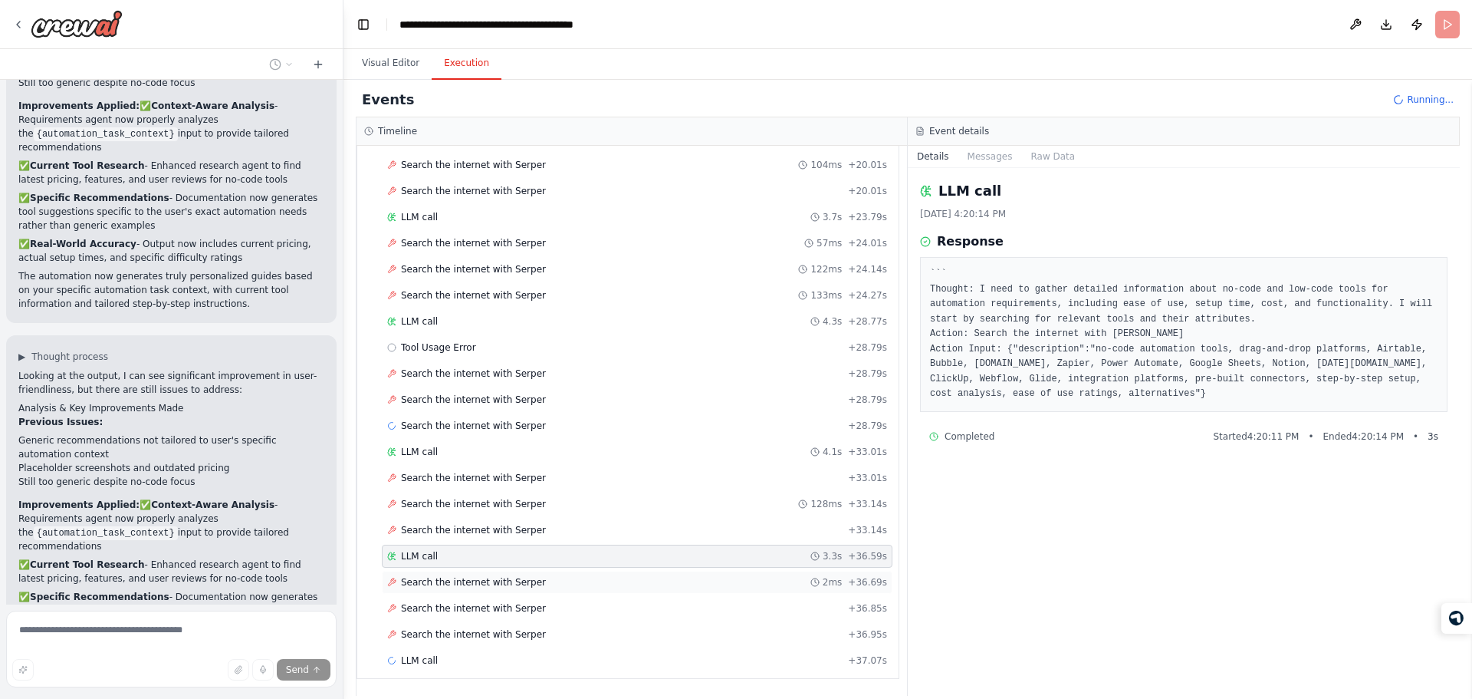
click at [648, 583] on div "Search the internet with [PERSON_NAME] 2ms + 36.69s" at bounding box center [637, 582] width 500 height 12
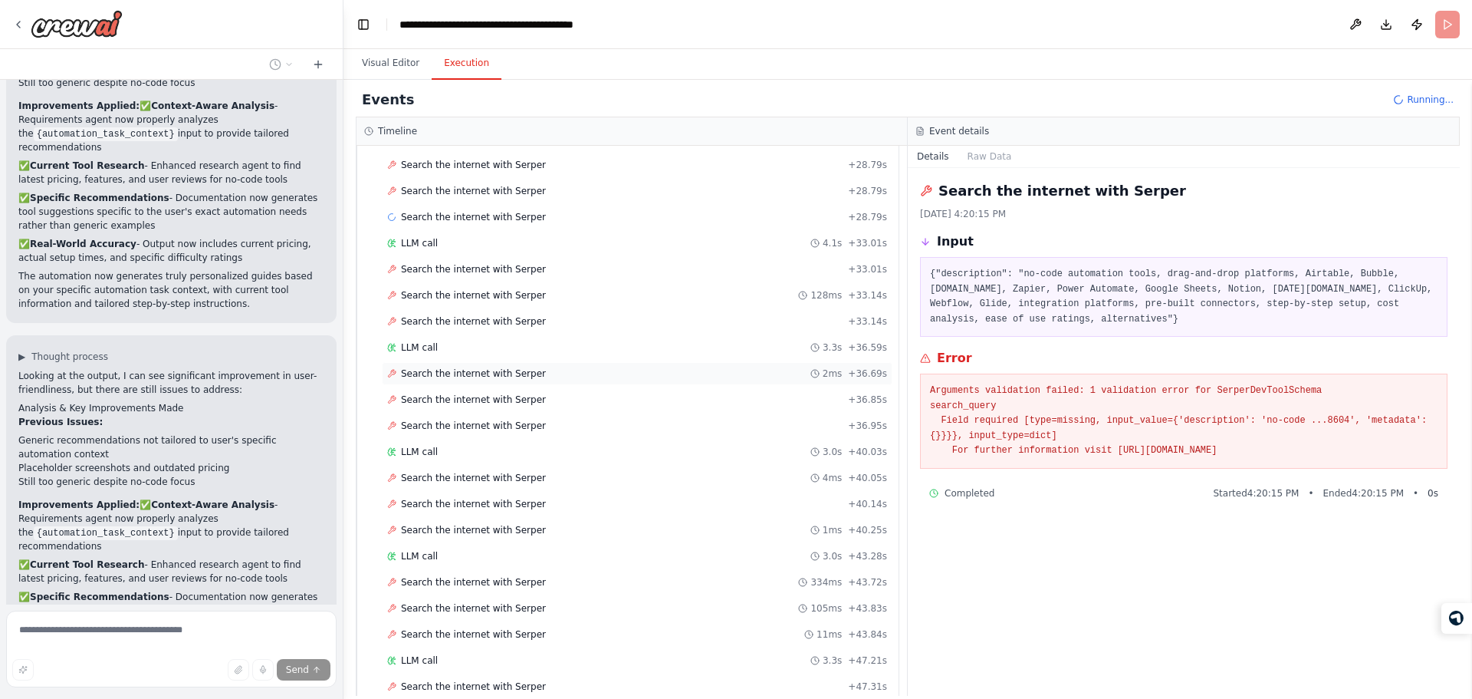
scroll to position [1192, 0]
click at [544, 546] on div "LLM call 3.3s + 47.21s" at bounding box center [637, 555] width 511 height 23
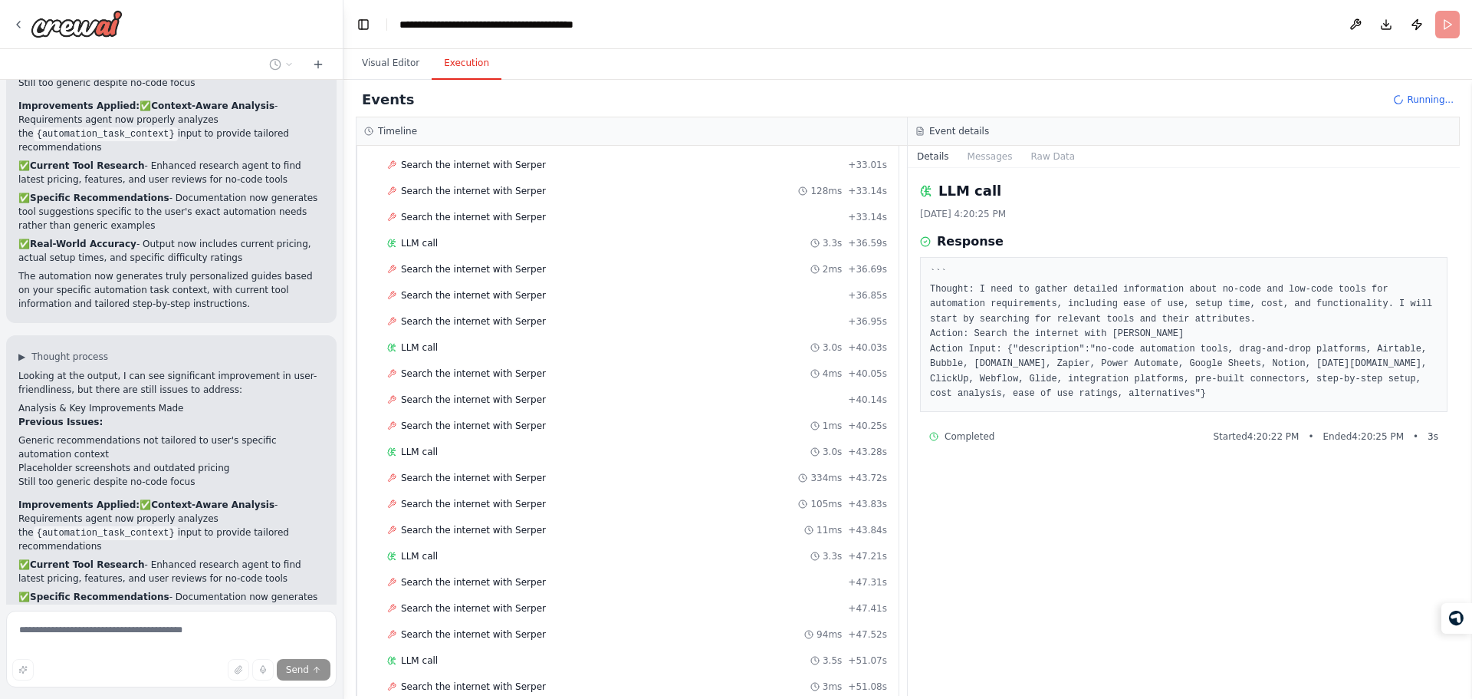
click at [929, 516] on div "LLM call [DATE] 4:20:25 PM Response ``` Thought: I need to gather detailed info…" at bounding box center [1184, 432] width 552 height 528
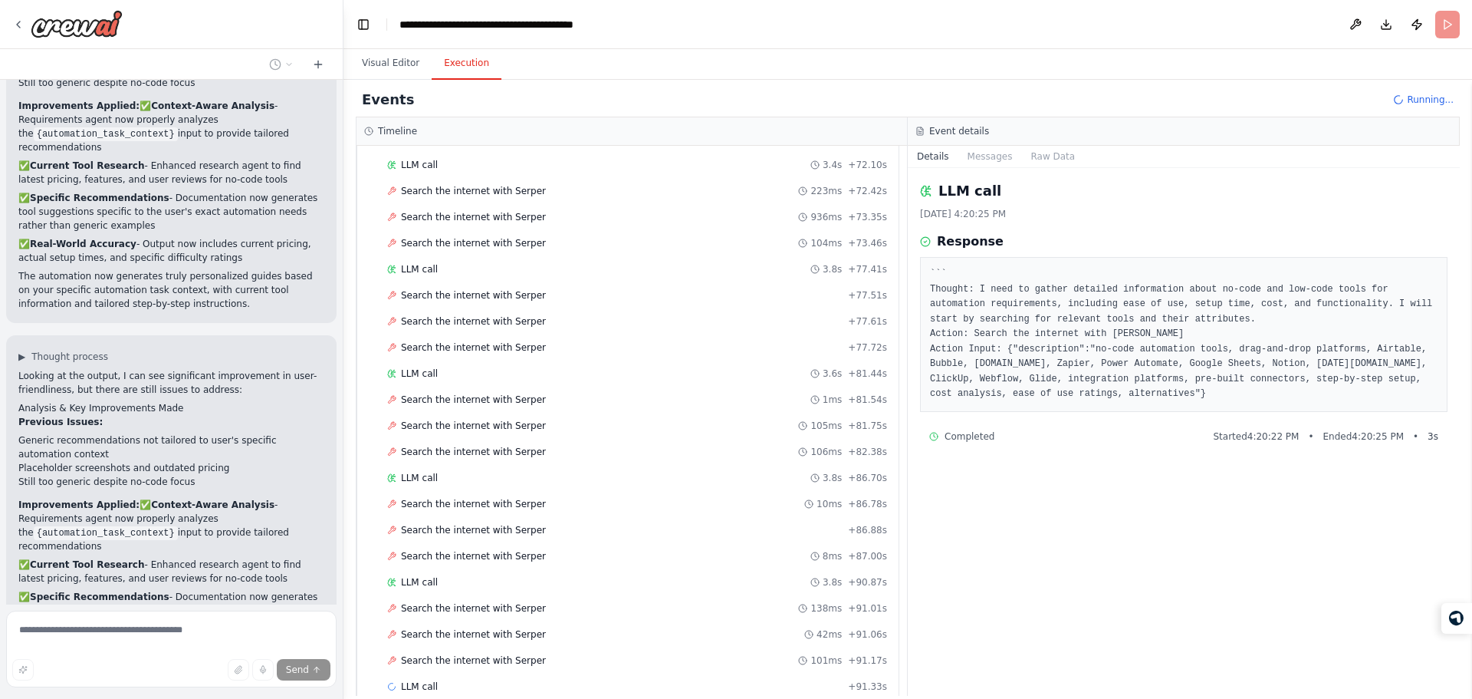
scroll to position [2235, 0]
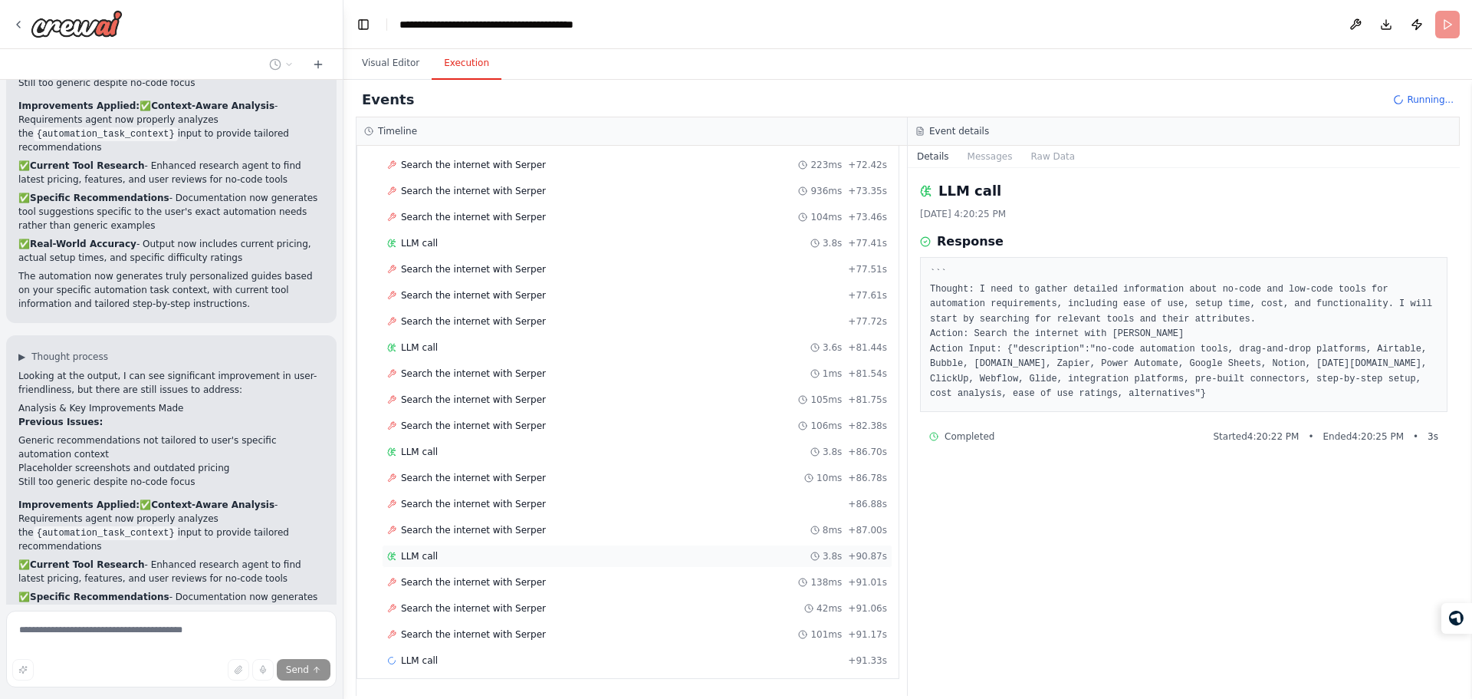
click at [637, 564] on div "LLM call 3.8s + 90.87s" at bounding box center [637, 555] width 511 height 23
click at [671, 585] on div "Search the internet with [PERSON_NAME] 138ms + 91.01s" at bounding box center [637, 582] width 500 height 12
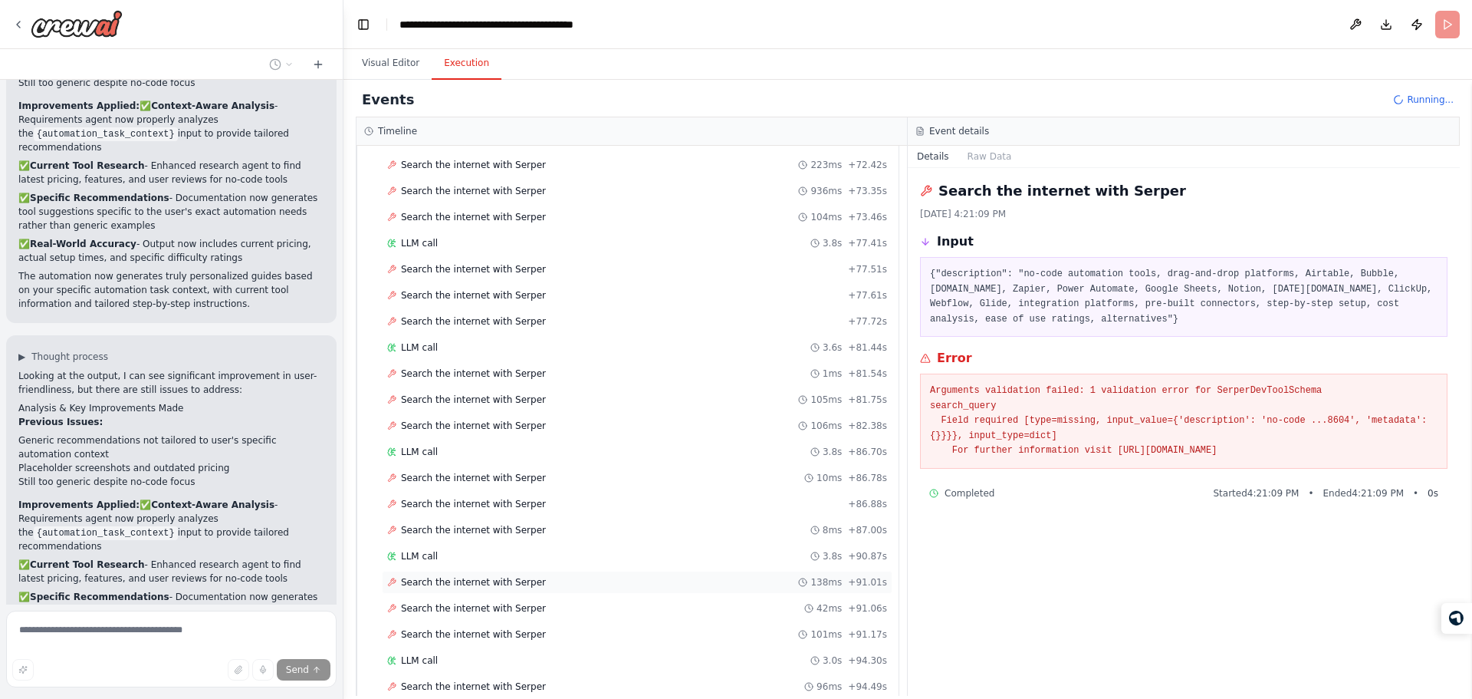
scroll to position [2339, 0]
click at [548, 604] on div "Search the internet with Serper 104ms + 94.60s" at bounding box center [637, 608] width 500 height 12
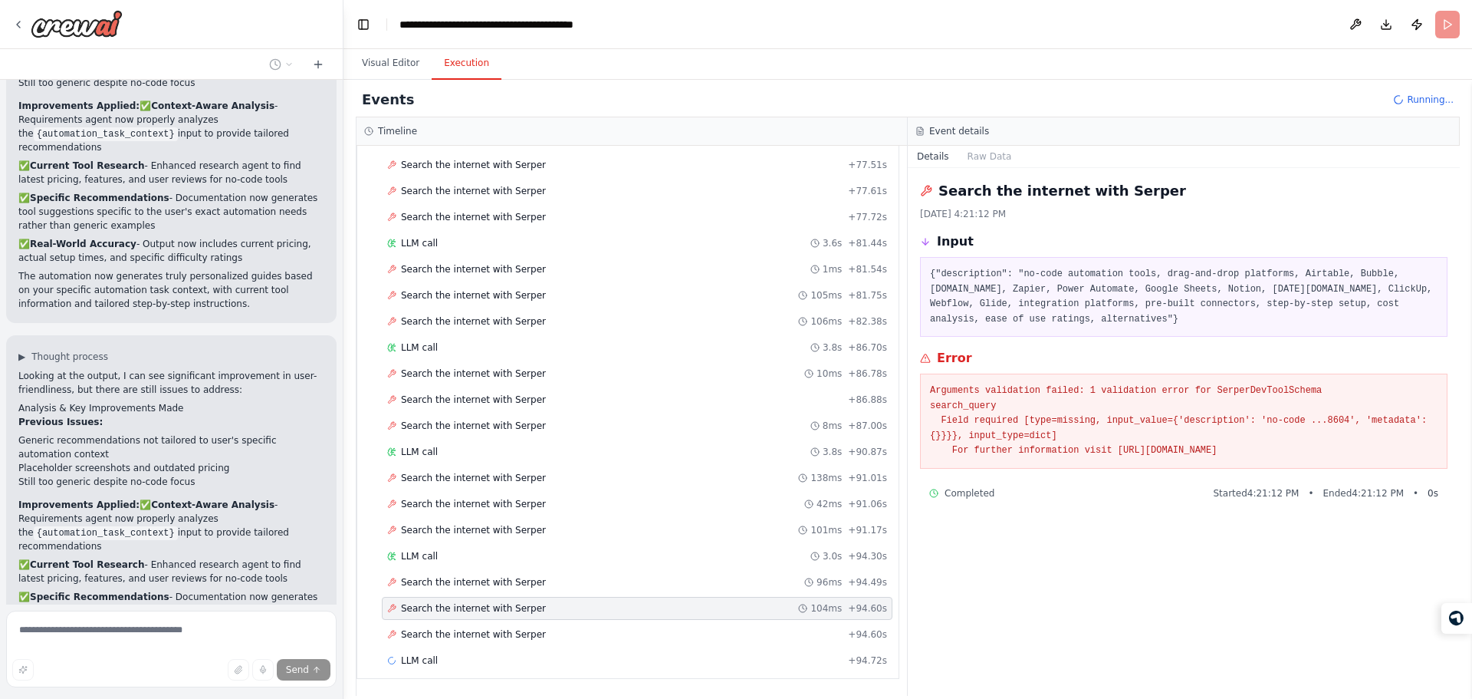
click at [163, 668] on p "The automation now generates truly personalized guides based on your specific a…" at bounding box center [171, 688] width 306 height 41
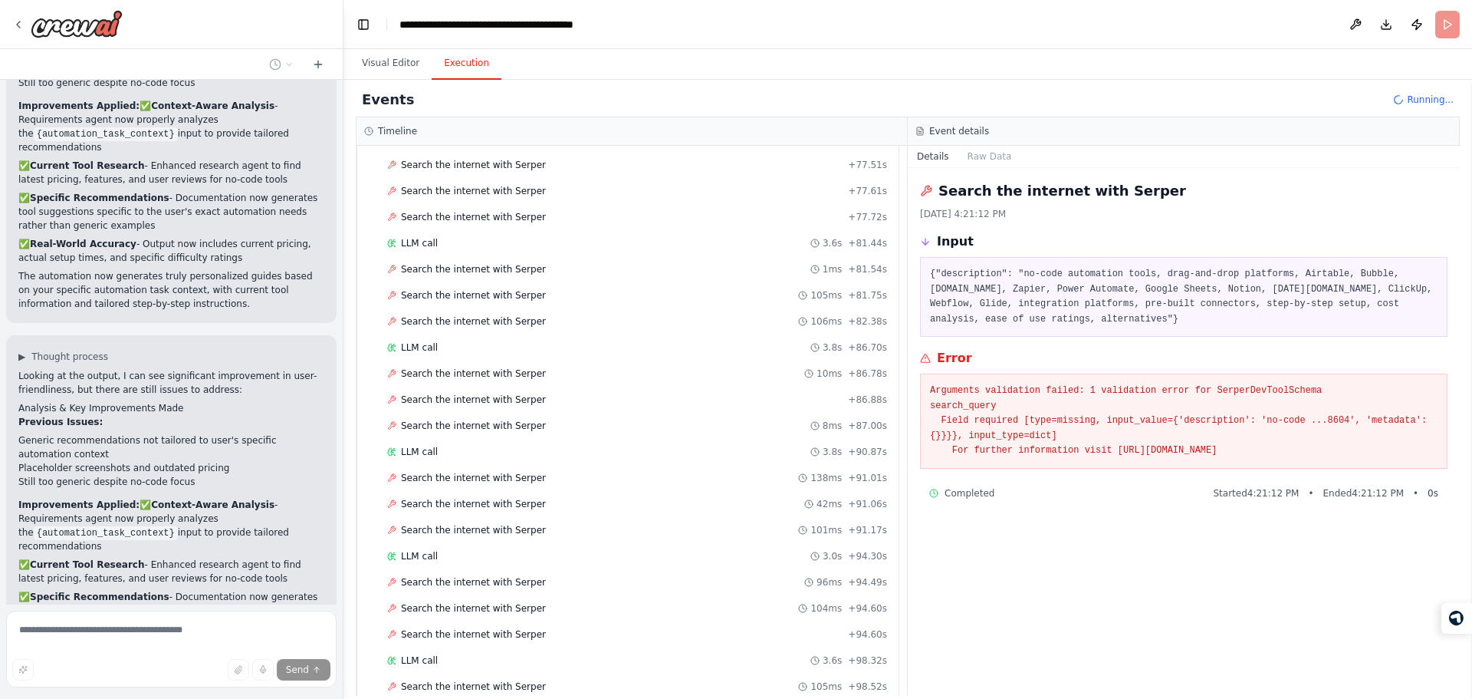
click at [163, 668] on p "The automation now generates truly personalized guides based on your specific a…" at bounding box center [171, 688] width 306 height 41
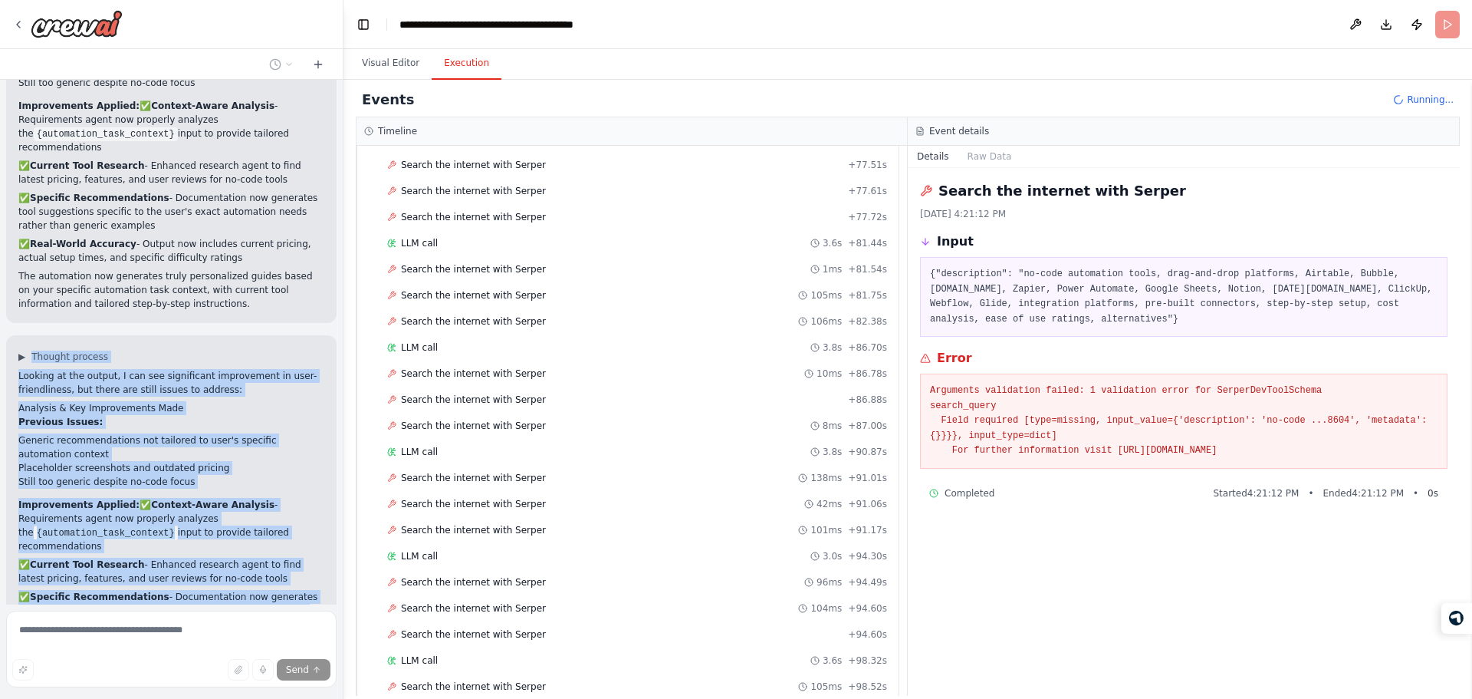
drag, startPoint x: 163, startPoint y: 491, endPoint x: 122, endPoint y: 176, distance: 317.1
click at [122, 350] on div "▶ Thought process Looking at the output, I can see significant improvement in u…" at bounding box center [171, 529] width 306 height 359
click at [122, 350] on div "▶ Thought process" at bounding box center [171, 356] width 306 height 12
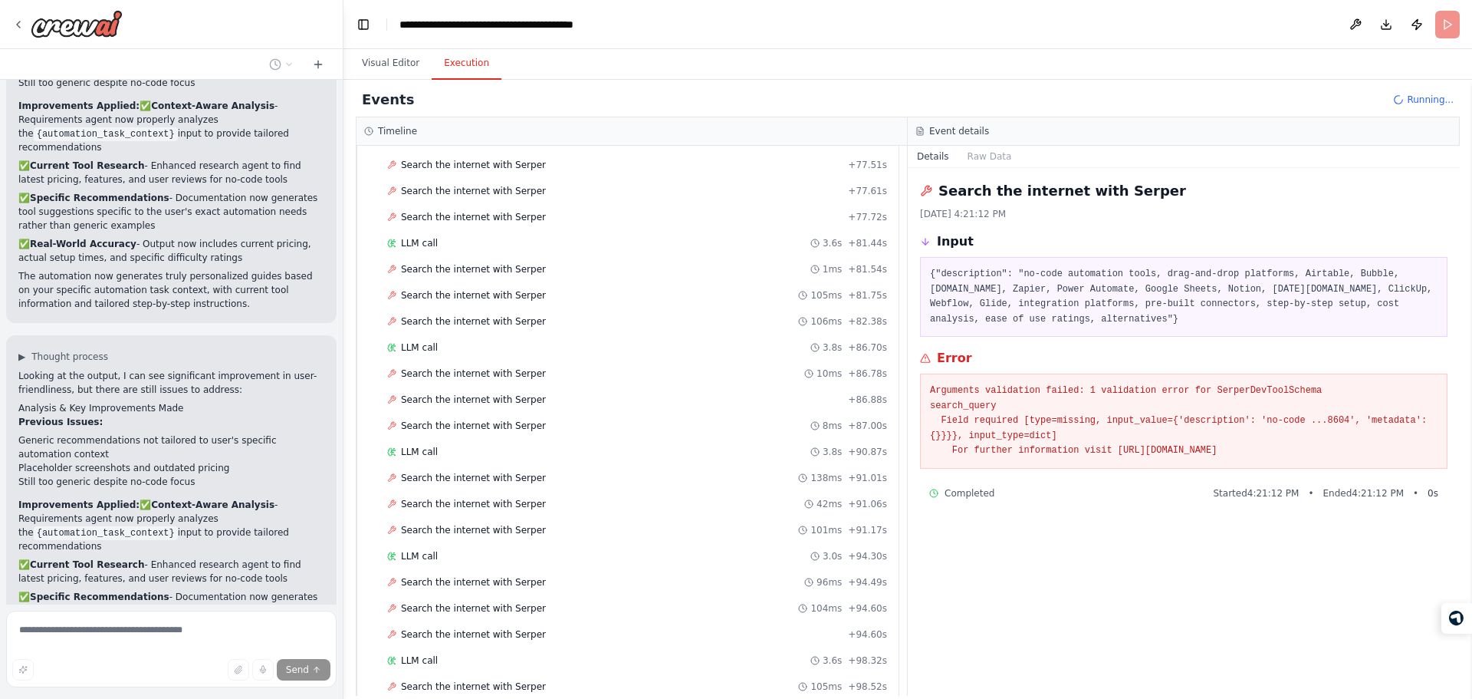
click at [122, 350] on div "▶ Thought process" at bounding box center [171, 356] width 306 height 12
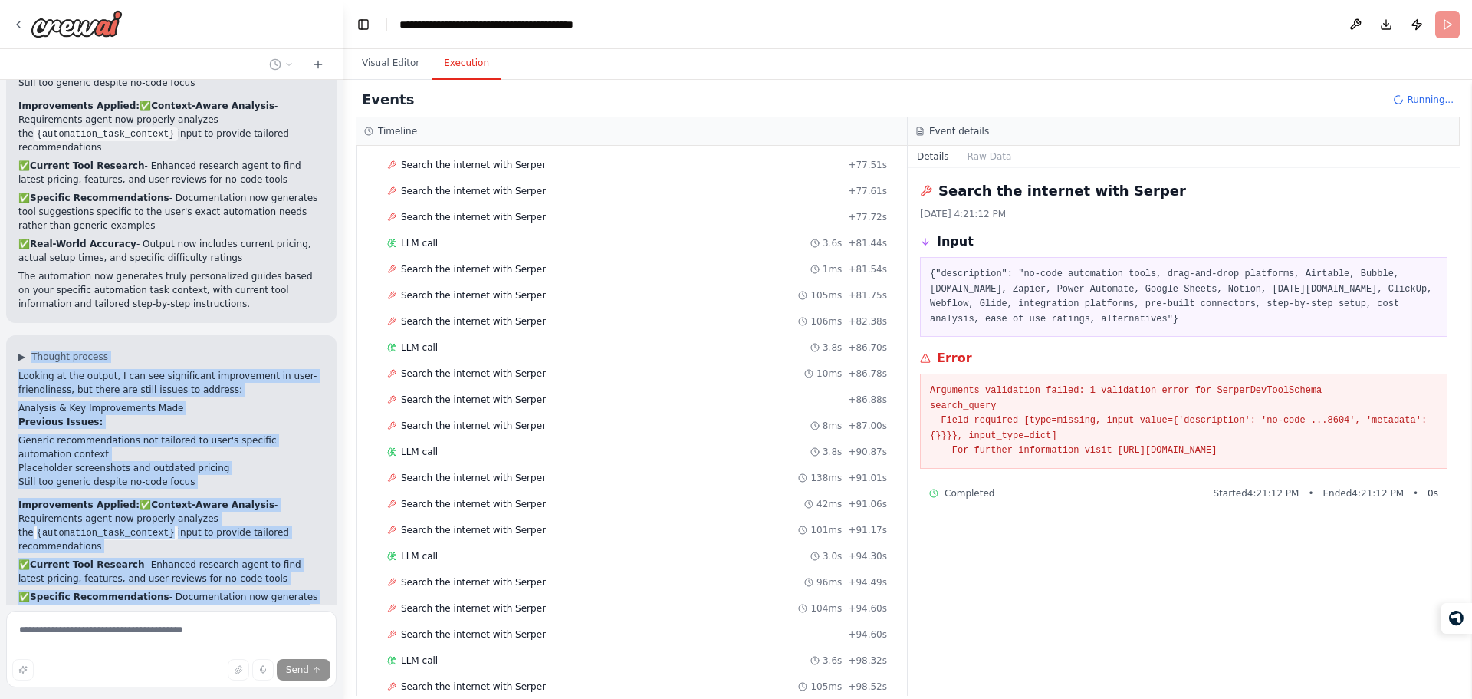
drag, startPoint x: 122, startPoint y: 176, endPoint x: 198, endPoint y: 523, distance: 354.8
click at [198, 523] on div "▶ Thought process Looking at the output, I can see significant improvement in u…" at bounding box center [171, 528] width 330 height 386
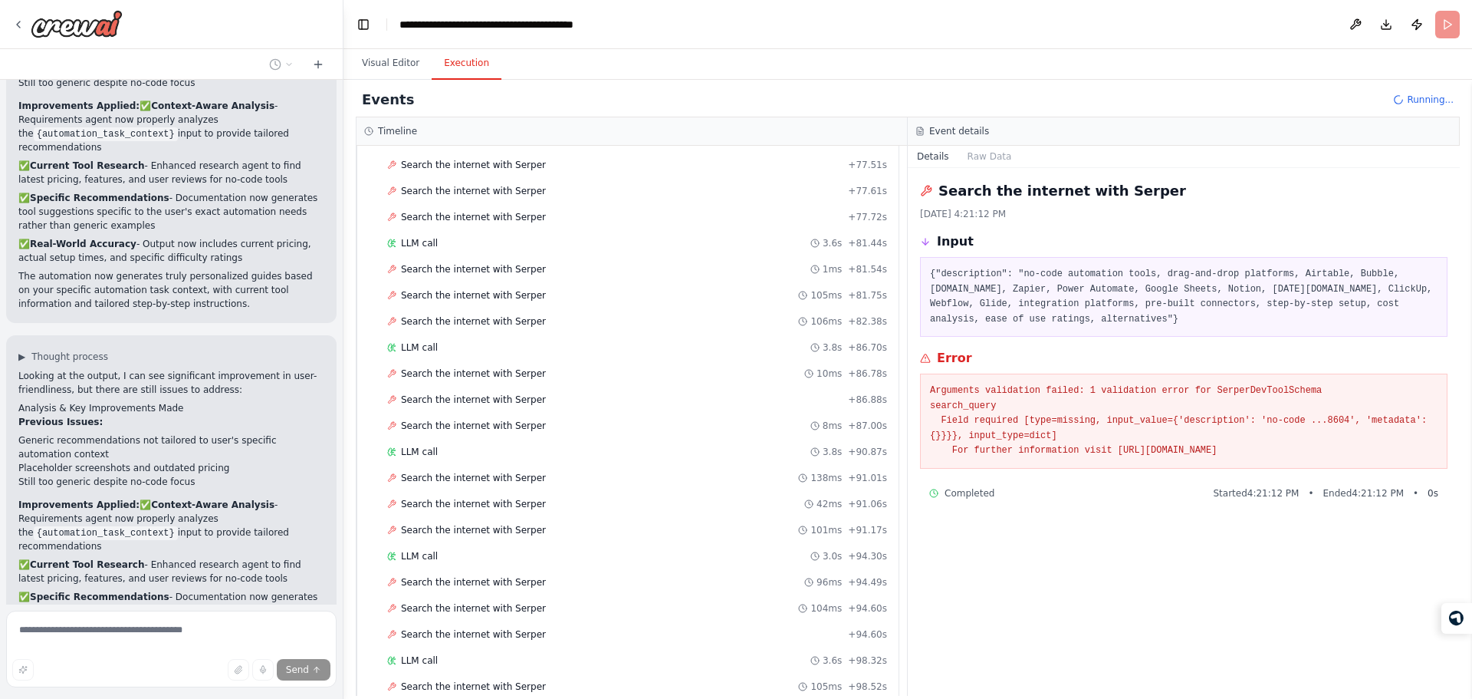
click at [198, 523] on div "▶ Thought process Looking at the output, I can see significant improvement in u…" at bounding box center [171, 528] width 330 height 386
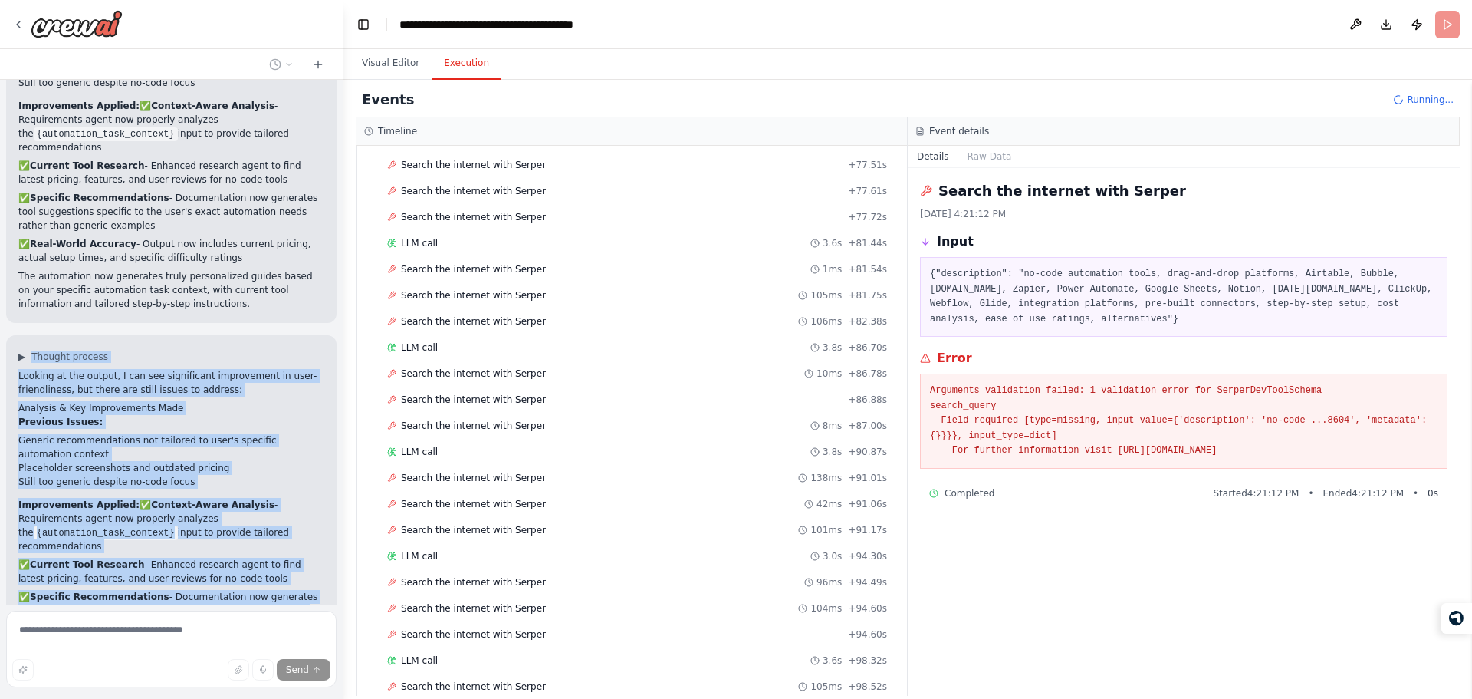
drag, startPoint x: 198, startPoint y: 523, endPoint x: 165, endPoint y: 170, distance: 354.3
click at [165, 335] on div "▶ Thought process Looking at the output, I can see significant improvement in u…" at bounding box center [171, 528] width 330 height 386
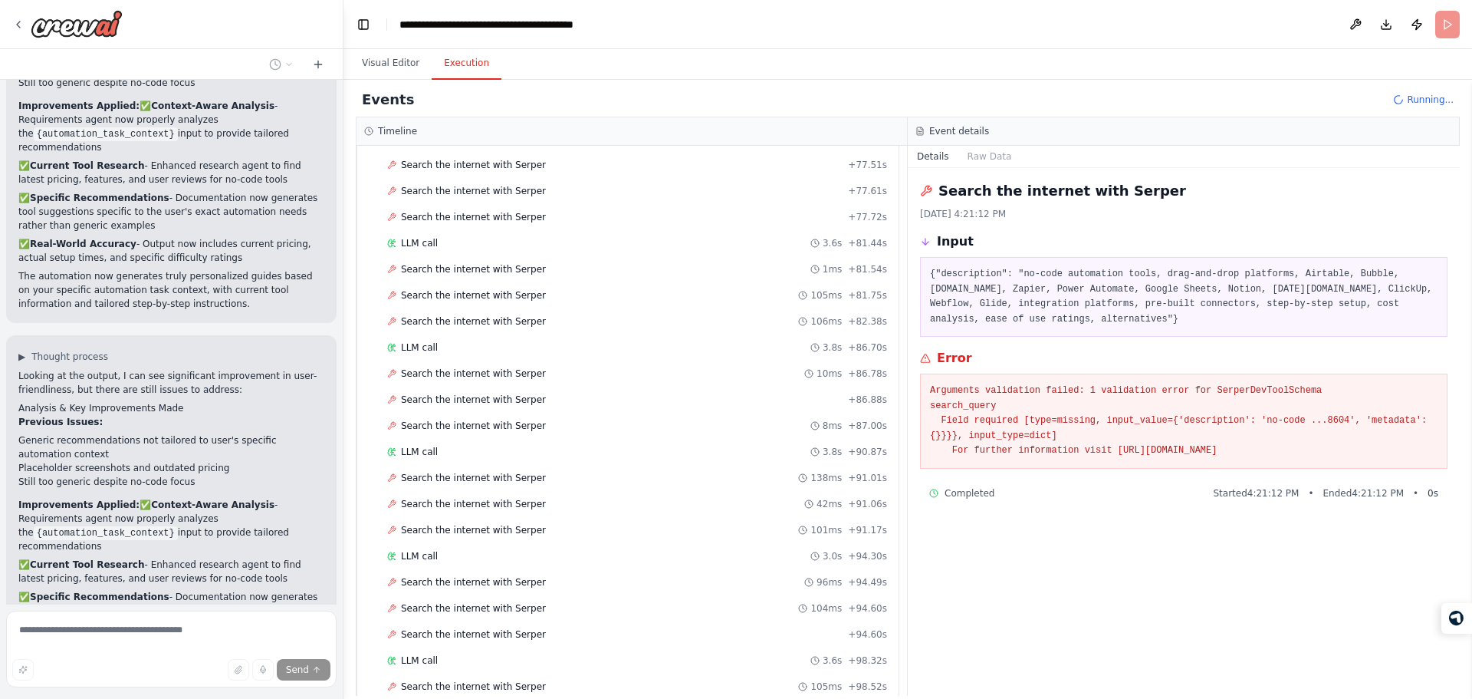
click at [165, 335] on div "▶ Thought process Looking at the output, I can see significant improvement in u…" at bounding box center [171, 528] width 330 height 386
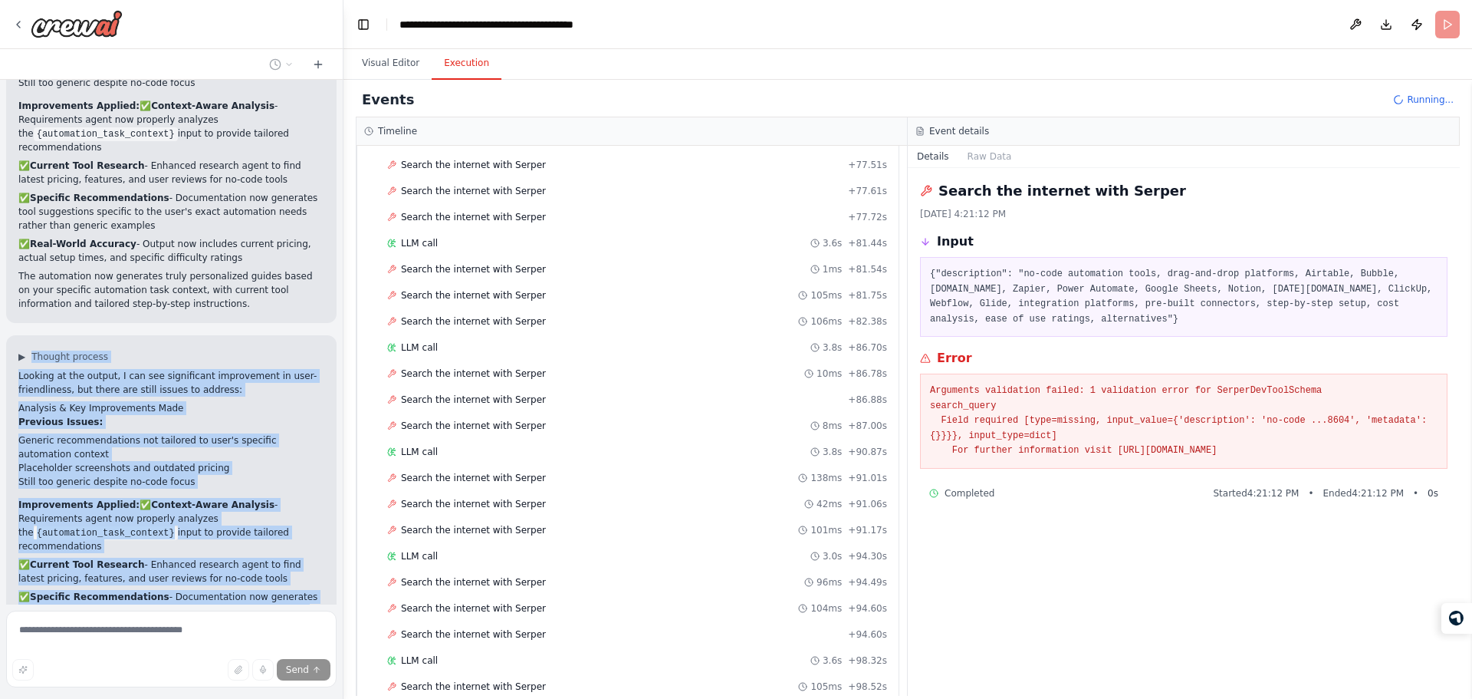
drag, startPoint x: 165, startPoint y: 170, endPoint x: 193, endPoint y: 526, distance: 356.9
click at [193, 526] on div "▶ Thought process Looking at the output, I can see significant improvement in u…" at bounding box center [171, 528] width 330 height 386
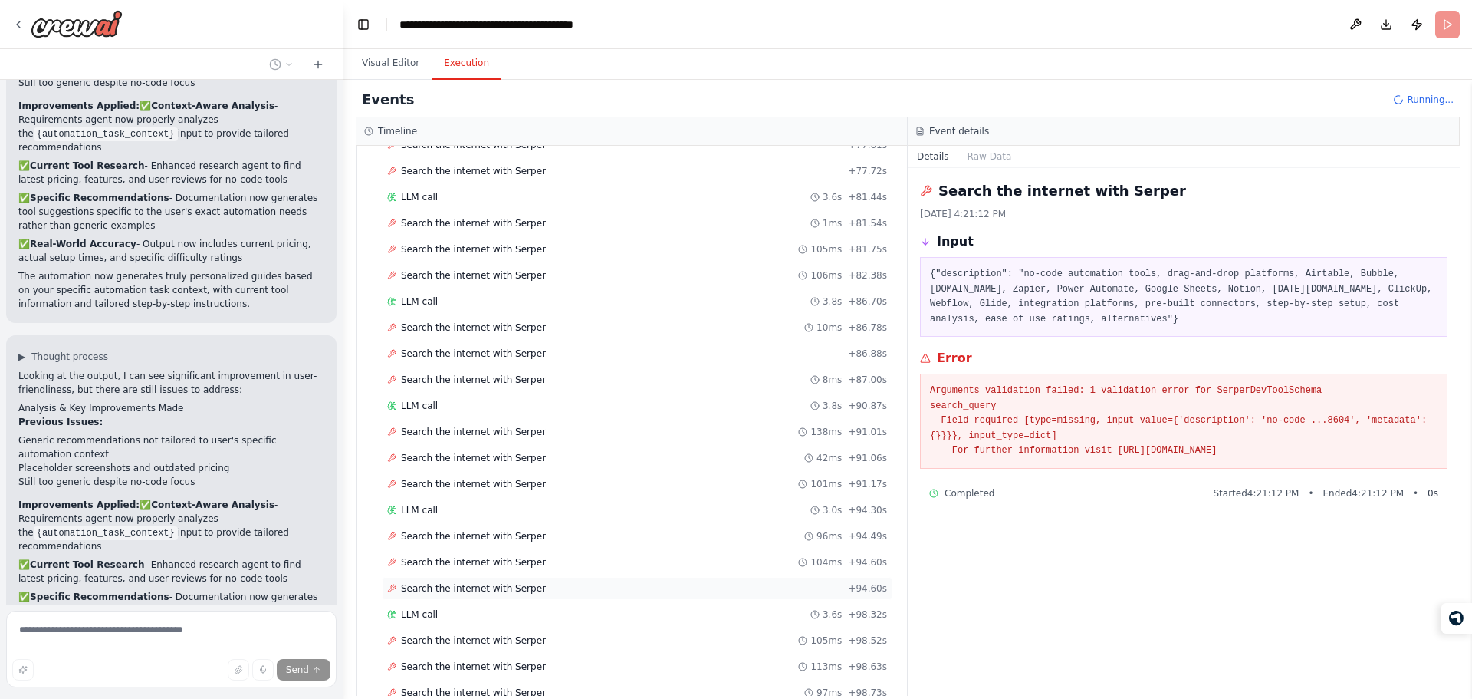
scroll to position [2418, 0]
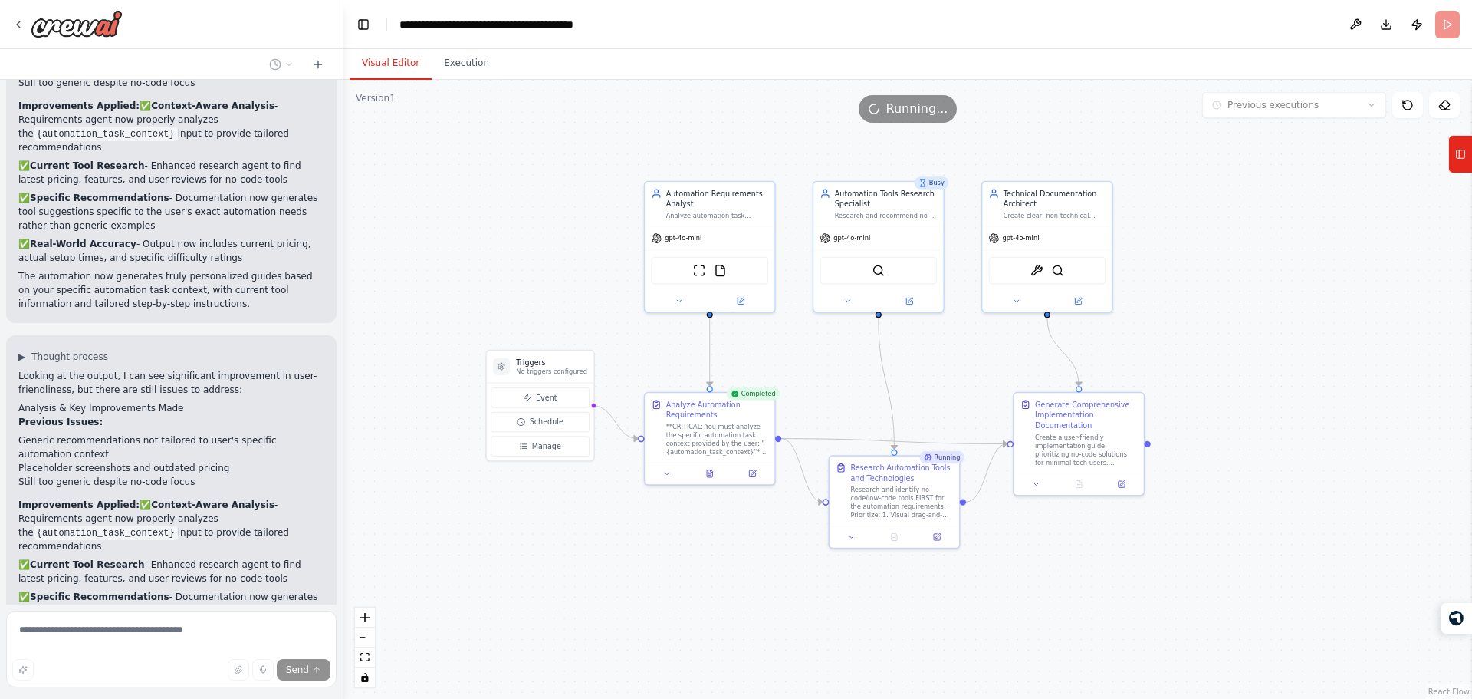
click at [388, 74] on button "Visual Editor" at bounding box center [391, 64] width 82 height 32
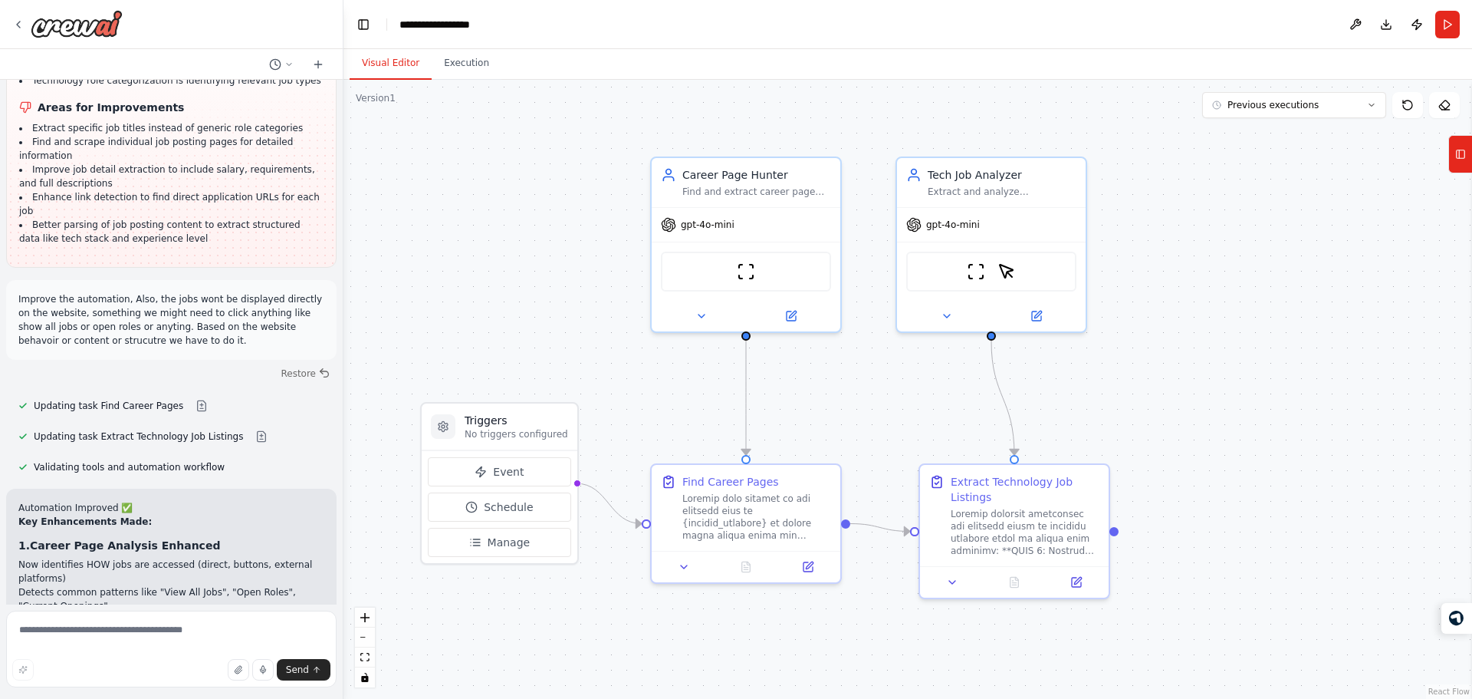
scroll to position [6899, 0]
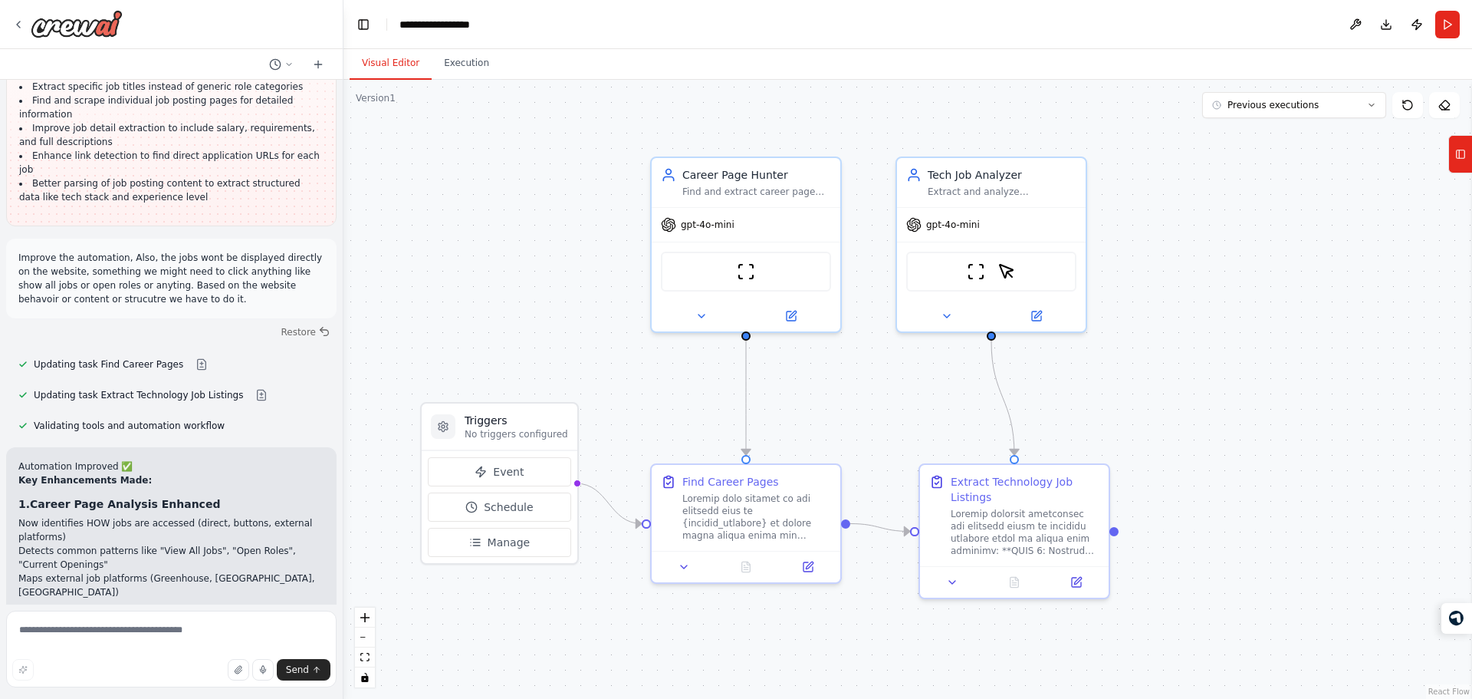
click at [159, 629] on textarea at bounding box center [171, 648] width 330 height 77
click at [262, 630] on textarea "**********" at bounding box center [171, 648] width 330 height 77
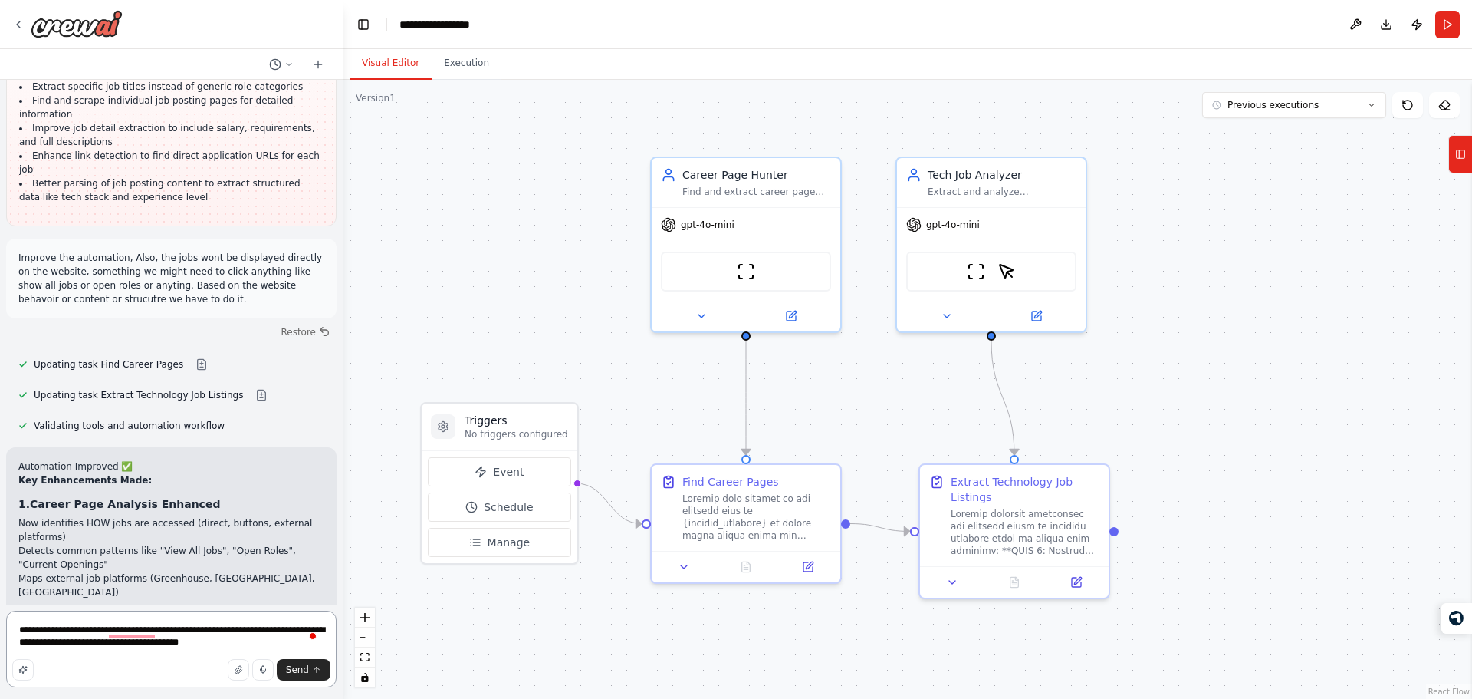
type textarea "**********"
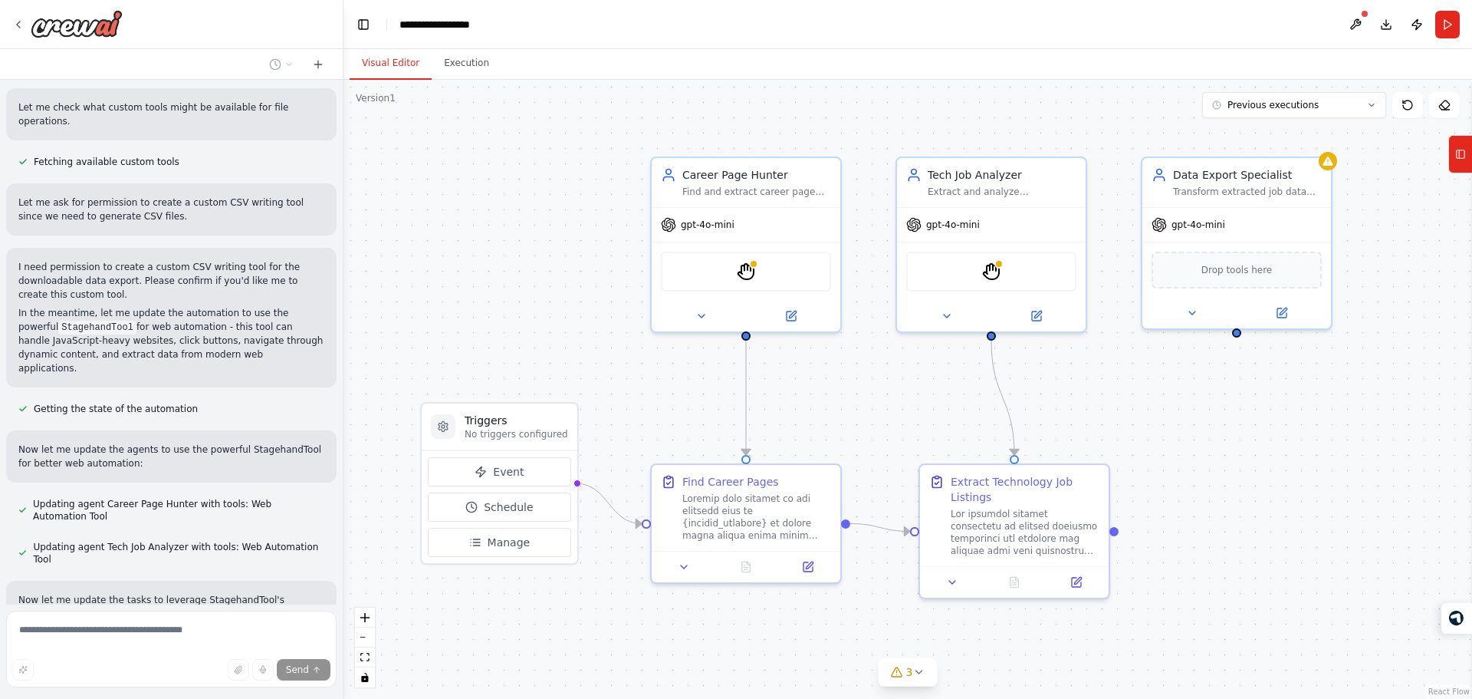
scroll to position [8190, 0]
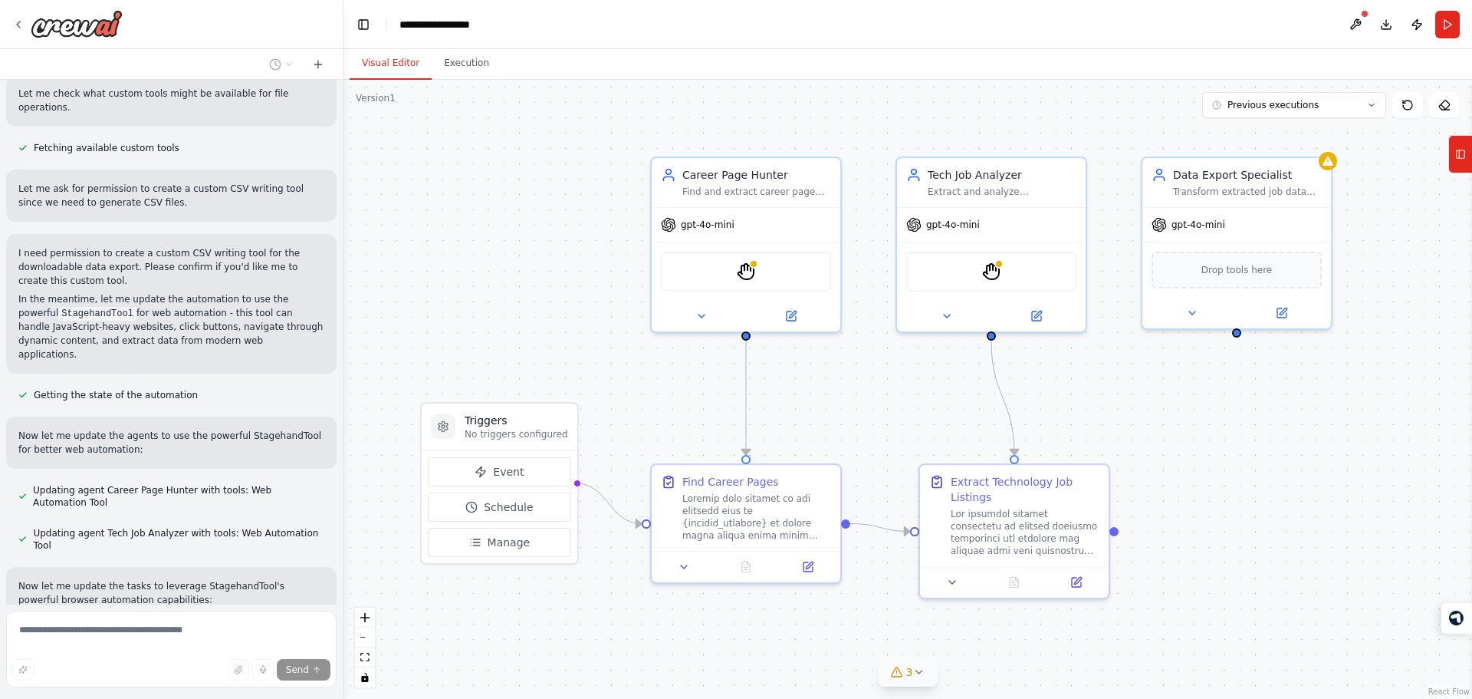
click at [920, 669] on icon at bounding box center [918, 672] width 12 height 12
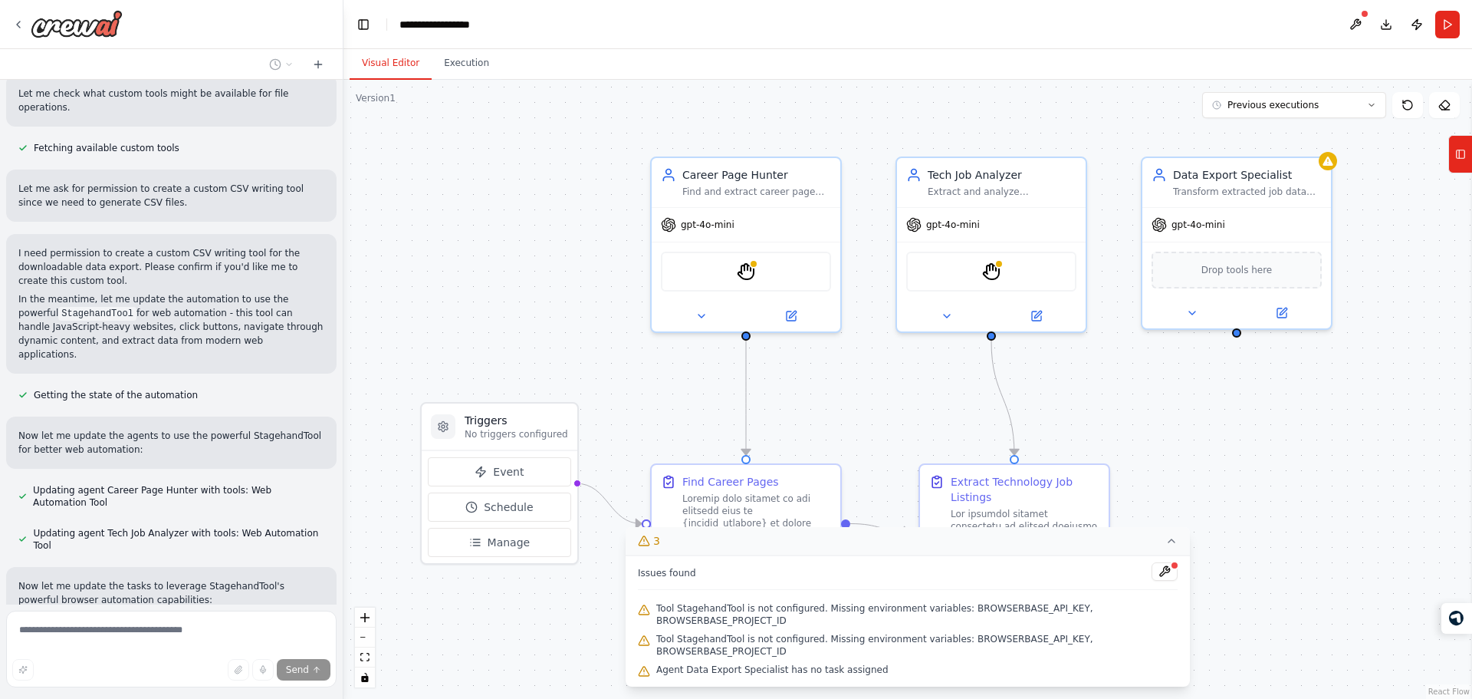
click at [856, 431] on div ".deletable-edge-delete-btn { width: 20px; height: 20px; border: 0px solid #ffff…" at bounding box center [908, 389] width 1129 height 619
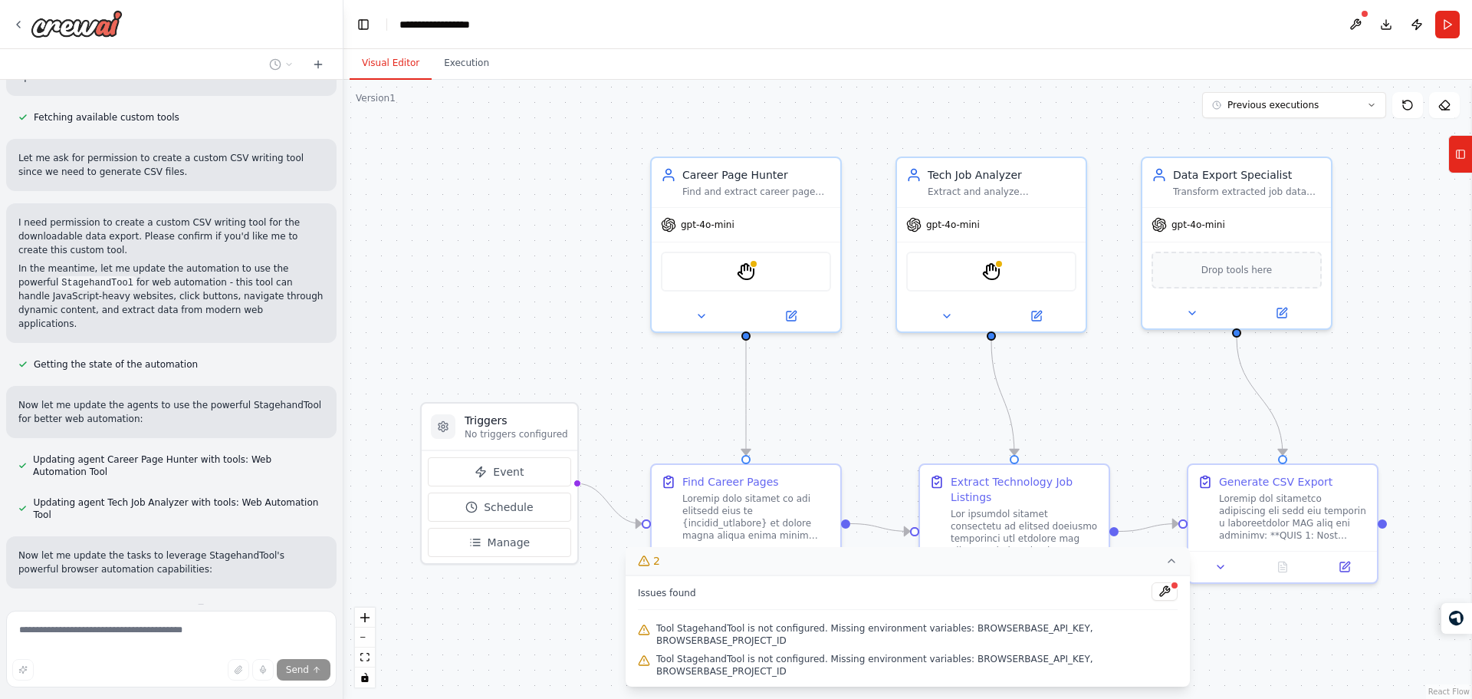
scroll to position [8251, 0]
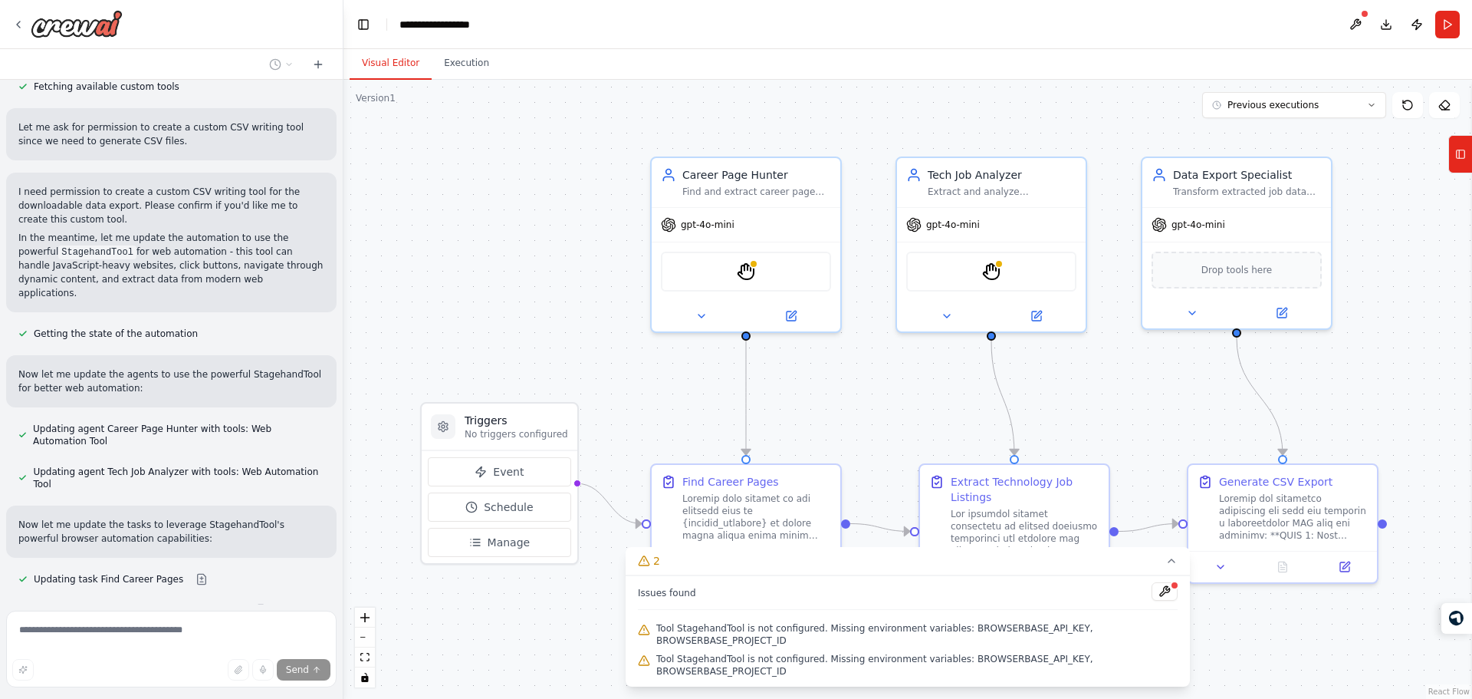
click at [90, 631] on div "Now let me create a new agent and task specifically for generating the CSV file…" at bounding box center [171, 657] width 330 height 52
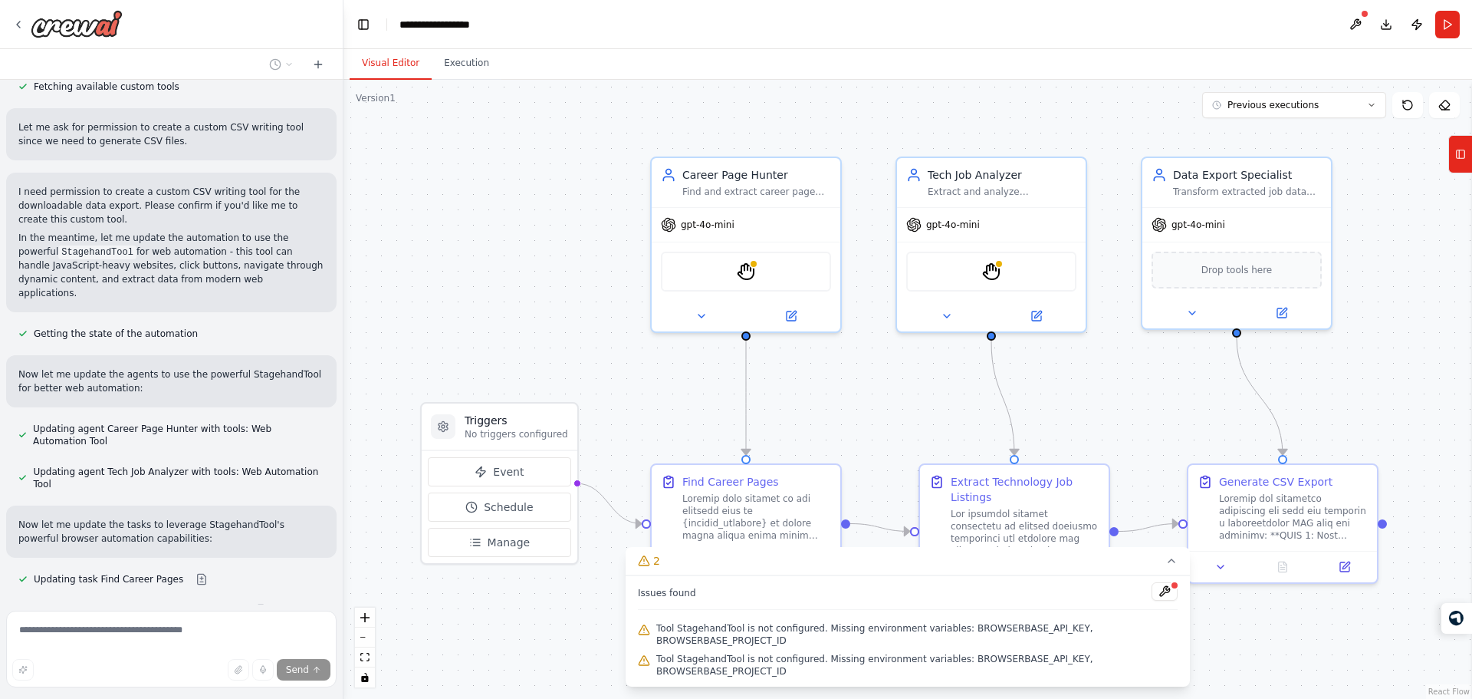
click at [90, 631] on div "Now let me create a new agent and task specifically for generating the CSV file…" at bounding box center [171, 657] width 330 height 52
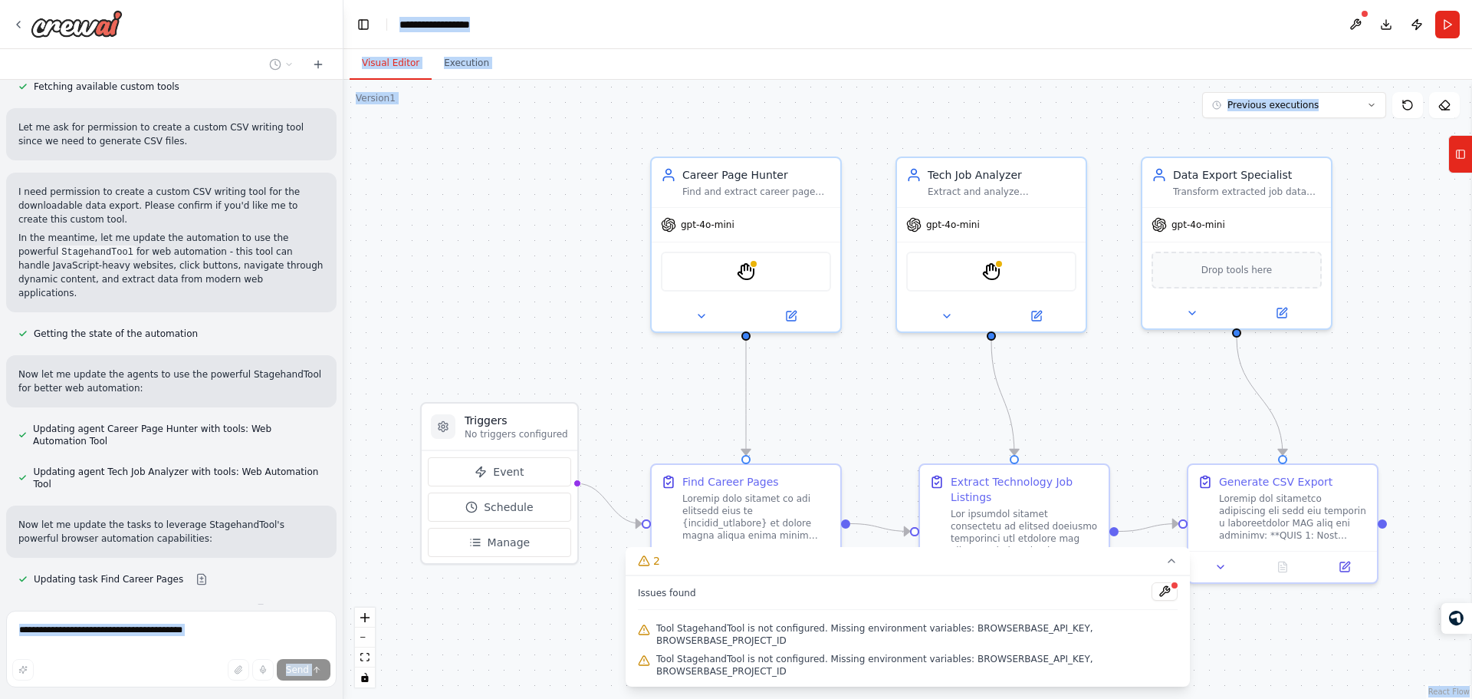
drag, startPoint x: 90, startPoint y: 310, endPoint x: 449, endPoint y: 676, distance: 513.5
click at [449, 676] on div "I have a list of company websites, need to find the career pages of those compa…" at bounding box center [736, 349] width 1472 height 699
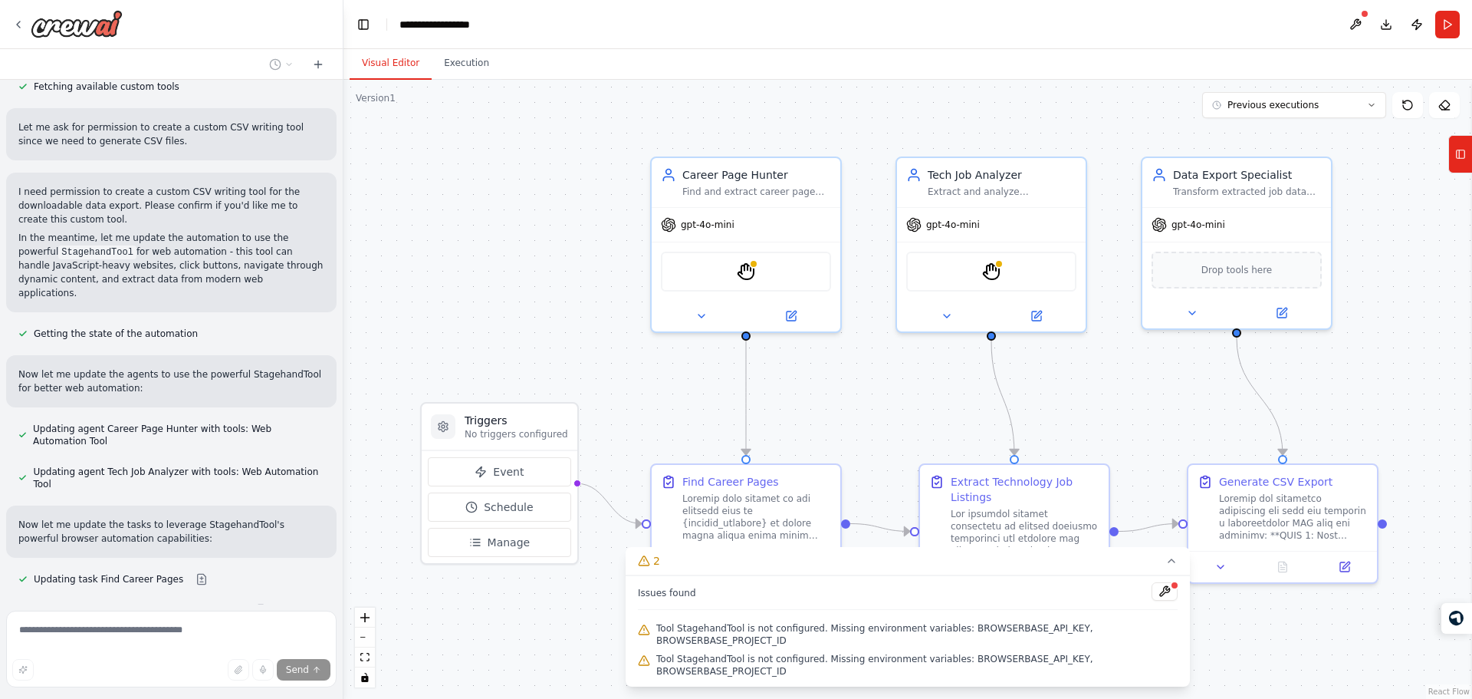
click at [215, 465] on span "Updating agent Tech Job Analyzer with tools: Web Automation Tool" at bounding box center [178, 477] width 291 height 25
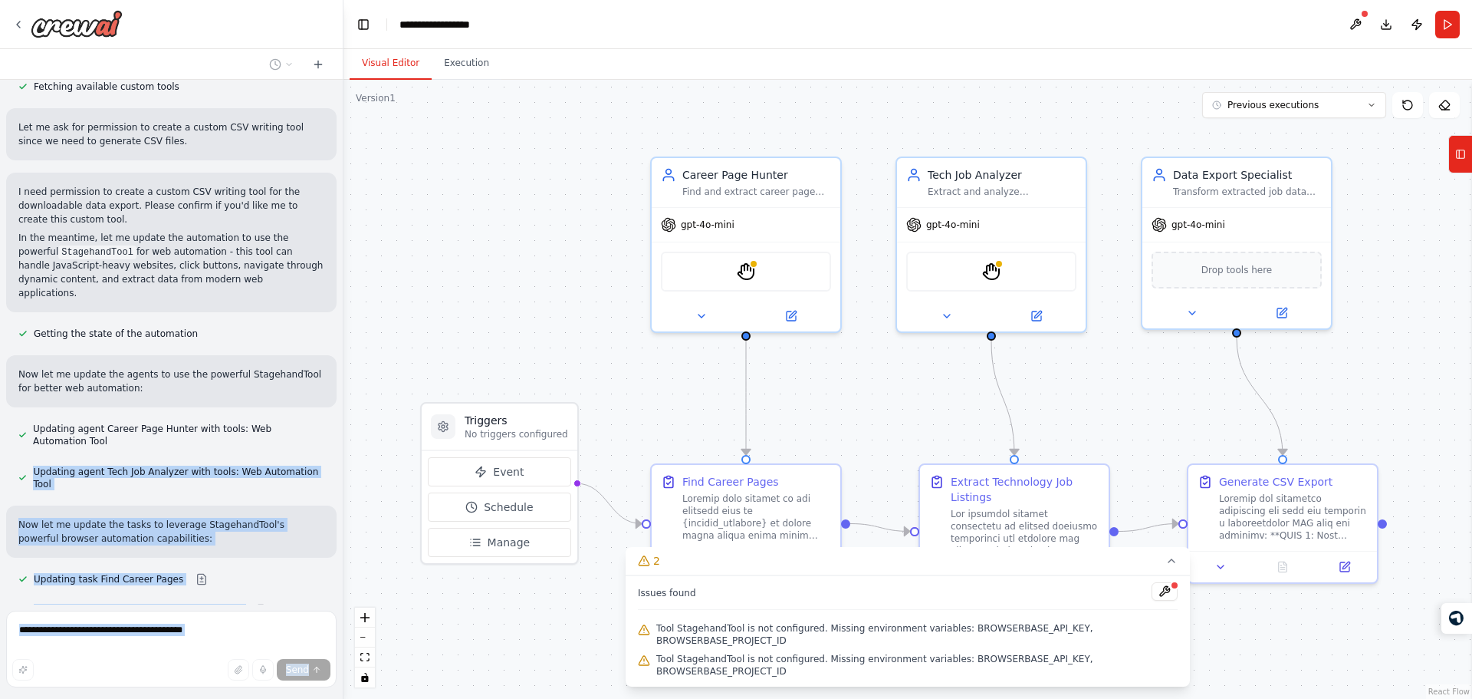
click at [311, 679] on div "I have a list of company websites, need to find the career pages of those compa…" at bounding box center [172, 349] width 344 height 699
click at [218, 322] on div "I have a list of company websites, need to find the career pages of those compa…" at bounding box center [171, 342] width 343 height 524
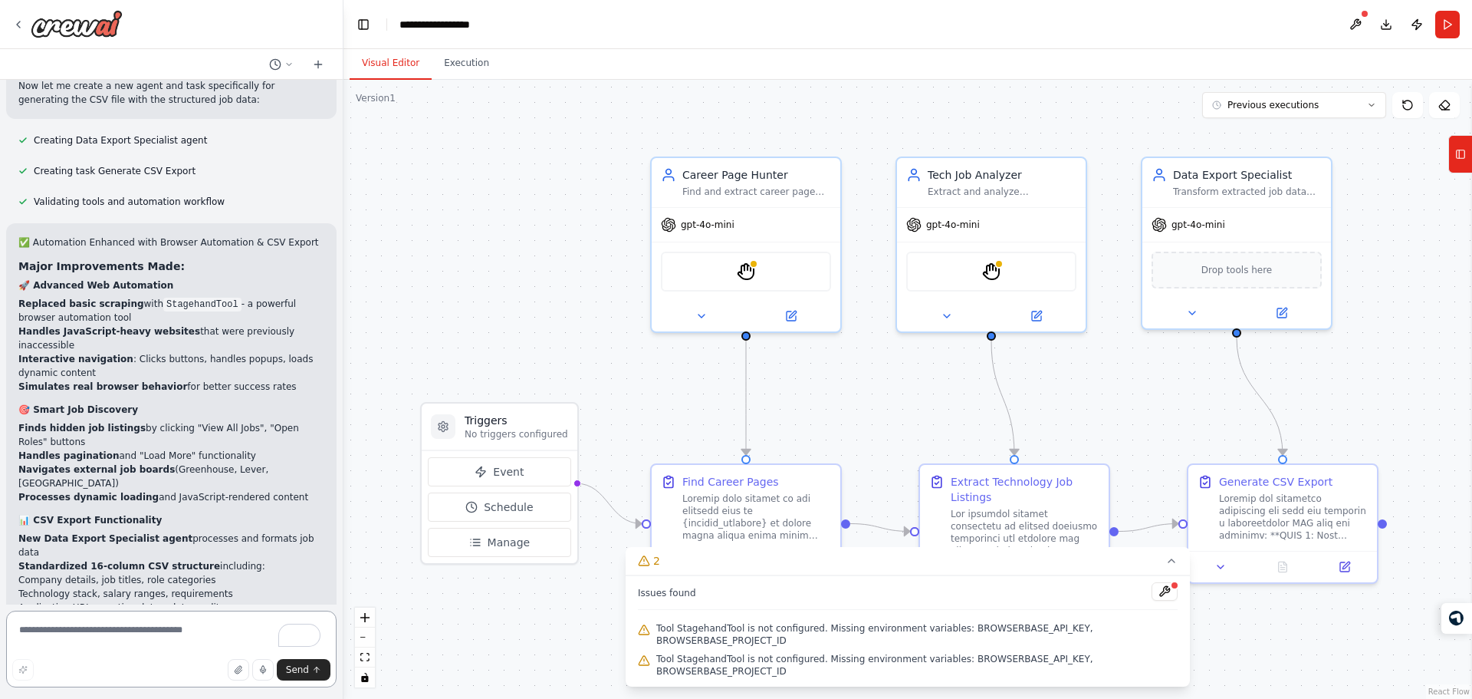
scroll to position [8829, 0]
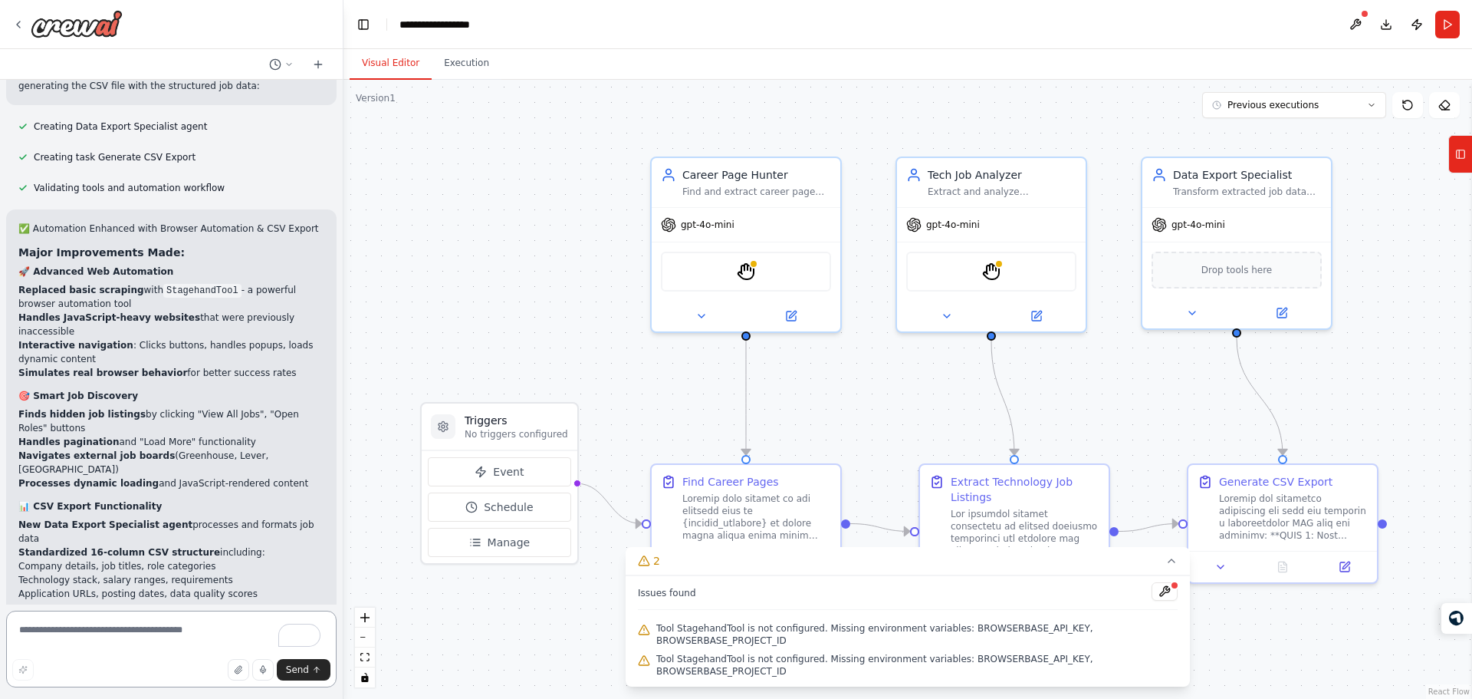
click at [202, 623] on textarea "To enrich screen reader interactions, please activate Accessibility in Grammarl…" at bounding box center [171, 648] width 330 height 77
type textarea "*"
type textarea "**********"
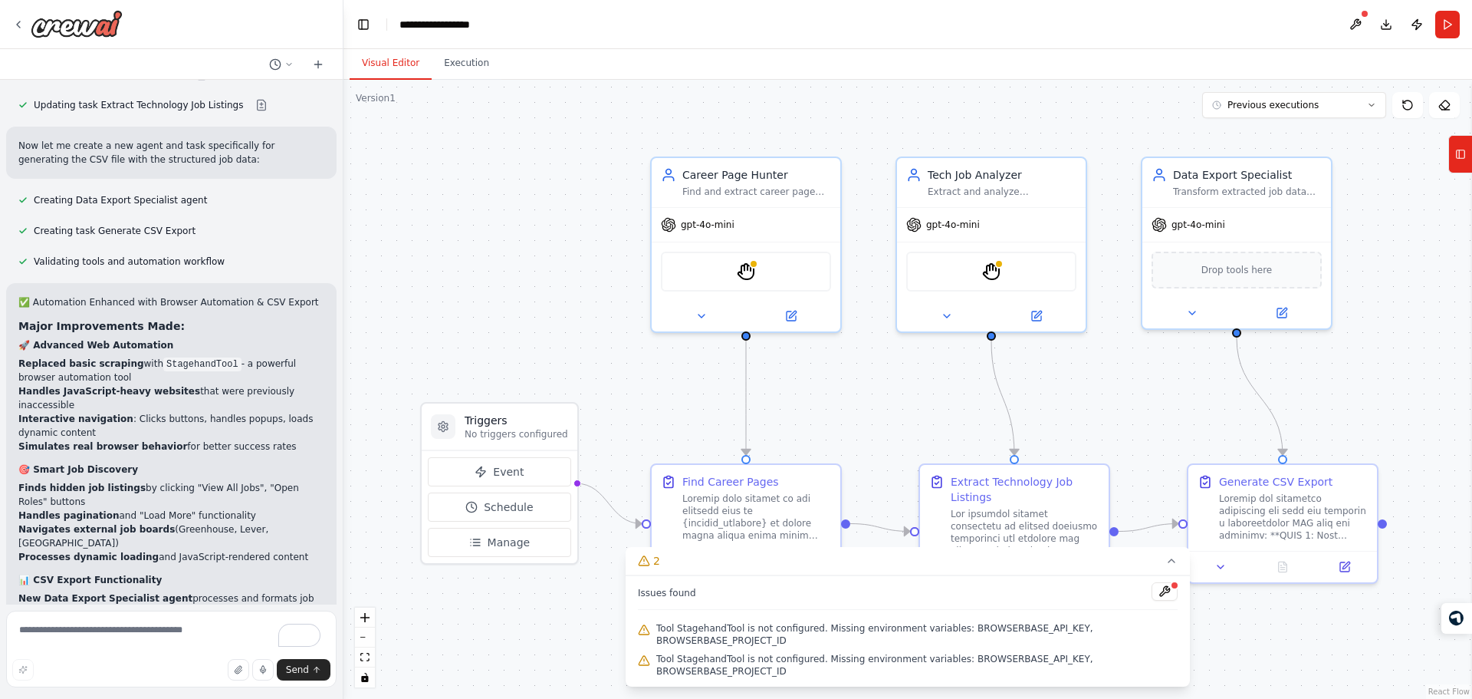
copy p "you can use playwright ? for free, i dont have budget to spend"
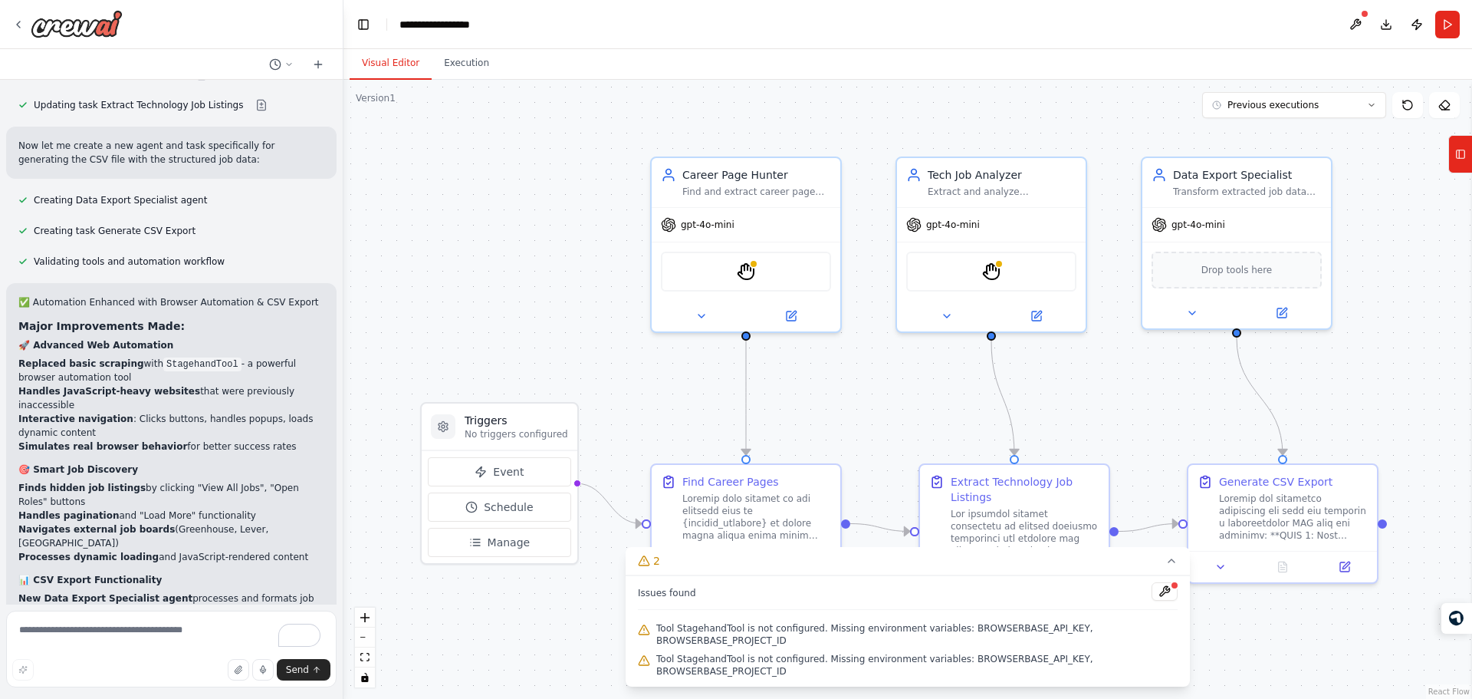
click at [215, 610] on form "Send" at bounding box center [171, 651] width 343 height 94
paste textarea "**********"
click at [202, 616] on textarea "To enrich screen reader interactions, please activate Accessibility in Grammarl…" at bounding box center [171, 648] width 330 height 77
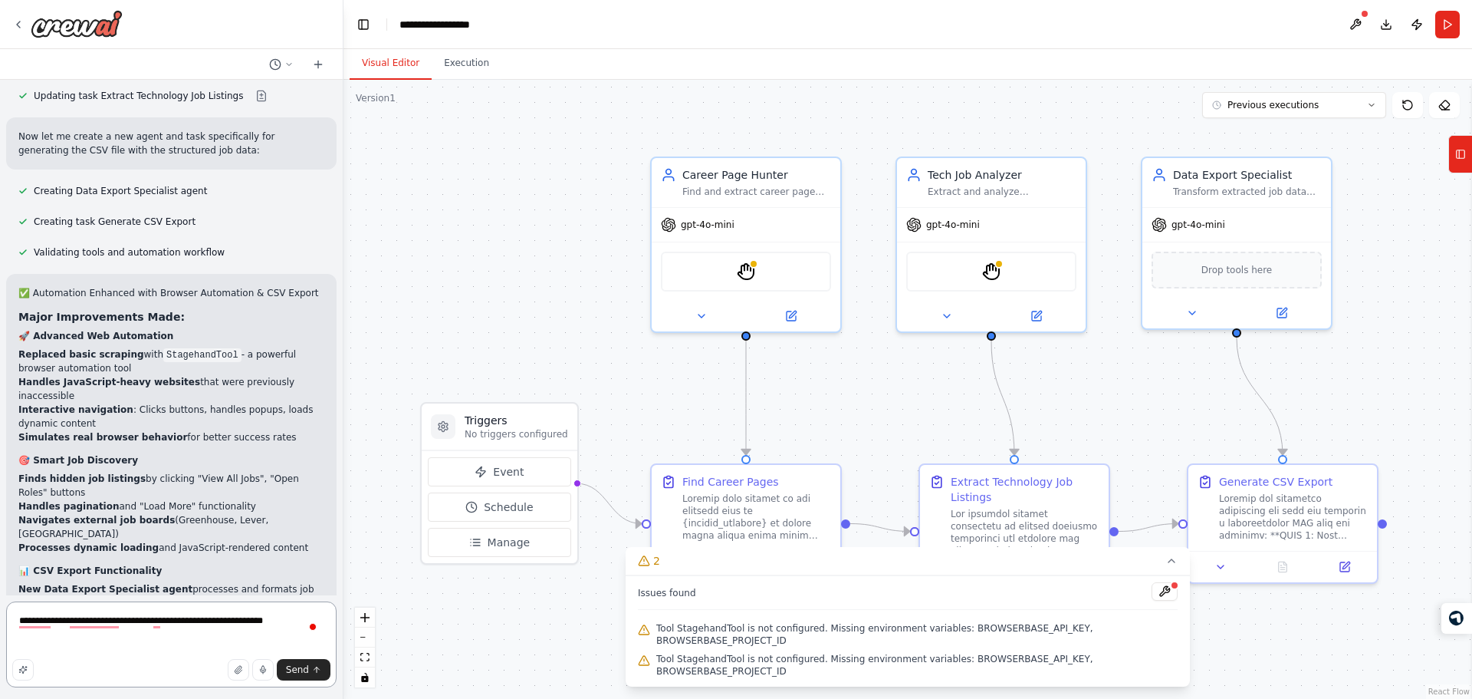
type textarea "**********"
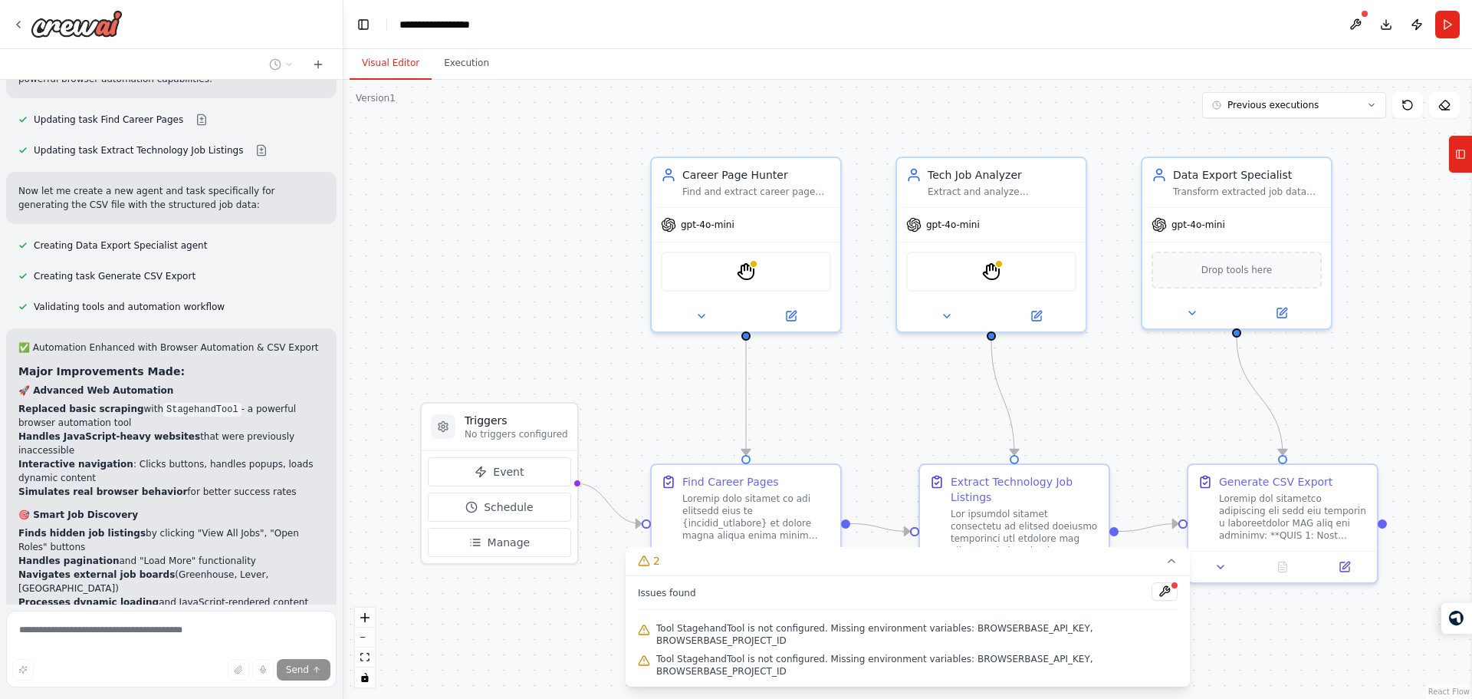
scroll to position [8765, 0]
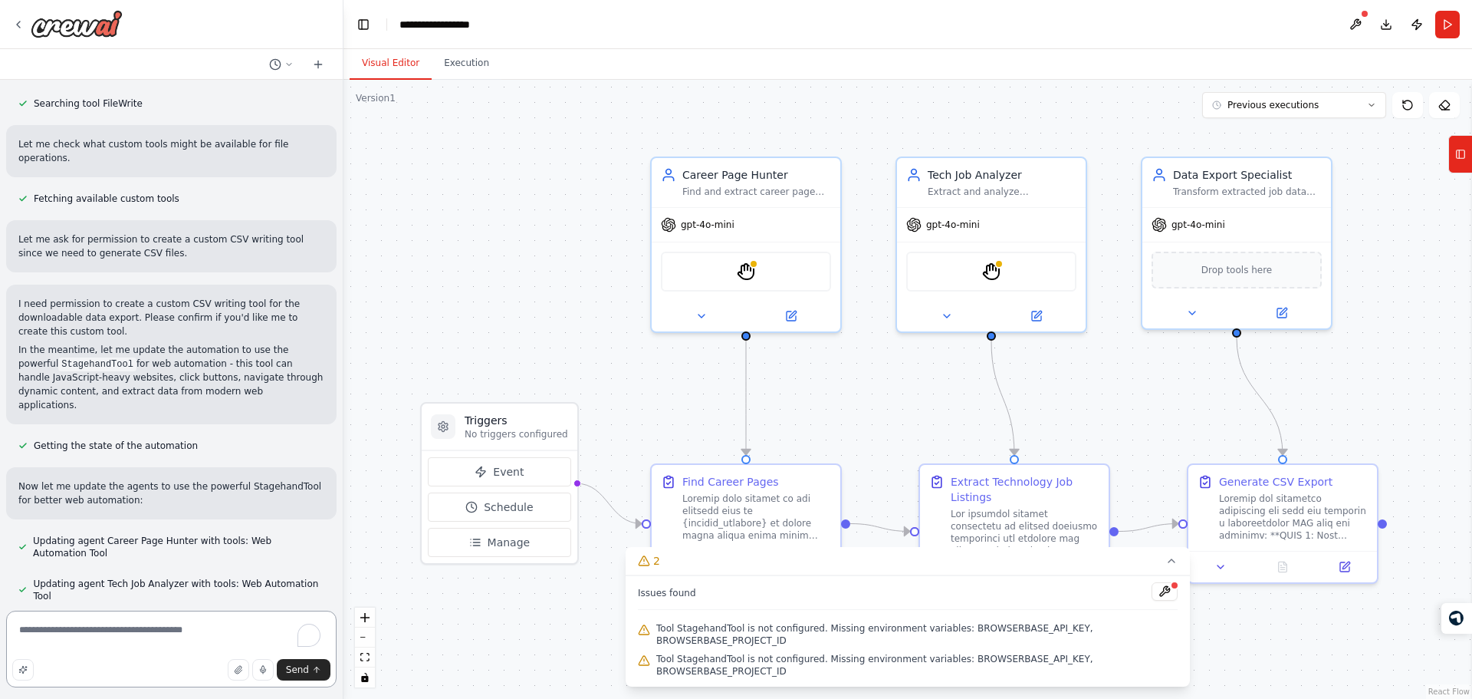
scroll to position [8153, 0]
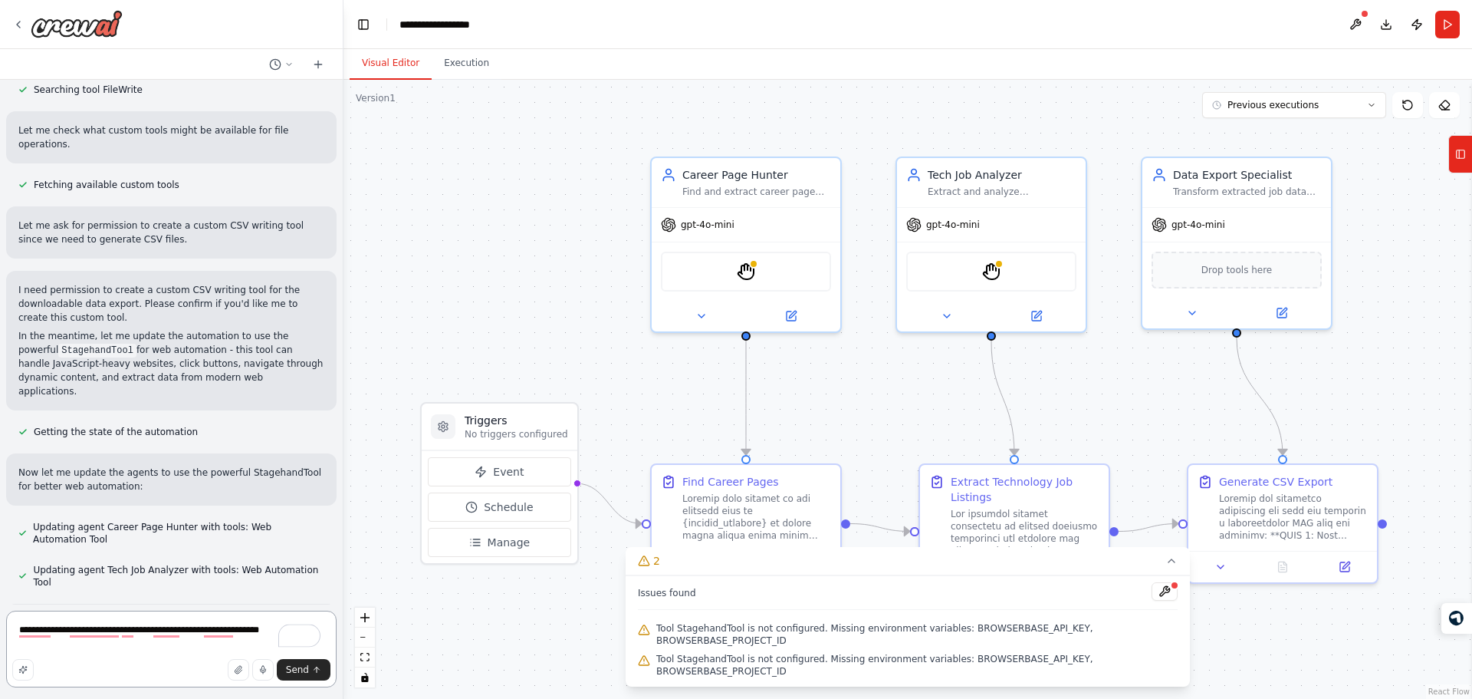
type textarea "**********"
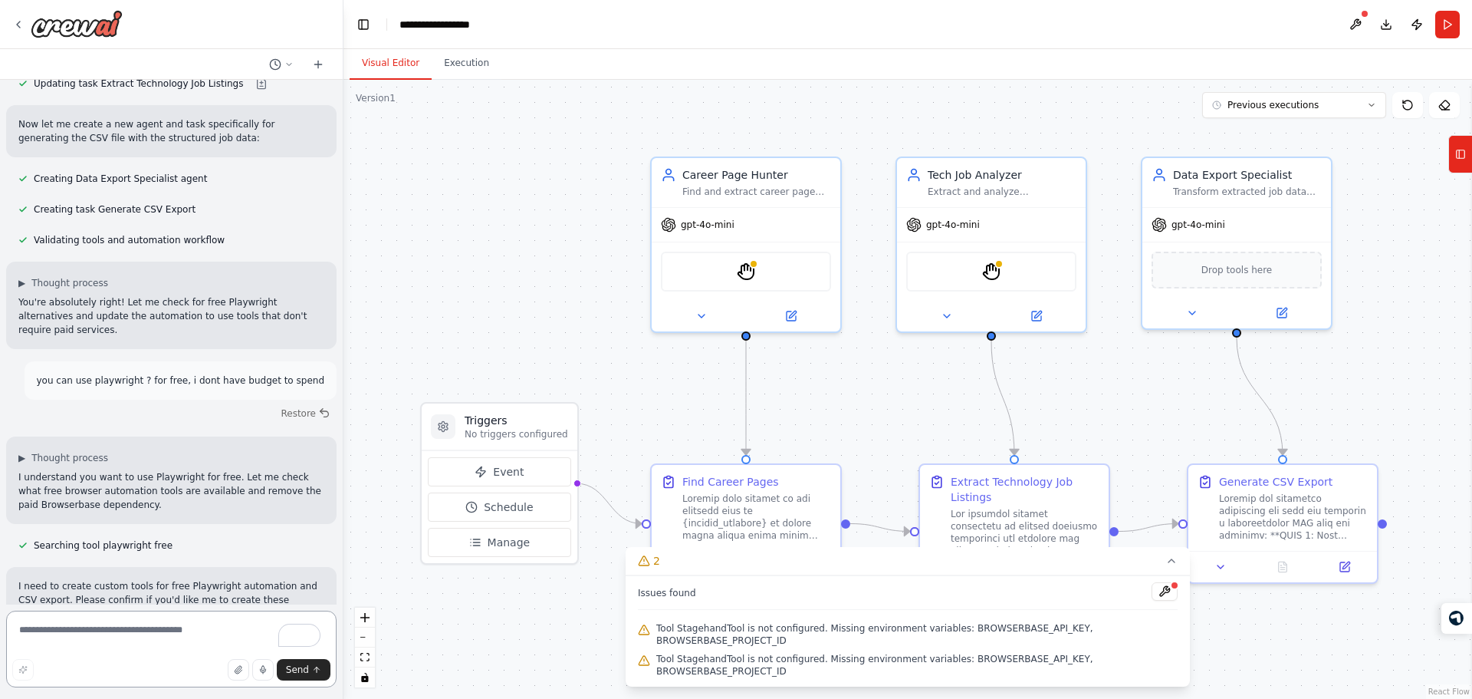
scroll to position [8791, 0]
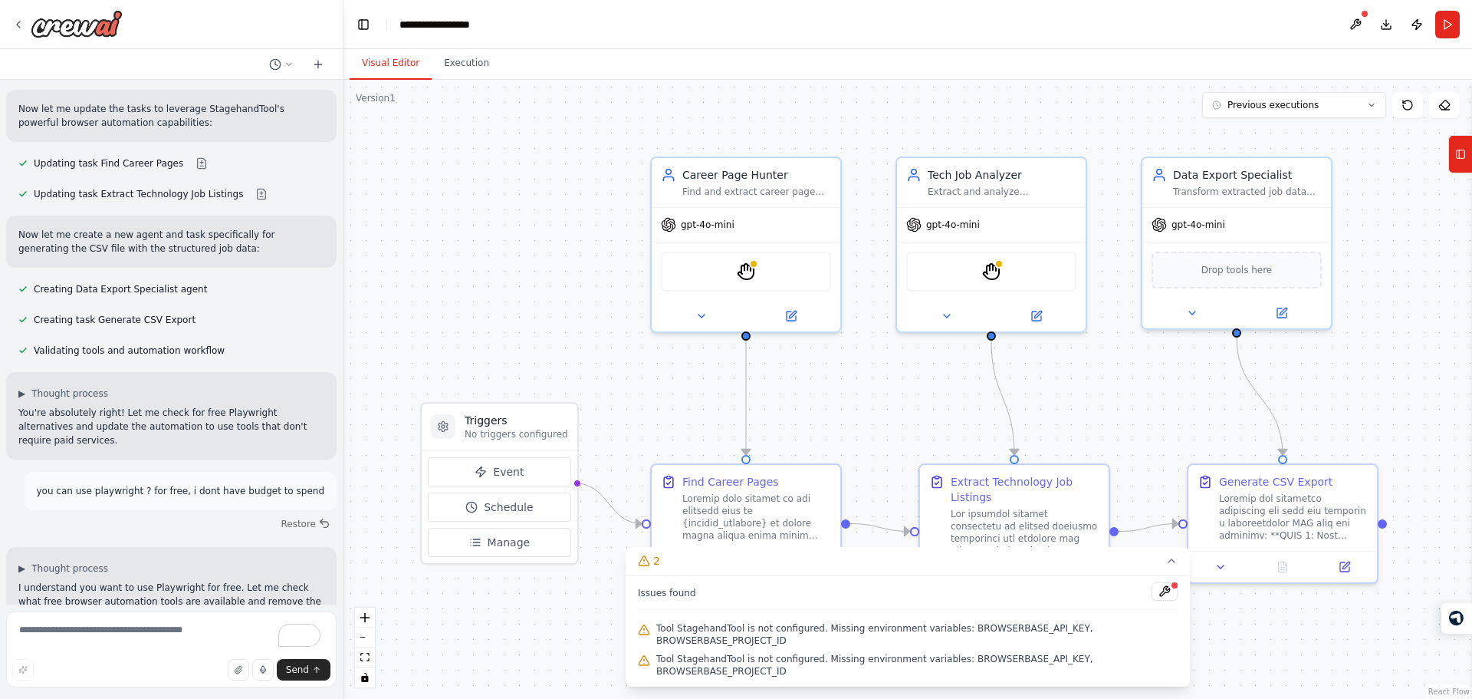
scroll to position [8727, 0]
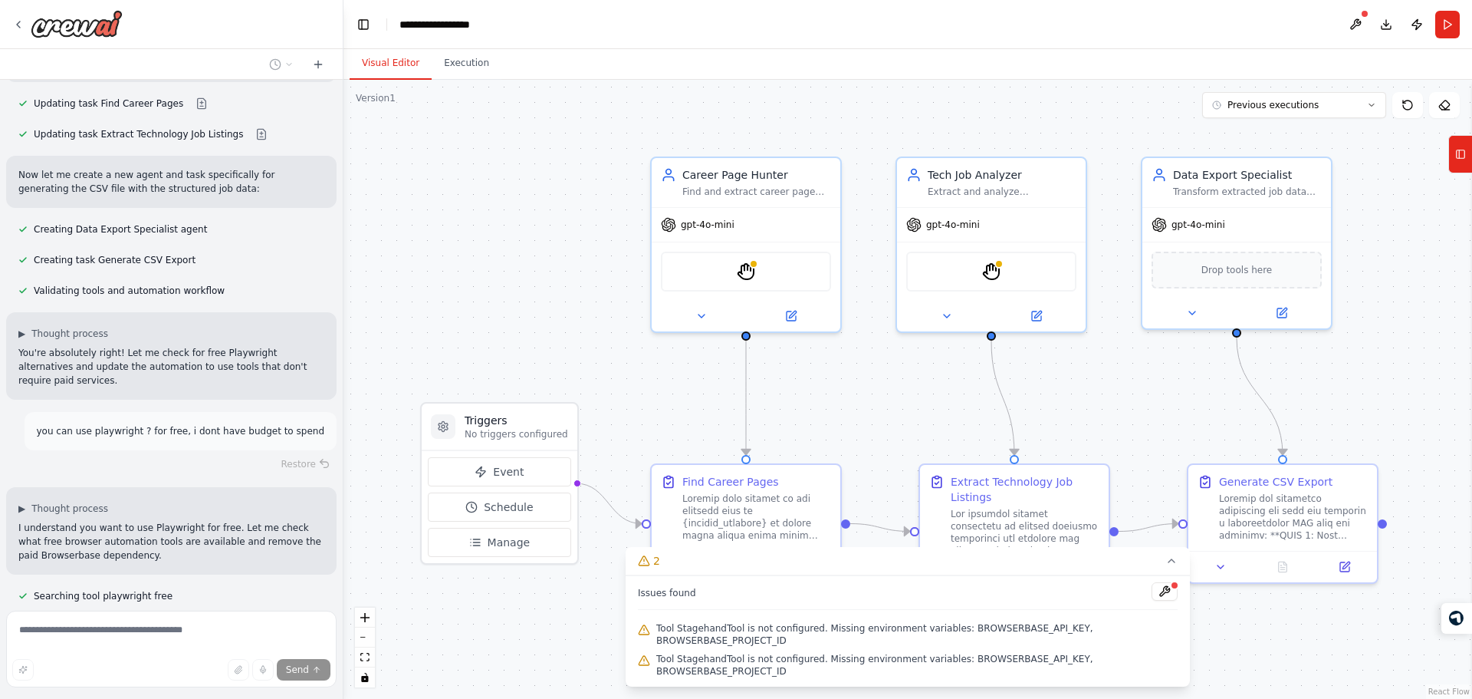
drag, startPoint x: 136, startPoint y: 243, endPoint x: 180, endPoint y: 500, distance: 260.6
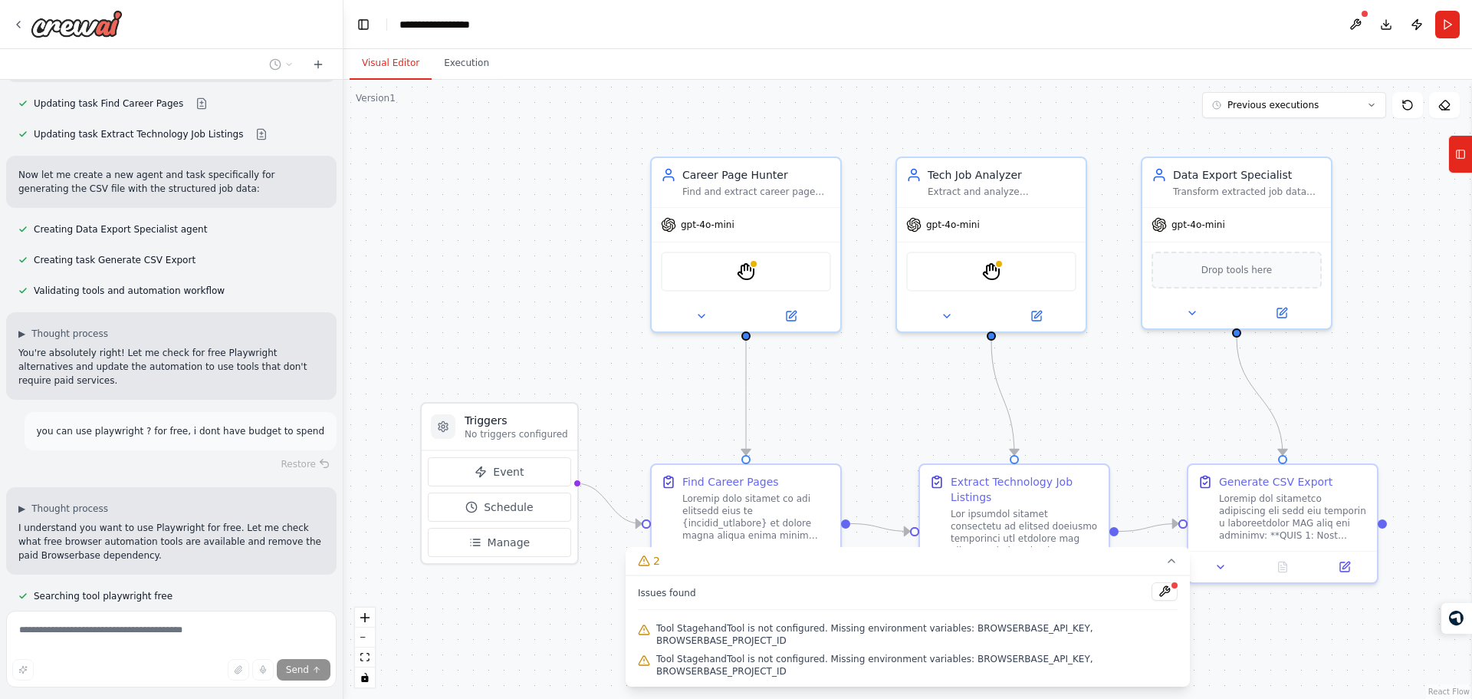
click at [201, 630] on p "I need to create custom tools for free Playwright automation and CSV export. Pl…" at bounding box center [171, 650] width 306 height 41
drag, startPoint x: 201, startPoint y: 249, endPoint x: 202, endPoint y: 498, distance: 248.4
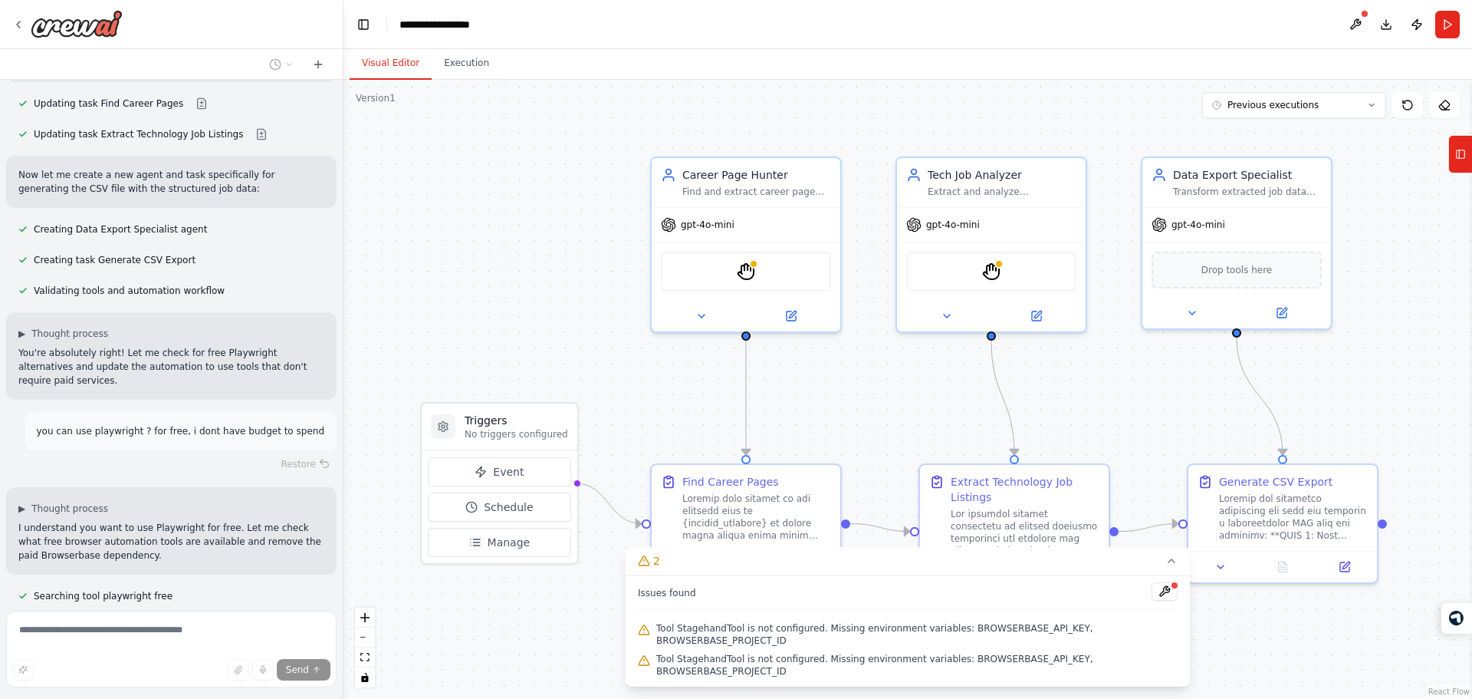
drag, startPoint x: 202, startPoint y: 498, endPoint x: 187, endPoint y: 266, distance: 232.1
click at [189, 630] on p "I need to create custom tools for free Playwright automation and CSV export. Pl…" at bounding box center [171, 650] width 306 height 41
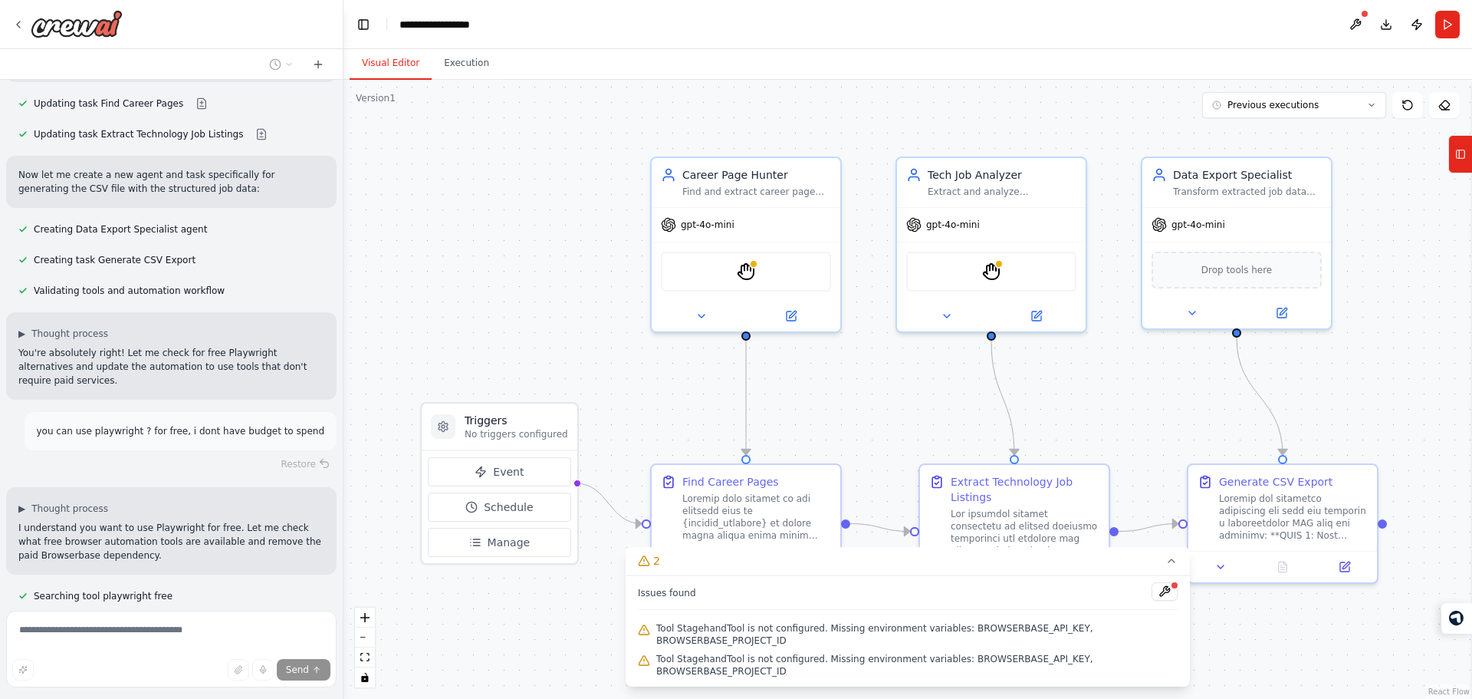
drag, startPoint x: 189, startPoint y: 263, endPoint x: 206, endPoint y: 513, distance: 250.5
drag, startPoint x: 206, startPoint y: 513, endPoint x: 195, endPoint y: 251, distance: 261.7
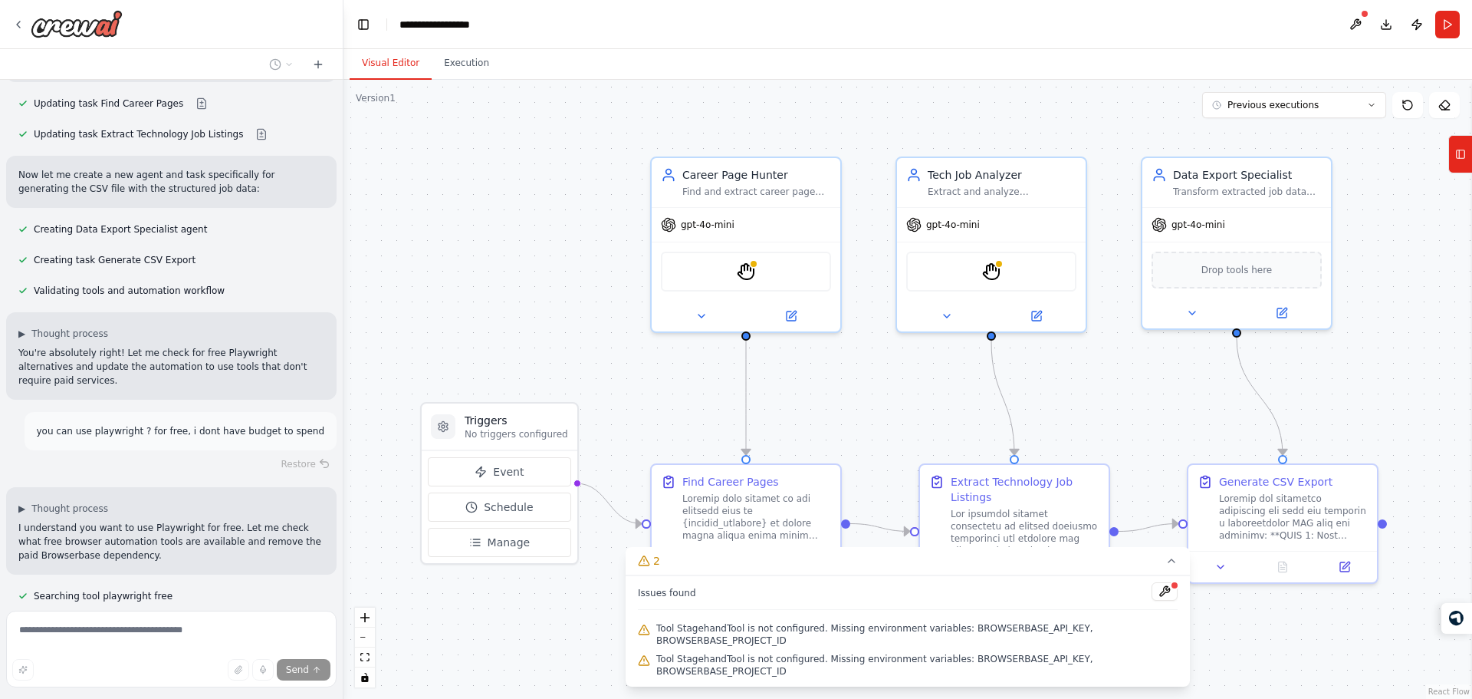
click at [195, 630] on p "I need to create custom tools for free Playwright automation and CSV export. Pl…" at bounding box center [171, 650] width 306 height 41
drag, startPoint x: 195, startPoint y: 251, endPoint x: 186, endPoint y: 503, distance: 251.6
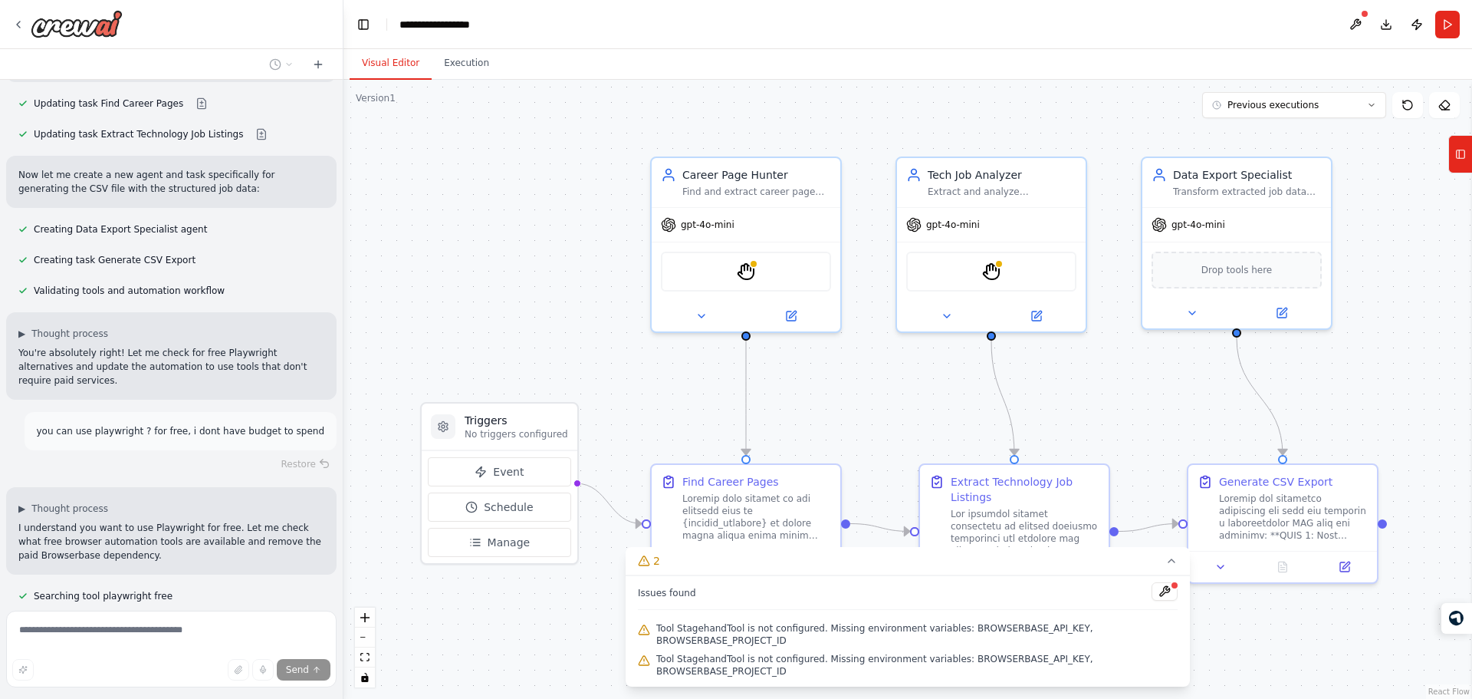
drag, startPoint x: 222, startPoint y: 509, endPoint x: 173, endPoint y: 271, distance: 243.5
click at [173, 630] on p "I need to create custom tools for free Playwright automation and CSV export. Pl…" at bounding box center [171, 650] width 306 height 41
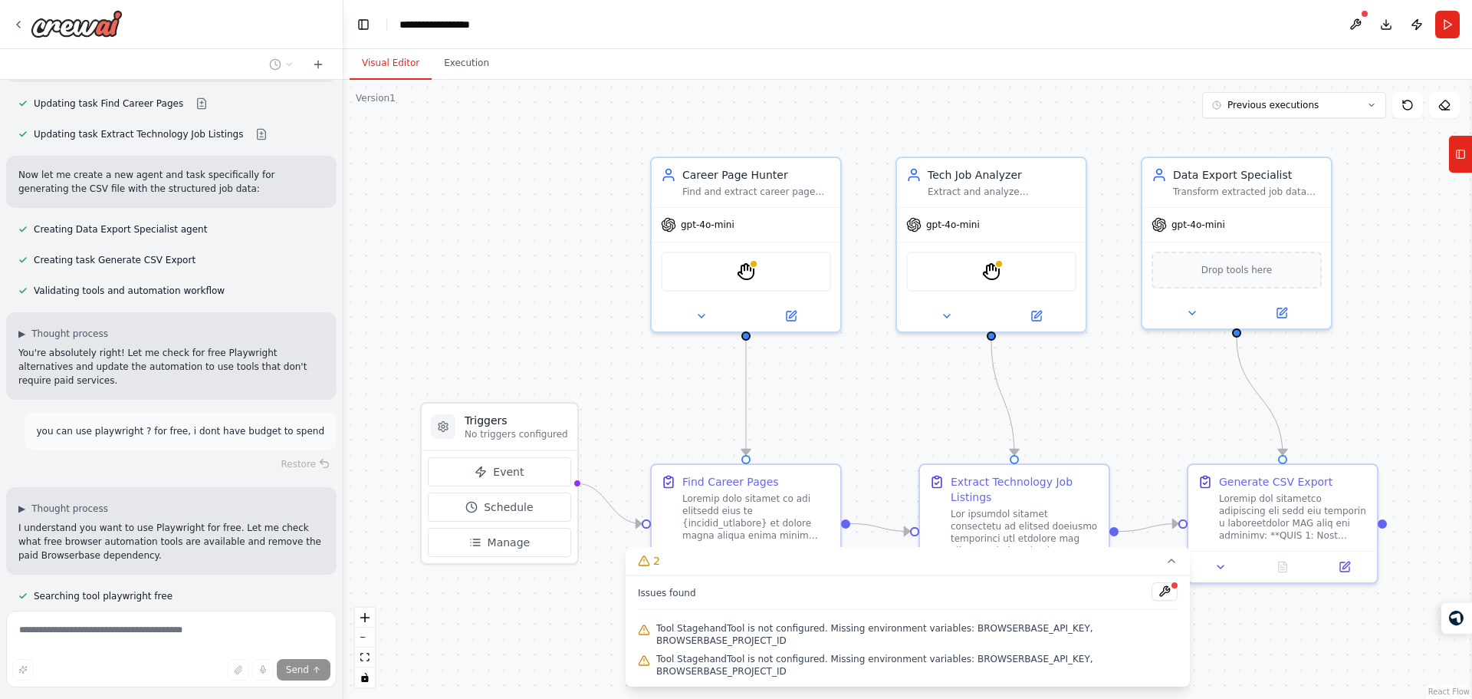
click at [173, 630] on p "I need to create custom tools for free Playwright automation and CSV export. Pl…" at bounding box center [171, 650] width 306 height 41
drag, startPoint x: 173, startPoint y: 271, endPoint x: 219, endPoint y: 516, distance: 249.8
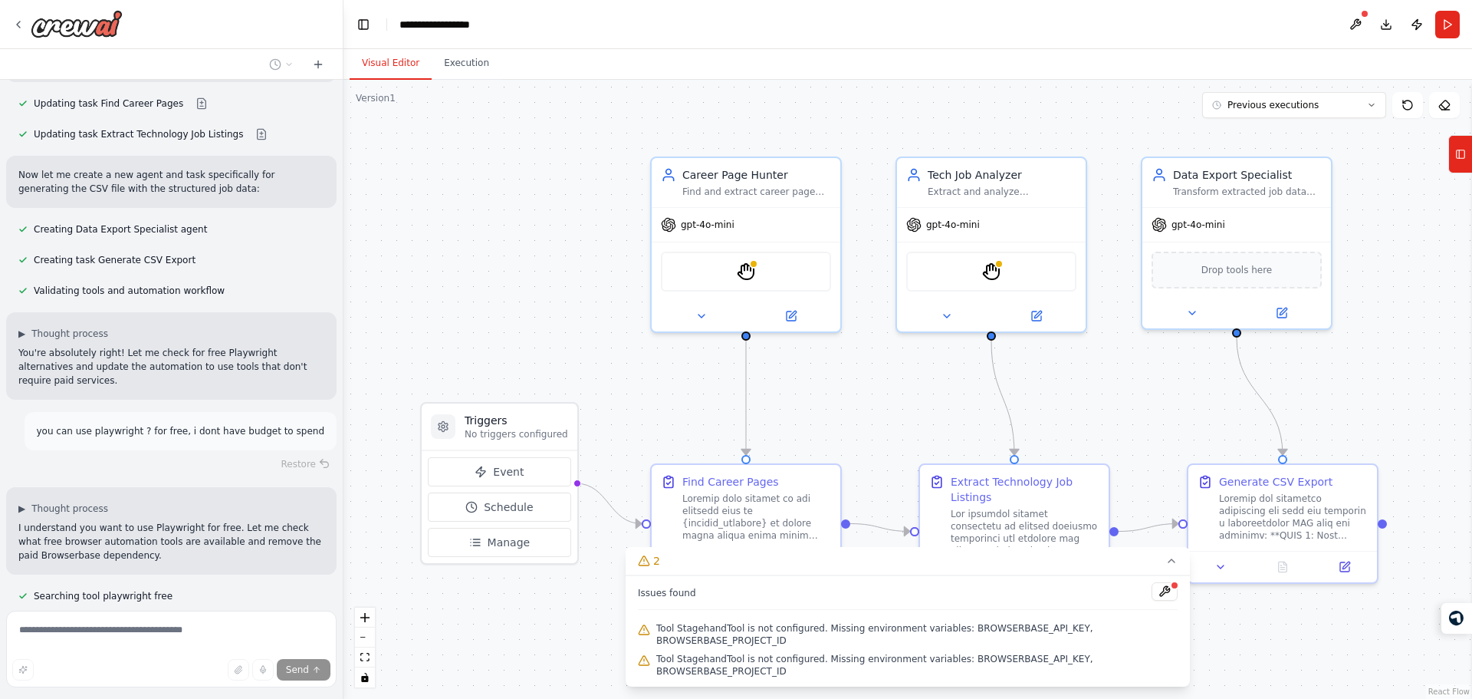
drag, startPoint x: 219, startPoint y: 516, endPoint x: 192, endPoint y: 257, distance: 260.6
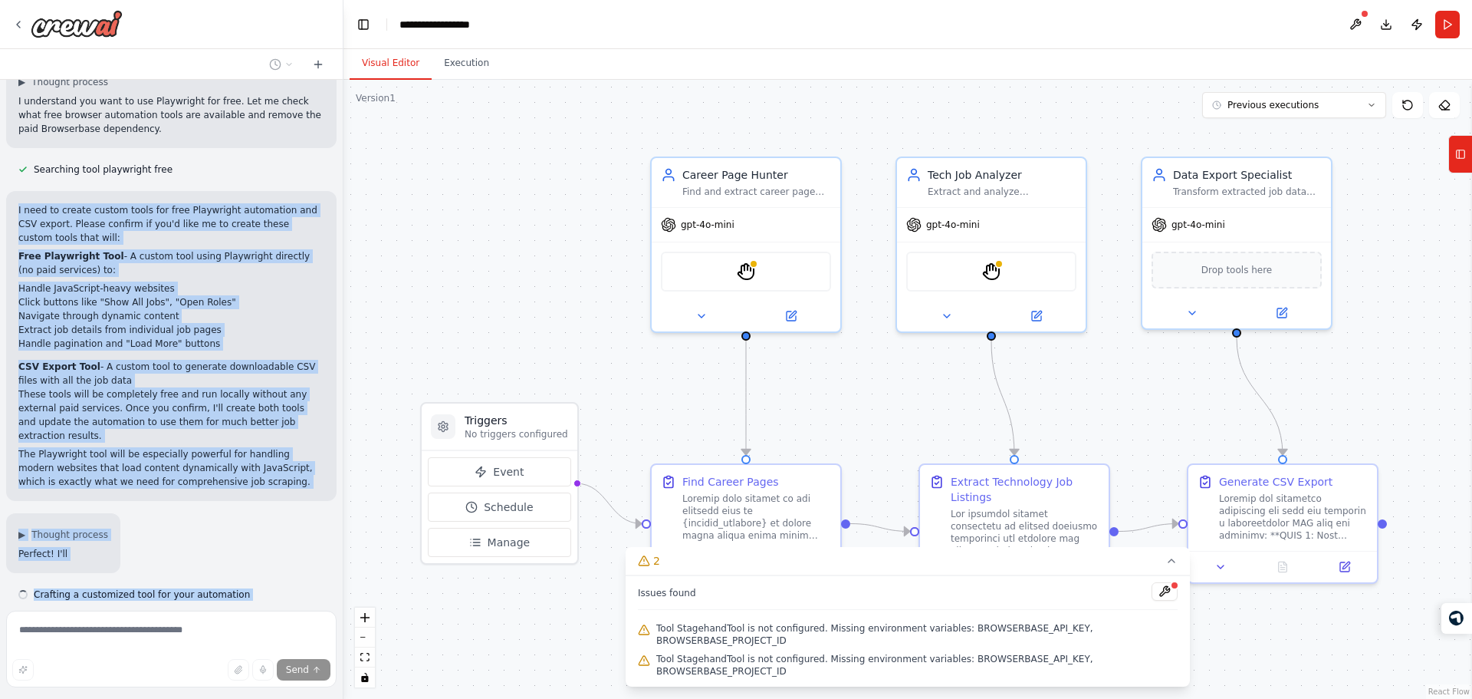
click at [192, 257] on div "I have a list of company websites, need to find the career pages of those compa…" at bounding box center [171, 342] width 343 height 524
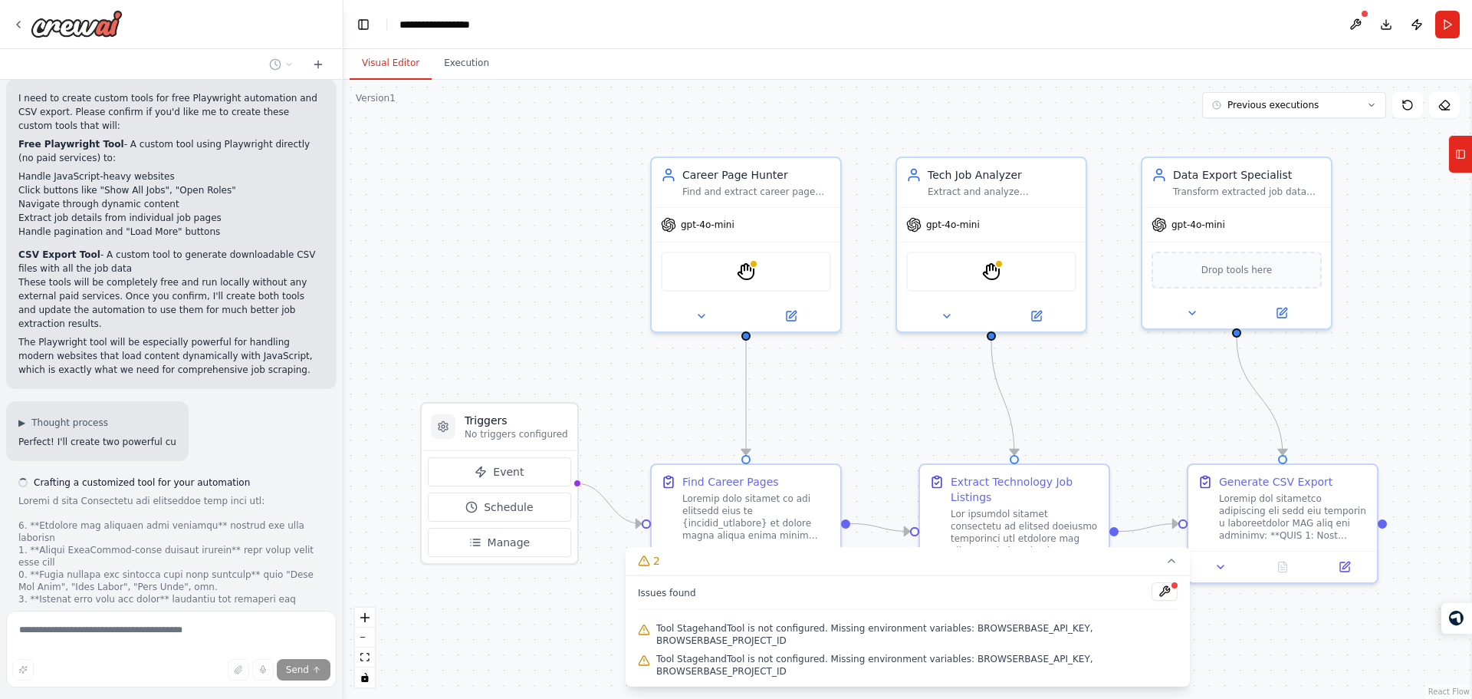
drag, startPoint x: 192, startPoint y: 257, endPoint x: 189, endPoint y: 370, distance: 113.5
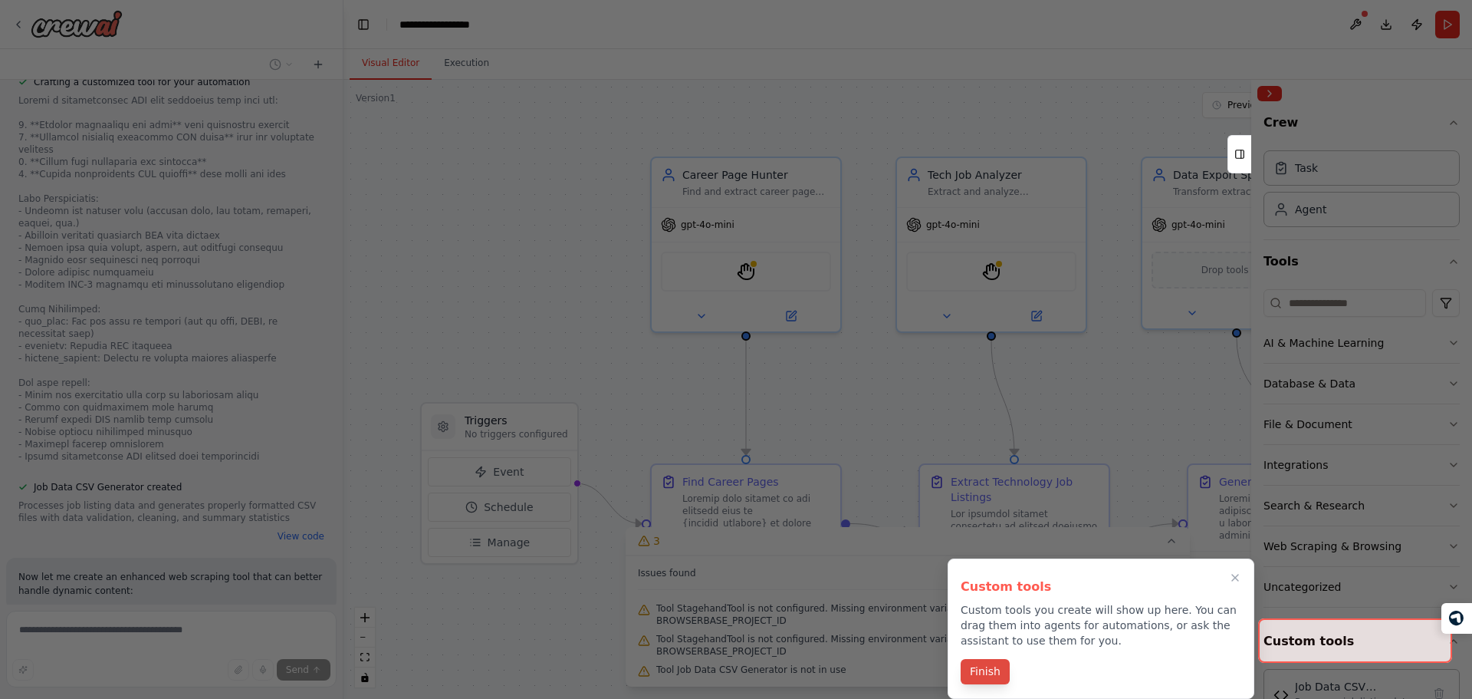
scroll to position [10286, 0]
click at [992, 671] on button "Finish" at bounding box center [985, 671] width 49 height 25
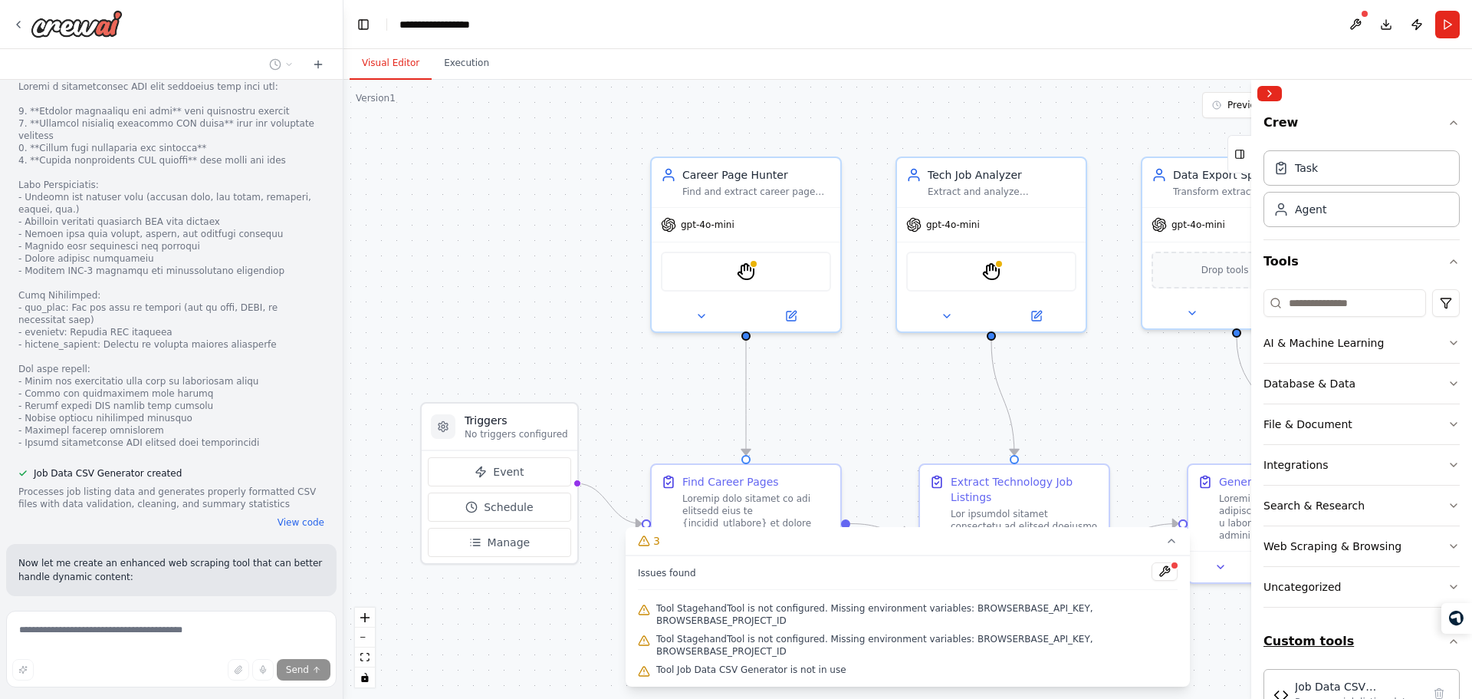
scroll to position [44, 0]
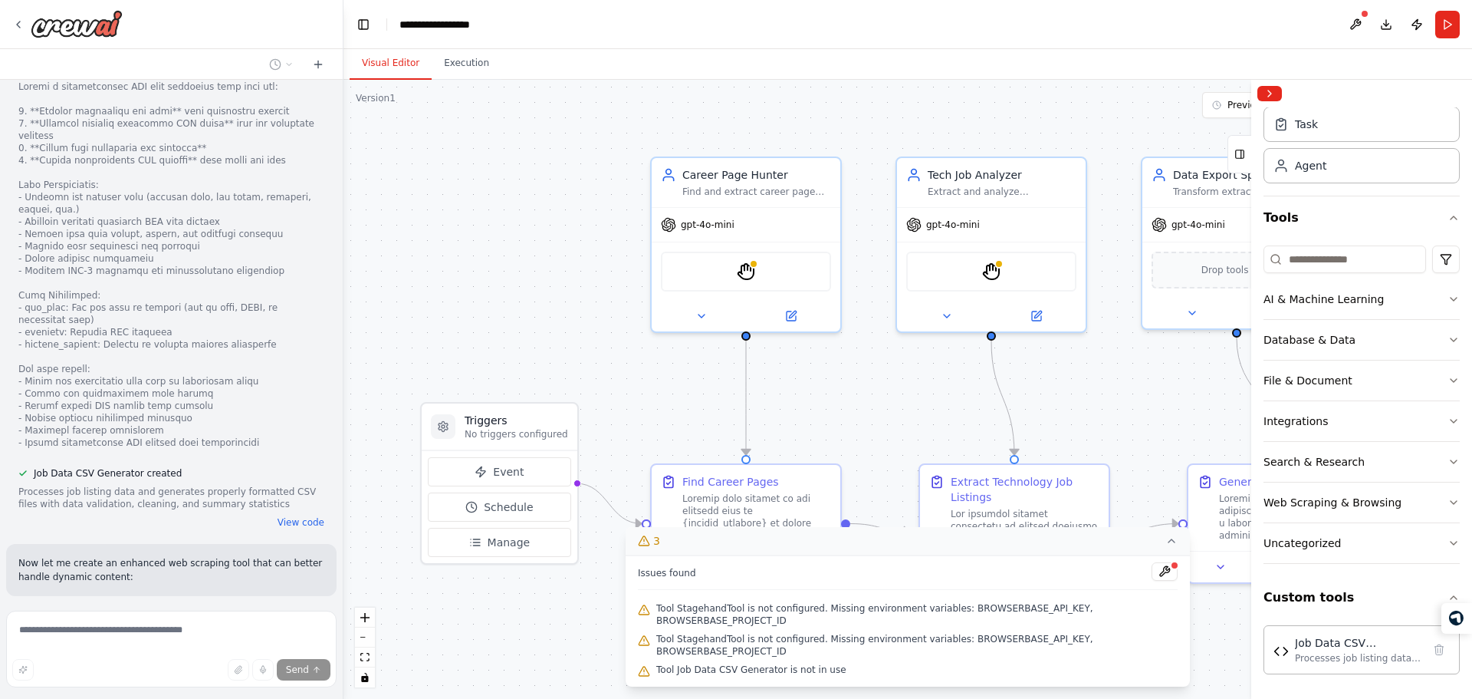
click at [1165, 547] on icon at bounding box center [1171, 540] width 12 height 12
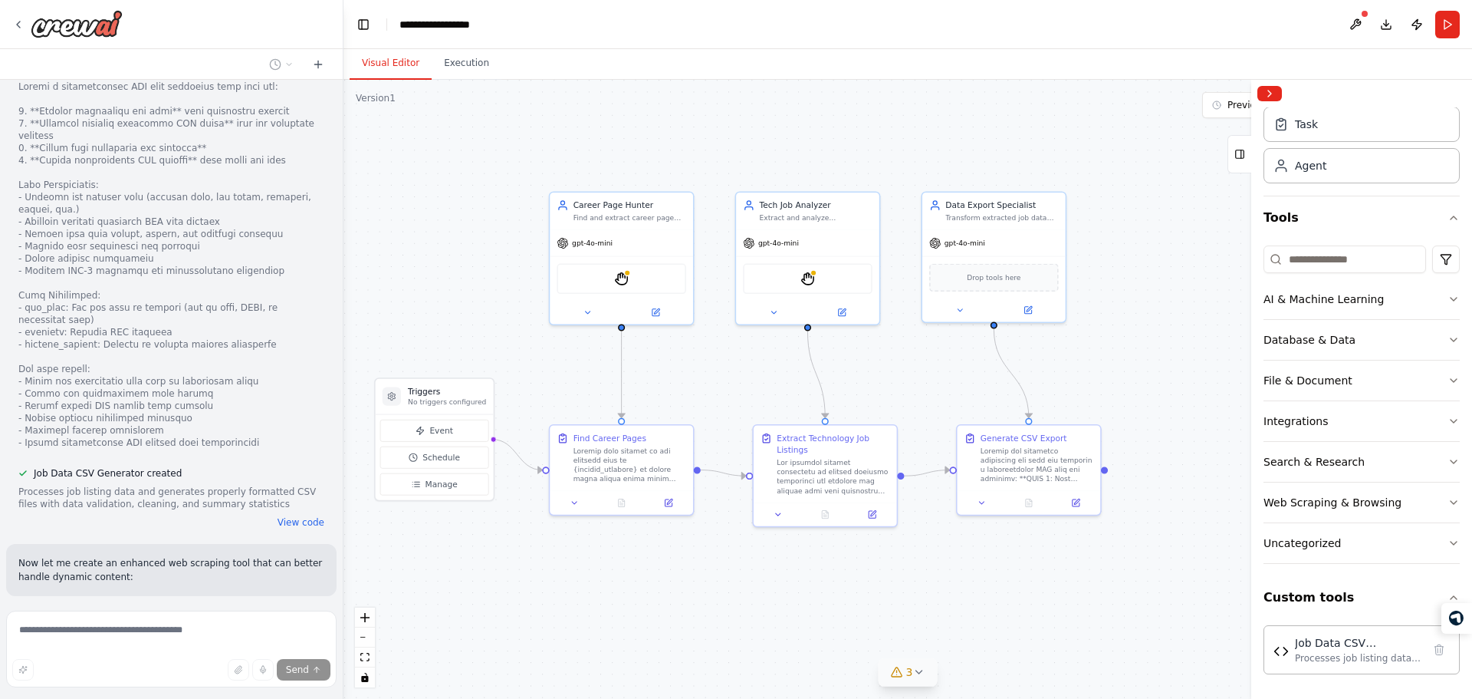
drag, startPoint x: 1051, startPoint y: 406, endPoint x: 850, endPoint y: 376, distance: 204.0
click at [850, 376] on div ".deletable-edge-delete-btn { width: 20px; height: 20px; border: 0px solid #ffff…" at bounding box center [908, 389] width 1129 height 619
click at [607, 272] on img at bounding box center [610, 274] width 14 height 14
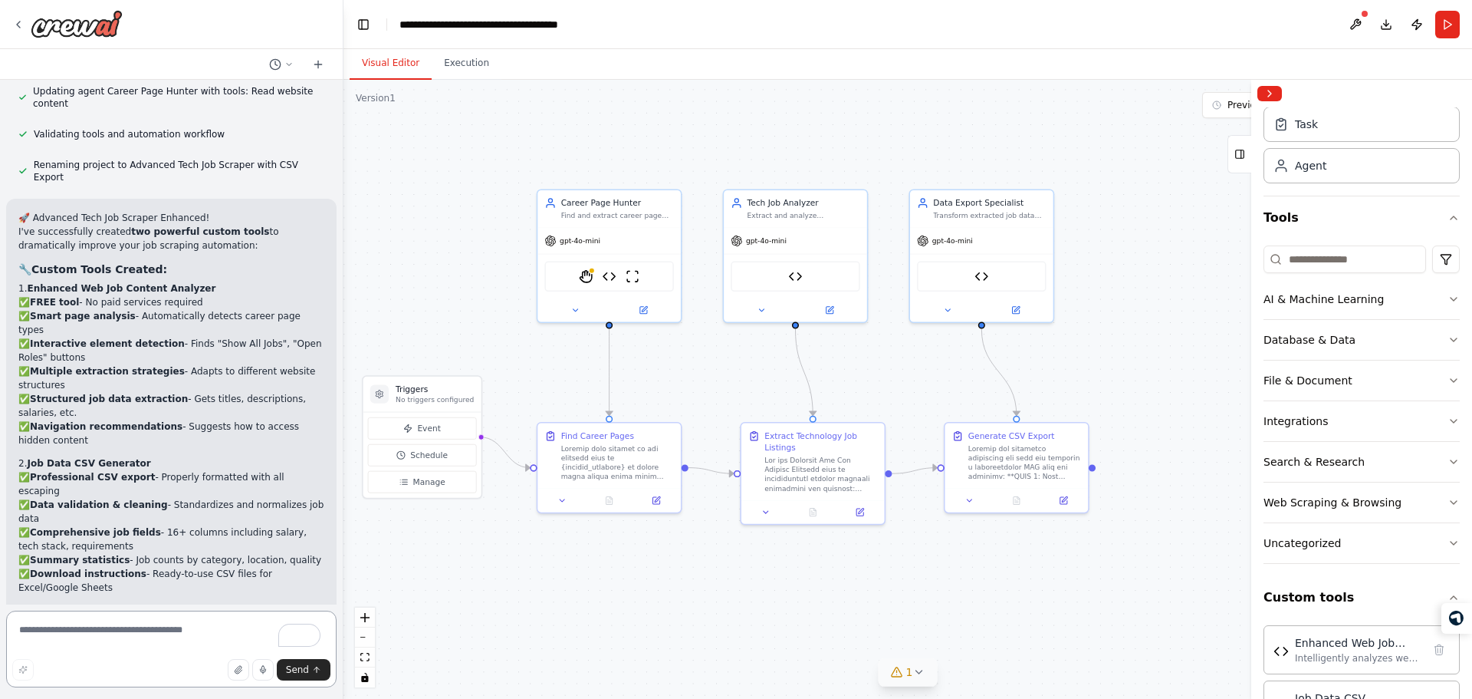
scroll to position [11797, 0]
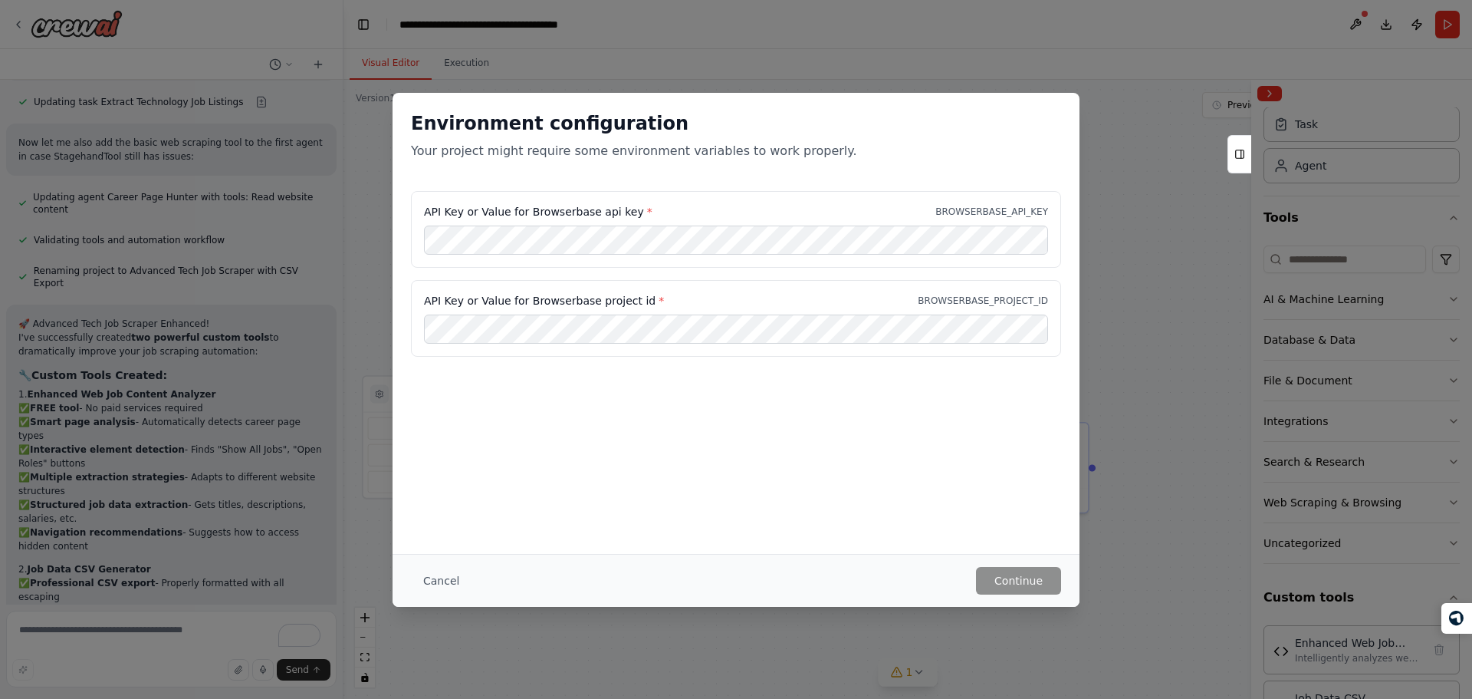
click at [489, 468] on div "Environment configuration Your project might require some environment variables…" at bounding box center [736, 323] width 687 height 461
click at [186, 519] on div "Environment configuration Your project might require some environment variables…" at bounding box center [736, 349] width 1472 height 699
click at [798, 679] on div "Environment configuration Your project might require some environment variables…" at bounding box center [736, 349] width 1472 height 699
click at [437, 596] on div "Cancel Continue" at bounding box center [736, 580] width 687 height 53
click at [444, 572] on button "Cancel" at bounding box center [441, 581] width 61 height 28
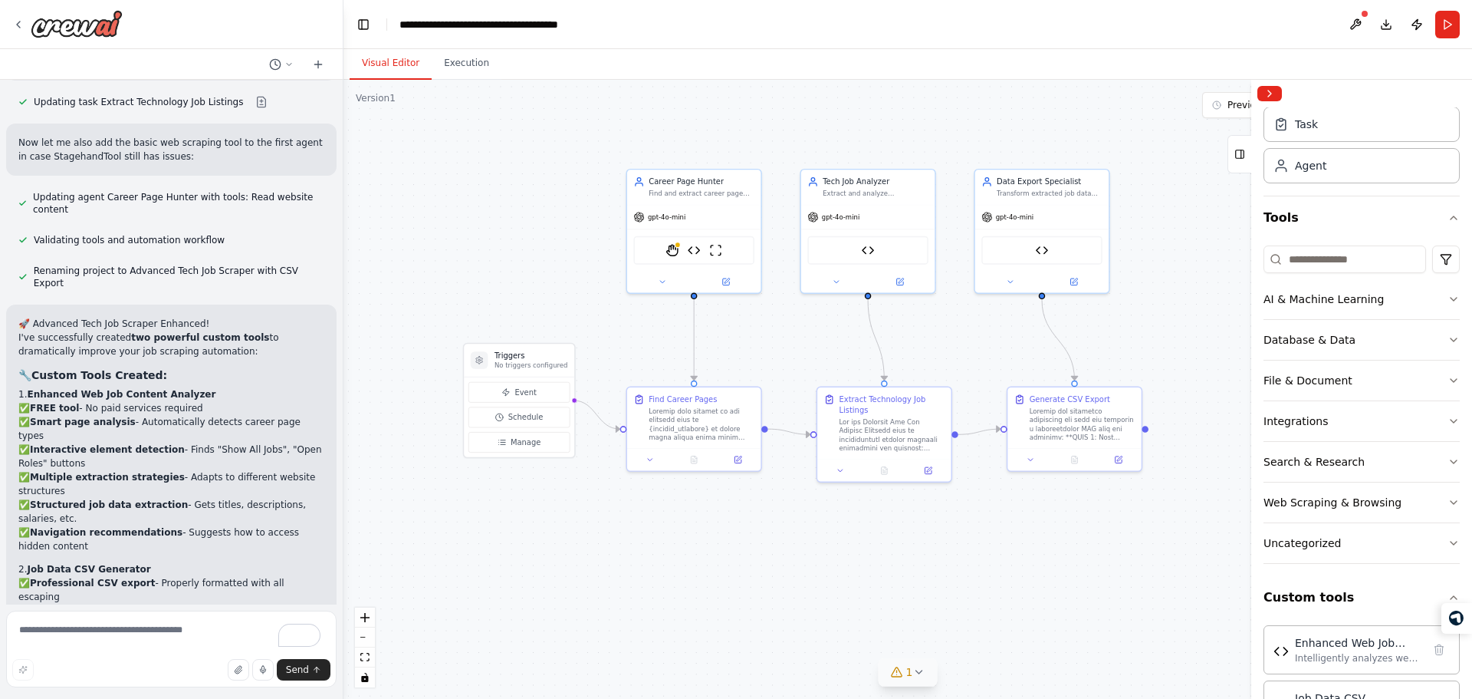
drag, startPoint x: 505, startPoint y: 551, endPoint x: 599, endPoint y: 506, distance: 104.3
click at [599, 506] on div ".deletable-edge-delete-btn { width: 20px; height: 20px; border: 0px solid #ffff…" at bounding box center [908, 389] width 1129 height 619
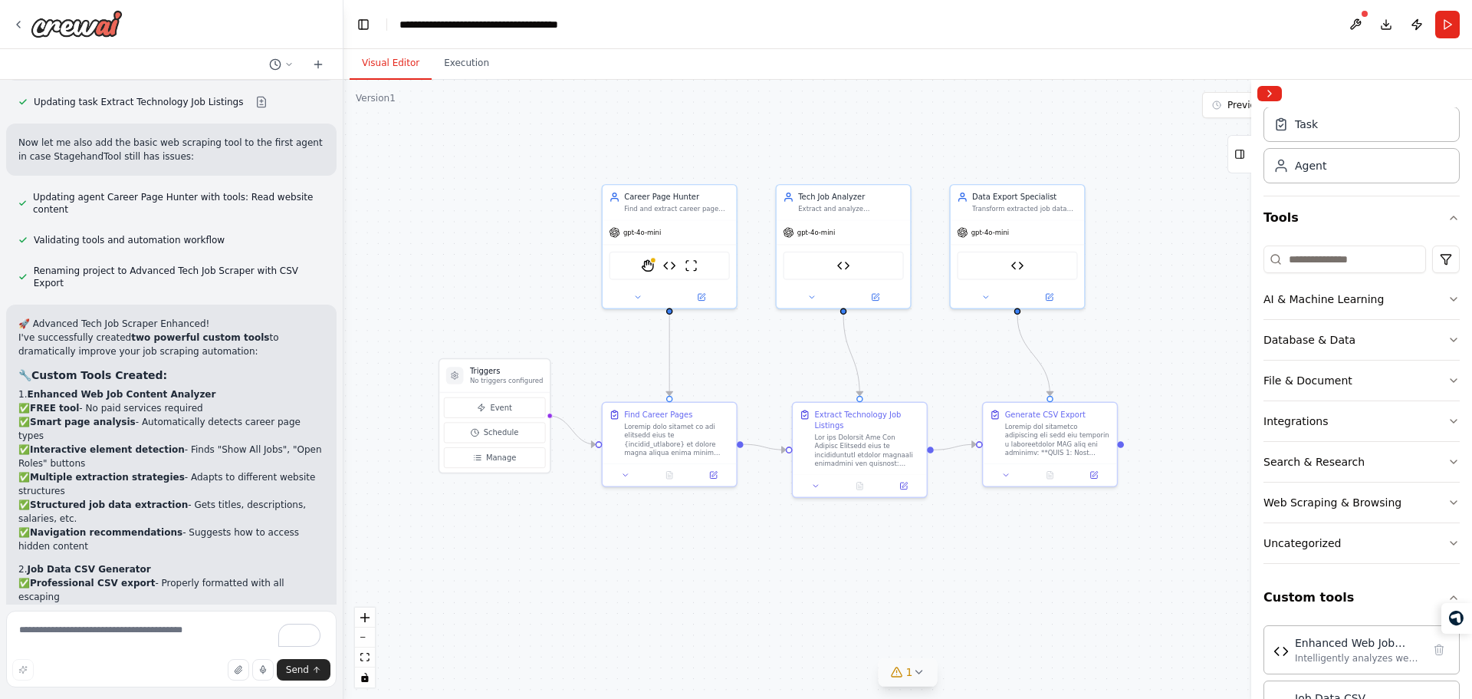
drag, startPoint x: 554, startPoint y: 527, endPoint x: 526, endPoint y: 544, distance: 32.3
click at [526, 544] on div ".deletable-edge-delete-btn { width: 20px; height: 20px; border: 0px solid #ffff…" at bounding box center [908, 389] width 1129 height 619
click at [153, 631] on textarea "To enrich screen reader interactions, please activate Accessibility in Grammarl…" at bounding box center [171, 648] width 330 height 77
type textarea "**********"
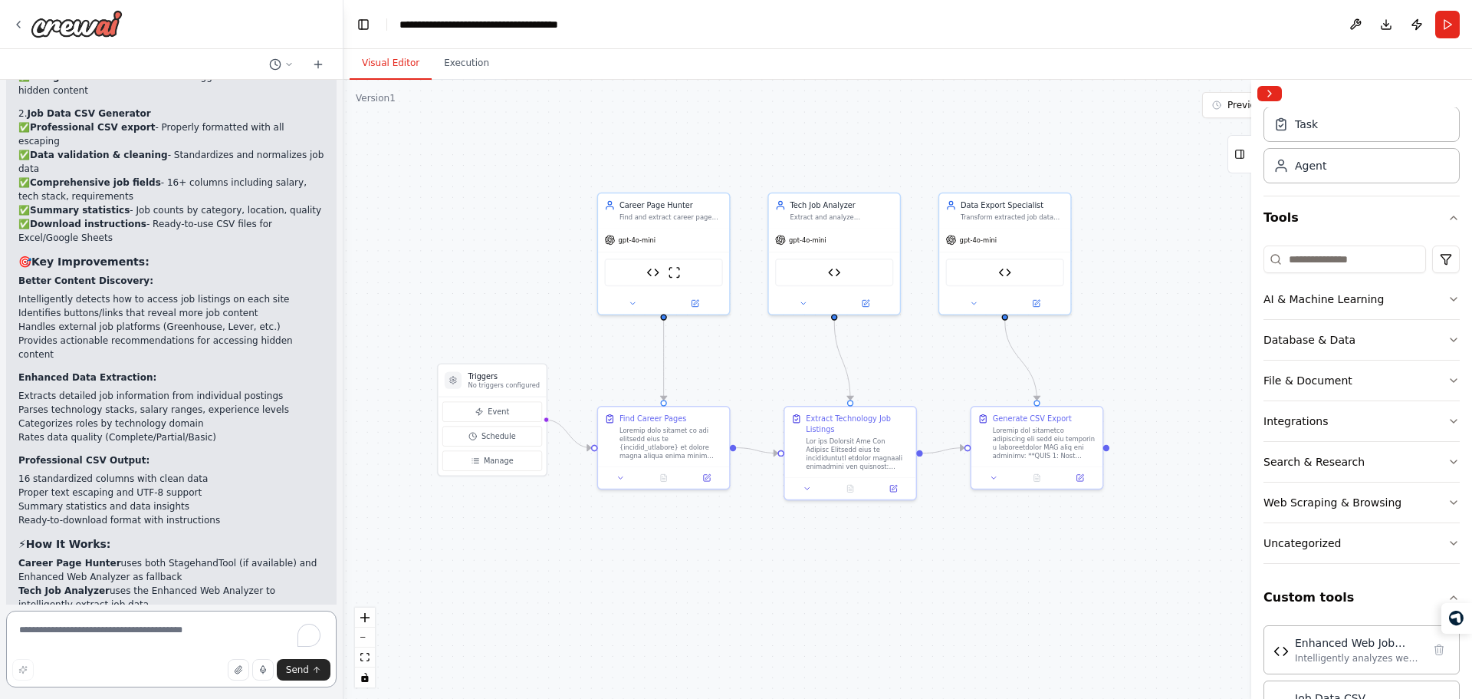
scroll to position [12156, 0]
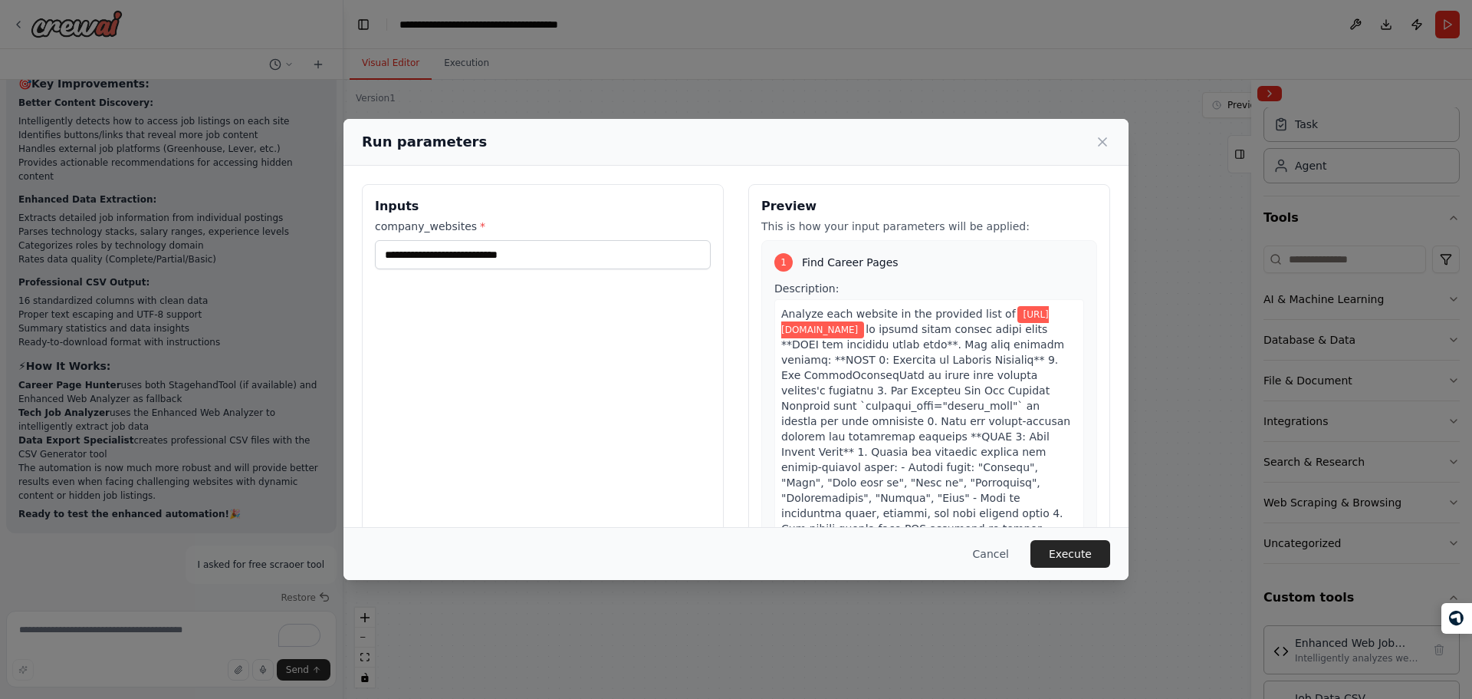
scroll to position [12324, 0]
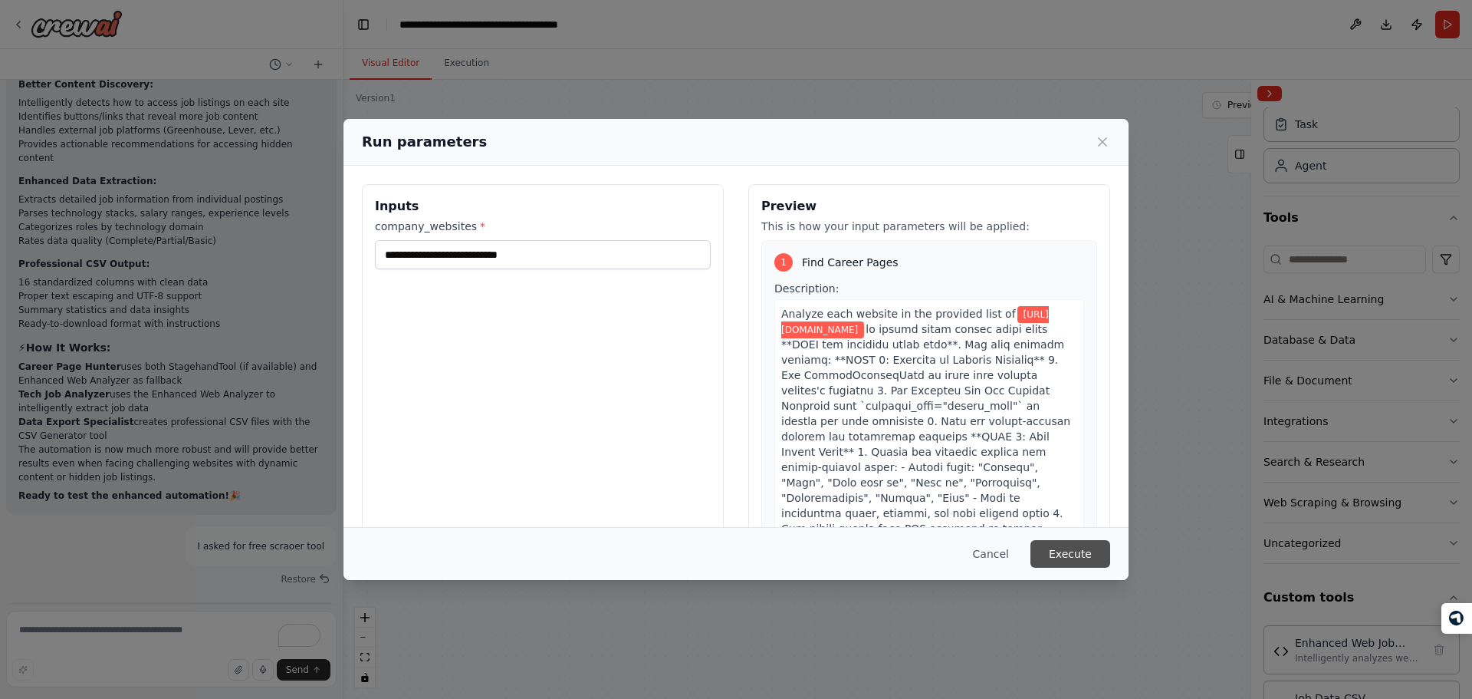
click at [1062, 546] on button "Execute" at bounding box center [1071, 554] width 80 height 28
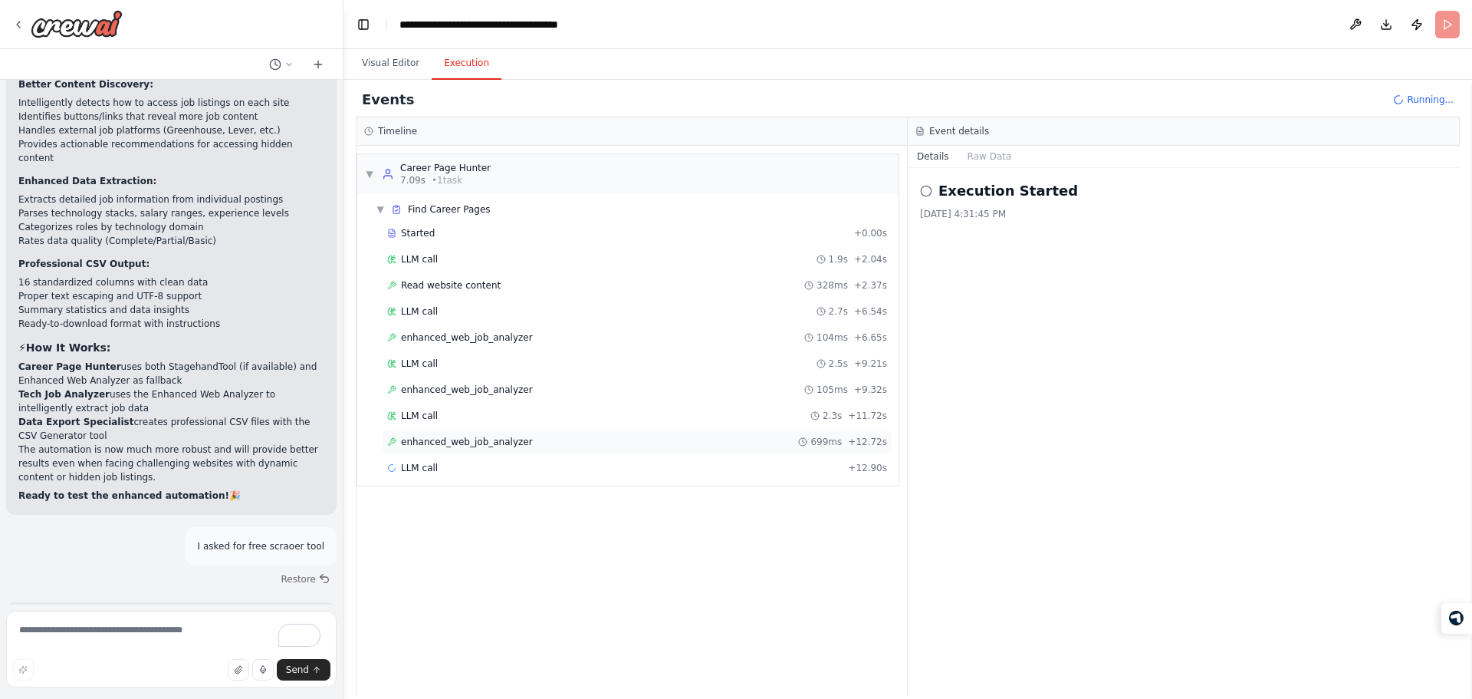
click at [452, 444] on span "enhanced_web_job_analyzer" at bounding box center [467, 442] width 132 height 12
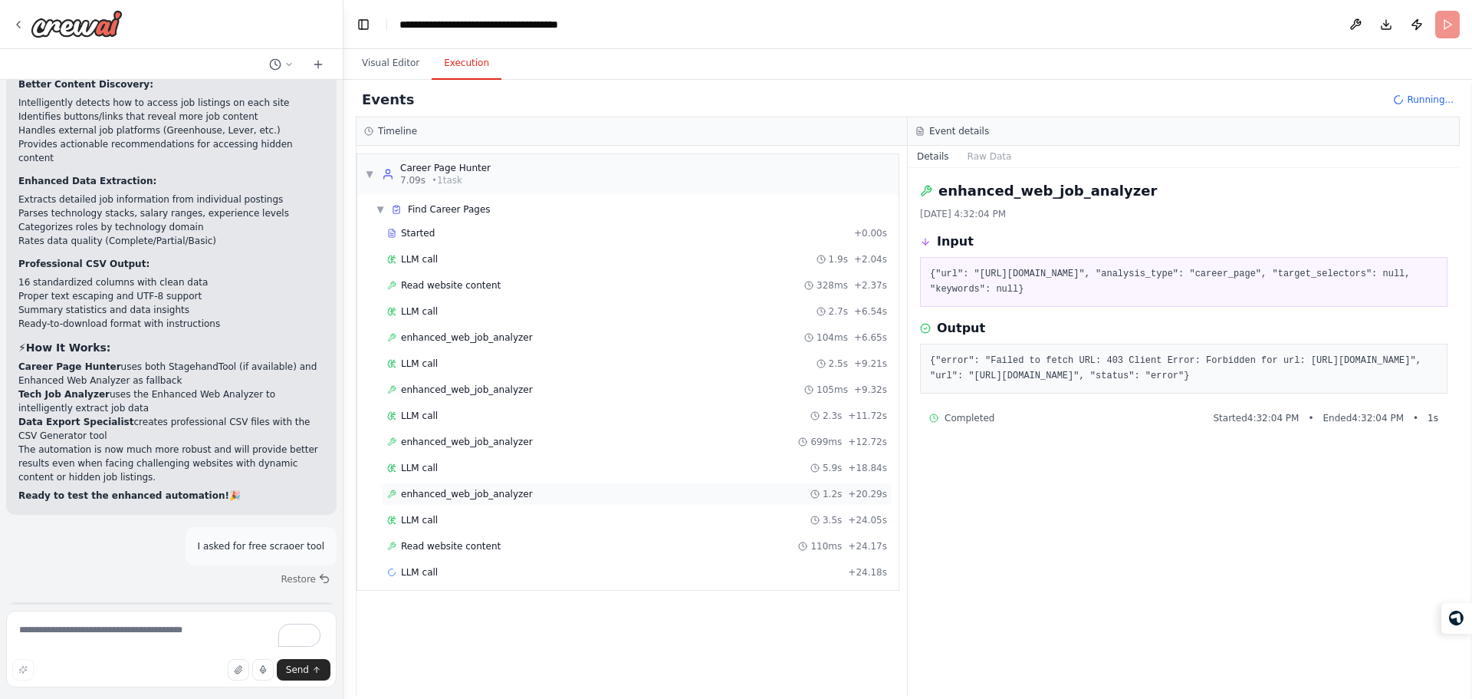
click at [498, 495] on span "enhanced_web_job_analyzer" at bounding box center [467, 494] width 132 height 12
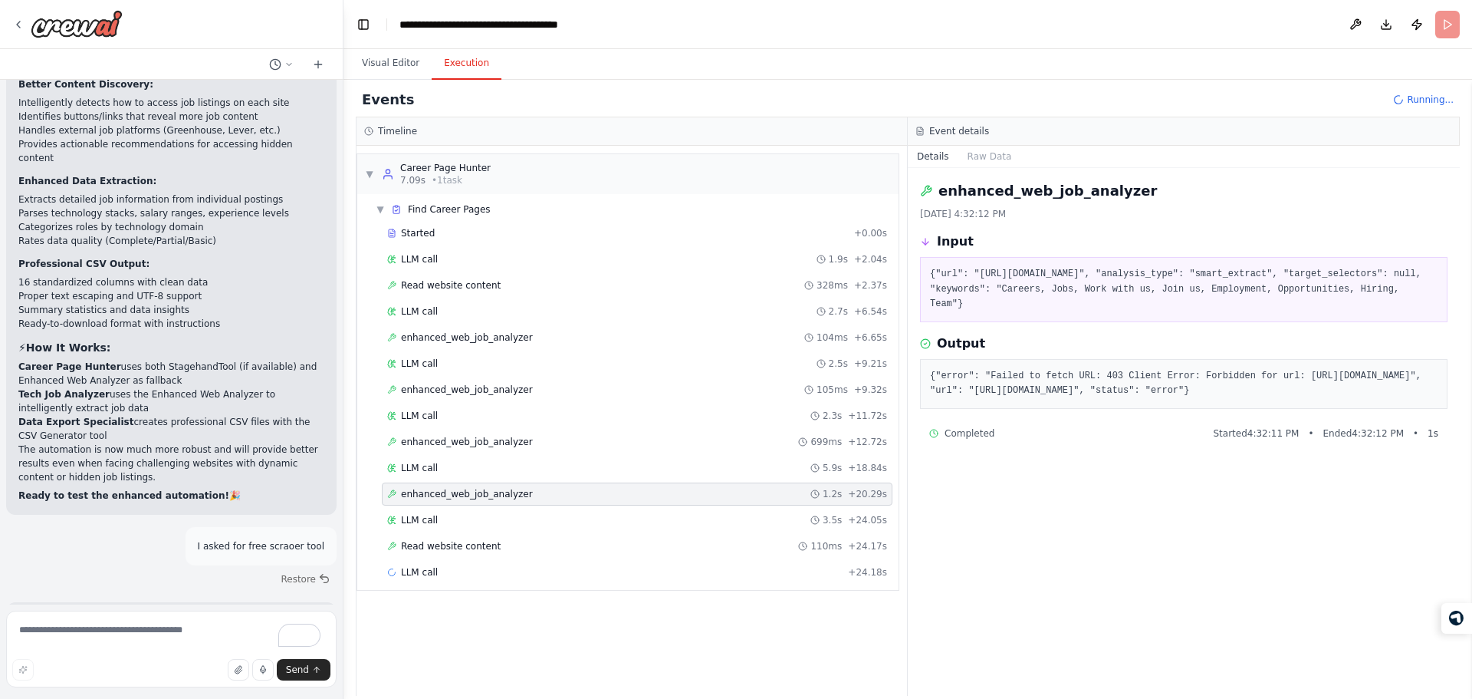
click at [990, 278] on pre "{"url": "http://www.ellipsishealth.com", "analysis_type": "smart_extract", "tar…" at bounding box center [1184, 289] width 508 height 45
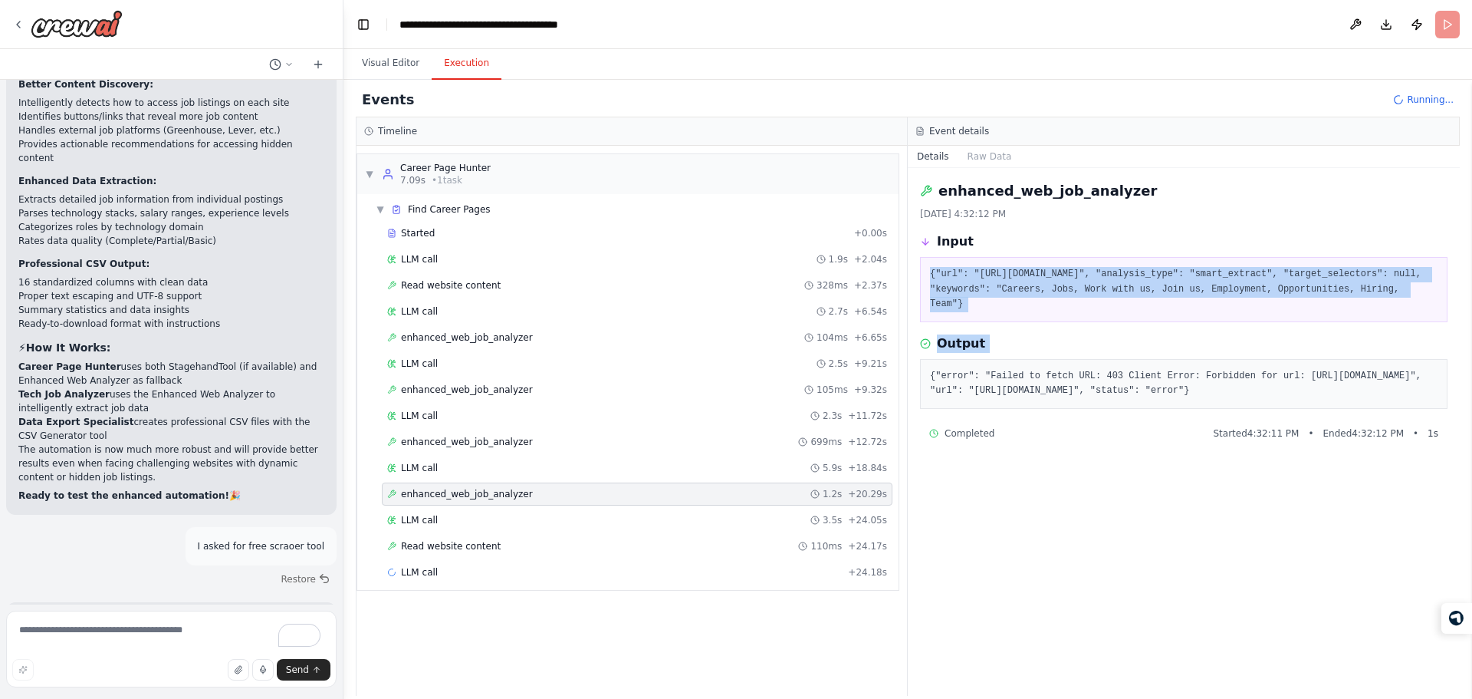
drag, startPoint x: 990, startPoint y: 278, endPoint x: 1001, endPoint y: 312, distance: 35.4
click at [1001, 312] on div "enhanced_web_job_analyzer 10/15/2025, 4:32:12 PM Input {"url": "http://www.elli…" at bounding box center [1184, 432] width 552 height 528
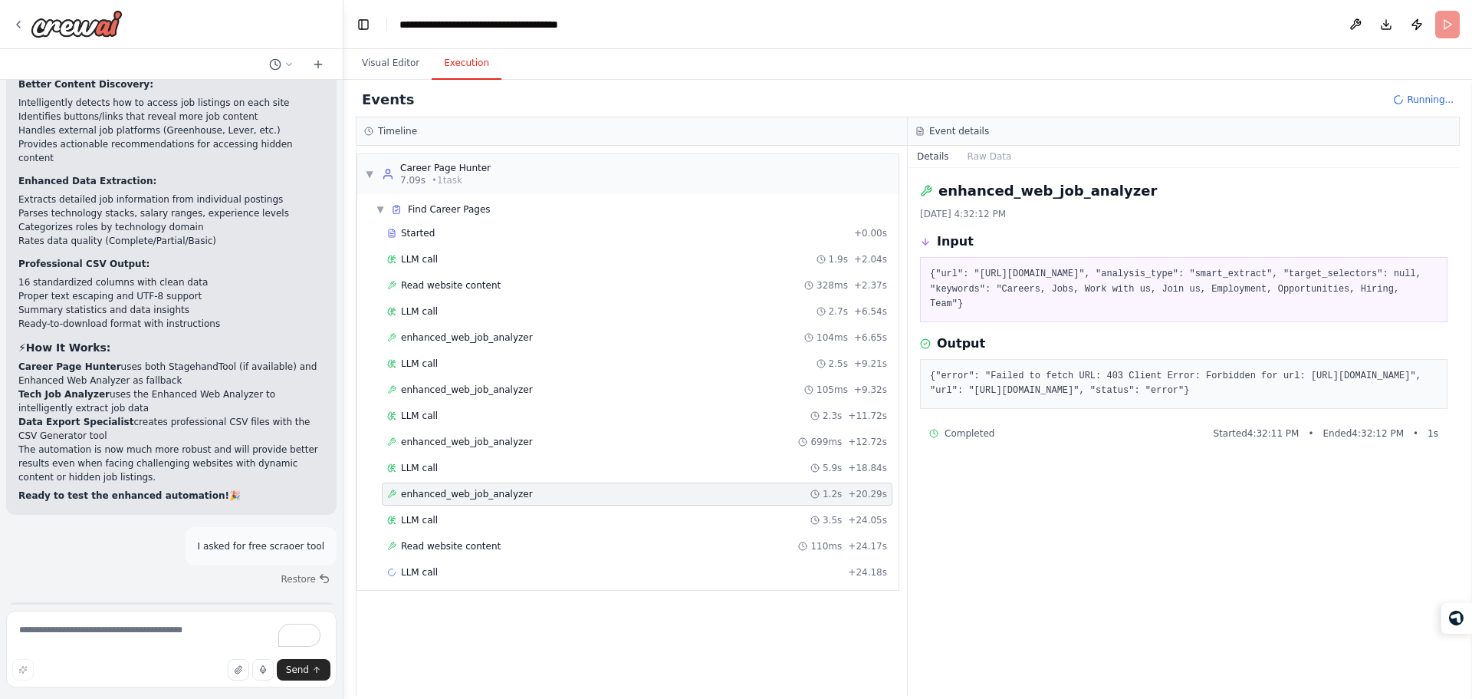
click at [1022, 381] on pre "{"error": "Failed to fetch URL: 403 Client Error: Forbidden for url: http://www…" at bounding box center [1184, 384] width 508 height 30
click at [558, 551] on div "Read website content 110ms + 24.17s" at bounding box center [637, 546] width 500 height 12
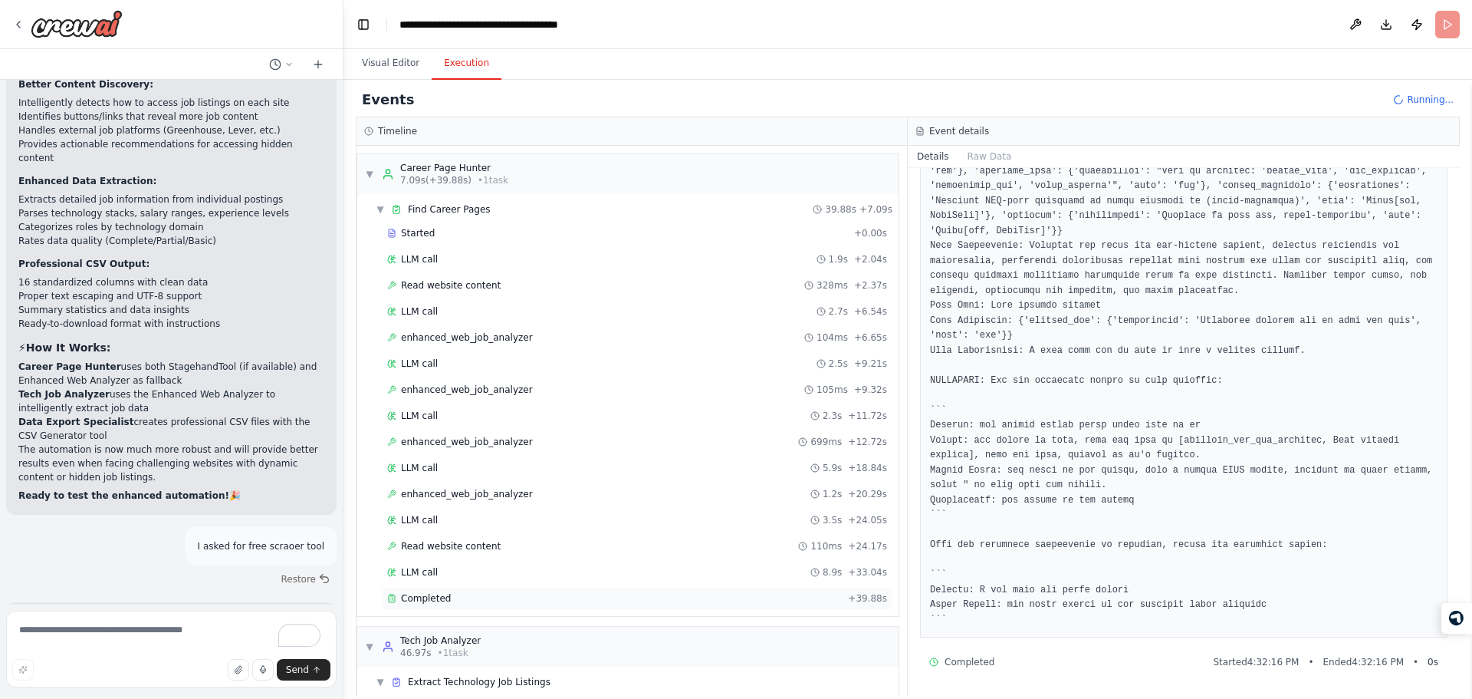
scroll to position [71, 0]
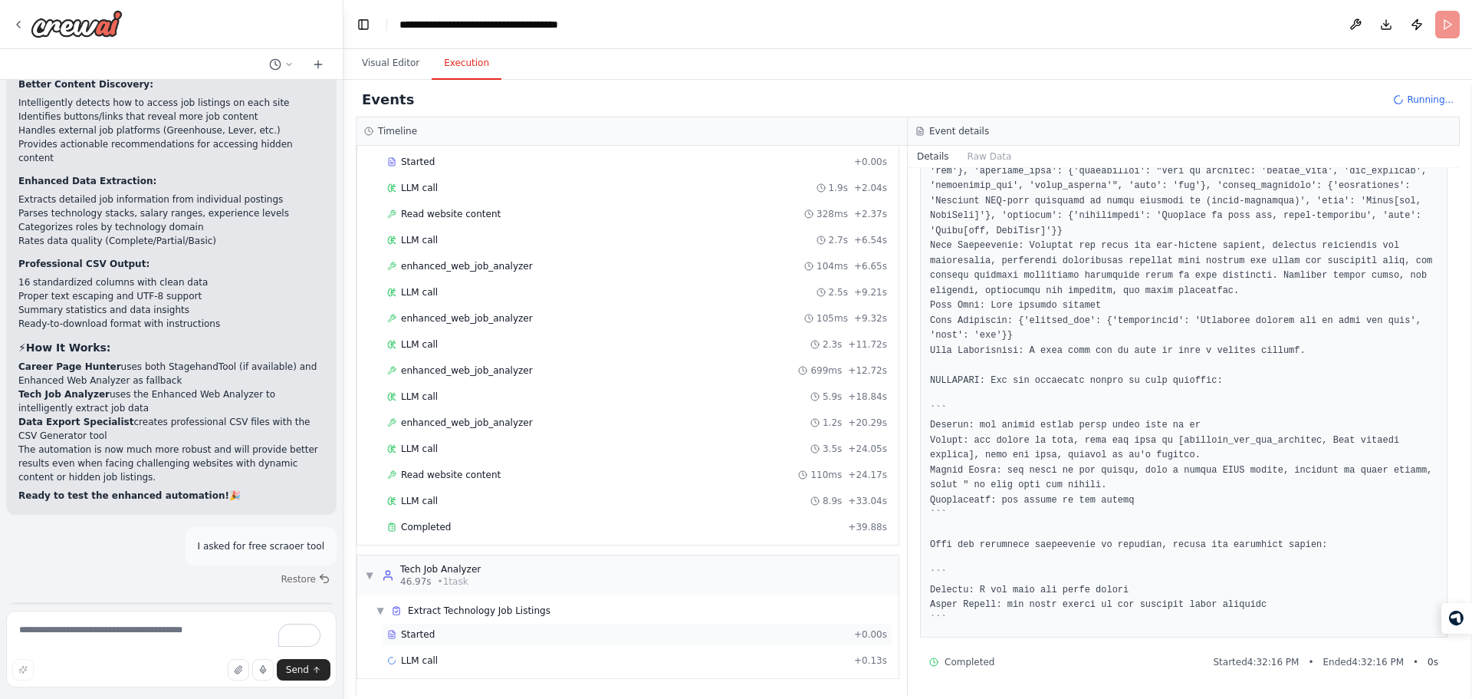
click at [720, 630] on div "Started" at bounding box center [617, 634] width 461 height 12
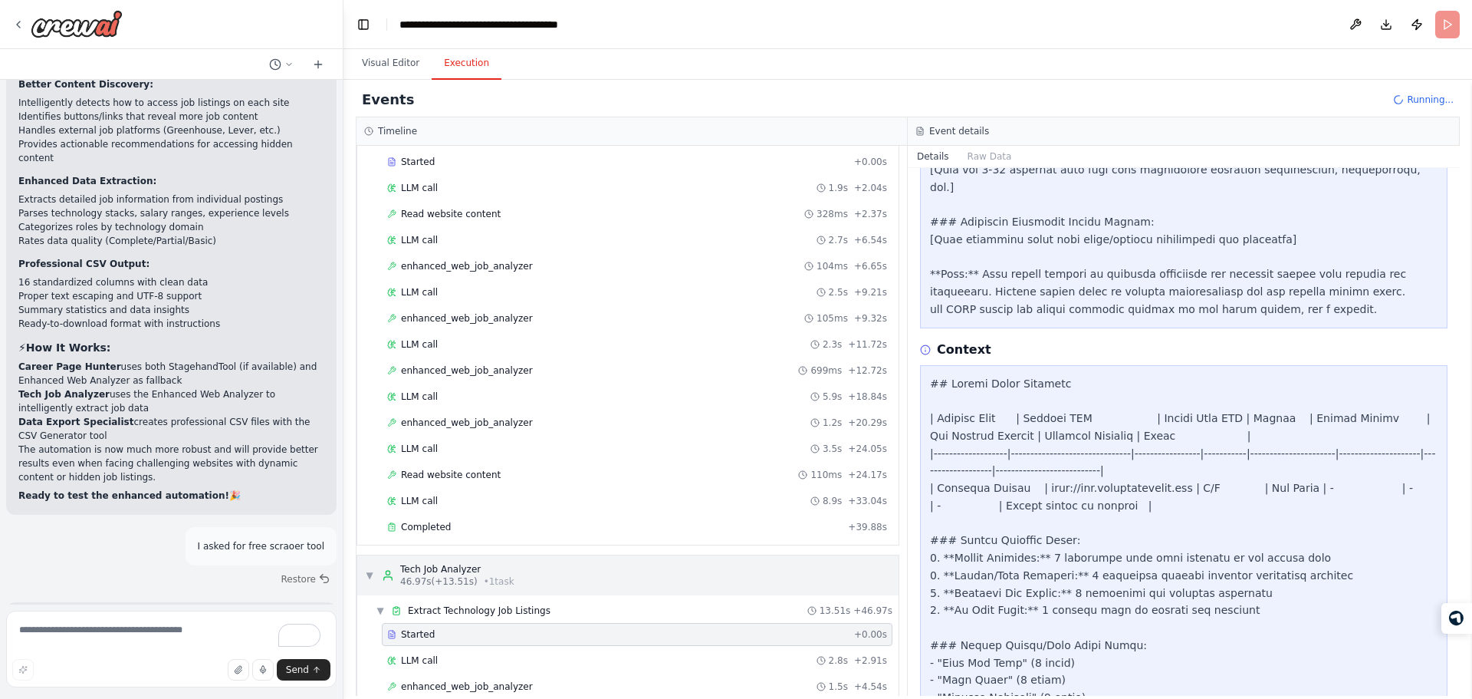
scroll to position [283, 0]
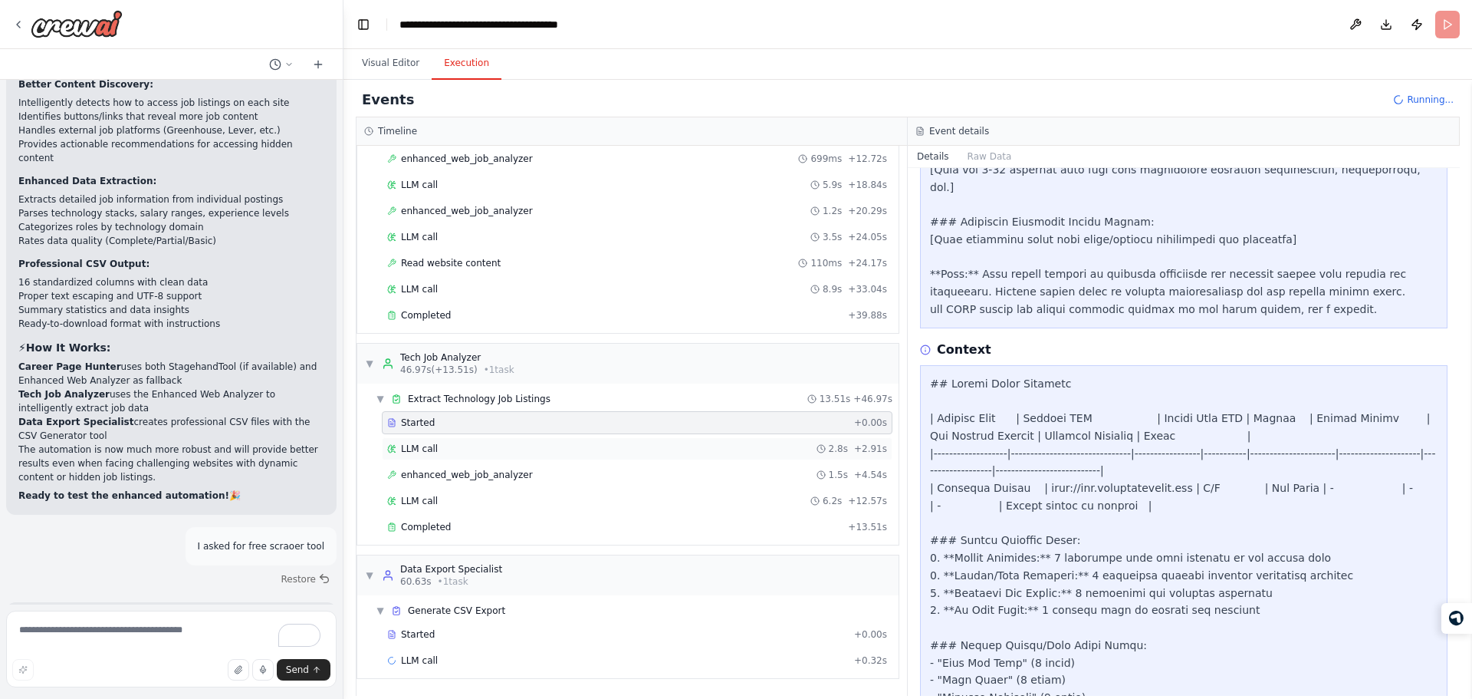
click at [626, 455] on div "LLM call 2.8s + 2.91s" at bounding box center [637, 448] width 511 height 23
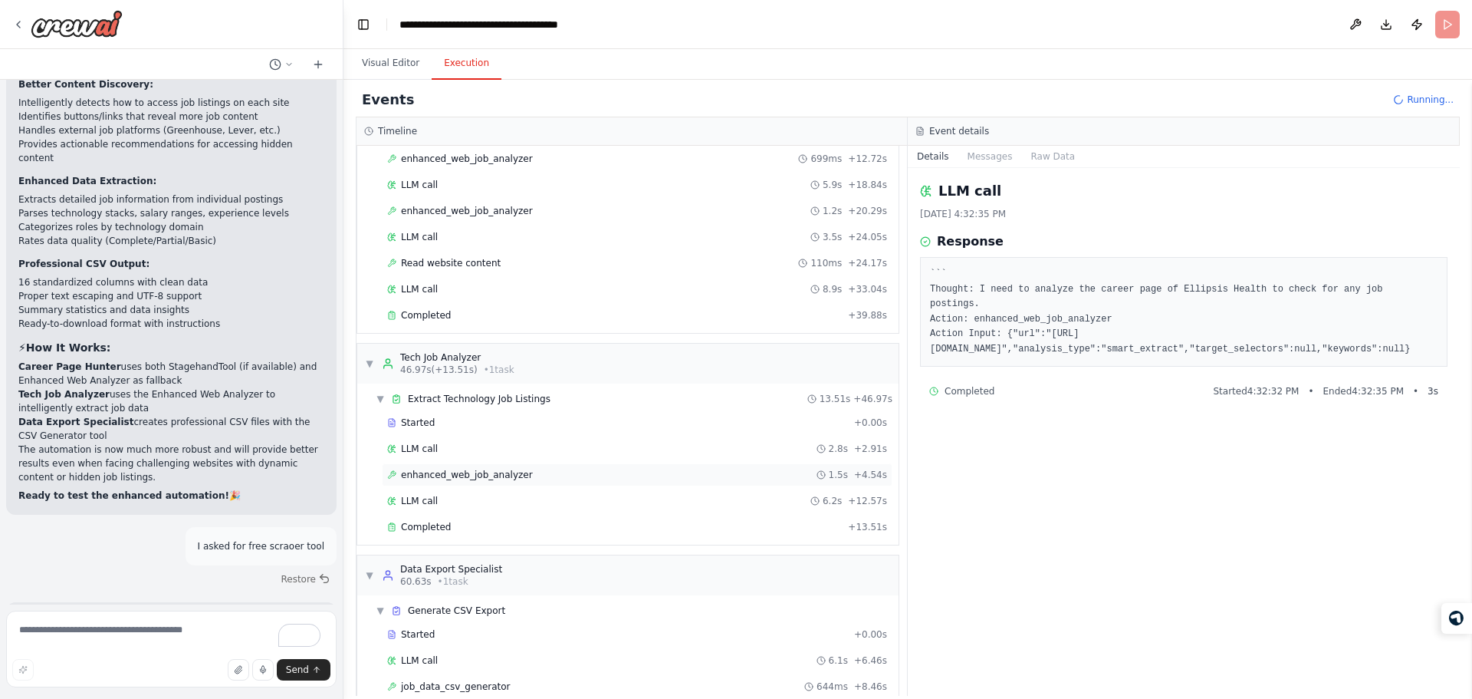
scroll to position [335, 0]
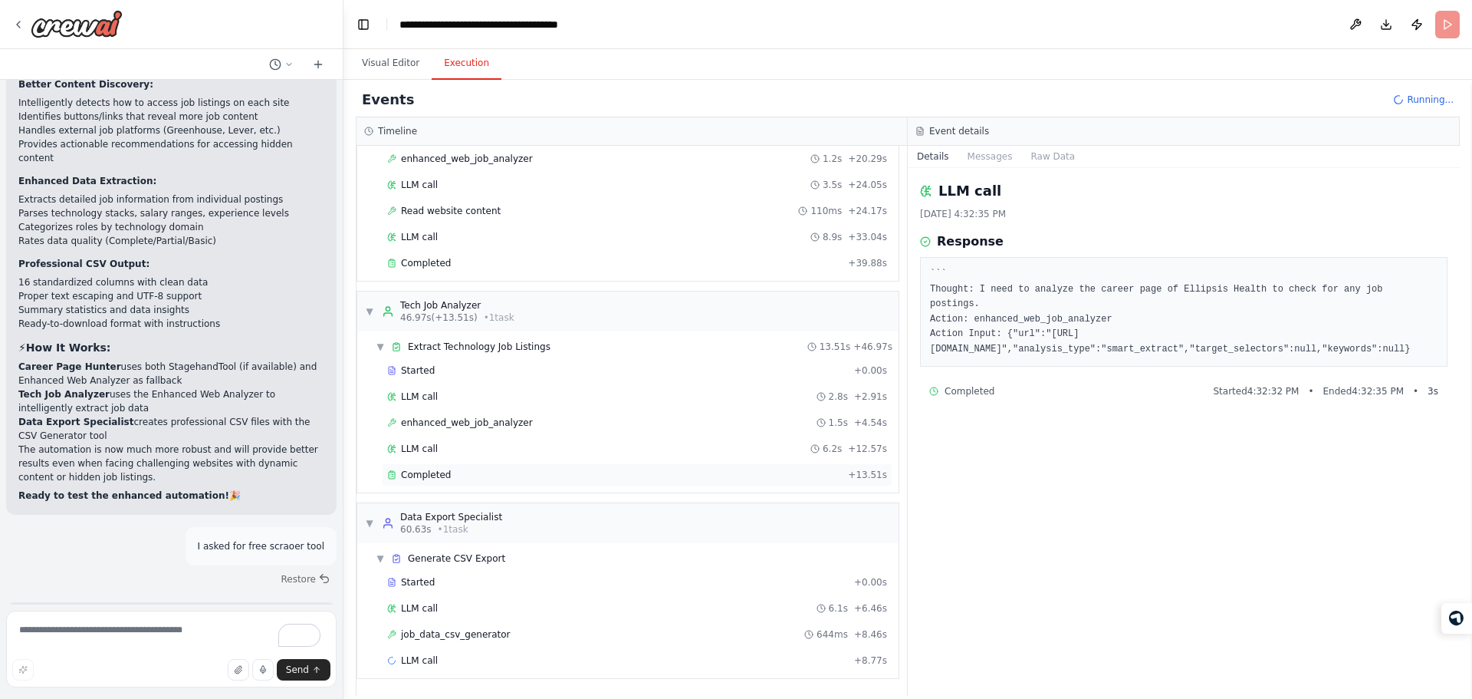
click at [689, 465] on div "Completed + 13.51s" at bounding box center [637, 474] width 511 height 23
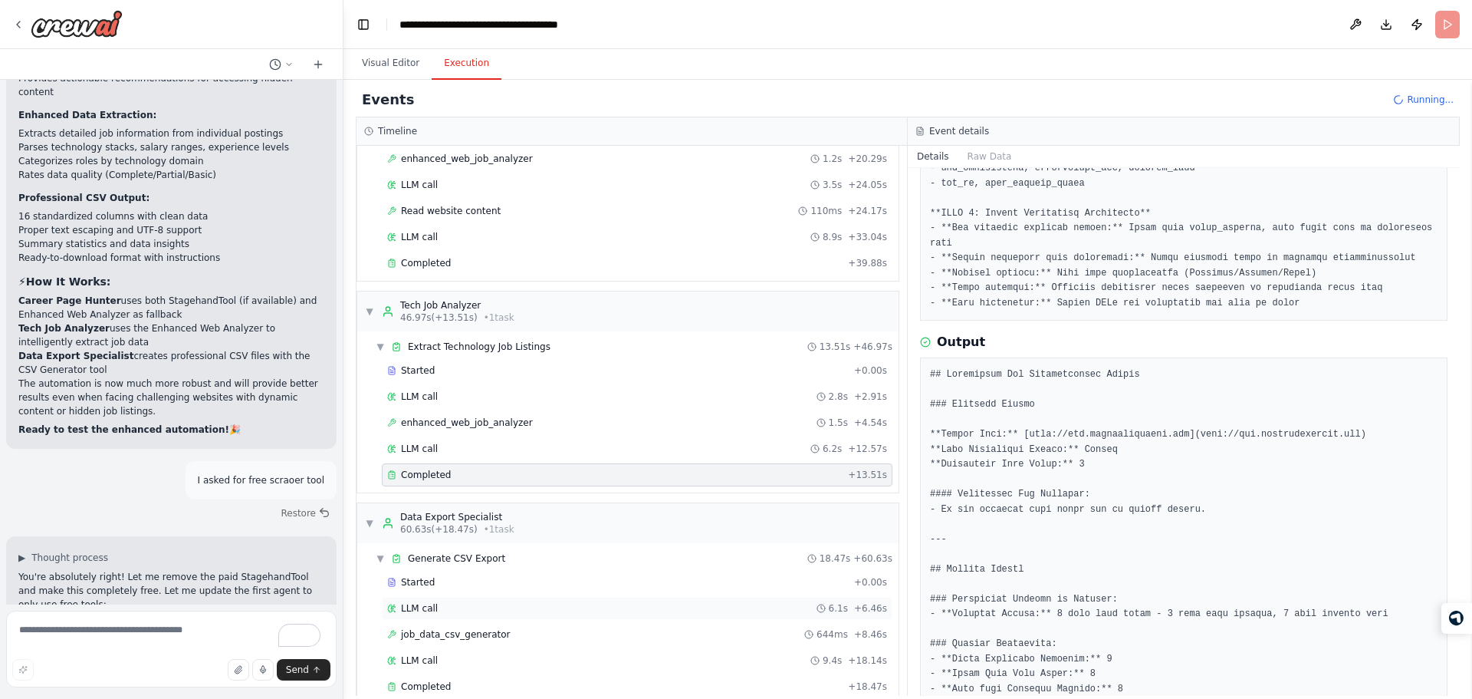
scroll to position [361, 0]
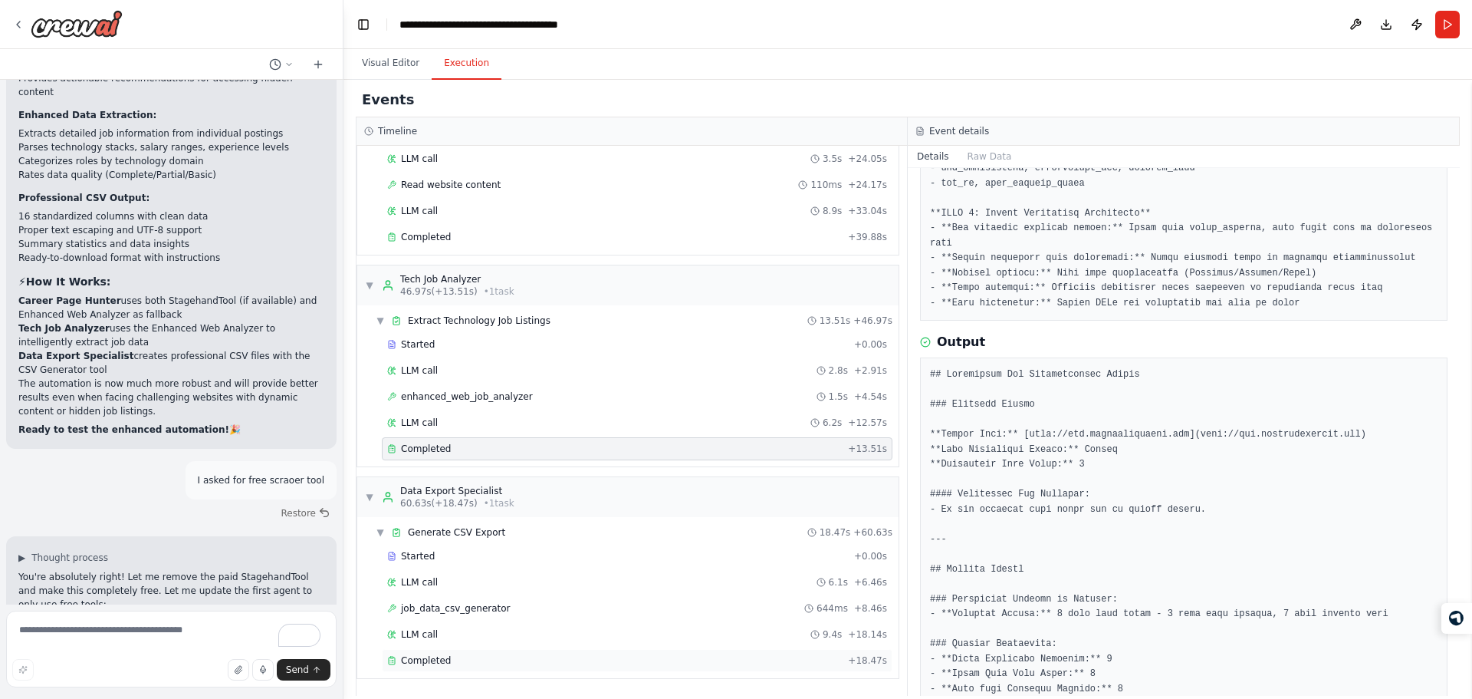
click at [643, 657] on div "Completed" at bounding box center [614, 660] width 455 height 12
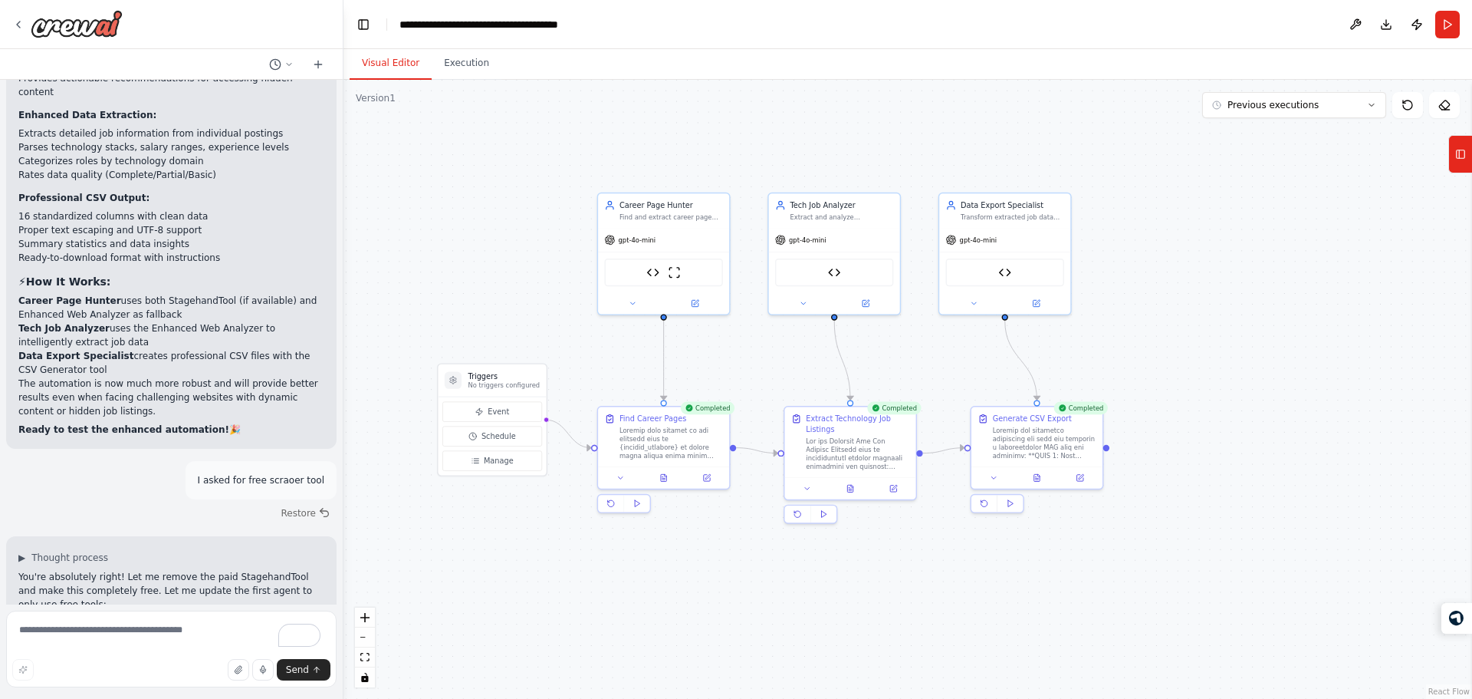
click at [399, 58] on button "Visual Editor" at bounding box center [391, 64] width 82 height 32
click at [1038, 481] on button at bounding box center [1036, 475] width 45 height 13
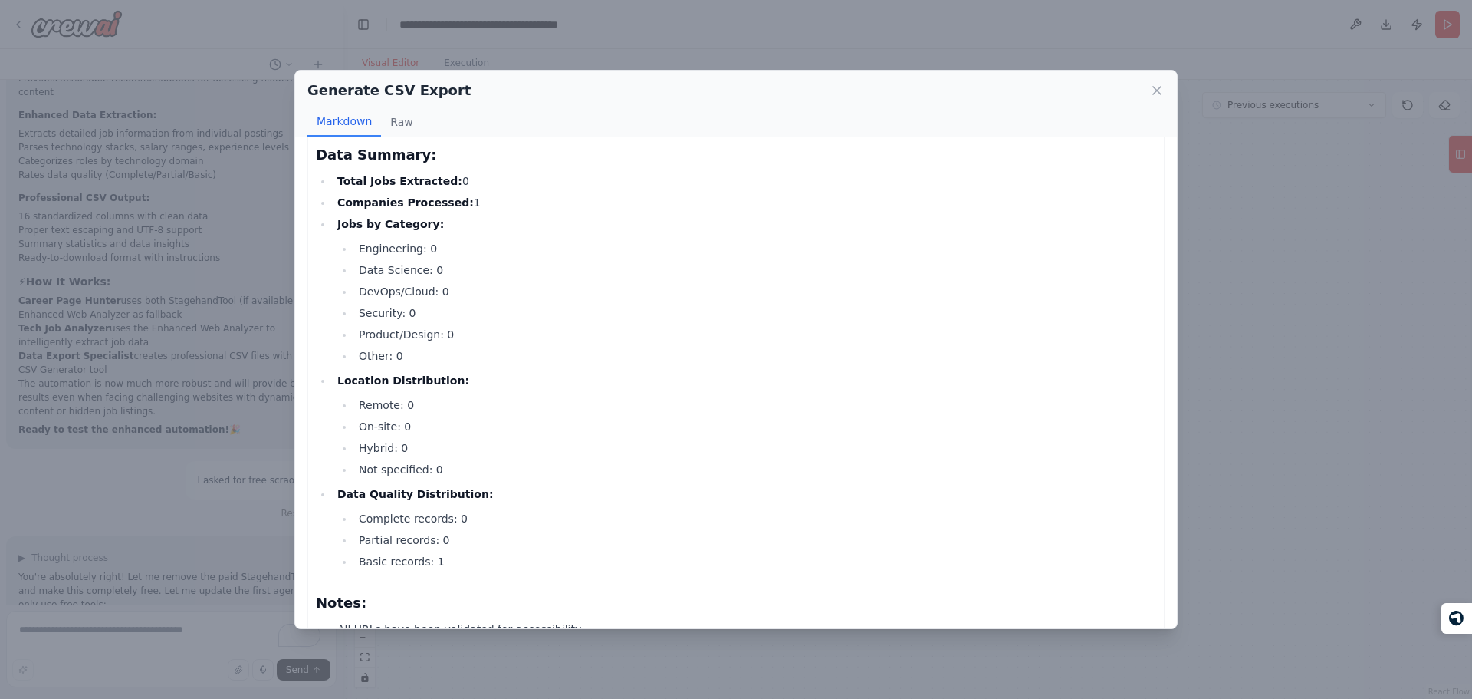
scroll to position [292, 0]
click at [97, 298] on div "Generate CSV Export Markdown Raw Technology Jobs CSV Export CSV File Content: "…" at bounding box center [736, 349] width 1472 height 699
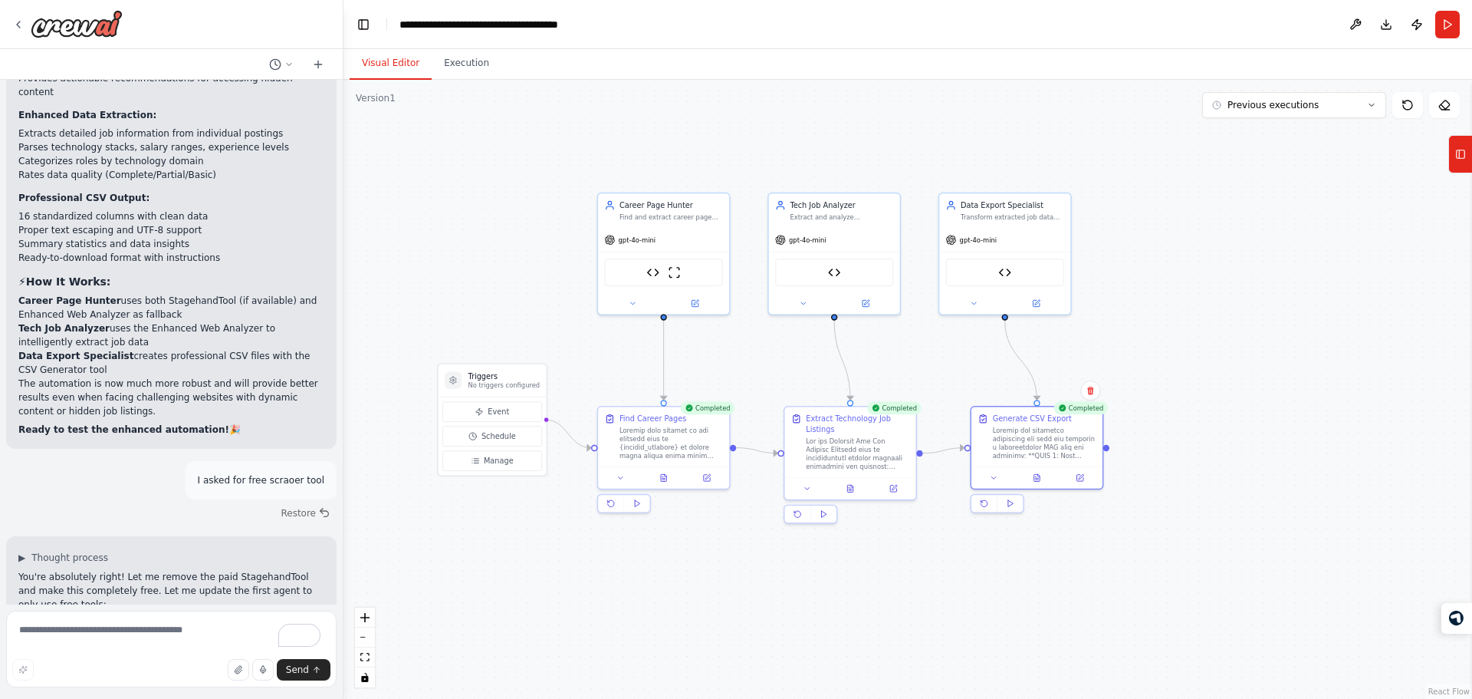
scroll to position [12448, 0]
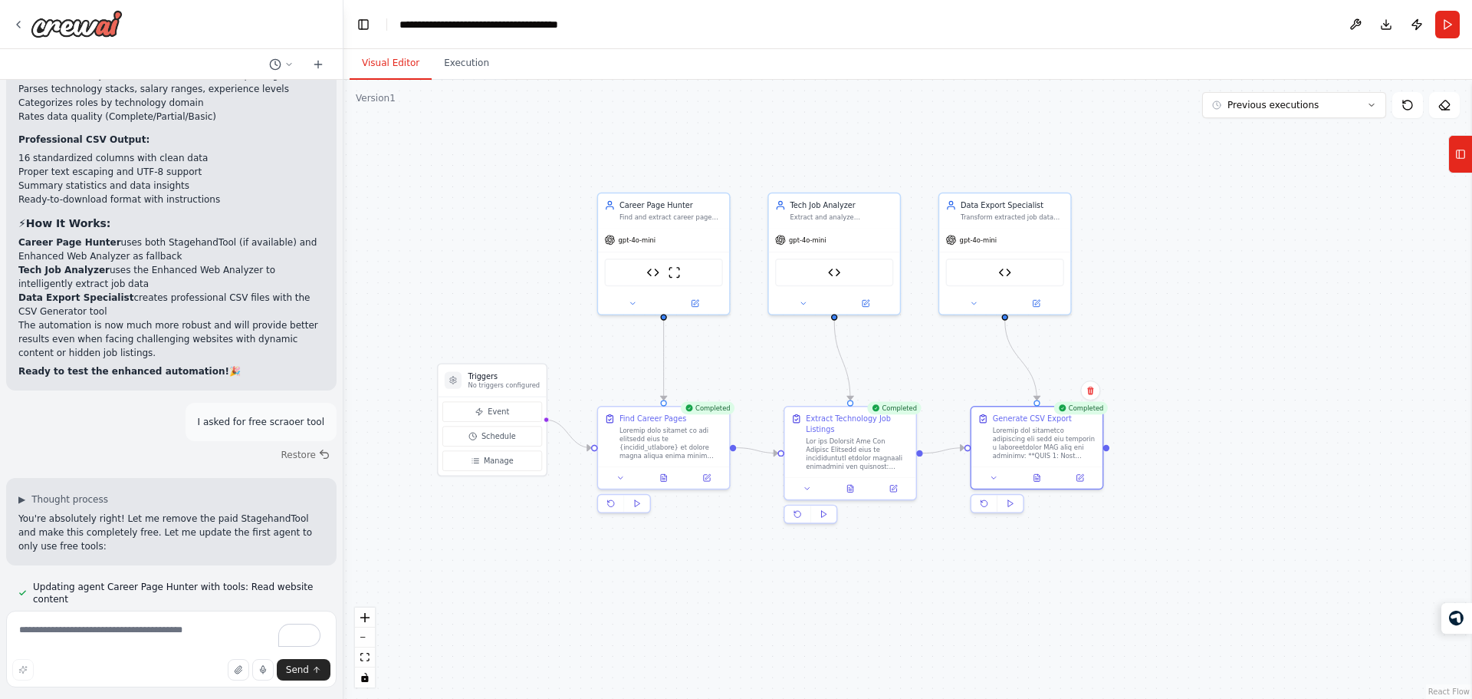
drag, startPoint x: 222, startPoint y: 117, endPoint x: 229, endPoint y: 445, distance: 328.3
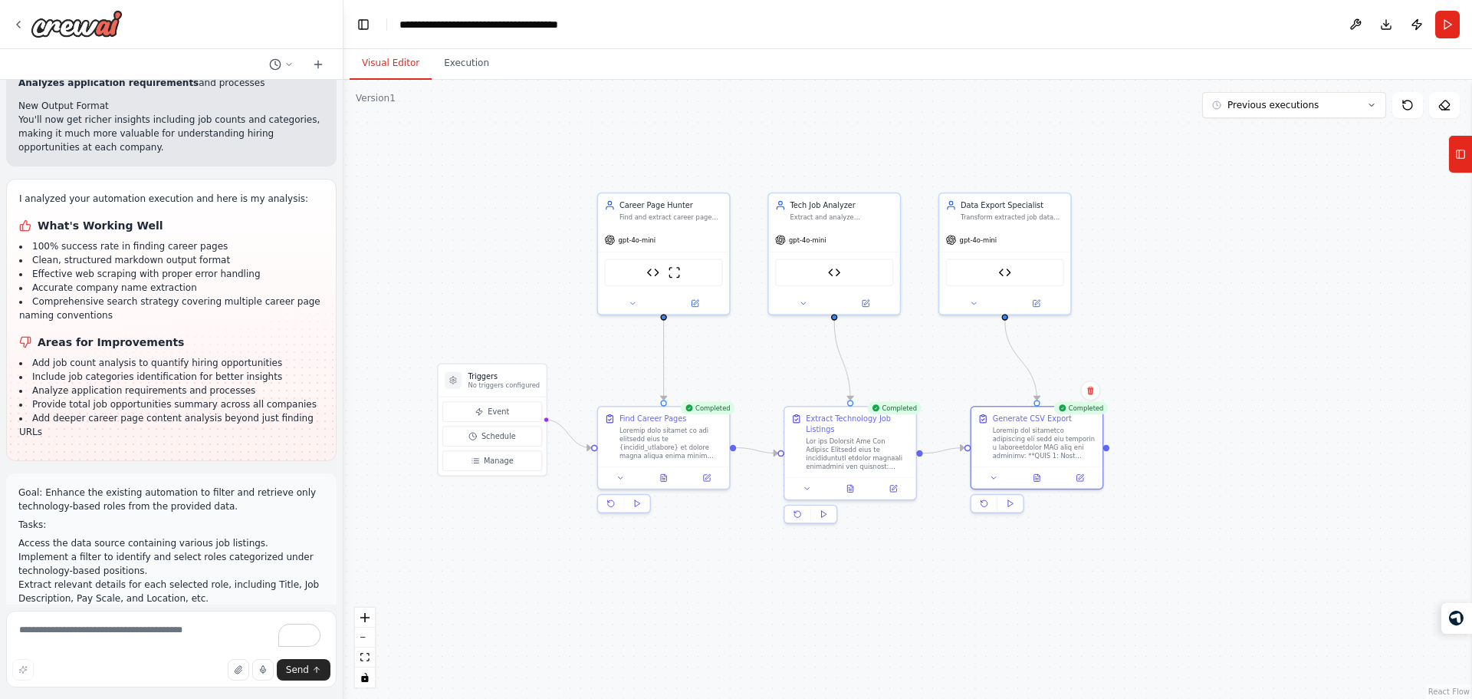
scroll to position [1613, 0]
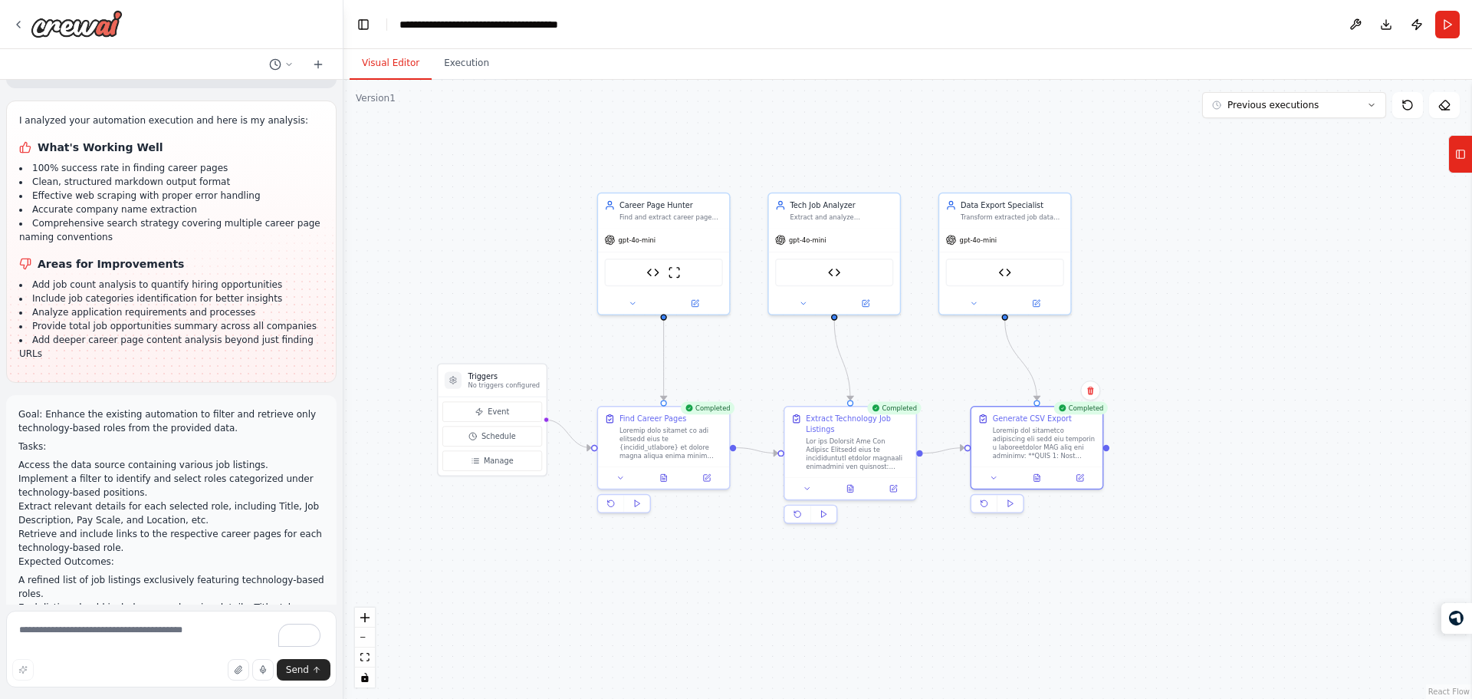
click at [281, 652] on button "Restore" at bounding box center [305, 663] width 65 height 22
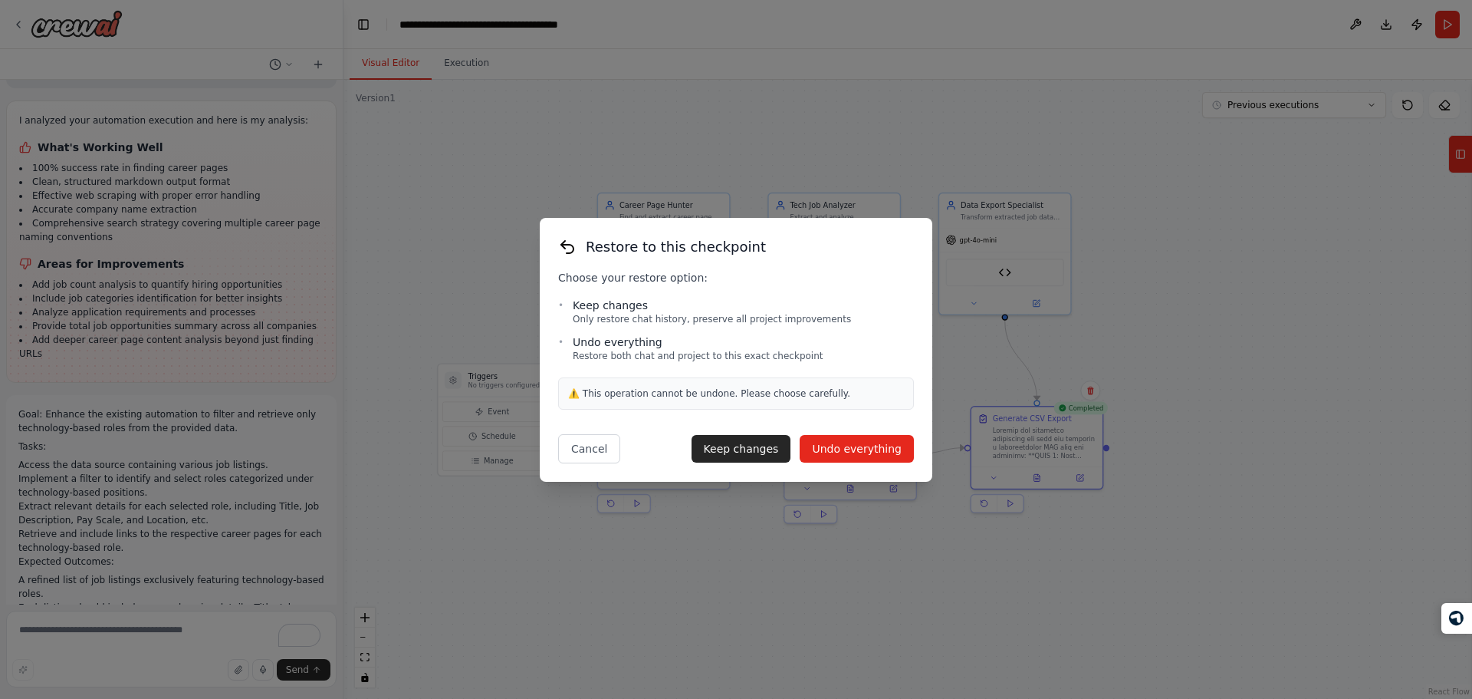
click at [854, 445] on button "Undo everything" at bounding box center [857, 449] width 114 height 28
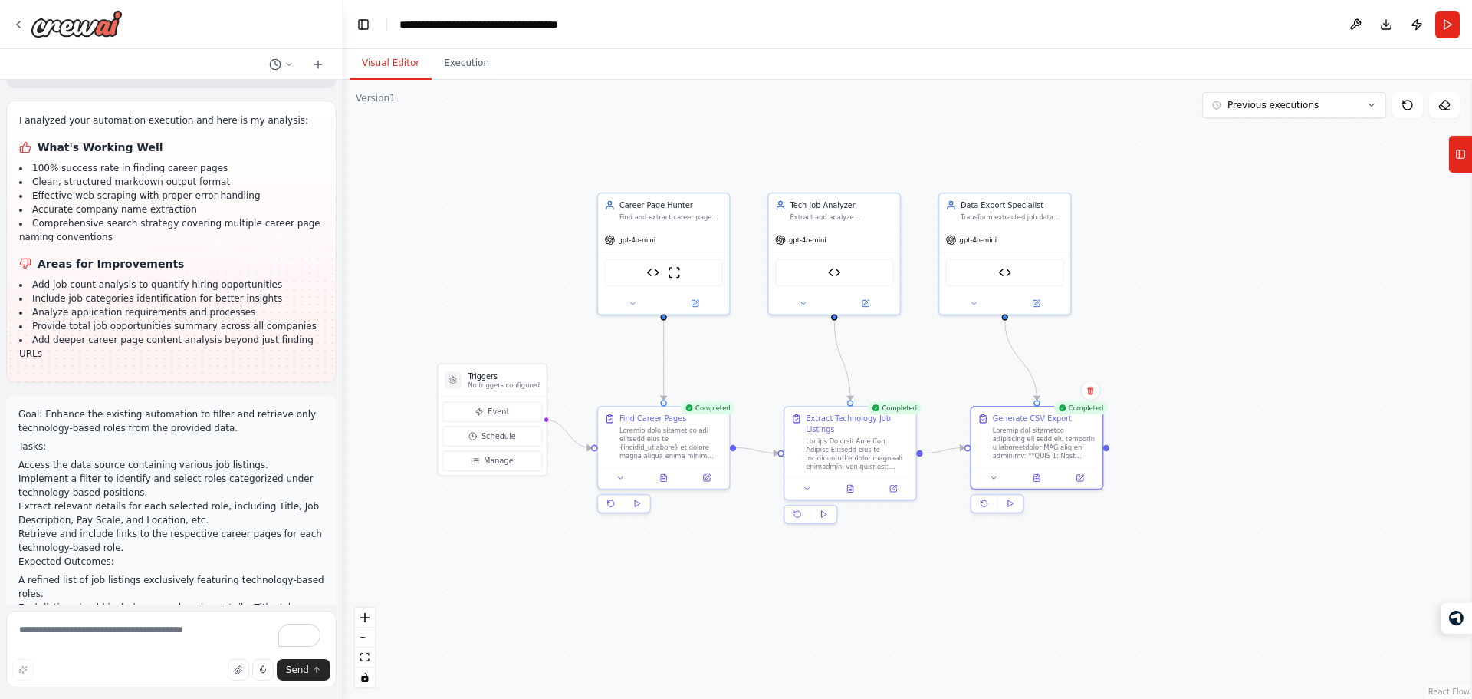
scroll to position [1384, 0]
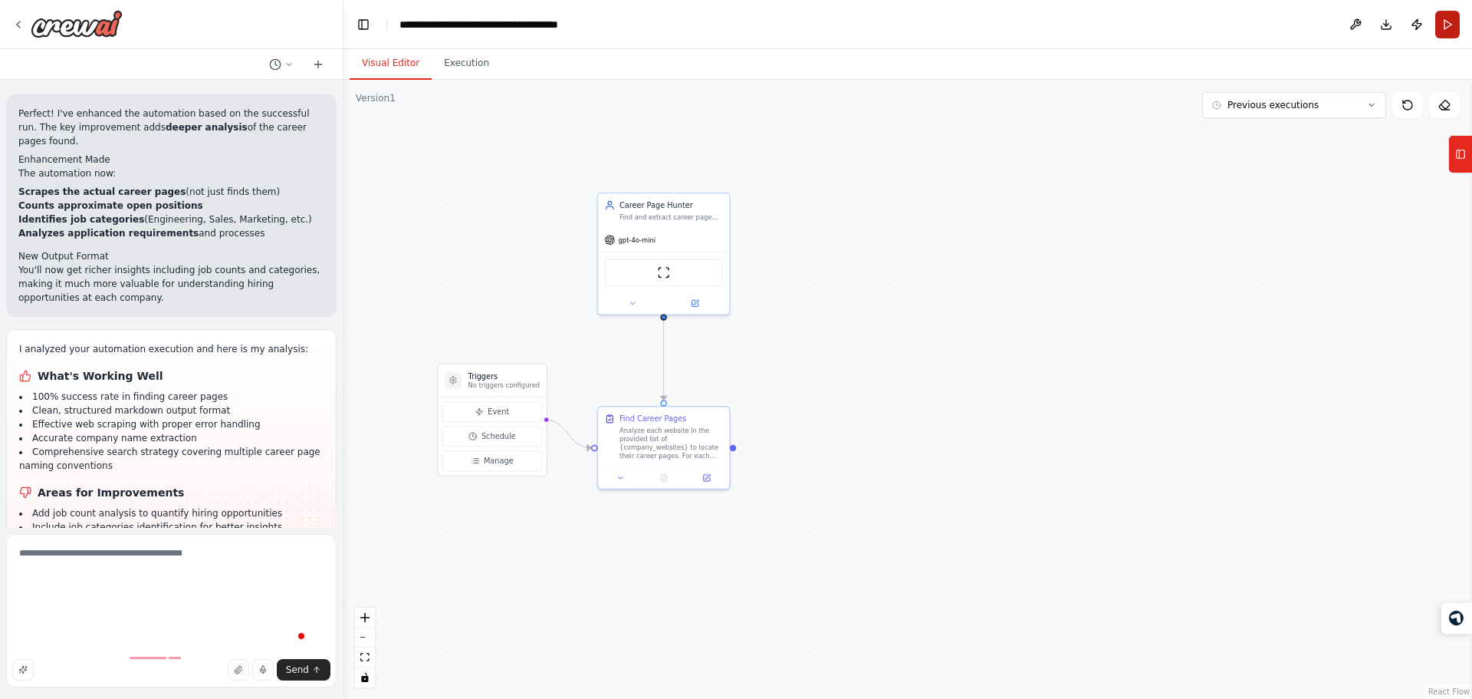
click at [1445, 21] on button "Run" at bounding box center [1447, 25] width 25 height 28
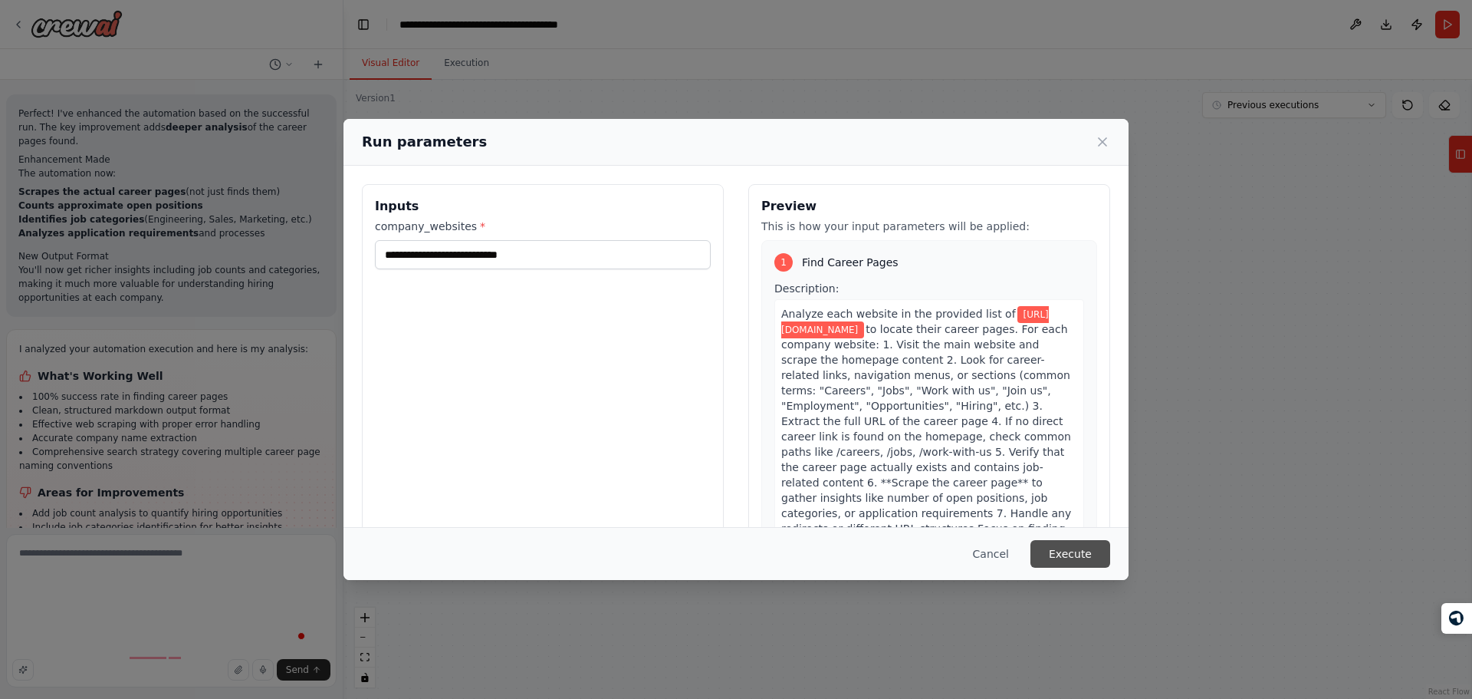
click at [1063, 548] on button "Execute" at bounding box center [1071, 554] width 80 height 28
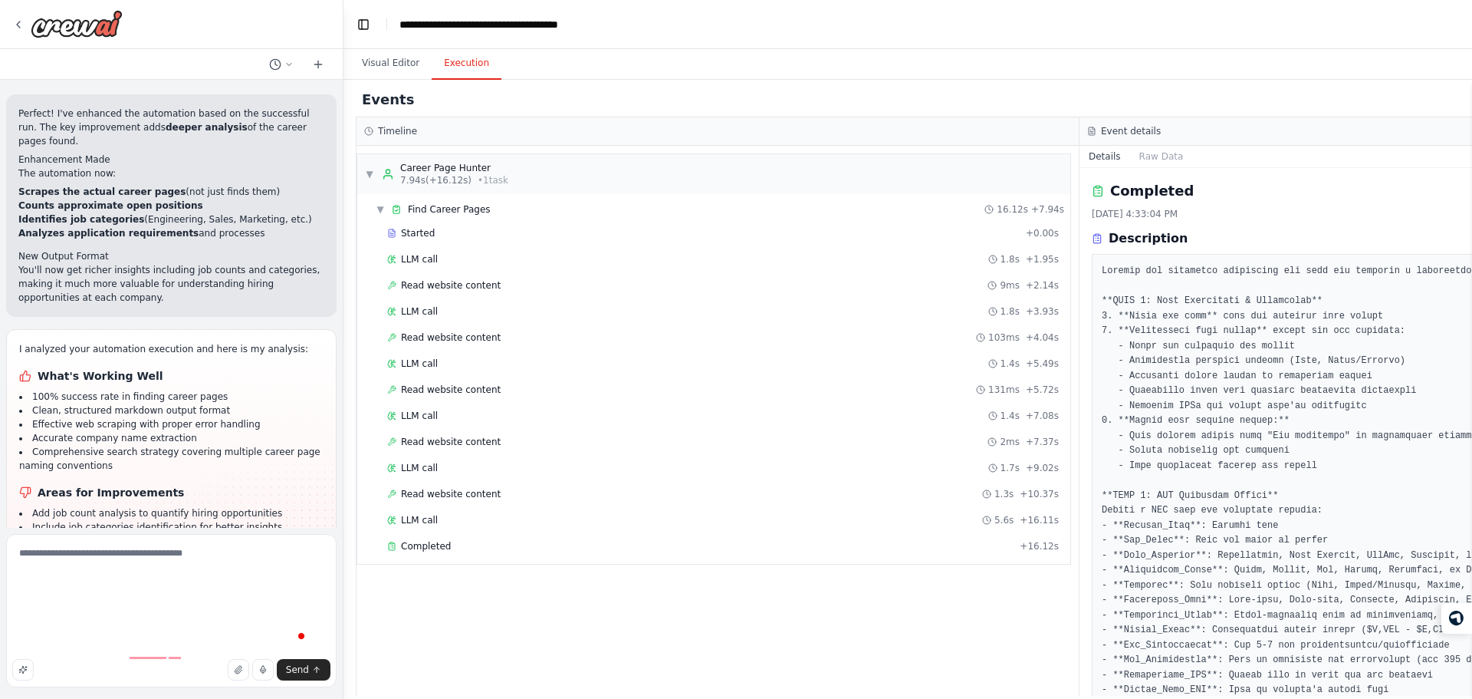
scroll to position [1508, 0]
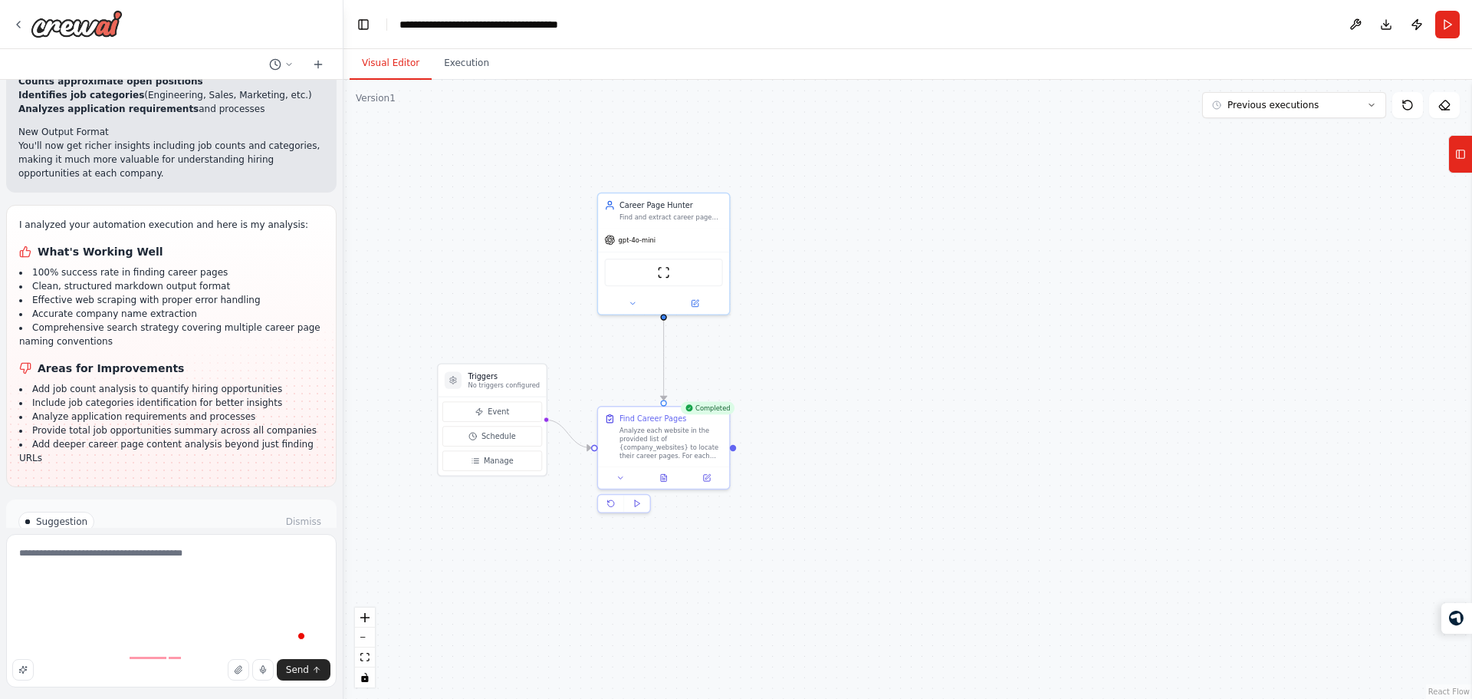
click at [398, 54] on button "Visual Editor" at bounding box center [391, 64] width 82 height 32
click at [673, 475] on button at bounding box center [663, 475] width 45 height 13
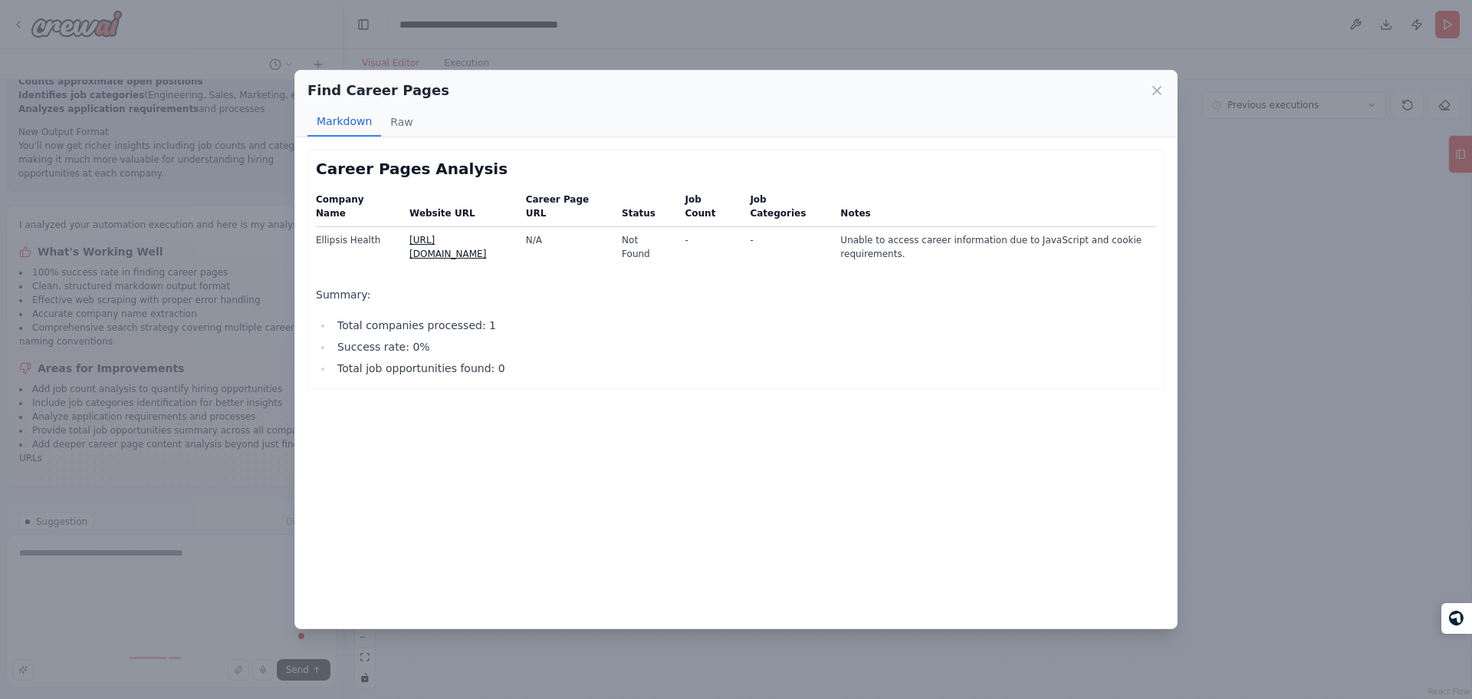
click at [472, 237] on link "http://www.ellipsishealth.com" at bounding box center [447, 247] width 77 height 25
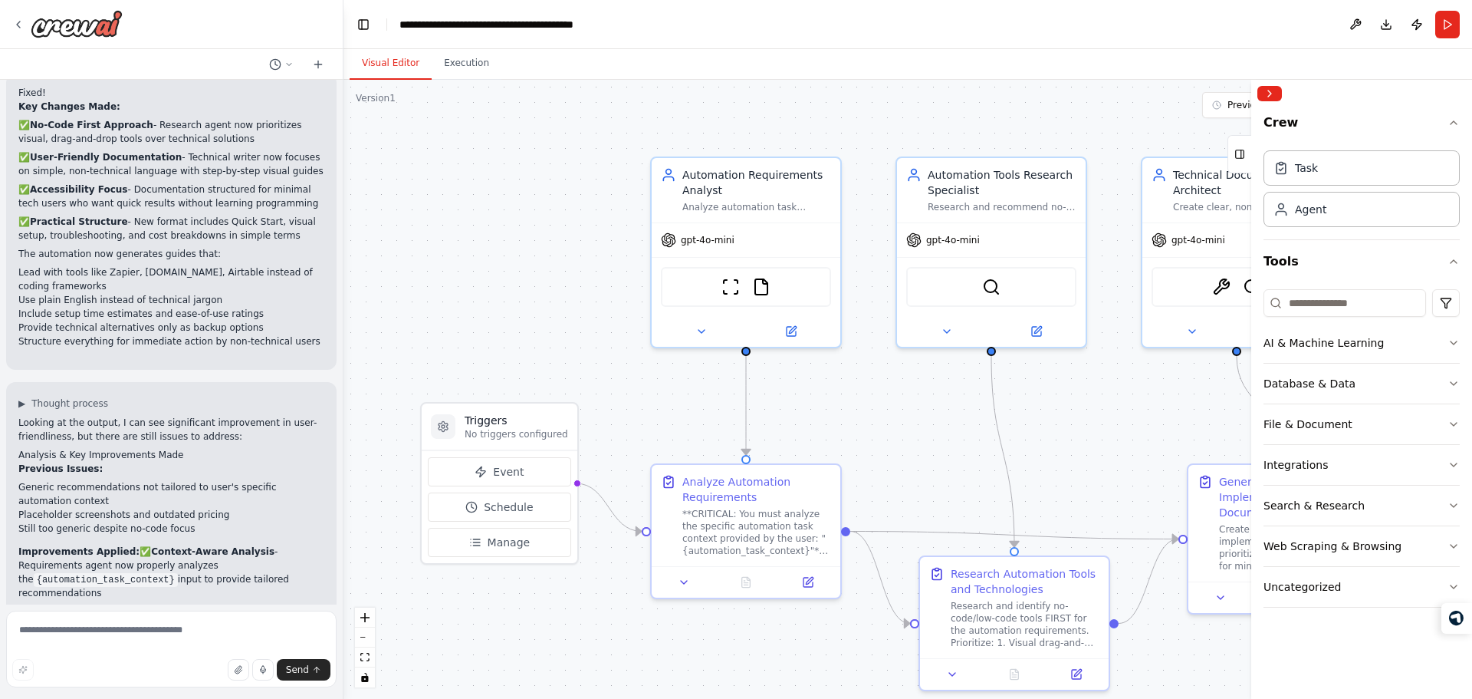
scroll to position [3269, 0]
click at [1270, 95] on button "Collapse right sidebar" at bounding box center [1269, 93] width 25 height 15
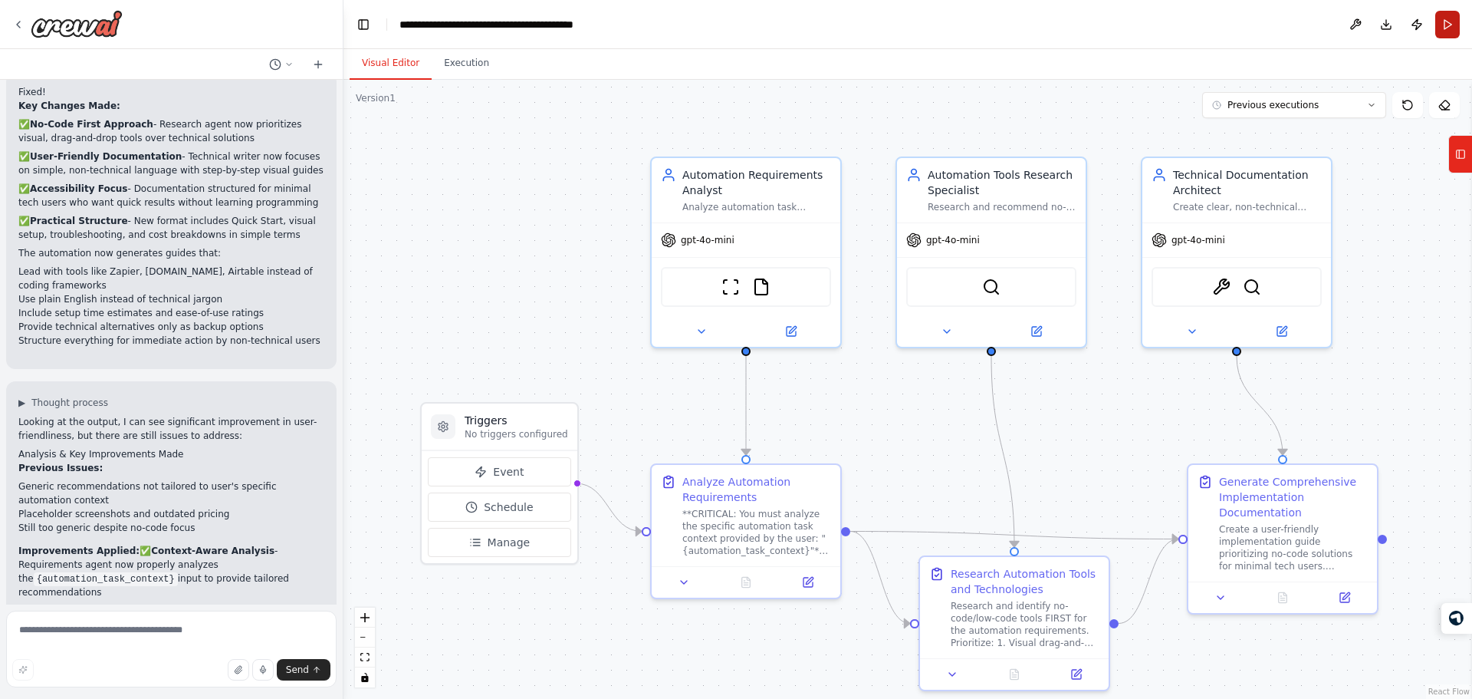
click at [1454, 25] on button "Run" at bounding box center [1447, 25] width 25 height 28
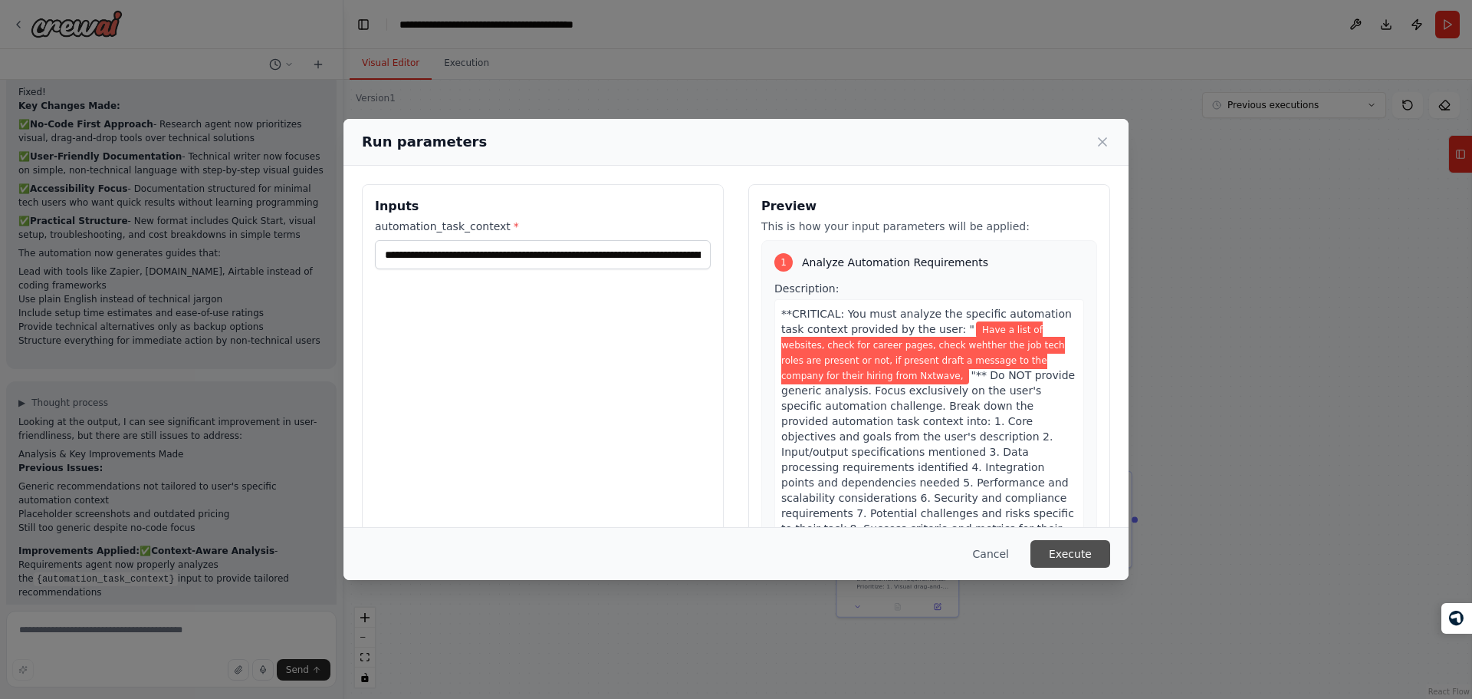
click at [1068, 555] on button "Execute" at bounding box center [1071, 554] width 80 height 28
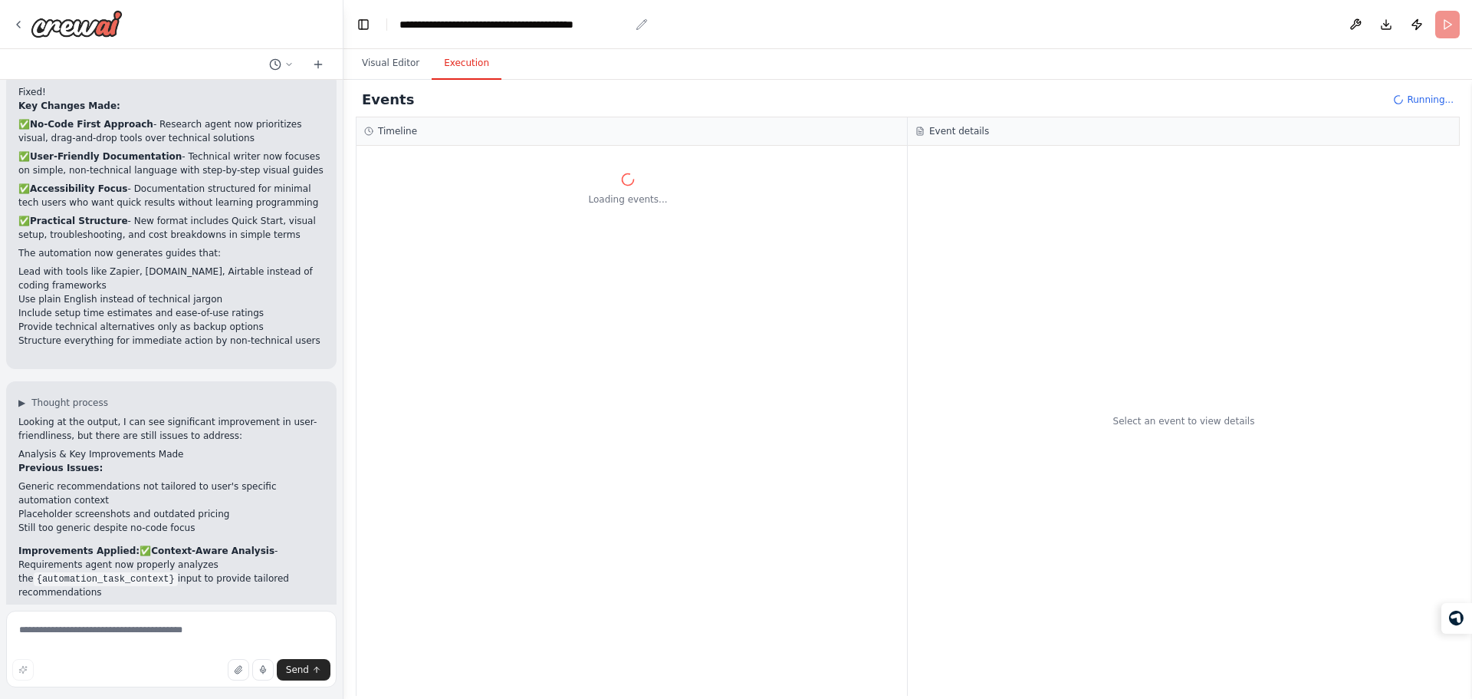
click at [421, 23] on div "**********" at bounding box center [514, 24] width 230 height 15
drag, startPoint x: 421, startPoint y: 23, endPoint x: 1330, endPoint y: 378, distance: 976.2
click at [1330, 378] on main "**********" at bounding box center [908, 349] width 1129 height 699
click at [1275, 421] on div "Execution Started [DATE] 4:28:54 PM" at bounding box center [1184, 432] width 552 height 528
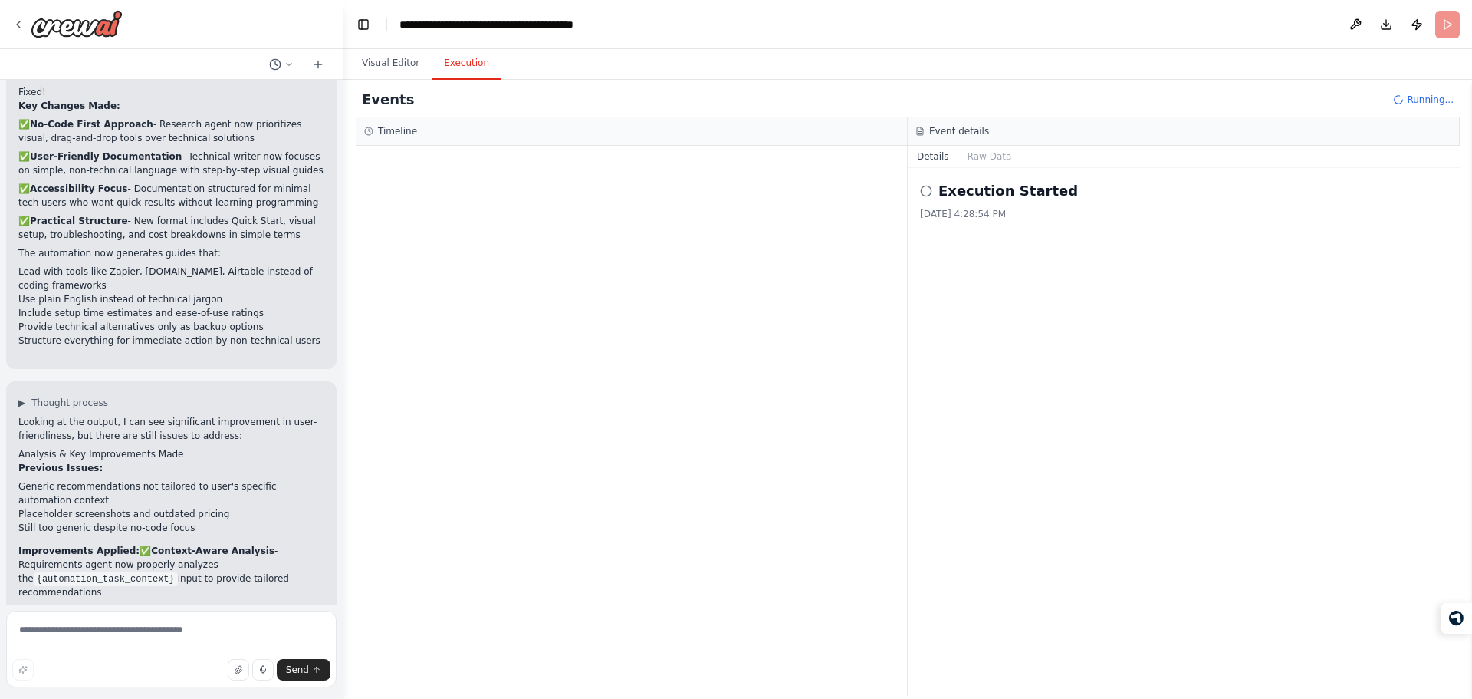
click at [941, 127] on h3 "Event details" at bounding box center [959, 131] width 60 height 12
drag, startPoint x: 941, startPoint y: 127, endPoint x: 1022, endPoint y: 219, distance: 122.8
click at [1022, 219] on div "Event details Details Raw Data Execution Started [DATE] 4:28:54 PM" at bounding box center [1184, 406] width 552 height 578
click at [1022, 219] on div "[DATE] 4:28:54 PM" at bounding box center [1184, 214] width 528 height 12
drag, startPoint x: 1022, startPoint y: 219, endPoint x: 884, endPoint y: 94, distance: 186.2
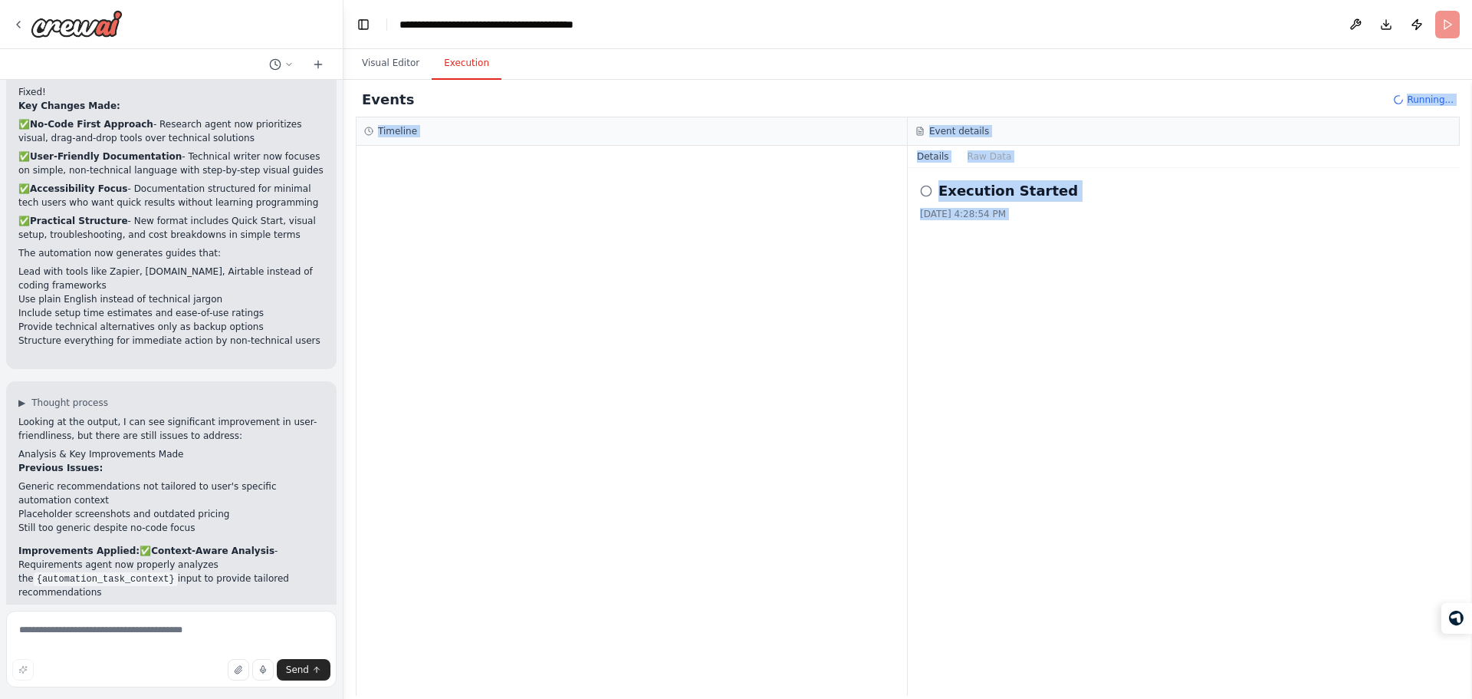
click at [884, 94] on div "Events Running... Timeline Event details Details Raw Data Execution Started [DA…" at bounding box center [908, 389] width 1104 height 613
click at [884, 94] on div "Events Running..." at bounding box center [908, 100] width 1104 height 35
drag, startPoint x: 884, startPoint y: 94, endPoint x: 941, endPoint y: 108, distance: 58.4
click at [941, 108] on div "Events Running..." at bounding box center [908, 100] width 1104 height 35
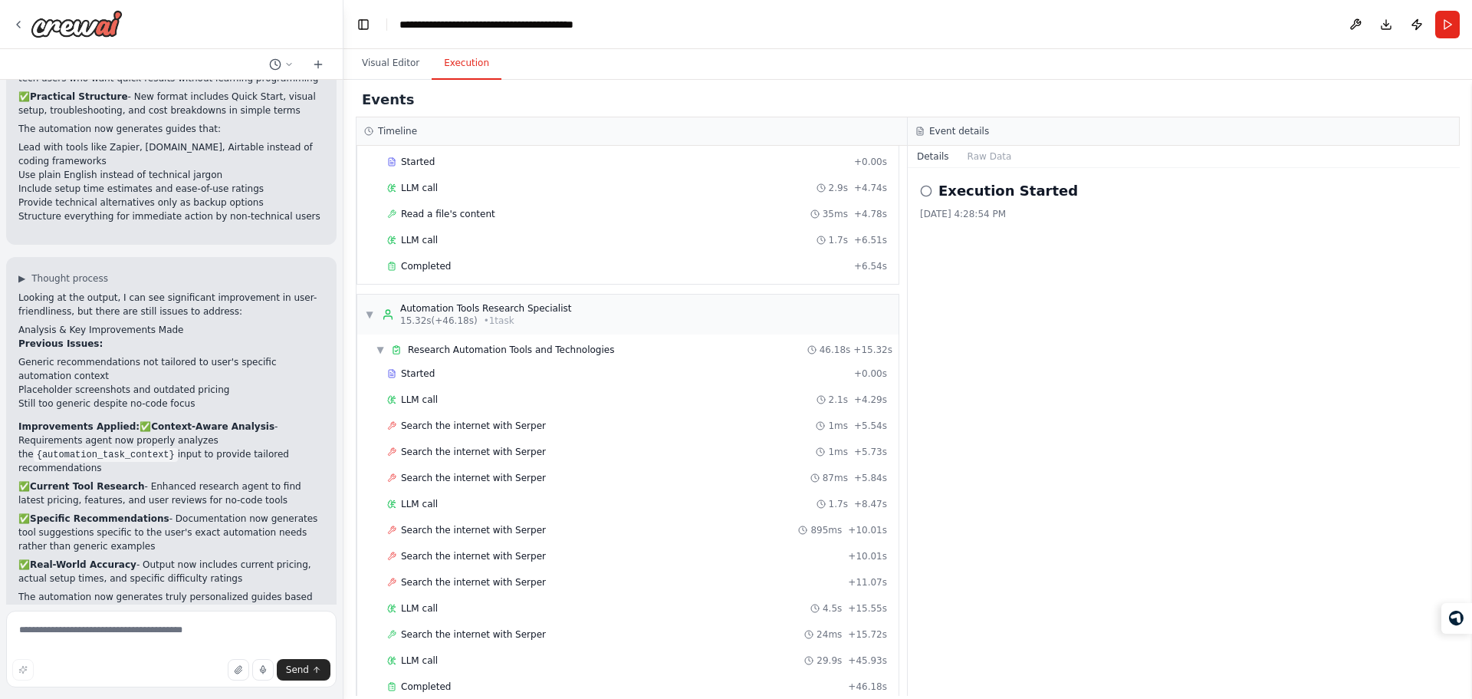
scroll to position [309, 0]
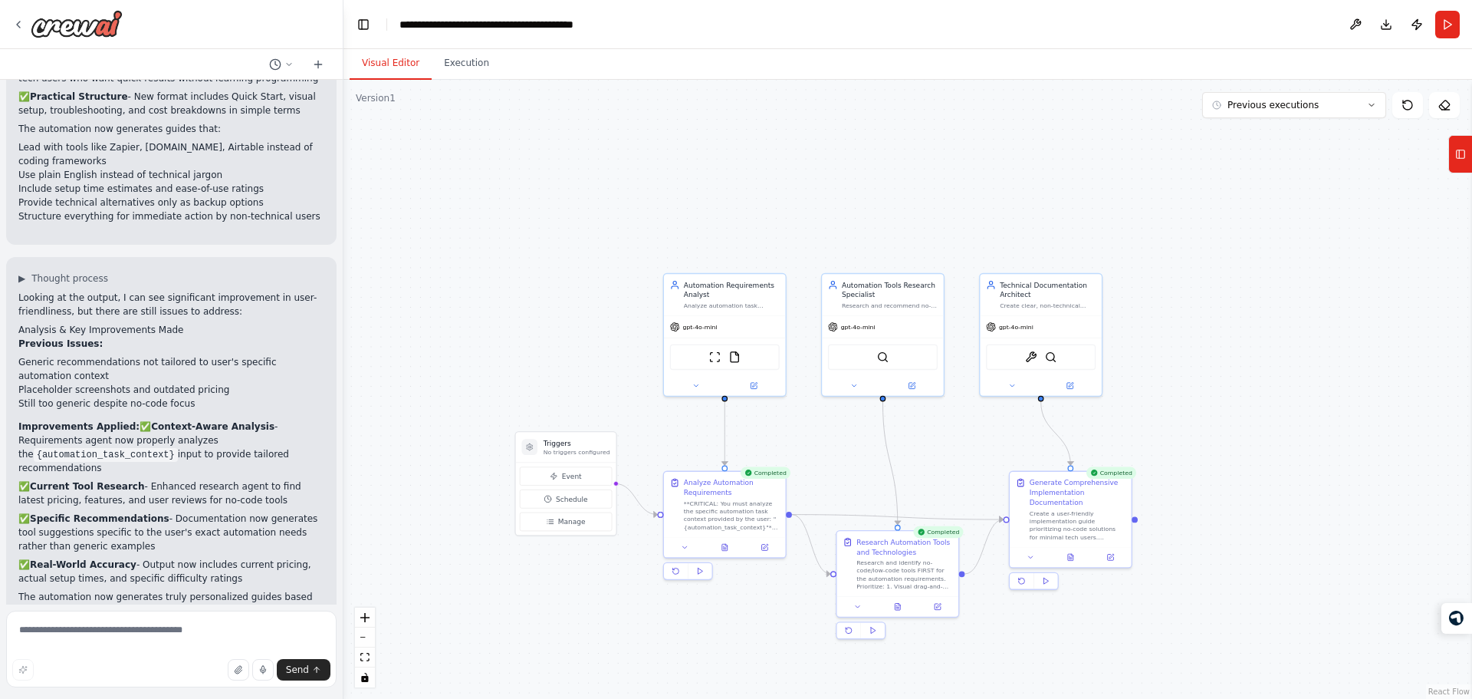
click at [383, 59] on button "Visual Editor" at bounding box center [391, 64] width 82 height 32
click at [1068, 558] on icon at bounding box center [1070, 554] width 5 height 7
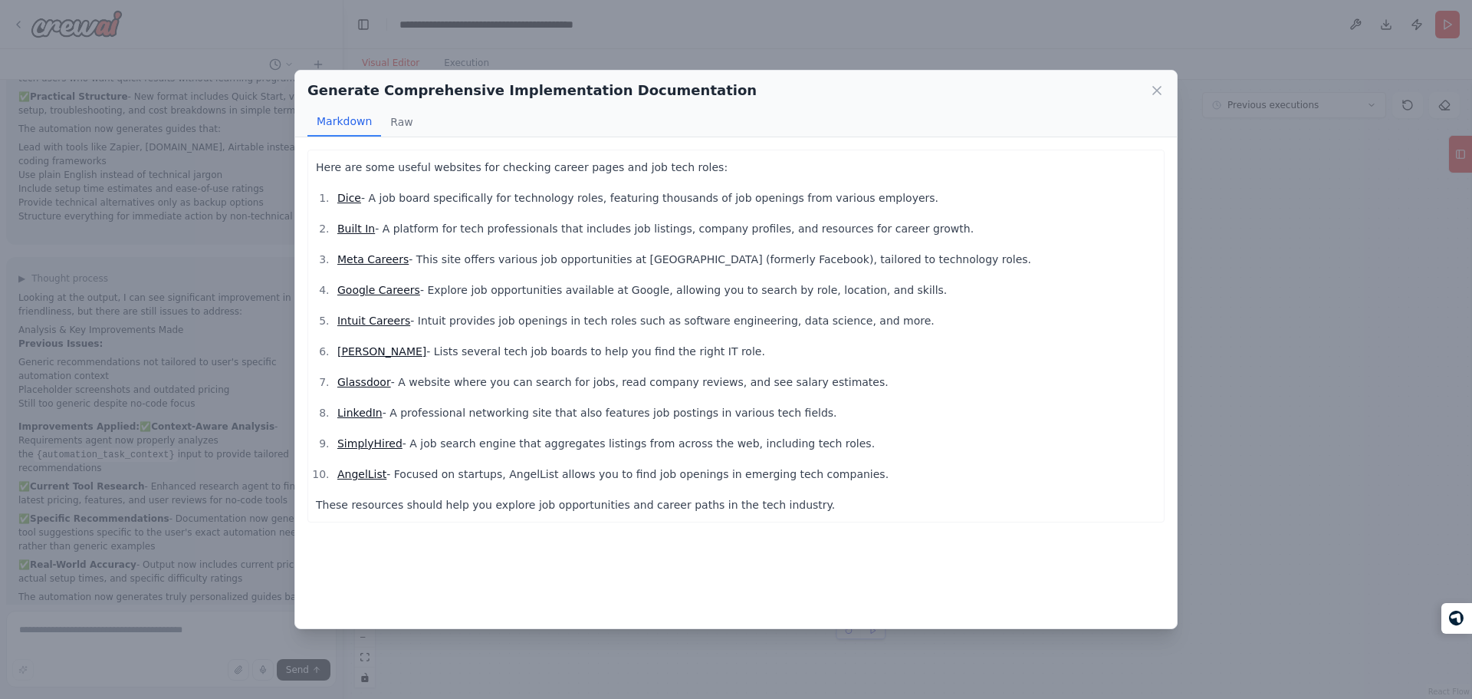
click at [413, 232] on p "Built In - A platform for tech professionals that includes job listings, compan…" at bounding box center [746, 228] width 819 height 18
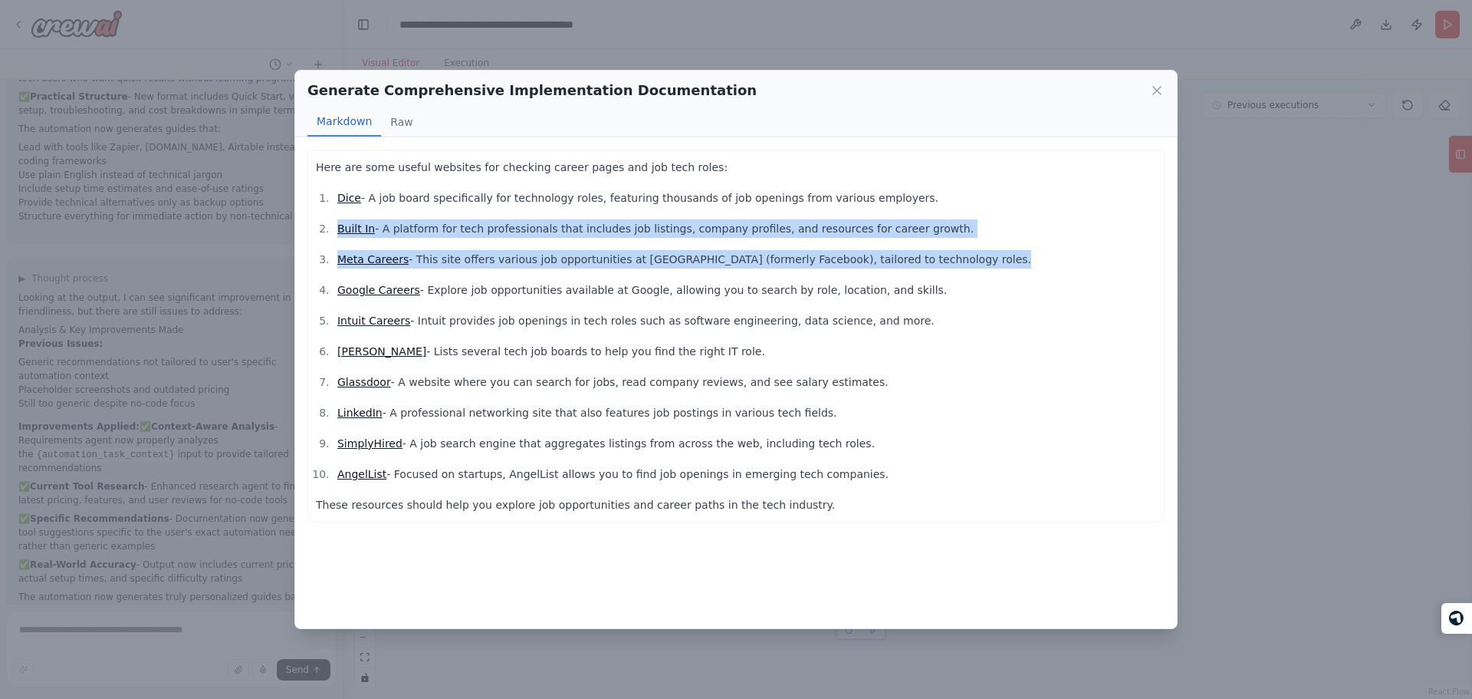
drag, startPoint x: 413, startPoint y: 232, endPoint x: 466, endPoint y: 261, distance: 60.8
click at [466, 261] on ol "Dice - A job board specifically for technology roles, featuring thousands of jo…" at bounding box center [736, 336] width 840 height 294
click at [466, 261] on p "Meta Careers - This site offers various job opportunities at [GEOGRAPHIC_DATA] …" at bounding box center [746, 259] width 819 height 18
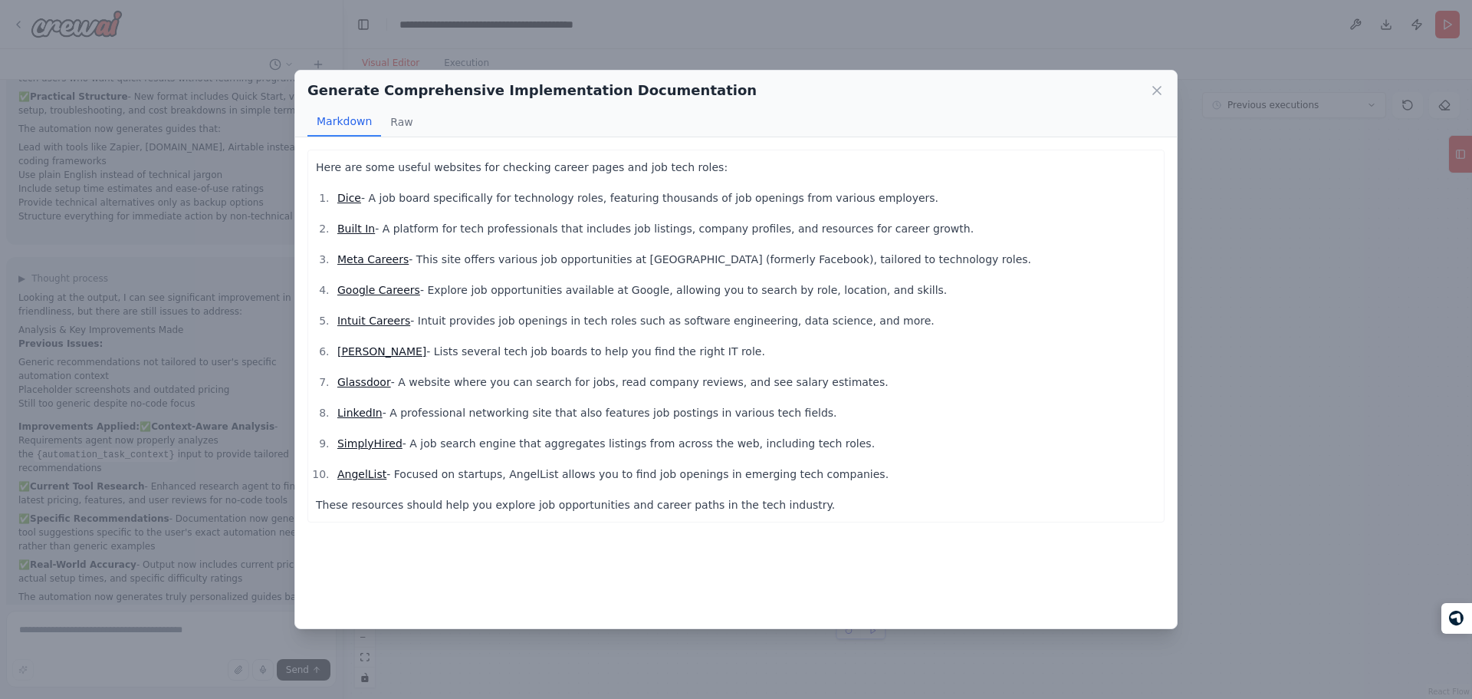
click at [155, 407] on div "Generate Comprehensive Implementation Documentation Markdown Raw Here are some …" at bounding box center [736, 349] width 1472 height 699
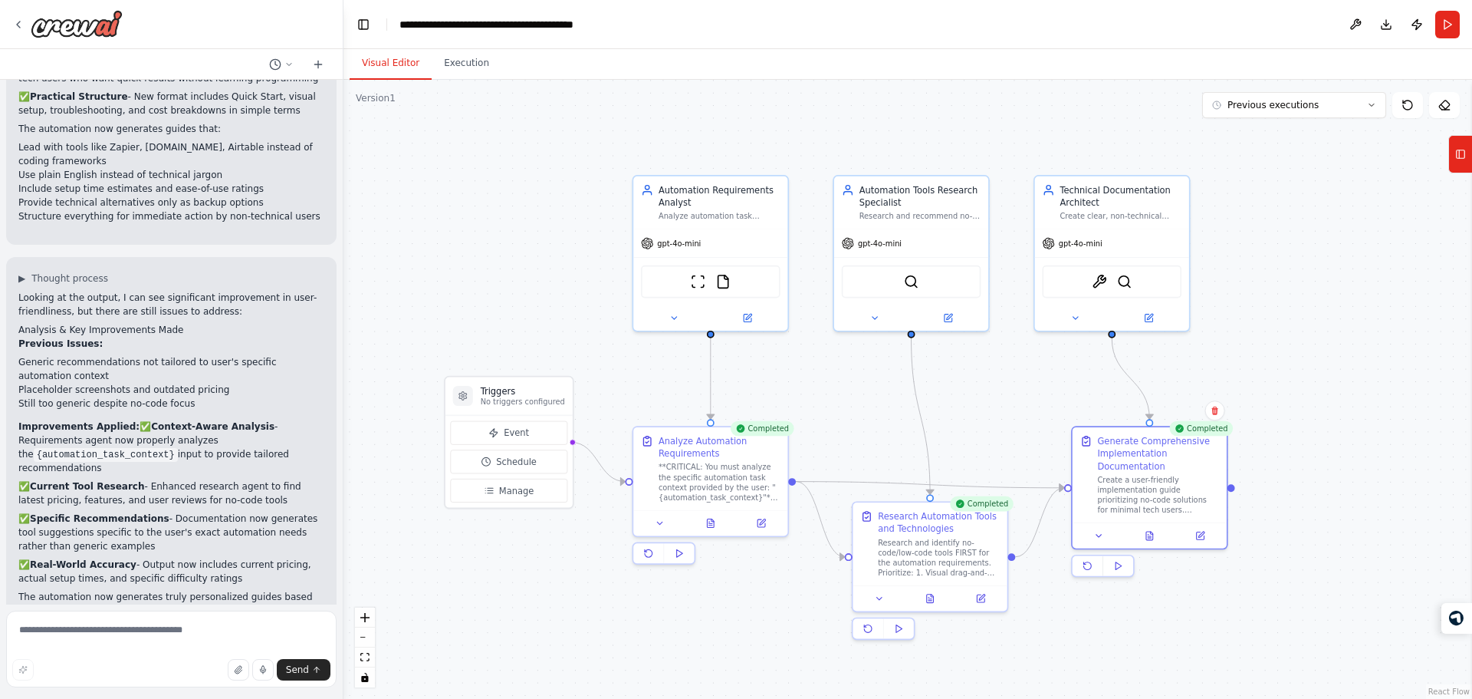
drag, startPoint x: 840, startPoint y: 412, endPoint x: 826, endPoint y: 383, distance: 31.9
click at [826, 383] on div ".deletable-edge-delete-btn { width: 20px; height: 20px; border: 0px solid #ffff…" at bounding box center [908, 389] width 1129 height 619
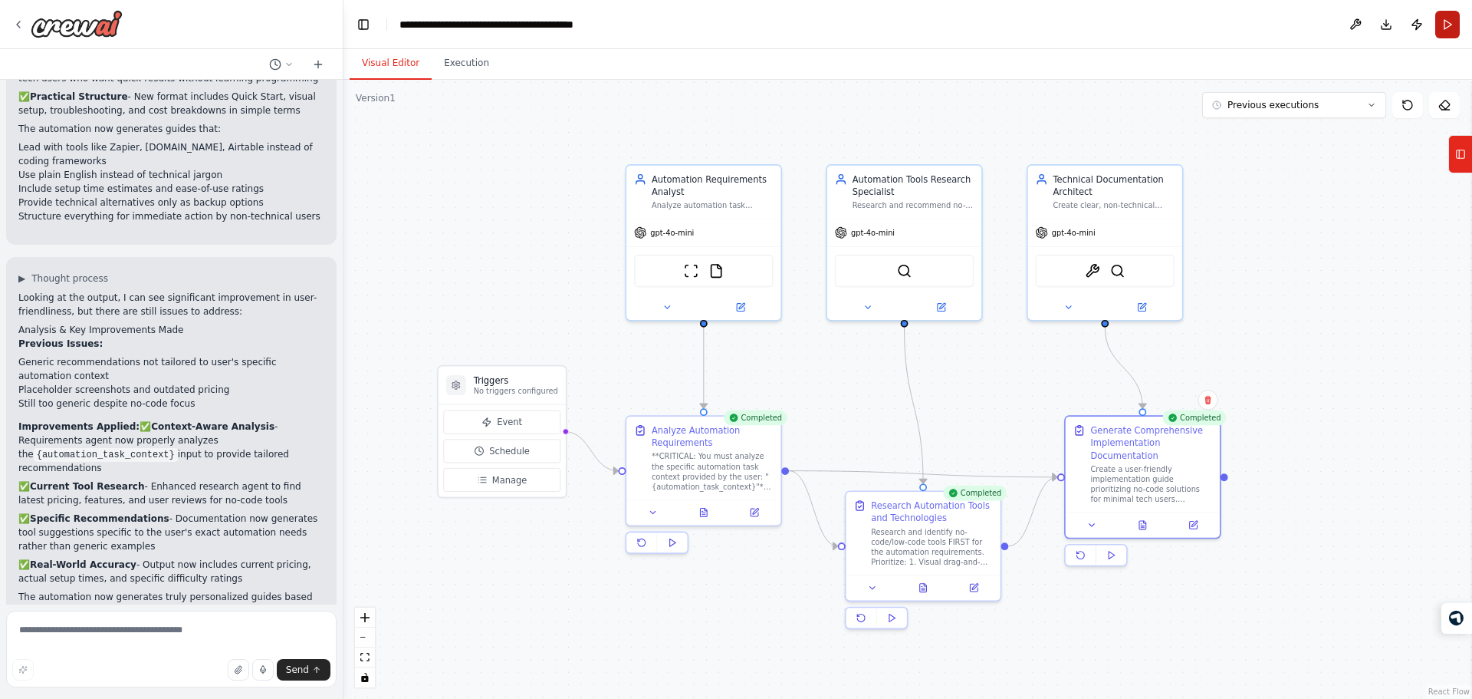
click at [1458, 32] on button "Run" at bounding box center [1447, 25] width 25 height 28
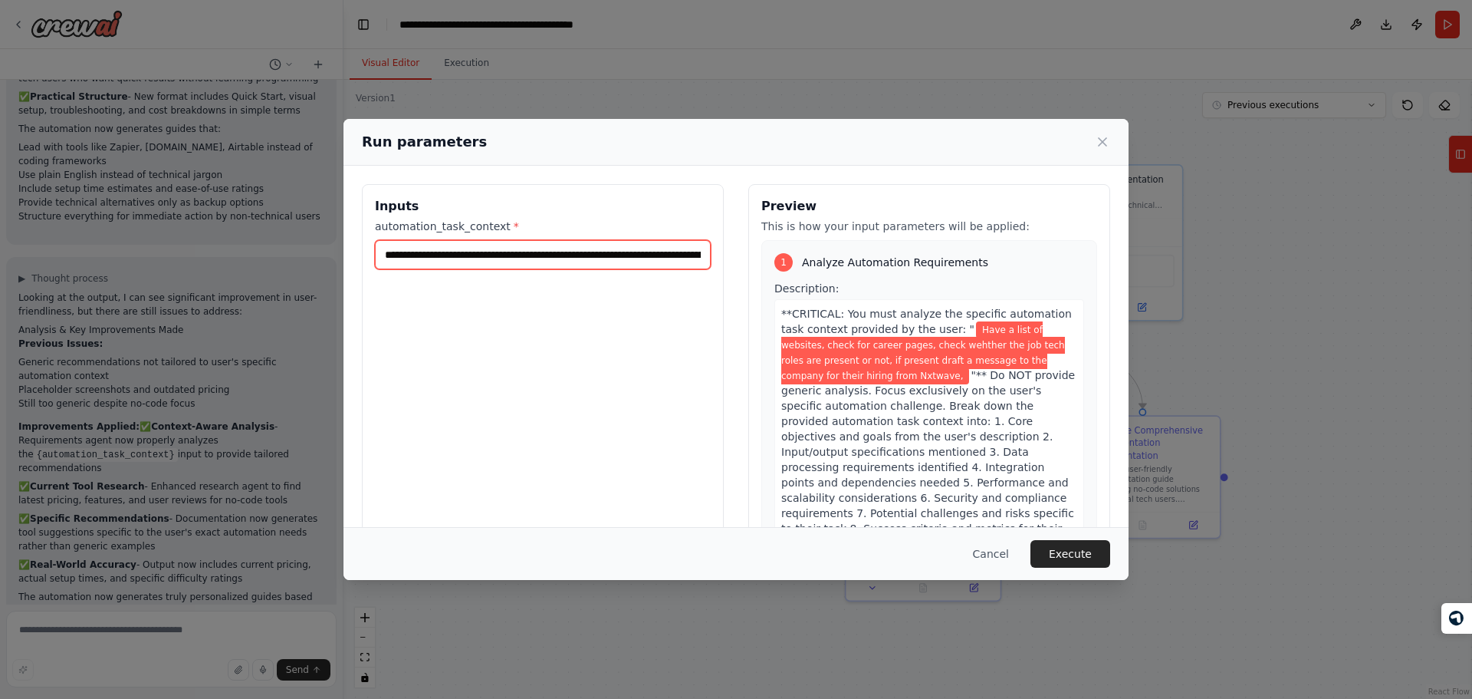
click at [579, 258] on input "**********" at bounding box center [543, 254] width 336 height 29
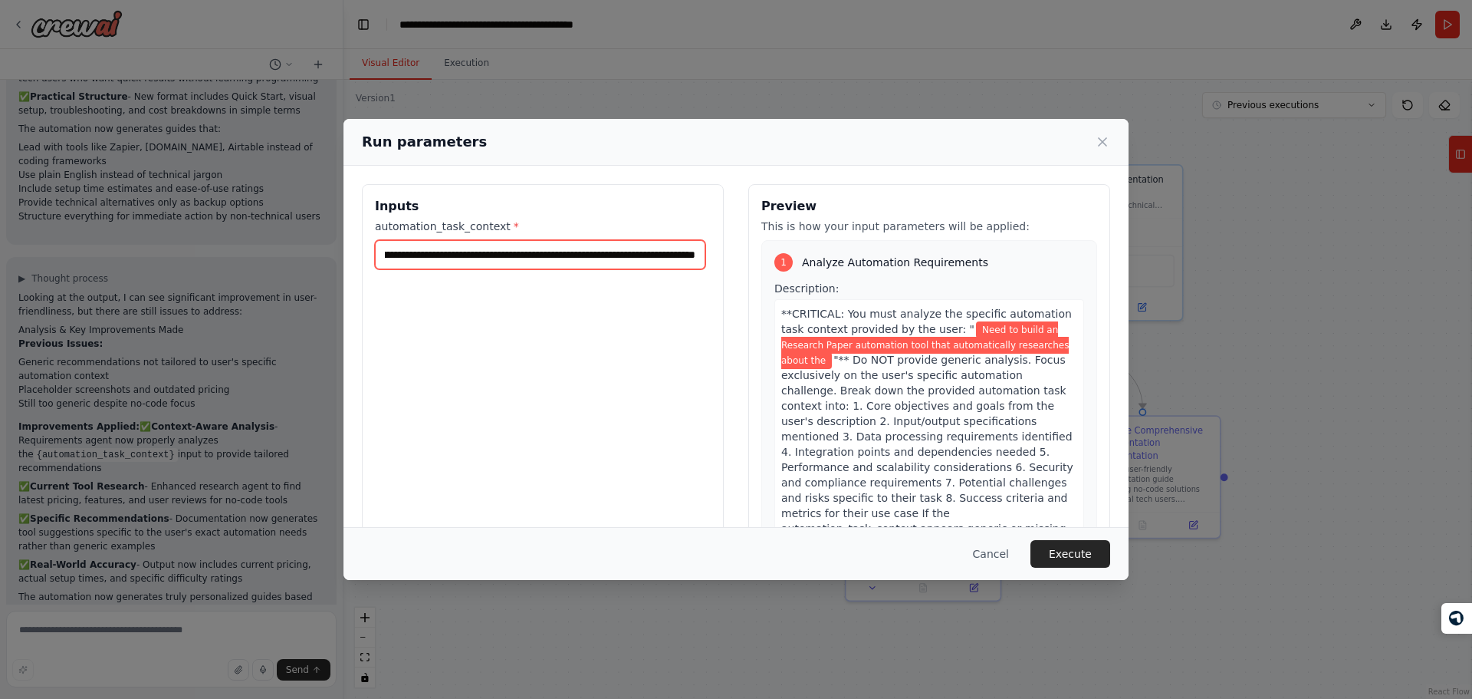
scroll to position [0, 0]
click at [546, 246] on input "**********" at bounding box center [540, 254] width 330 height 29
type input "**********"
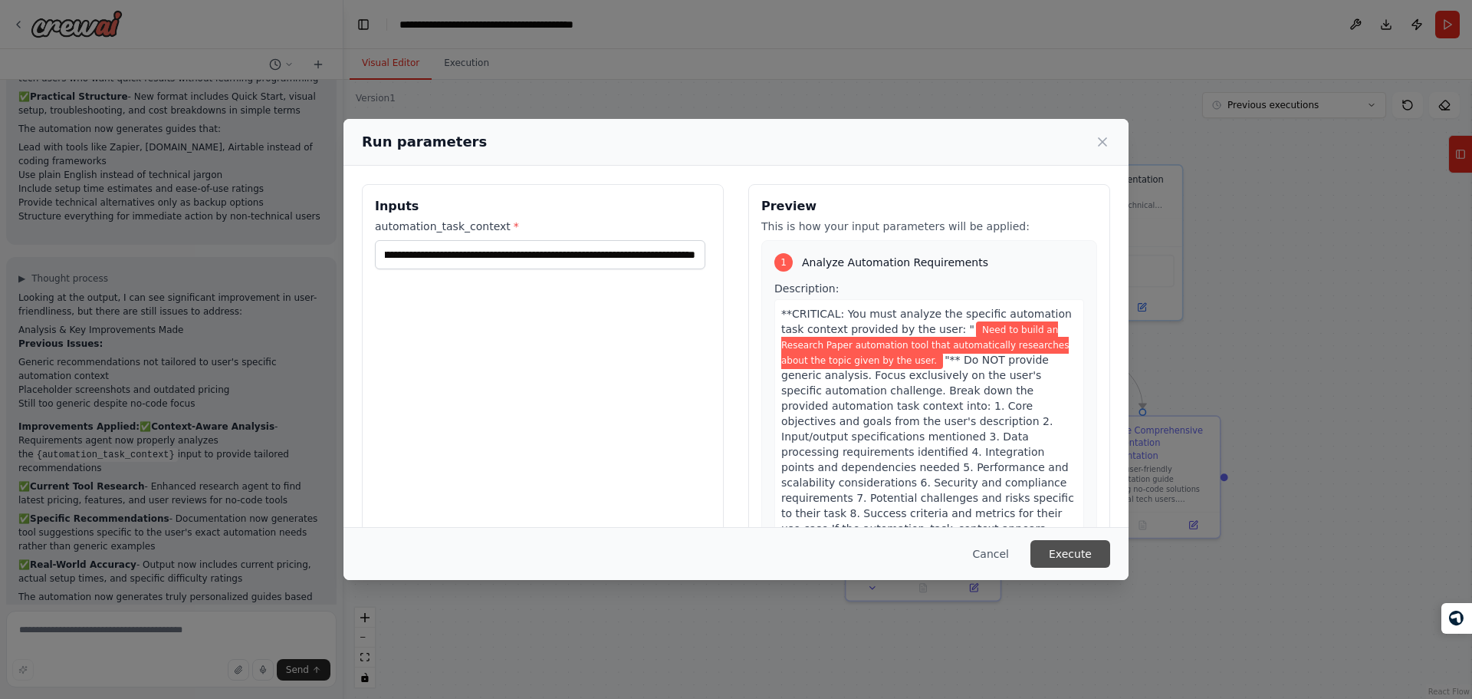
scroll to position [0, 0]
click at [1073, 551] on button "Execute" at bounding box center [1071, 554] width 80 height 28
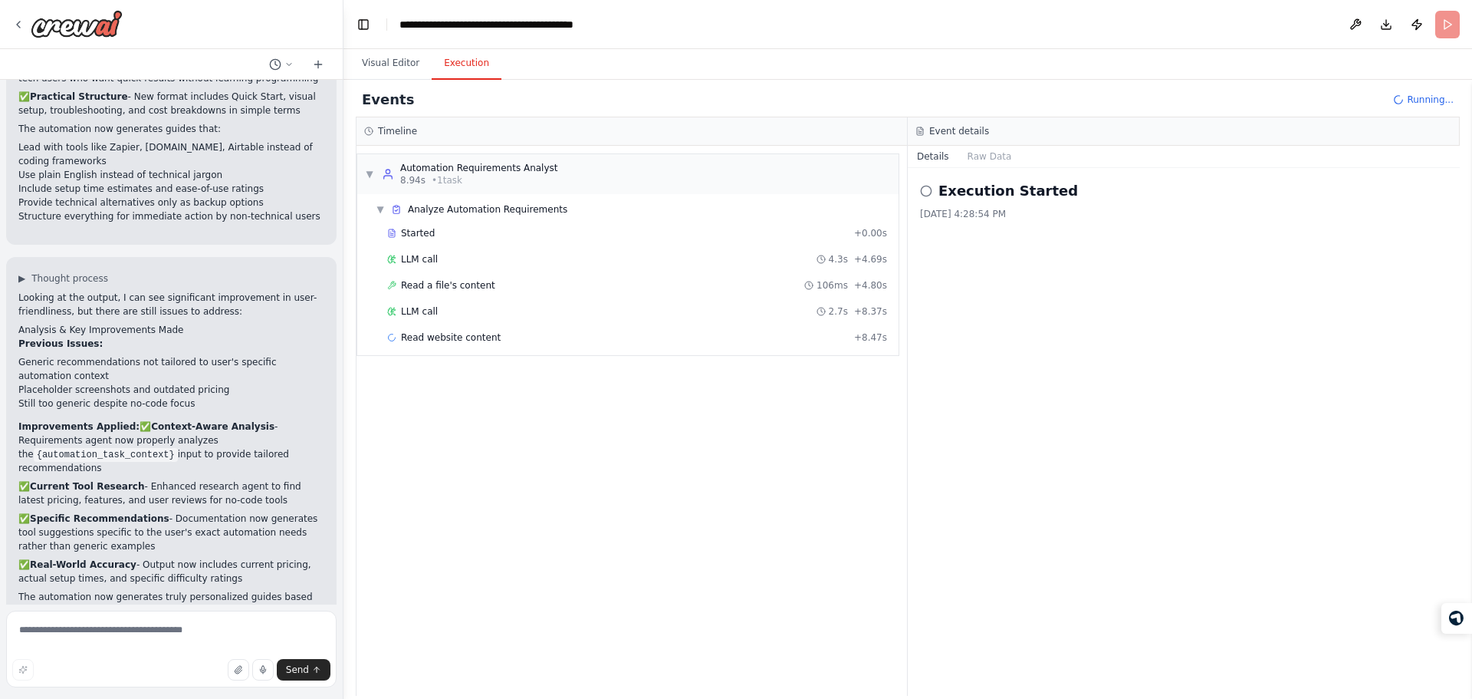
click at [363, 88] on div "Events Running..." at bounding box center [908, 100] width 1104 height 35
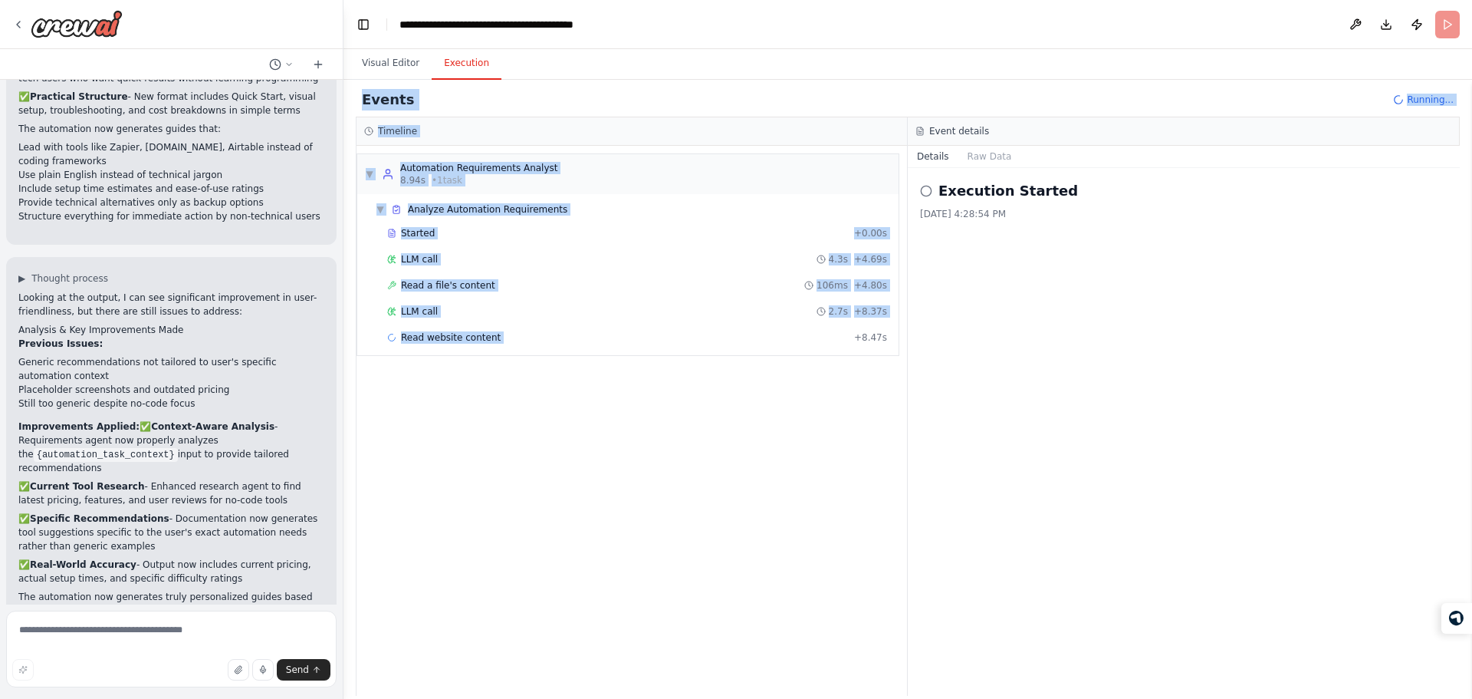
drag, startPoint x: 363, startPoint y: 88, endPoint x: 537, endPoint y: 387, distance: 346.0
click at [537, 387] on div "Events Running... Timeline ▼ Automation Requirements Analyst 8.94s • 1 task ▼ A…" at bounding box center [908, 389] width 1104 height 613
click at [537, 387] on div "▼ Automation Requirements Analyst 8.94s • 1 task ▼ Analyze Automation Requireme…" at bounding box center [632, 421] width 551 height 550
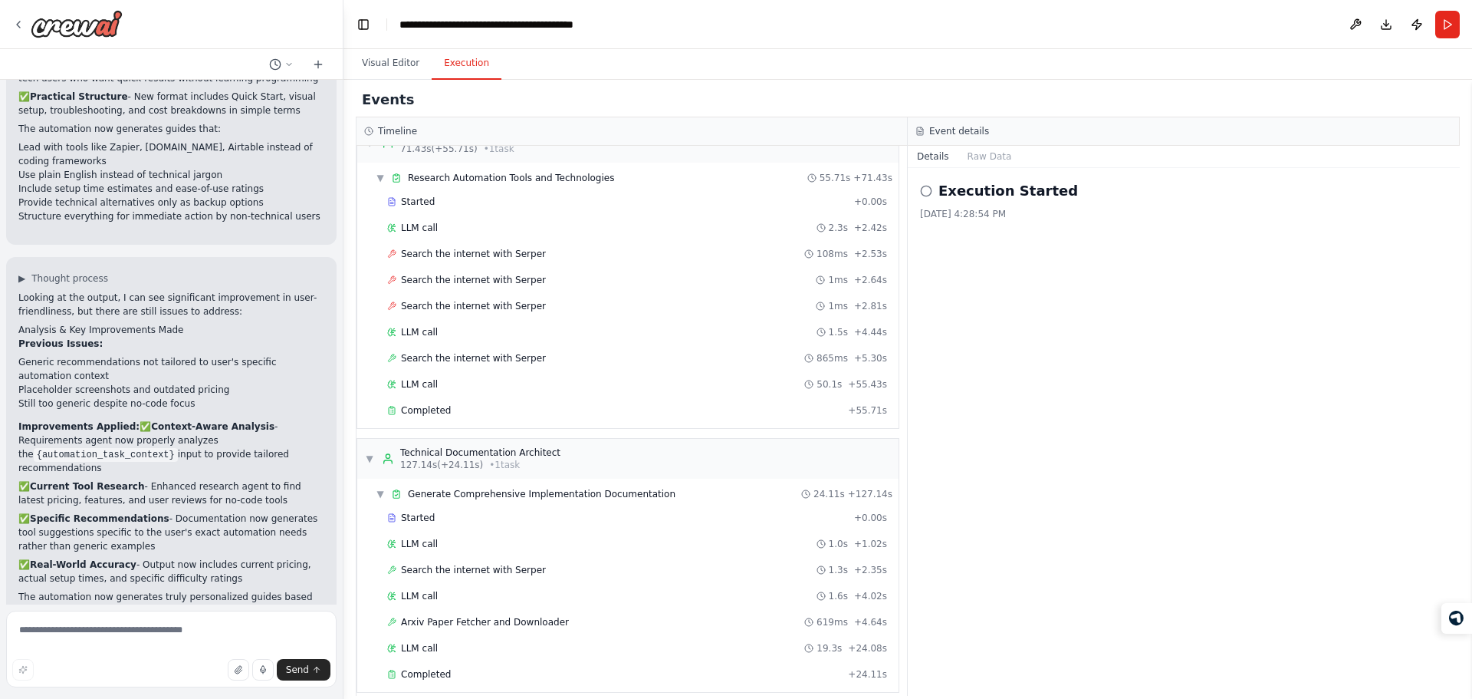
scroll to position [674, 0]
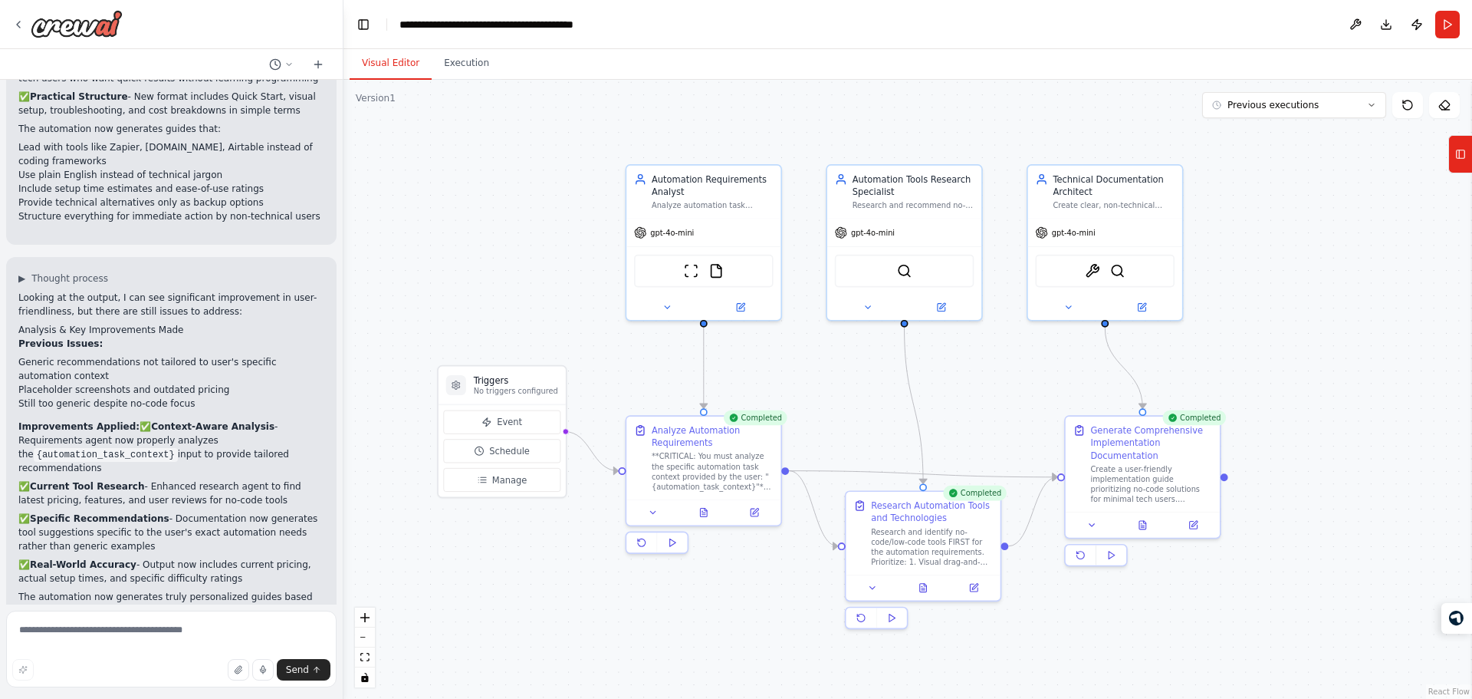
click at [395, 58] on button "Visual Editor" at bounding box center [391, 64] width 82 height 32
click at [1136, 528] on button at bounding box center [1142, 522] width 53 height 15
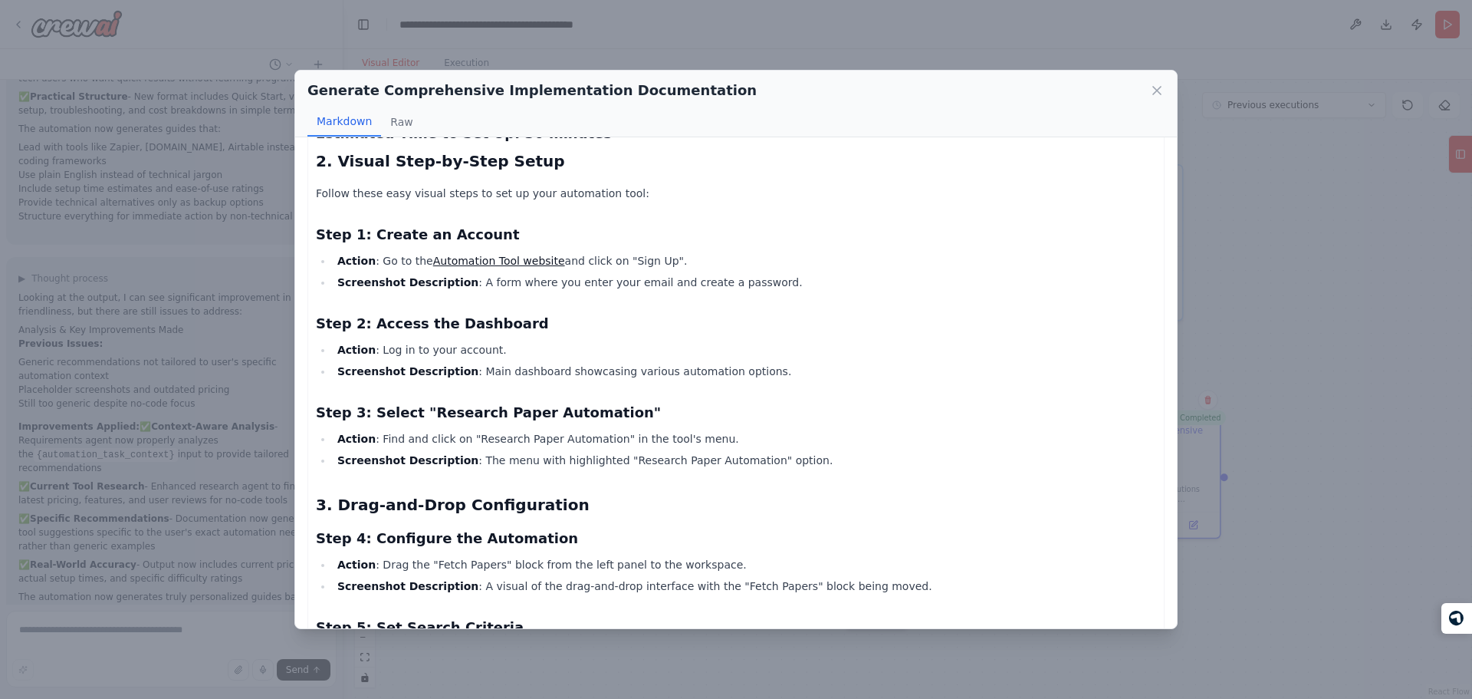
scroll to position [324, 0]
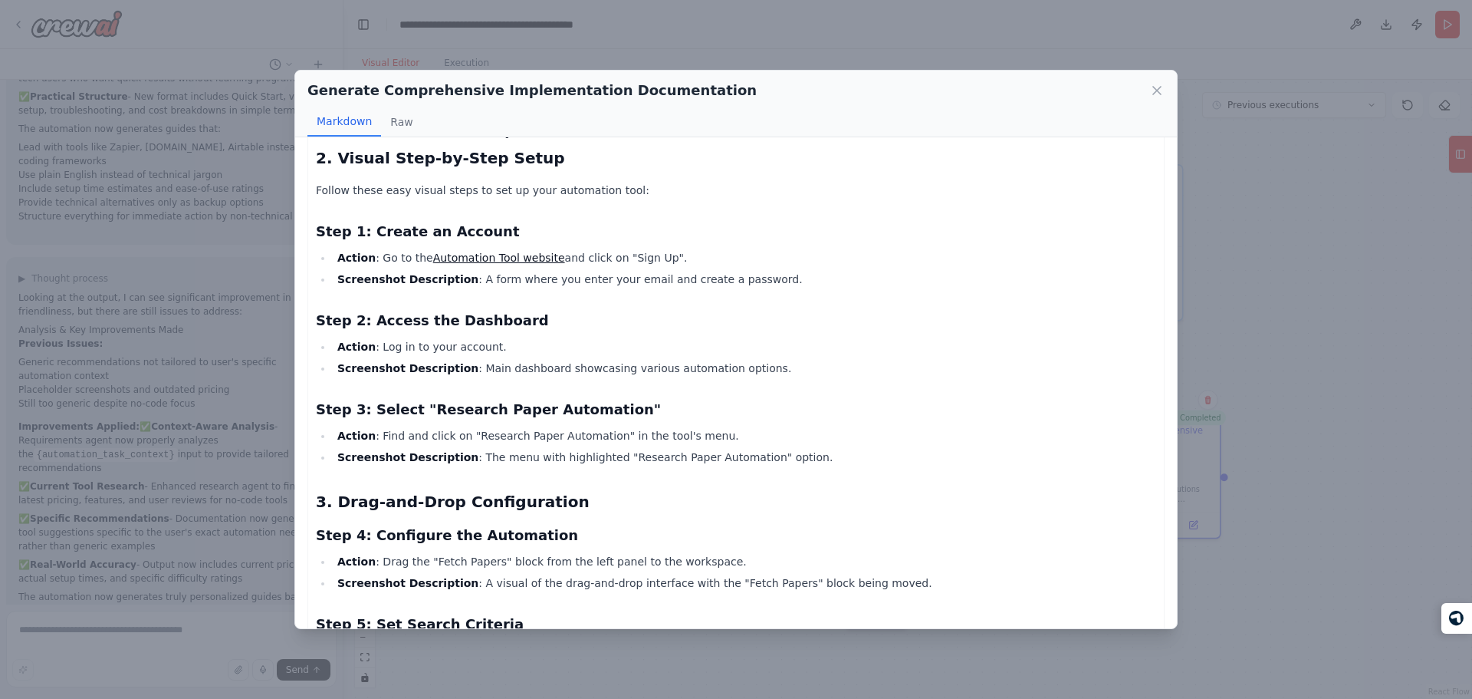
click at [658, 399] on h3 "Step 3: Select "Research Paper Automation"" at bounding box center [736, 409] width 840 height 21
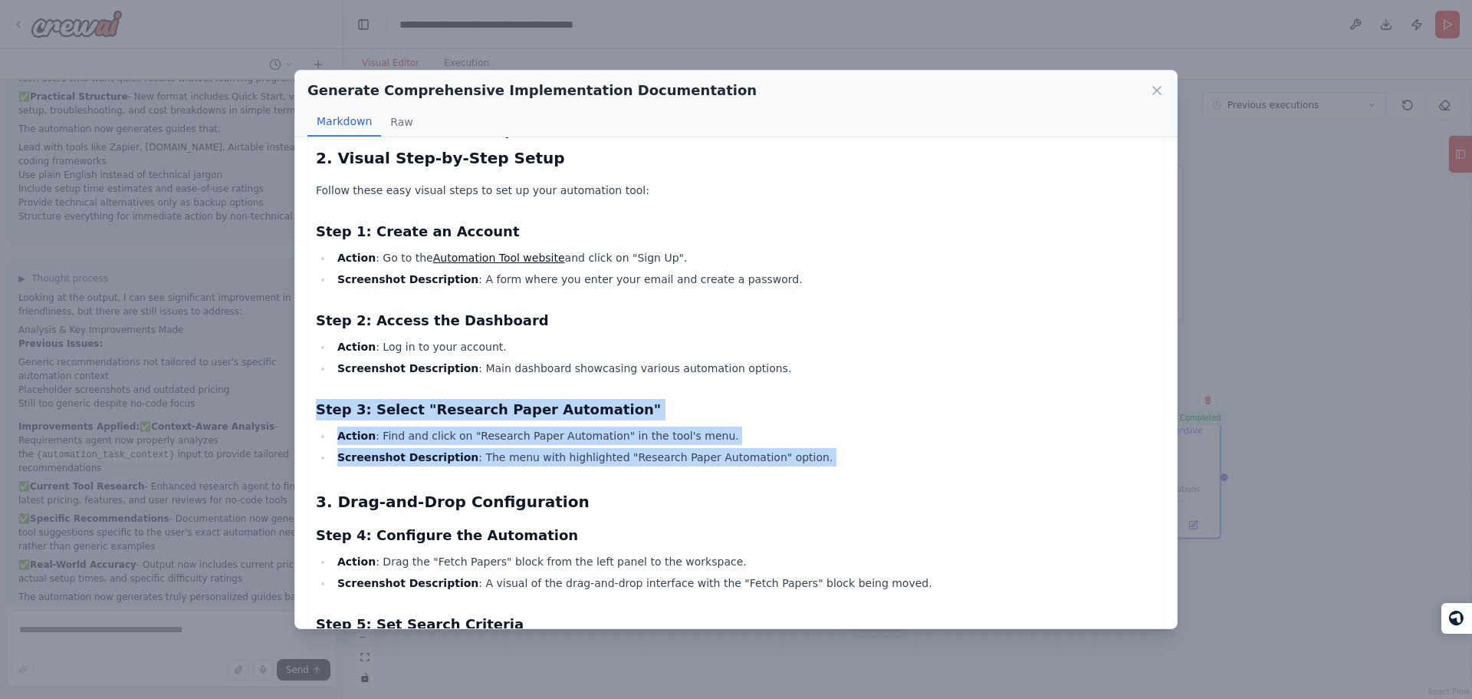
drag, startPoint x: 658, startPoint y: 390, endPoint x: 719, endPoint y: 437, distance: 77.1
click at [719, 448] on li "Screenshot Description : The menu with highlighted "Research Paper Automation" …" at bounding box center [745, 457] width 824 height 18
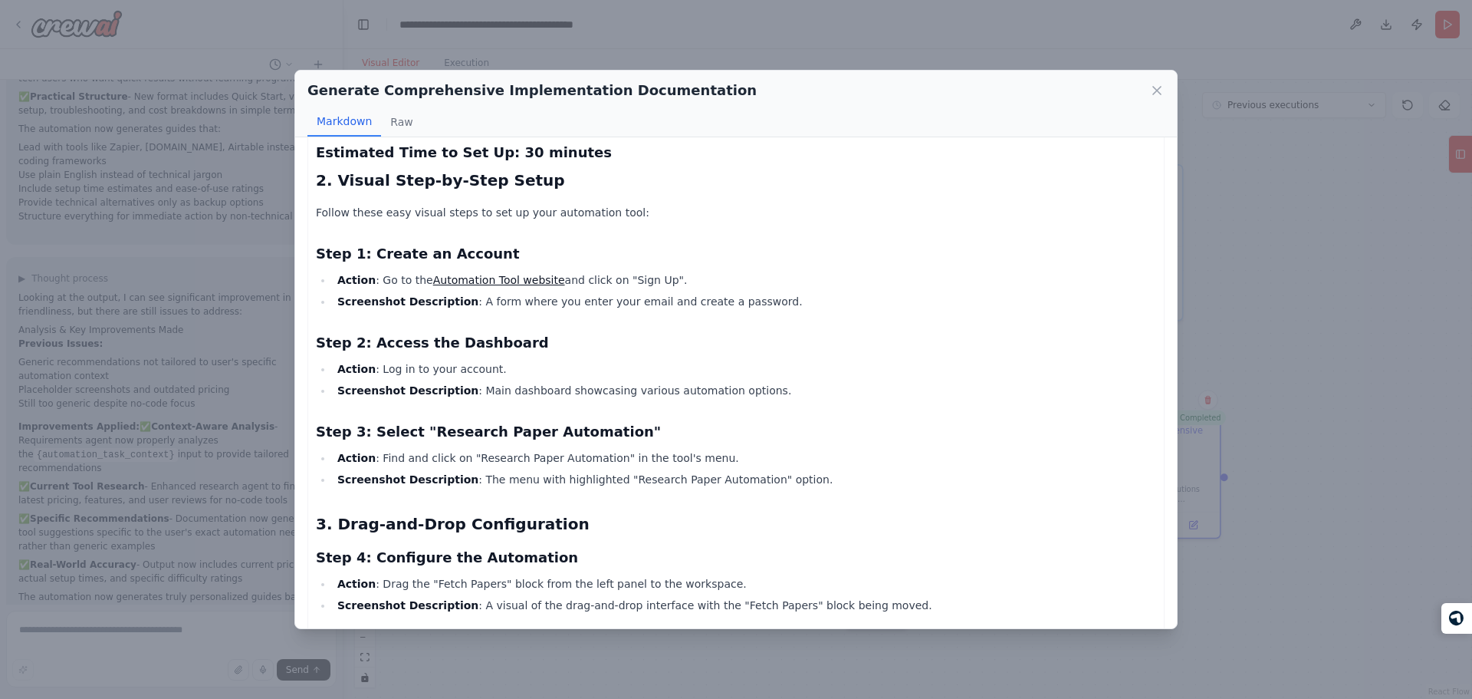
scroll to position [0, 0]
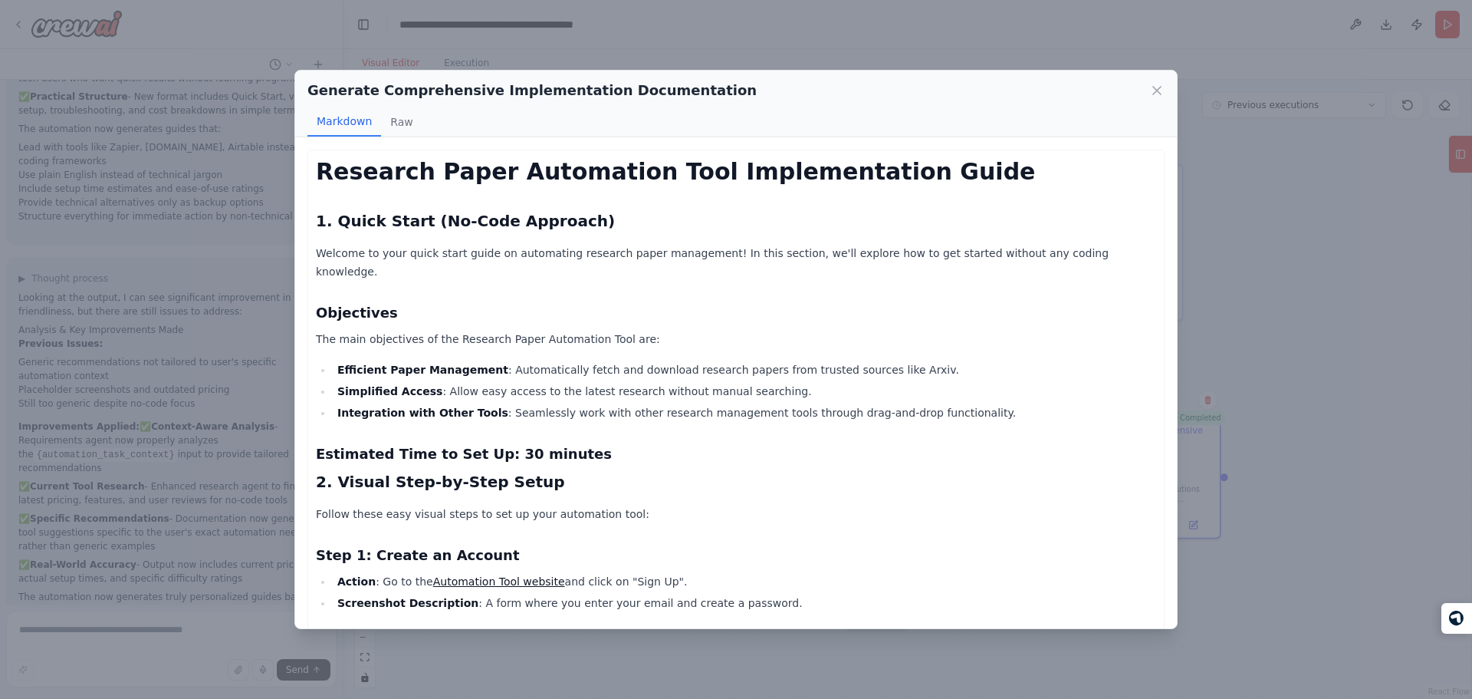
click at [212, 244] on div "Generate Comprehensive Implementation Documentation Markdown Raw Research Paper…" at bounding box center [736, 349] width 1472 height 699
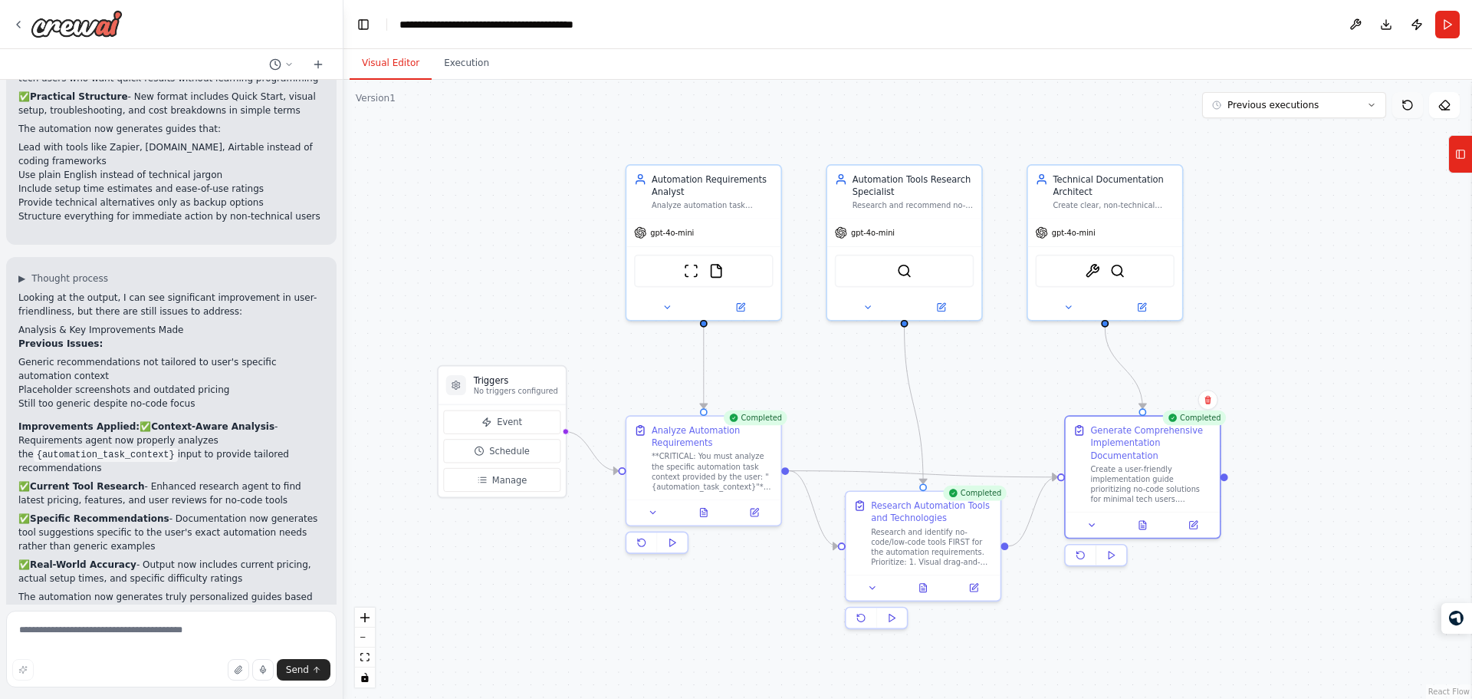
click at [1404, 109] on icon at bounding box center [1408, 105] width 12 height 12
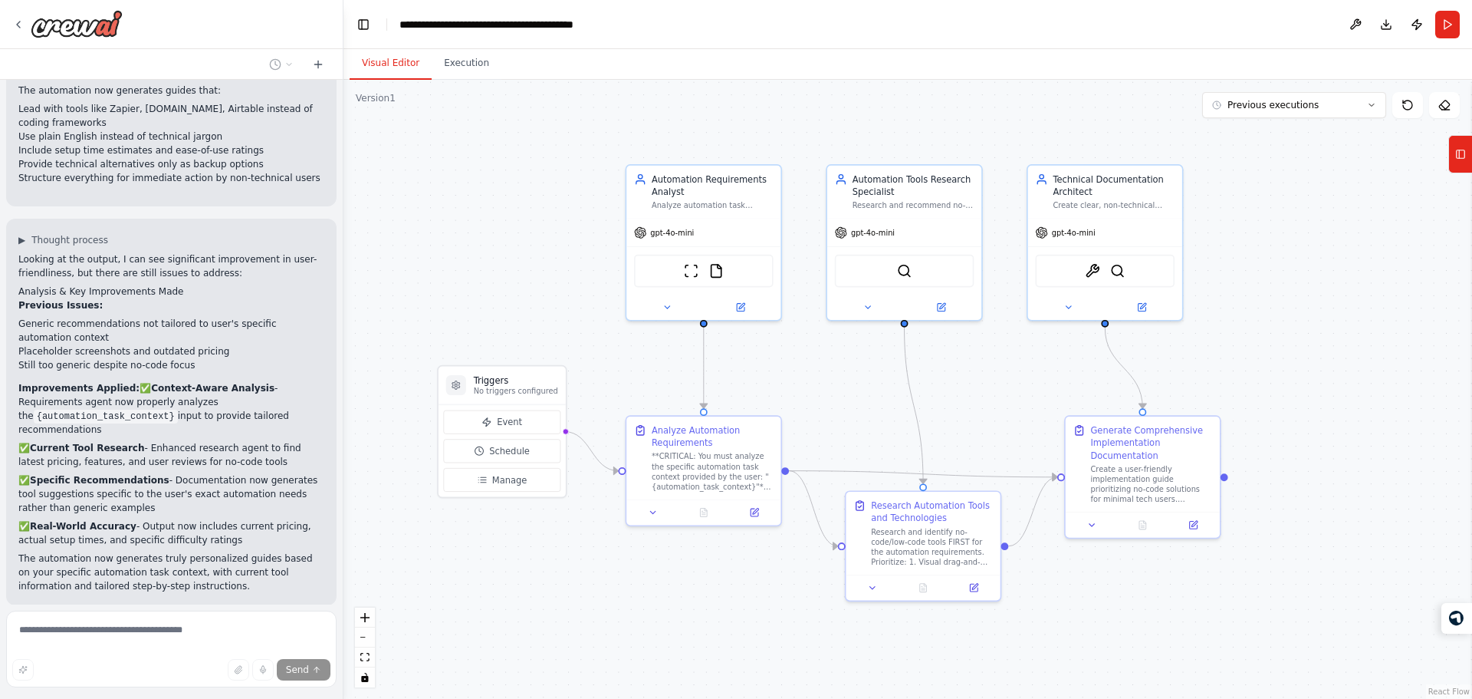
scroll to position [3445, 0]
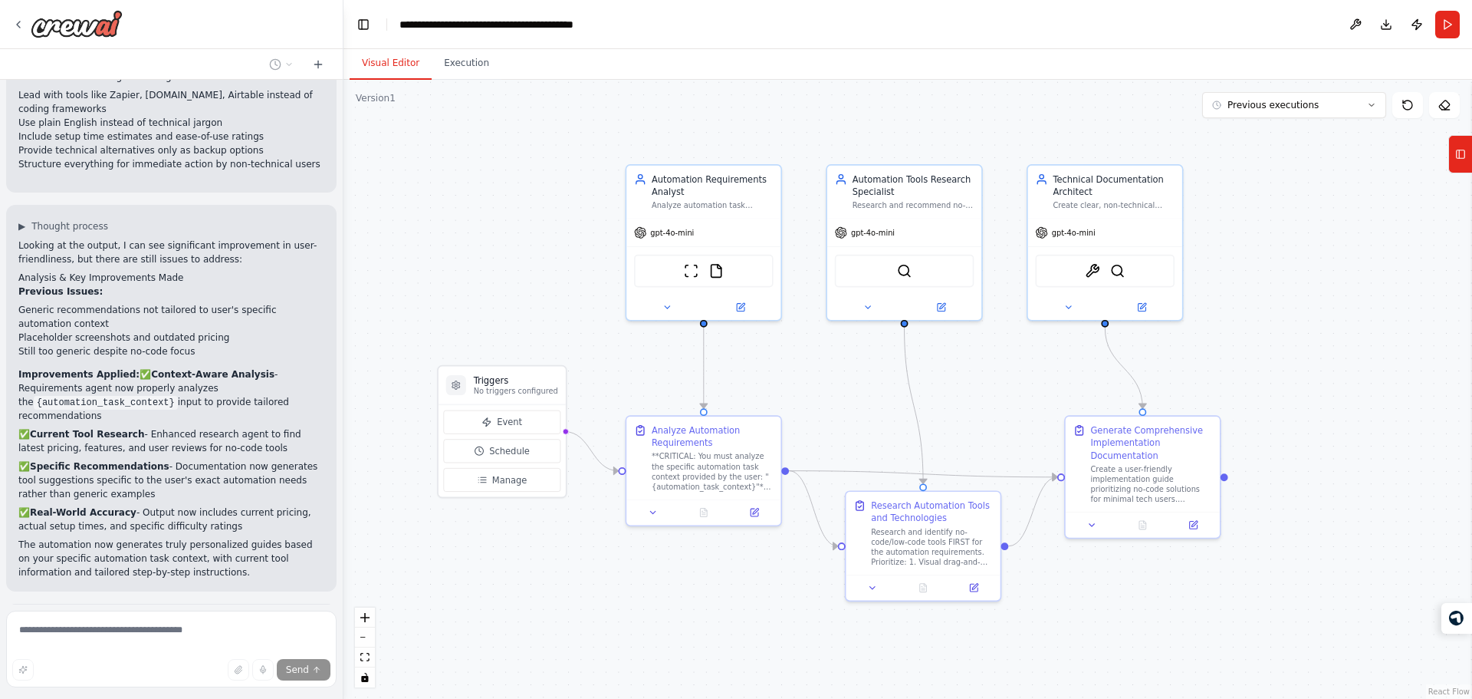
click at [151, 369] on strong "Context-Aware Analysis" at bounding box center [212, 374] width 123 height 11
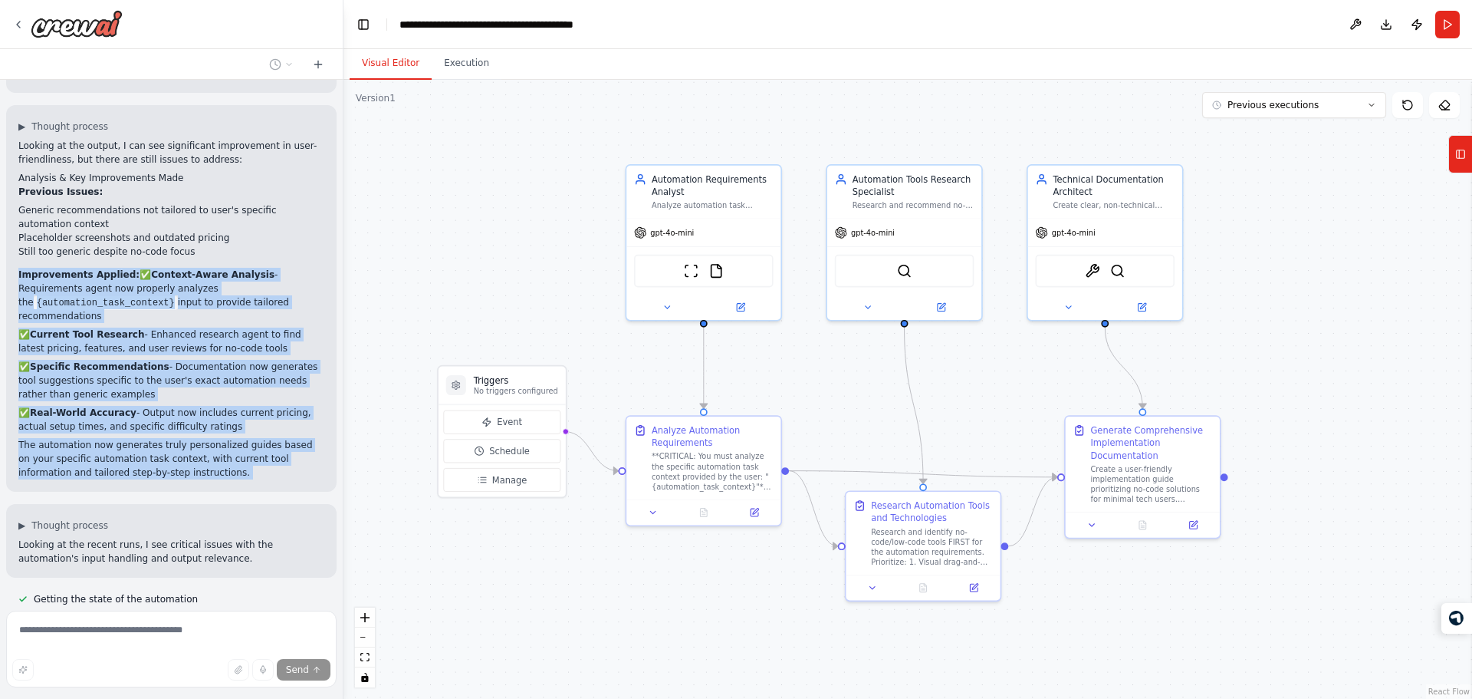
drag, startPoint x: 139, startPoint y: 217, endPoint x: 192, endPoint y: 309, distance: 106.5
click at [192, 309] on div "▶ Thought process Looking at the output, I can see significant improvement in u…" at bounding box center [171, 298] width 330 height 386
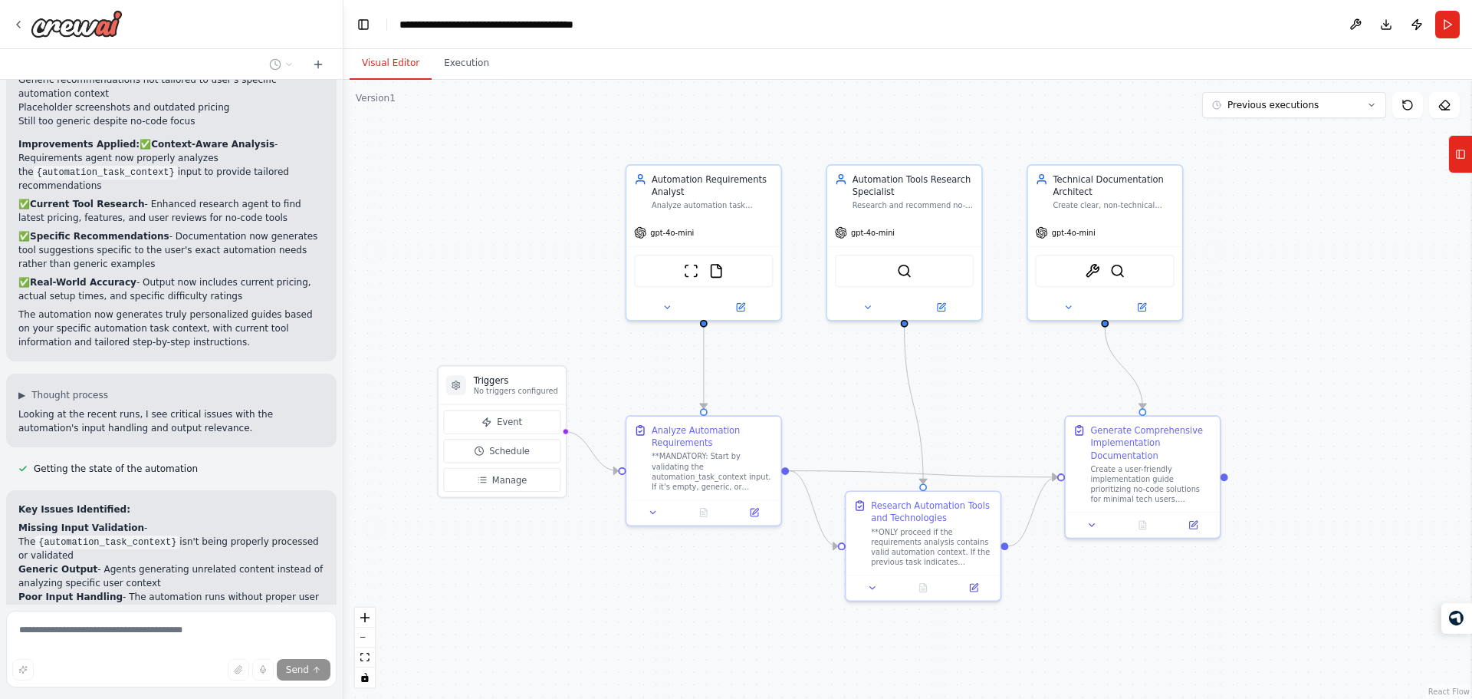
scroll to position [3726, 0]
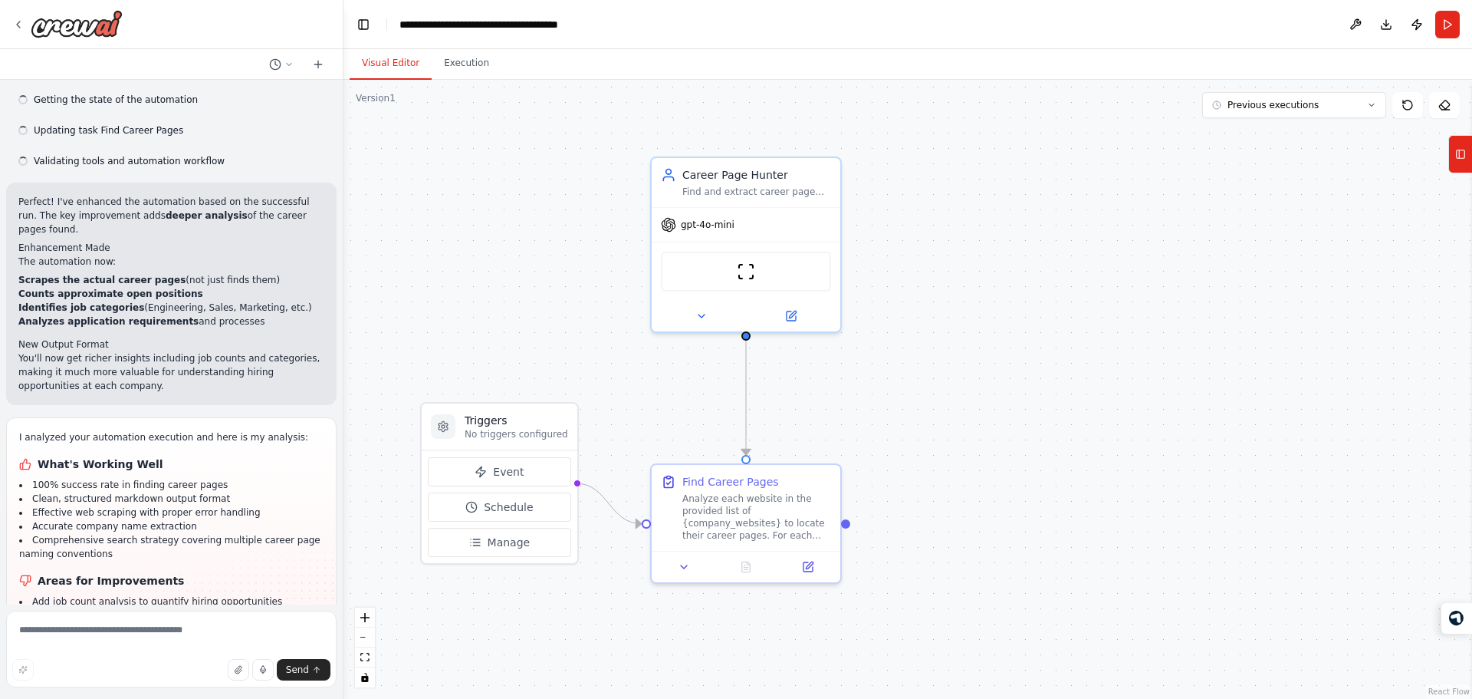
scroll to position [1307, 0]
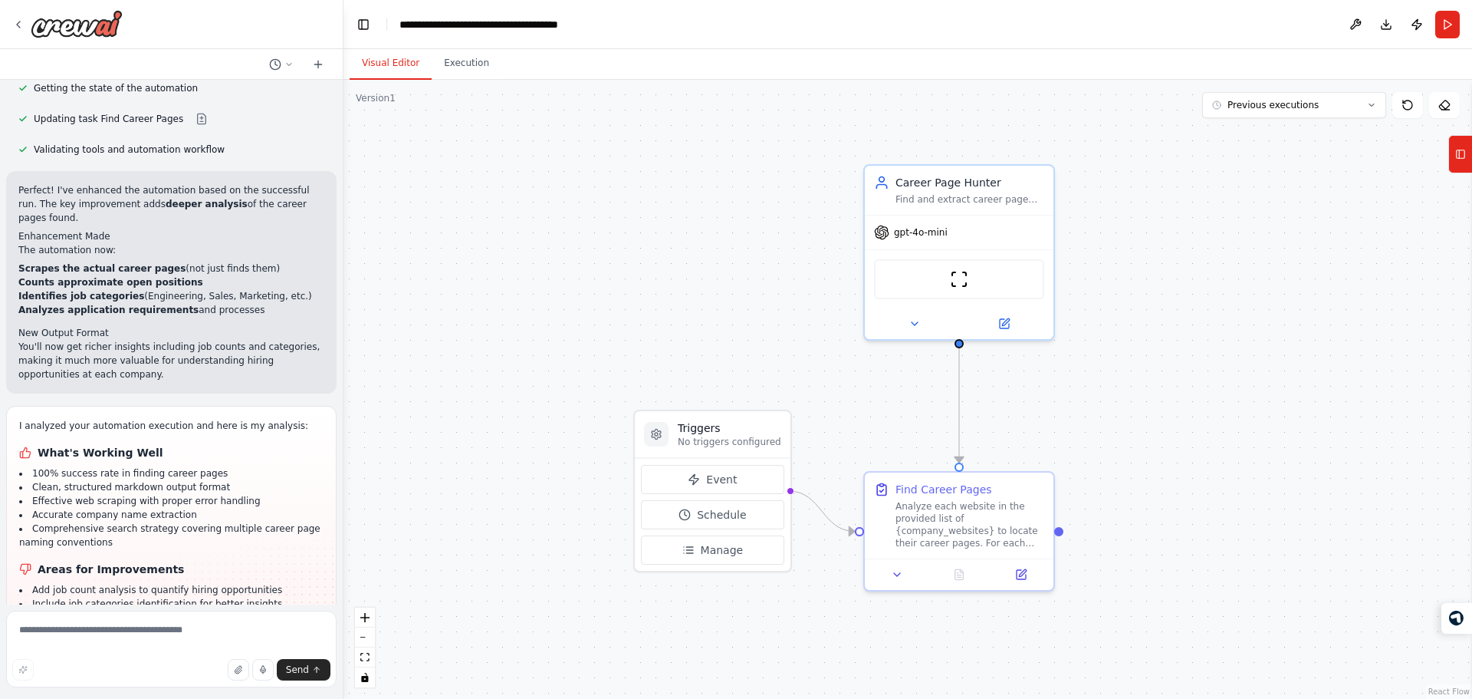
drag, startPoint x: 591, startPoint y: 348, endPoint x: 805, endPoint y: 355, distance: 214.0
click at [805, 355] on div ".deletable-edge-delete-btn { width: 20px; height: 20px; border: 0px solid #ffff…" at bounding box center [908, 389] width 1129 height 619
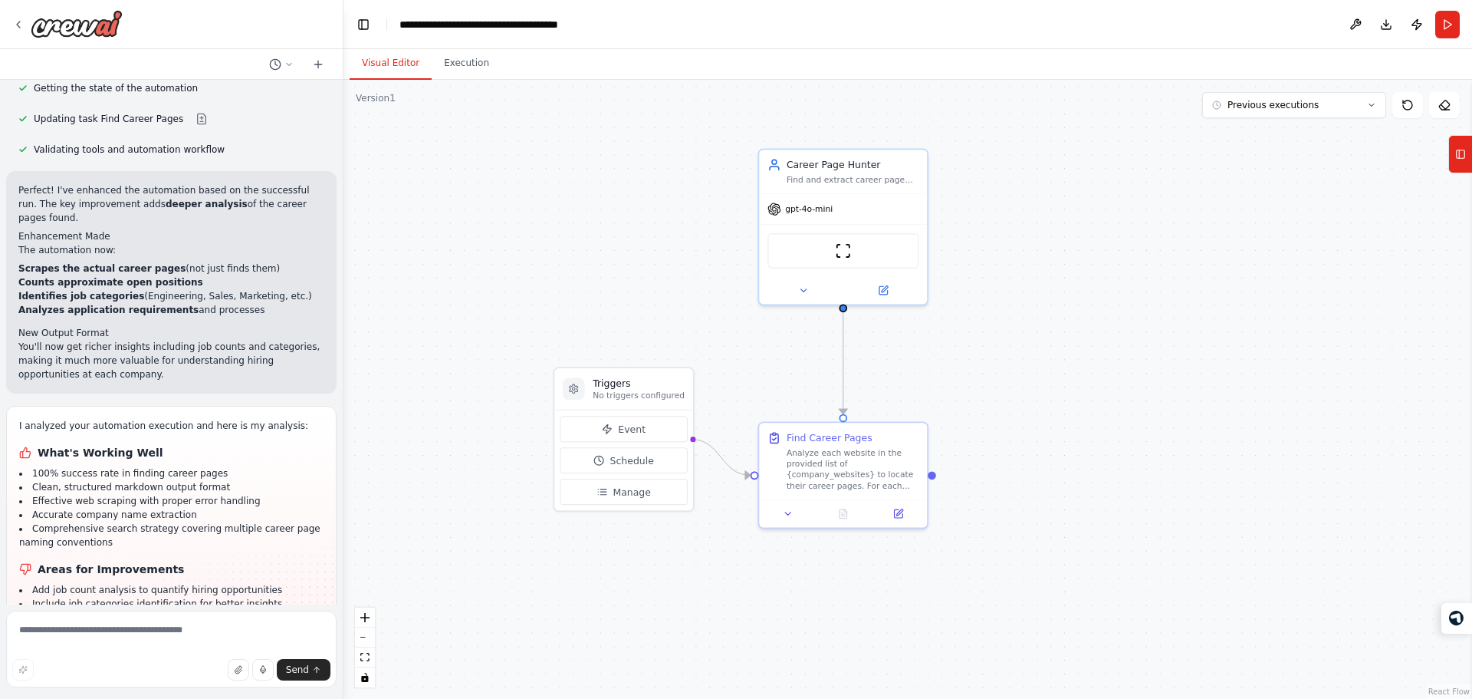
drag, startPoint x: 772, startPoint y: 360, endPoint x: 670, endPoint y: 324, distance: 108.4
click at [670, 324] on div ".deletable-edge-delete-btn { width: 20px; height: 20px; border: 0px solid #ffff…" at bounding box center [908, 389] width 1129 height 619
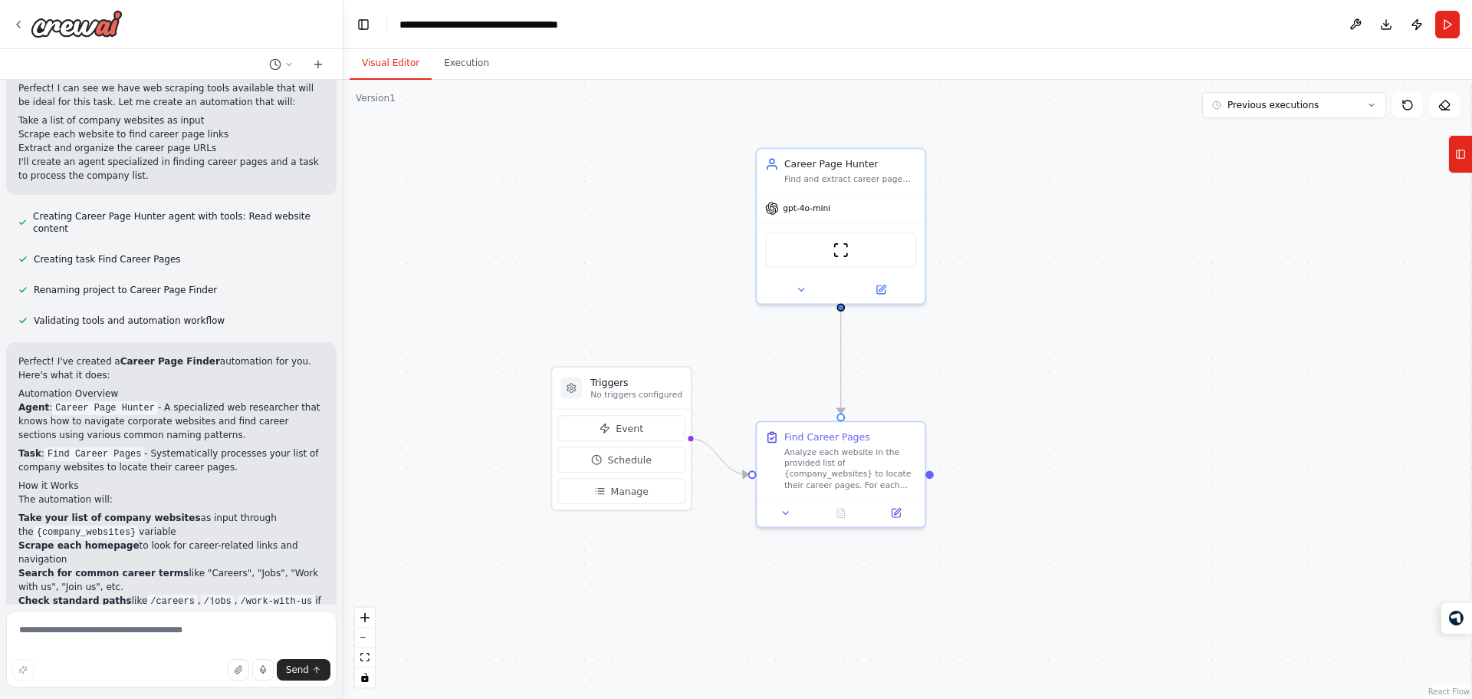
scroll to position [0, 0]
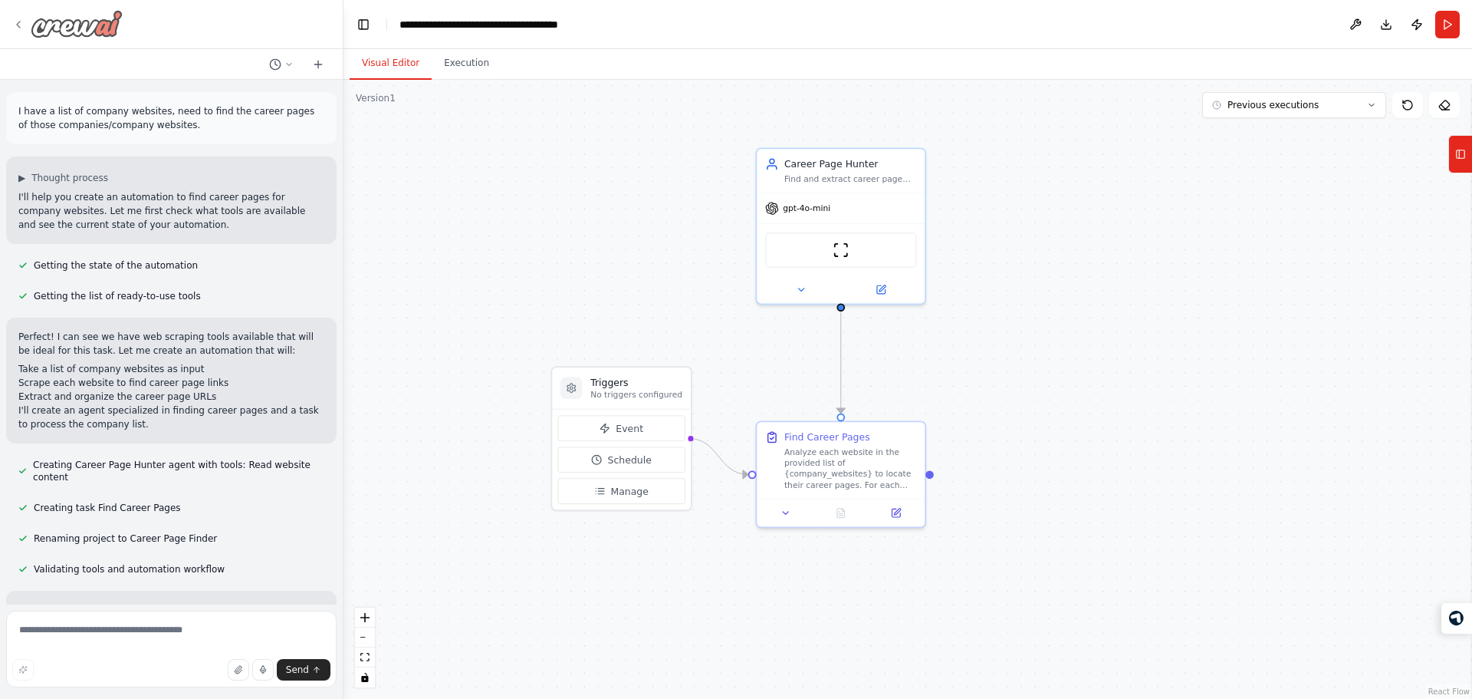
click at [33, 29] on img at bounding box center [77, 24] width 92 height 28
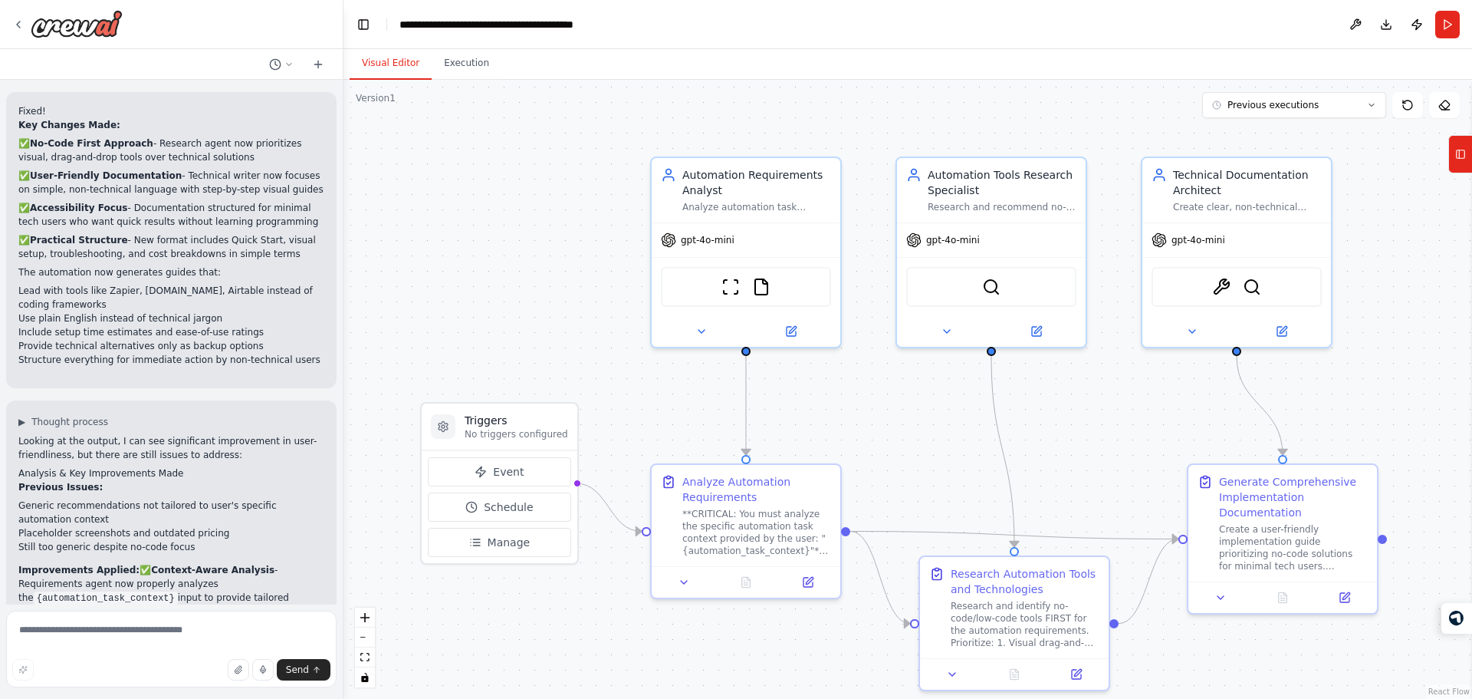
scroll to position [3269, 0]
